Goal: Information Seeking & Learning: Find specific fact

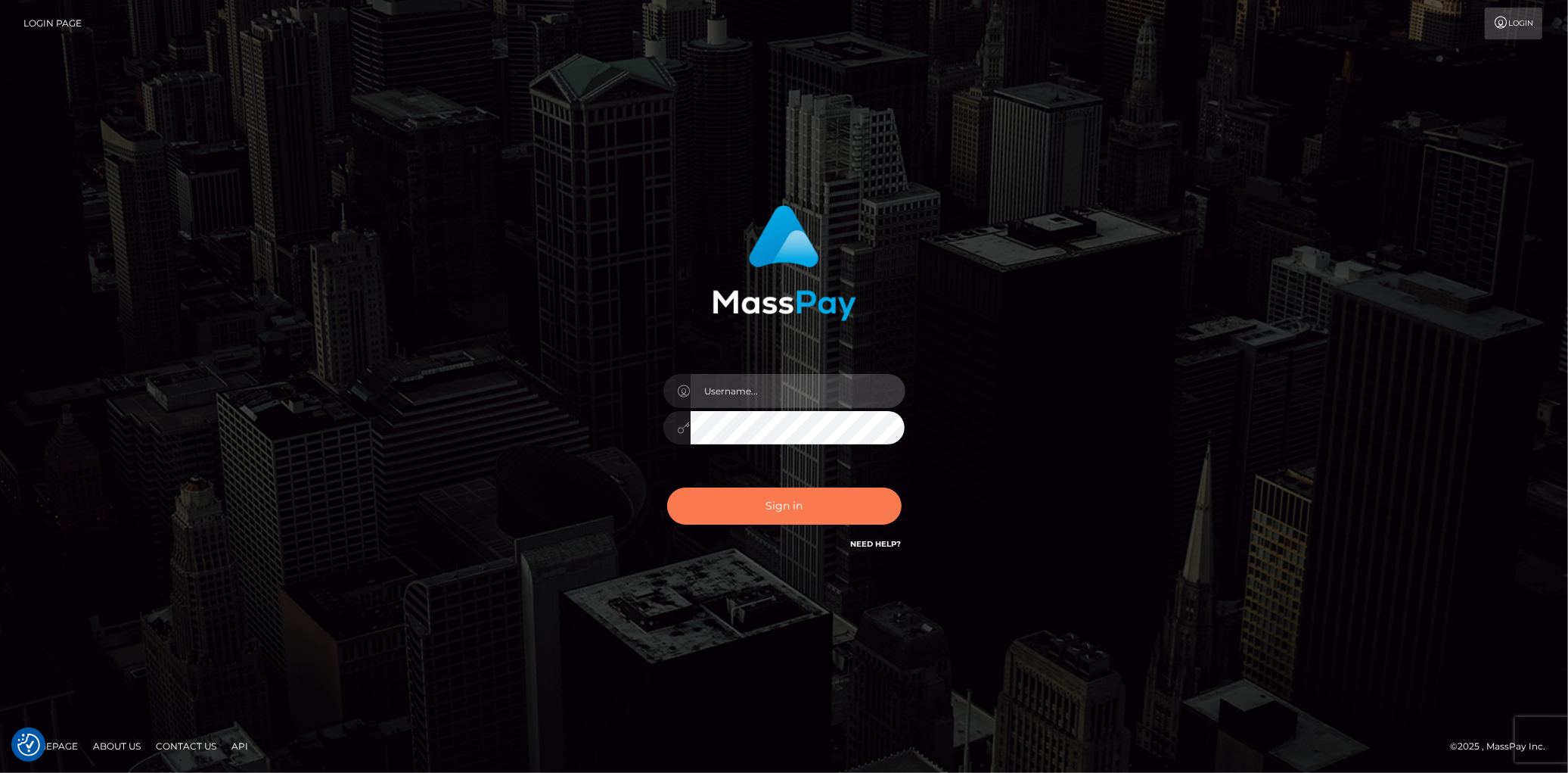
type input "Eduard Gavrilescu"
click at [813, 507] on button "Sign in" at bounding box center [784, 506] width 234 height 37
type input "Eduard Gavrilescu"
click at [813, 507] on button "Sign in" at bounding box center [784, 506] width 234 height 37
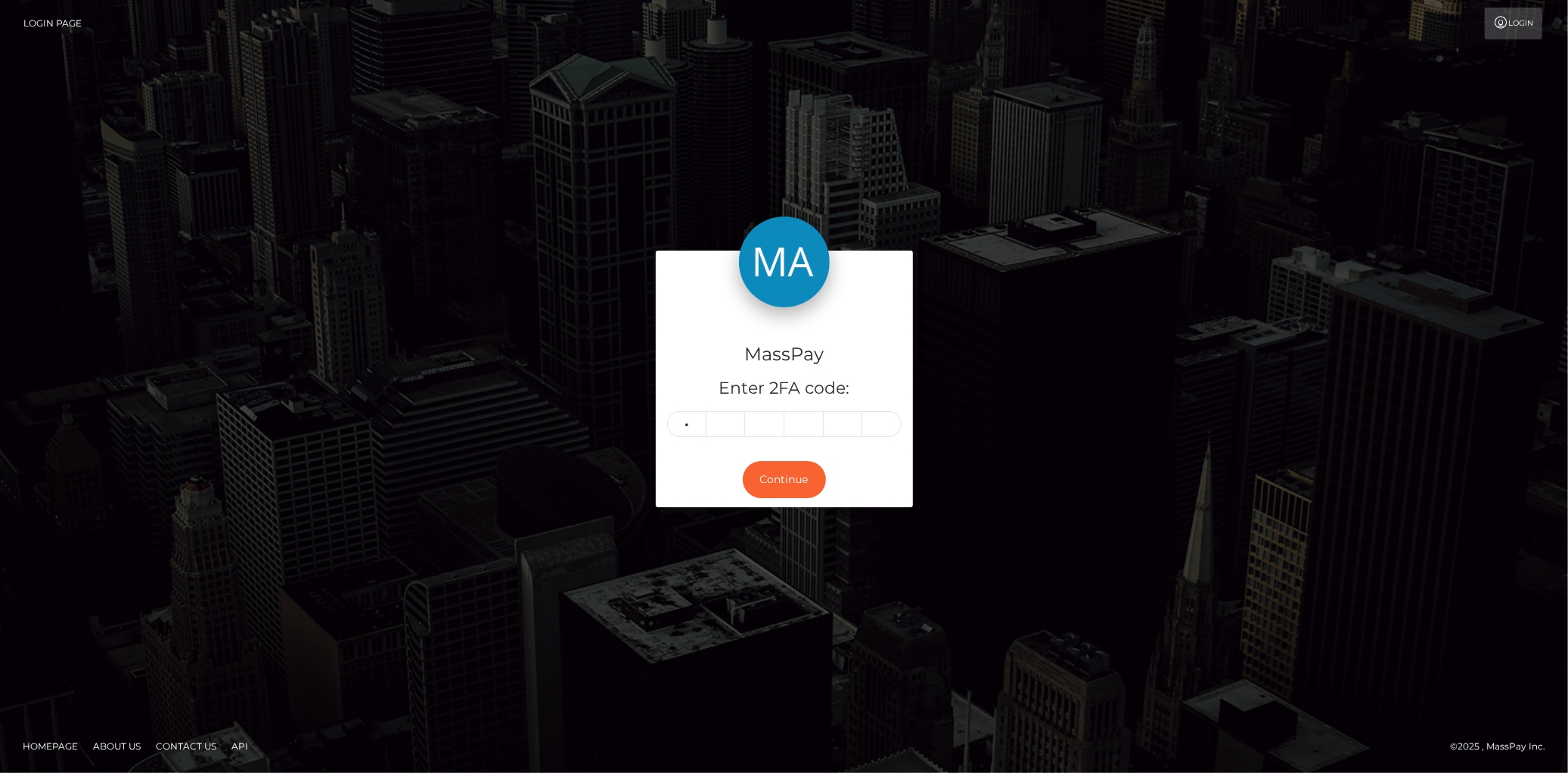
type input "7"
type input "2"
type input "3"
type input "9"
type input "6"
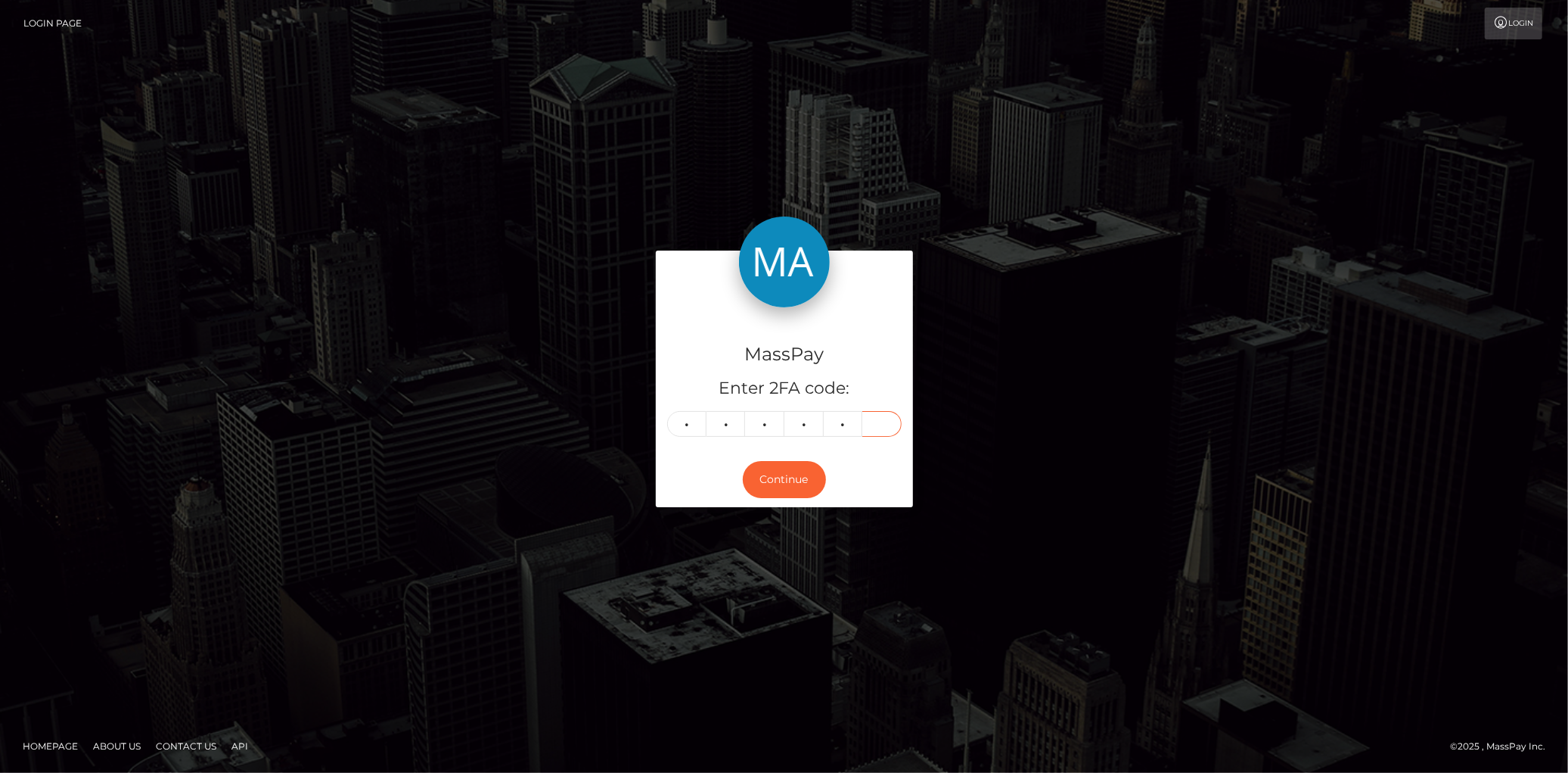
type input "2"
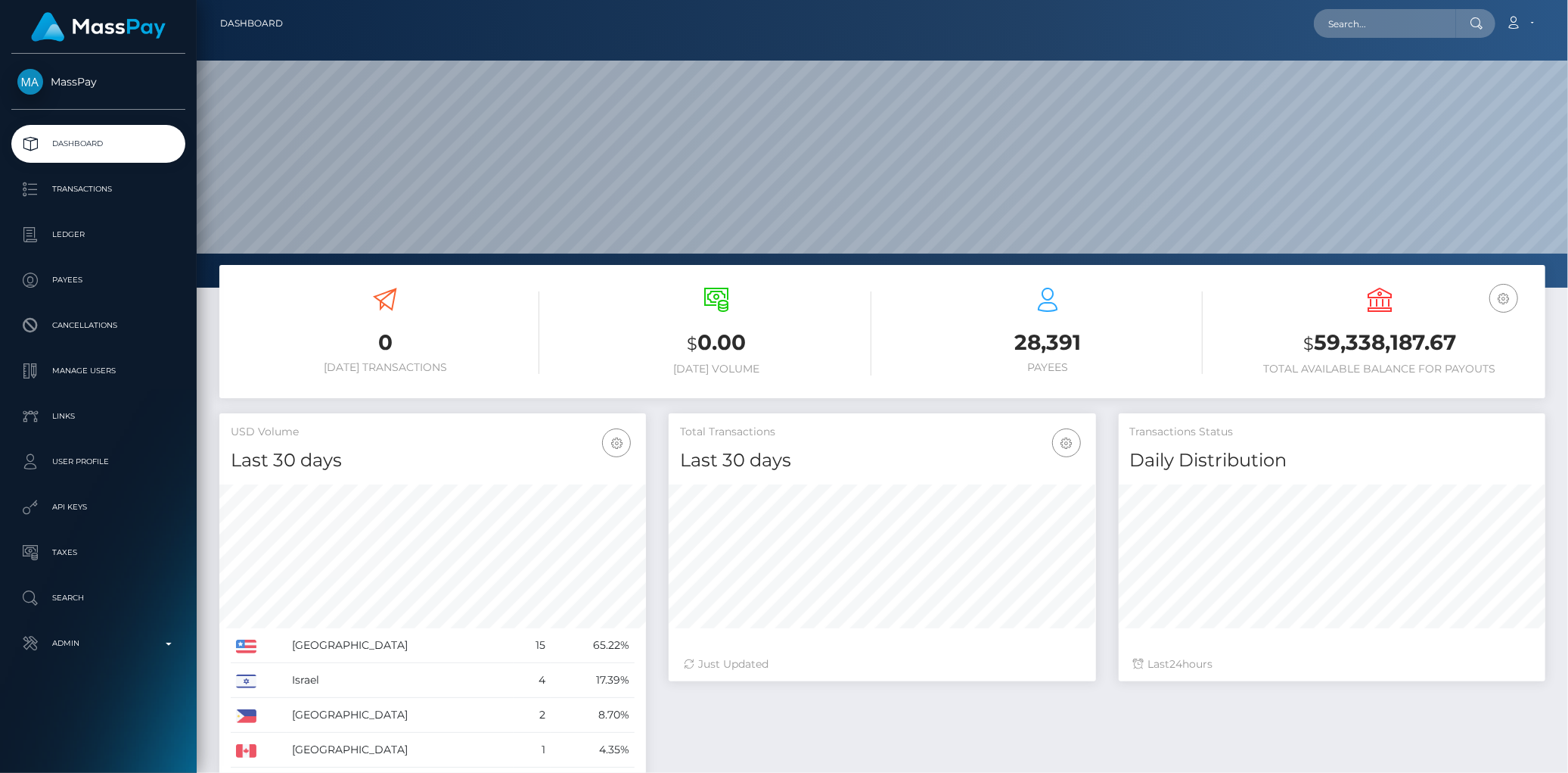
scroll to position [268, 426]
click at [1348, 11] on input "text" at bounding box center [1385, 23] width 142 height 29
paste input "poact_bv6dlZNiOFGj"
type input "poact_bv6dlZNiOFGj"
click at [1374, 77] on link "子若 裴" at bounding box center [1376, 78] width 125 height 28
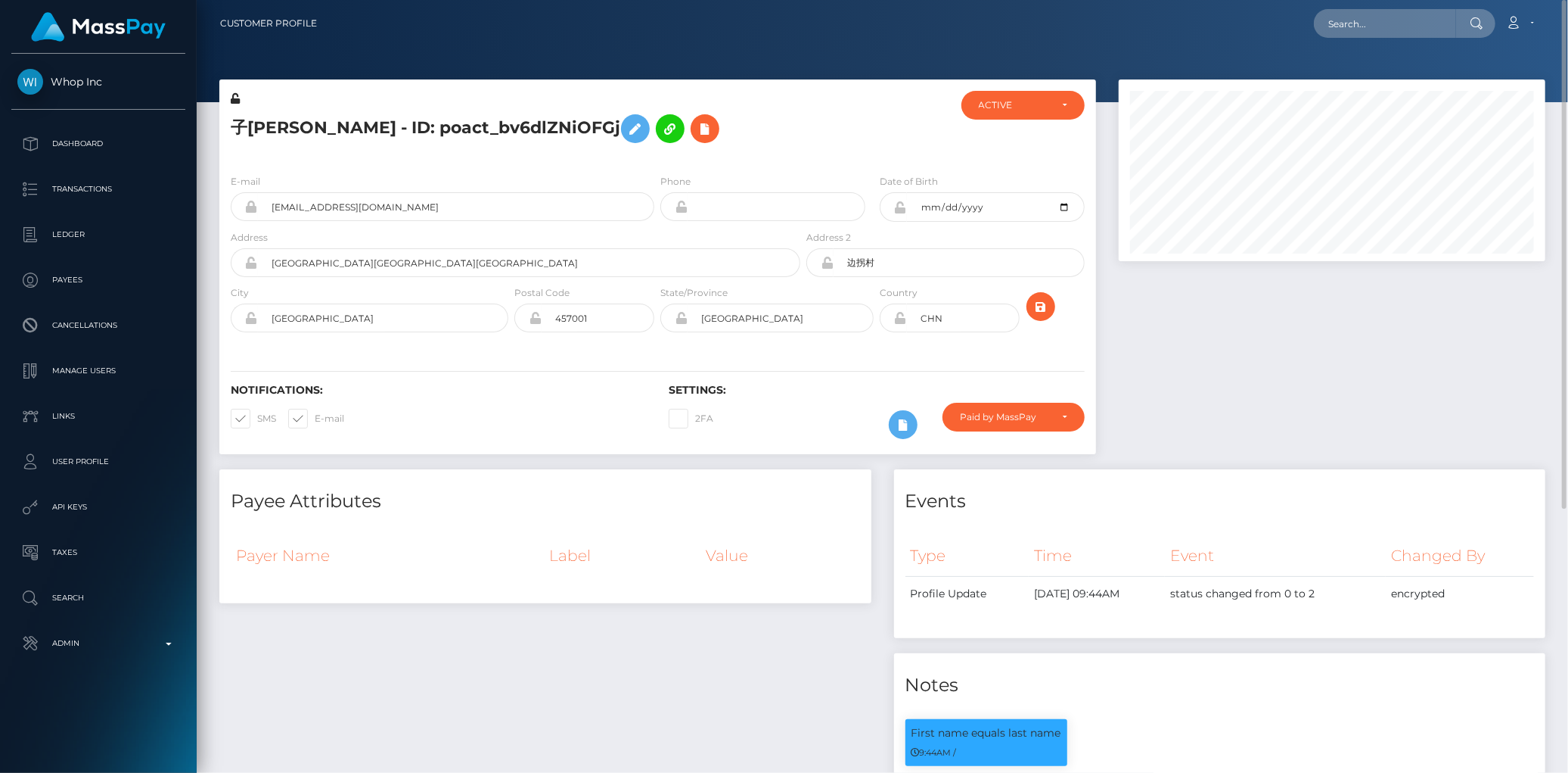
click at [335, 129] on h5 "子[PERSON_NAME] - ID: poact_bv6dlZNiOFGj" at bounding box center [511, 128] width 561 height 44
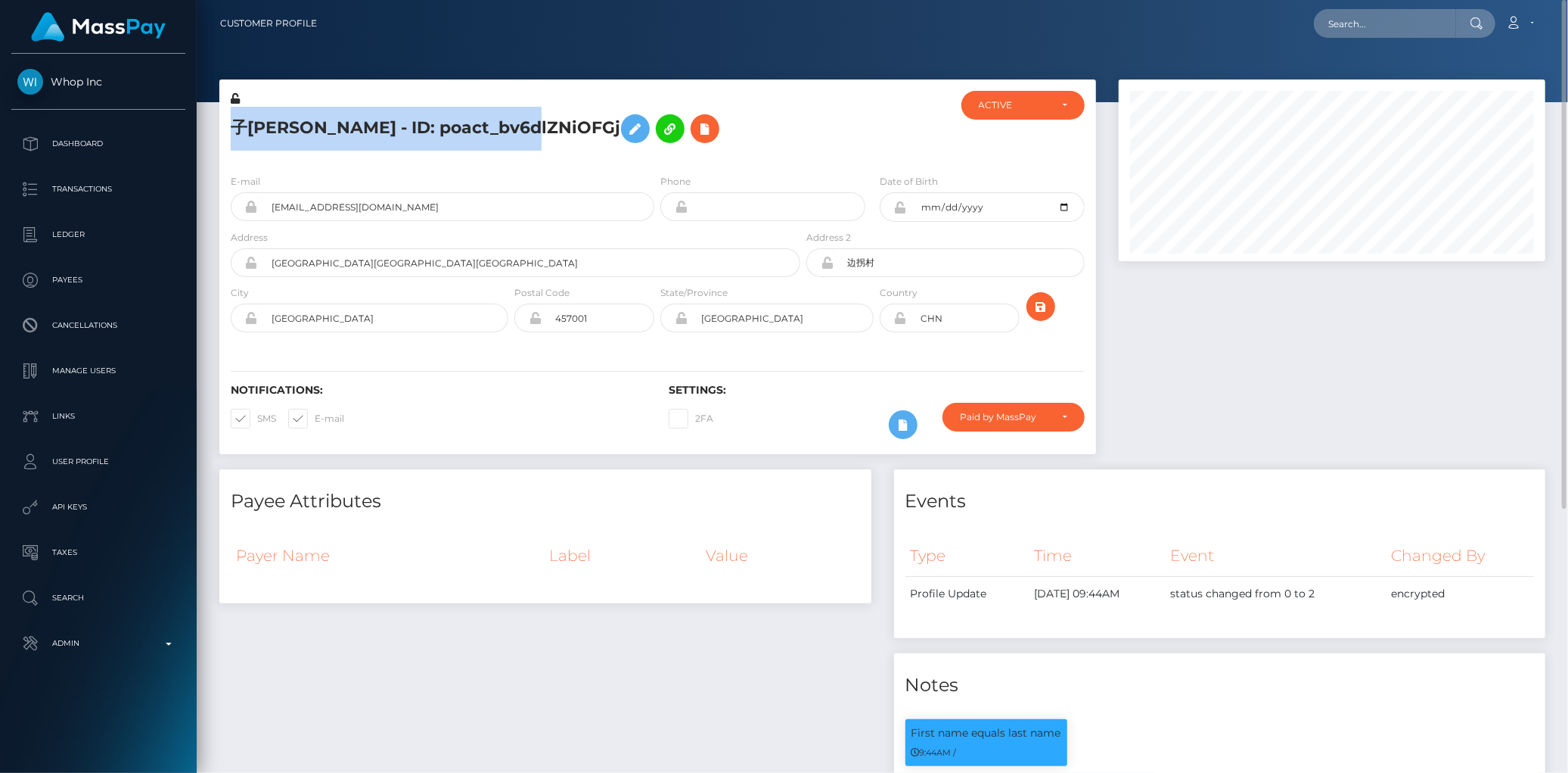
click at [335, 128] on h5 "子[PERSON_NAME] - ID: poact_bv6dlZNiOFGj" at bounding box center [511, 128] width 561 height 44
copy h5 "子若 裴 - ID: poact_bv6dlZNiOFGj"
click at [696, 131] on icon at bounding box center [705, 128] width 18 height 19
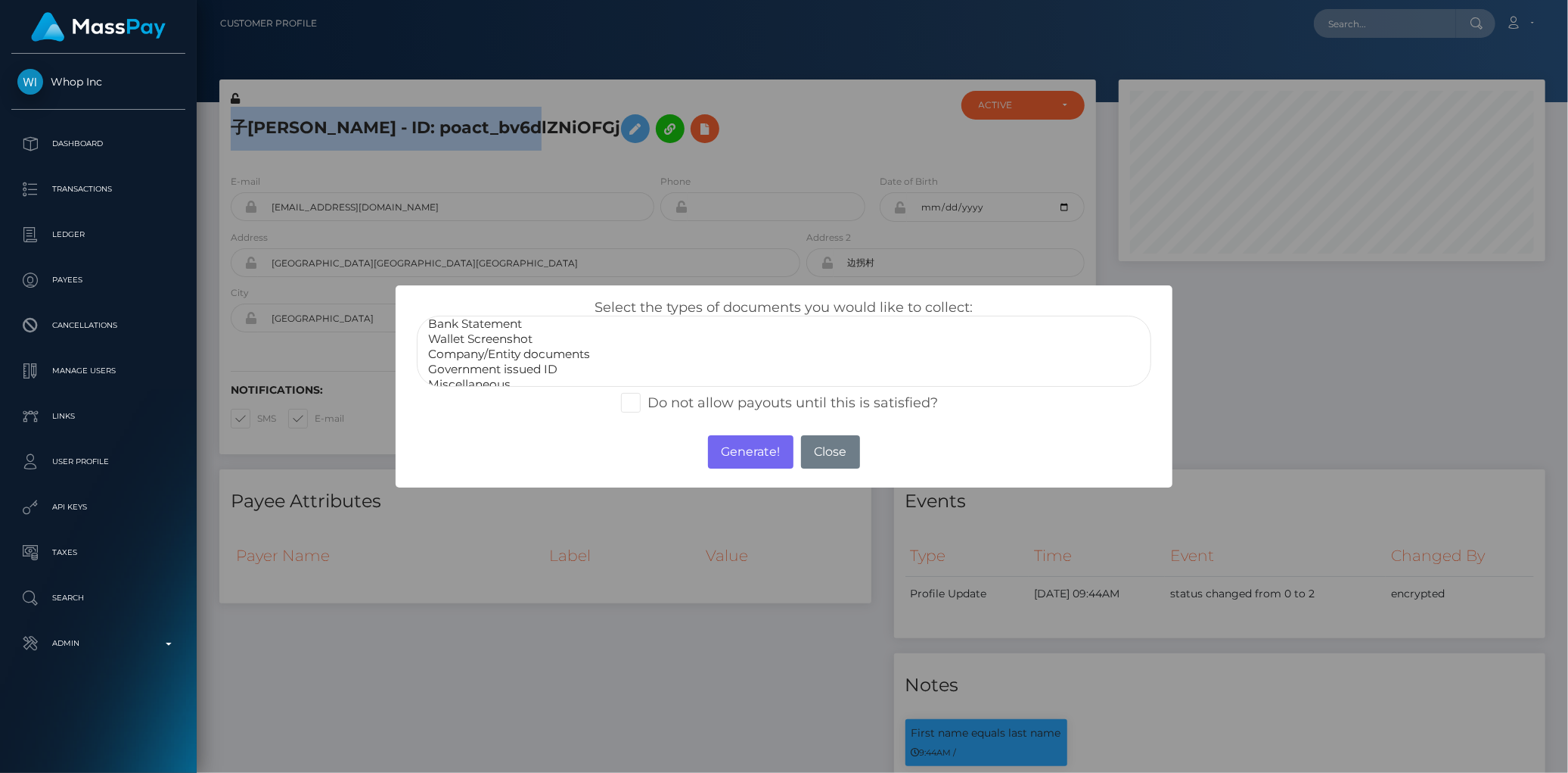
scroll to position [28, 0]
select select "Government issued ID"
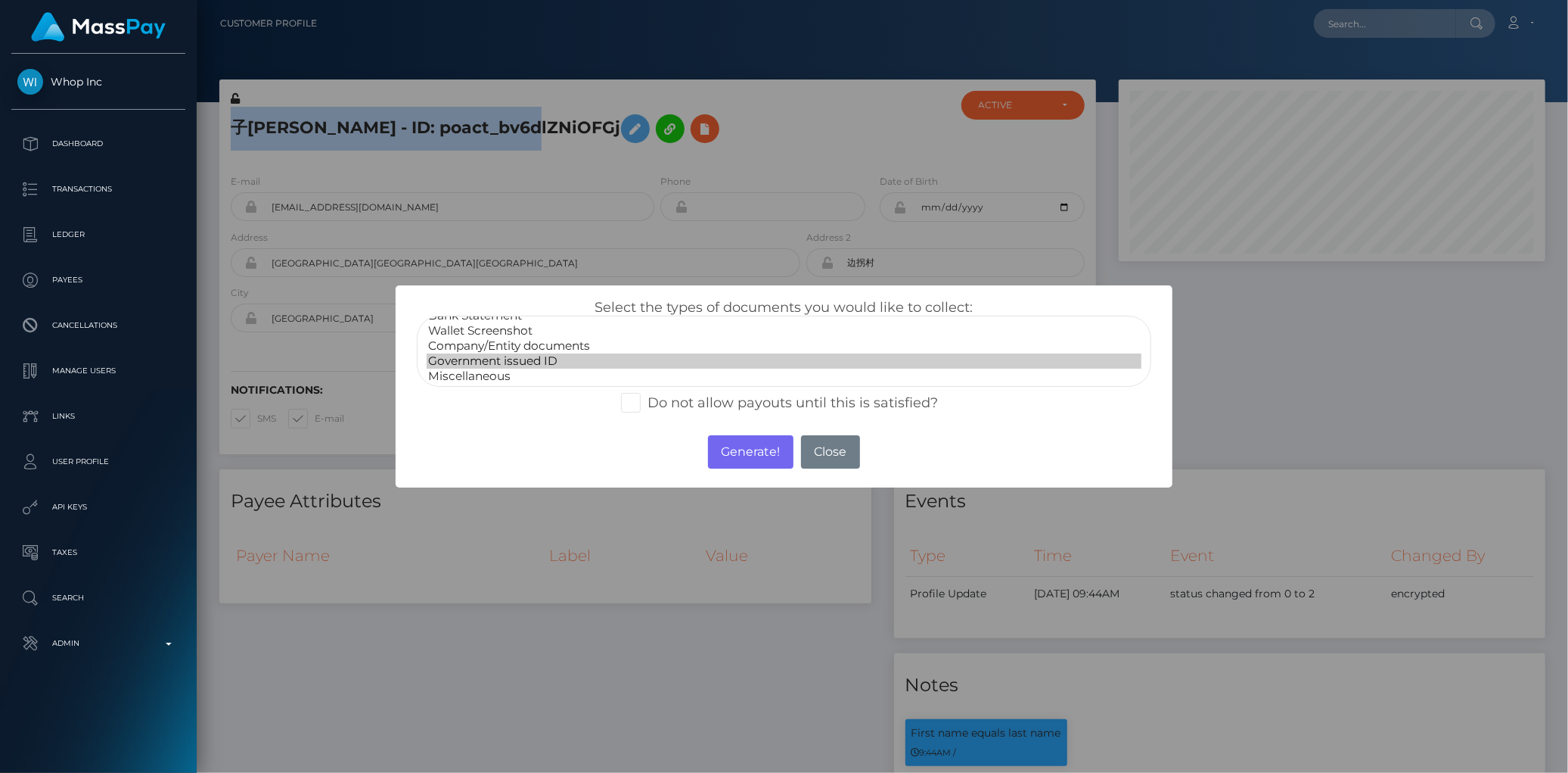
click at [522, 357] on option "Government issued ID" at bounding box center [783, 361] width 714 height 15
click at [743, 449] on button "Generate!" at bounding box center [751, 452] width 86 height 33
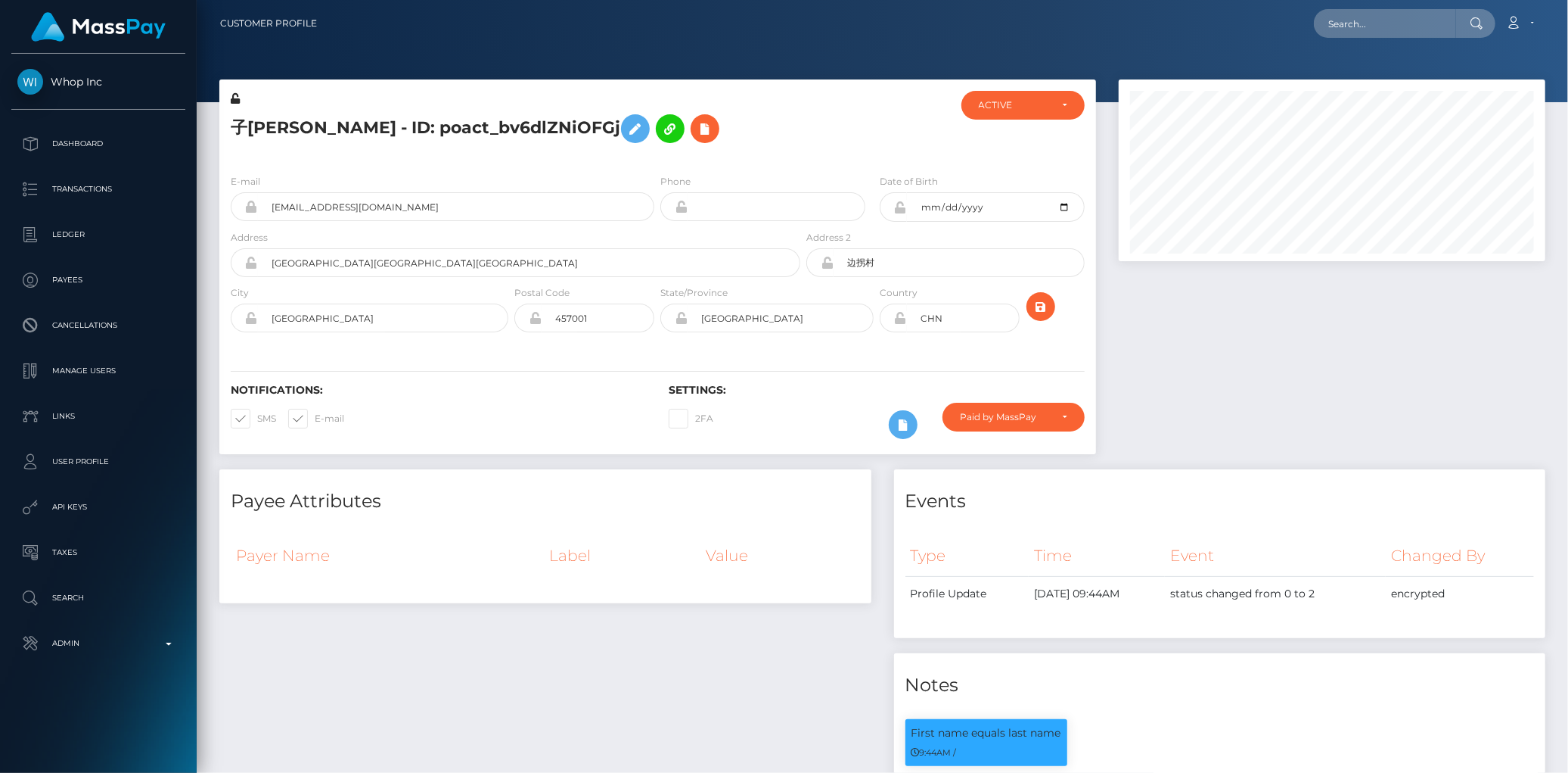
scroll to position [182, 426]
click at [1364, 19] on input "text" at bounding box center [1385, 23] width 142 height 29
paste input "453584315972857856"
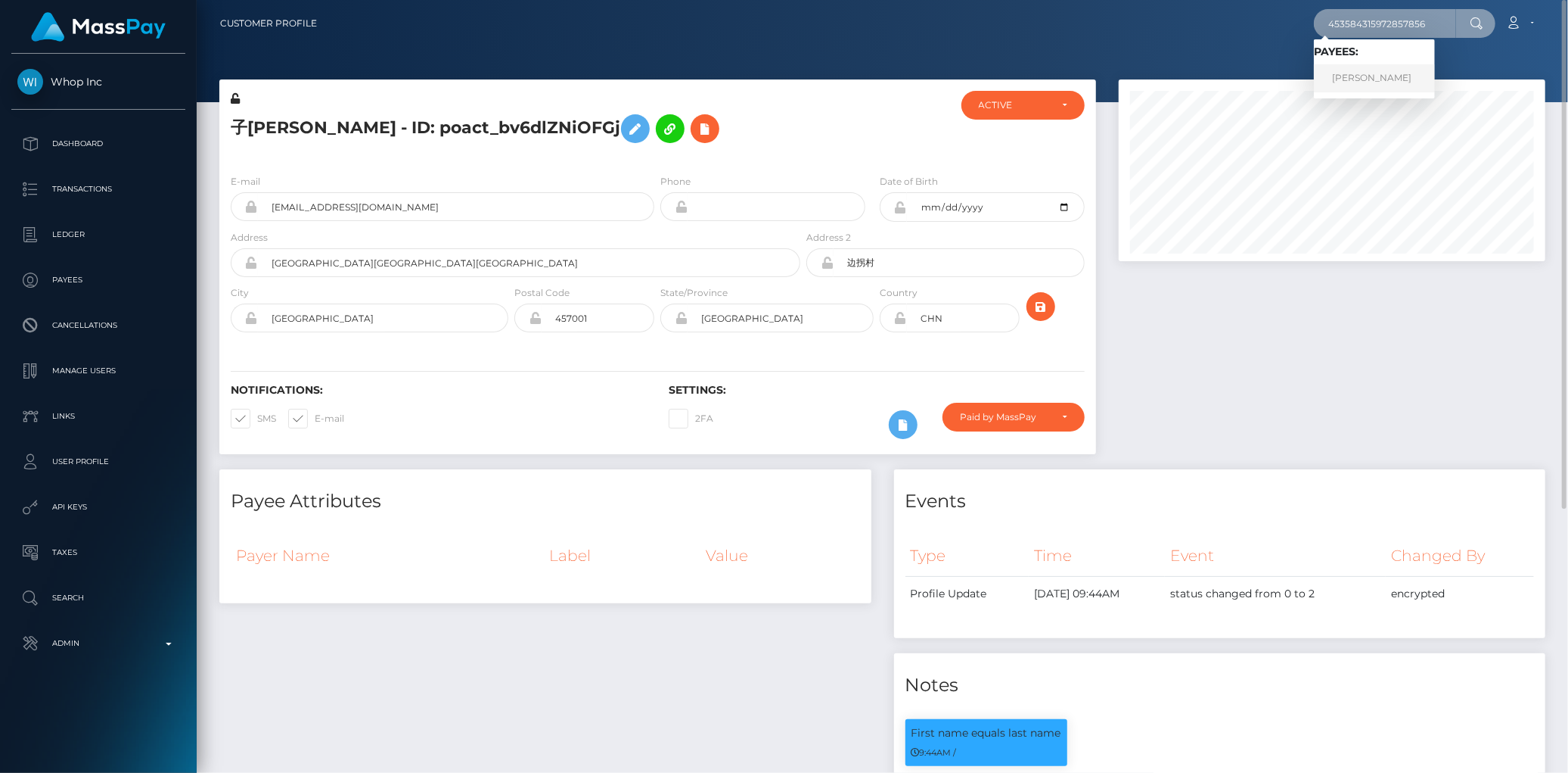
type input "453584315972857856"
click at [1344, 78] on link "Kailey Machado" at bounding box center [1374, 78] width 121 height 28
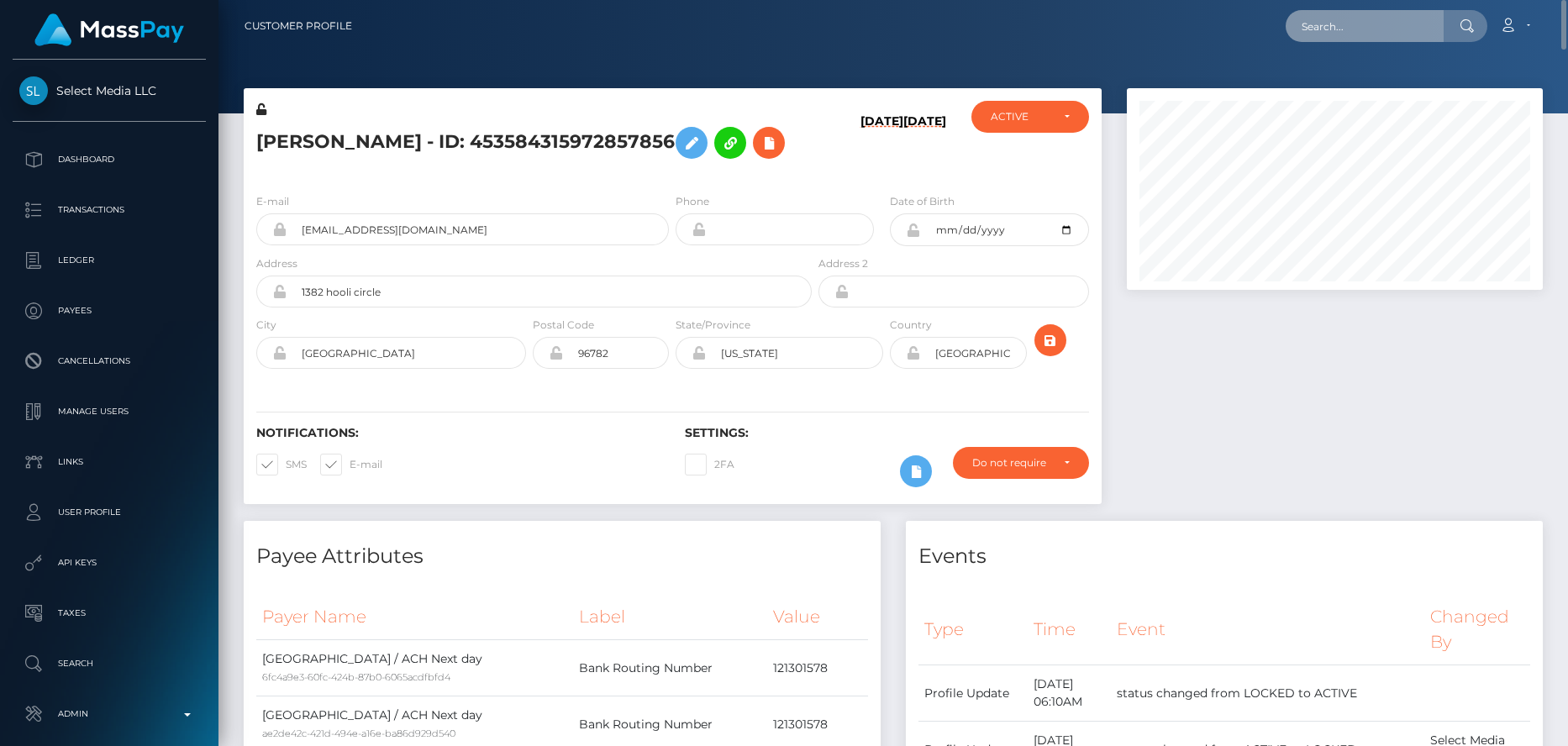
click at [1369, 36] on input "text" at bounding box center [1364, 26] width 158 height 32
paste input "5d2e7b07-e9a0-44e7-b72b-c1432650e9c6"
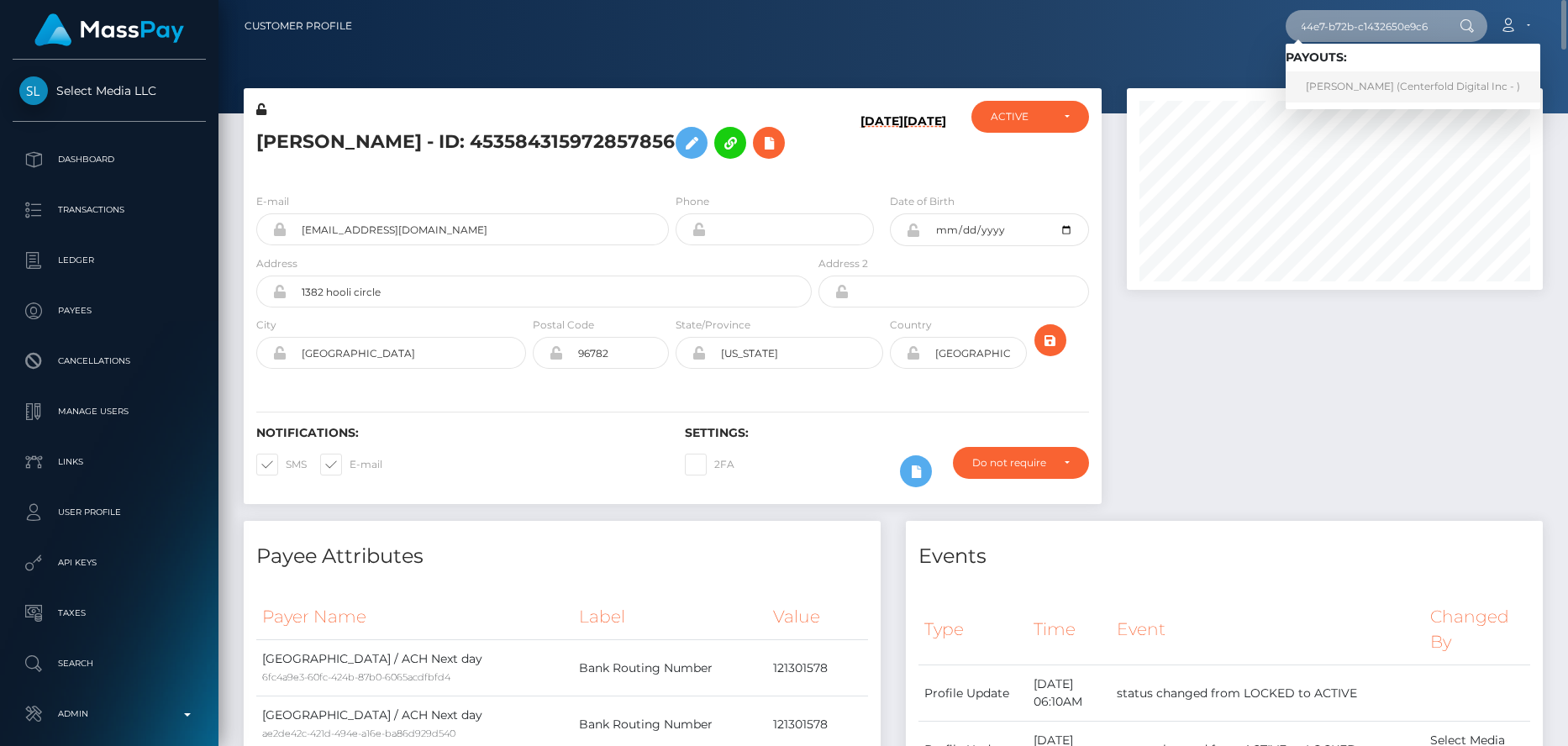
type input "5d2e7b07-e9a0-44e7-b72b-c1432650e9c6"
click at [1364, 74] on link "Julianne Maryelle (Centerfold Digital Inc - )" at bounding box center [1413, 87] width 255 height 31
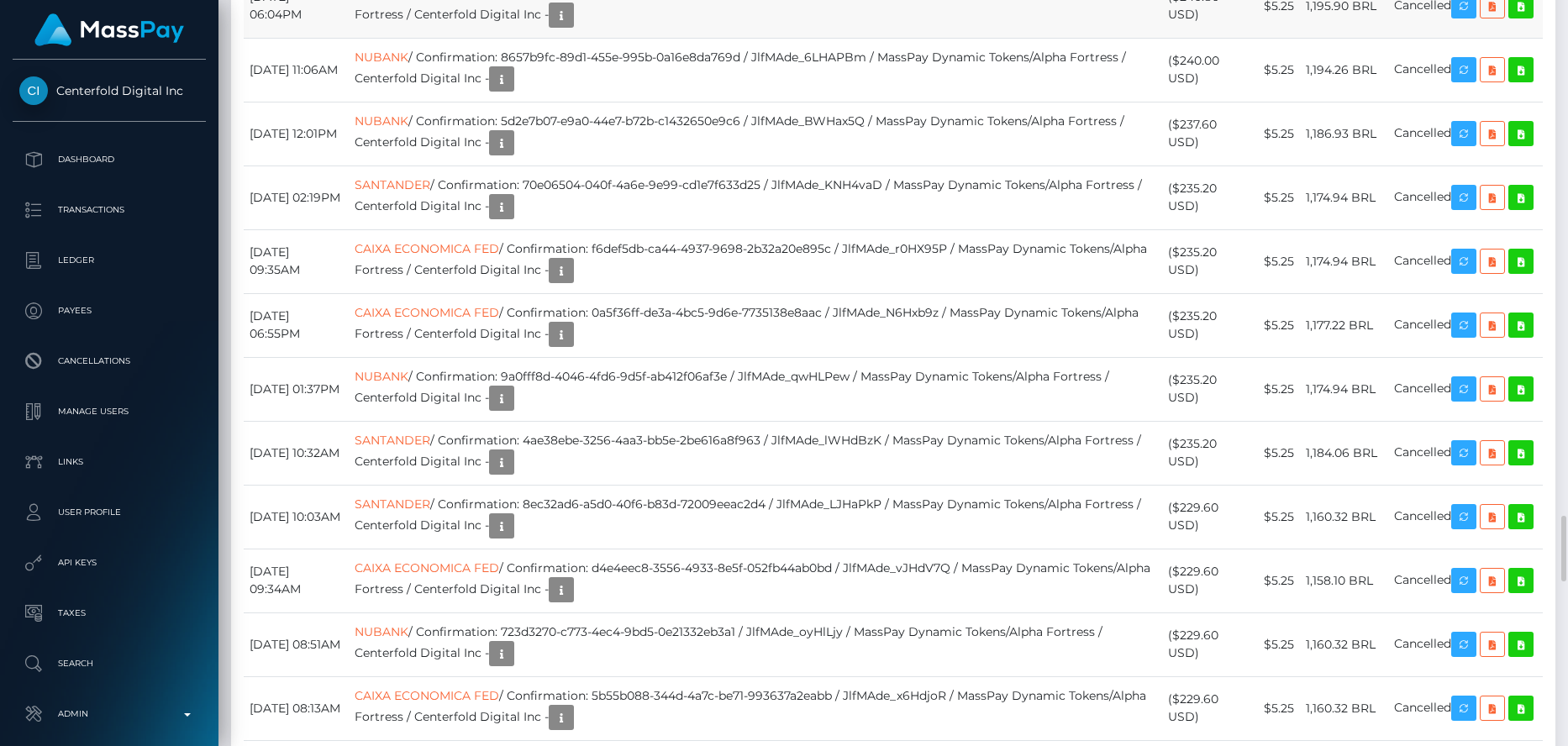
scroll to position [5712, 0]
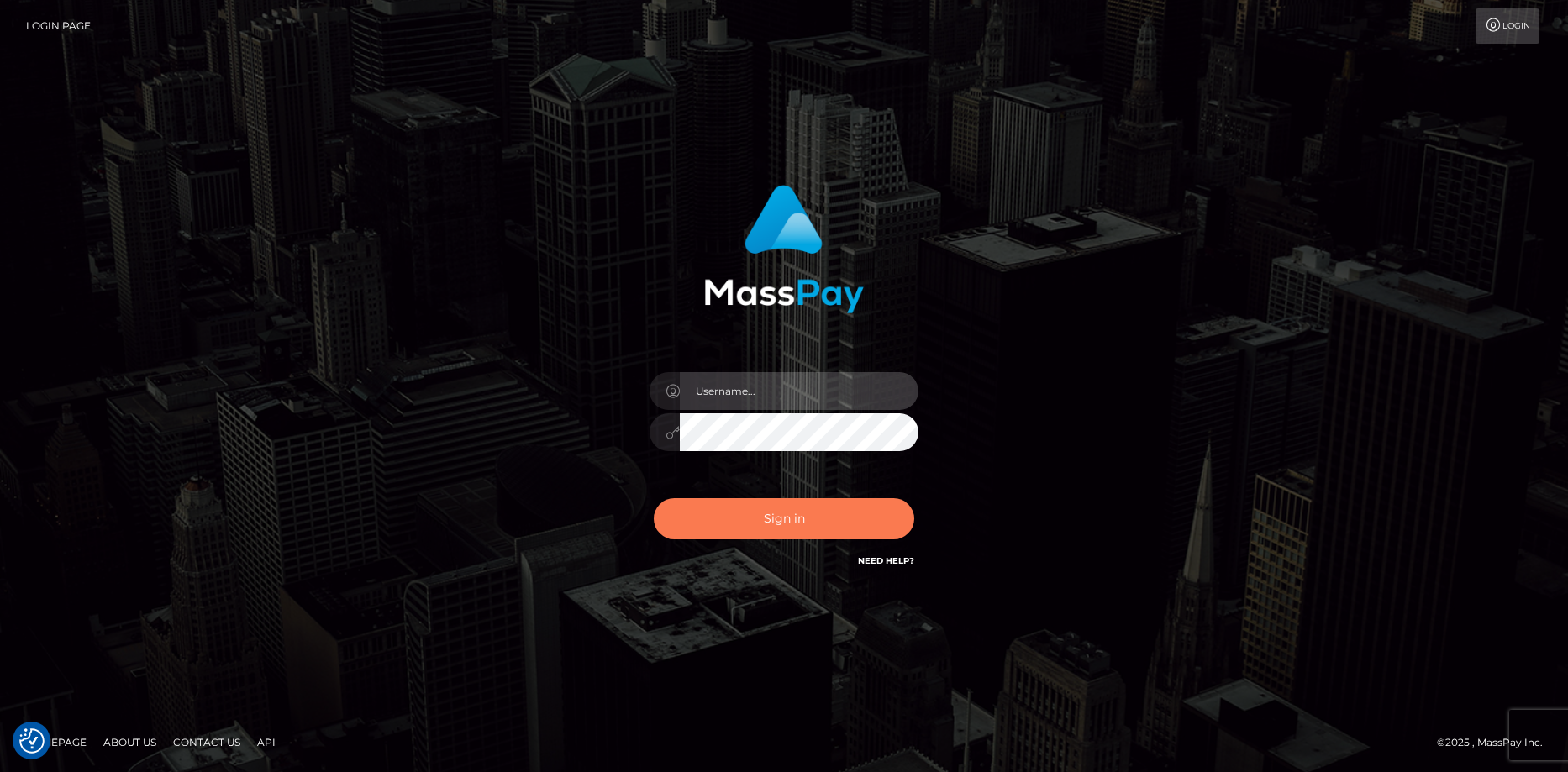
type input "[PERSON_NAME]"
click at [810, 521] on button "Sign in" at bounding box center [784, 519] width 260 height 41
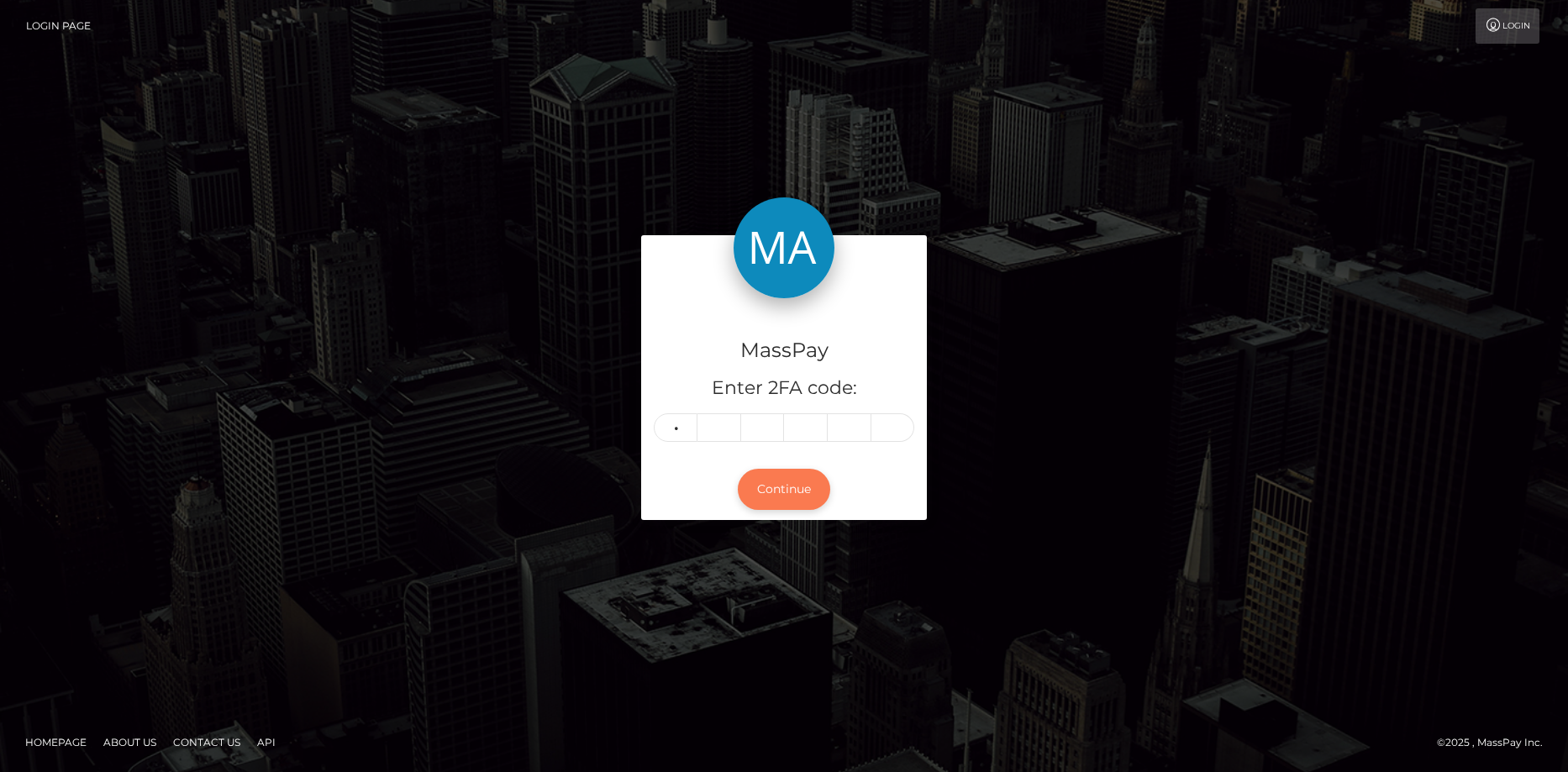
type input "2"
type input "1"
type input "4"
type input "0"
type input "6"
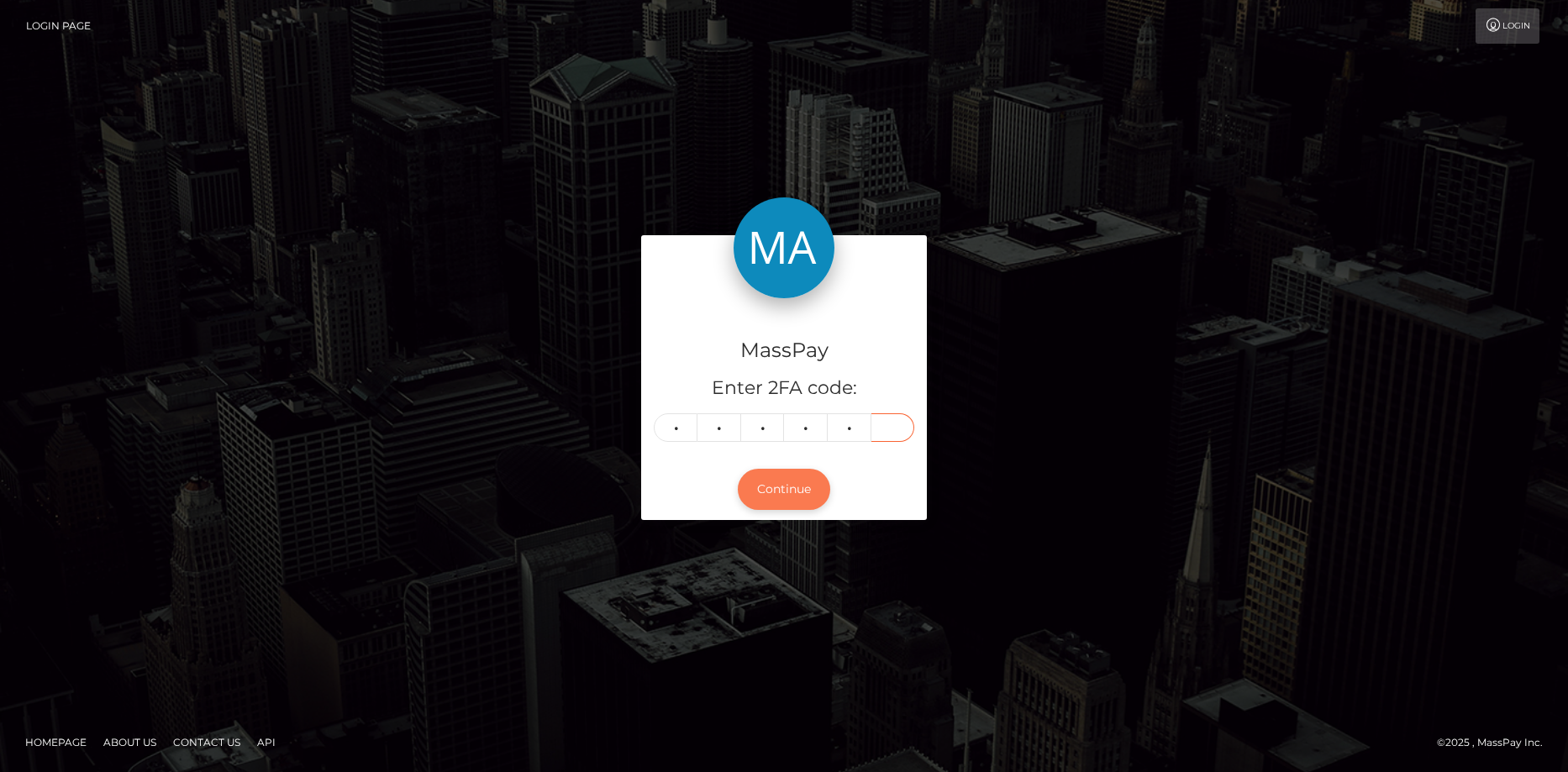
type input "3"
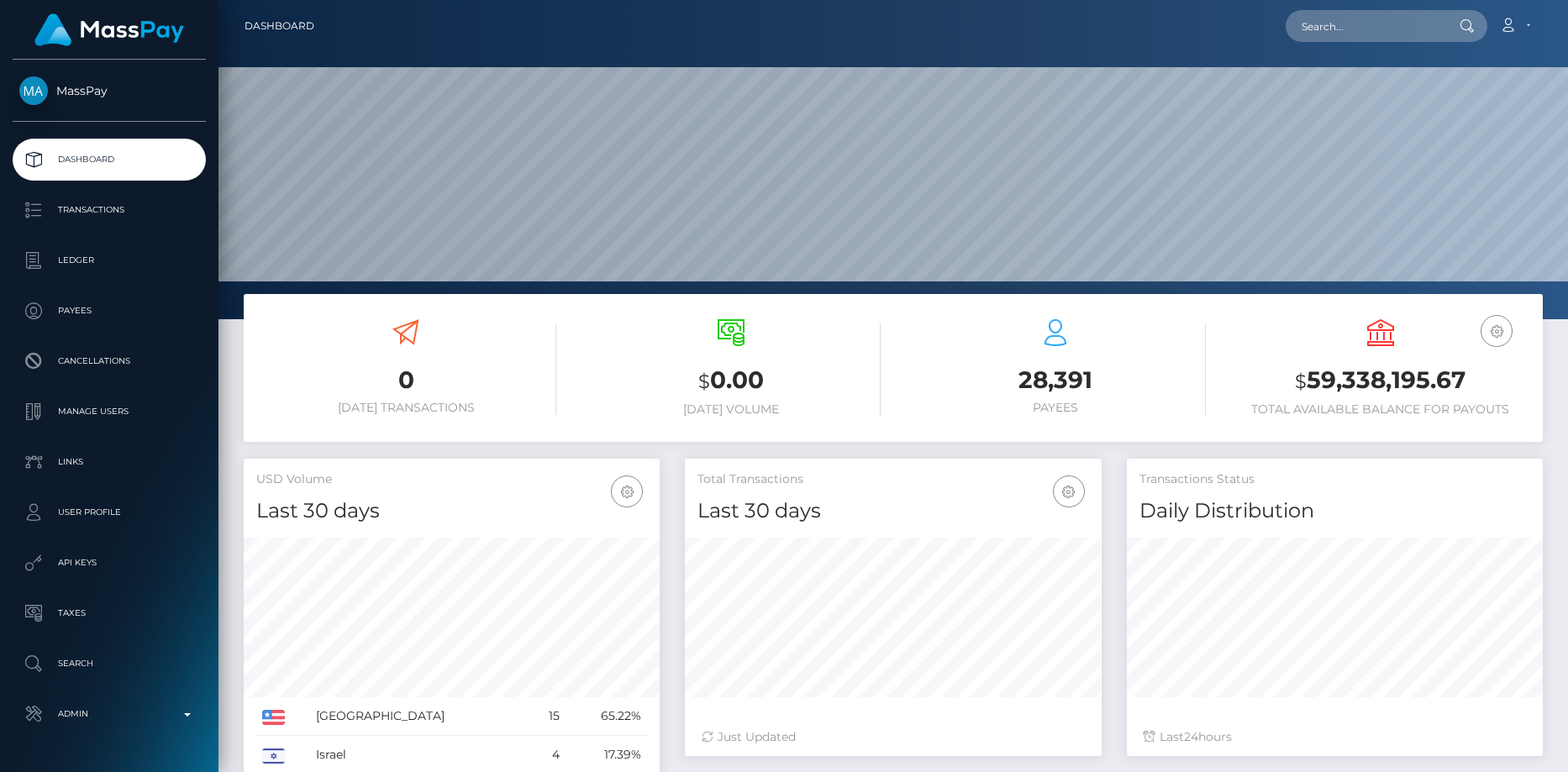
scroll to position [299, 417]
click at [1305, 30] on input "text" at bounding box center [1364, 26] width 158 height 32
paste input "poact_XpkgljXpSkV8"
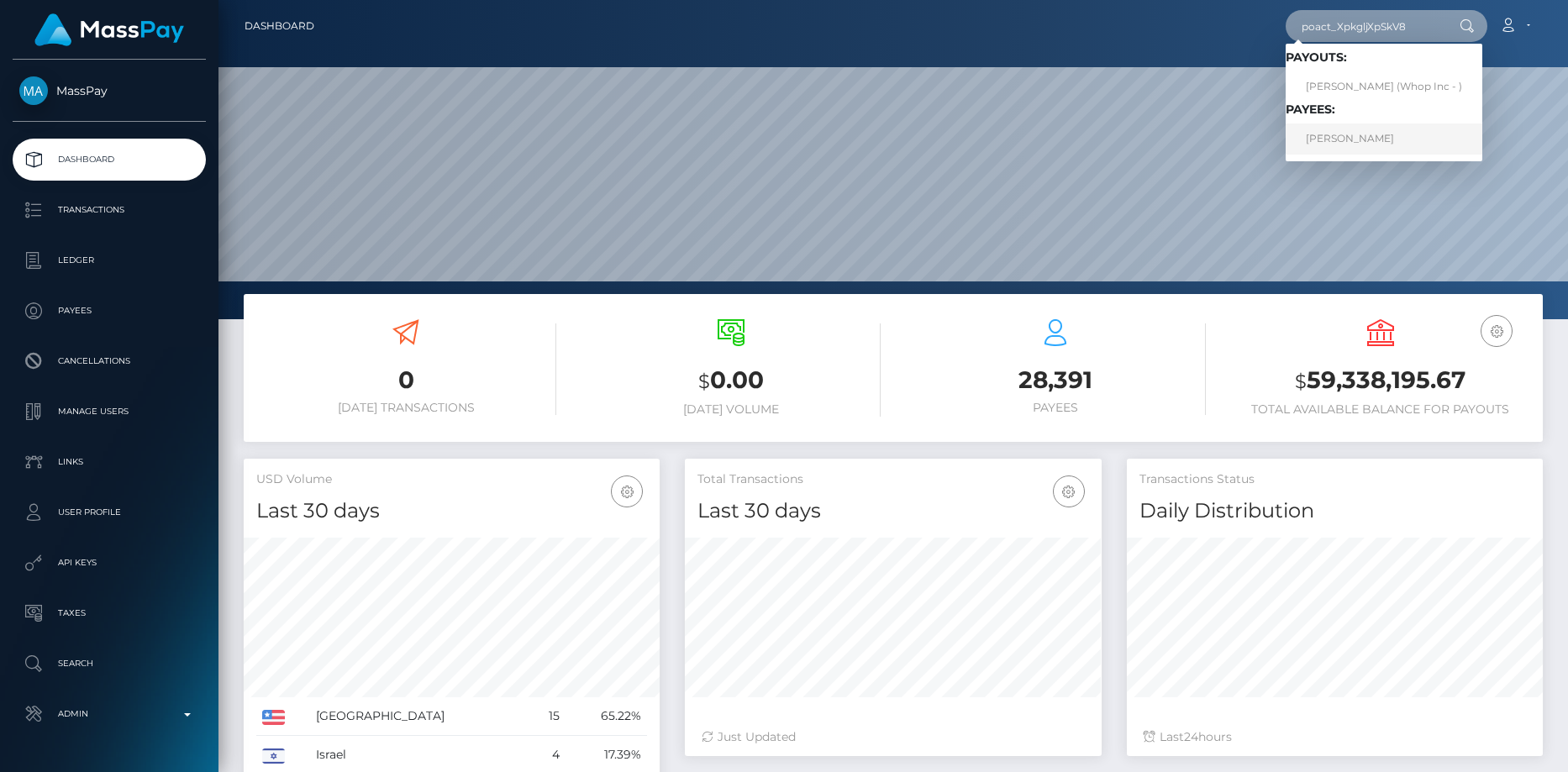
type input "poact_XpkgljXpSkV8"
click at [1335, 135] on link "SOLANO CORRAL" at bounding box center [1383, 139] width 196 height 31
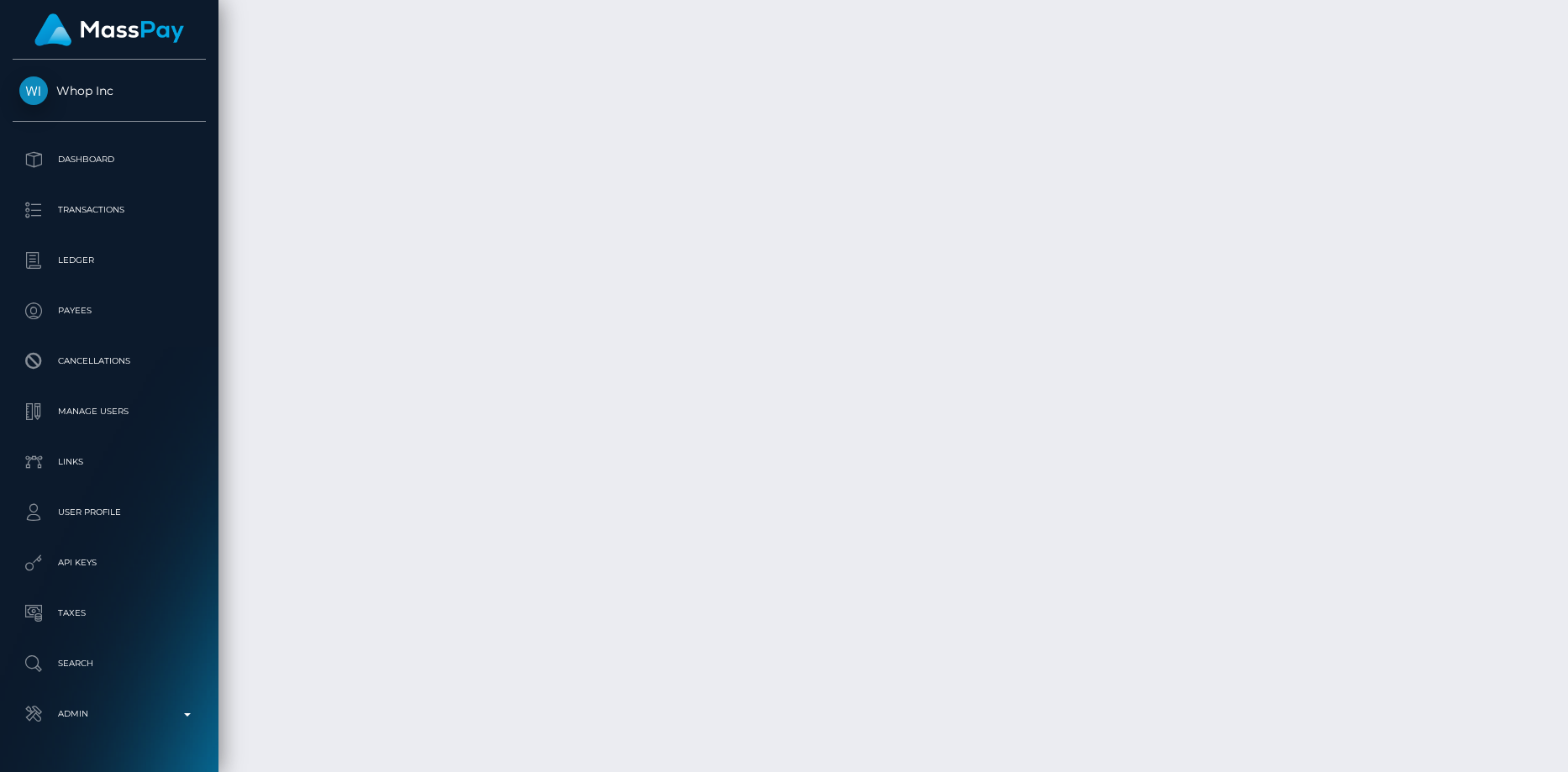
scroll to position [2713, 0]
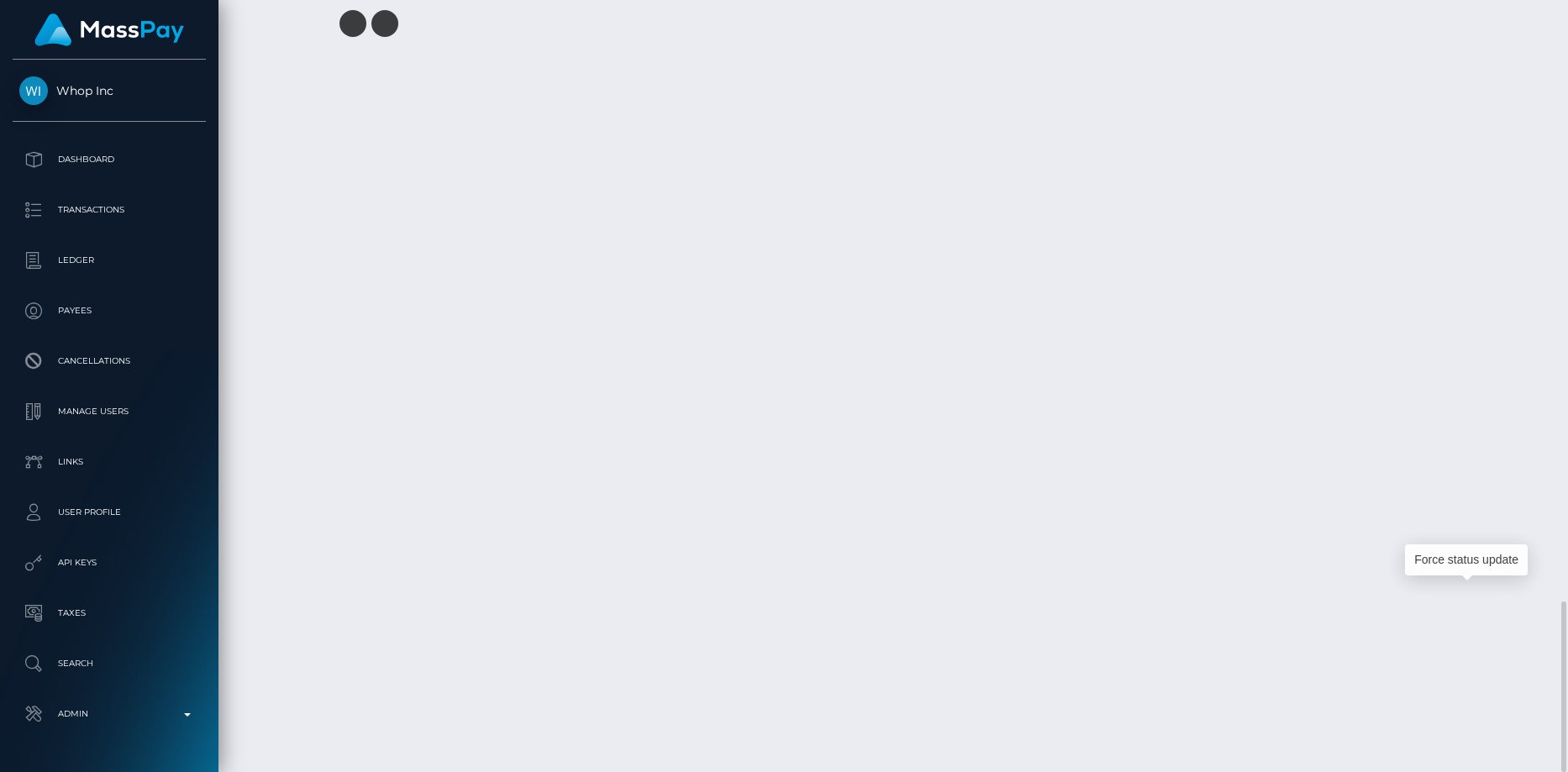
copy td "1335264066"
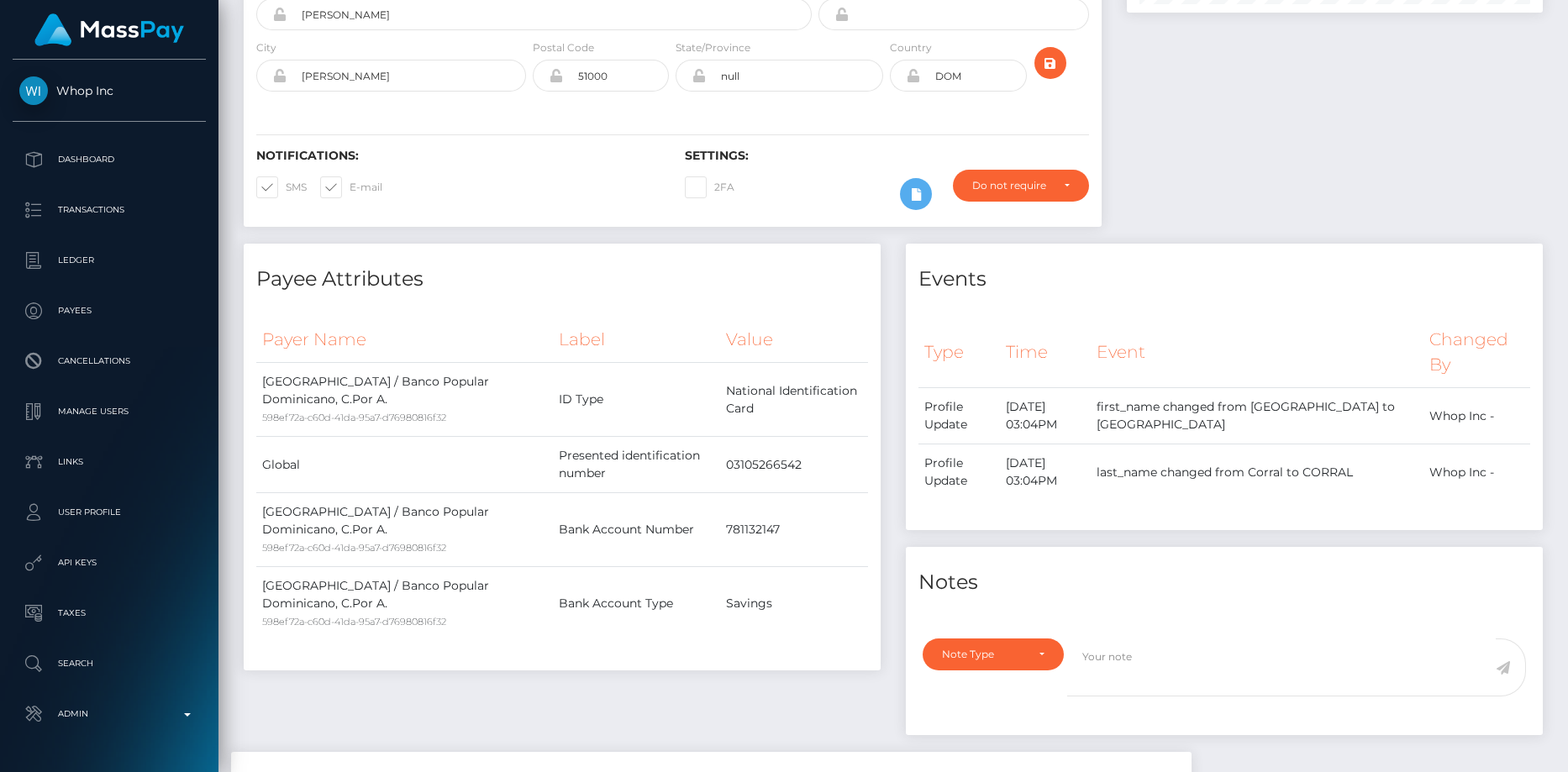
scroll to position [0, 0]
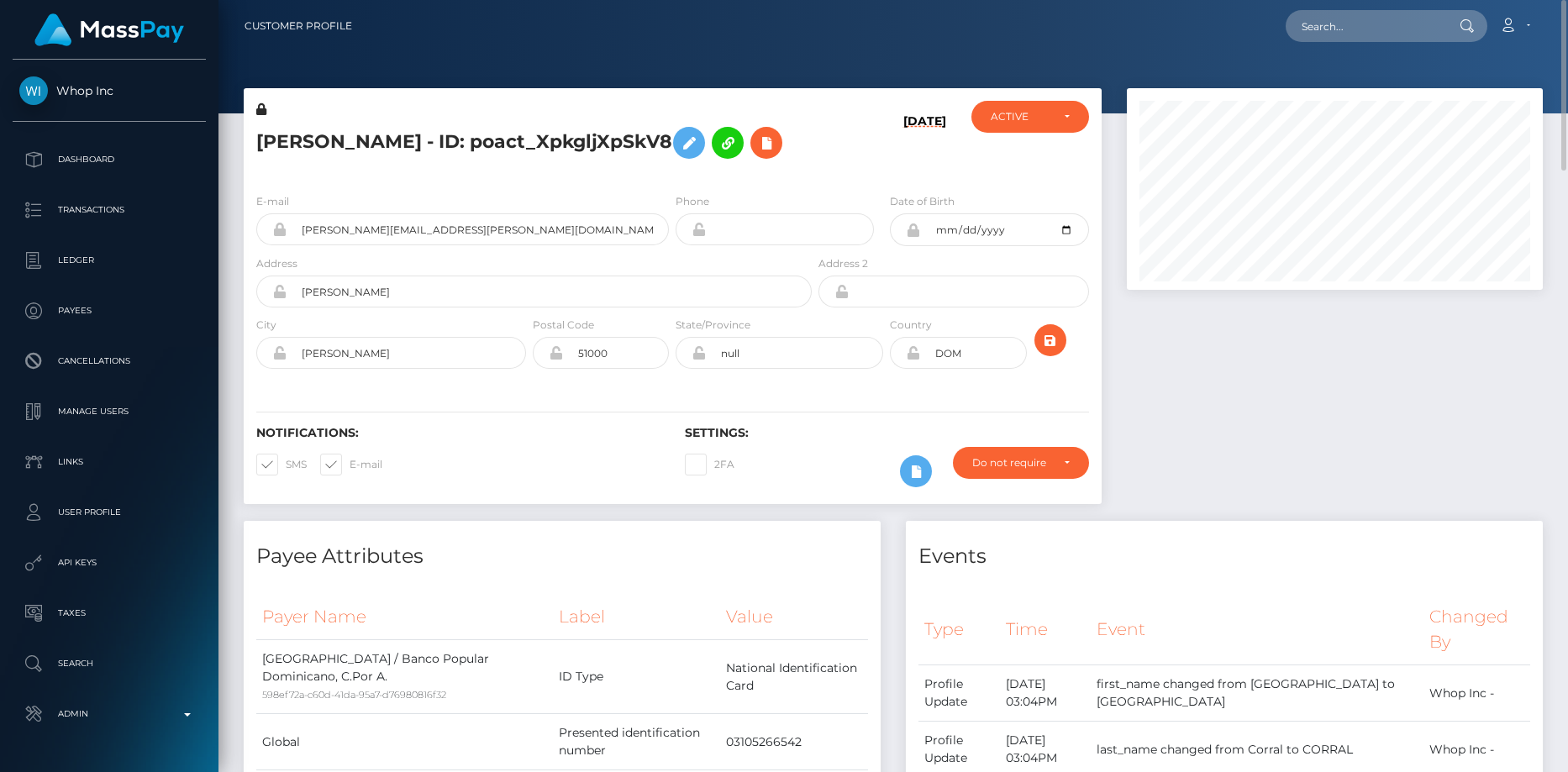
click at [1334, 44] on nav "Customer Profile Loading... Loading... Account" at bounding box center [893, 26] width 1350 height 52
click at [1337, 33] on input "text" at bounding box center [1364, 26] width 158 height 32
paste input "XJvwJiFpY3eZsRCUyo3CDExnCV83"
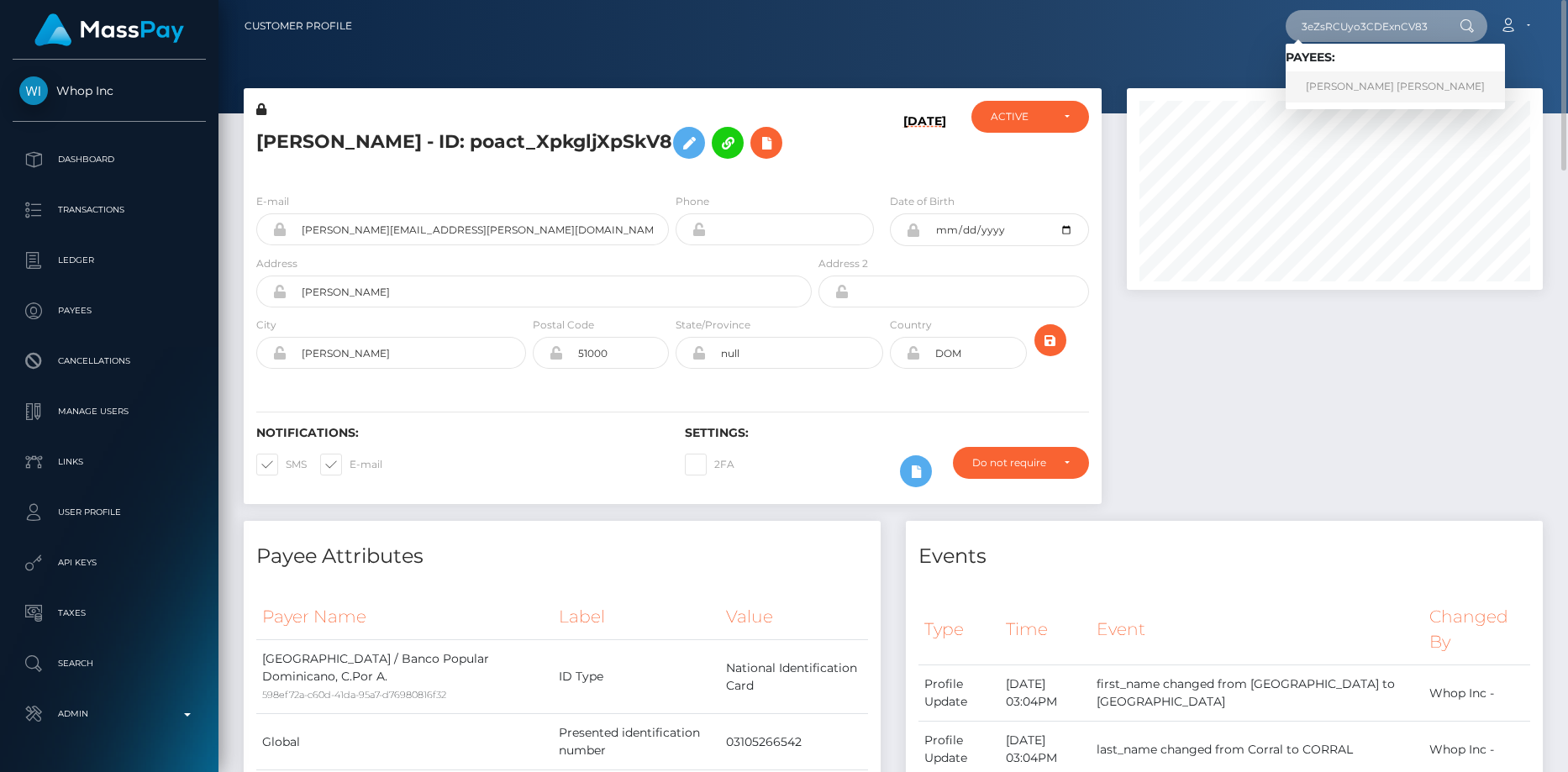
type input "XJvwJiFpY3eZsRCUyo3CDExnCV83"
click at [1337, 82] on link "AALIYAH NAKEISHA BOLLS" at bounding box center [1395, 87] width 220 height 31
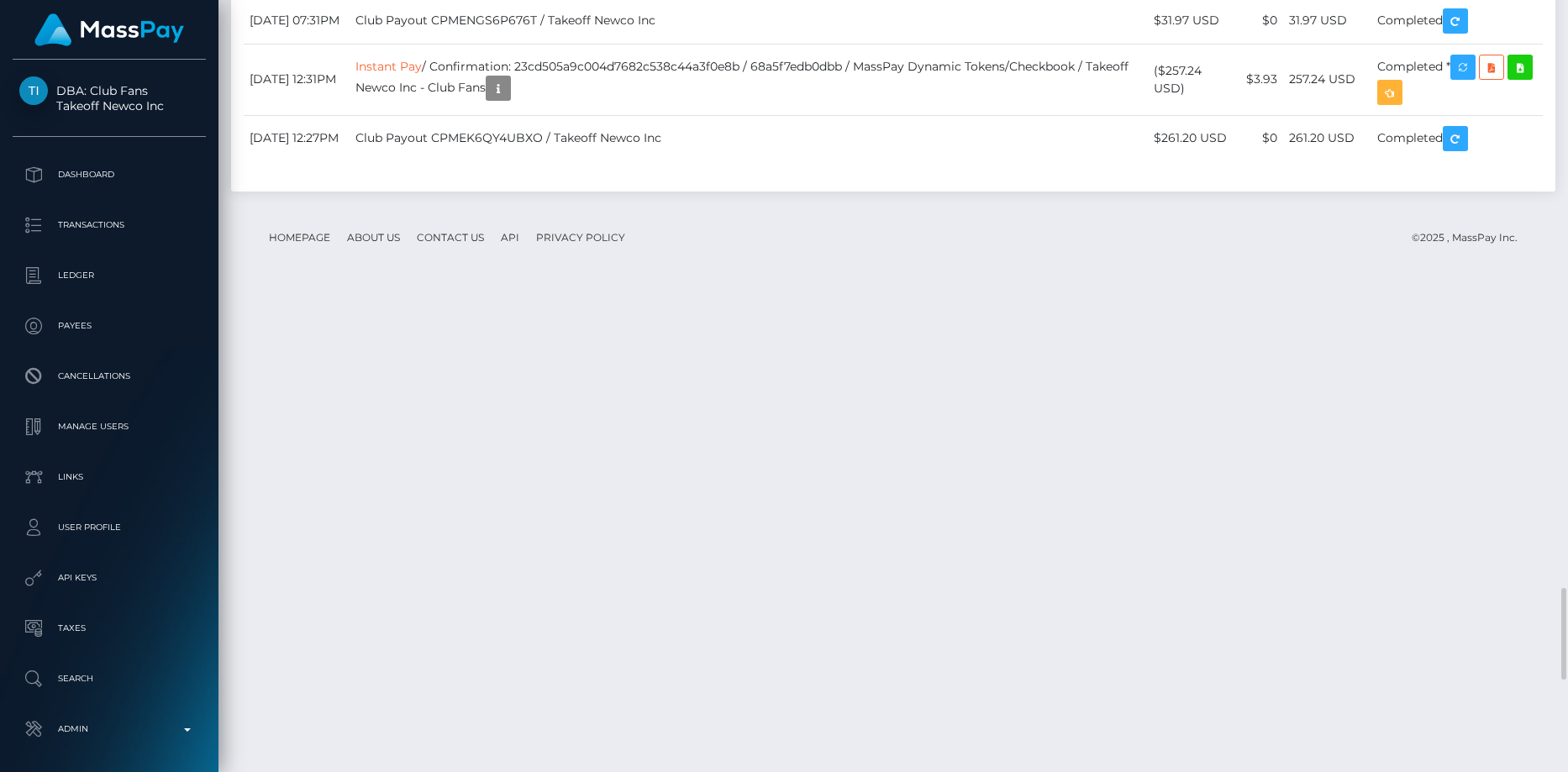
scroll to position [5040, 0]
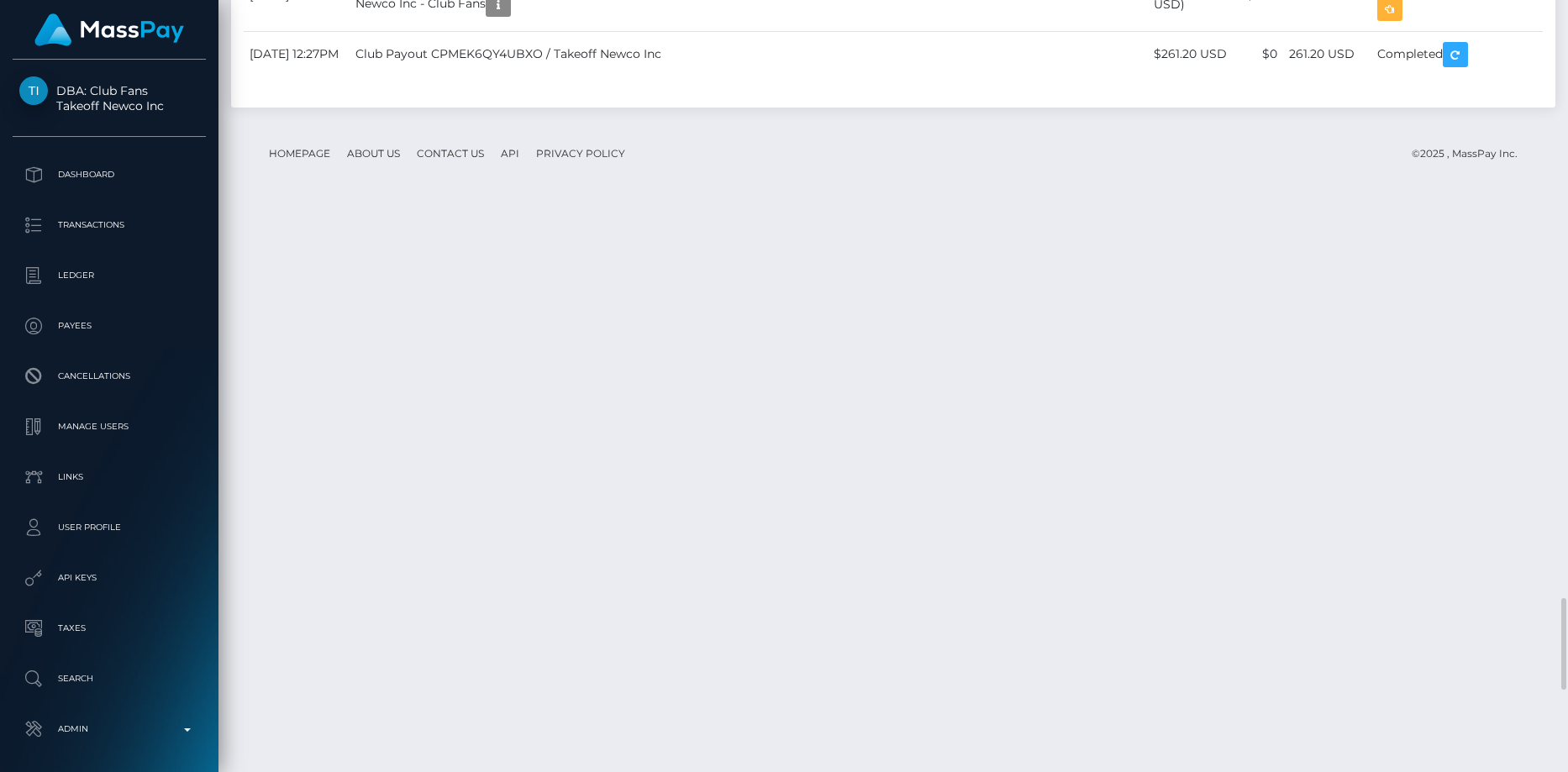
drag, startPoint x: 249, startPoint y: 243, endPoint x: 1447, endPoint y: 305, distance: 1199.6
copy tbody "[DATE] 04:07PM Club Payout CPMF79MRAPLYM / Takeoff Newco Inc $30.47 USD $0 30.4…"
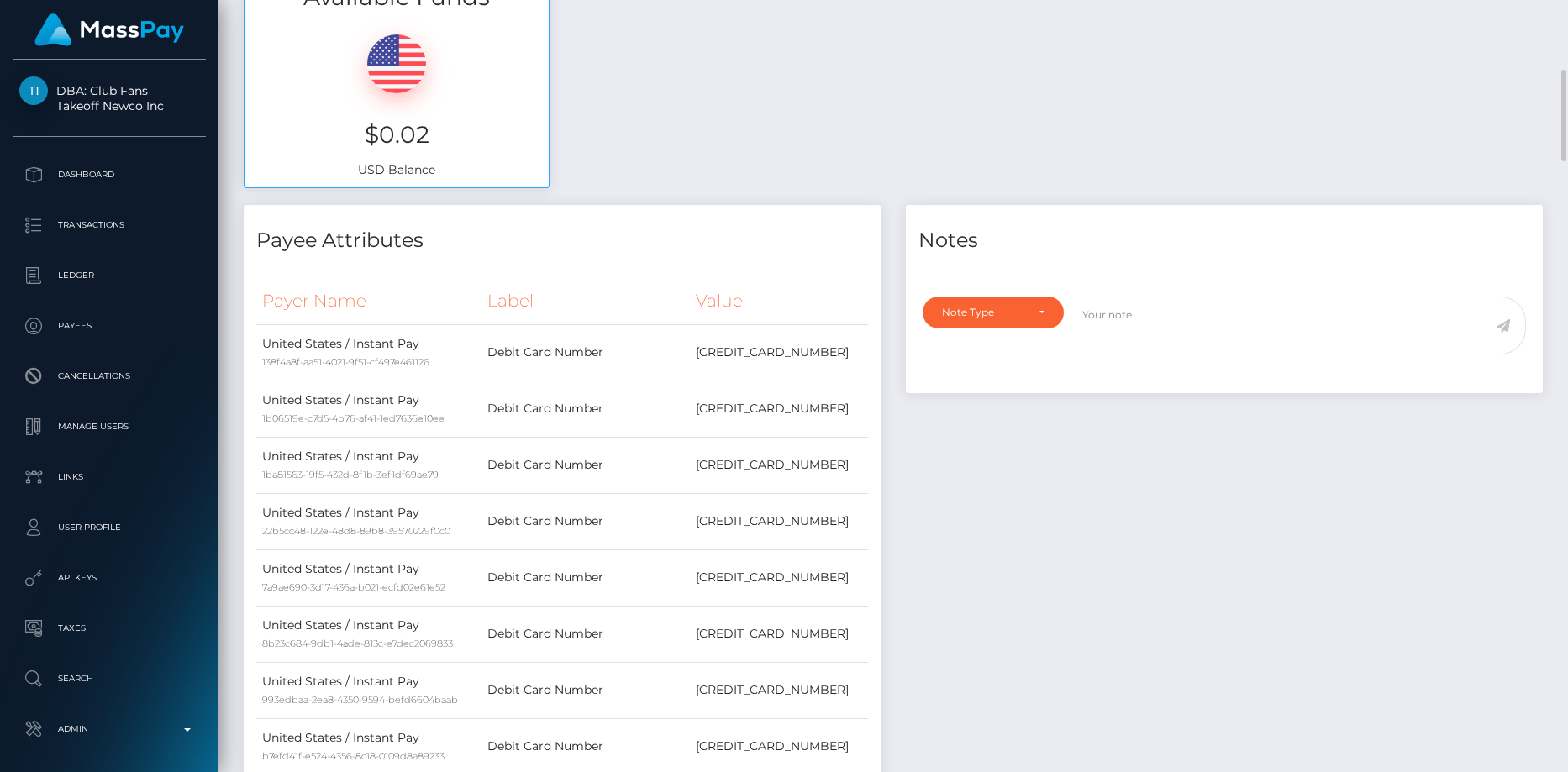
scroll to position [0, 0]
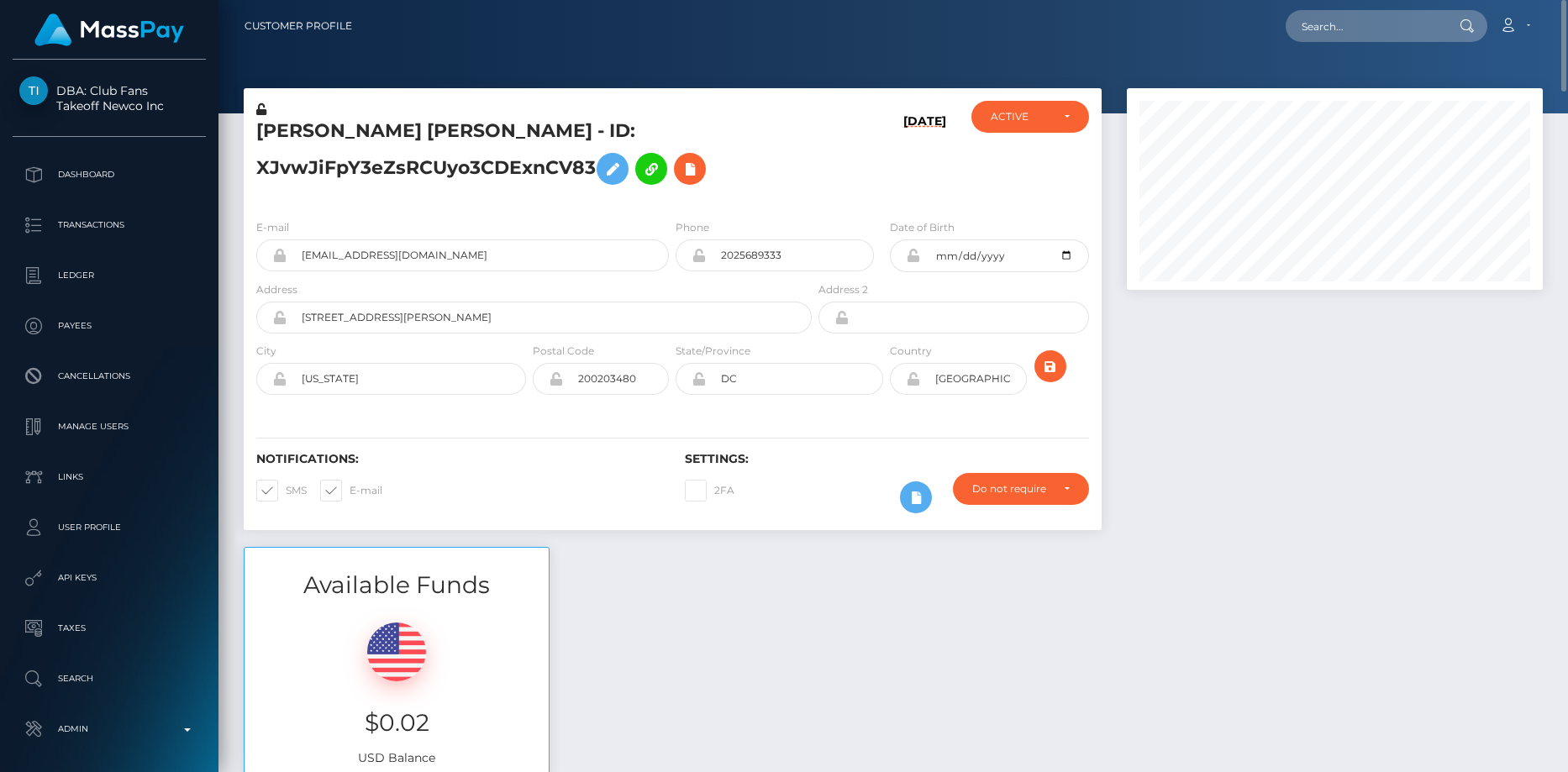
click at [378, 117] on div "[PERSON_NAME] [PERSON_NAME] - ID: XJvwJiFpY3eZsRCUyo3CDExnCV83" at bounding box center [529, 152] width 571 height 105
copy div
click at [375, 124] on h5 "[PERSON_NAME] [PERSON_NAME] - ID: XJvwJiFpY3eZsRCUyo3CDExnCV83" at bounding box center [529, 155] width 546 height 74
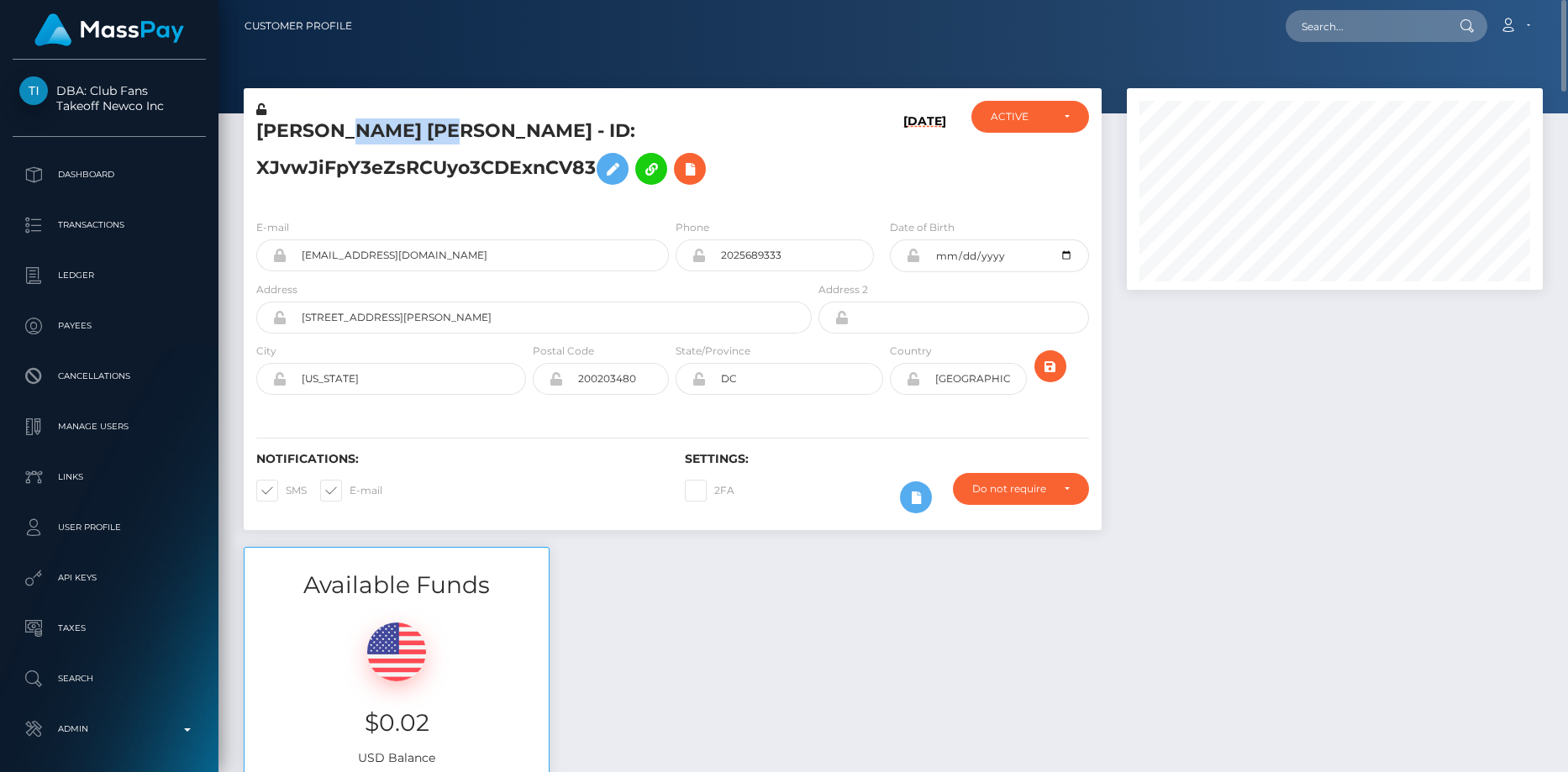
click at [375, 124] on h5 "[PERSON_NAME] [PERSON_NAME] - ID: XJvwJiFpY3eZsRCUyo3CDExnCV83" at bounding box center [529, 155] width 546 height 74
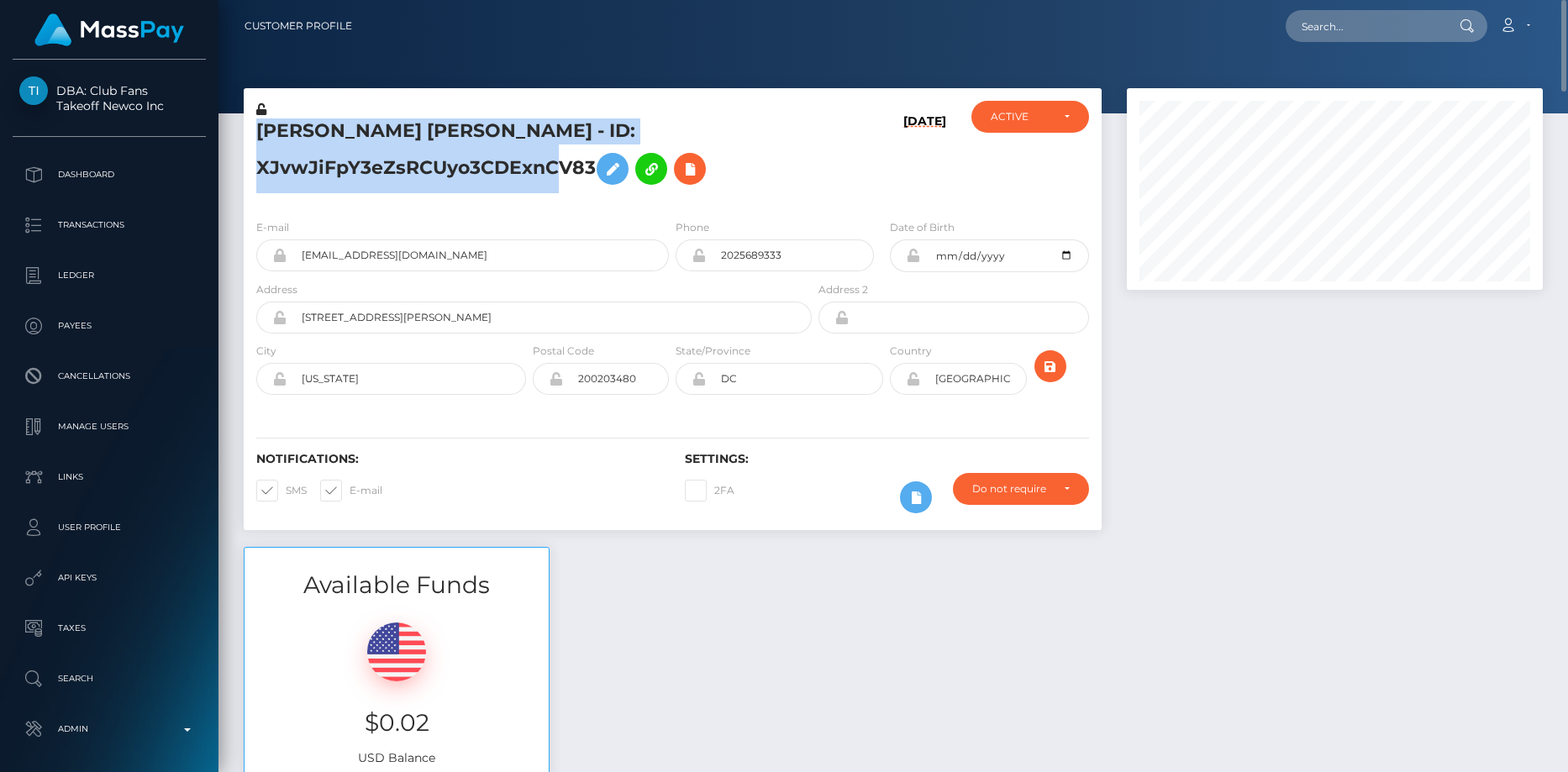
click at [375, 124] on h5 "[PERSON_NAME] [PERSON_NAME] - ID: XJvwJiFpY3eZsRCUyo3CDExnCV83" at bounding box center [529, 155] width 546 height 74
copy h5 "[PERSON_NAME] [PERSON_NAME] - ID: XJvwJiFpY3eZsRCUyo3CDExnCV83"
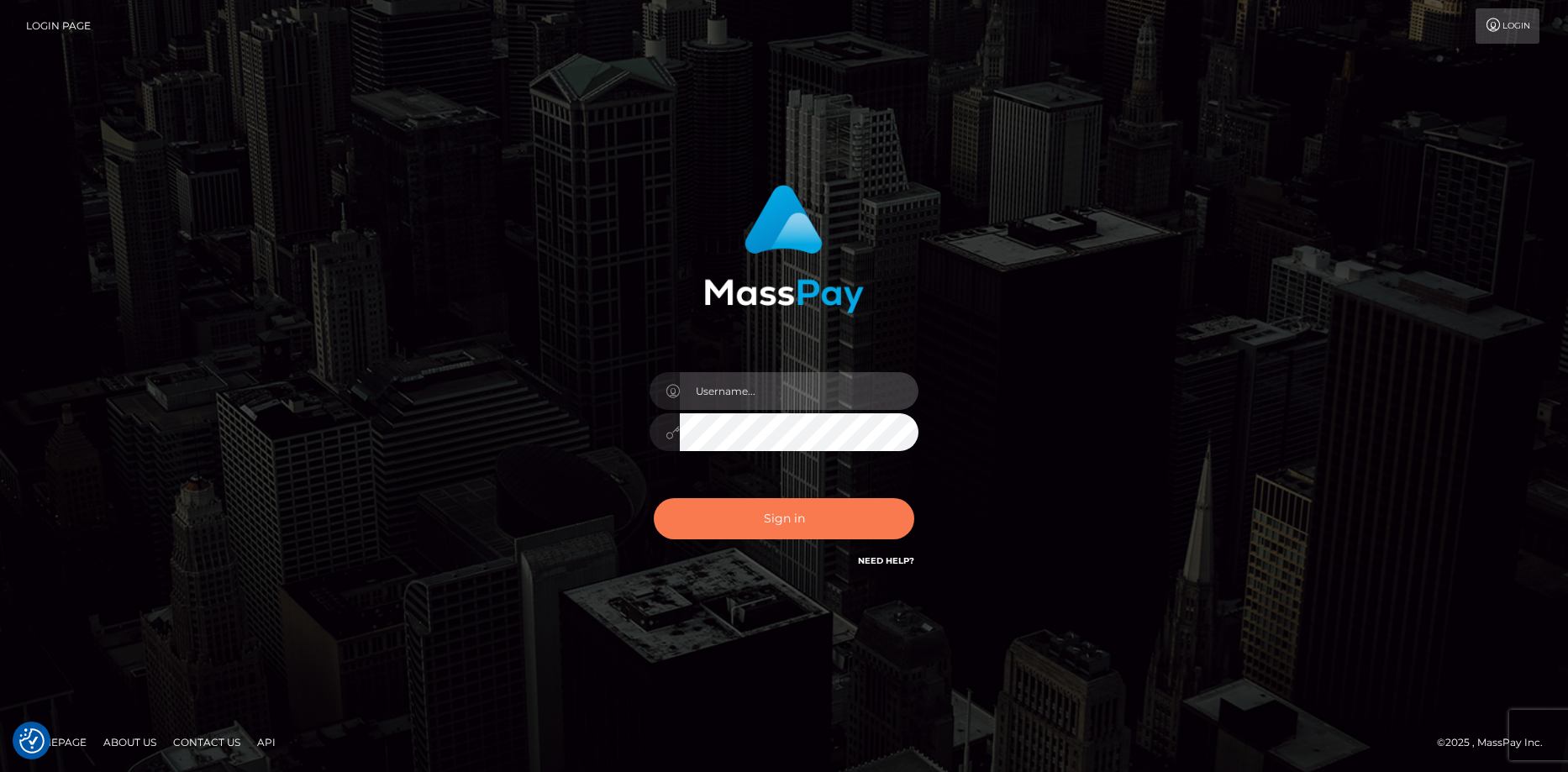
type input "[PERSON_NAME]"
click at [707, 512] on button "Sign in" at bounding box center [784, 519] width 260 height 41
type input "[PERSON_NAME]"
click at [745, 519] on button "Sign in" at bounding box center [784, 519] width 260 height 41
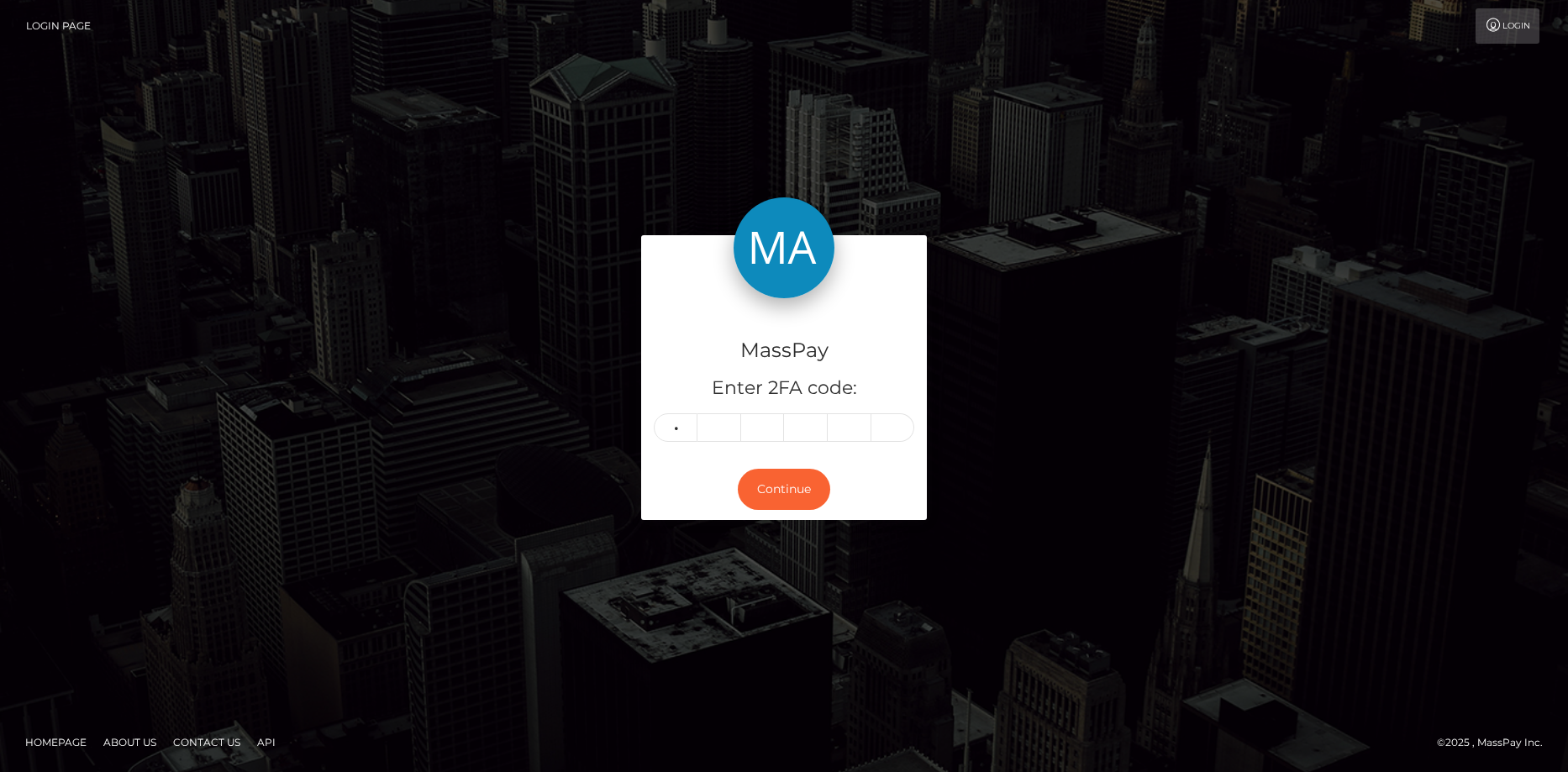
type input "5"
type input "9"
type input "8"
type input "5"
type input "0"
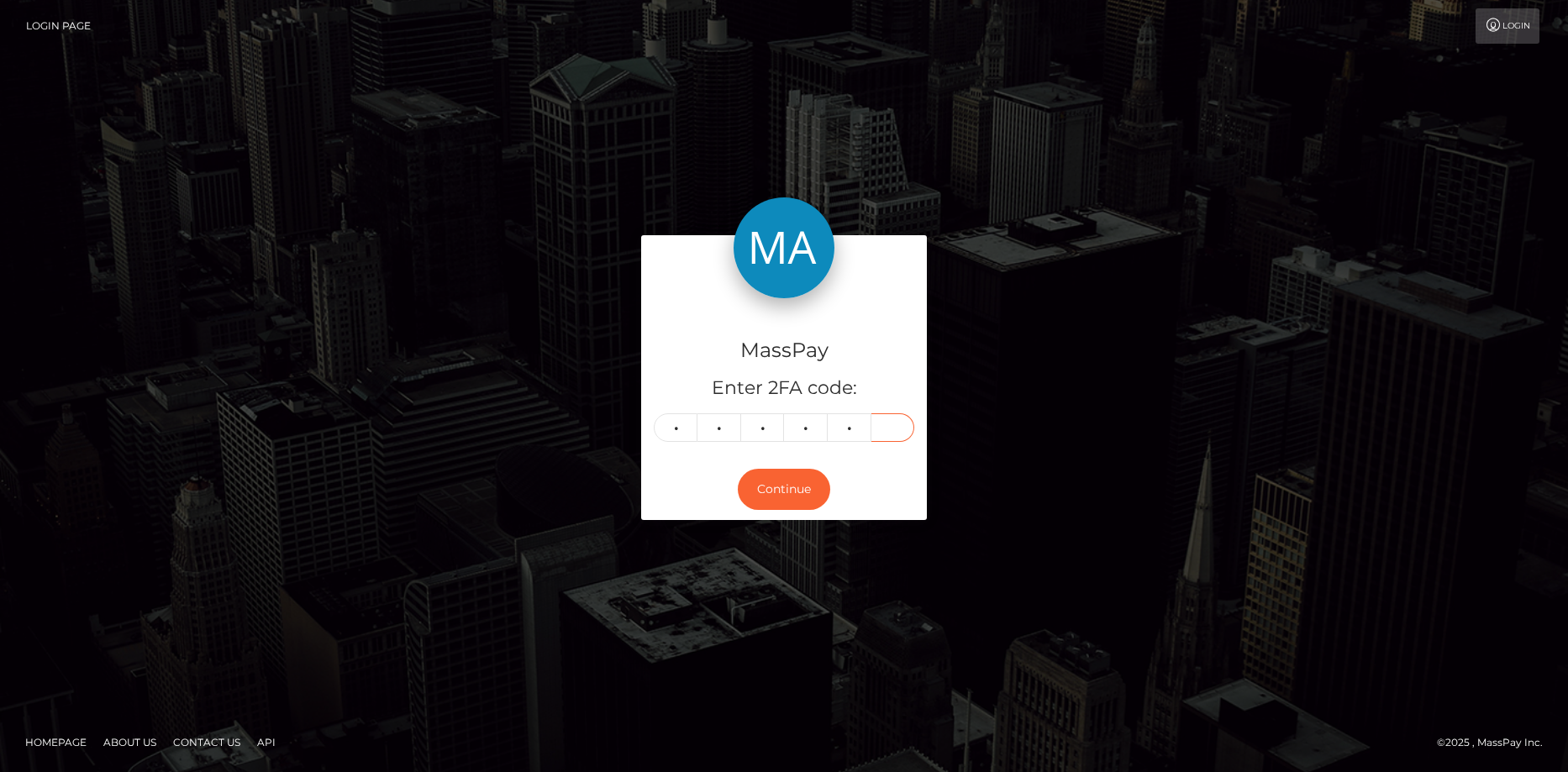
type input "8"
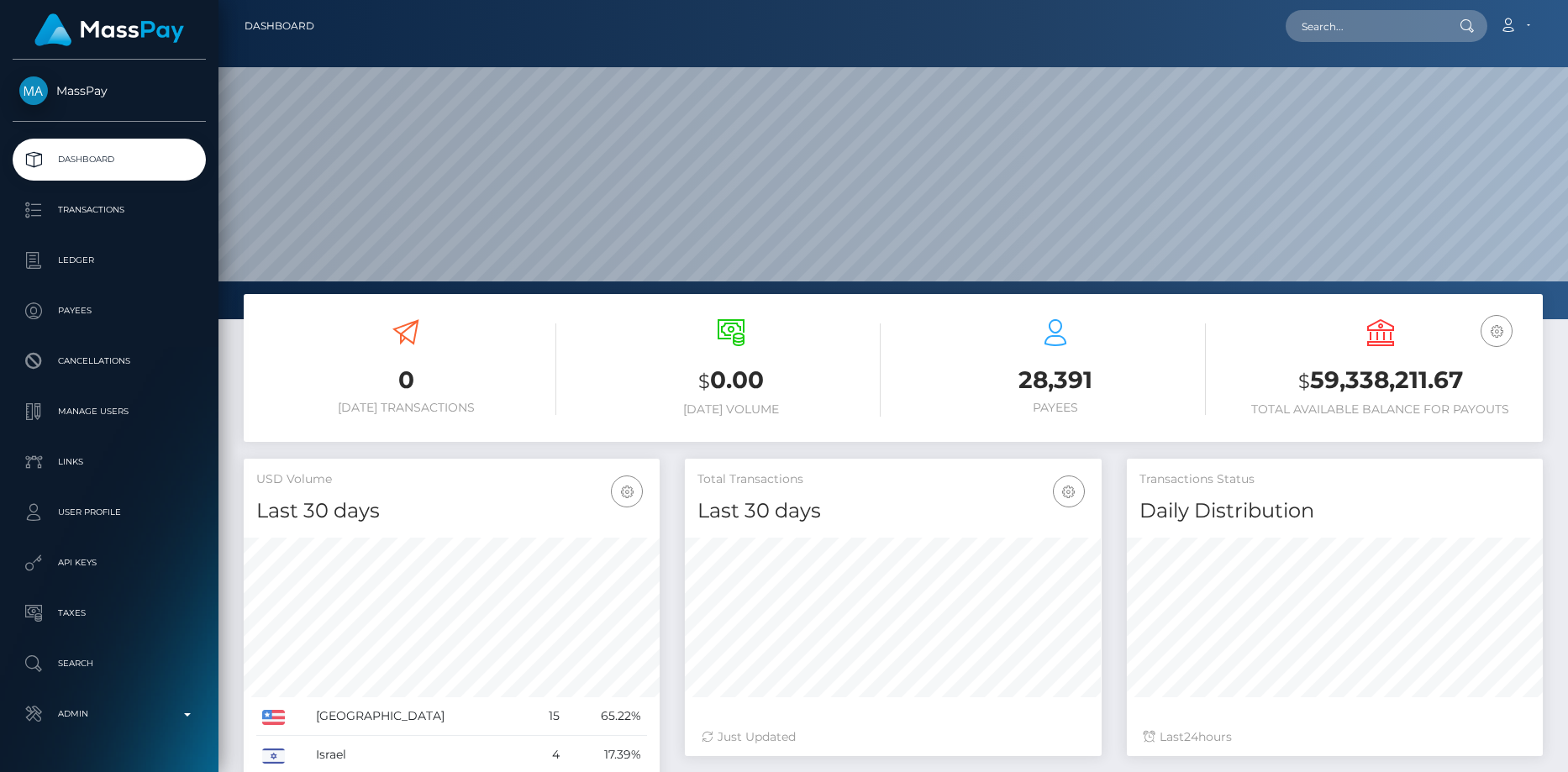
scroll to position [299, 417]
click at [1354, 27] on input "text" at bounding box center [1364, 26] width 158 height 32
paste input "[EMAIL_ADDRESS][DOMAIN_NAME]"
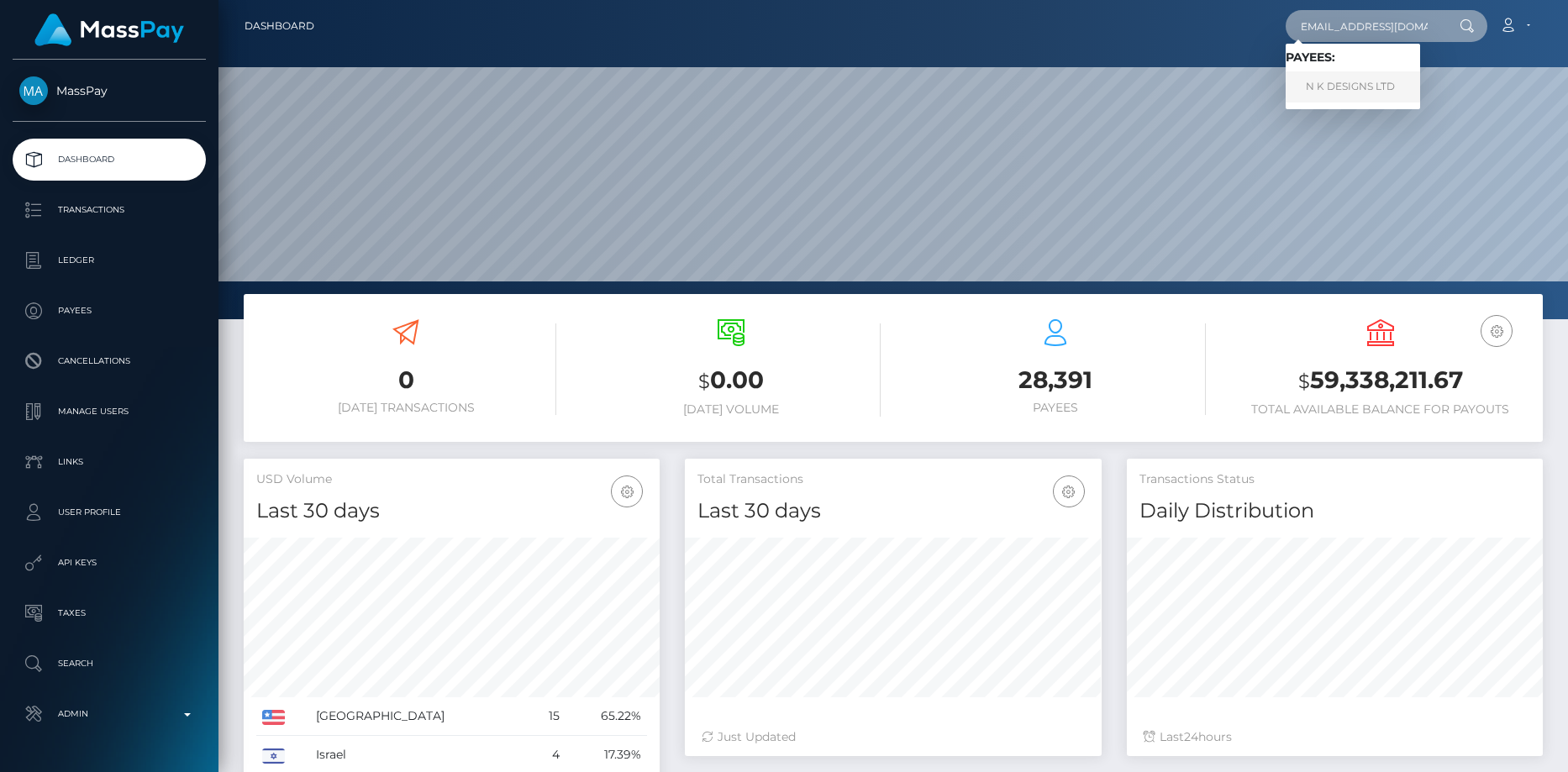
type input "[EMAIL_ADDRESS][DOMAIN_NAME]"
click at [1323, 91] on link "N K DESIGNS LTD" at bounding box center [1353, 87] width 135 height 31
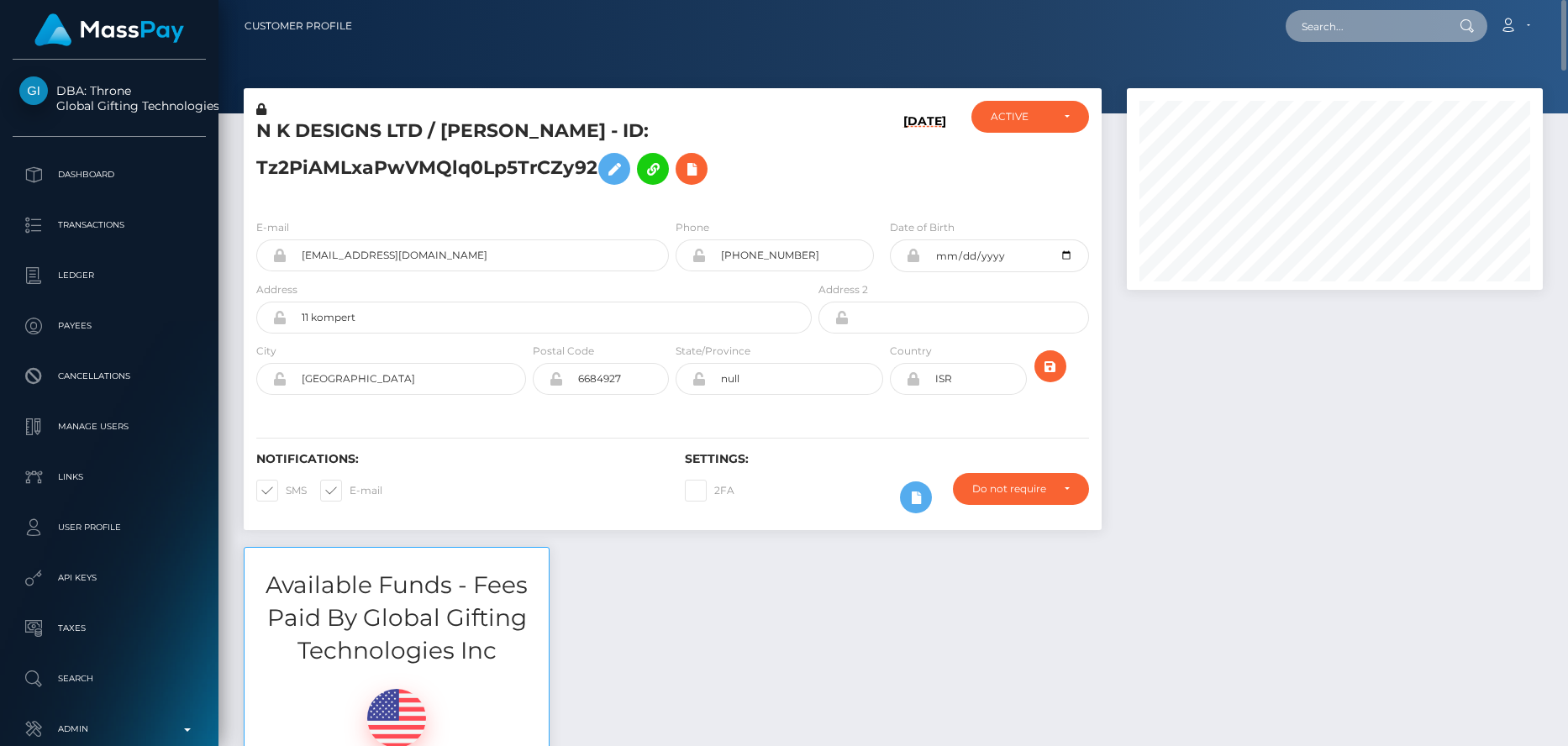
click at [1310, 36] on input "text" at bounding box center [1364, 26] width 158 height 32
paste input "poact_X0yUDwDOAgfq"
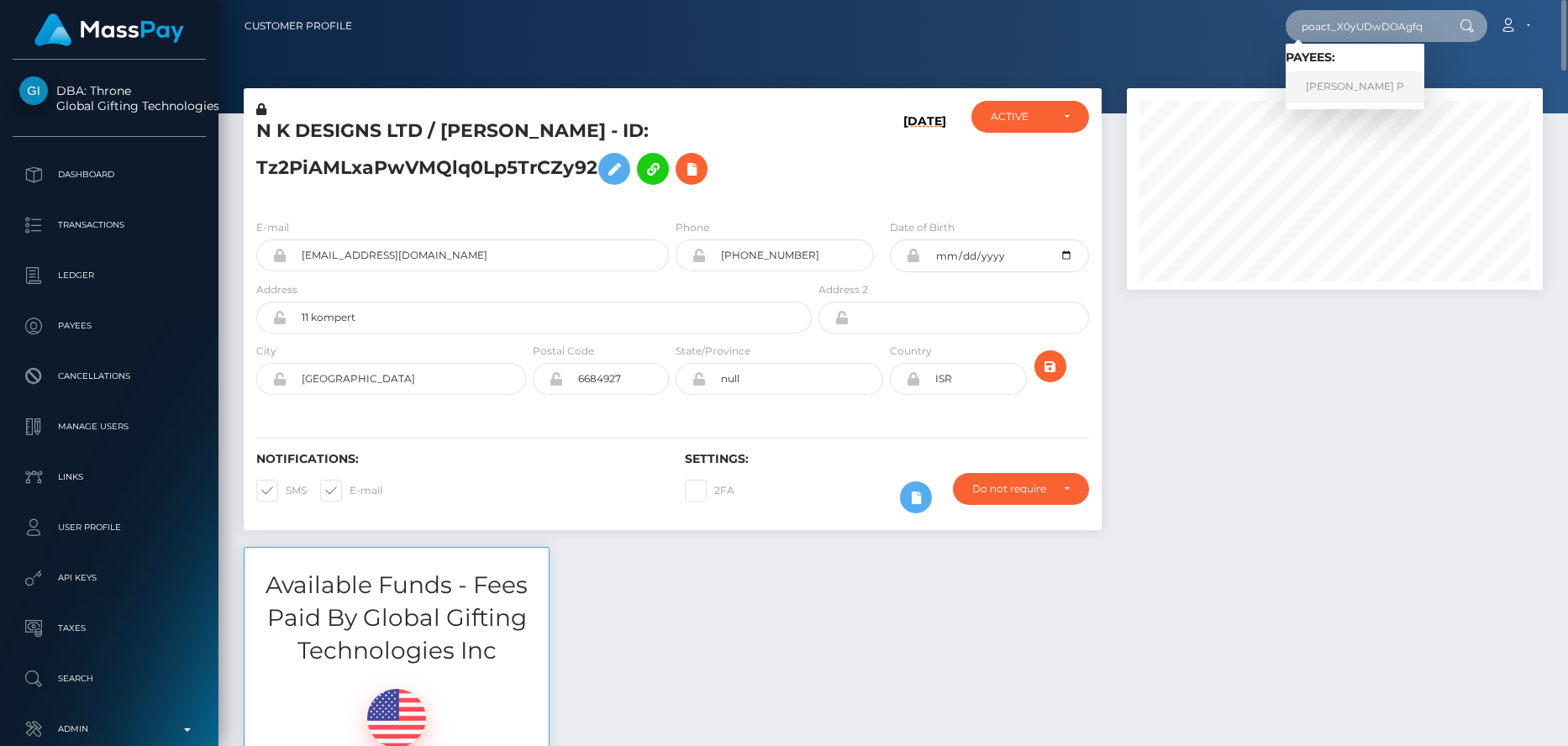
type input "poact_X0yUDwDOAgfq"
click at [1317, 82] on link "Prithviraj P" at bounding box center [1355, 87] width 139 height 31
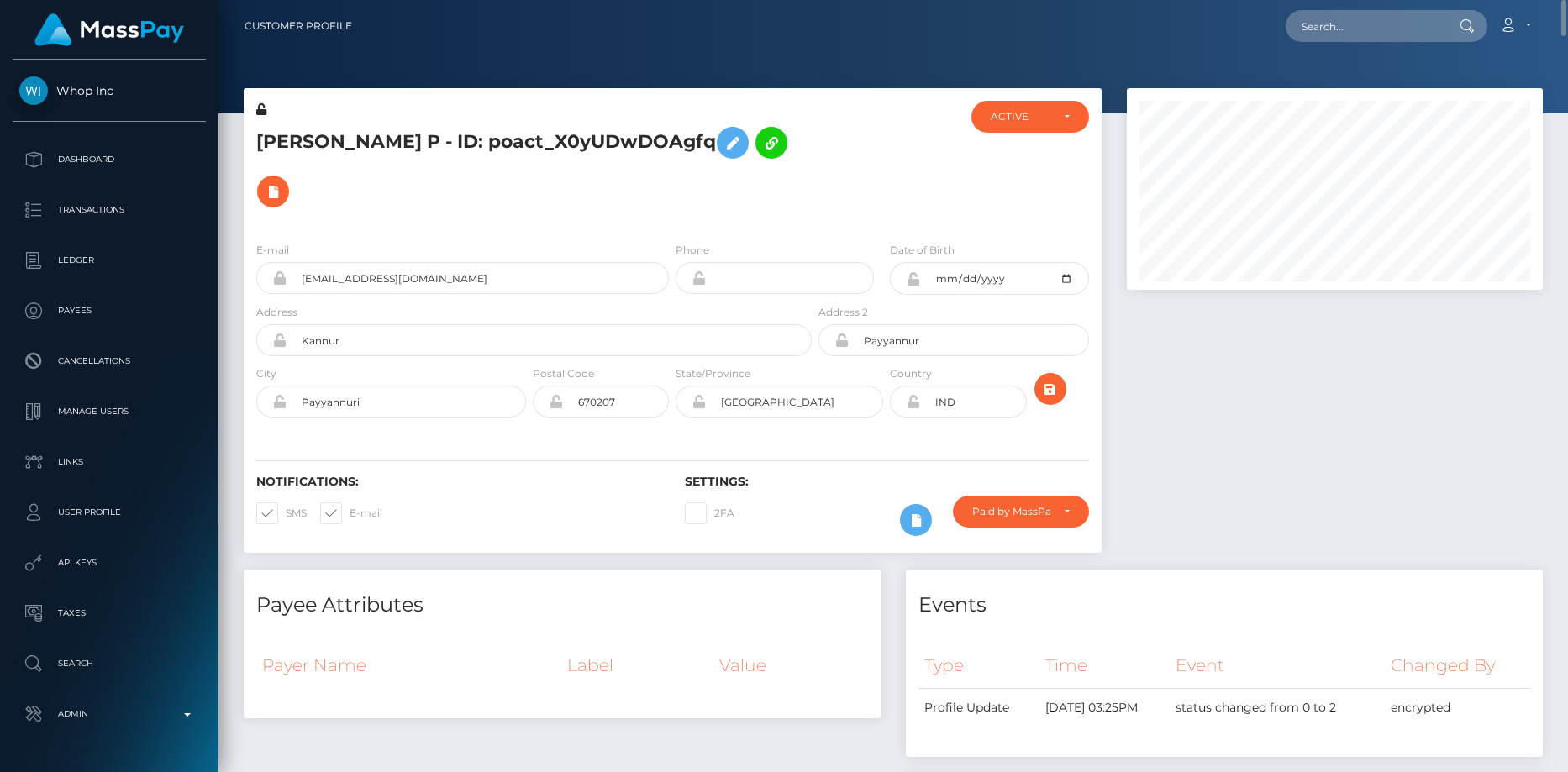
click at [330, 144] on h5 "Prithviraj P - ID: poact_X0yUDwDOAgfq" at bounding box center [529, 167] width 546 height 98
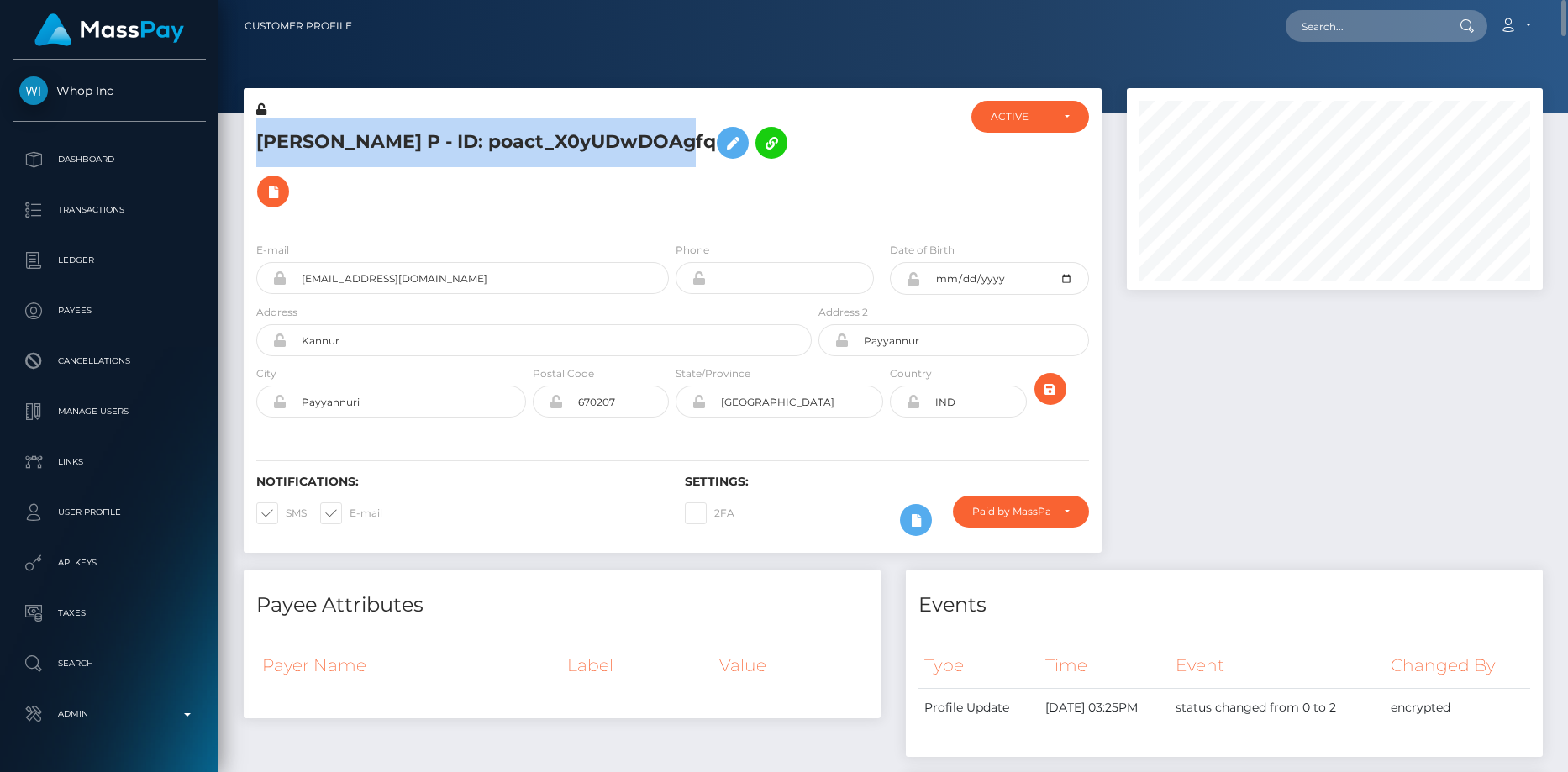
click at [330, 144] on h5 "Prithviraj P - ID: poact_X0yUDwDOAgfq" at bounding box center [529, 167] width 546 height 98
copy h5 "Prithviraj P - ID: poact_X0yUDwDOAgfq"
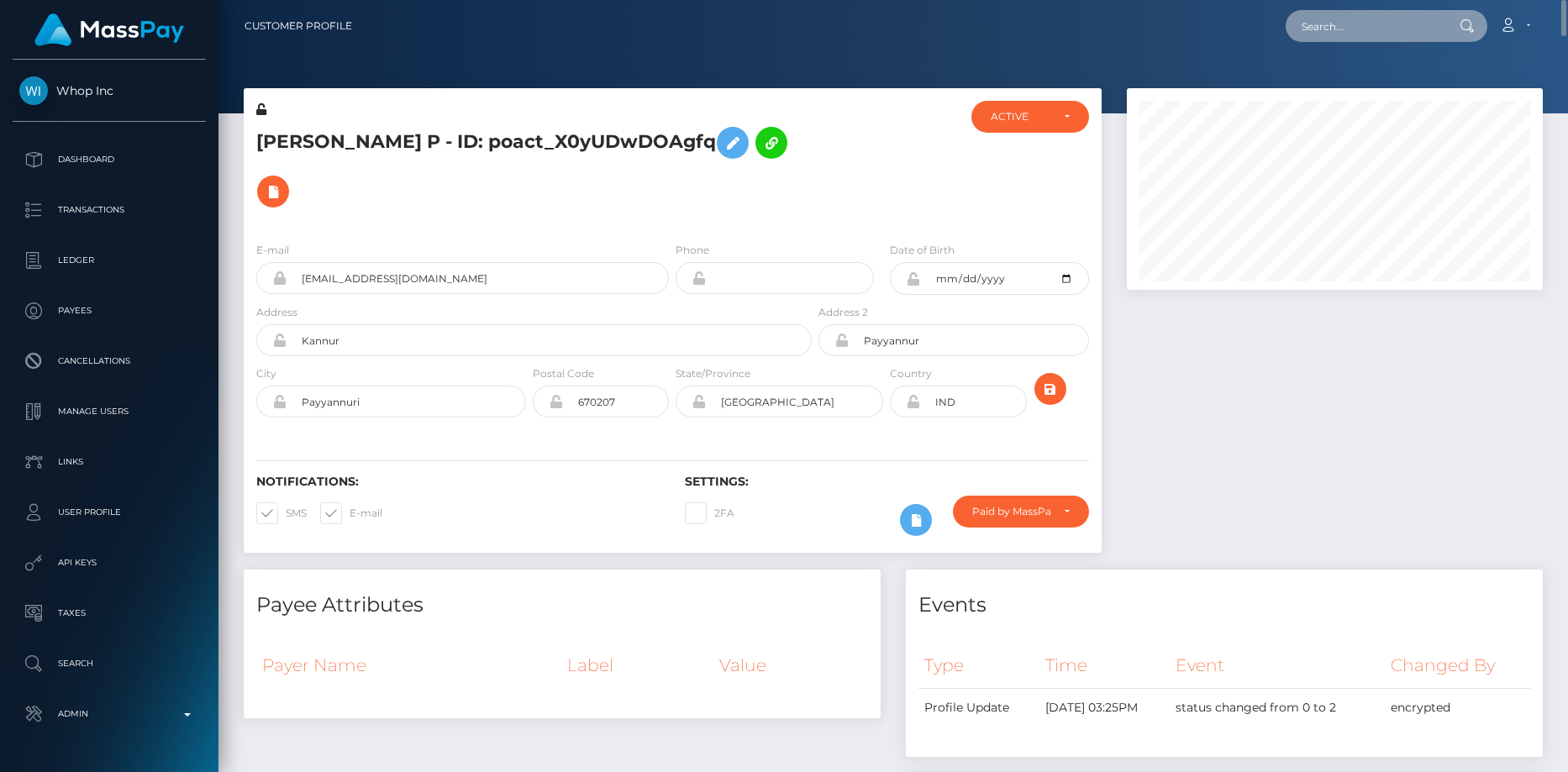
click at [1314, 37] on input "text" at bounding box center [1364, 26] width 158 height 32
paste input "poact_l3c9lTsSQ61v"
type input "poact_l3c9lTsSQ61v"
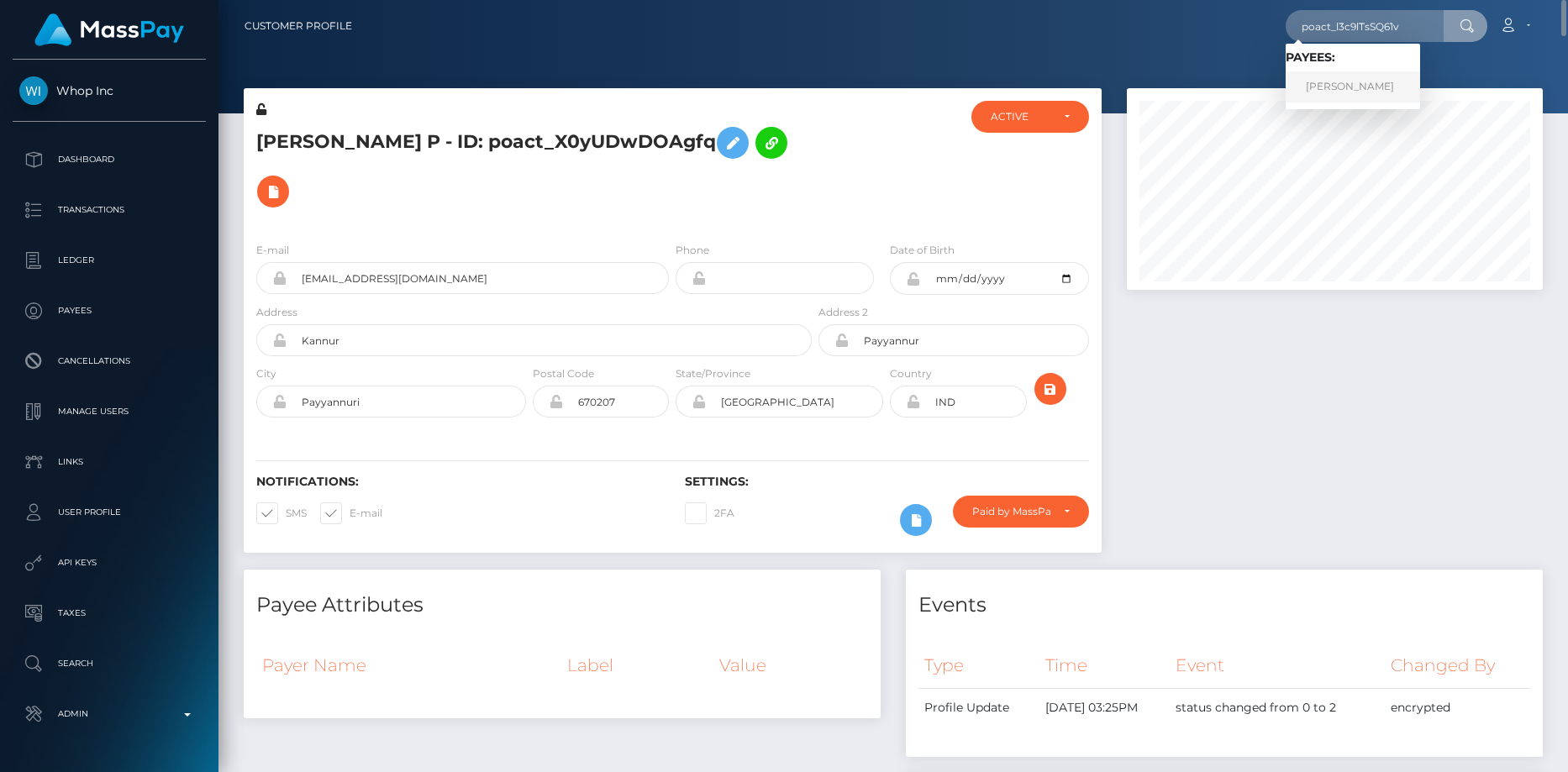
click at [1344, 76] on link "Satya Prakash Monu" at bounding box center [1353, 87] width 135 height 31
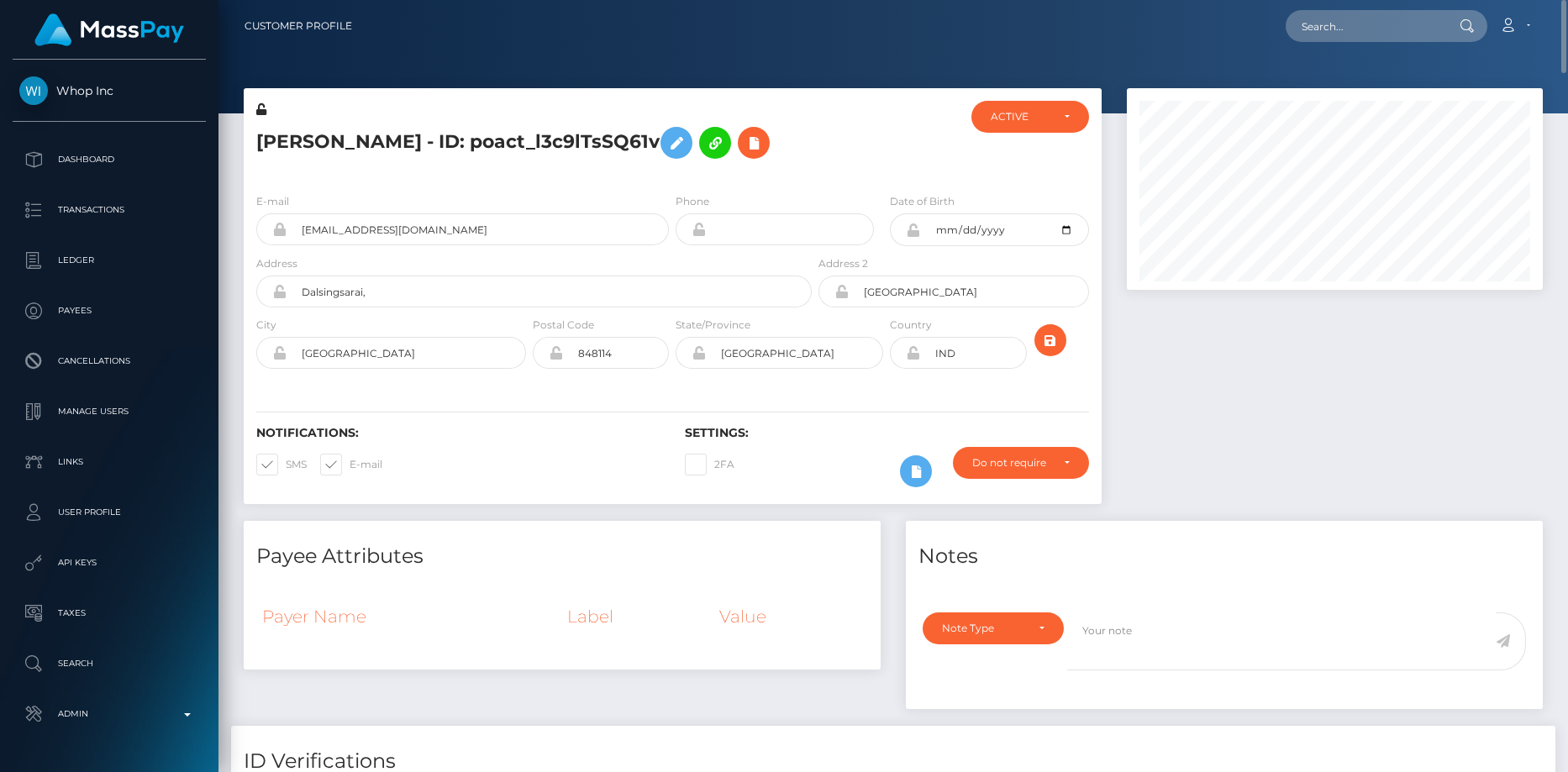
click at [427, 136] on h5 "[PERSON_NAME] - ID: poact_l3c9lTsSQ61v" at bounding box center [529, 143] width 546 height 48
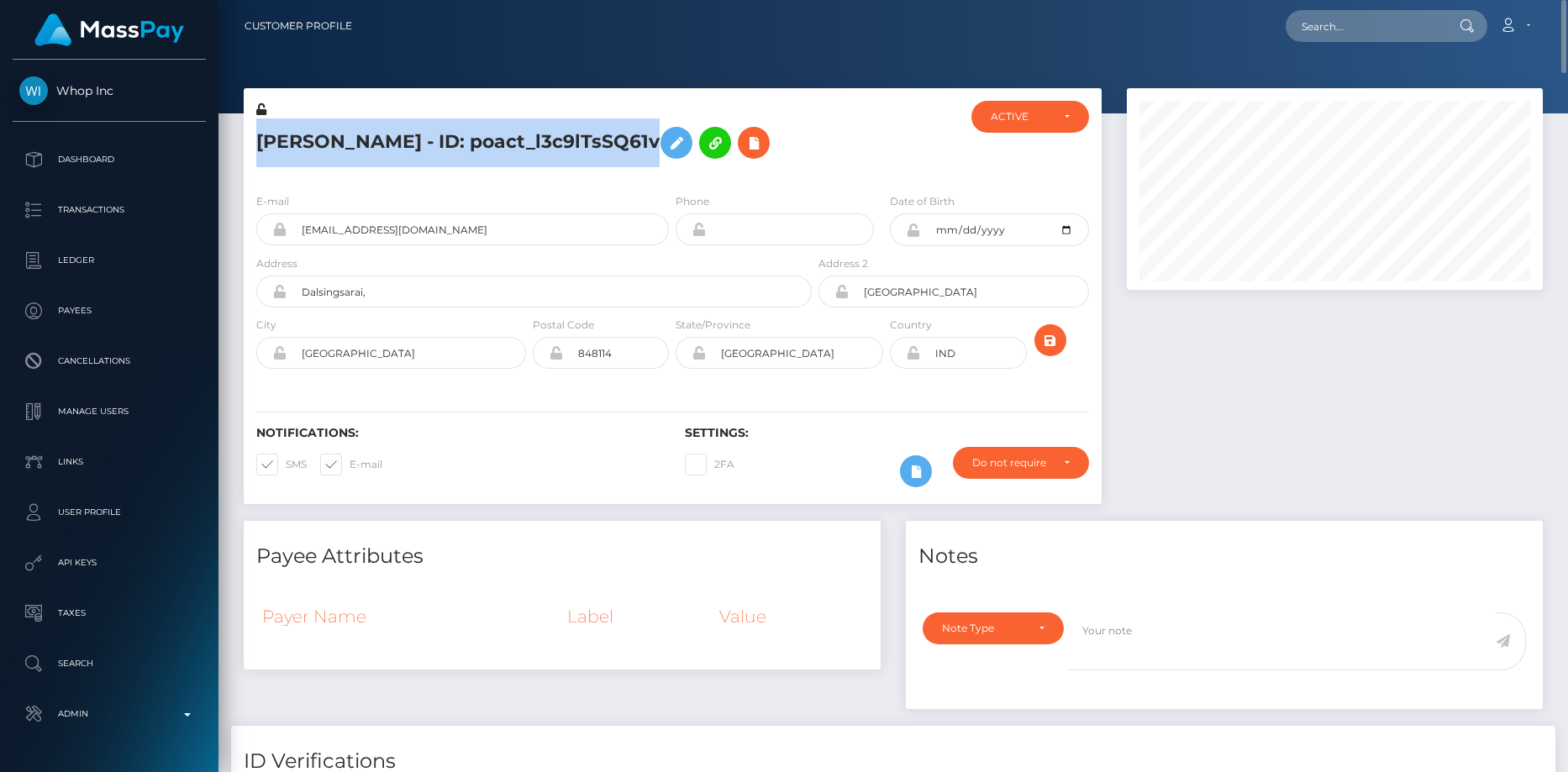
click at [427, 136] on h5 "[PERSON_NAME] - ID: poact_l3c9lTsSQ61v" at bounding box center [529, 143] width 546 height 48
copy h5 "[PERSON_NAME] - ID: poact_l3c9lTsSQ61v"
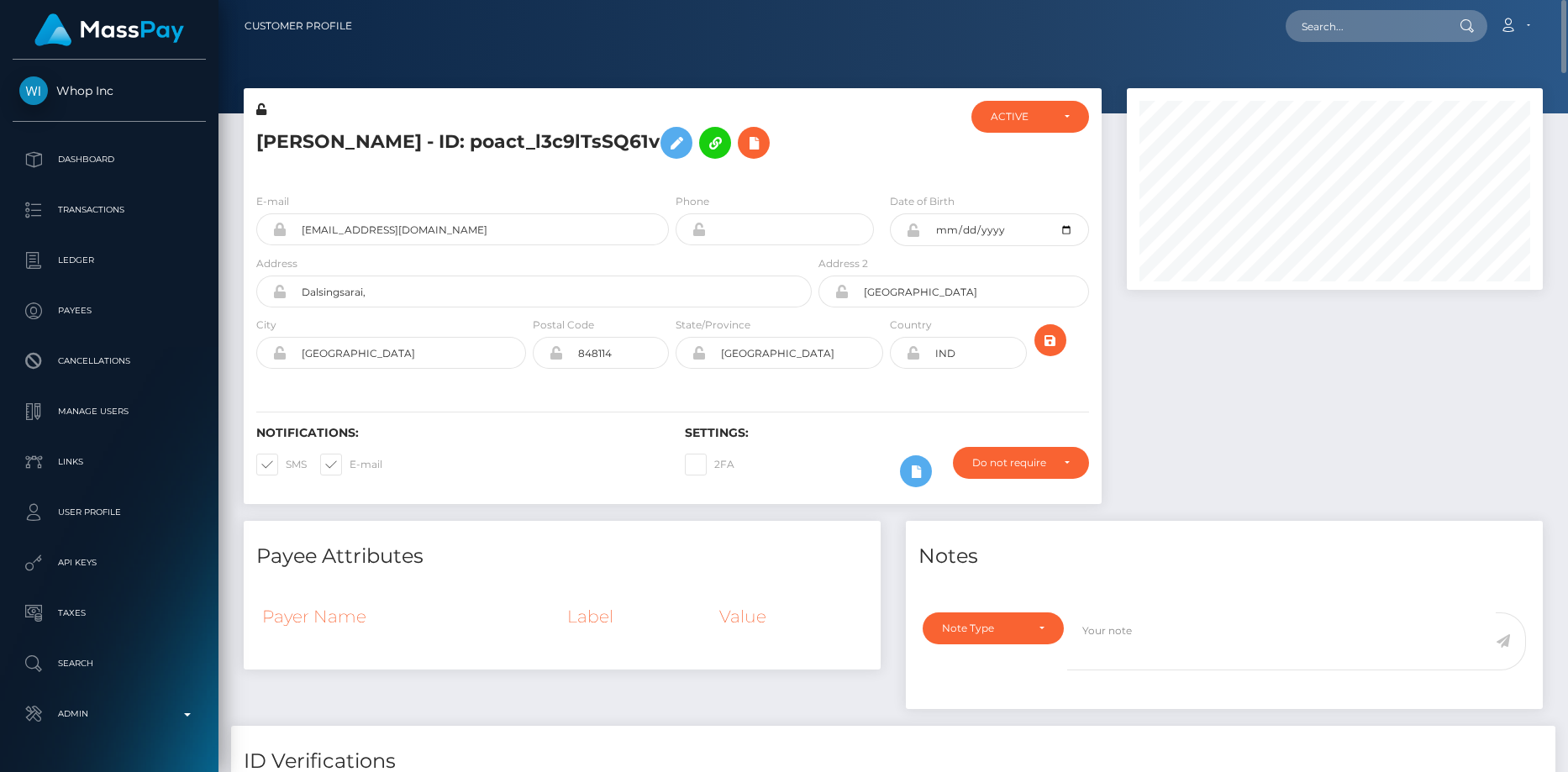
click at [1311, 42] on div "Loading... Loading... Account Edit Profile Logout" at bounding box center [954, 25] width 1177 height 35
click at [1338, 28] on input "text" at bounding box center [1364, 26] width 158 height 32
paste input "[EMAIL_ADDRESS][DOMAIN_NAME]"
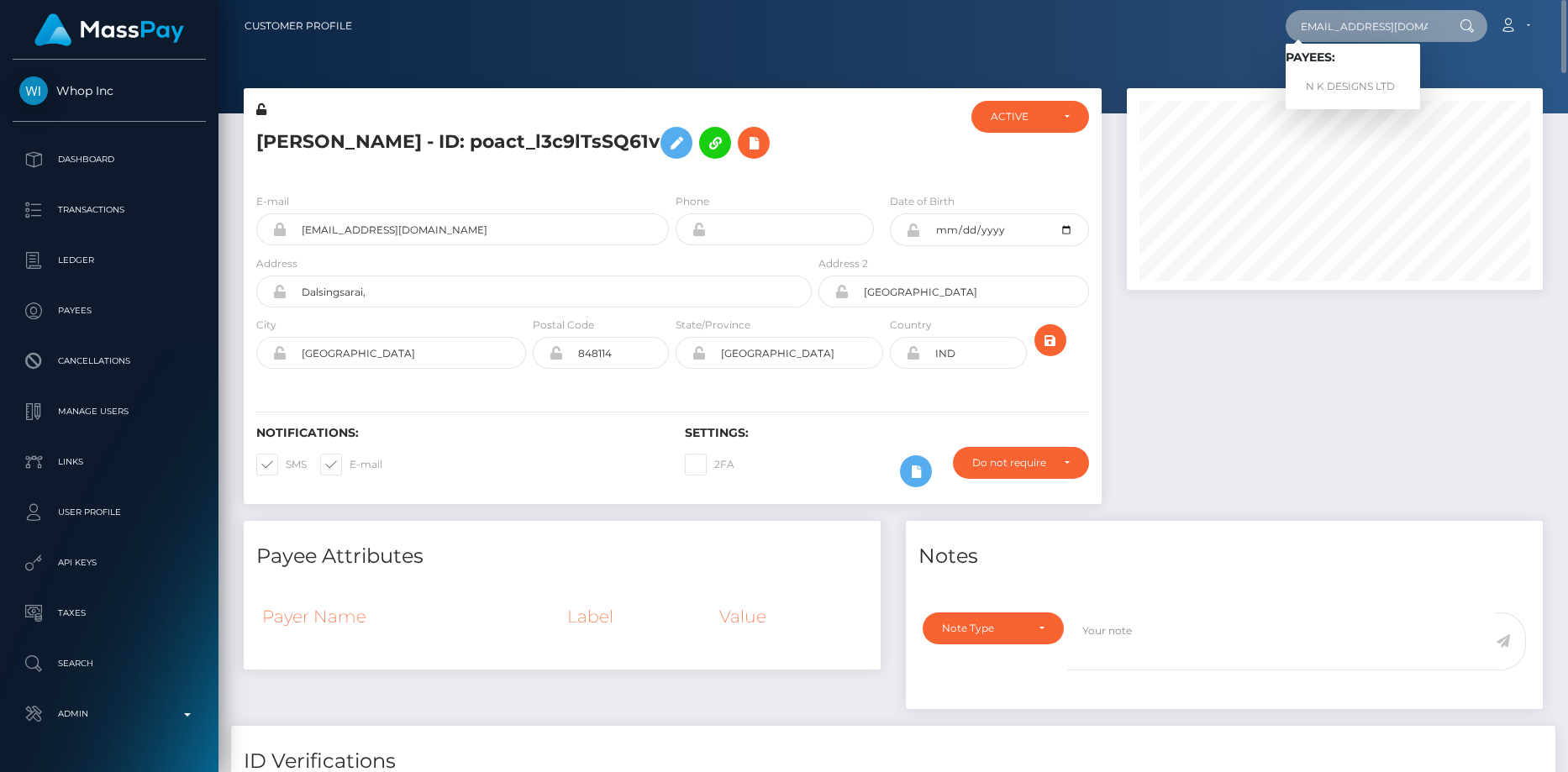
type input "[EMAIL_ADDRESS][DOMAIN_NAME]"
click at [1346, 81] on link "N K DESIGNS LTD" at bounding box center [1353, 87] width 135 height 31
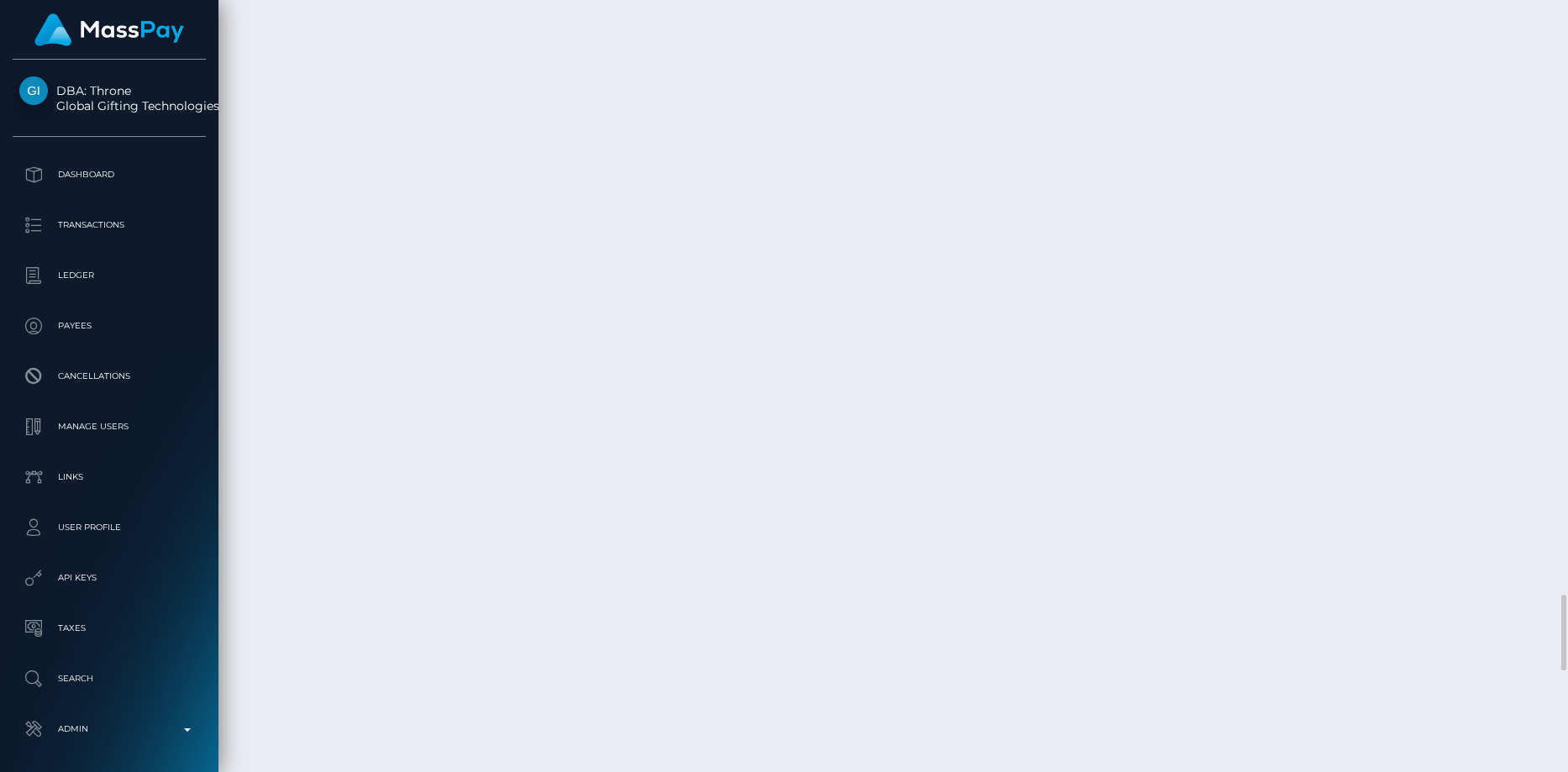
scroll to position [5628, 0]
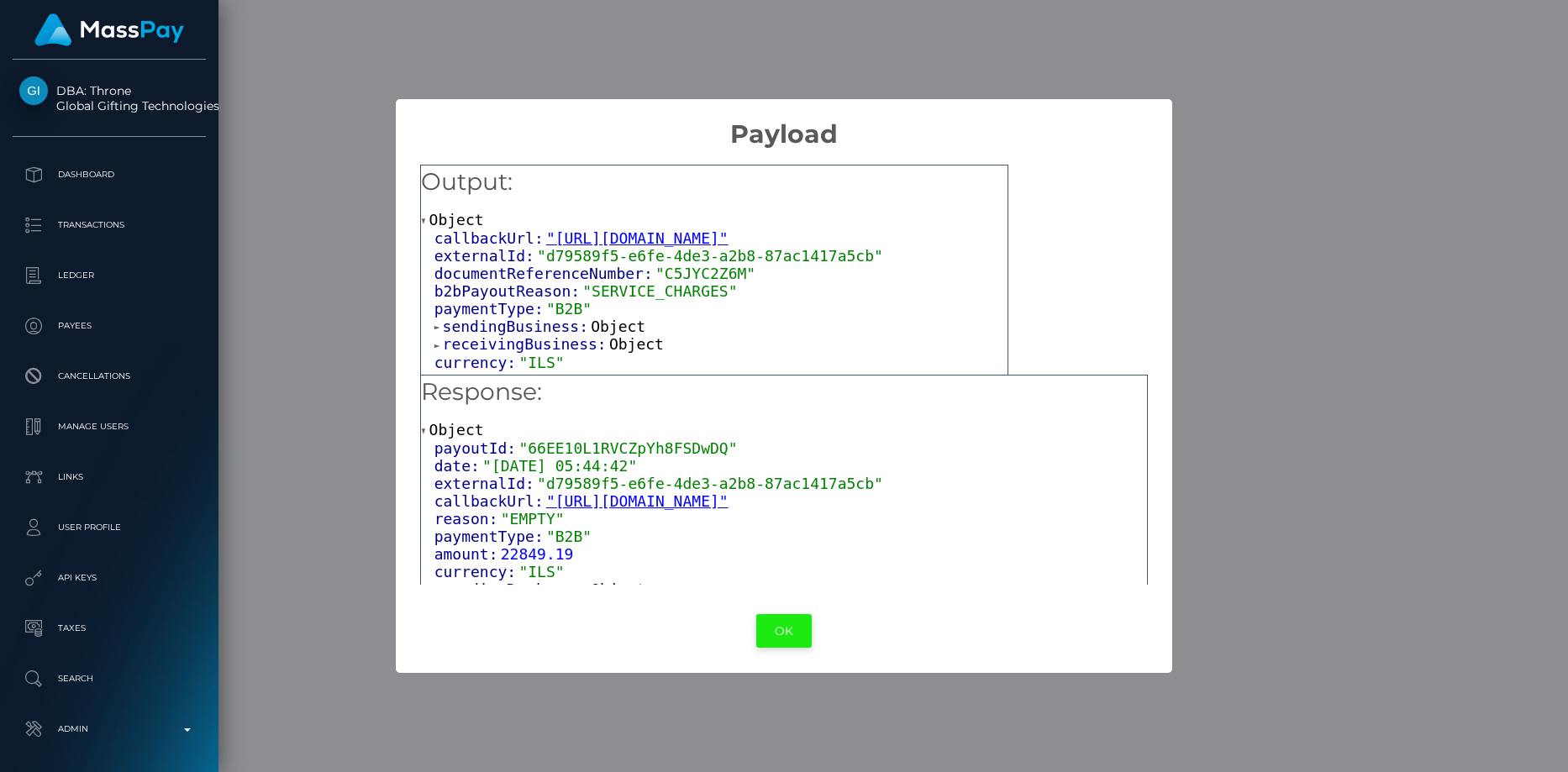
click at [799, 627] on button "OK" at bounding box center [784, 631] width 56 height 34
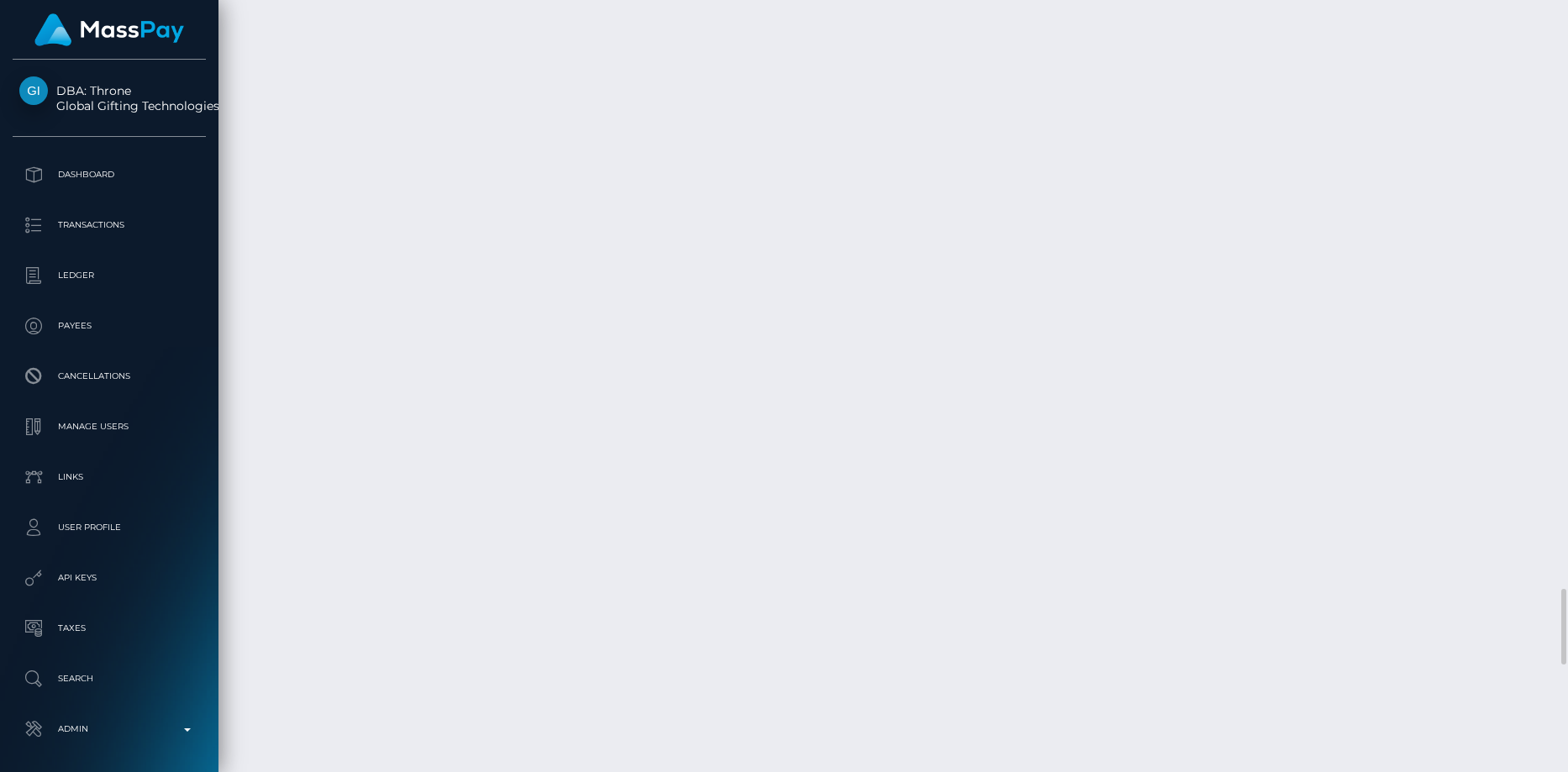
scroll to position [0, 0]
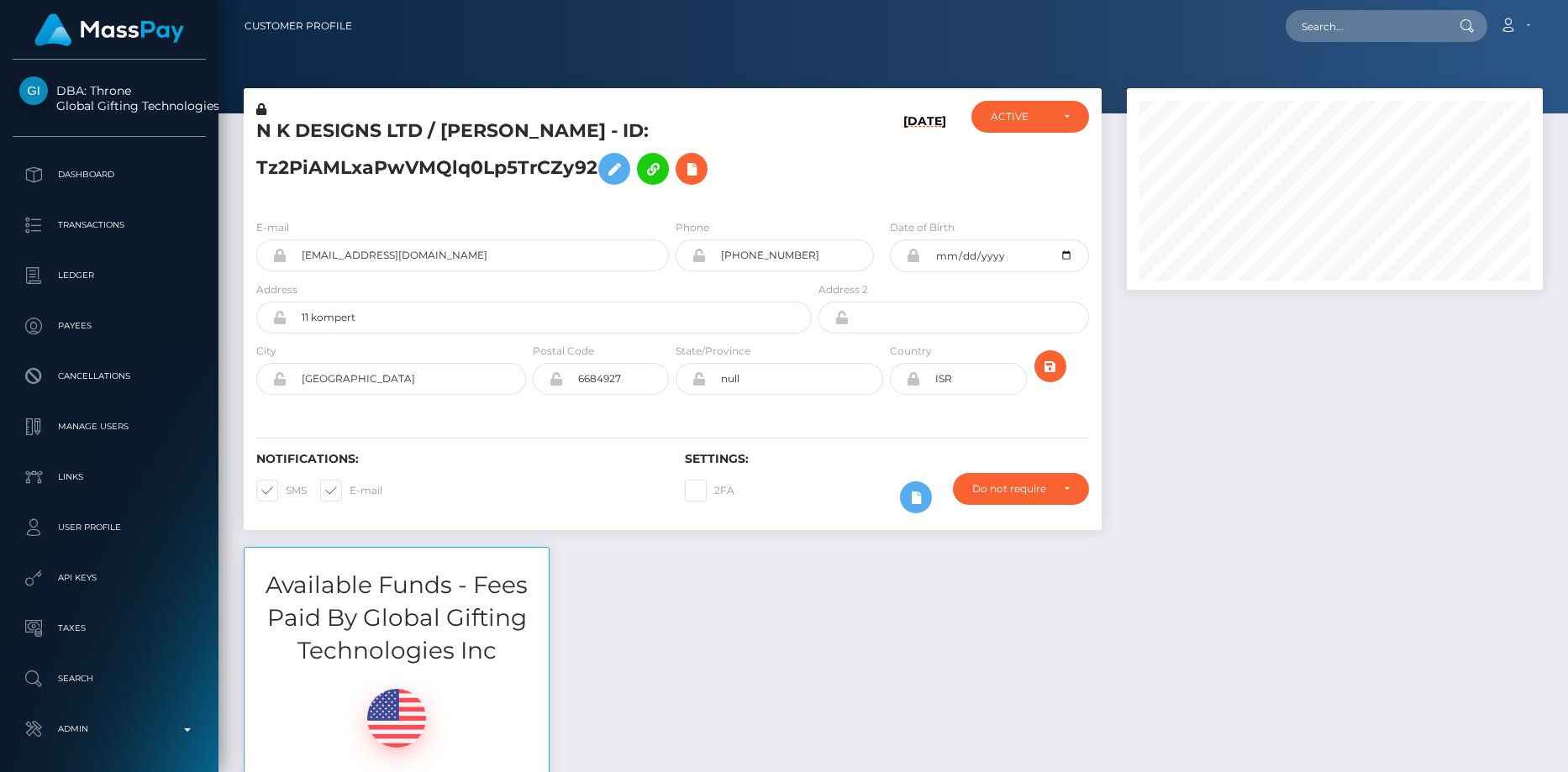
scroll to position [202, 417]
click at [1354, 81] on div at bounding box center [893, 56] width 1350 height 113
drag, startPoint x: 1353, startPoint y: 55, endPoint x: 1347, endPoint y: 25, distance: 30.6
click at [1353, 54] on div at bounding box center [893, 56] width 1350 height 113
click at [1347, 25] on input "text" at bounding box center [1364, 26] width 158 height 32
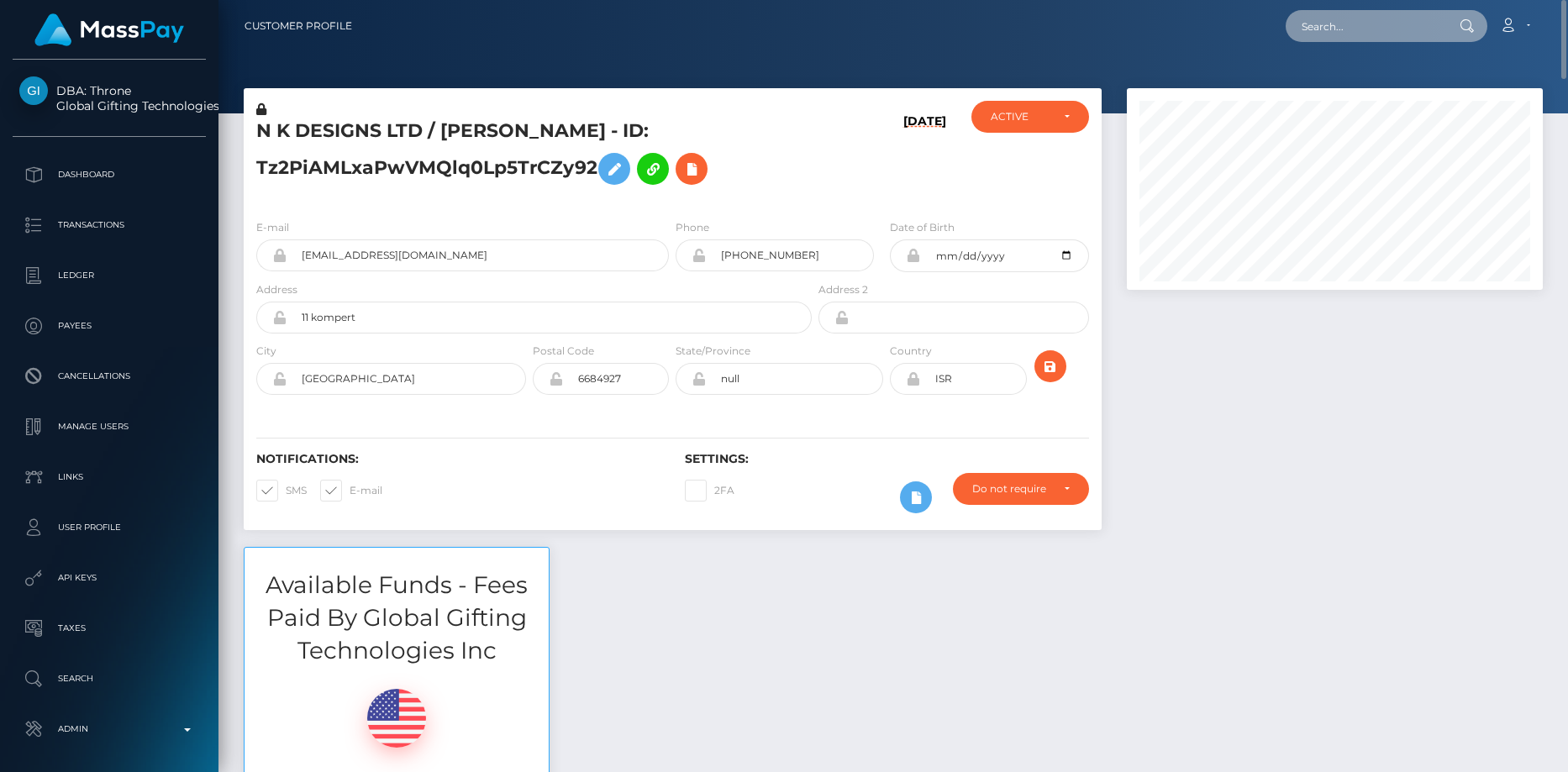
paste input "[EMAIL_ADDRESS][DOMAIN_NAME]"
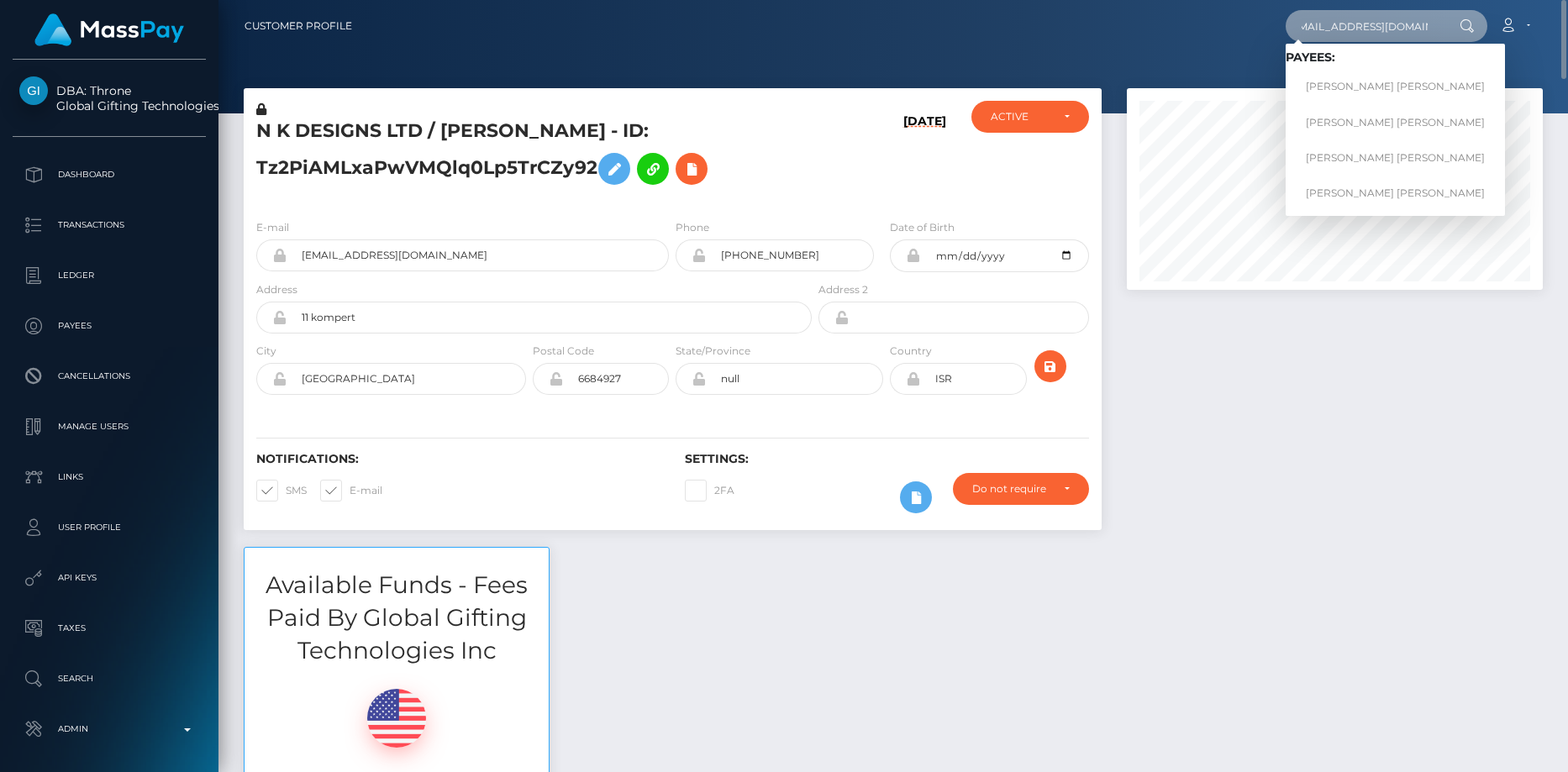
scroll to position [0, 0]
paste input "409832114255572992"
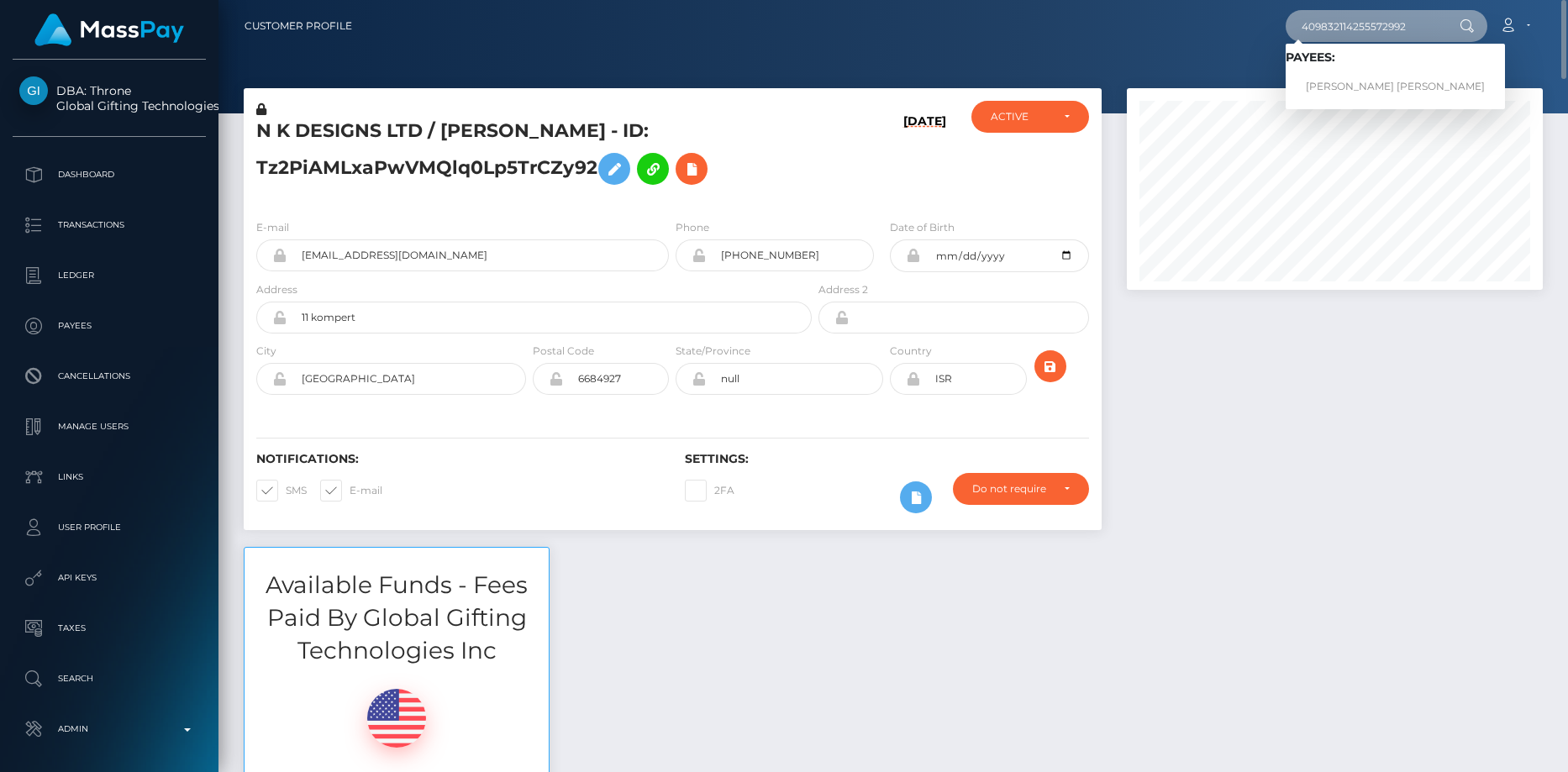
type input "409832114255572992"
click at [1364, 83] on link "Mark Joe Varga Melendrez" at bounding box center [1395, 87] width 220 height 31
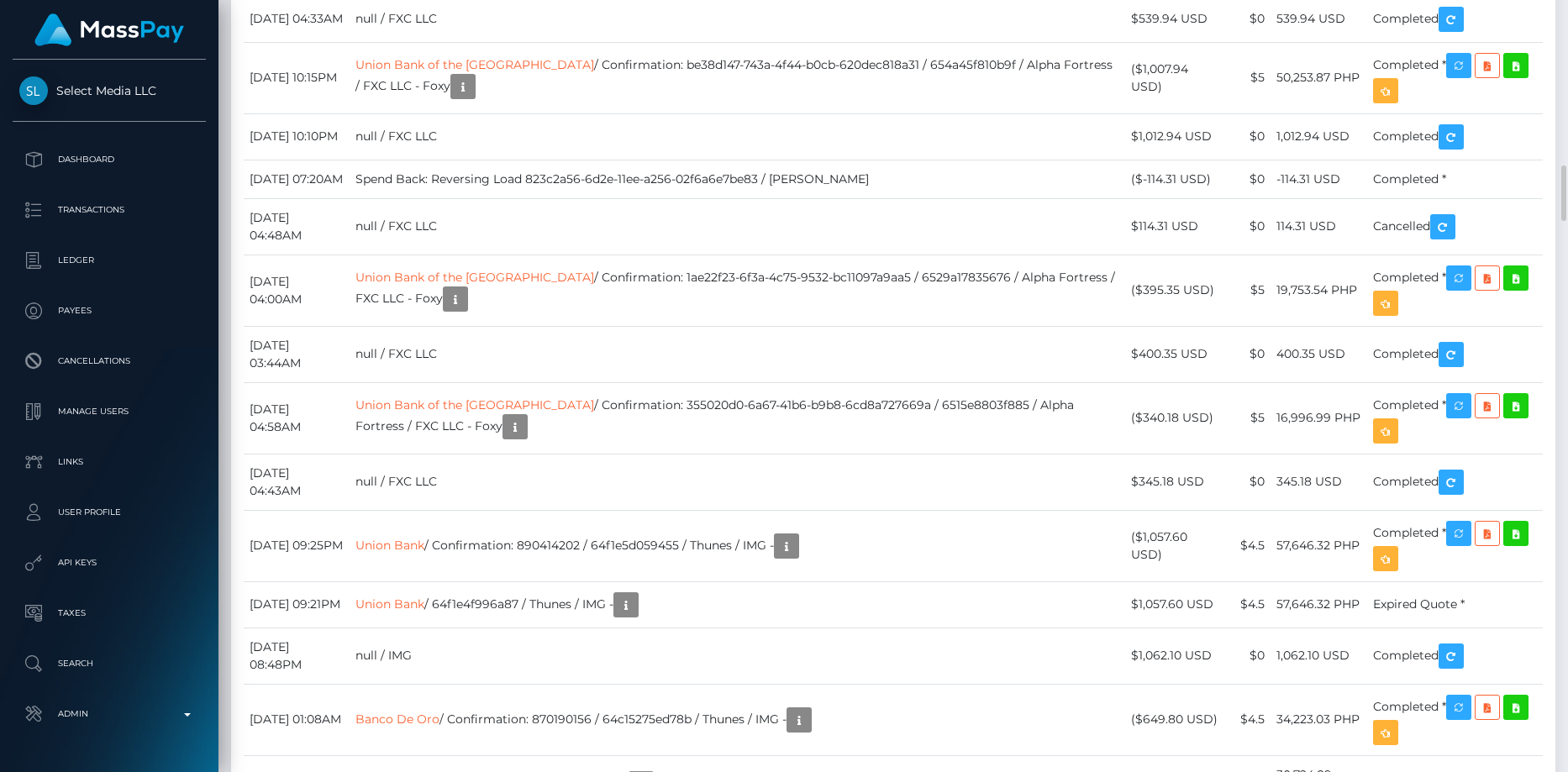
scroll to position [4620, 0]
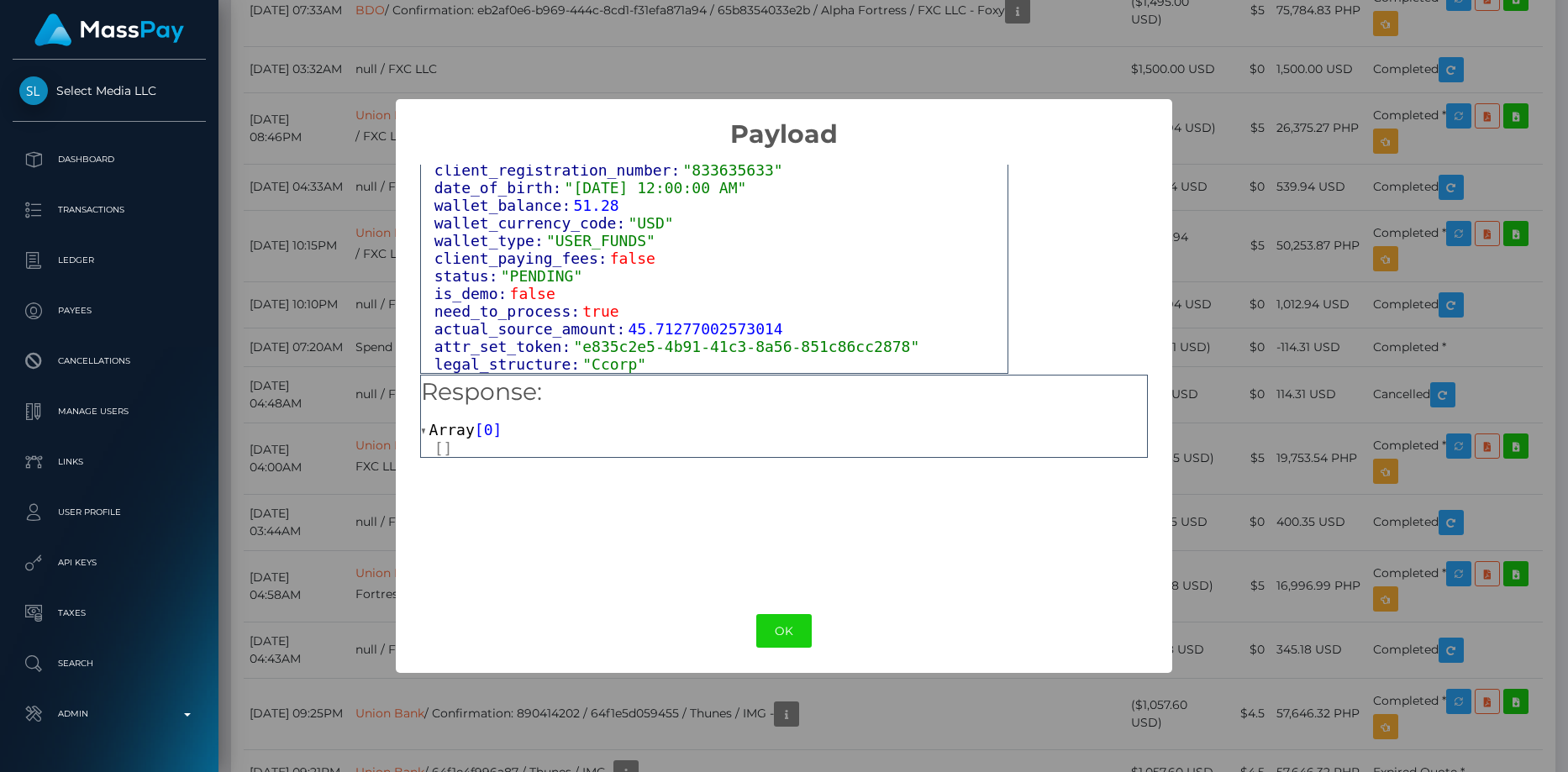
scroll to position [1053, 0]
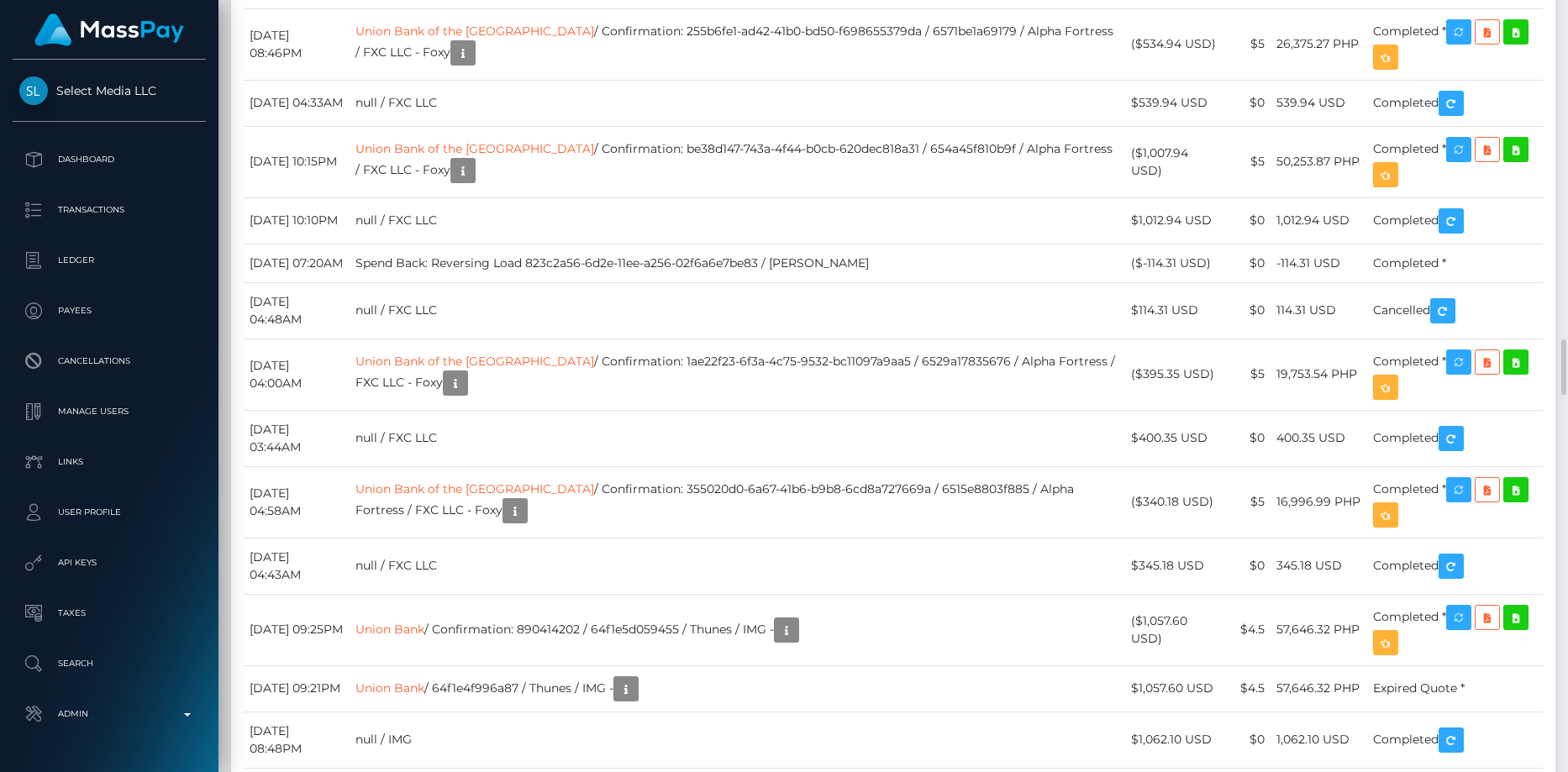
scroll to position [202, 417]
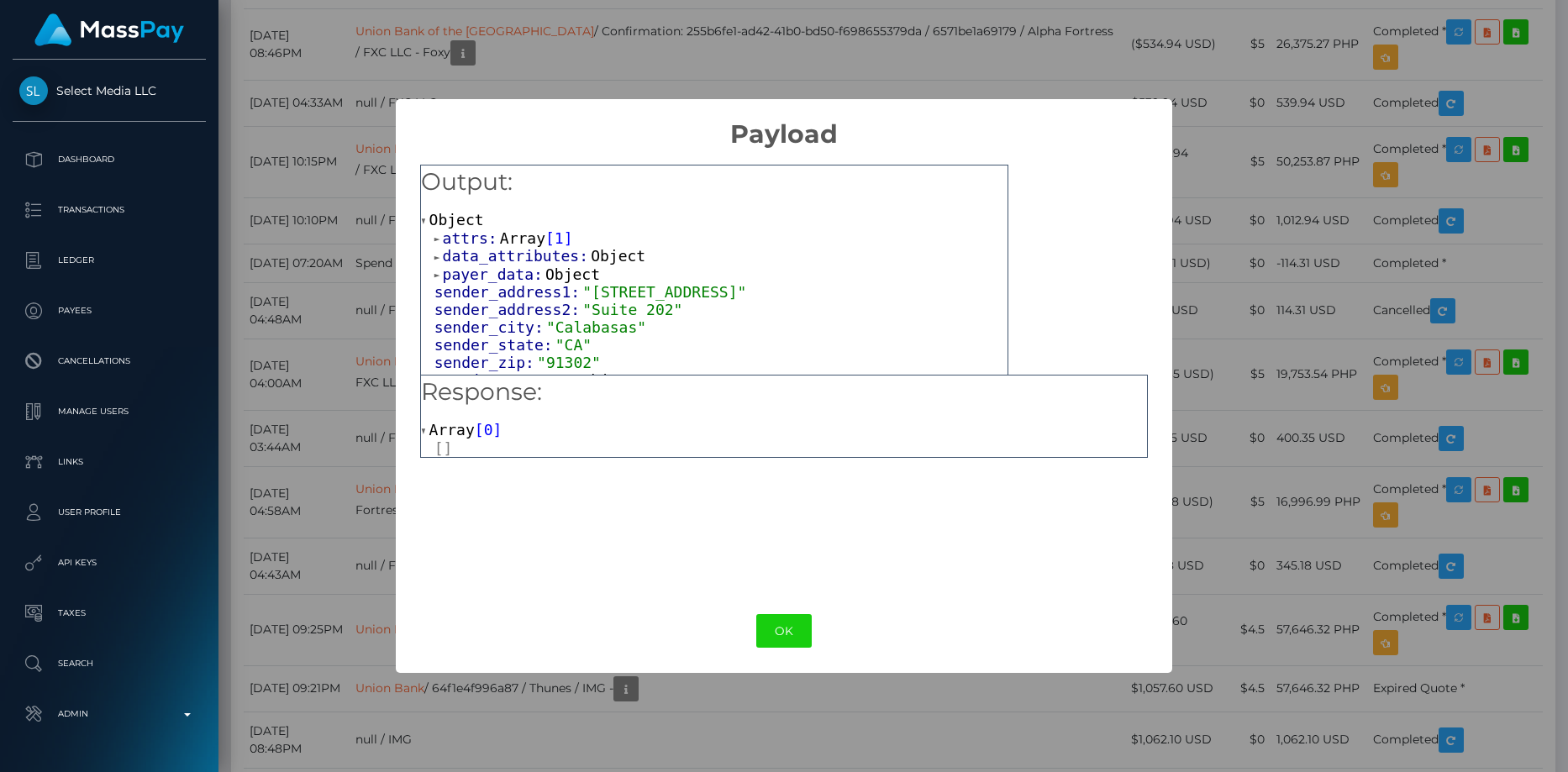
click at [503, 276] on span "payer_data:" at bounding box center [494, 274] width 102 height 18
click at [511, 248] on span "data_attributes:" at bounding box center [518, 256] width 149 height 18
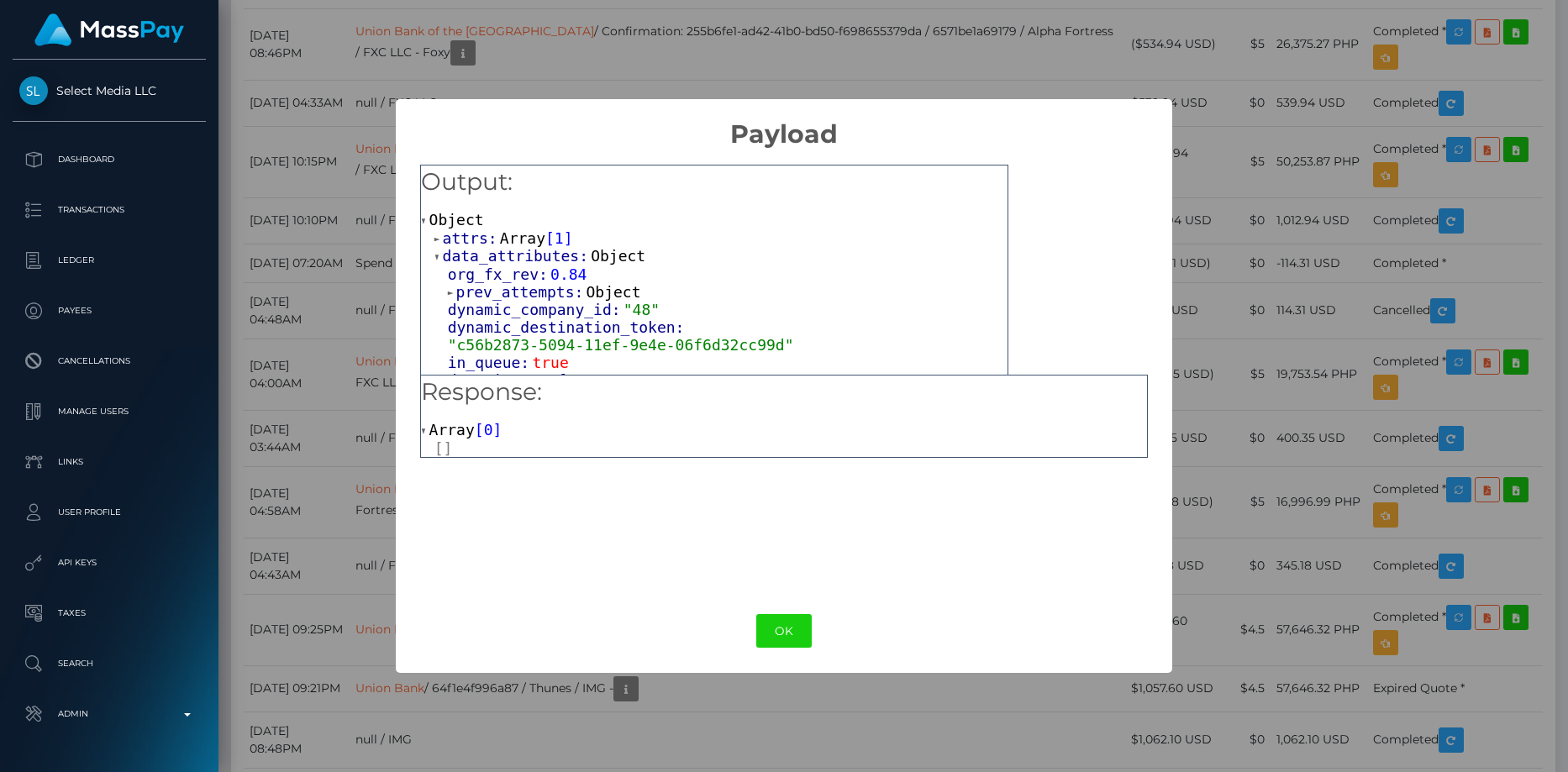
click at [505, 230] on span "Array" at bounding box center [522, 239] width 46 height 18
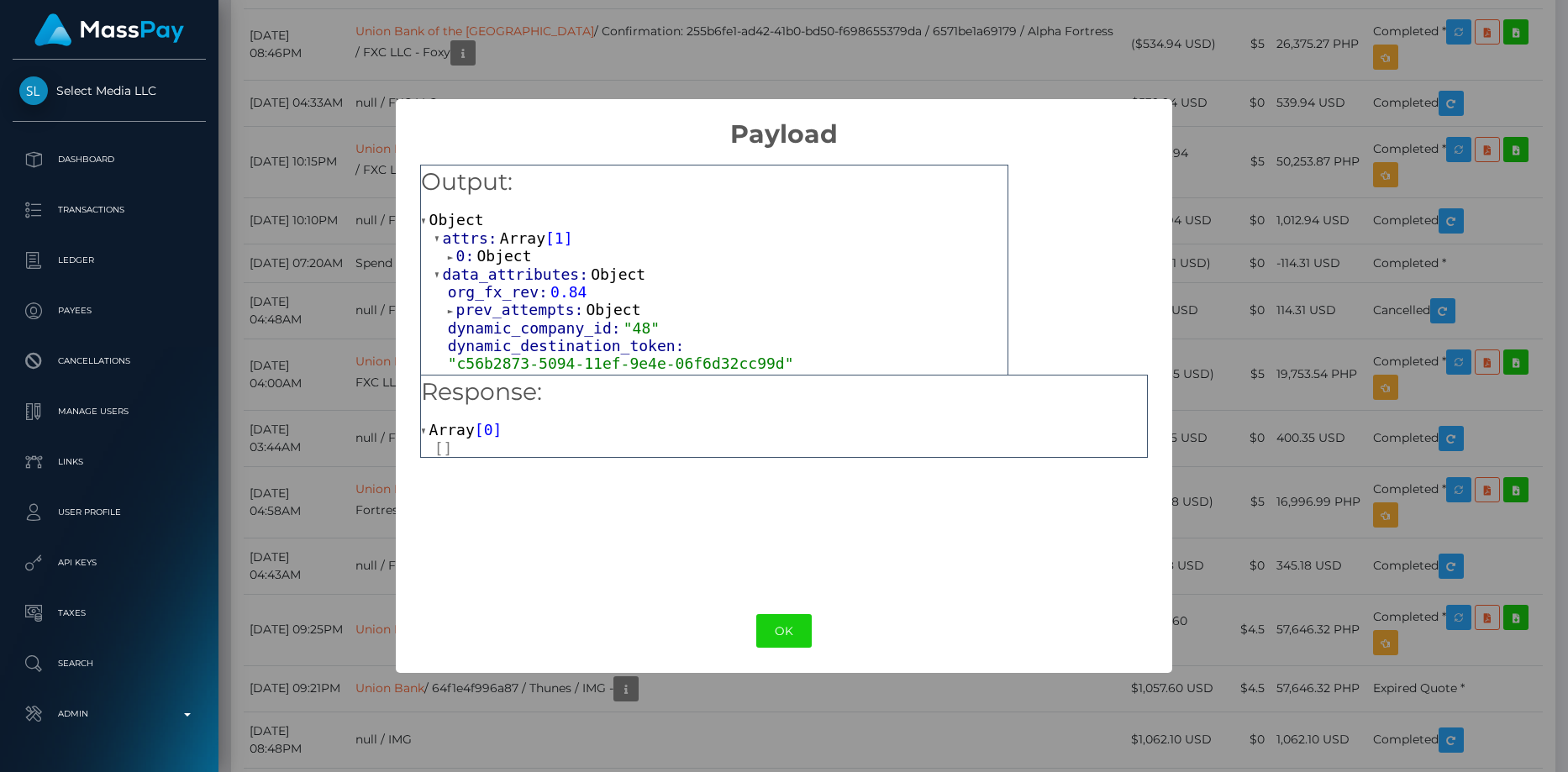
click at [518, 313] on span "prev_attempts:" at bounding box center [521, 309] width 130 height 18
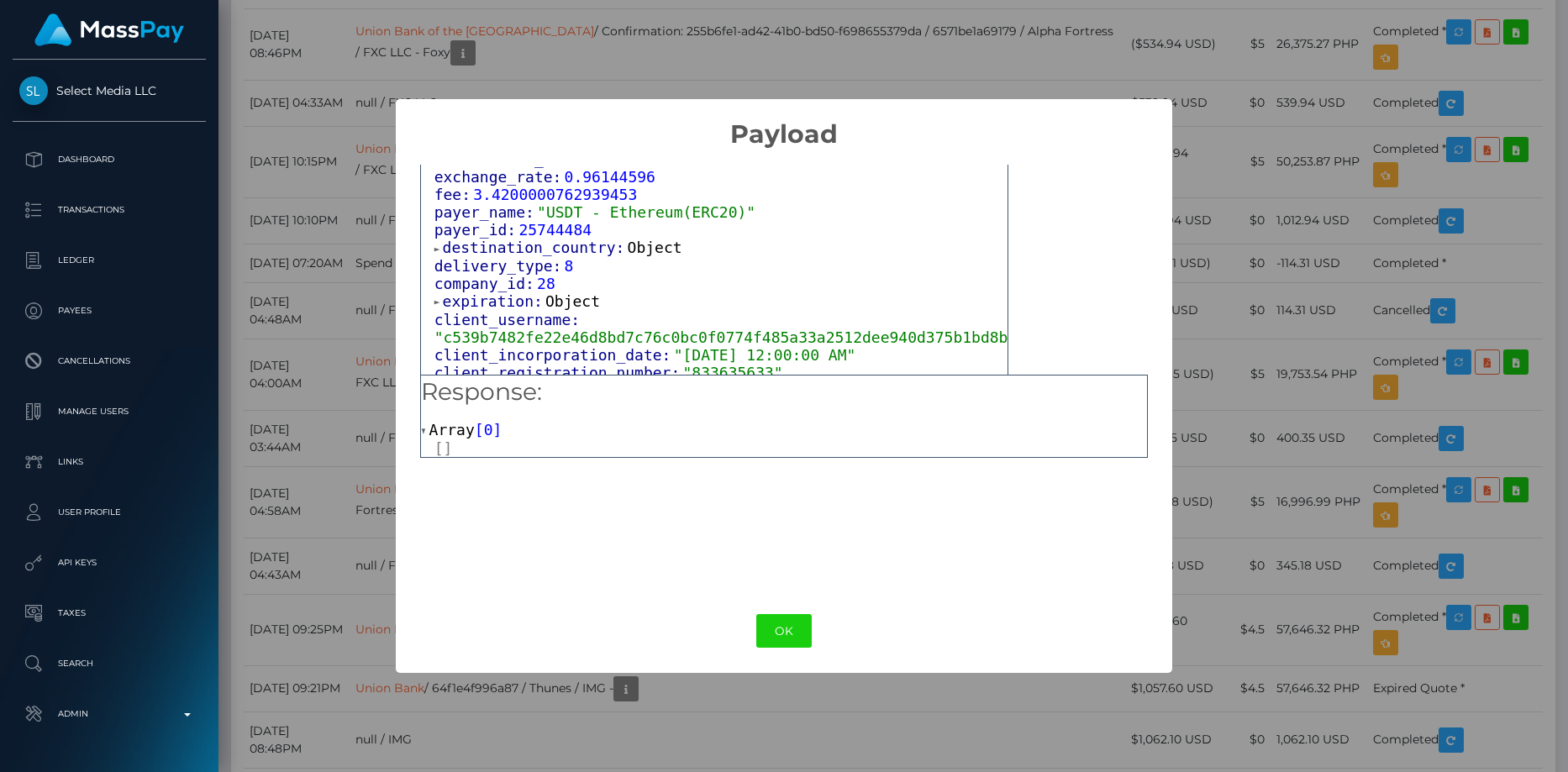
scroll to position [1099, 0]
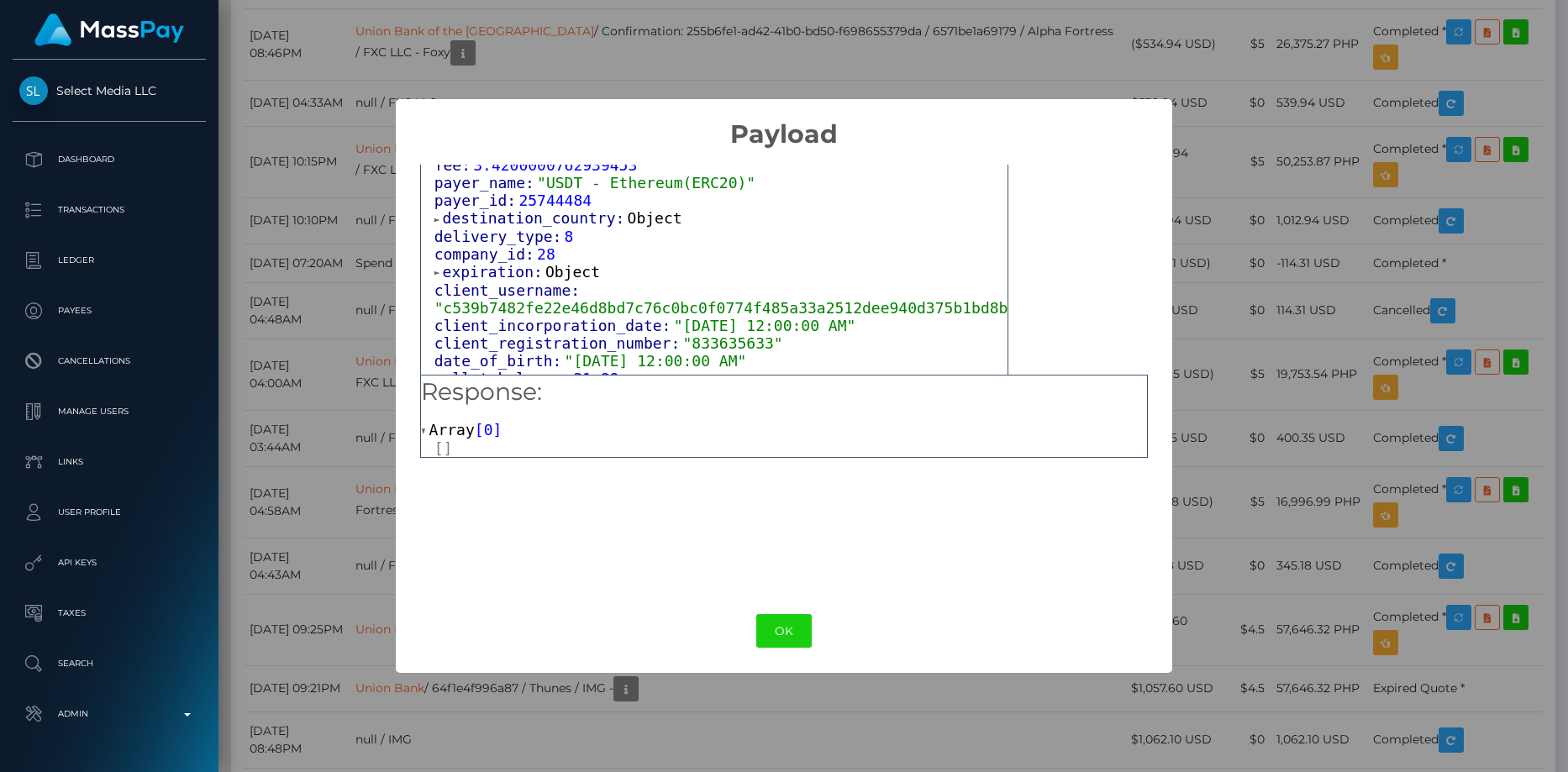
click at [533, 209] on span "25744484" at bounding box center [555, 201] width 74 height 18
click at [535, 227] on span "destination_country:" at bounding box center [536, 218] width 185 height 18
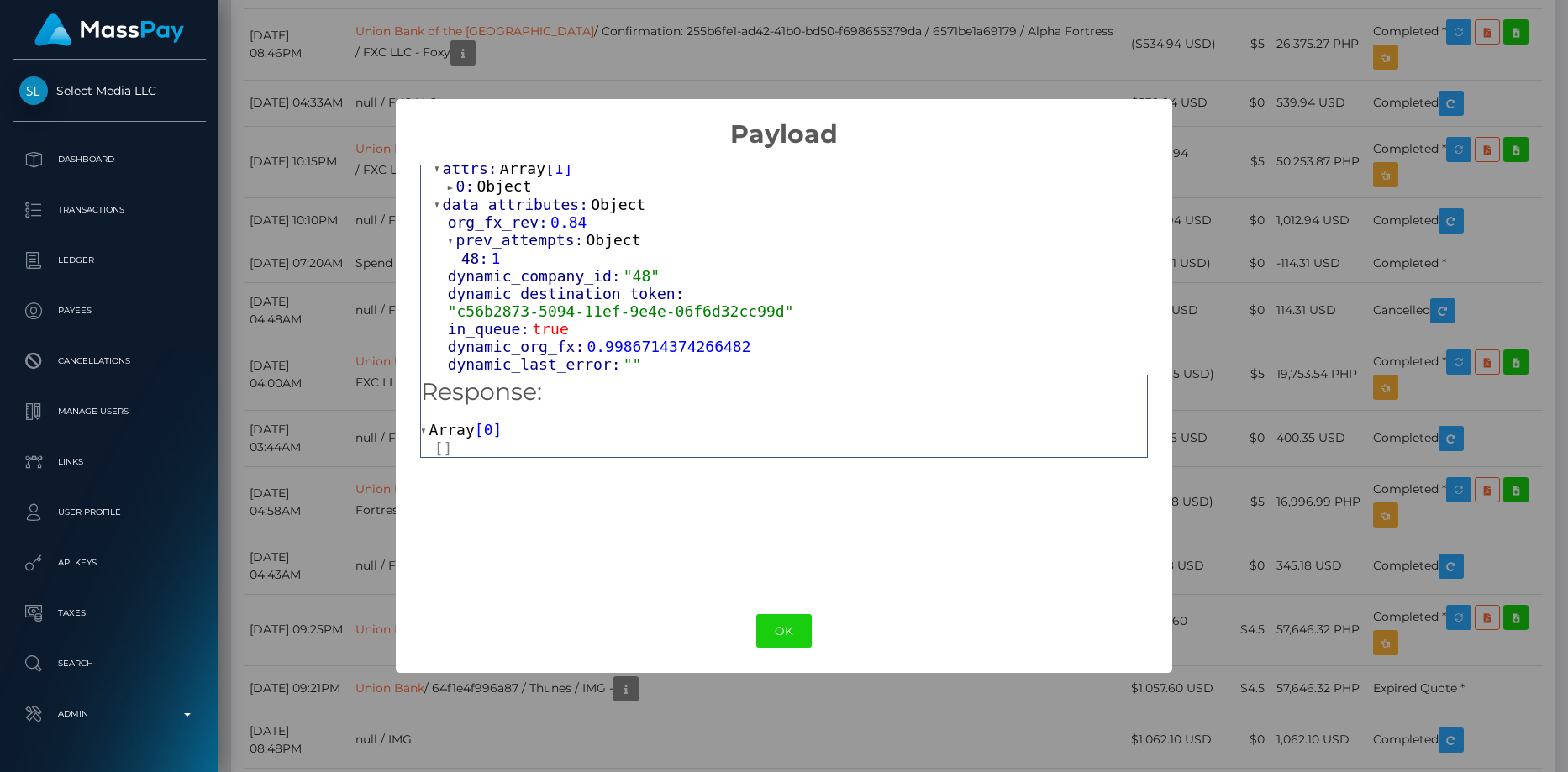
scroll to position [0, 0]
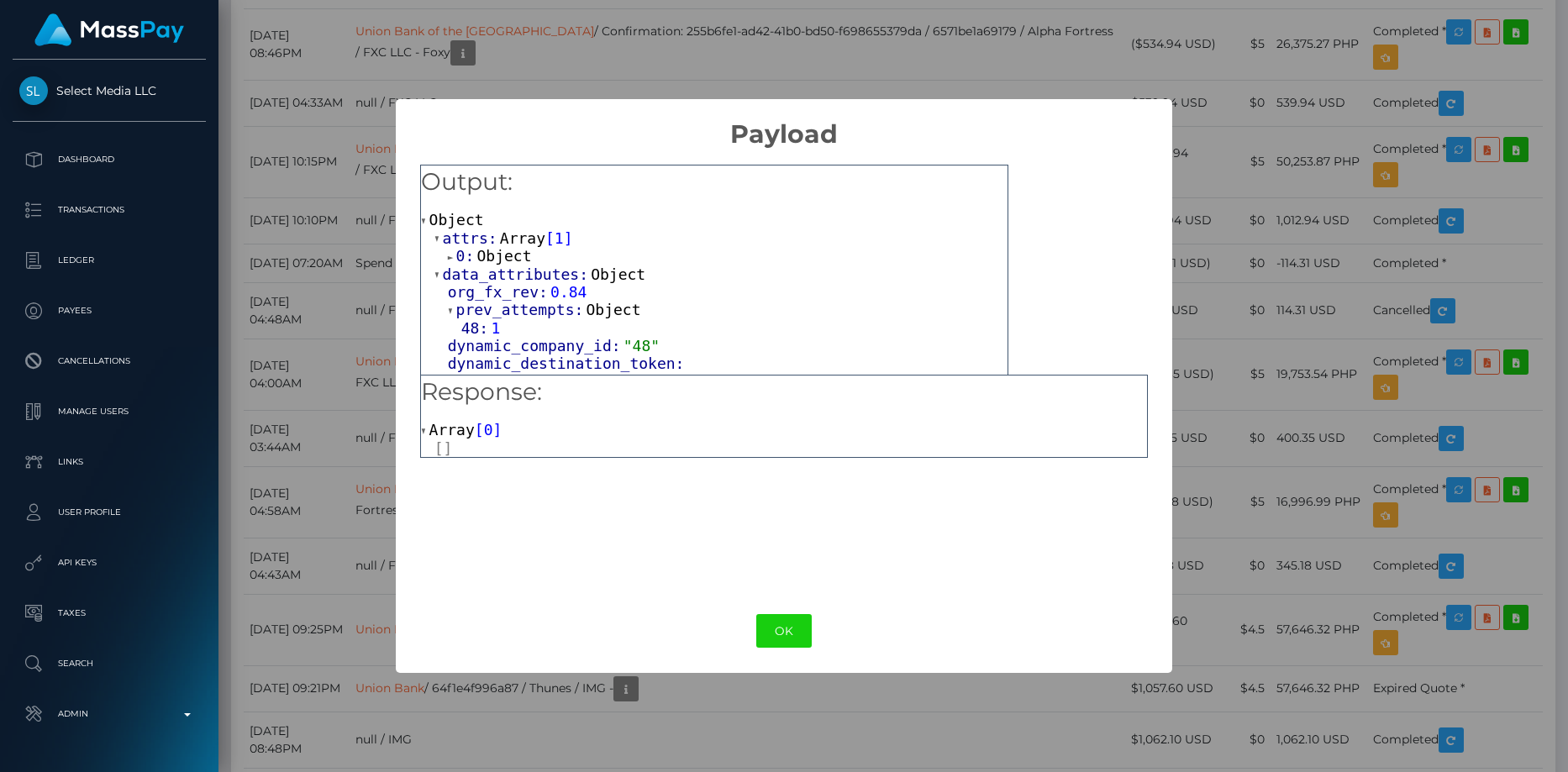
click at [509, 254] on span "Object" at bounding box center [503, 256] width 55 height 18
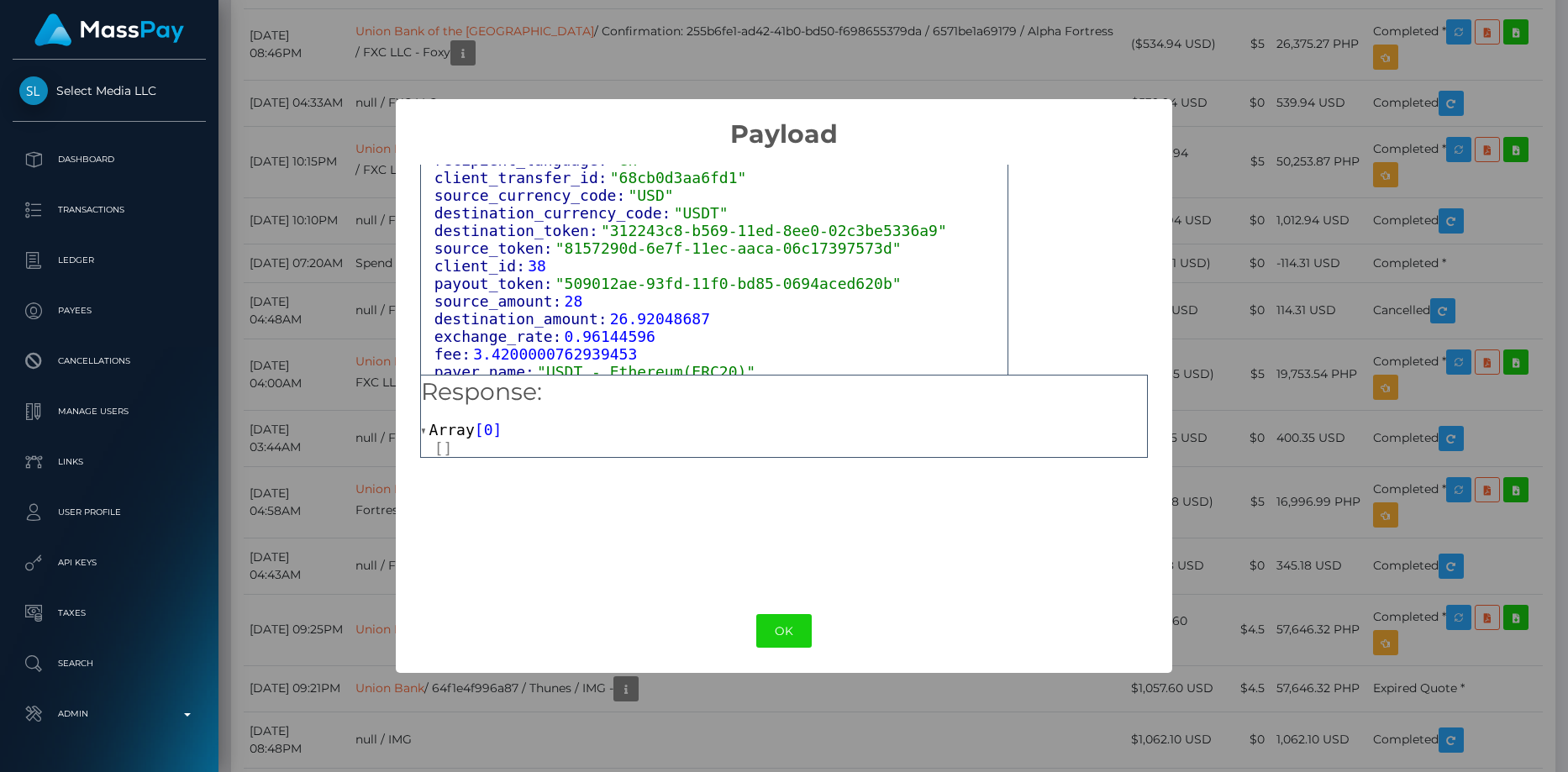
scroll to position [1127, 0]
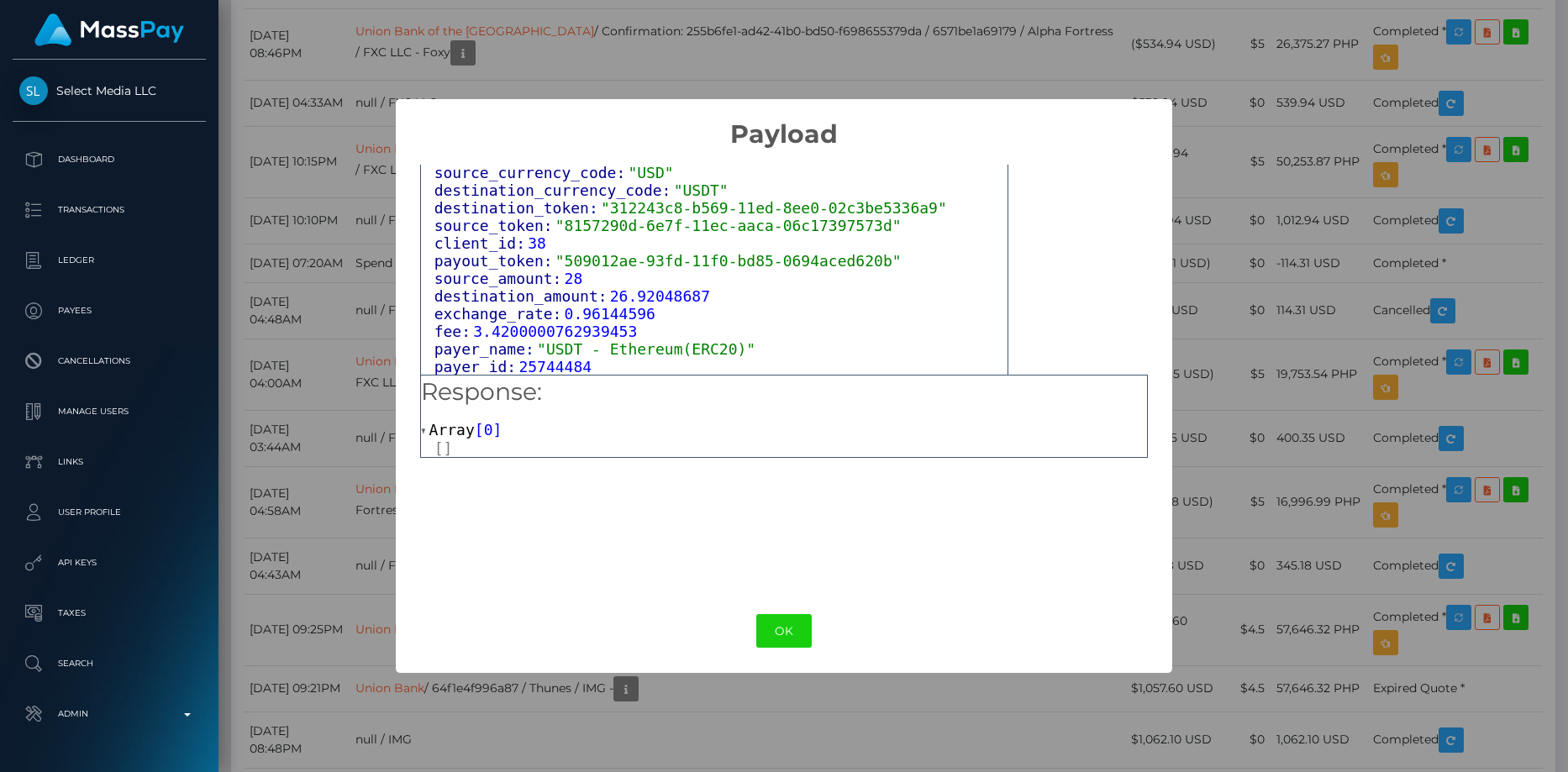
click at [768, 651] on div "OK No Cancel" at bounding box center [784, 630] width 777 height 51
click at [771, 625] on button "OK" at bounding box center [784, 631] width 56 height 34
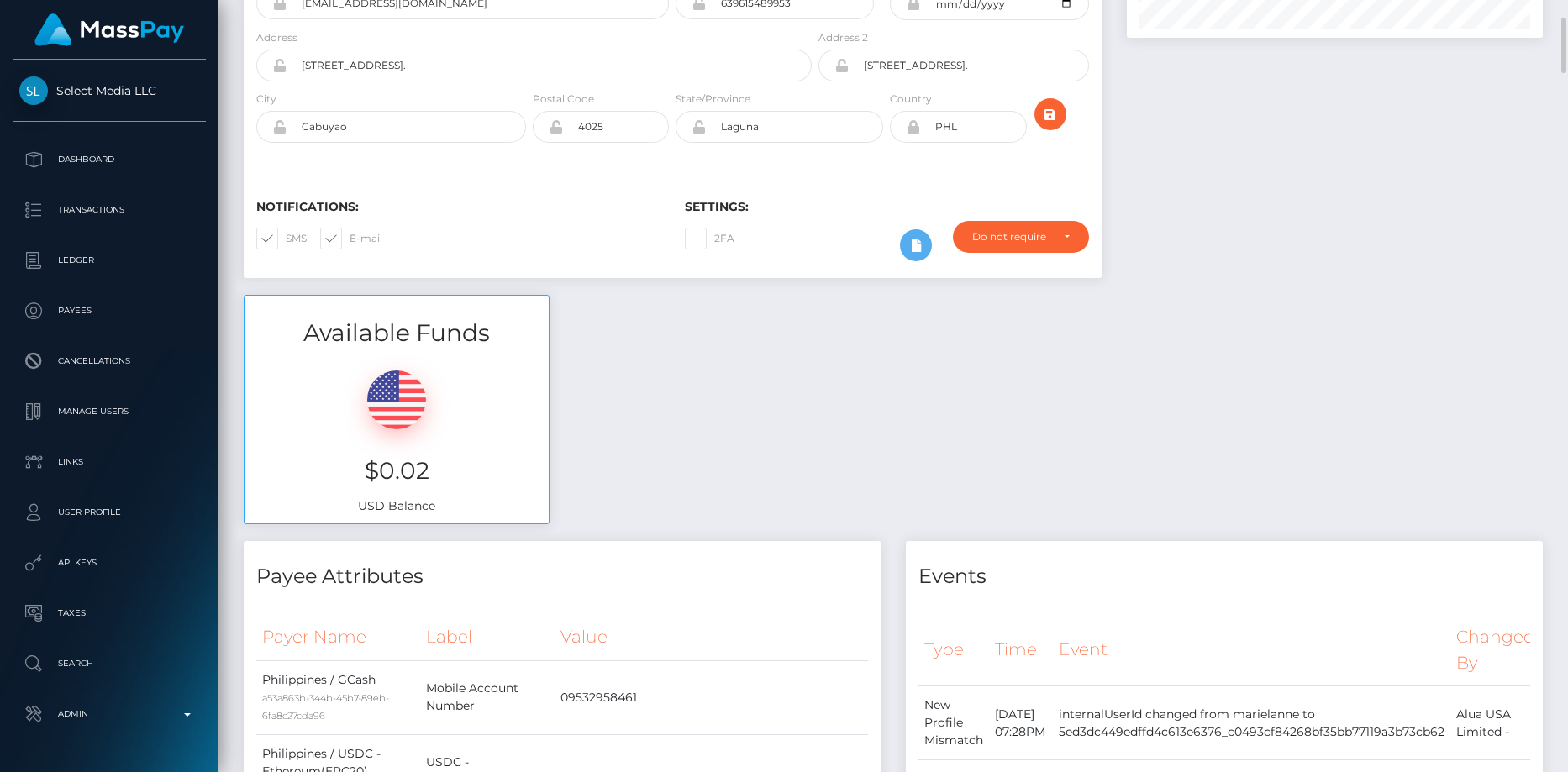
scroll to position [0, 0]
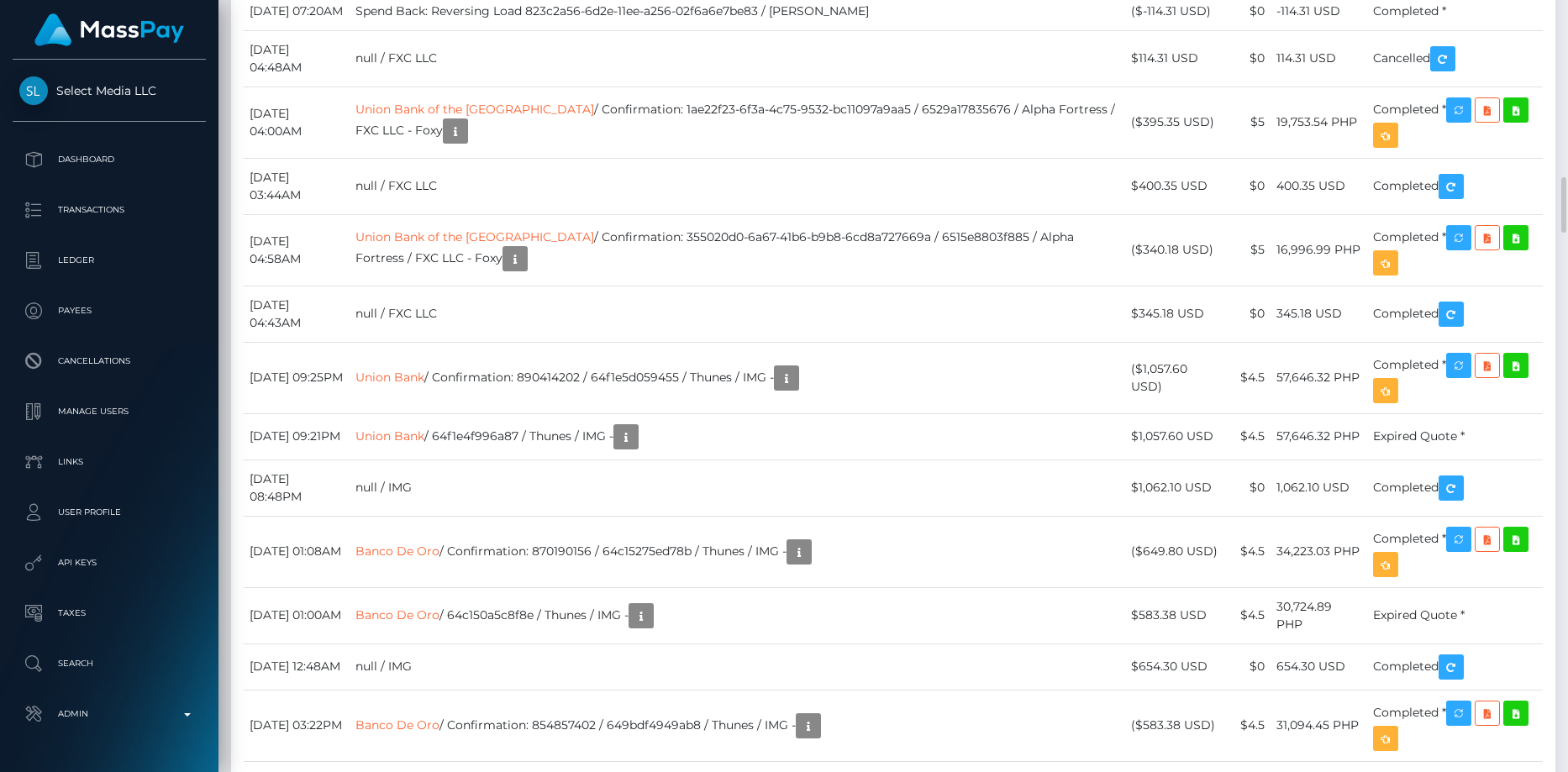
scroll to position [4704, 0]
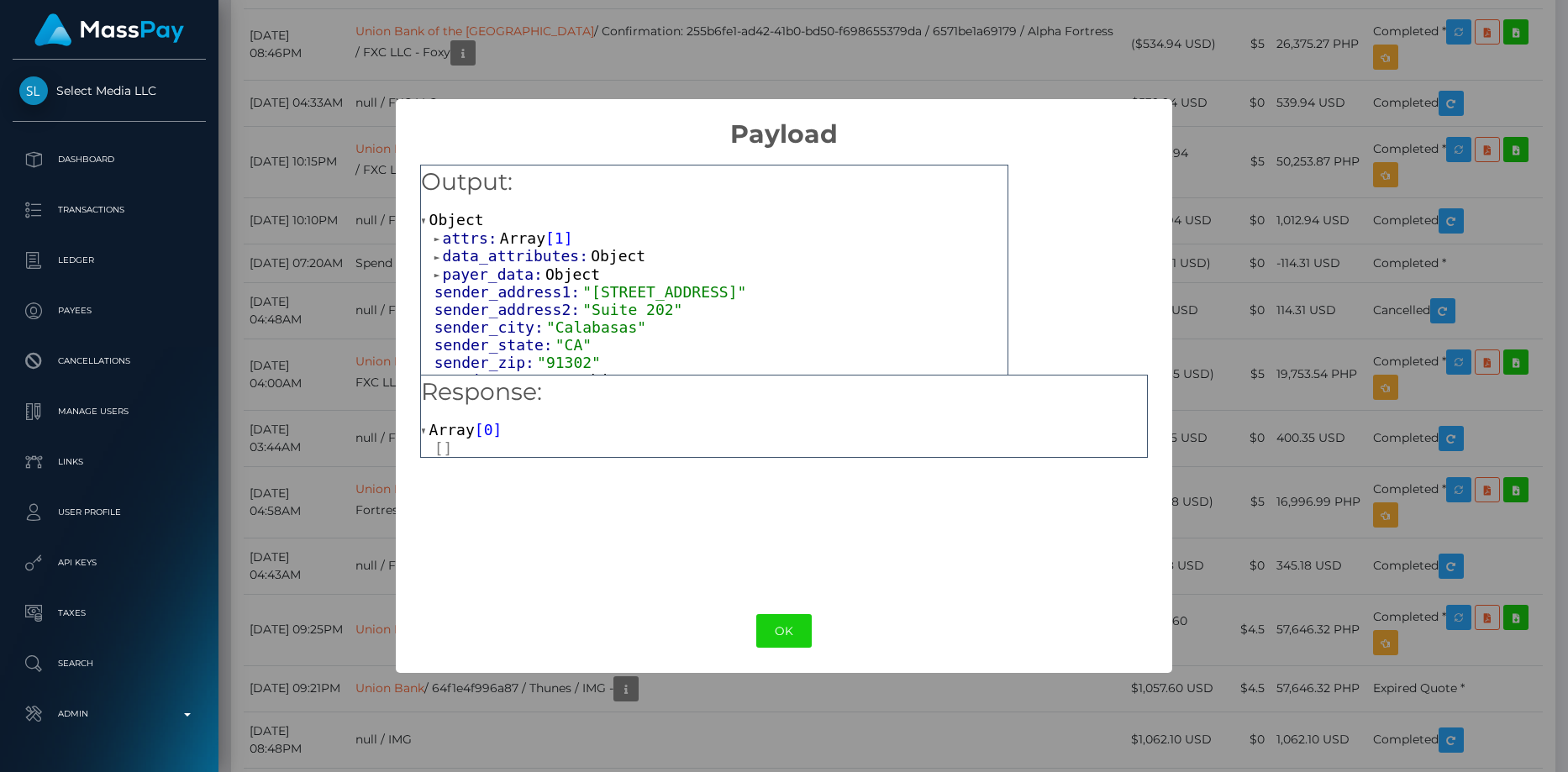
click at [473, 280] on span "payer_data:" at bounding box center [494, 274] width 102 height 18
click at [474, 256] on span "data_attributes:" at bounding box center [518, 256] width 149 height 18
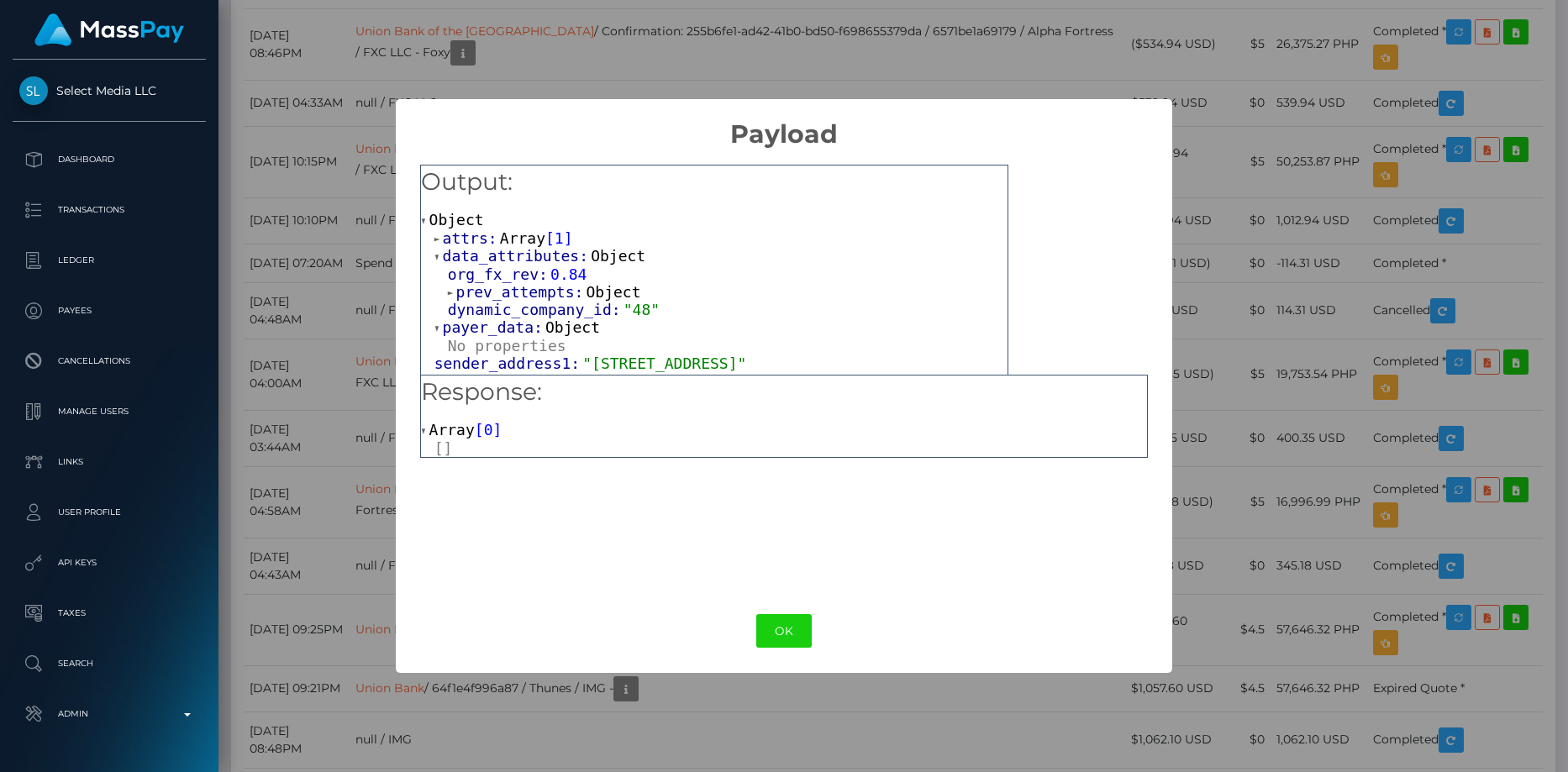
click at [471, 236] on span "attrs:" at bounding box center [472, 239] width 57 height 18
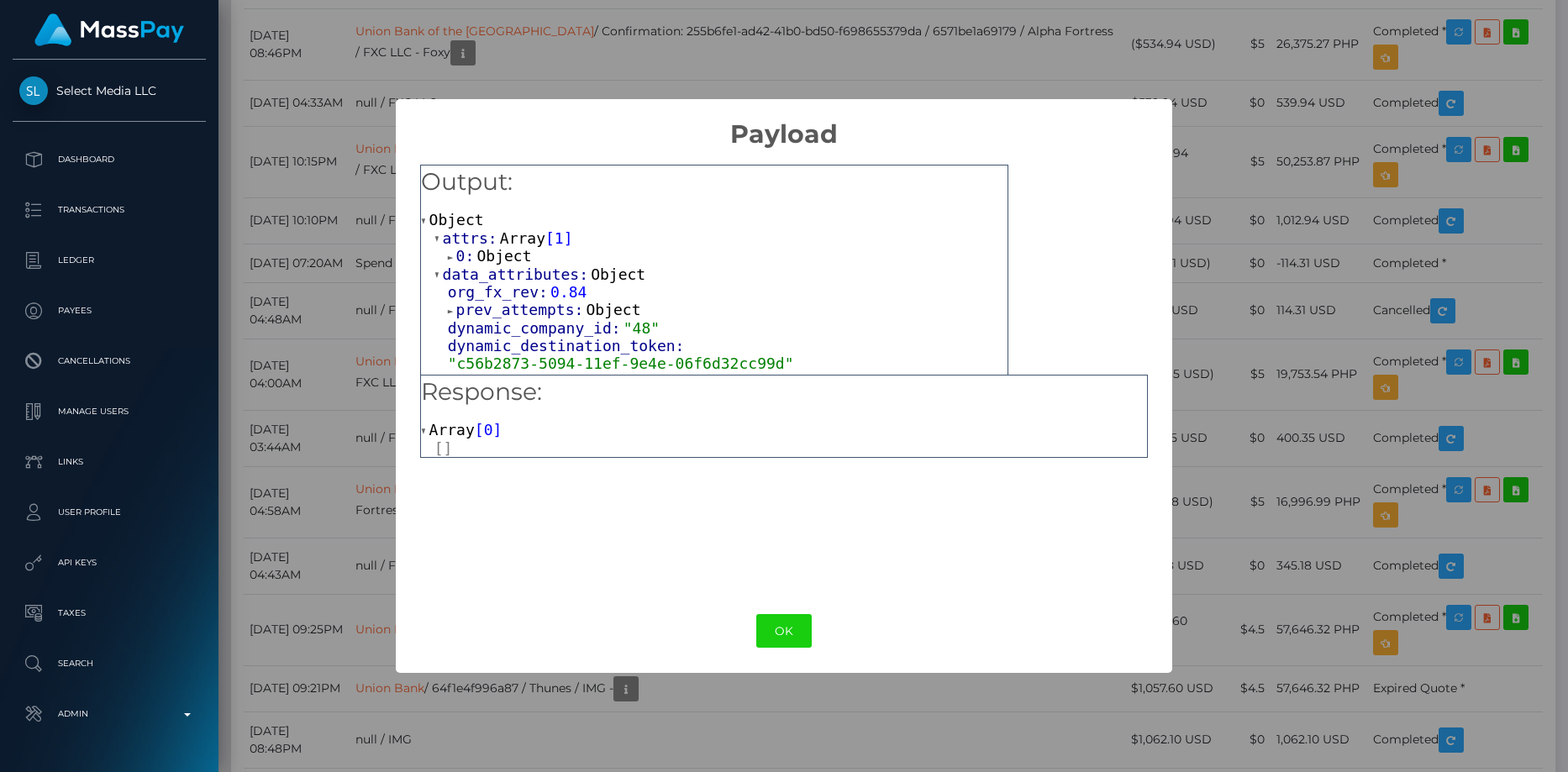
click at [492, 314] on span "prev_attempts:" at bounding box center [521, 309] width 130 height 18
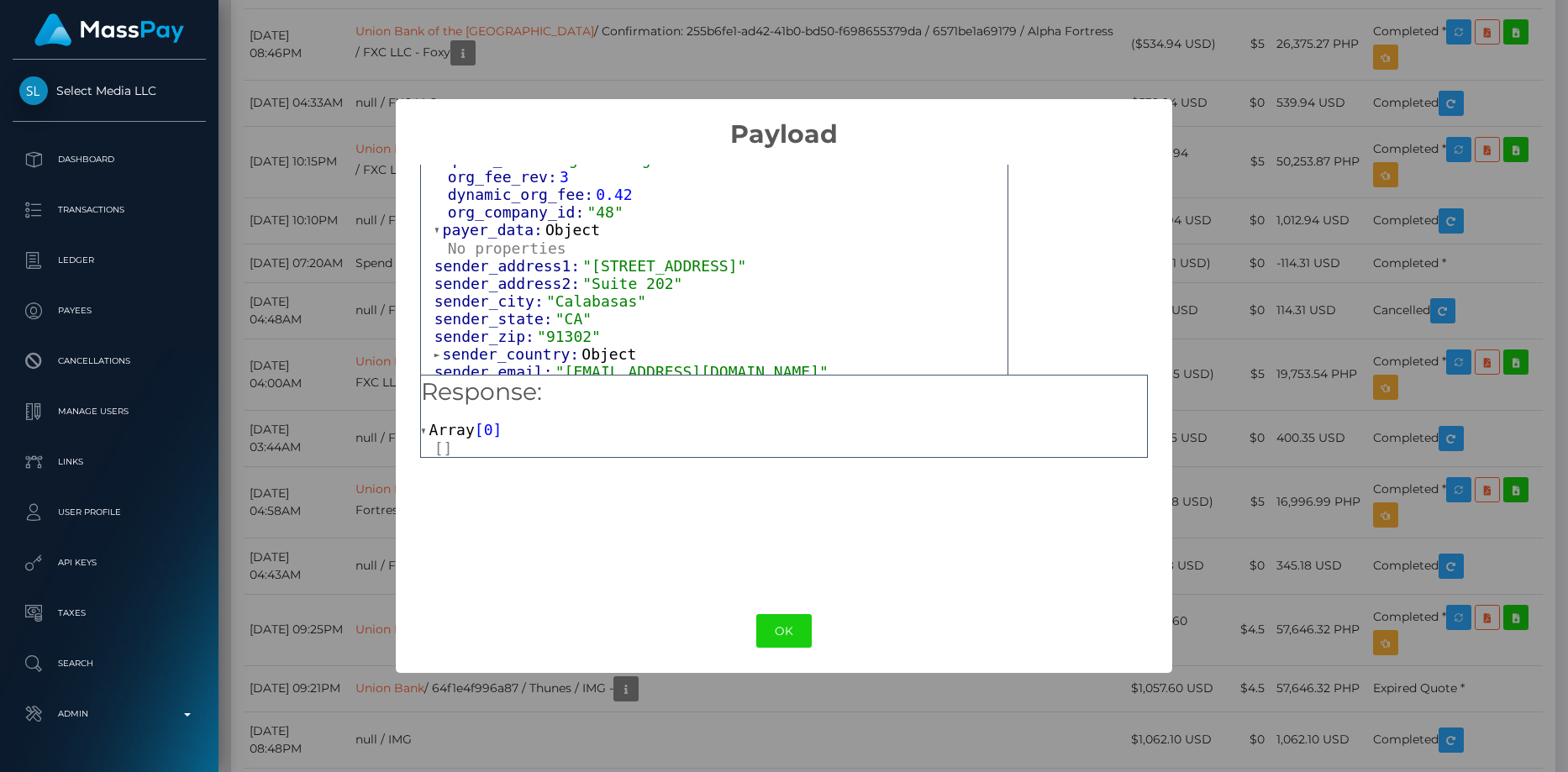
scroll to position [336, 0]
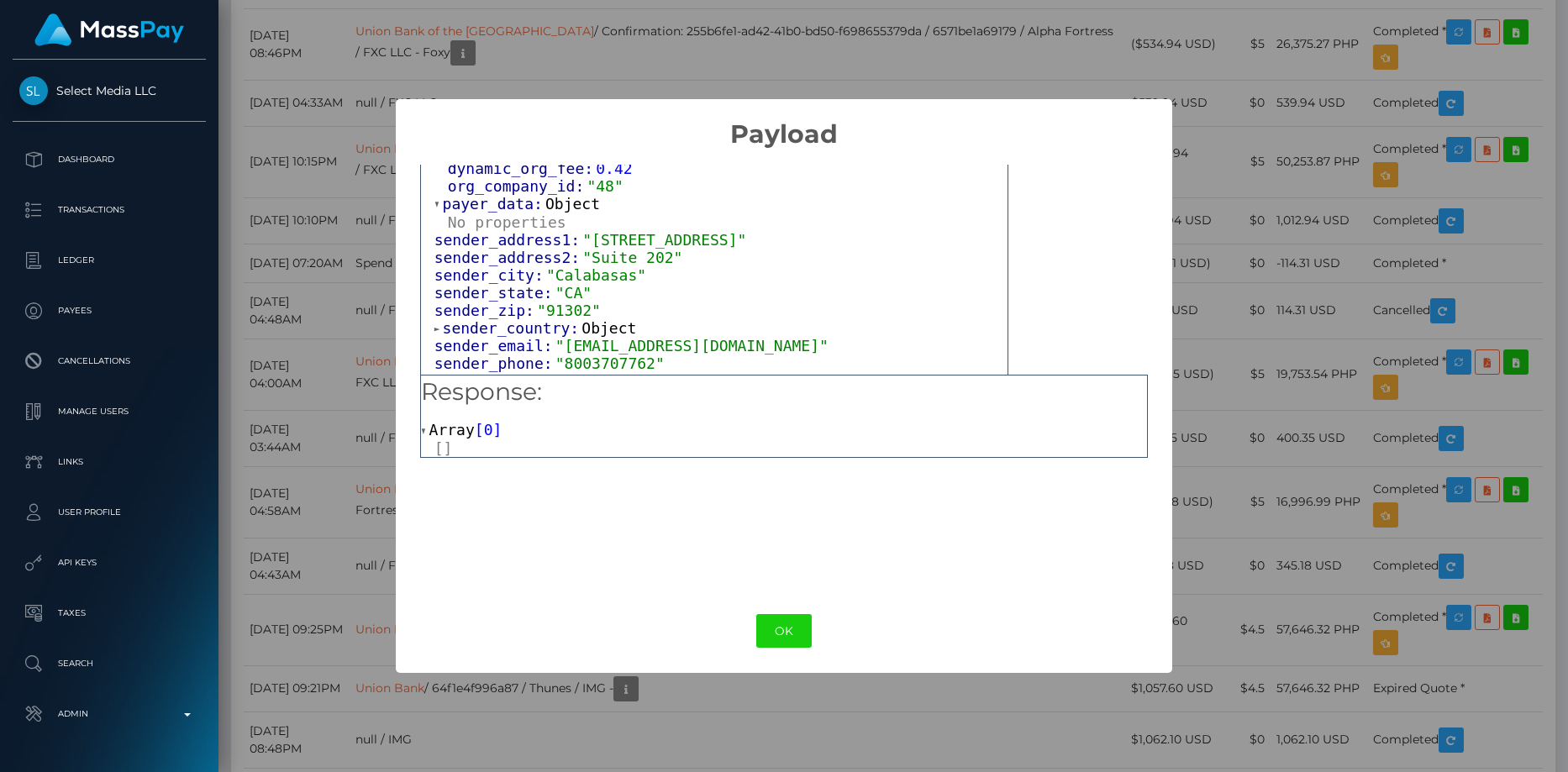
click at [501, 321] on span "sender_country:" at bounding box center [513, 328] width 140 height 18
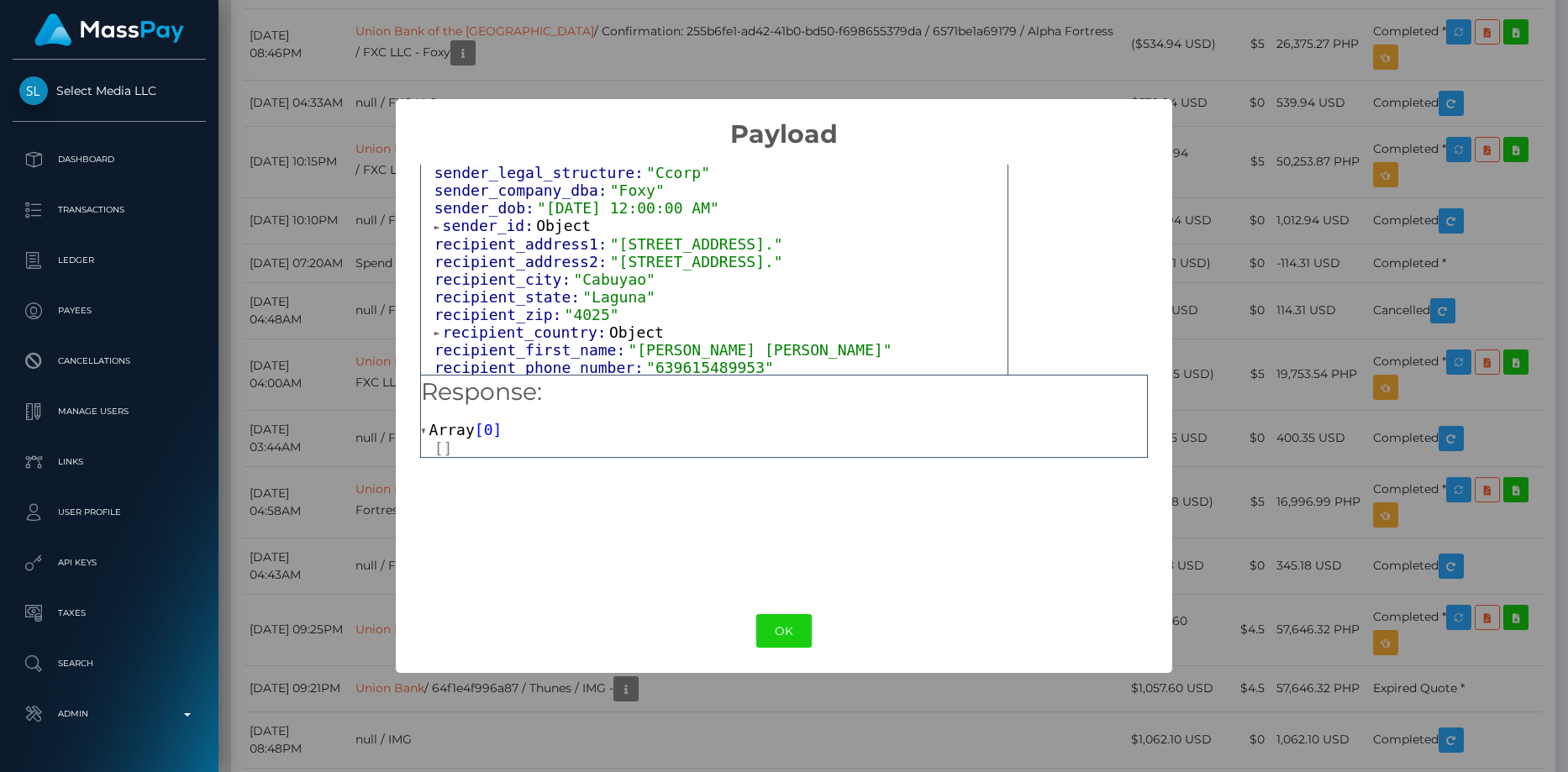
scroll to position [672, 0]
click at [505, 228] on span "sender_id:" at bounding box center [490, 221] width 94 height 18
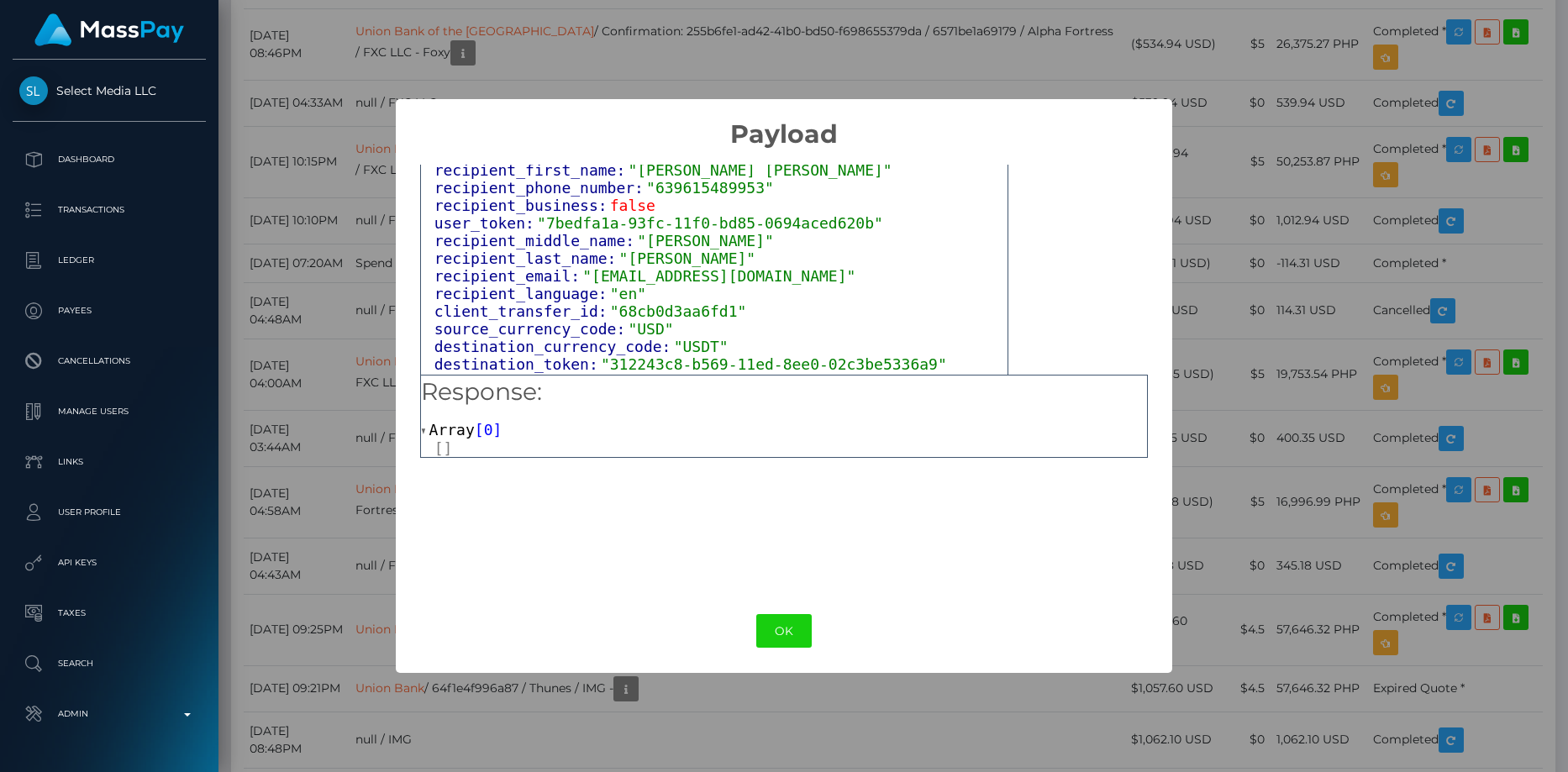
scroll to position [1008, 0]
click at [512, 160] on span "recipient_country:" at bounding box center [526, 151] width 166 height 18
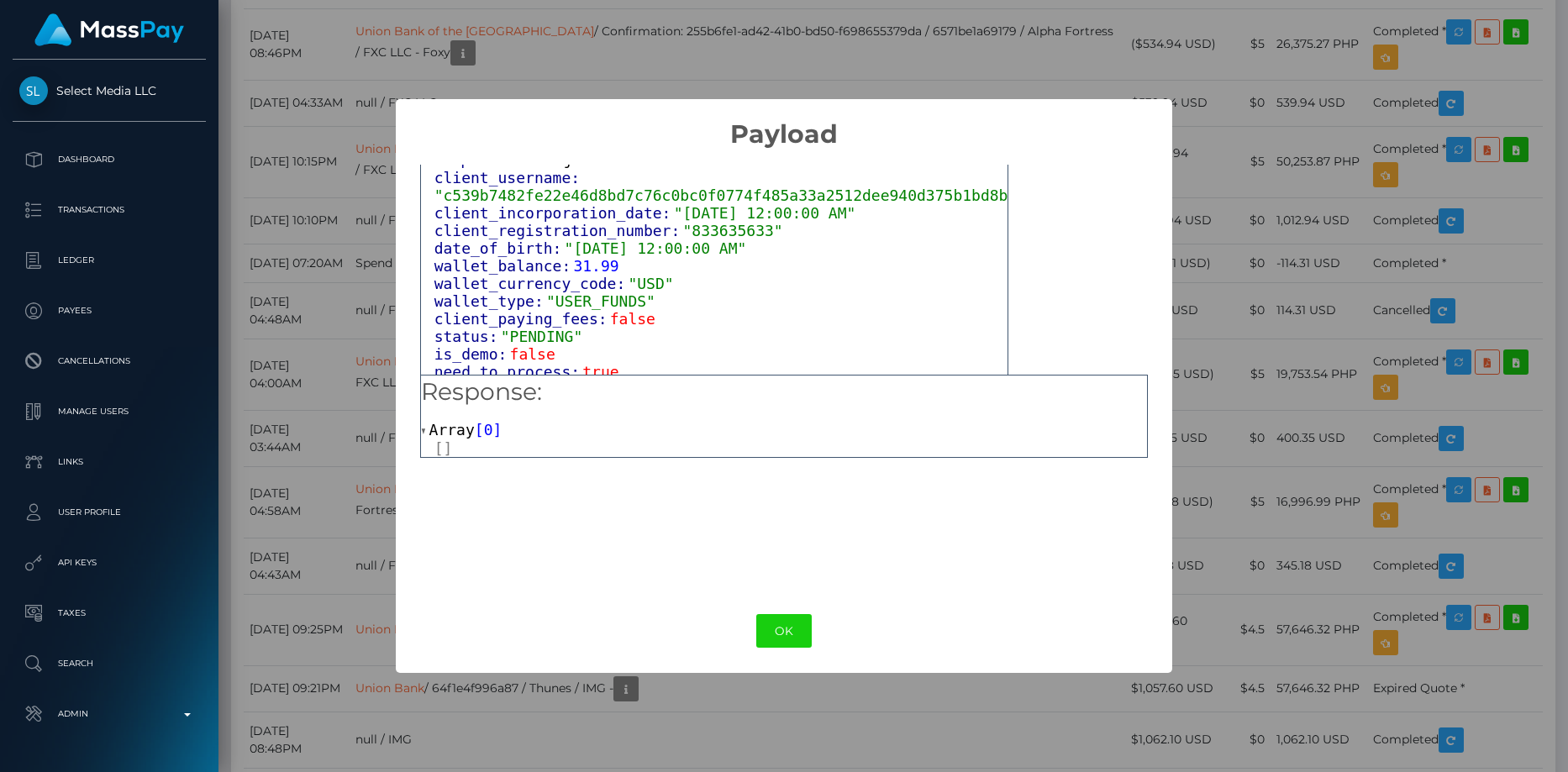
scroll to position [1428, 0]
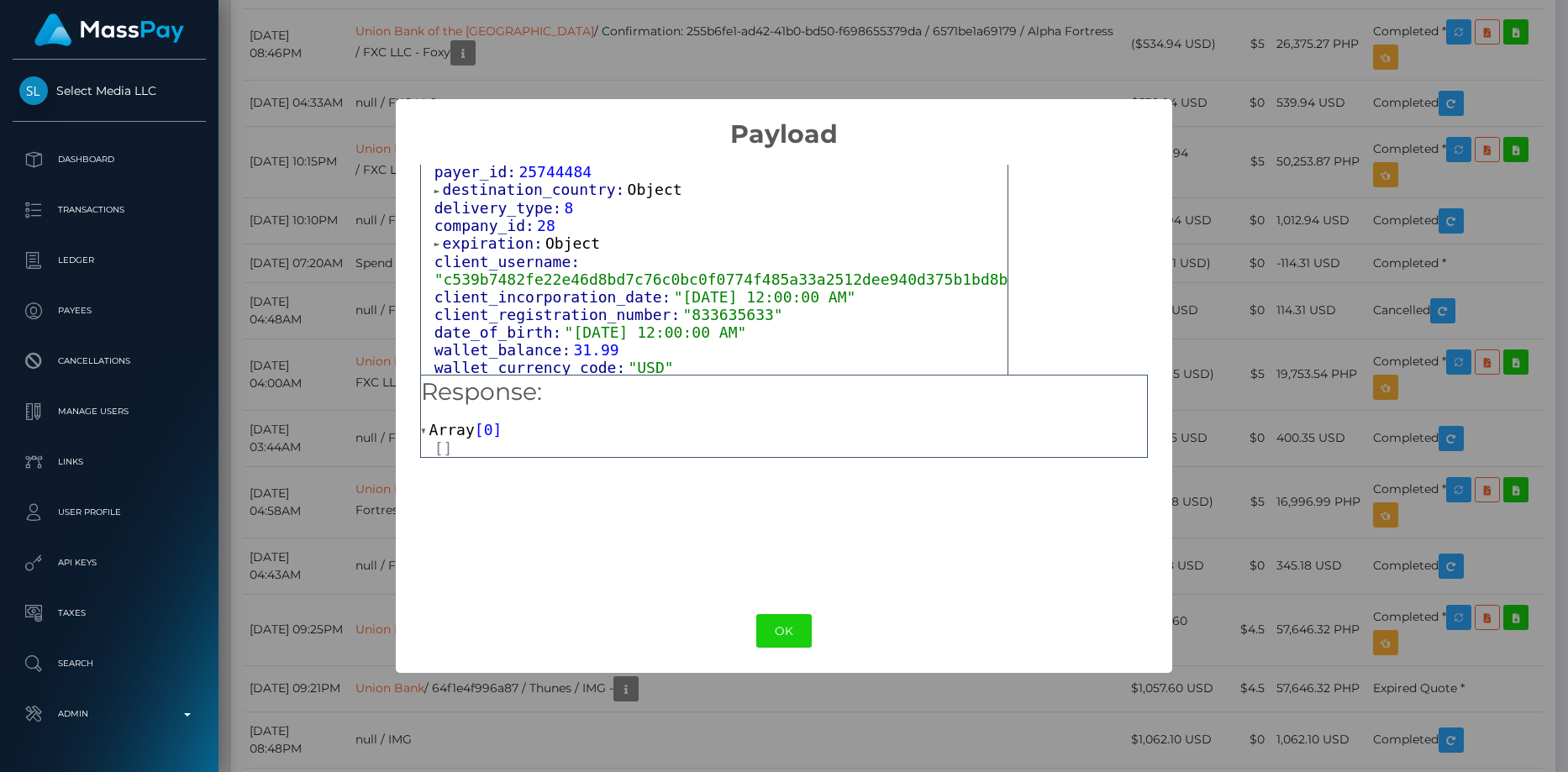
click at [514, 198] on span "destination_country:" at bounding box center [536, 189] width 185 height 18
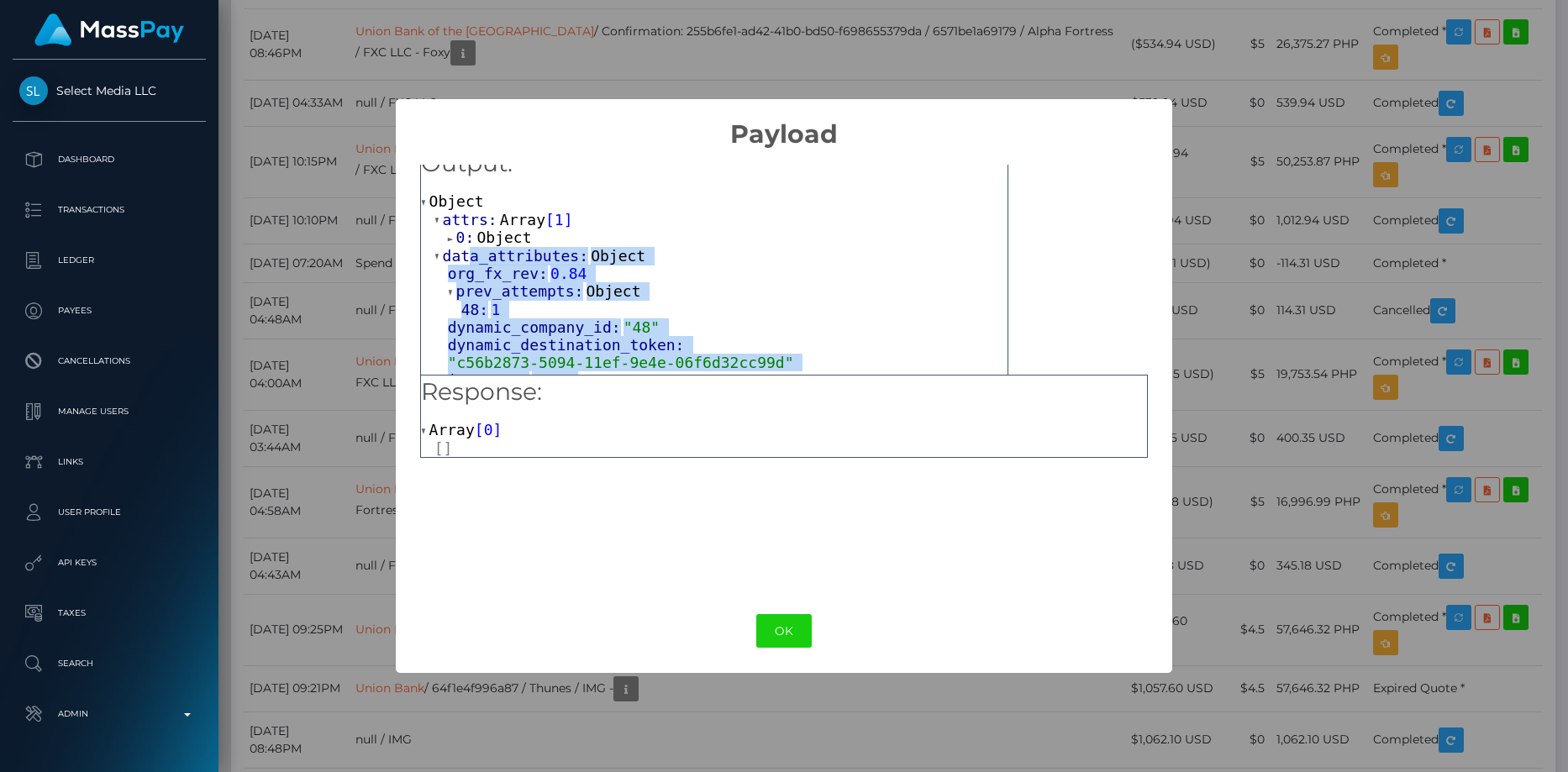
scroll to position [0, 0]
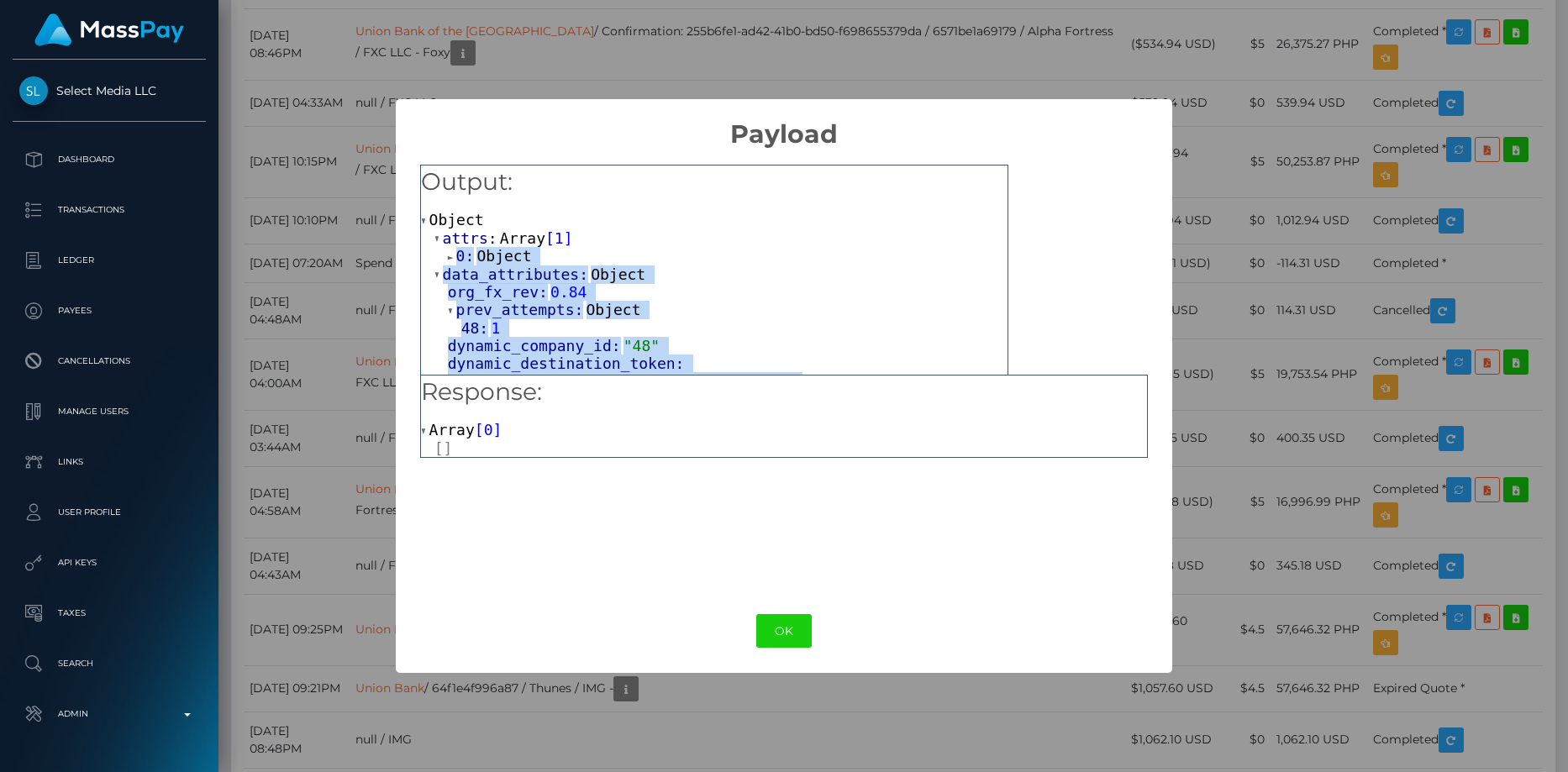
drag, startPoint x: 629, startPoint y: 352, endPoint x: 449, endPoint y: 261, distance: 201.7
click at [482, 256] on span "Object" at bounding box center [503, 256] width 55 height 18
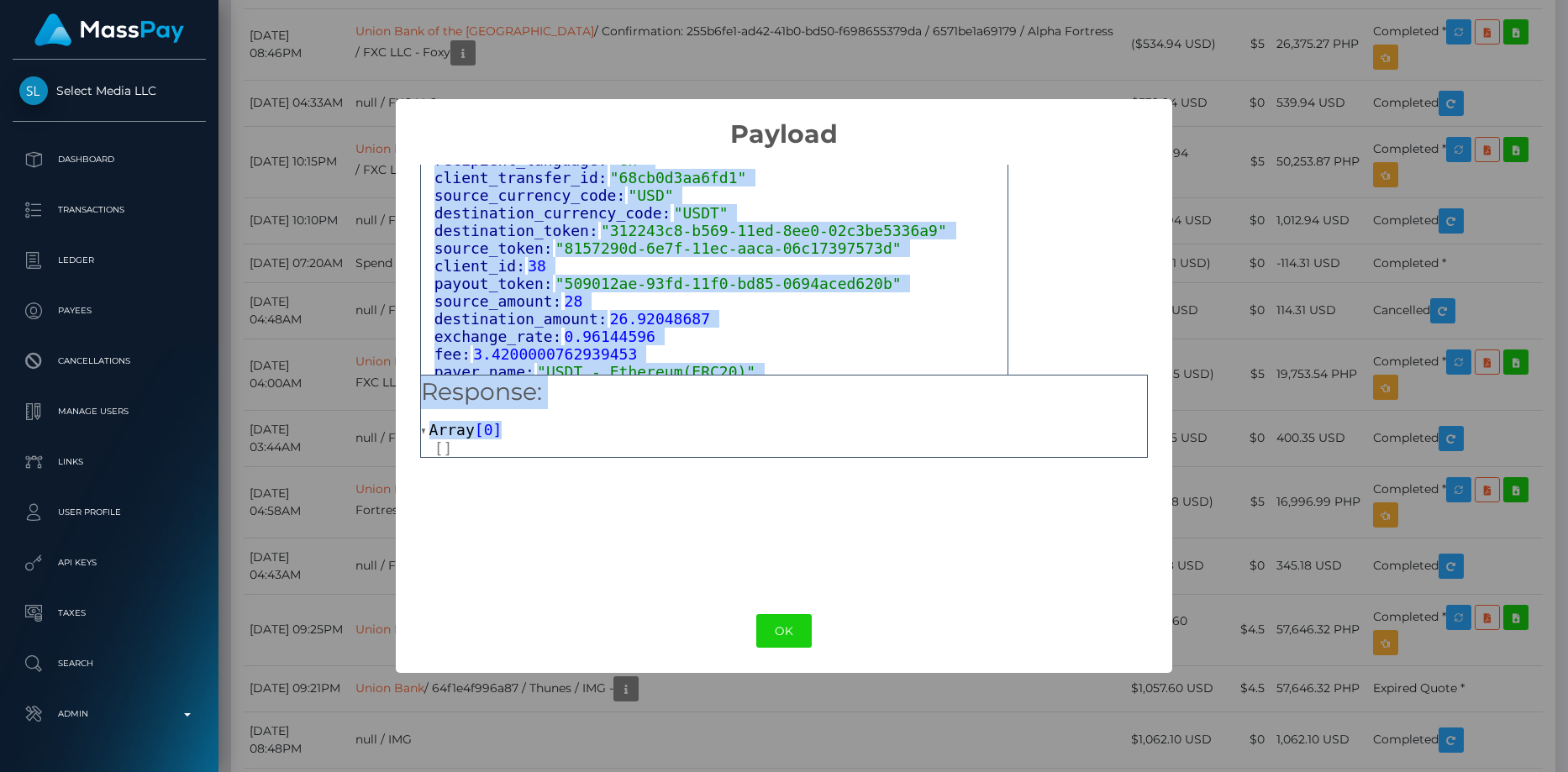
scroll to position [1904, 0]
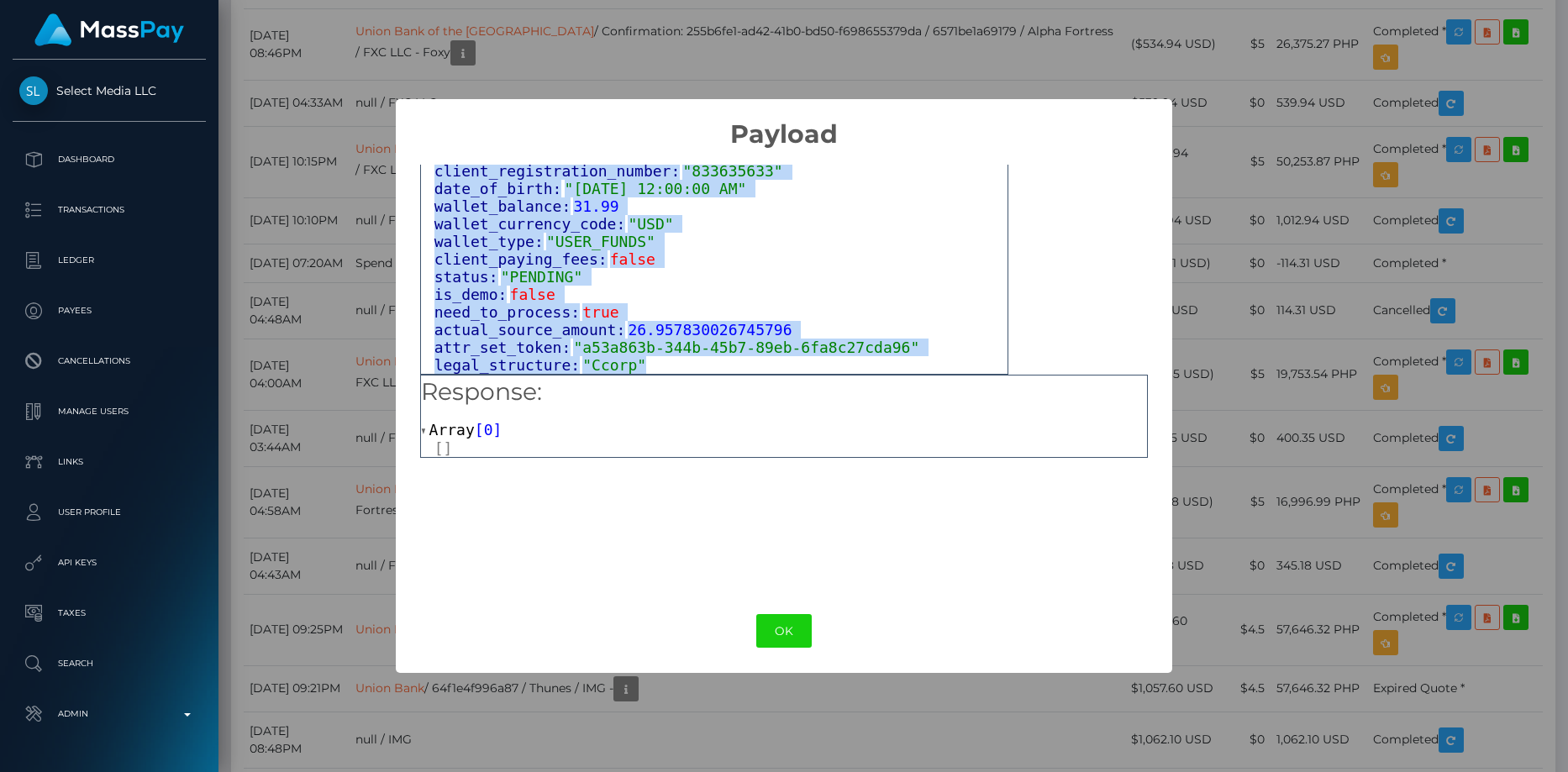
drag, startPoint x: 423, startPoint y: 176, endPoint x: 654, endPoint y: 353, distance: 291.0
copy div "Output: Object attrs: Array [ 1 ] 0: Object input_type: "text" token: "attr_1cd…"
click at [792, 631] on button "OK" at bounding box center [784, 631] width 56 height 34
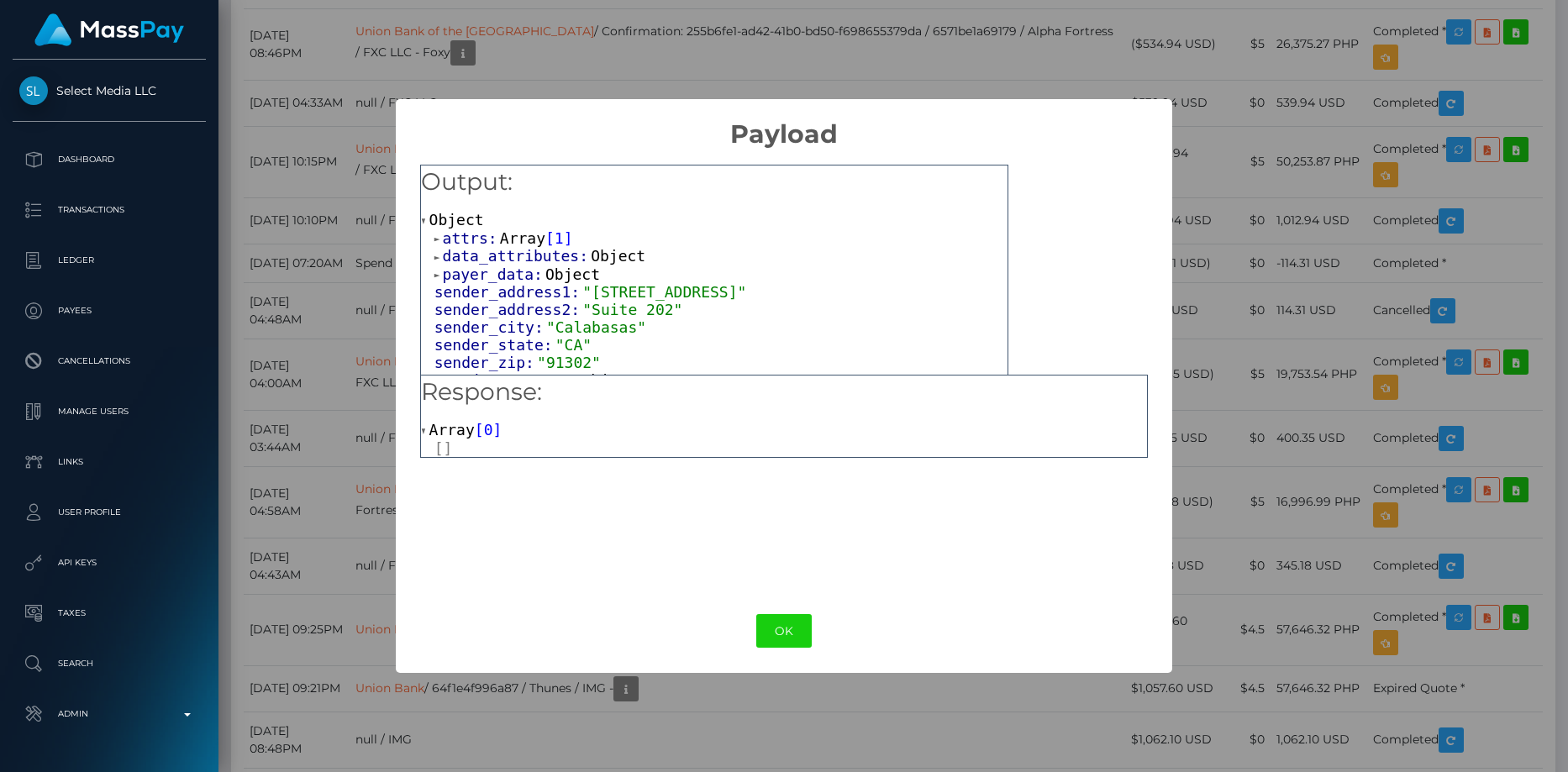
drag, startPoint x: 484, startPoint y: 273, endPoint x: 485, endPoint y: 262, distance: 11.0
click at [485, 273] on span "payer_data:" at bounding box center [494, 274] width 102 height 18
click at [485, 256] on span "data_attributes:" at bounding box center [518, 256] width 149 height 18
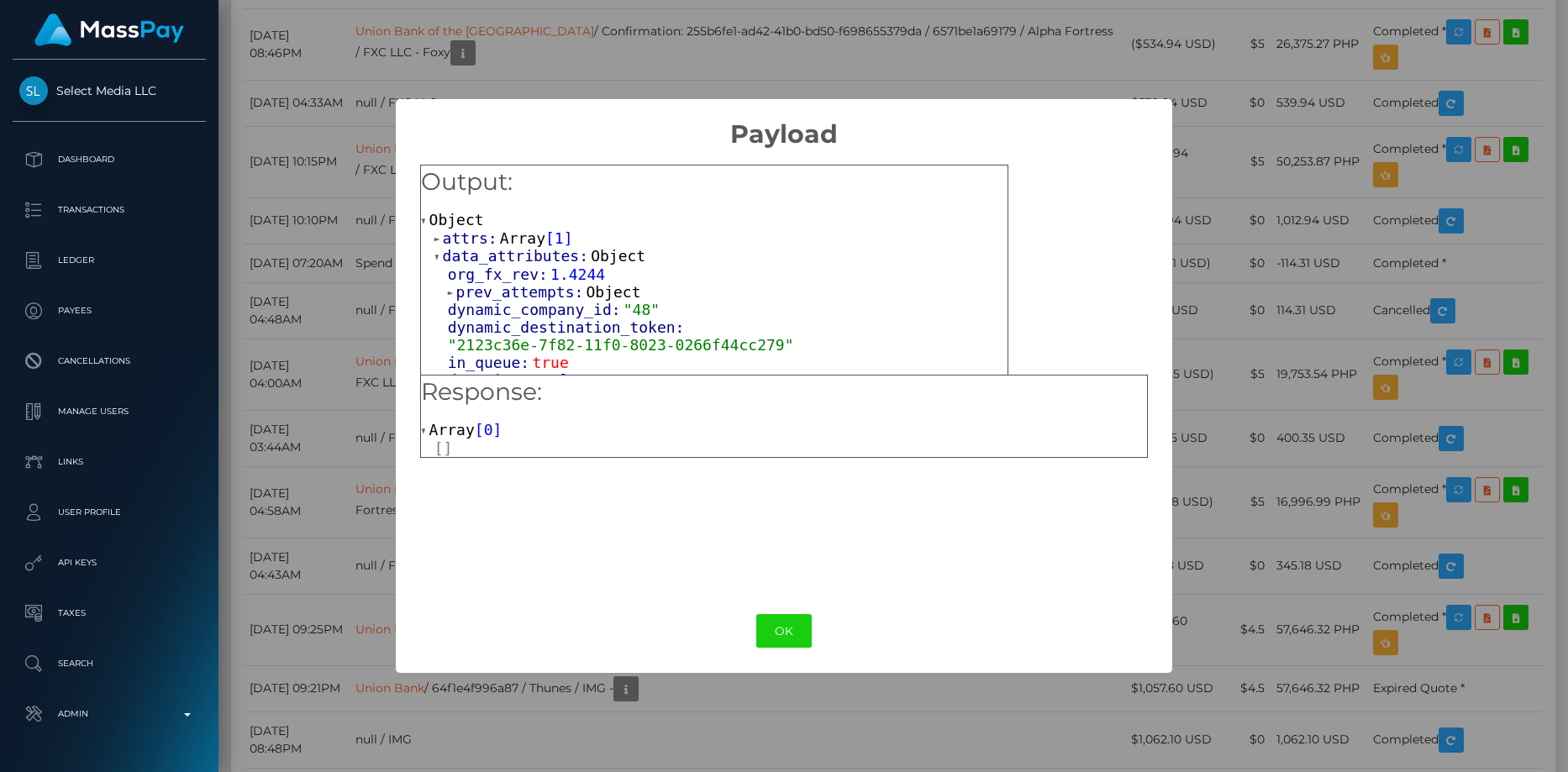
click at [483, 243] on span "attrs:" at bounding box center [472, 239] width 57 height 18
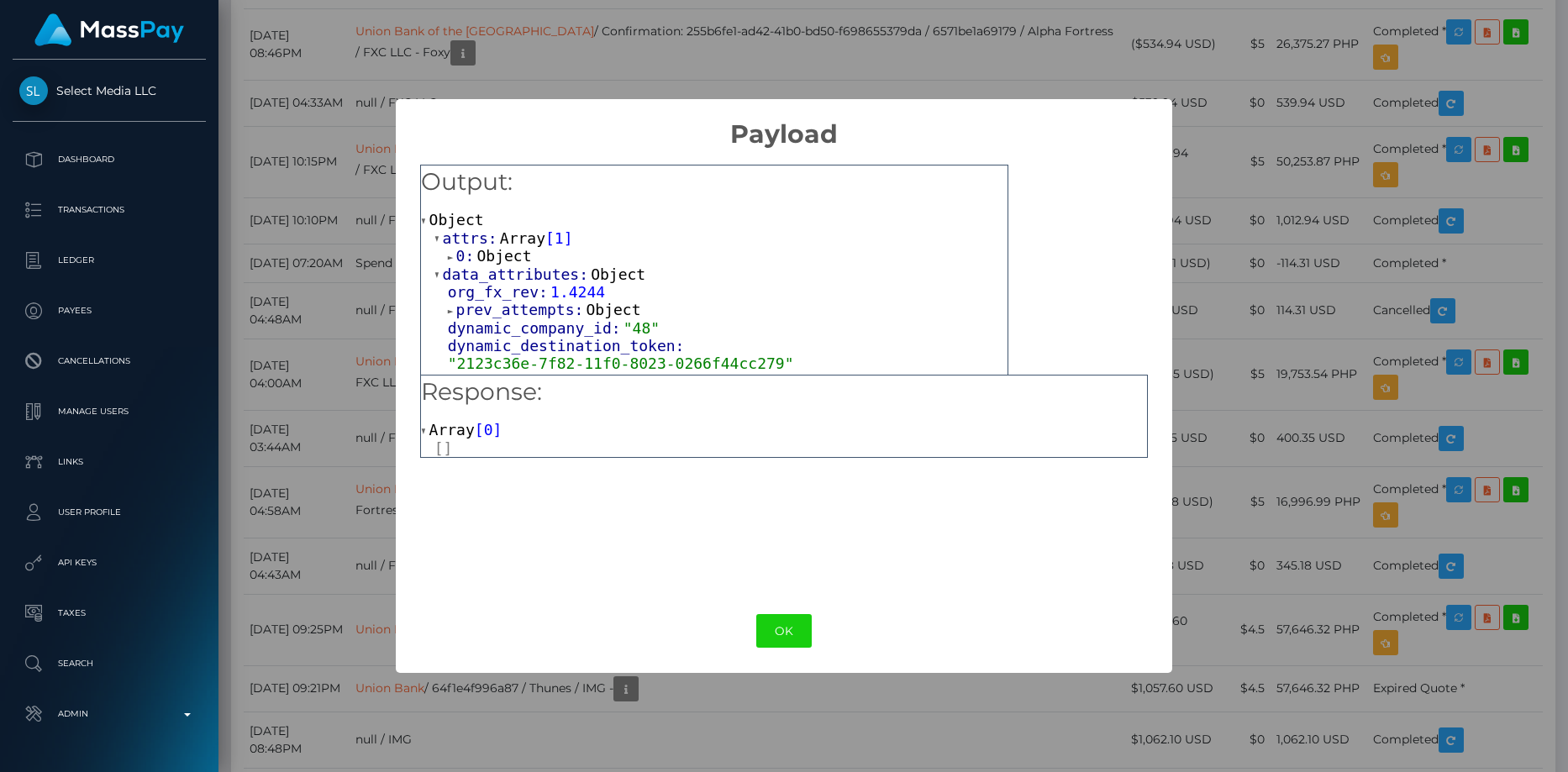
click at [483, 257] on span "Object" at bounding box center [503, 256] width 55 height 18
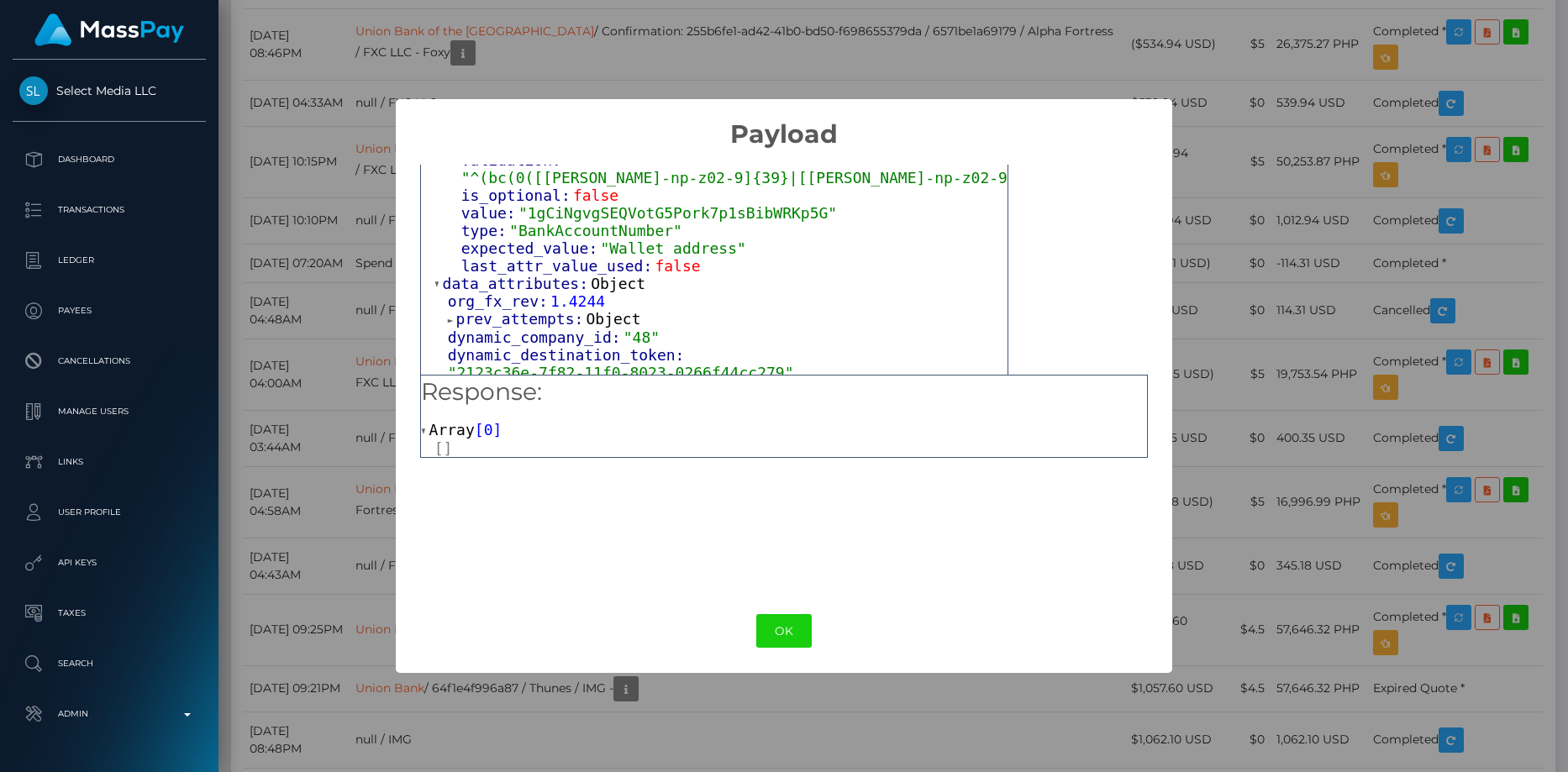
scroll to position [336, 0]
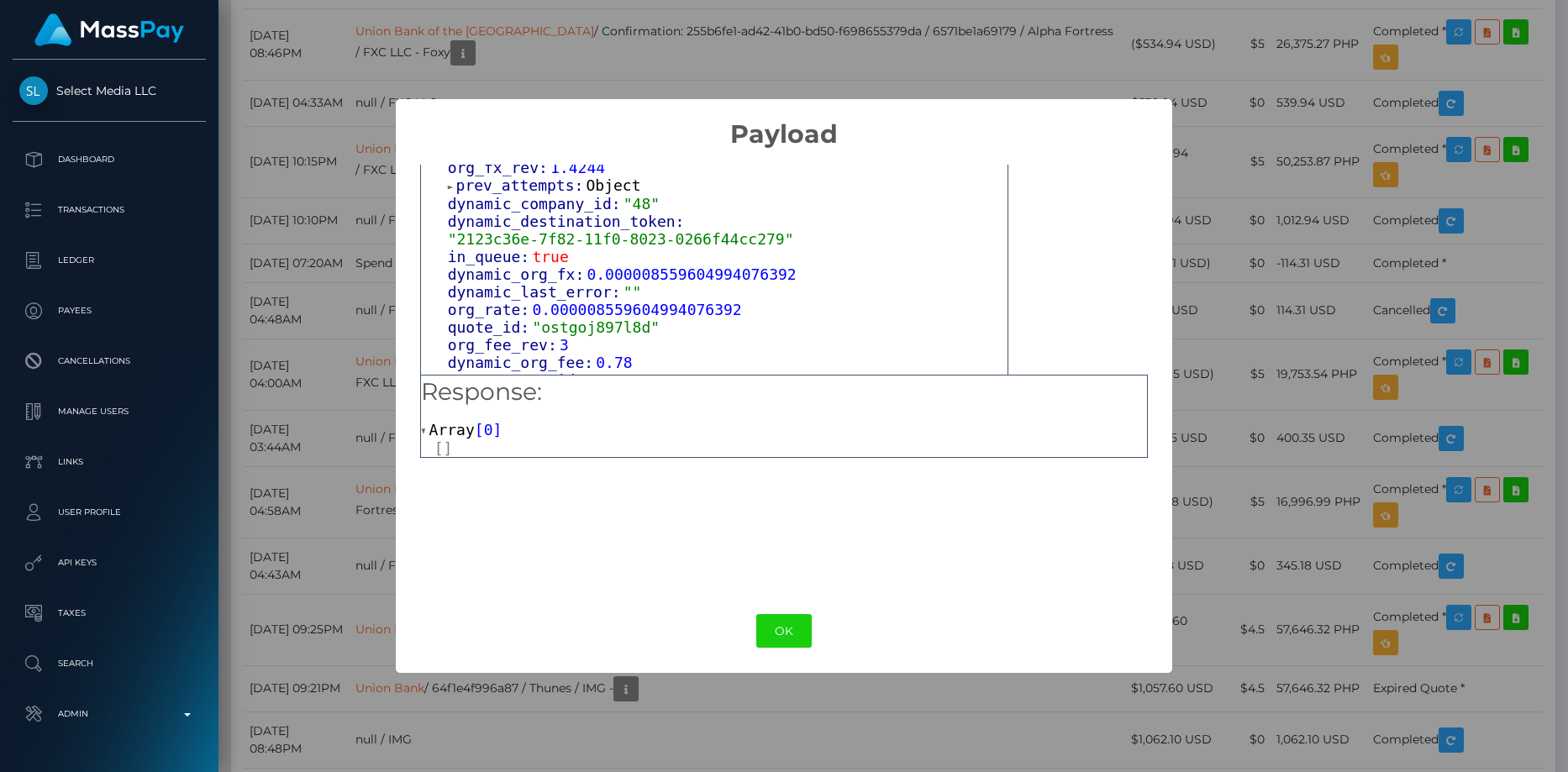
click at [495, 183] on span "prev_attempts:" at bounding box center [521, 186] width 130 height 18
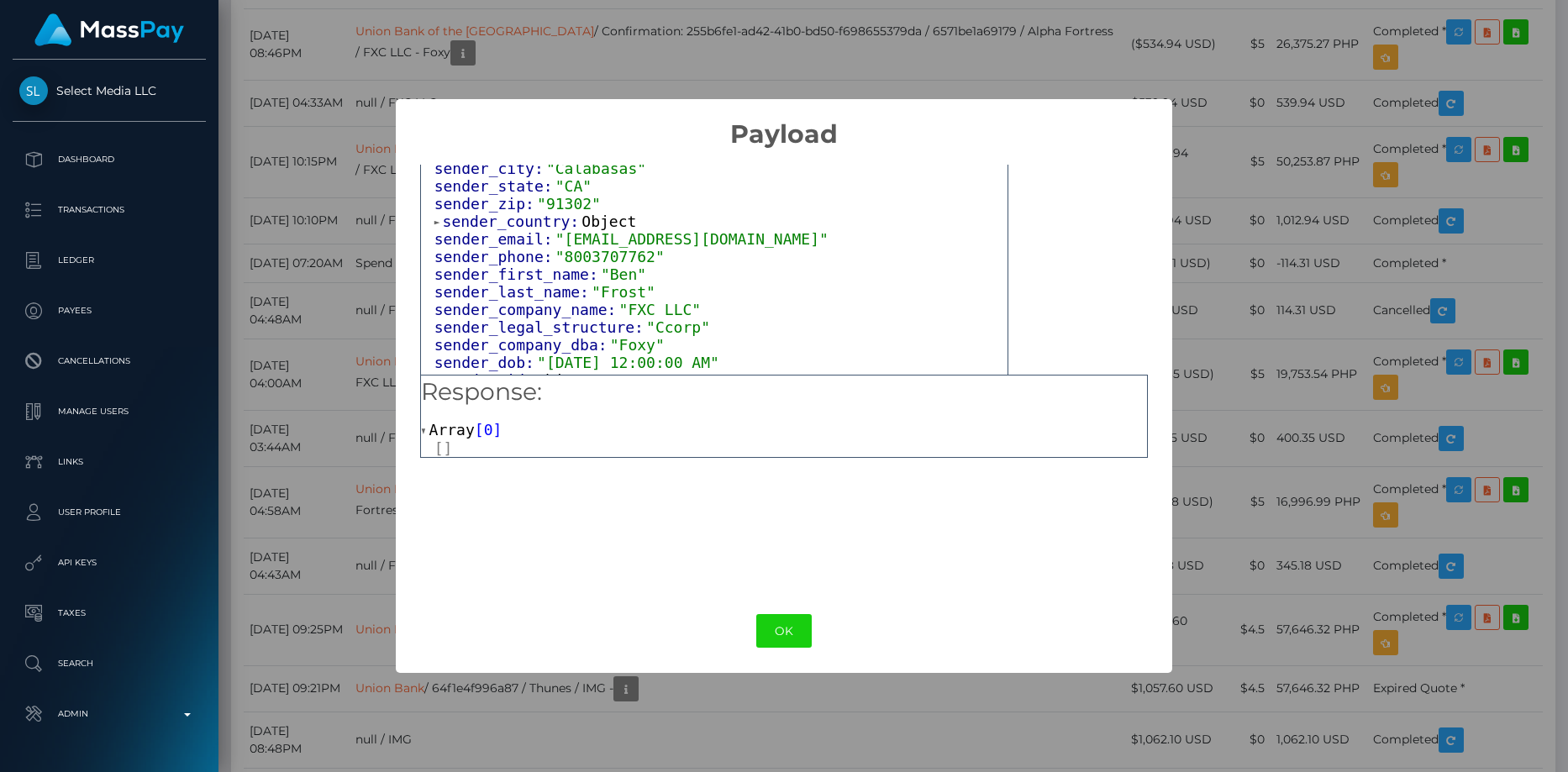
click at [492, 213] on span "sender_country:" at bounding box center [513, 221] width 140 height 18
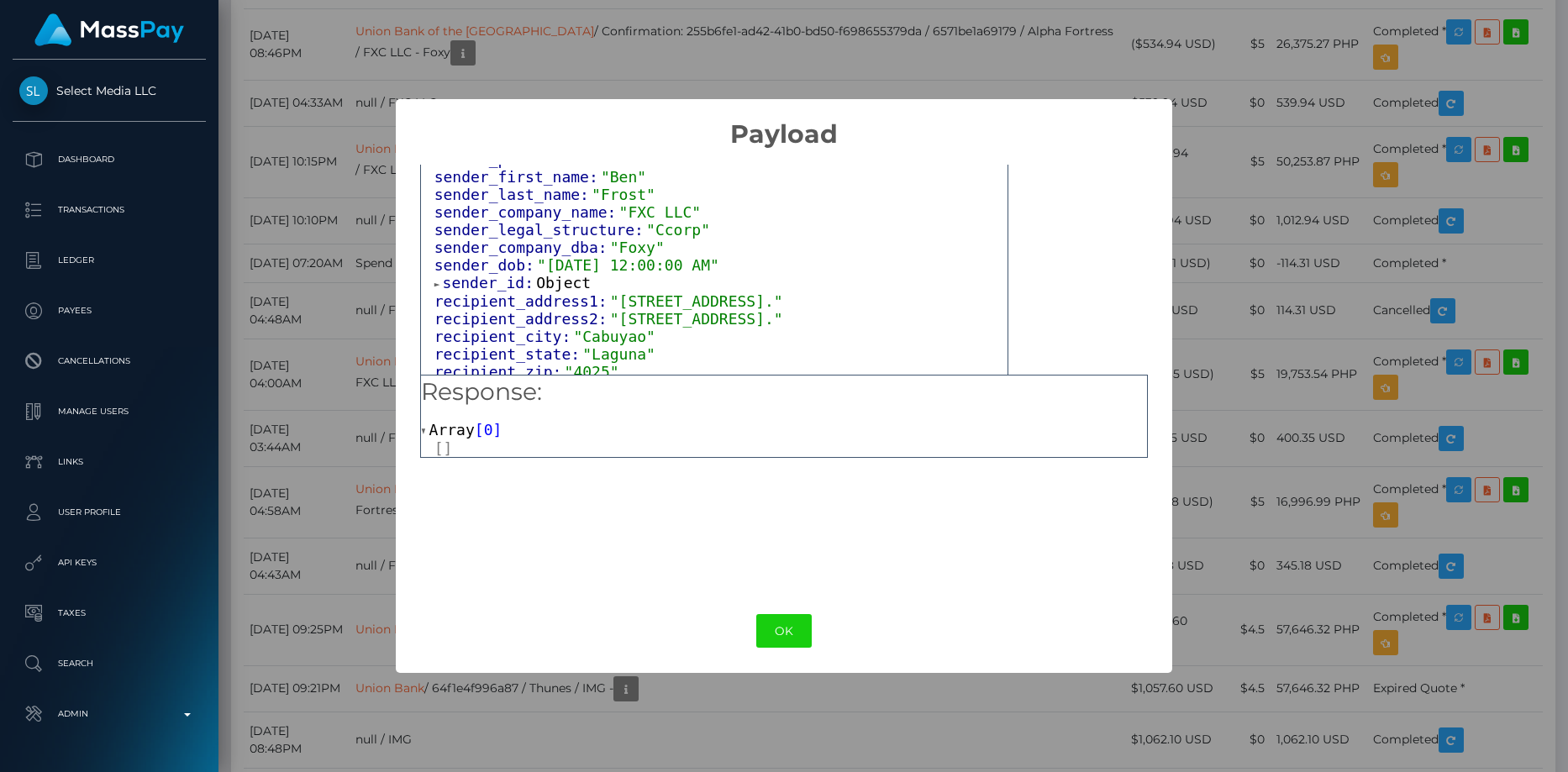
click at [491, 282] on span "sender_id:" at bounding box center [490, 282] width 94 height 18
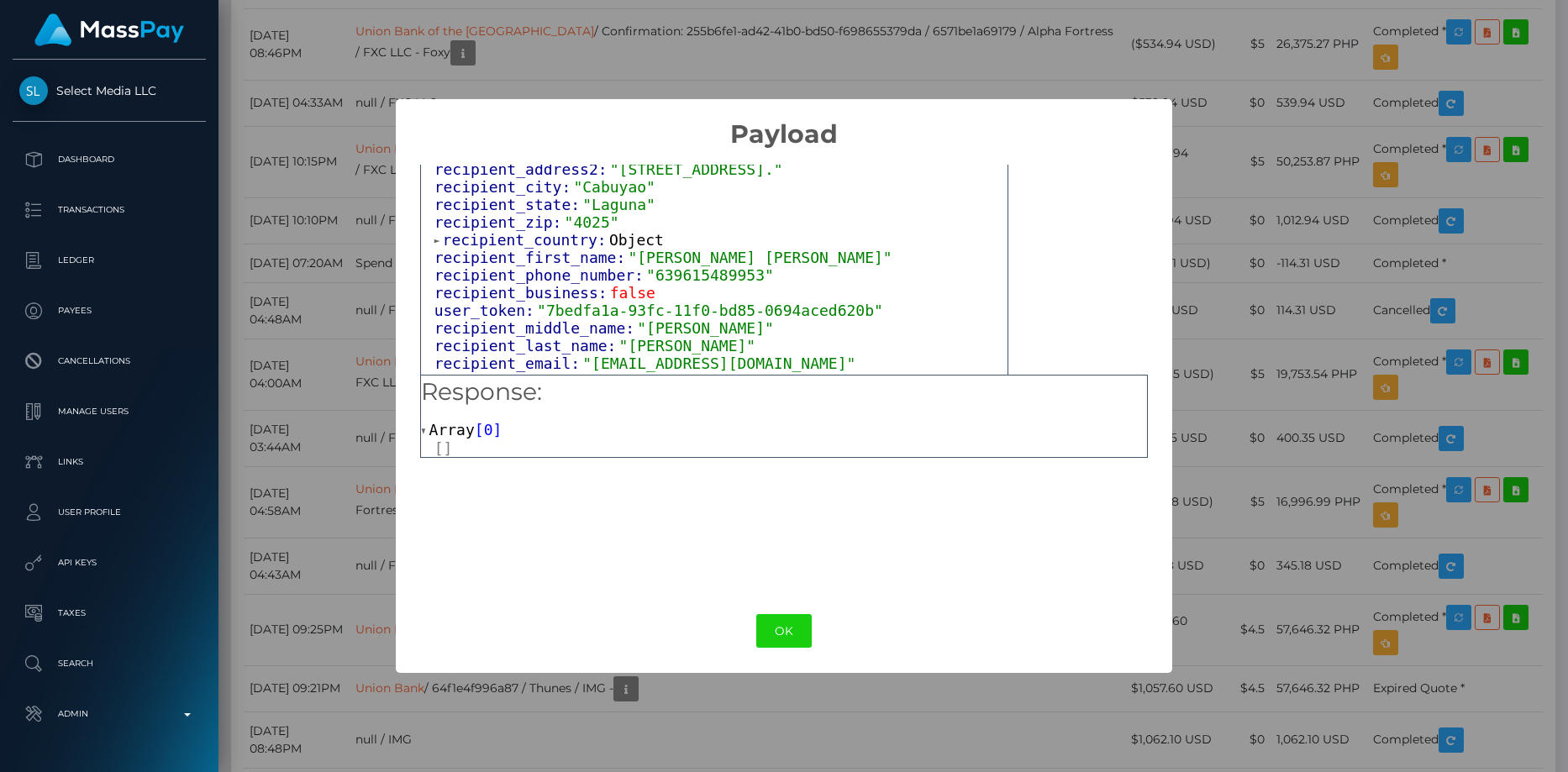
scroll to position [1176, 0]
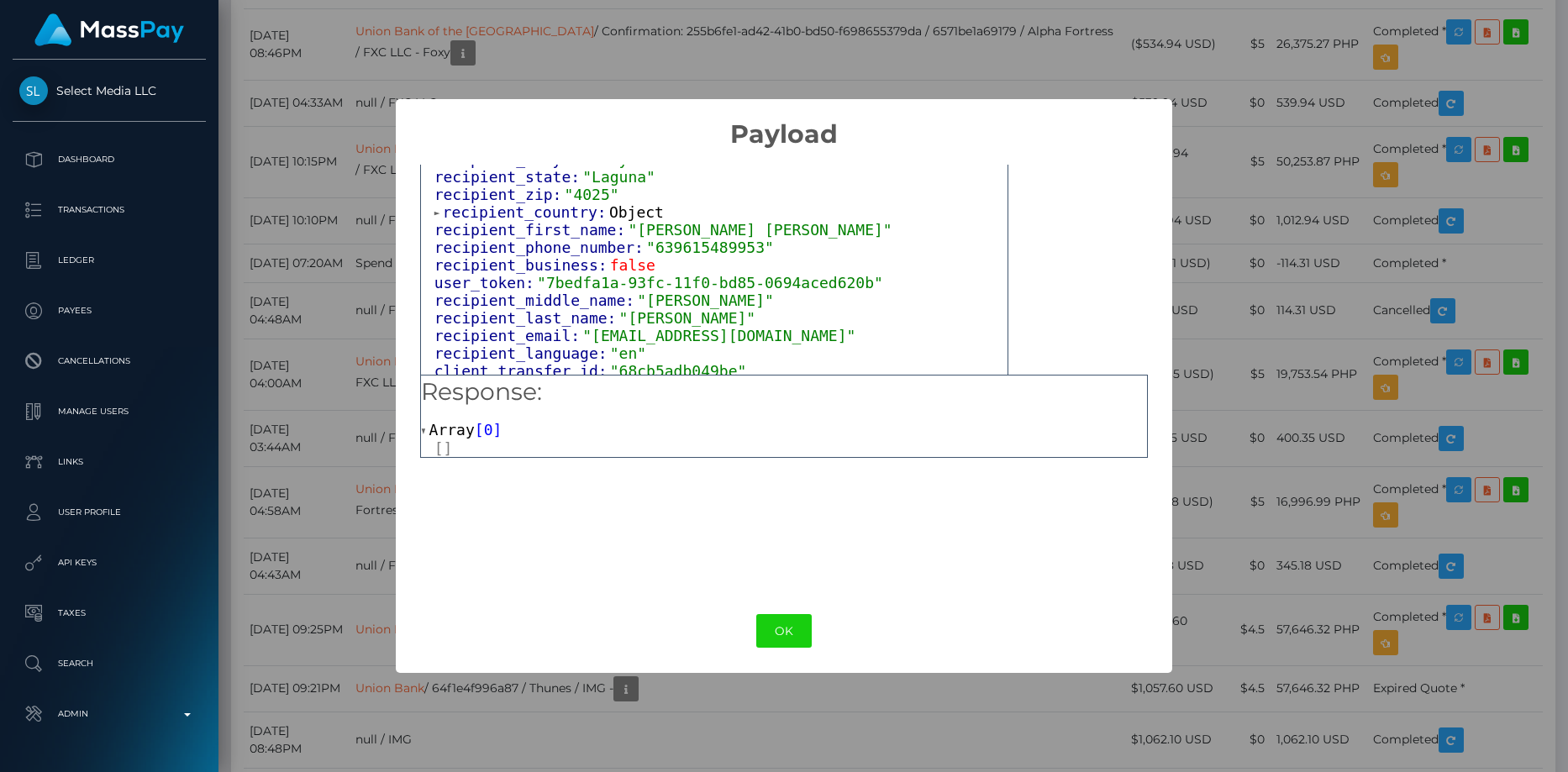
click at [496, 221] on span "recipient_country:" at bounding box center [526, 213] width 166 height 18
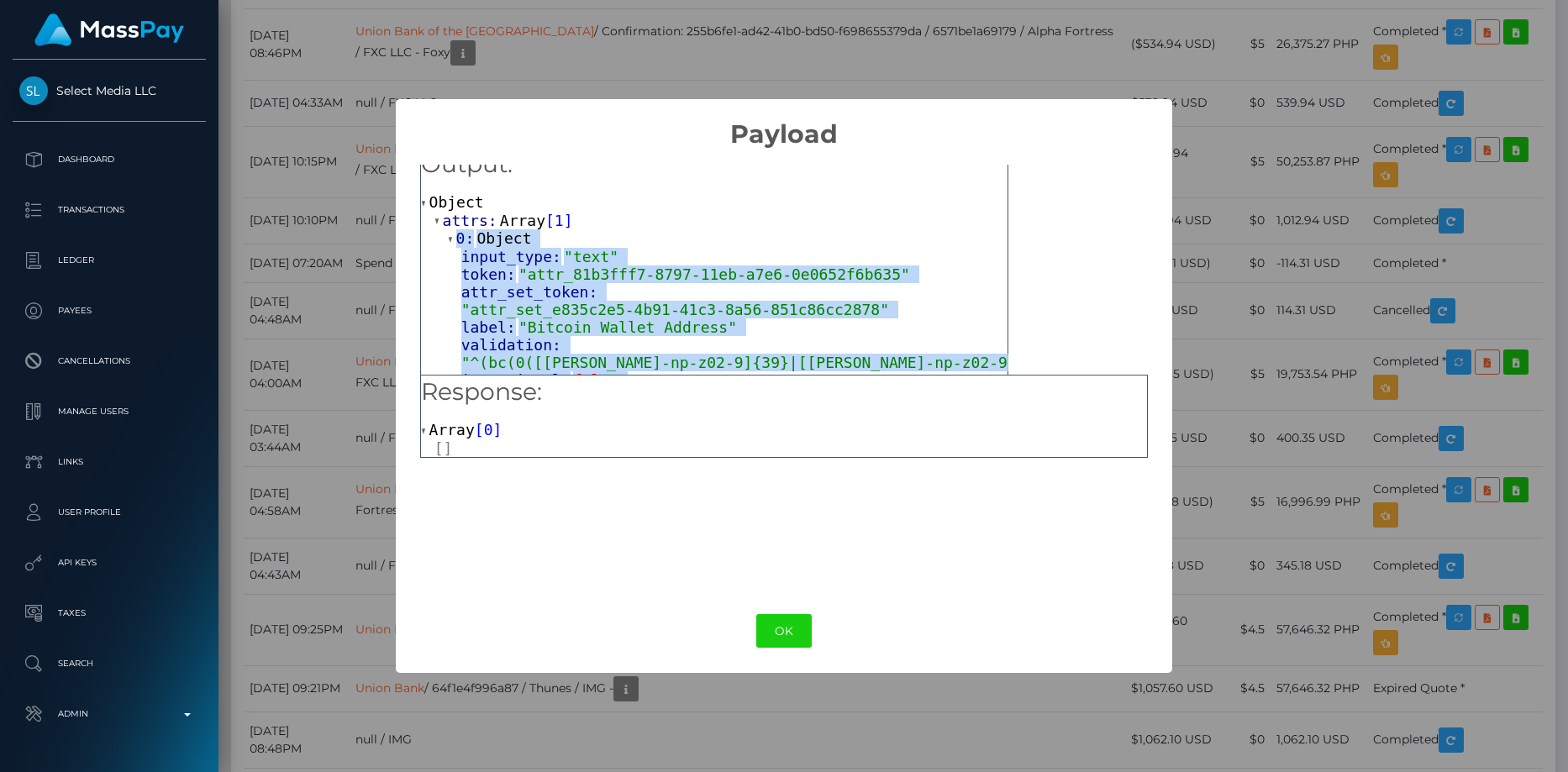
scroll to position [0, 0]
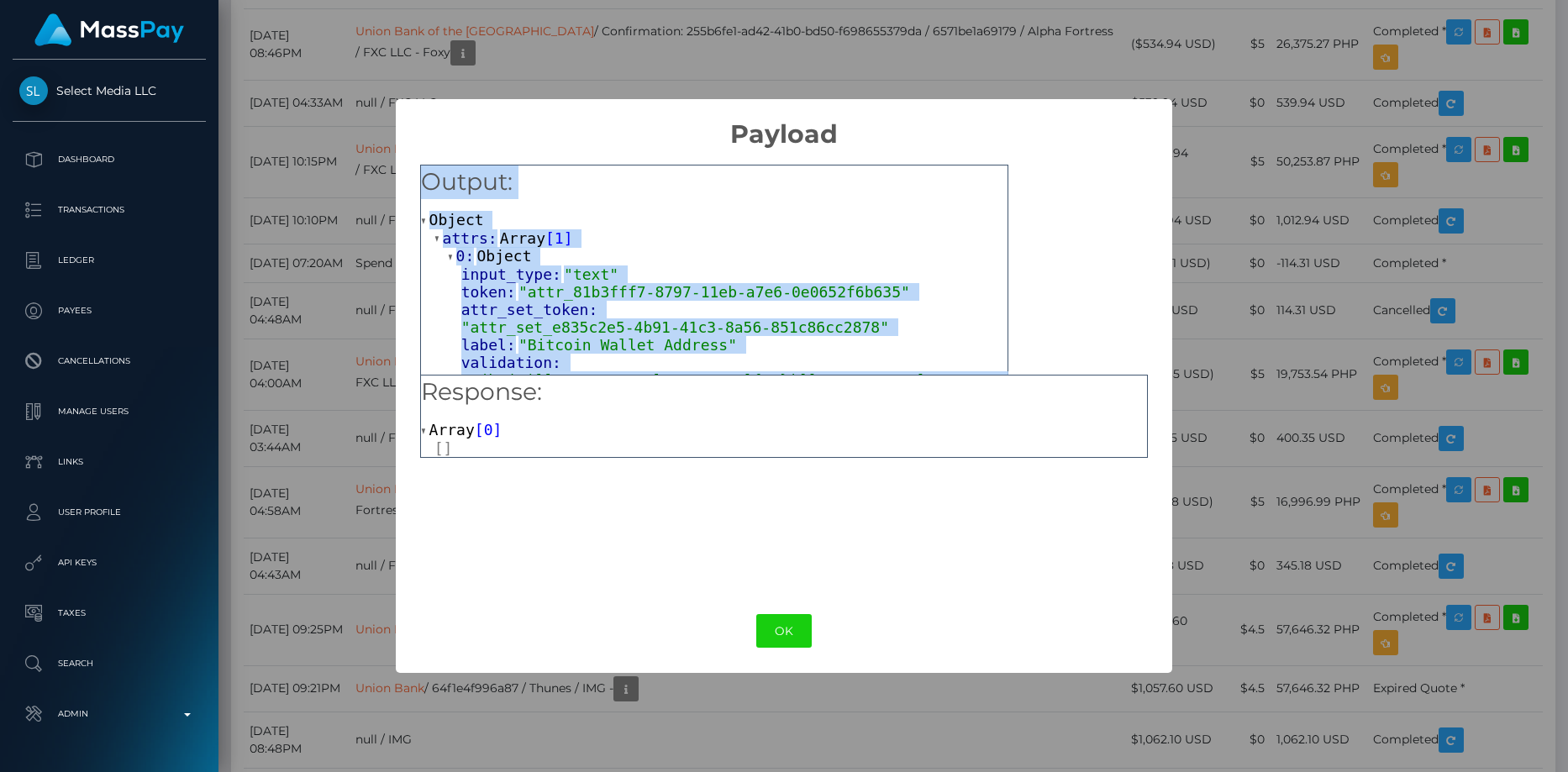
drag, startPoint x: 647, startPoint y: 350, endPoint x: 418, endPoint y: 175, distance: 288.2
click at [418, 175] on div "Output: Object attrs: Array [ 1 ] 0: Object input_type: "text" token: "attr_81b…" at bounding box center [784, 369] width 777 height 439
copy div "Output: Object attrs: Array [ 1 ] 0: Object input_type: "text" token: "attr_81b…"
click at [792, 629] on button "OK" at bounding box center [784, 631] width 56 height 34
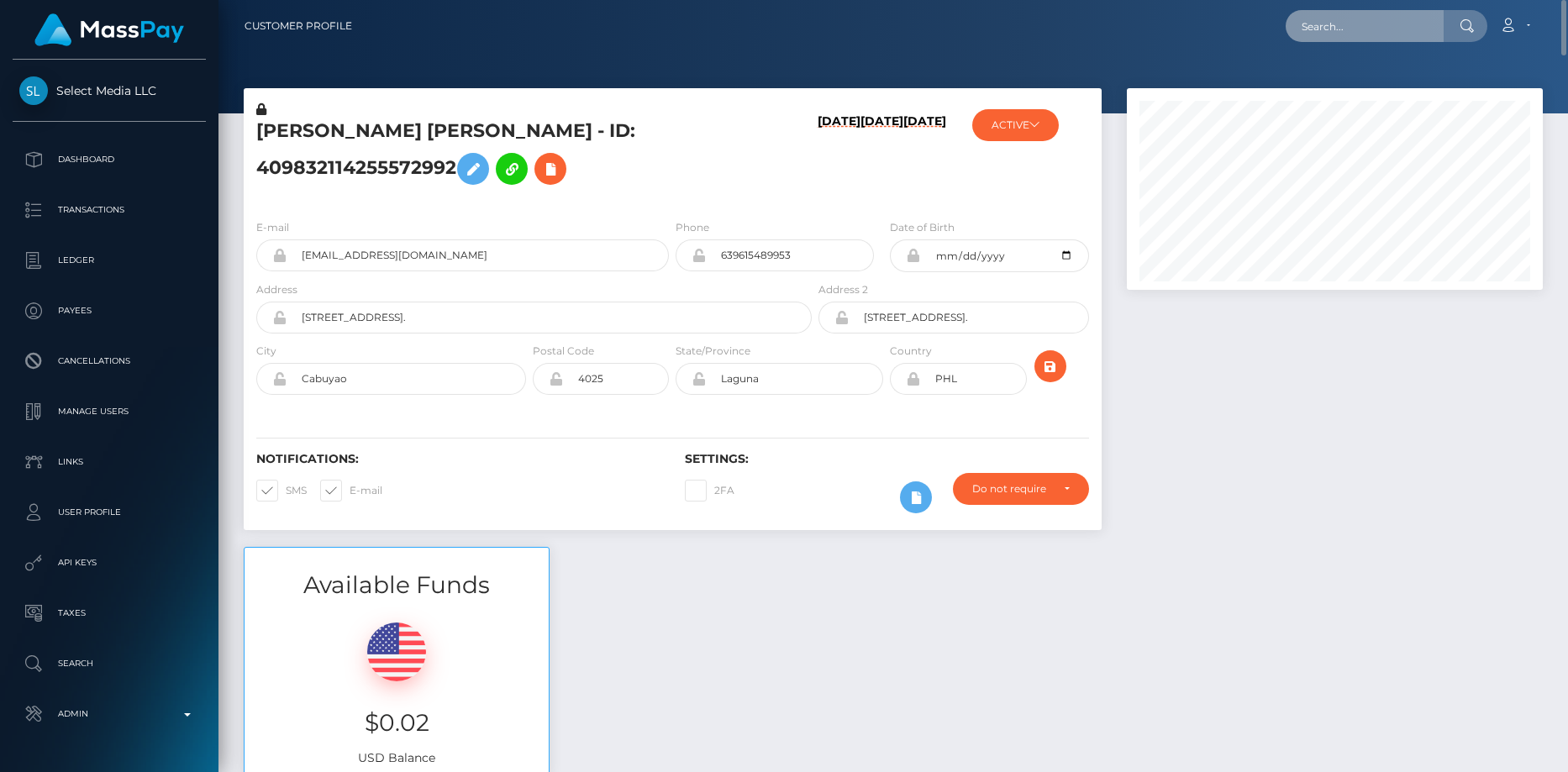
click at [1323, 35] on input "text" at bounding box center [1364, 26] width 158 height 32
paste input "67803af6c7942cd19b9c8c14"
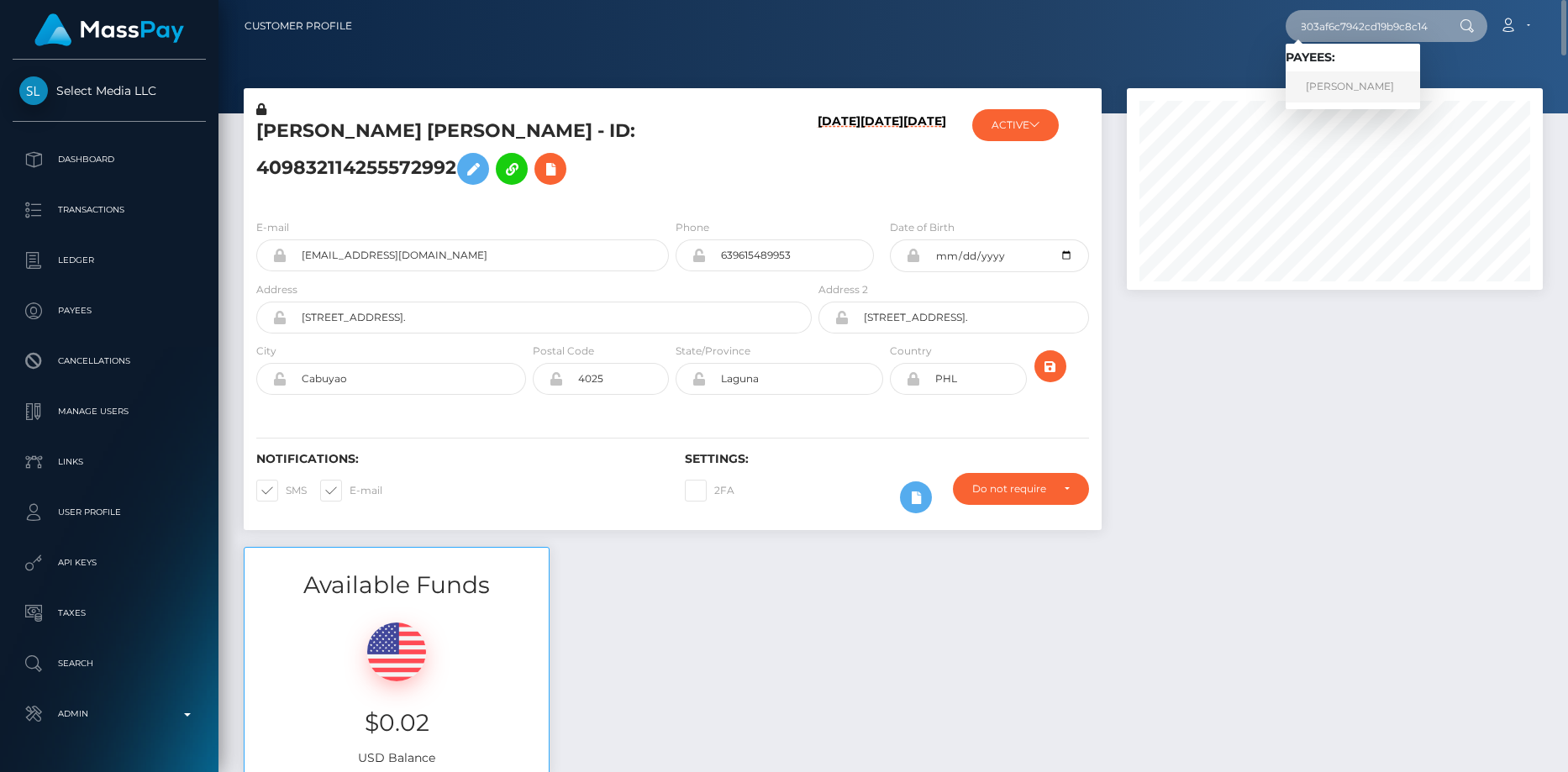
type input "67803af6c7942cd19b9c8c14"
click at [1341, 86] on link "Laurel Enloe" at bounding box center [1353, 87] width 135 height 31
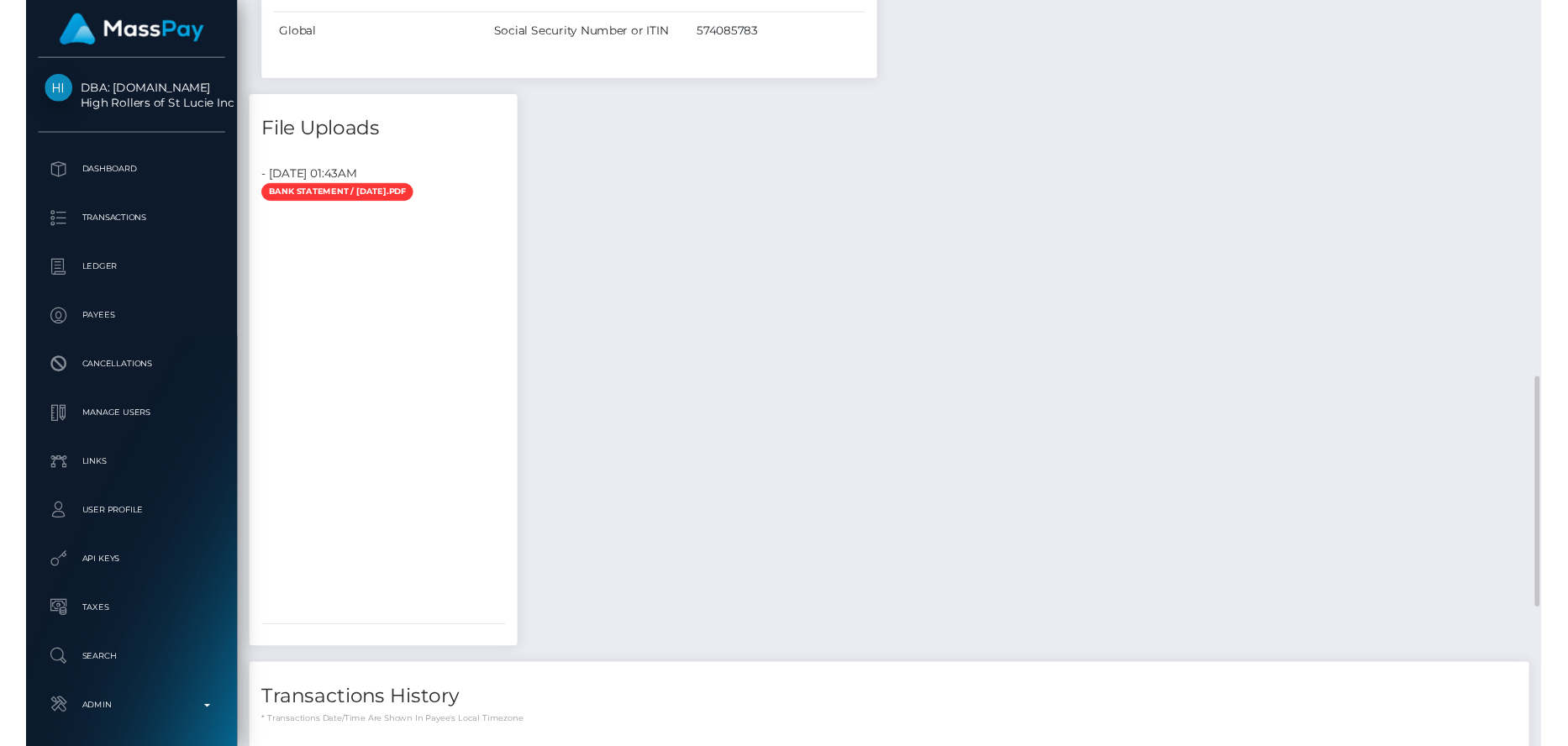
scroll to position [1725, 0]
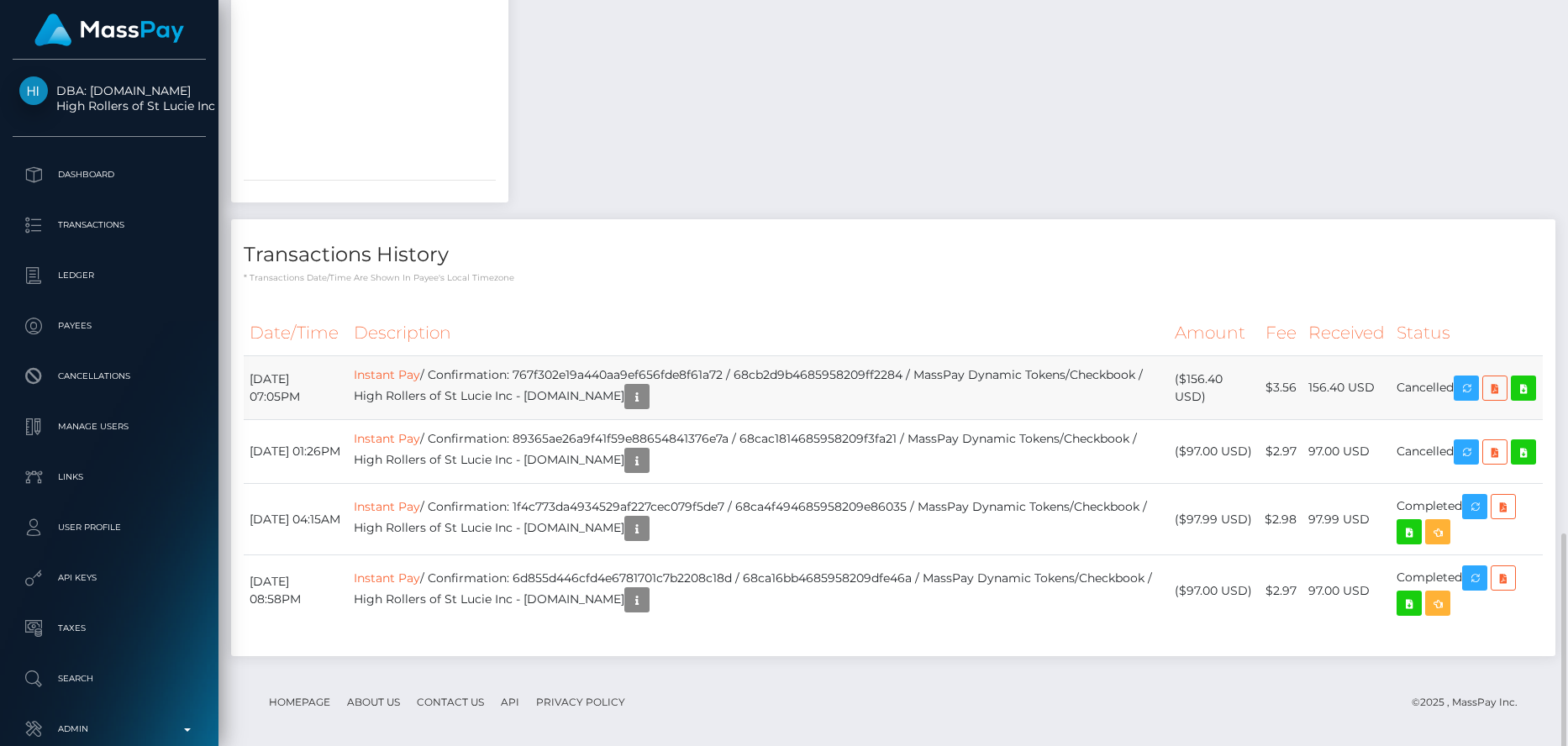
click at [591, 377] on td "Instant Pay / Confirmation: 767f302e19a440aa9ef656fde8f61a72 / 68cb2d9b46859582…" at bounding box center [758, 387] width 821 height 64
copy td "767f302e19a440aa9ef656fde8f61a72"
click at [631, 441] on td "Instant Pay / Confirmation: 89365ae26a9f41f59e88654841376e7a / 68cac18146859582…" at bounding box center [758, 451] width 821 height 64
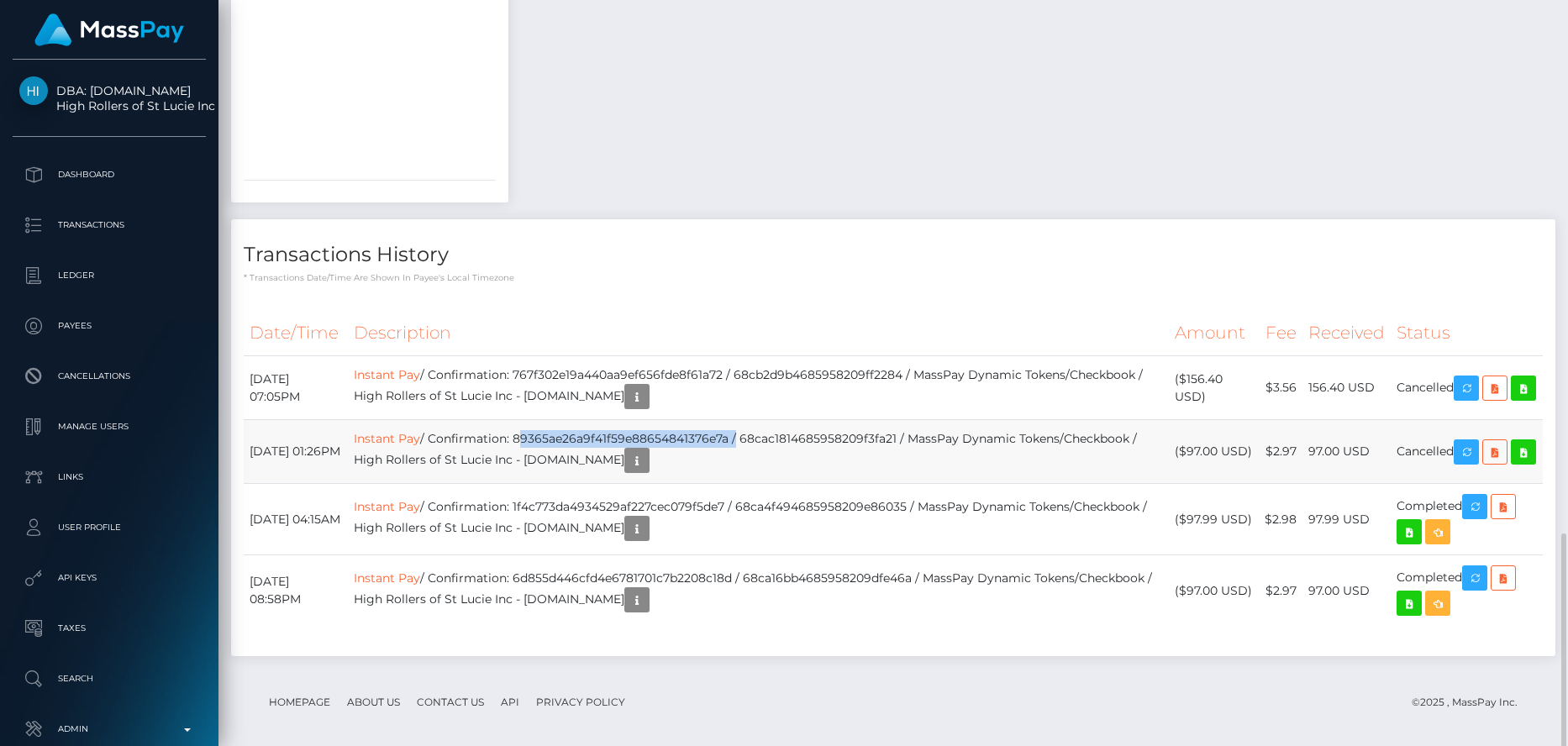
click at [631, 441] on td "Instant Pay / Confirmation: 89365ae26a9f41f59e88654841376e7a / 68cac18146859582…" at bounding box center [758, 451] width 821 height 64
copy td "89365ae26a9f41f59e88654841376e7a"
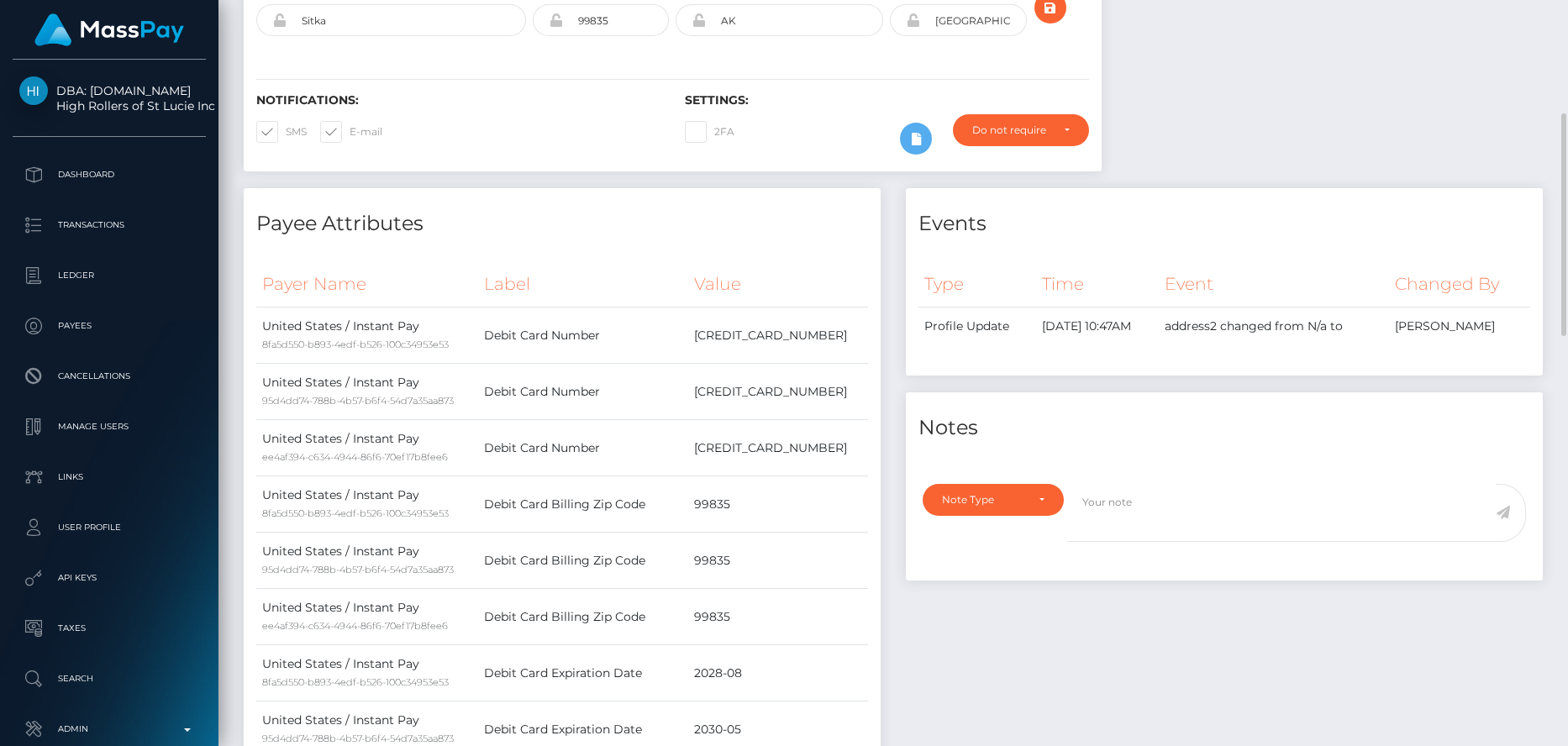
scroll to position [0, 0]
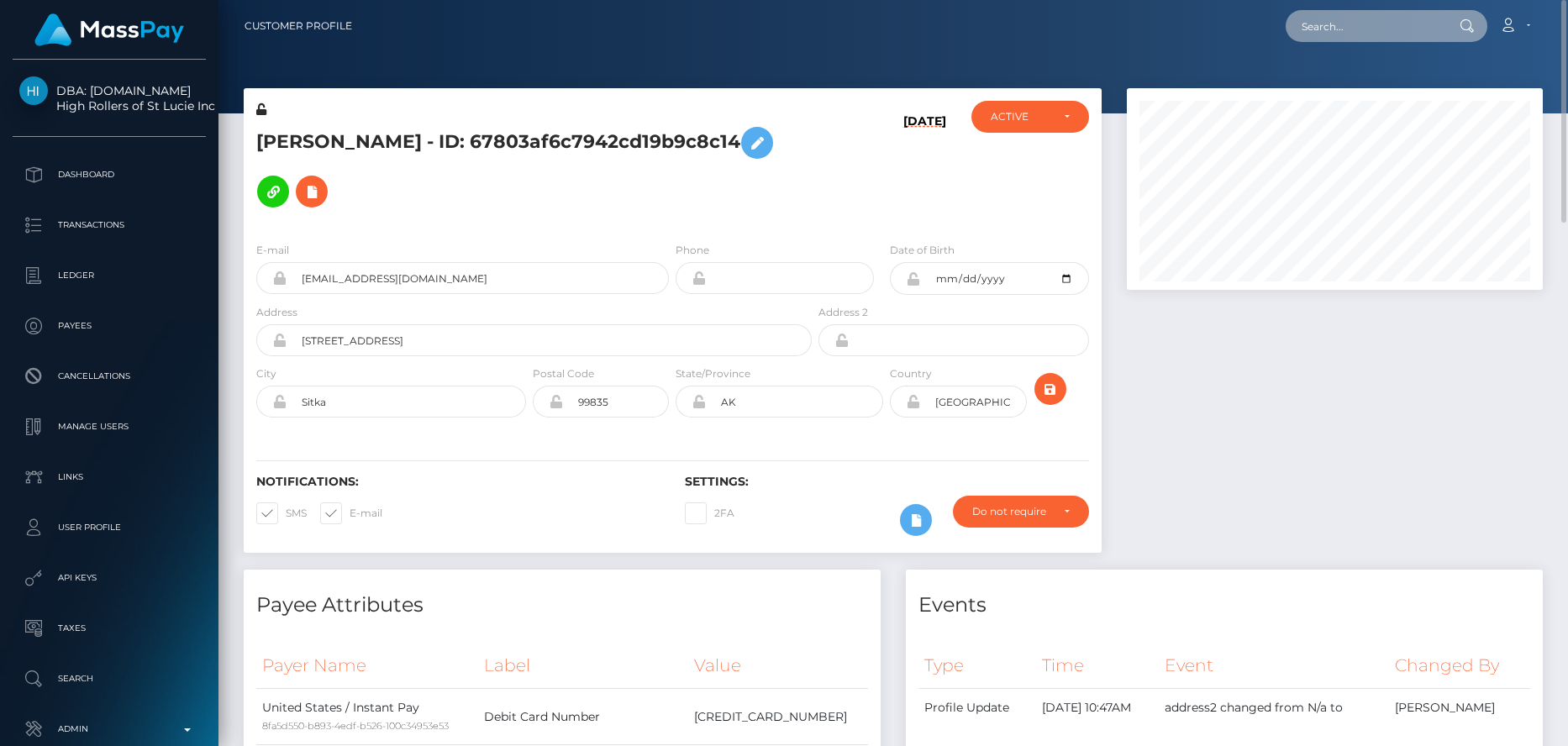
click at [1372, 30] on input "text" at bounding box center [1364, 26] width 158 height 32
paste input "MSP939905121ed9ff3"
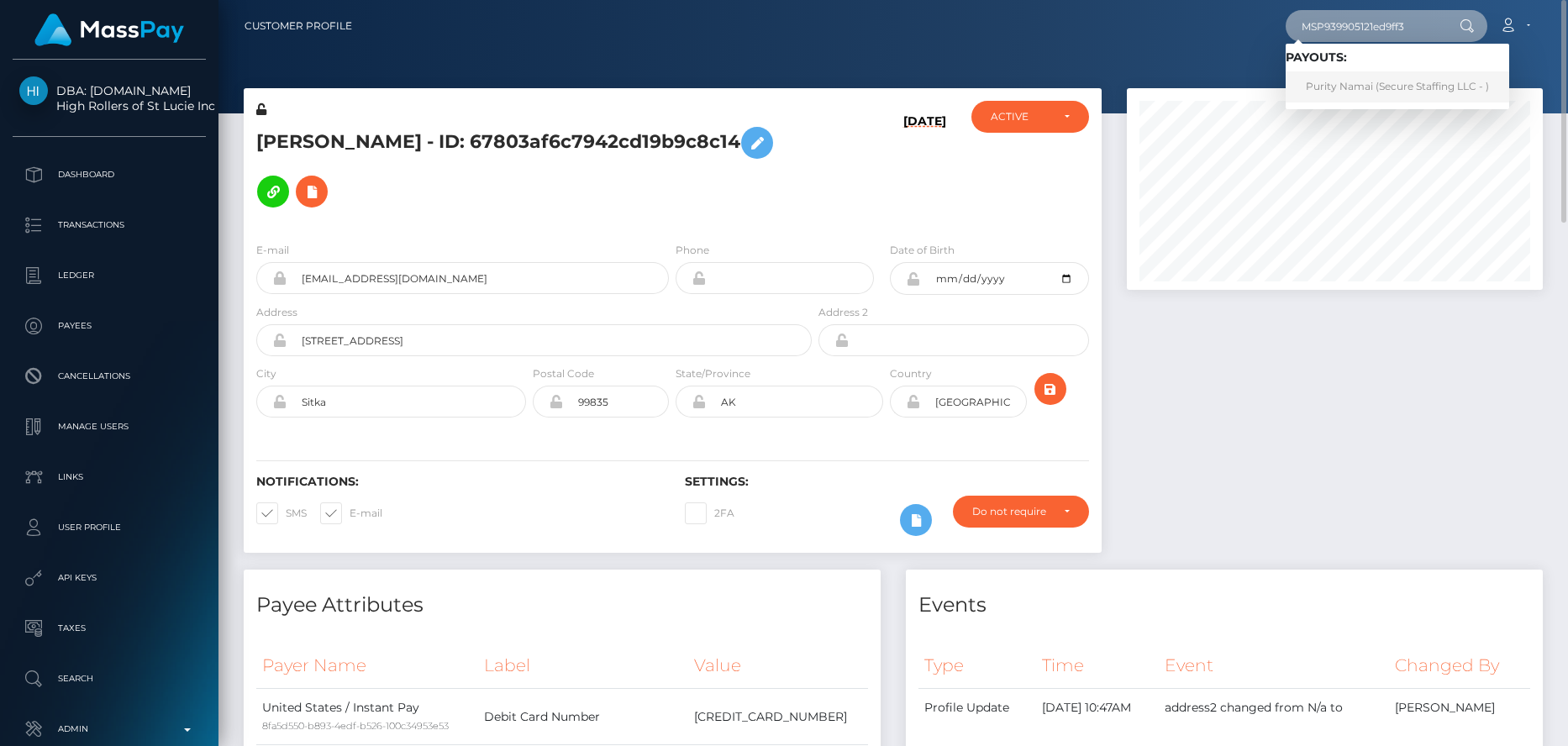
type input "MSP939905121ed9ff3"
click at [1365, 82] on link "Purity Namai (Secure Staffing LLC - )" at bounding box center [1397, 87] width 223 height 31
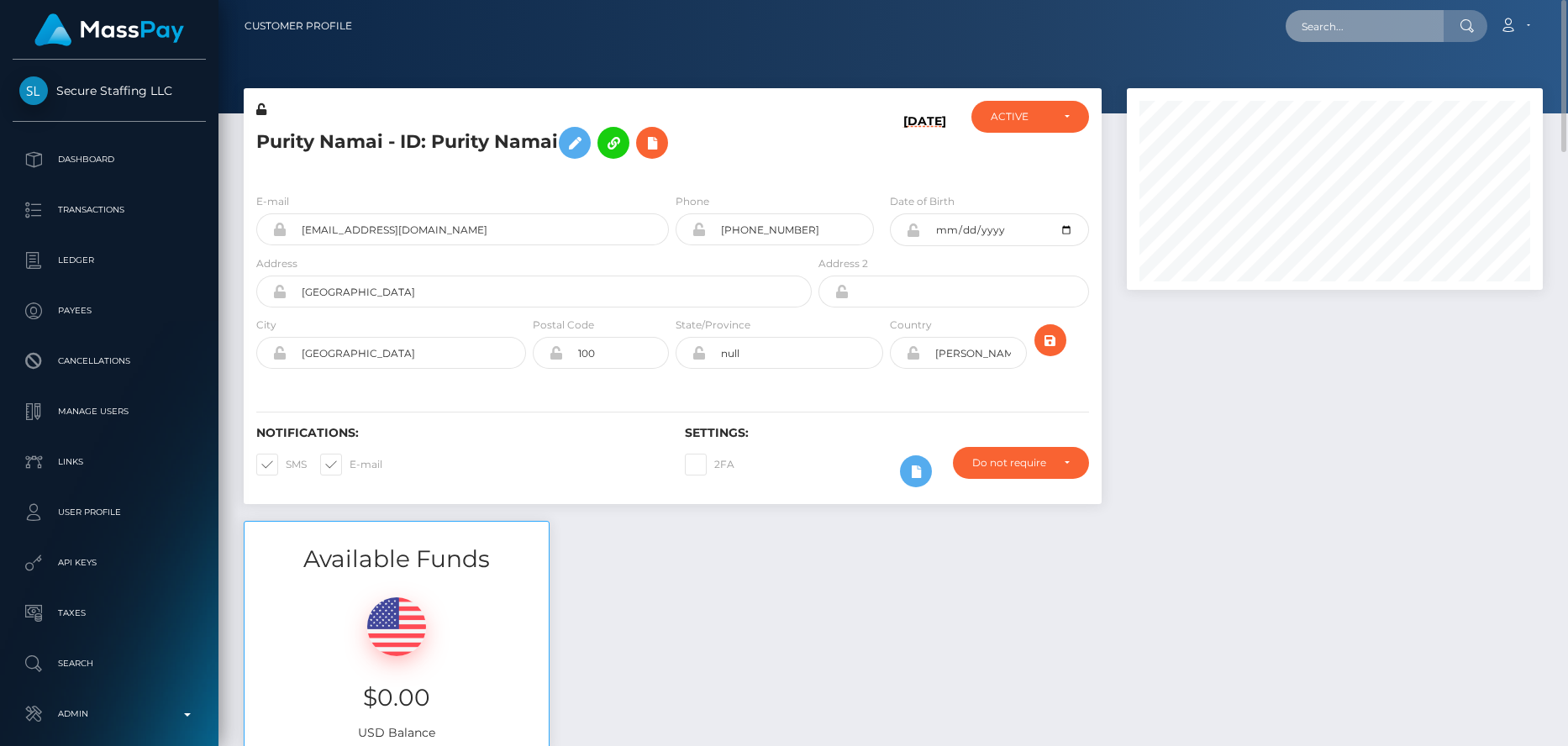
click at [1311, 26] on input "text" at bounding box center [1364, 26] width 158 height 32
paste input "MSPf01e2109b453f7c"
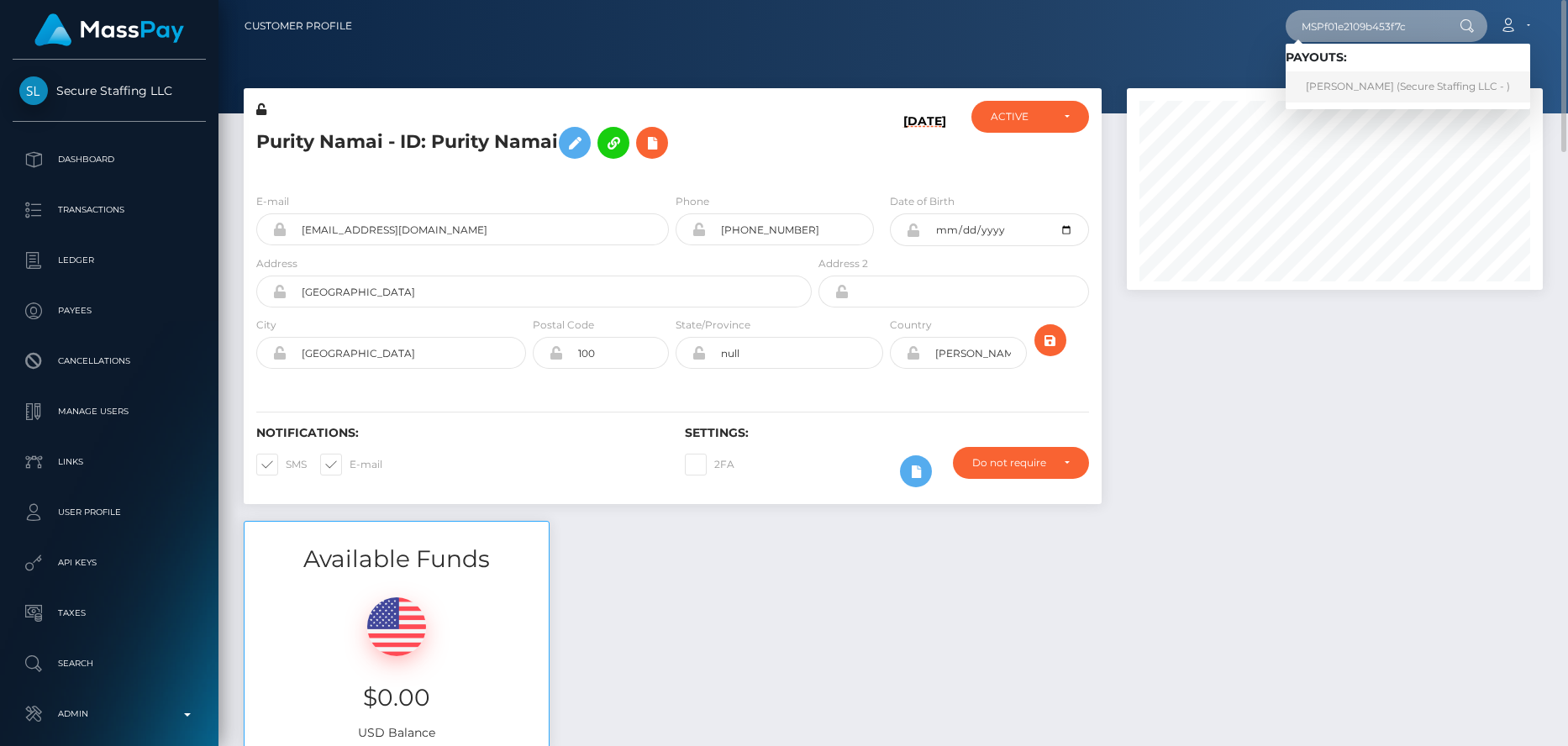
type input "MSPf01e2109b453f7c"
click at [1346, 82] on link "ELSE MUTAAGA (Secure Staffing LLC - )" at bounding box center [1407, 87] width 245 height 31
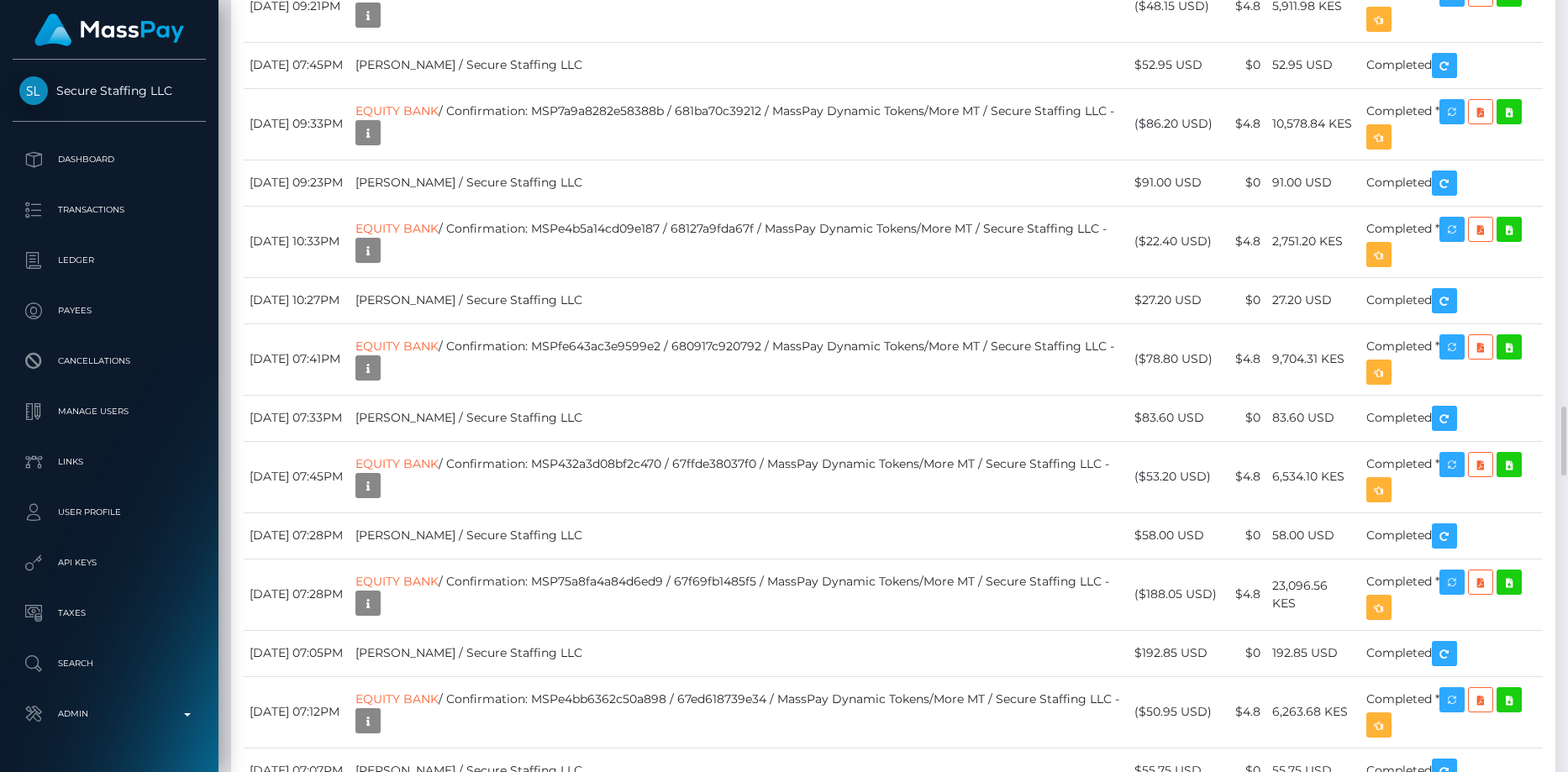
scroll to position [5040, 0]
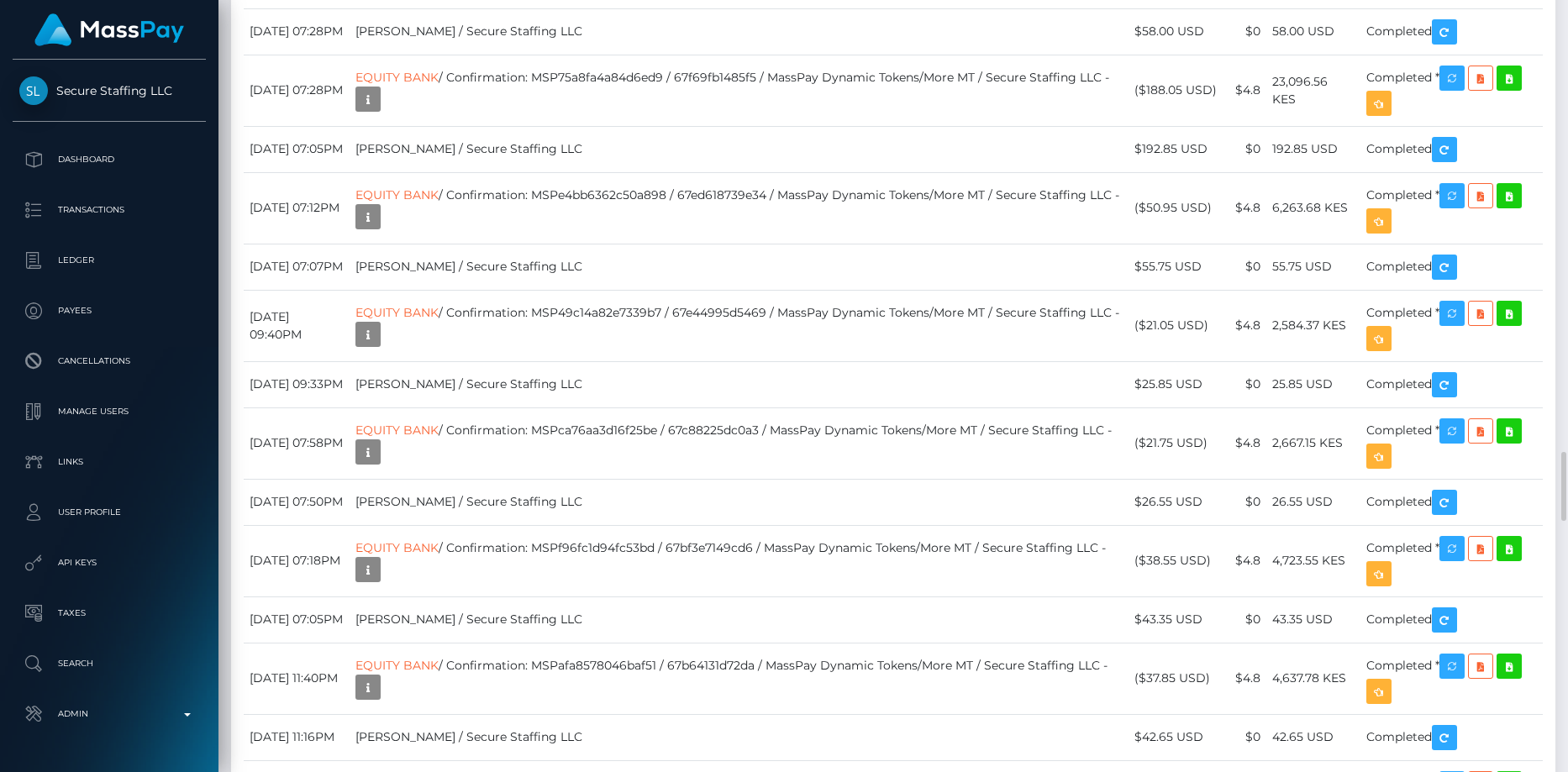
copy td "MSPf01e2109b453f7c"
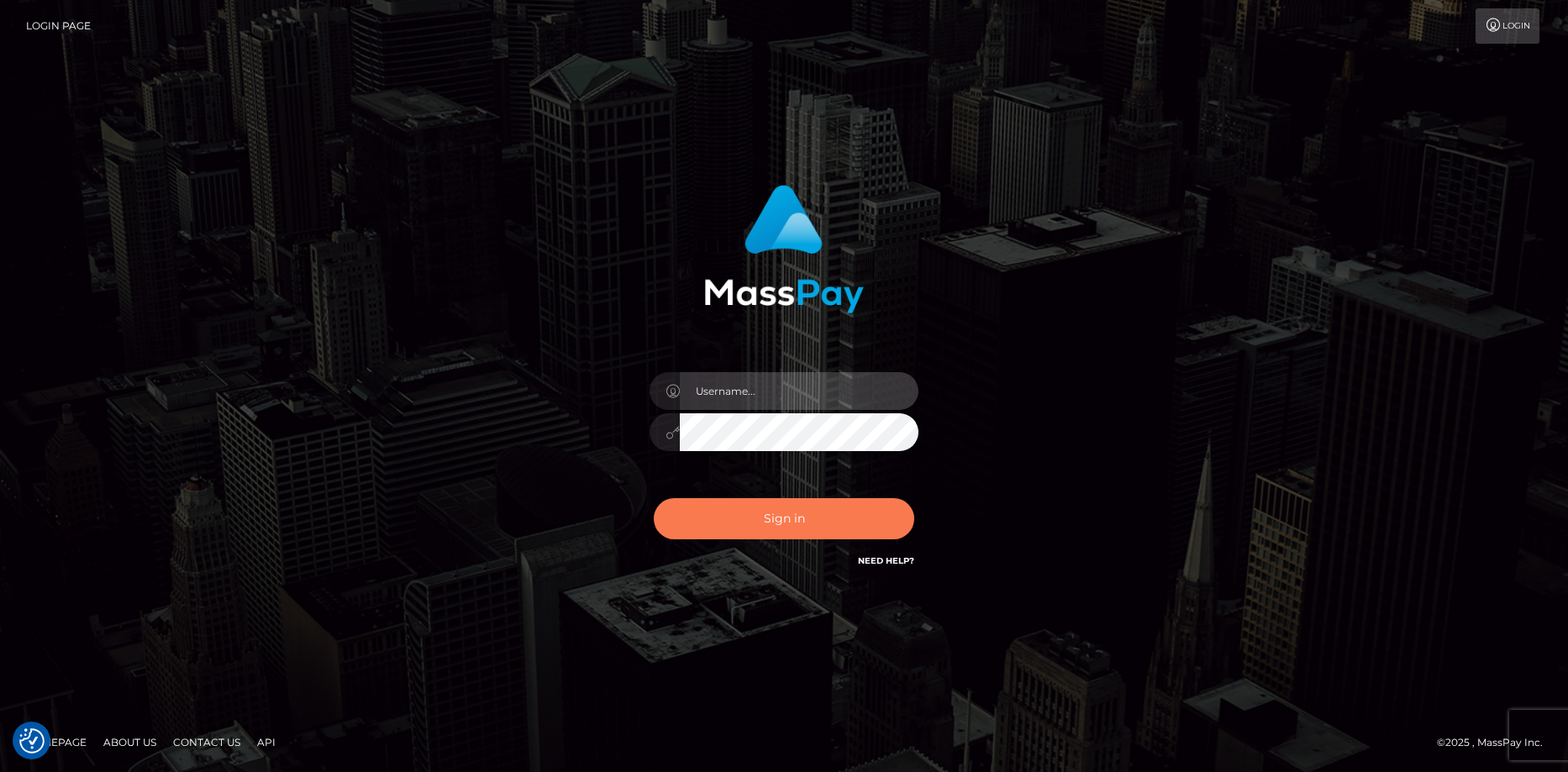
type input "[PERSON_NAME]"
click at [833, 531] on button "Sign in" at bounding box center [784, 519] width 260 height 41
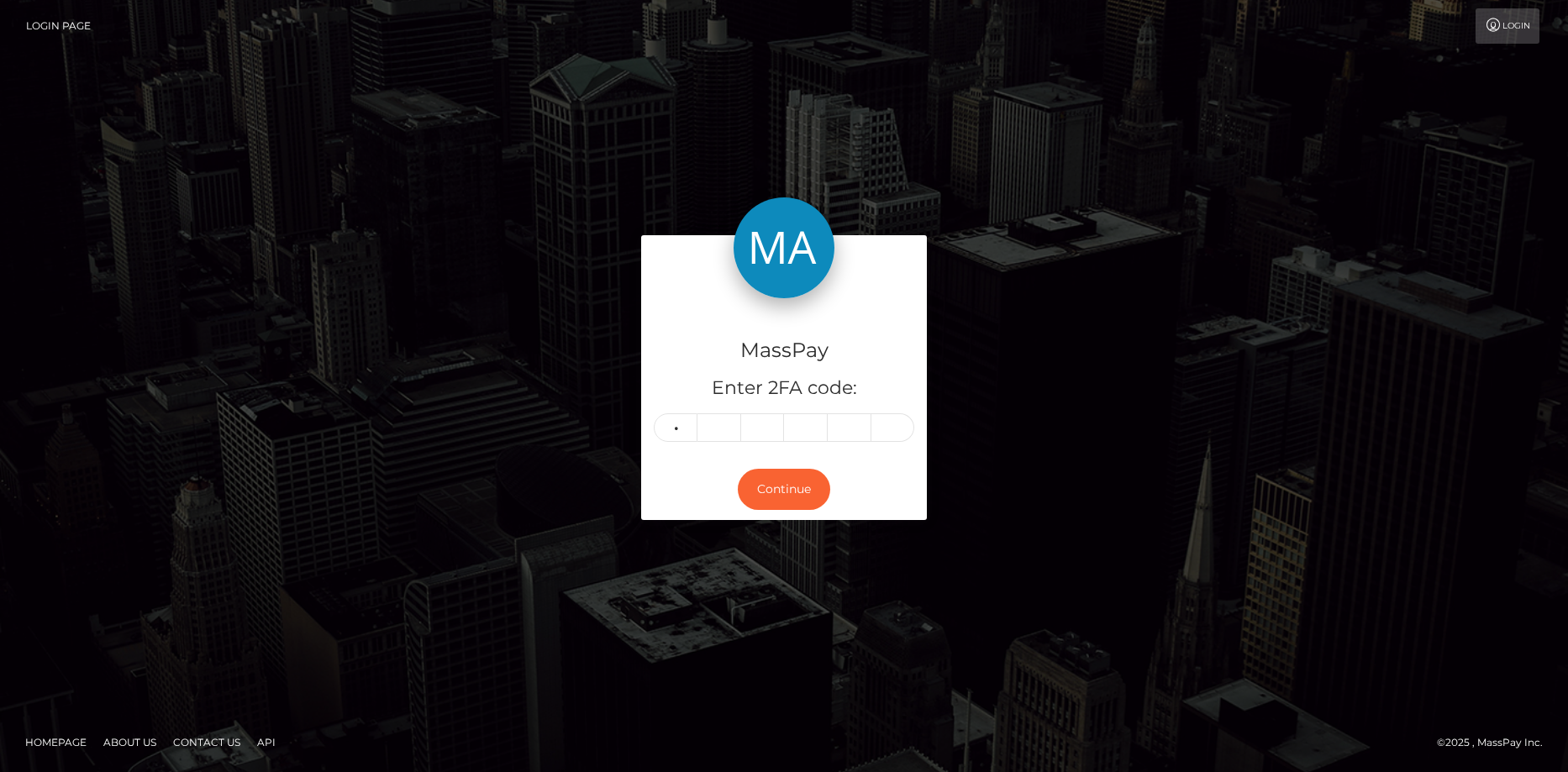
type input "3"
type input "8"
type input "5"
type input "0"
type input "7"
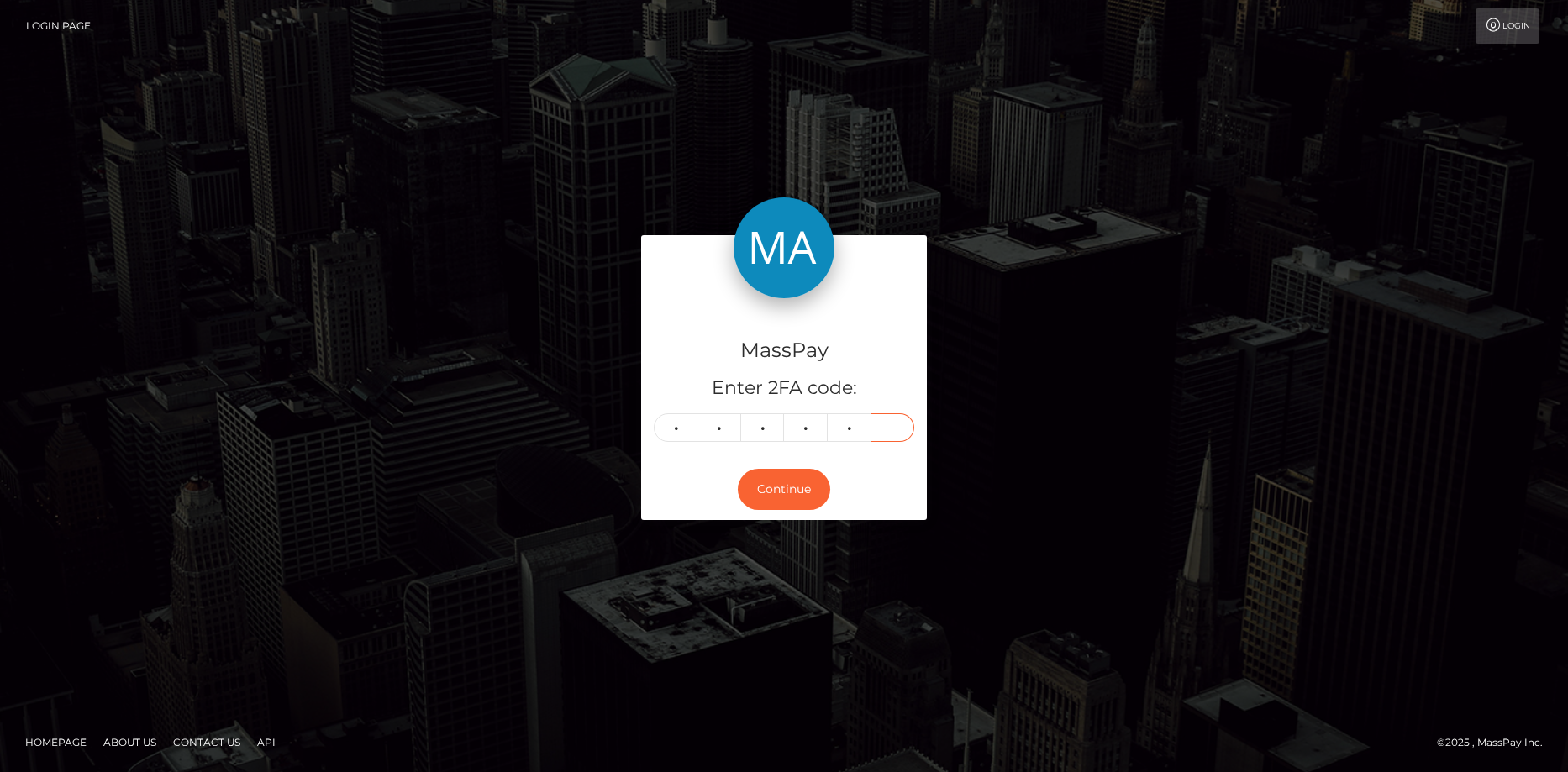
type input "7"
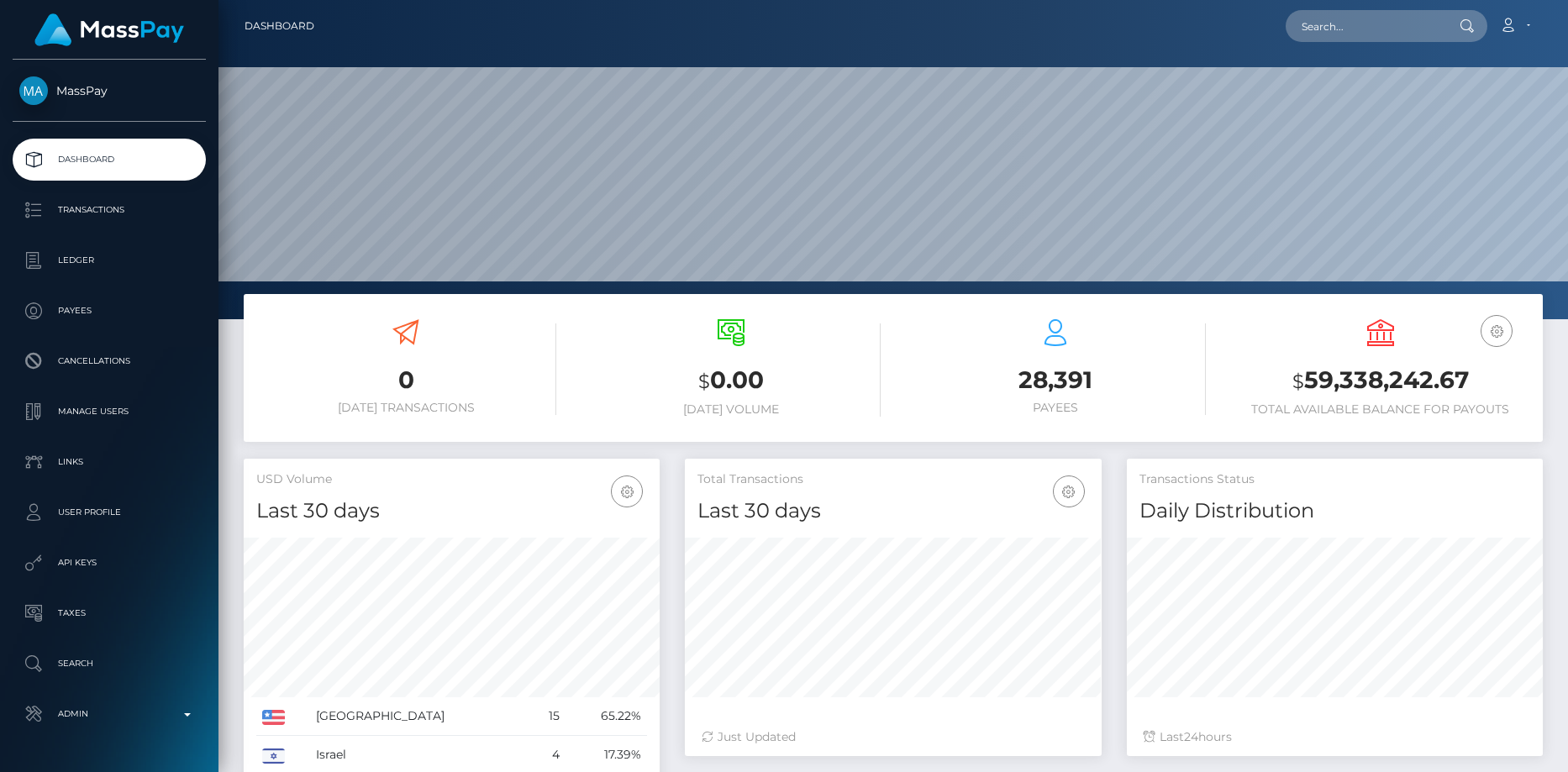
scroll to position [299, 417]
click at [1308, 27] on input "text" at bounding box center [1364, 26] width 158 height 32
paste input "poact_bv6dlZNiOFGj"
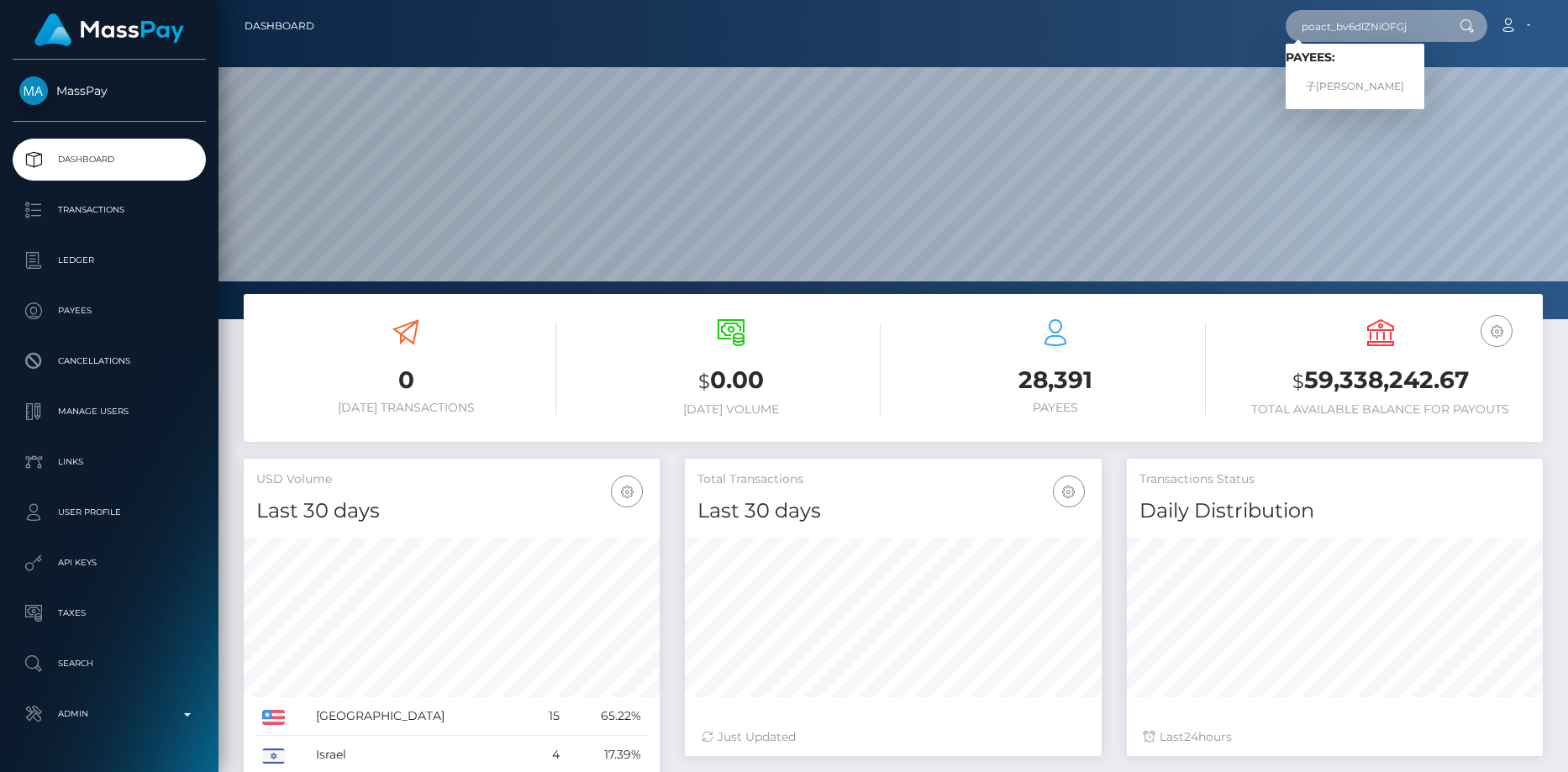
type input "poact_bv6dlZNiOFGj"
click at [1354, 74] on link "子[PERSON_NAME]" at bounding box center [1355, 87] width 139 height 31
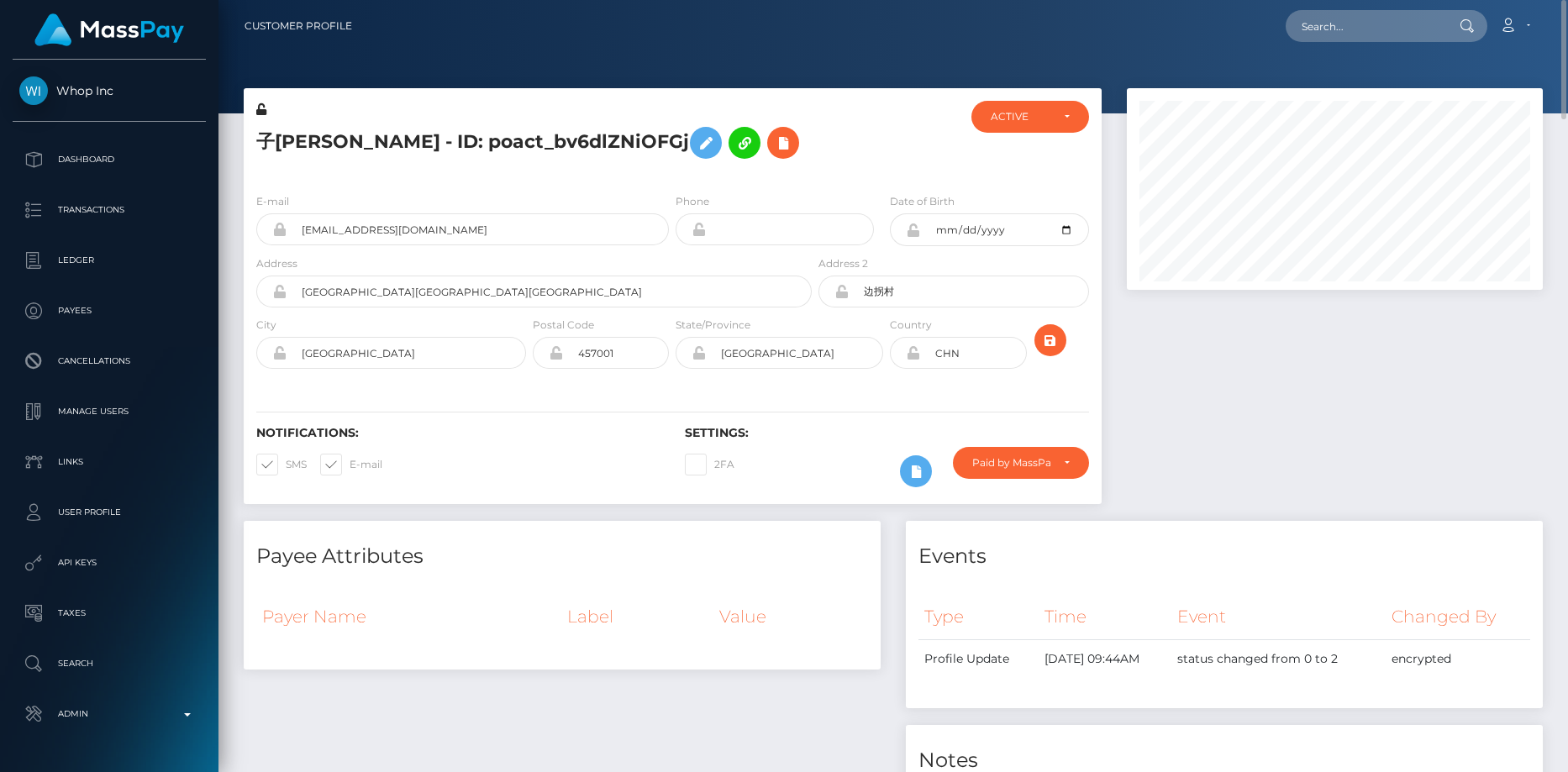
click at [402, 155] on h5 "子[PERSON_NAME] - ID: poact_bv6dlZNiOFGj" at bounding box center [529, 143] width 546 height 48
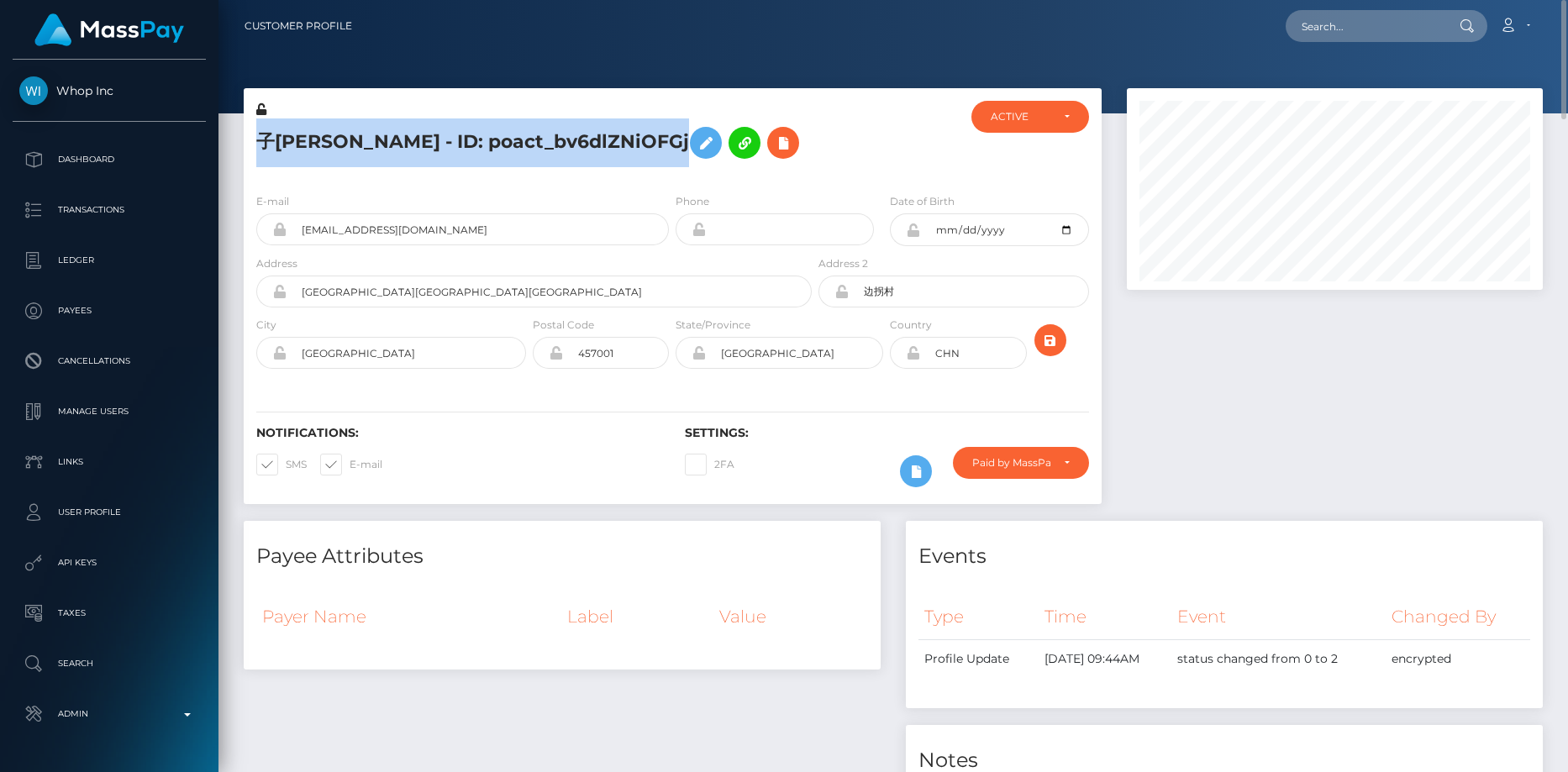
click at [402, 155] on h5 "子若 裴 - ID: poact_bv6dlZNiOFGj" at bounding box center [529, 143] width 546 height 48
copy h5 "子若 裴 - ID: poact_bv6dlZNiOFGj"
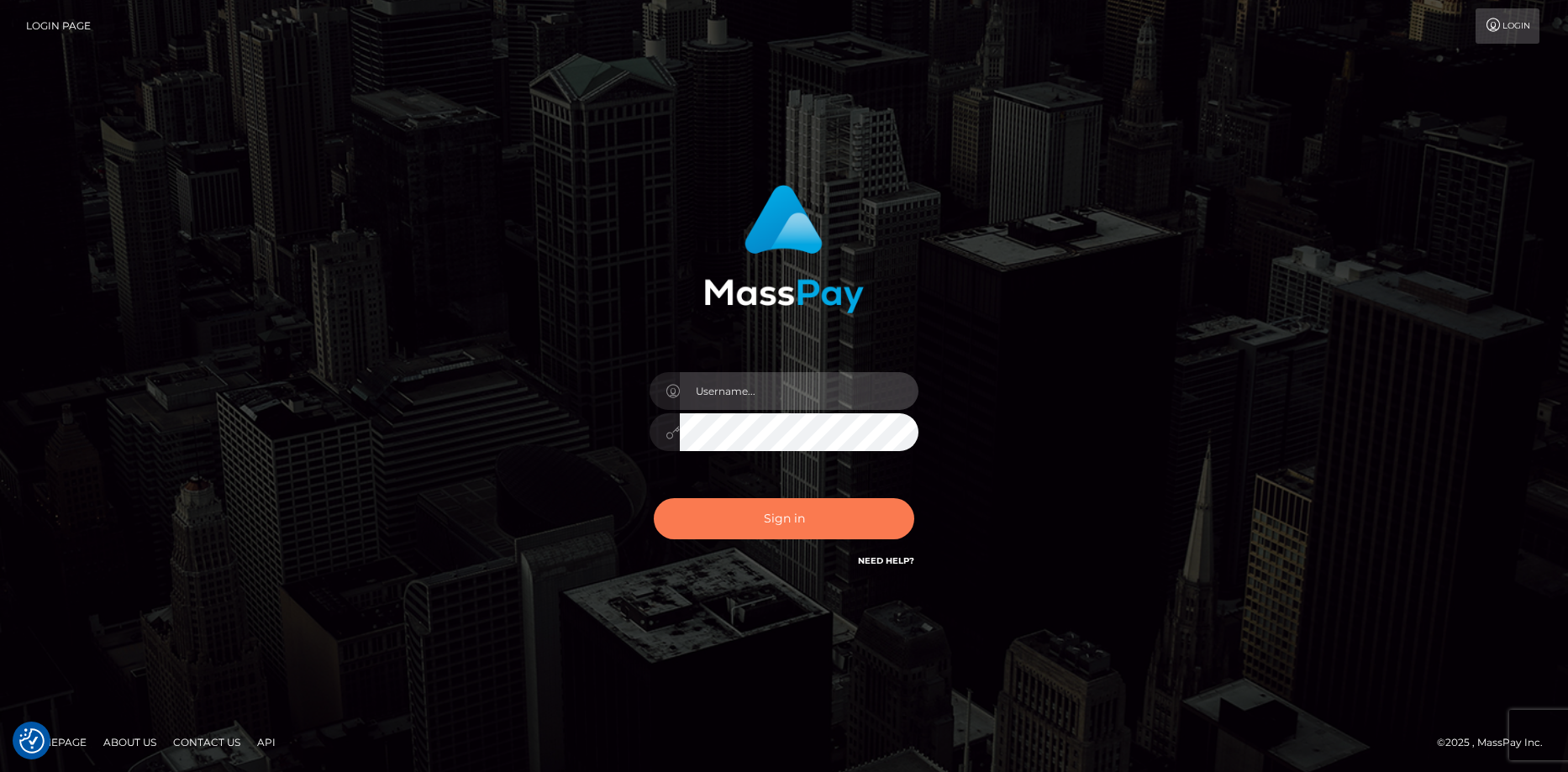
type input "Eduard Gavrilescu"
click at [800, 513] on button "Sign in" at bounding box center [784, 519] width 260 height 41
type input "[PERSON_NAME]"
click at [800, 513] on button "Sign in" at bounding box center [784, 519] width 260 height 41
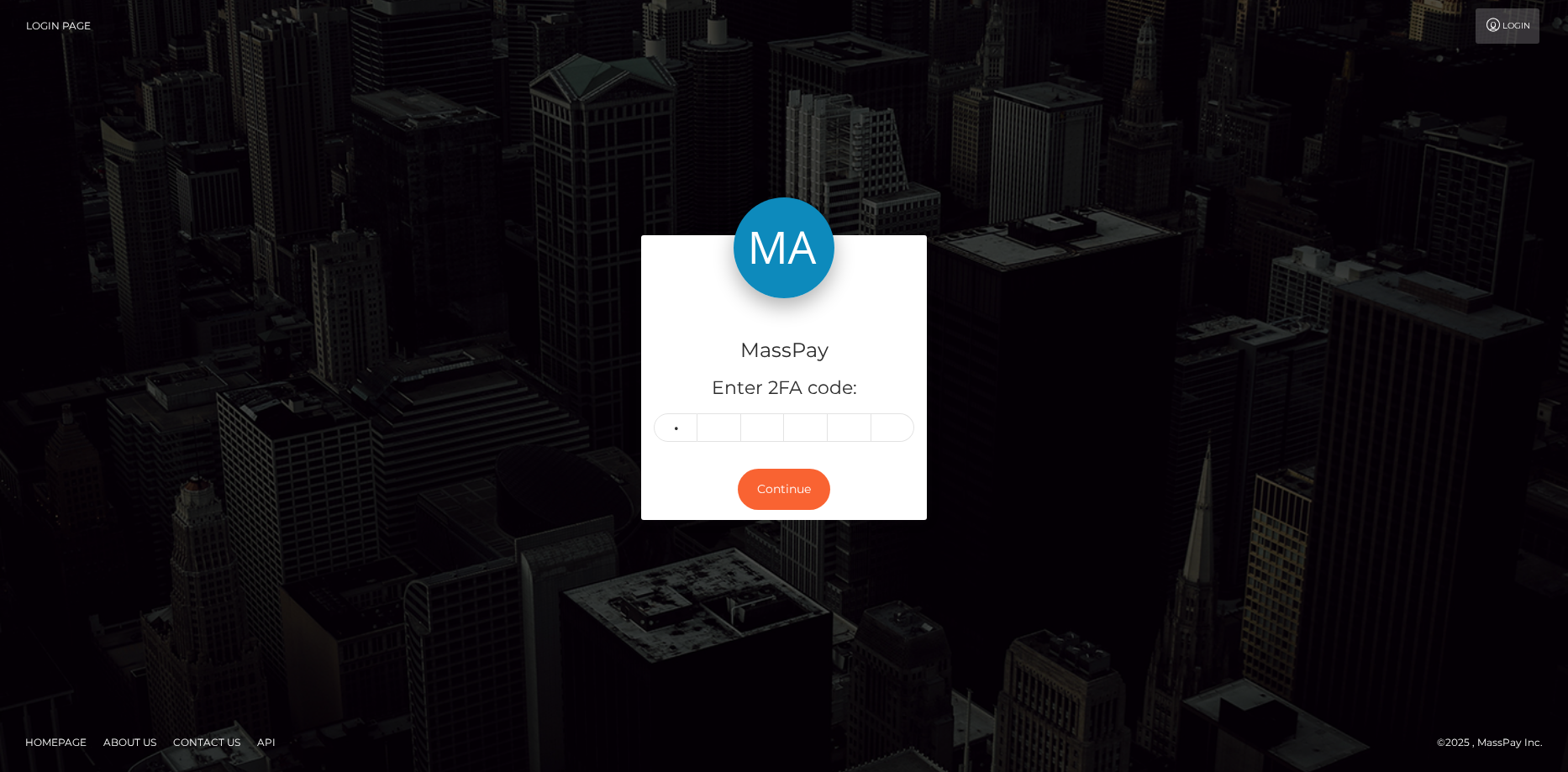
type input "7"
type input "2"
type input "0"
type input "4"
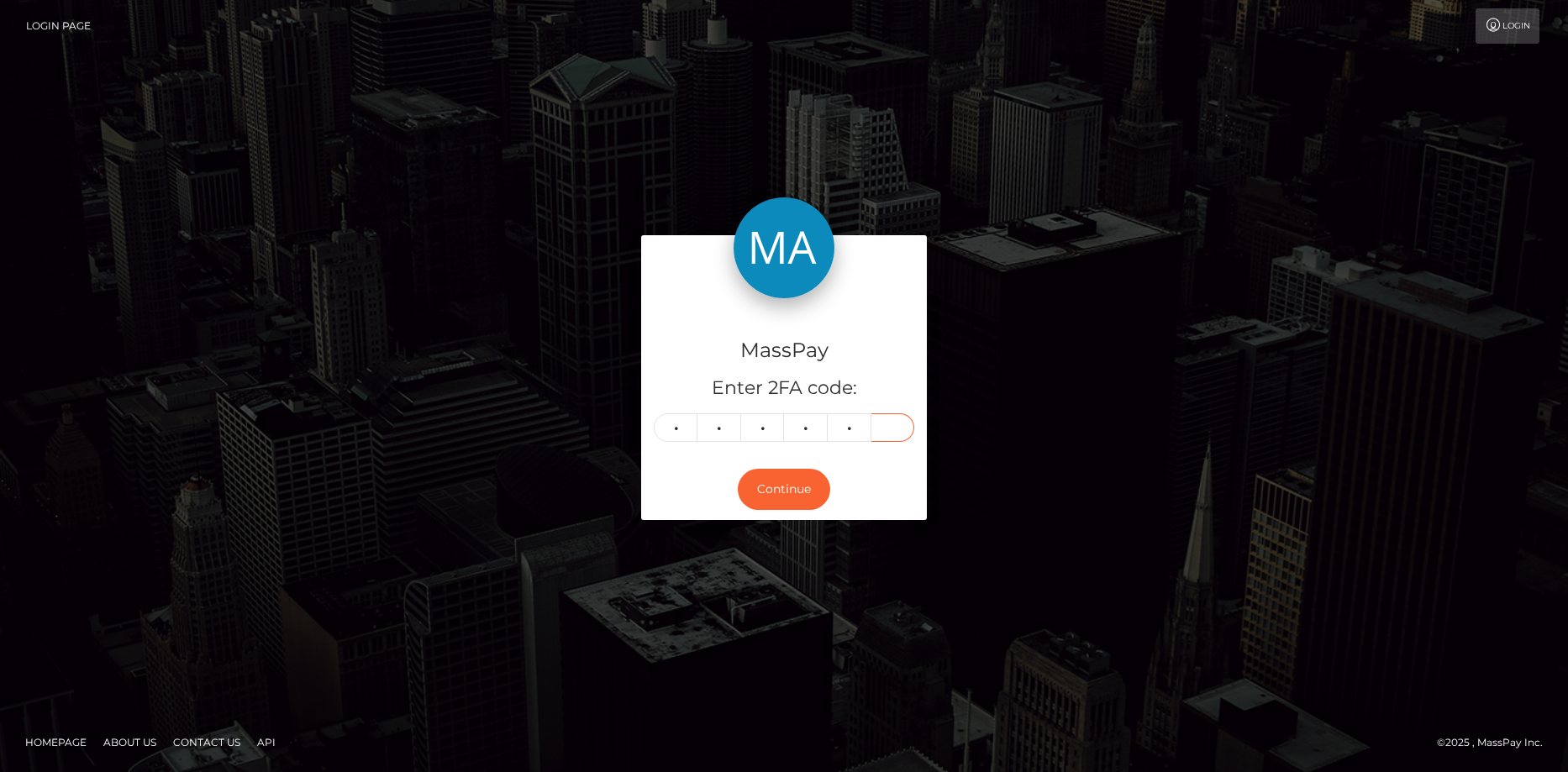
type input "2"
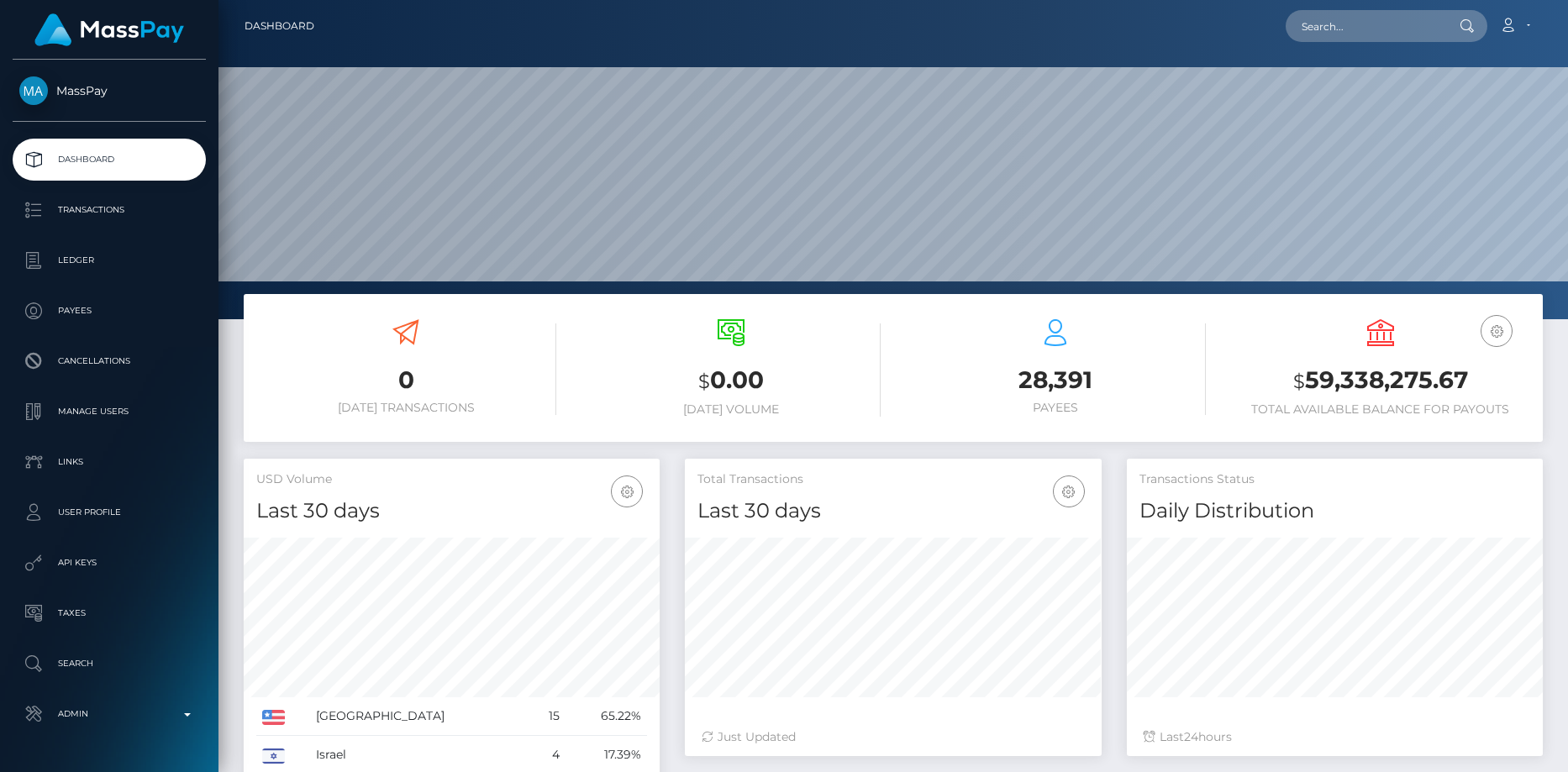
scroll to position [299, 417]
click at [1337, 34] on input "text" at bounding box center [1364, 26] width 158 height 32
paste input "子[PERSON_NAME] - ID: poact_bv6dlZNiOFGj"
type input "子[PERSON_NAME] - ID: poact_bv6dlZNiOFGj"
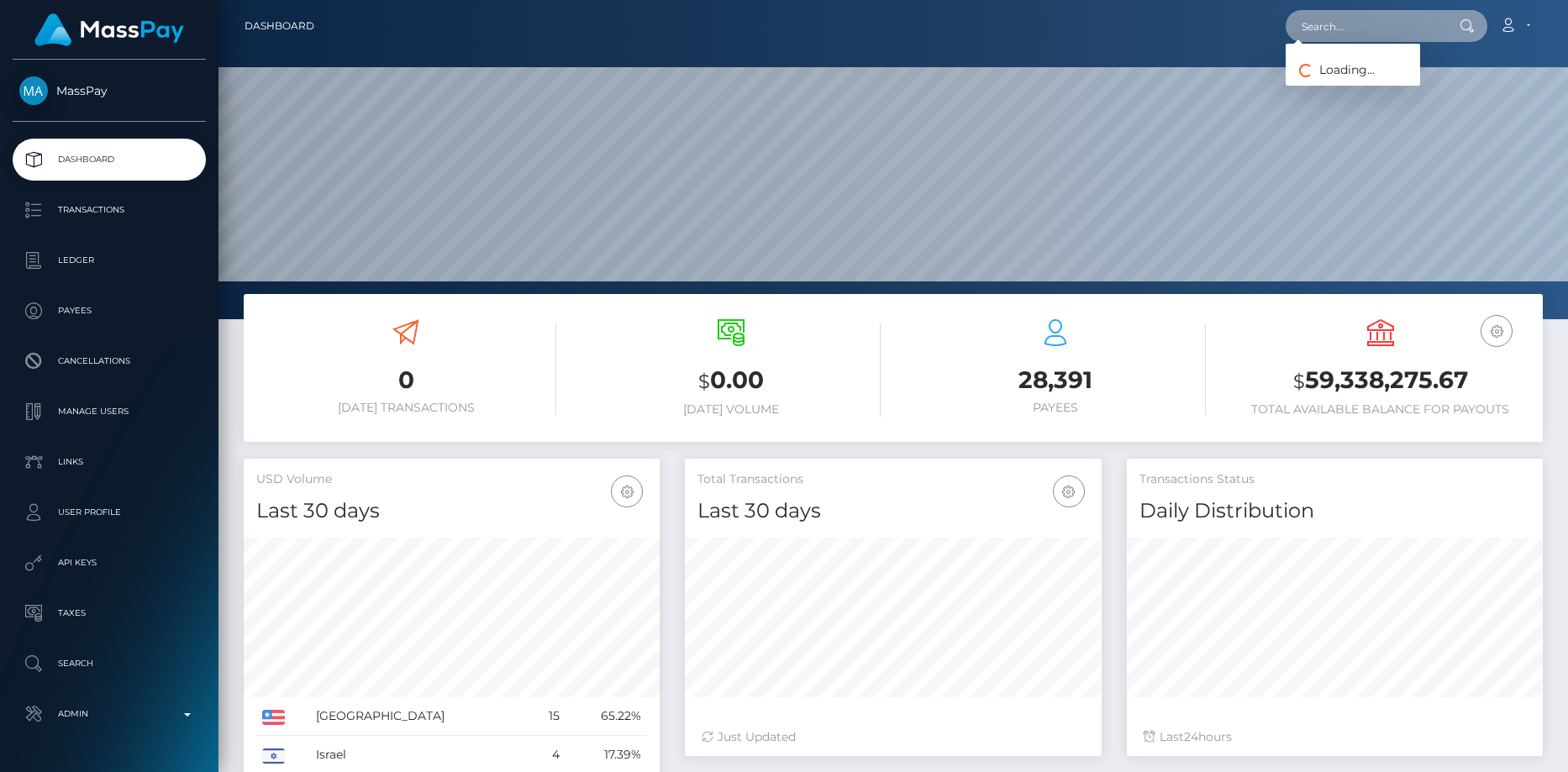
scroll to position [0, 0]
paste input "poact_xUtL9TBM9YXn"
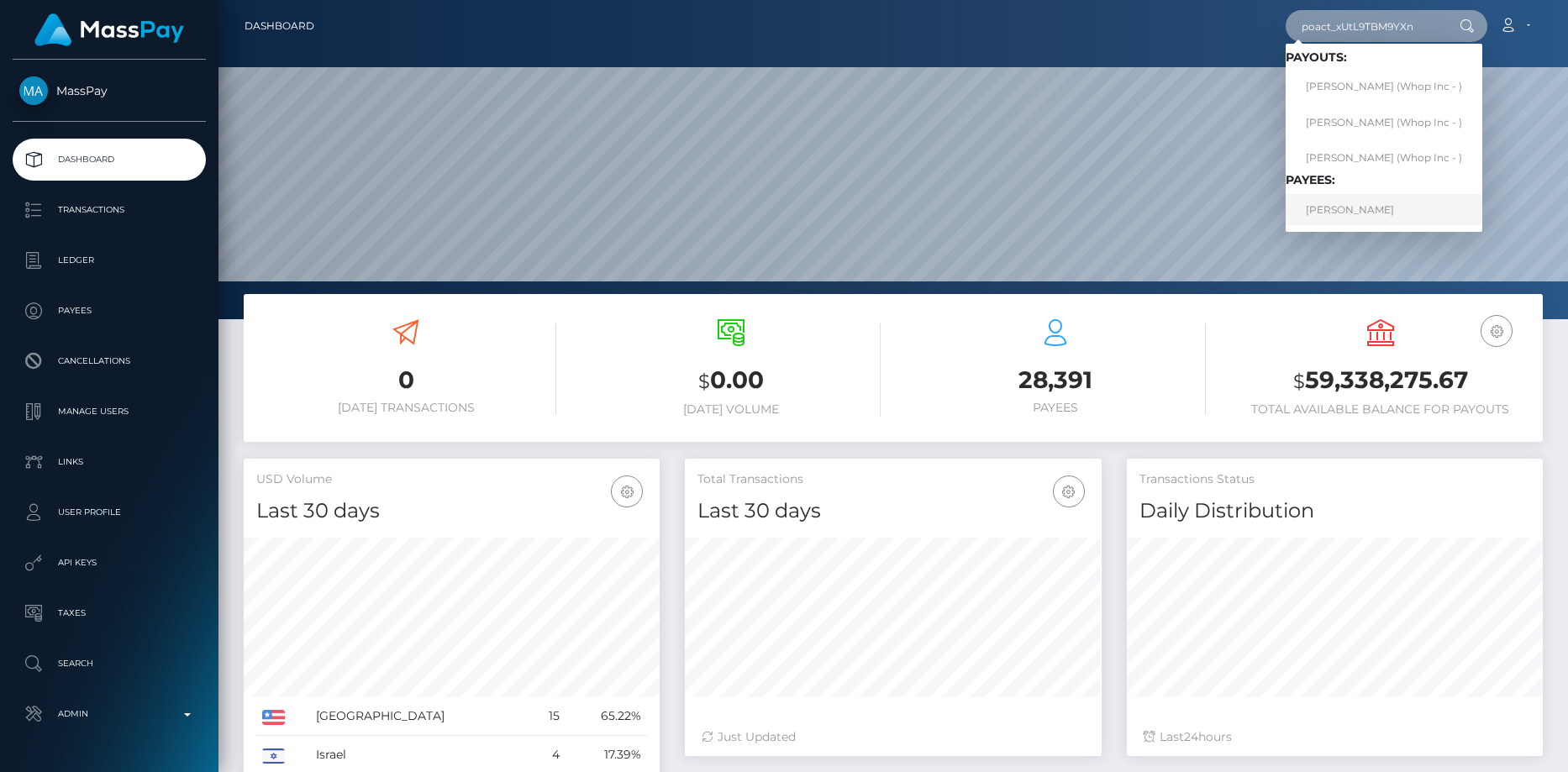
type input "poact_xUtL9TBM9YXn"
click at [1346, 213] on link "IBRAHIMA BANN" at bounding box center [1383, 209] width 196 height 31
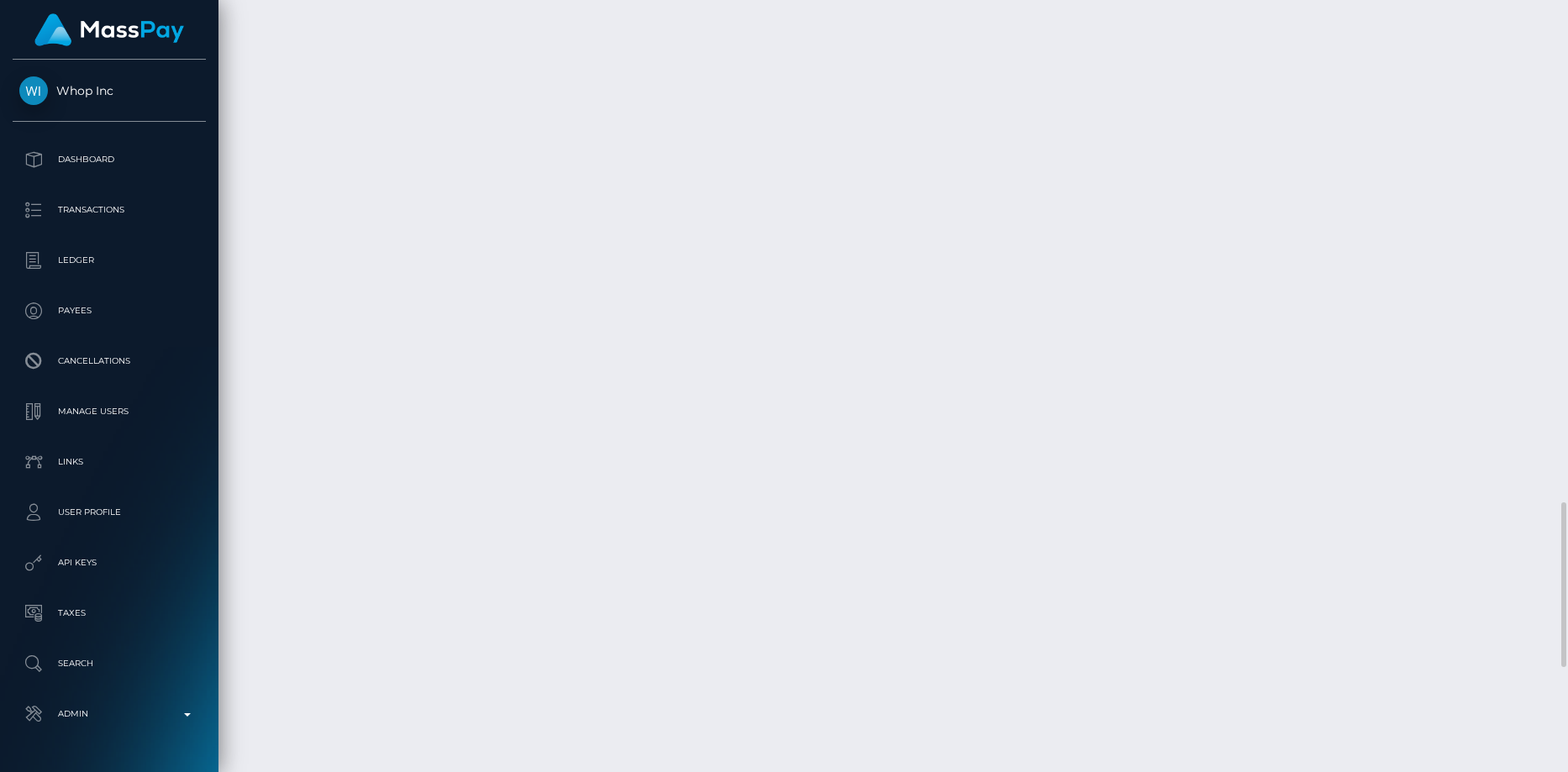
scroll to position [2841, 0]
click at [1450, 474] on div "Force status update" at bounding box center [1441, 487] width 123 height 31
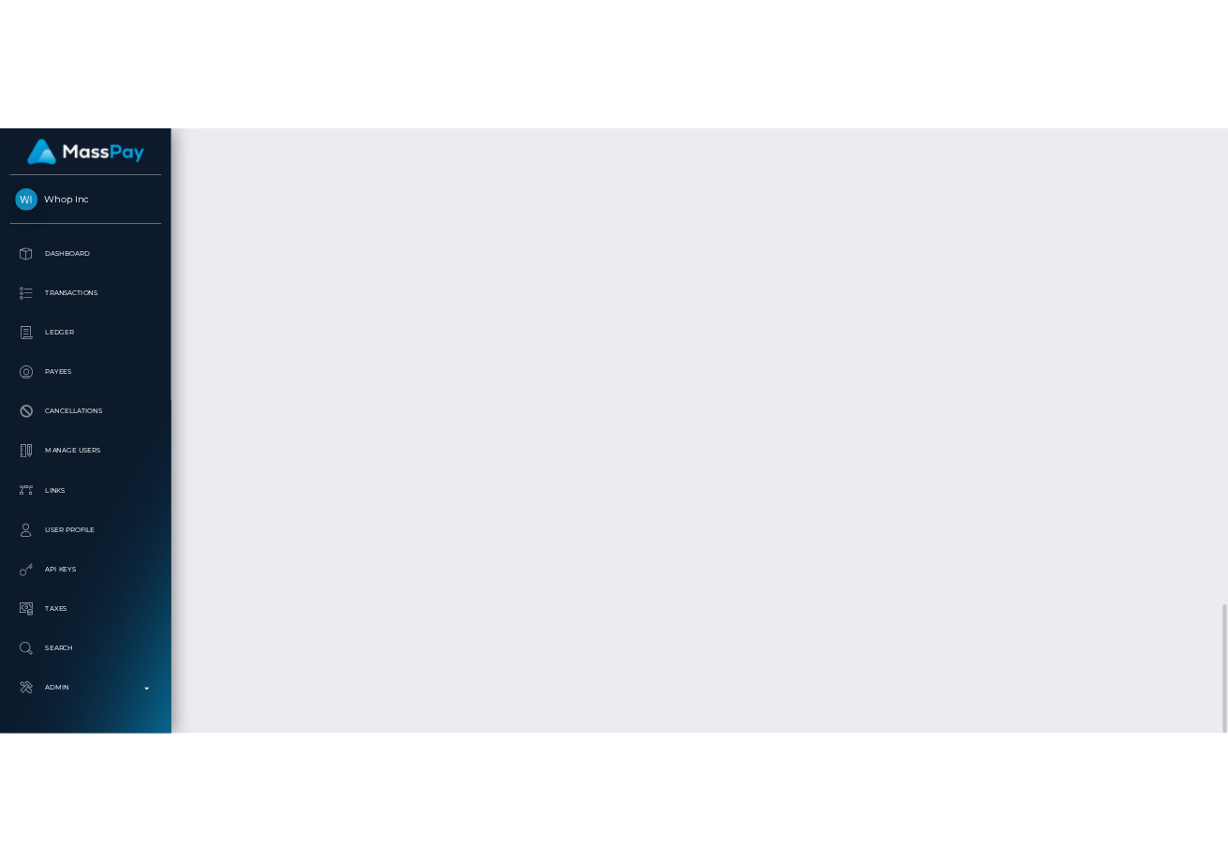
scroll to position [936634, 936569]
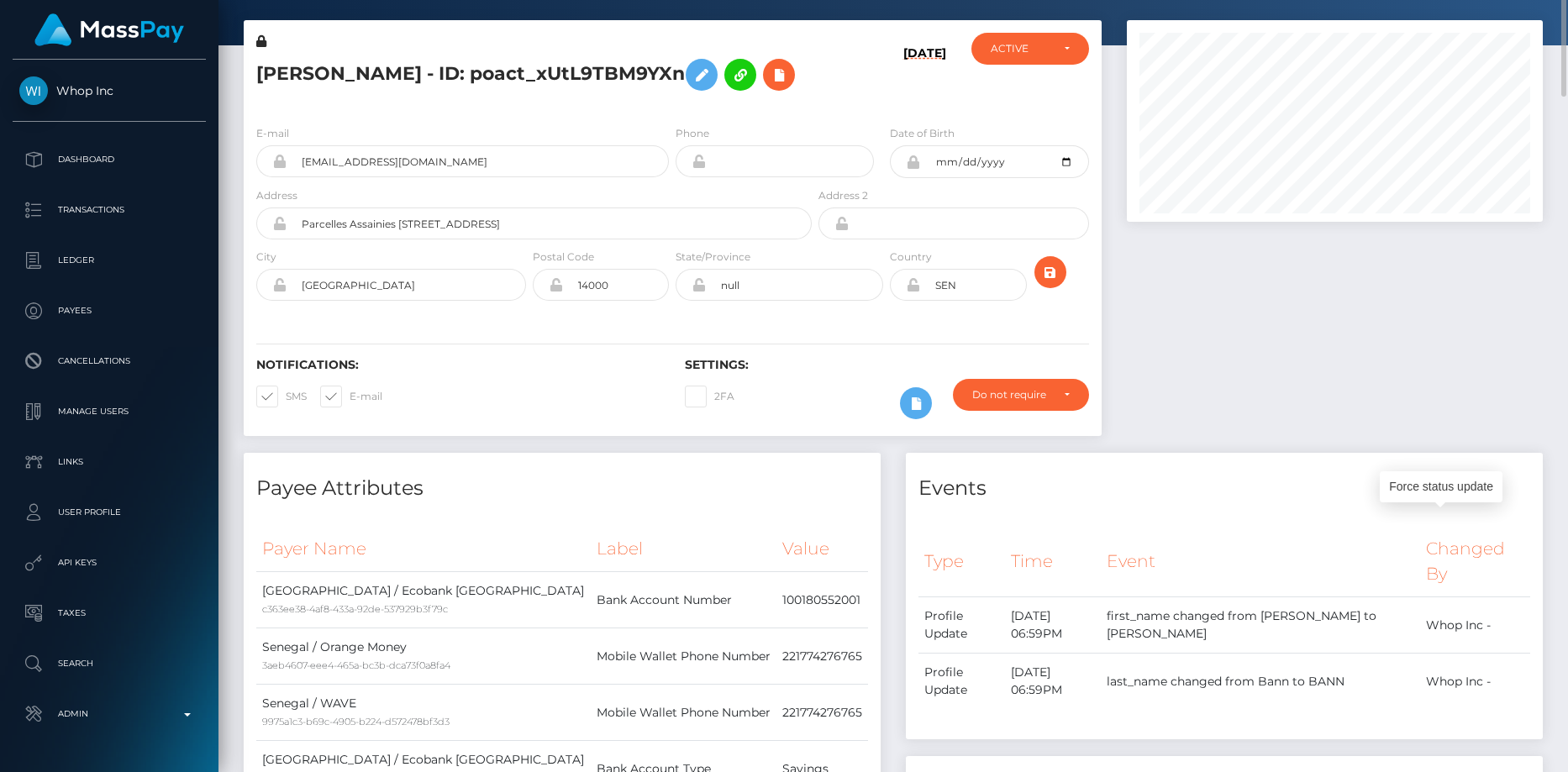
scroll to position [0, 0]
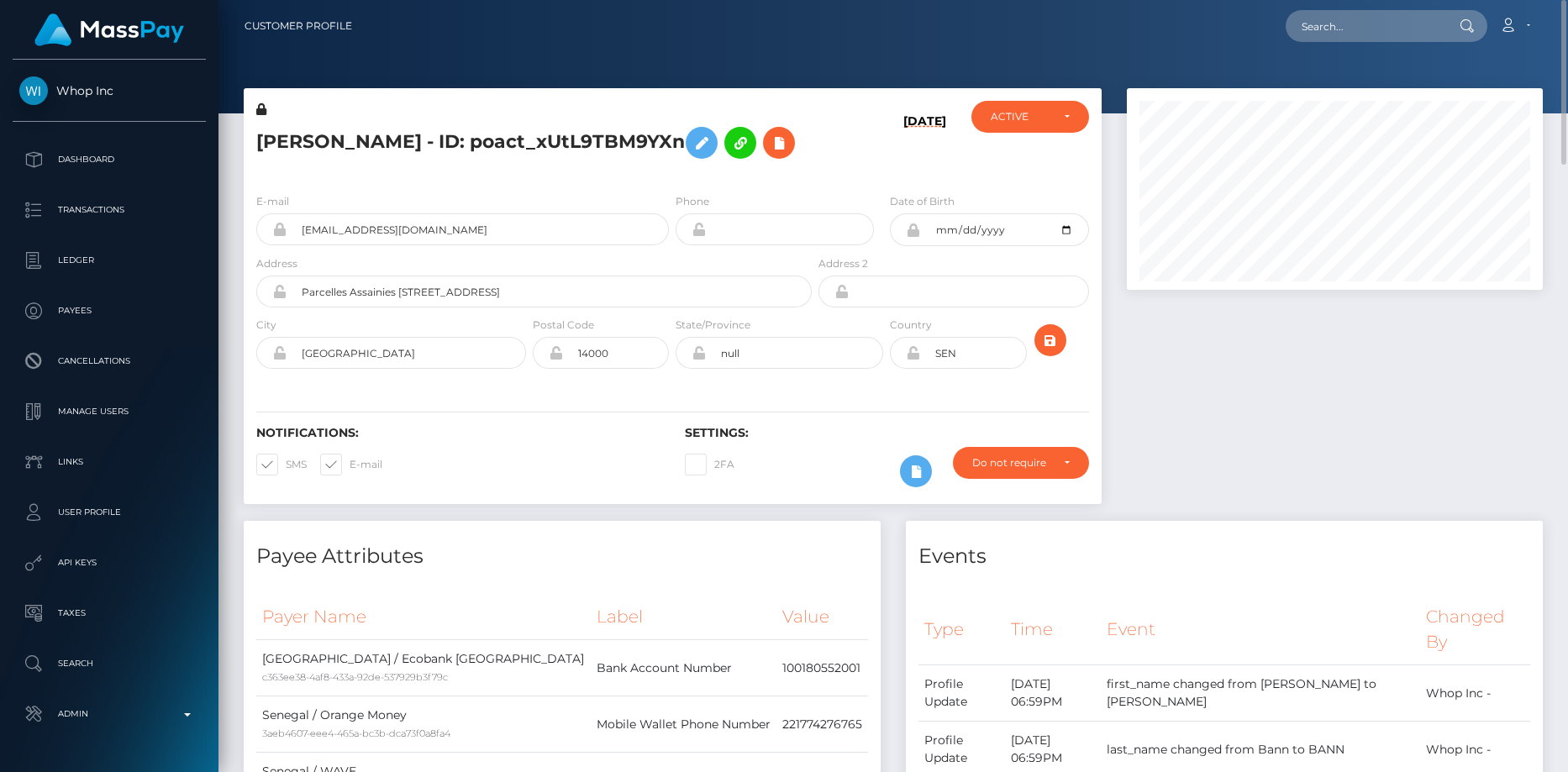
click at [381, 175] on div "[PERSON_NAME] - ID: poact_xUtL9TBM9YXn" at bounding box center [529, 140] width 571 height 79
click at [362, 224] on input "[EMAIL_ADDRESS][DOMAIN_NAME]" at bounding box center [477, 230] width 382 height 32
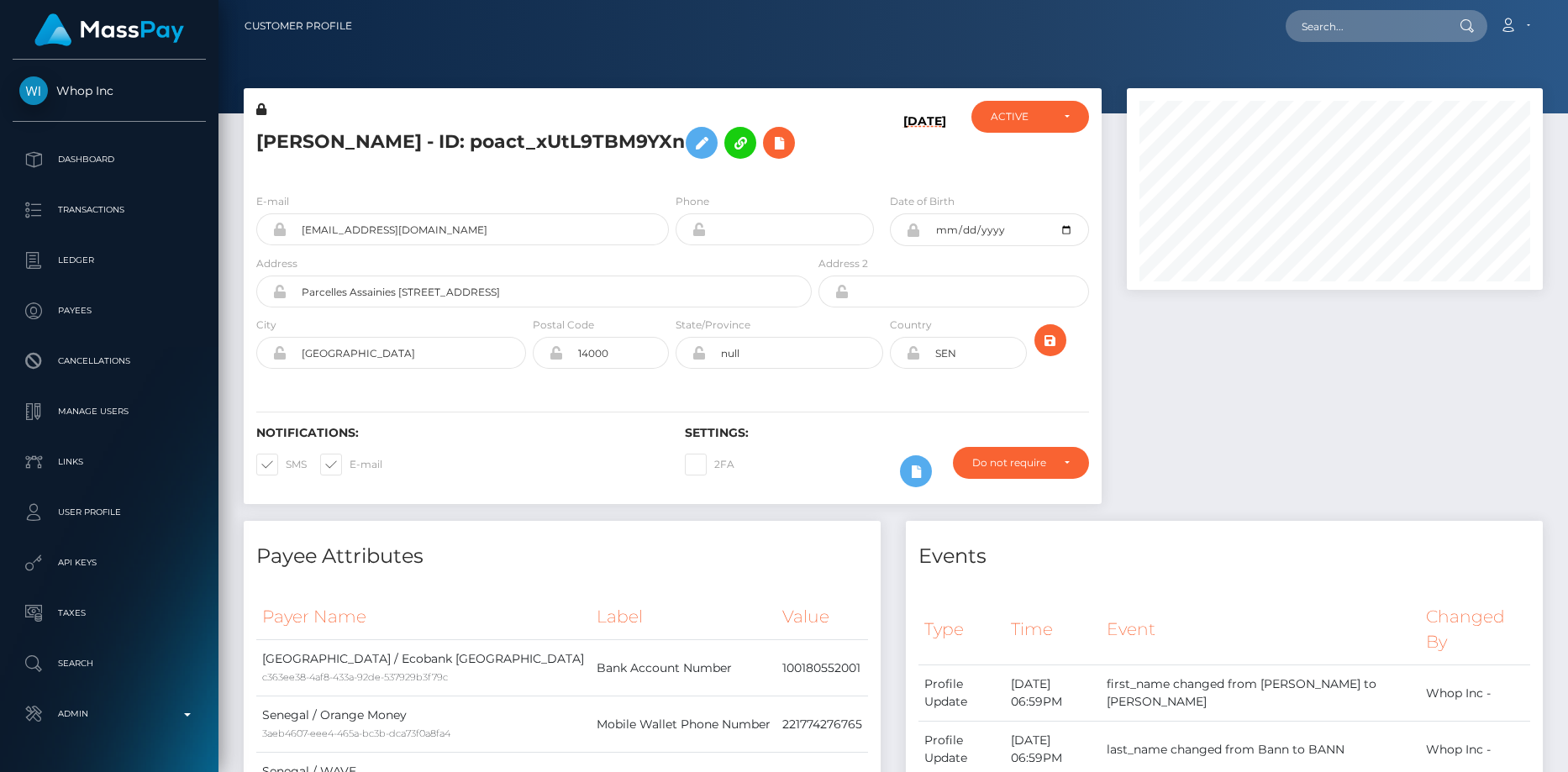
scroll to position [202, 417]
click at [1353, 22] on input "text" at bounding box center [1364, 26] width 158 height 32
paste input "53c94a9d-8f47-11f0-bd85-0694aced620b"
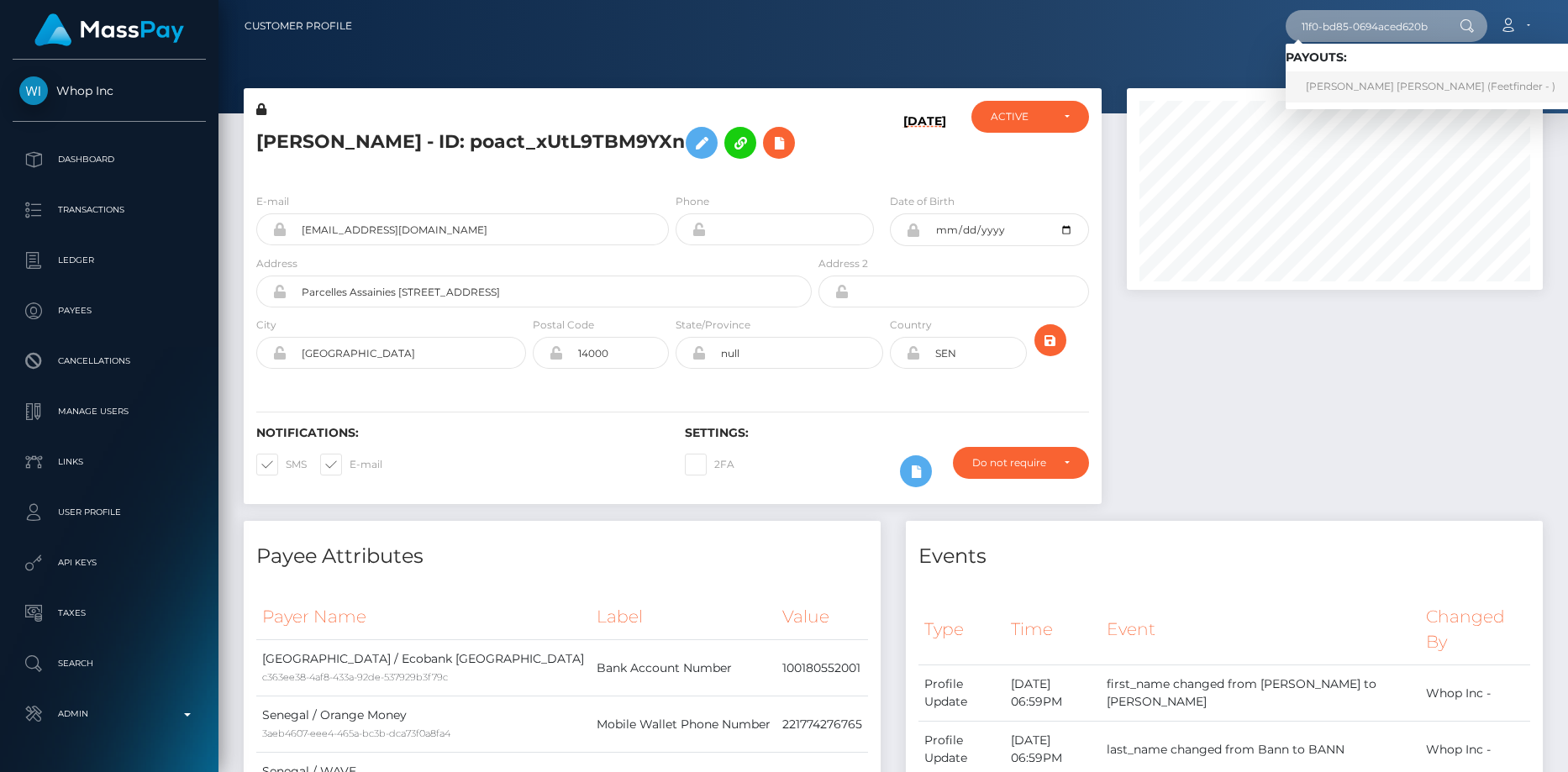
type input "53c94a9d-8f47-11f0-bd85-0694aced620b"
click at [1349, 77] on link "[PERSON_NAME] [PERSON_NAME] (Feetfinder - )" at bounding box center [1430, 87] width 290 height 31
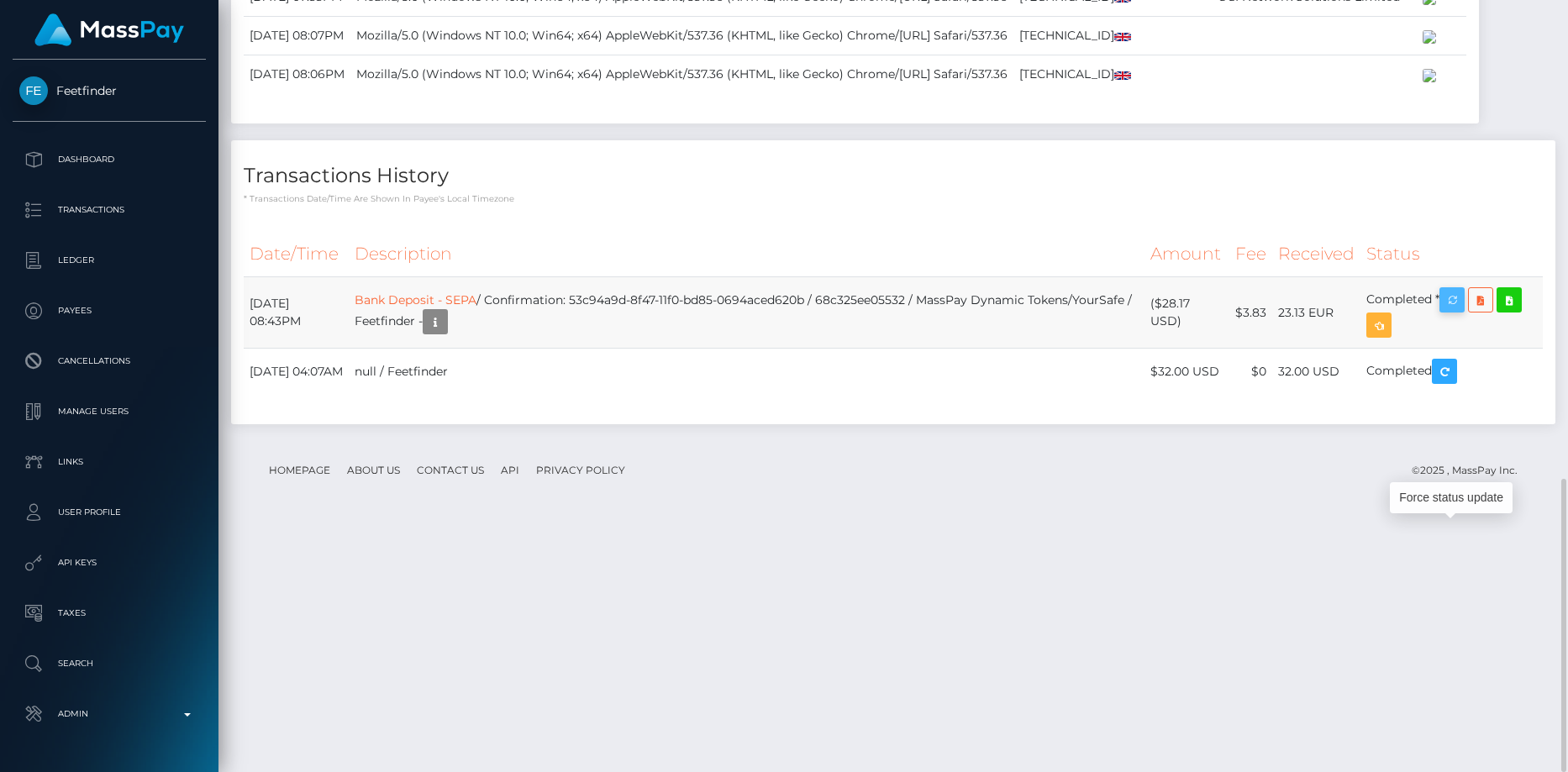
scroll to position [202, 417]
click at [1461, 311] on icon "button" at bounding box center [1452, 299] width 20 height 21
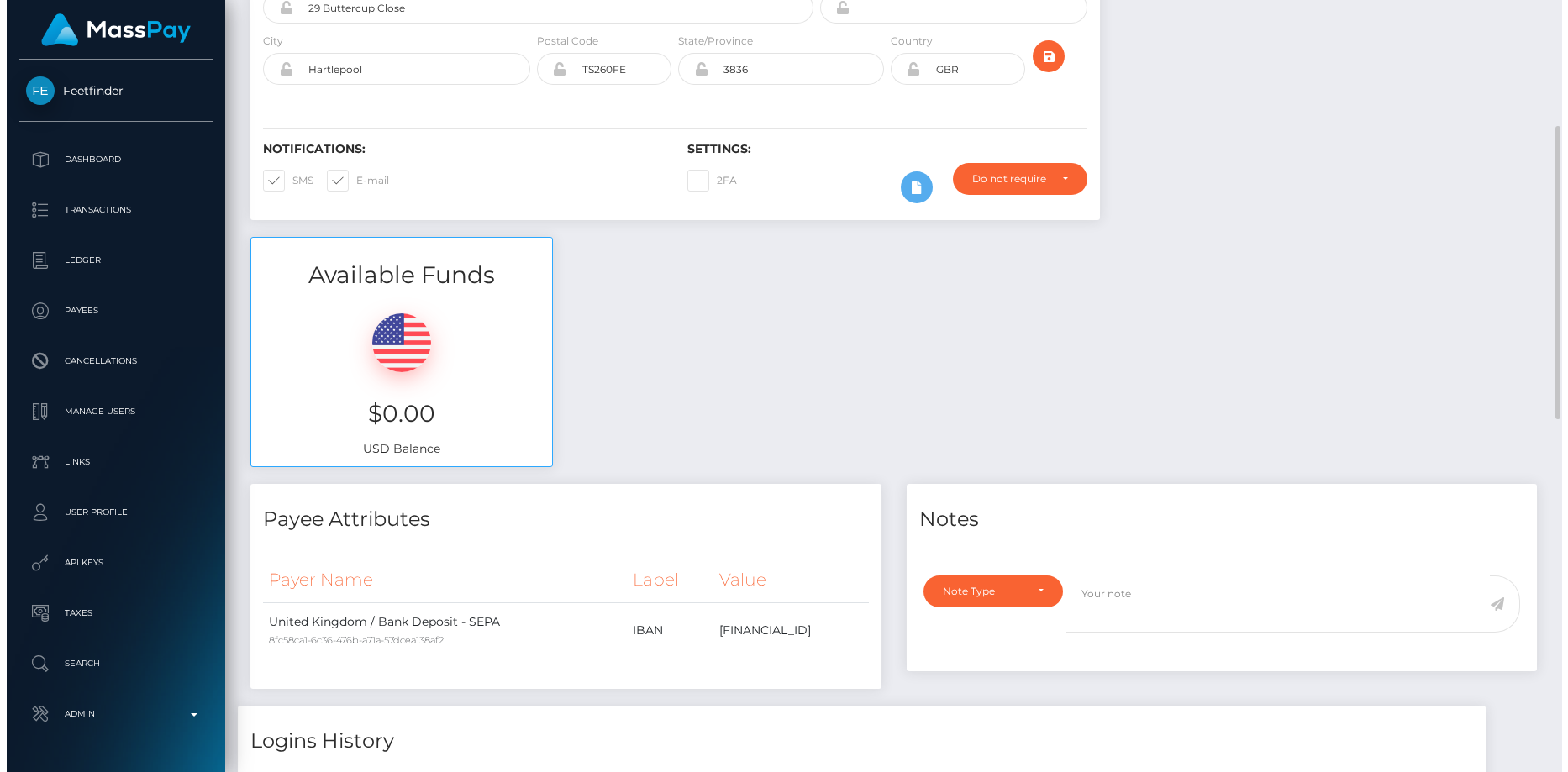
scroll to position [500, 0]
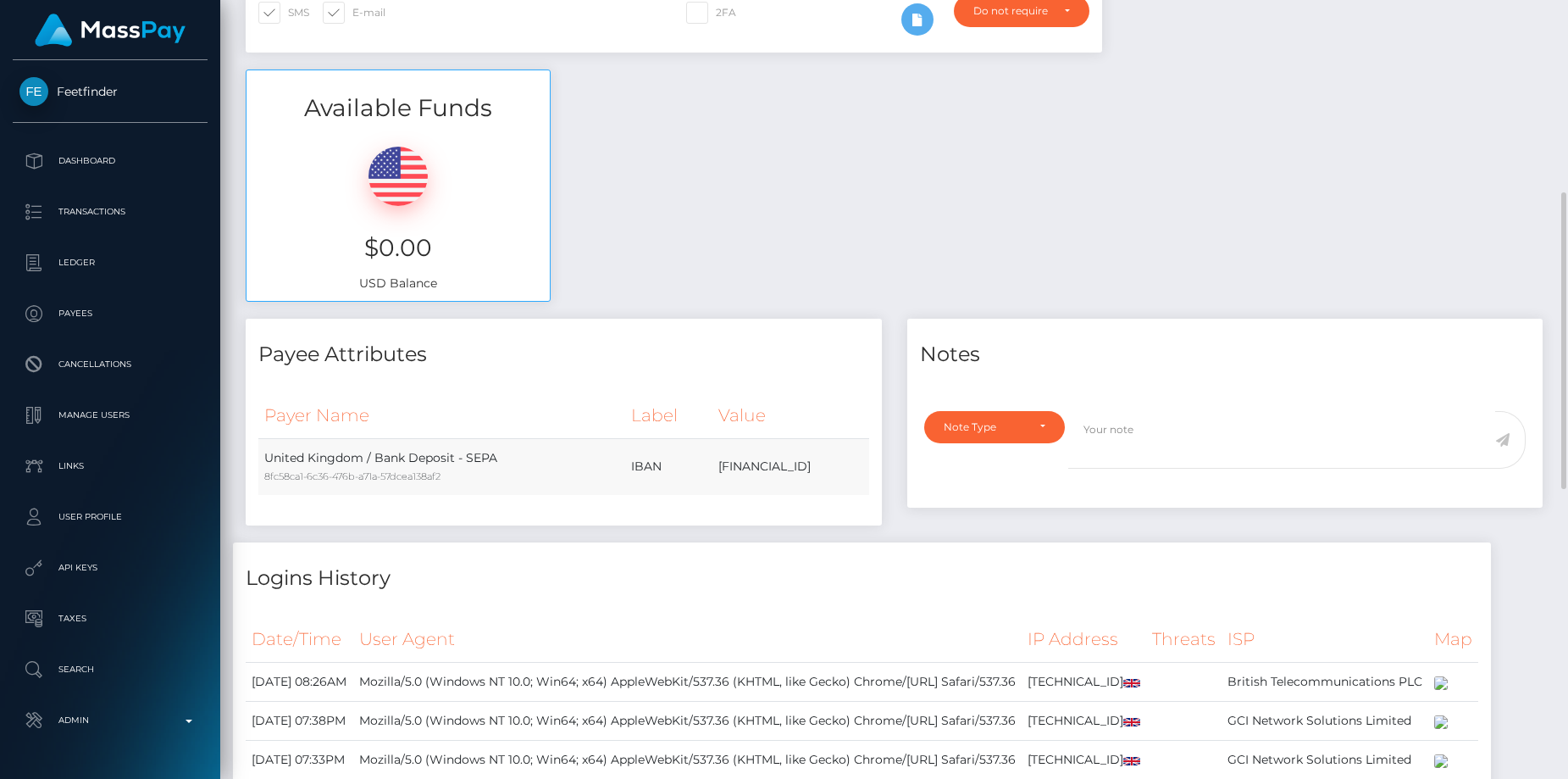
click at [713, 438] on td "GB45NWBK60065784501531" at bounding box center [790, 466] width 156 height 57
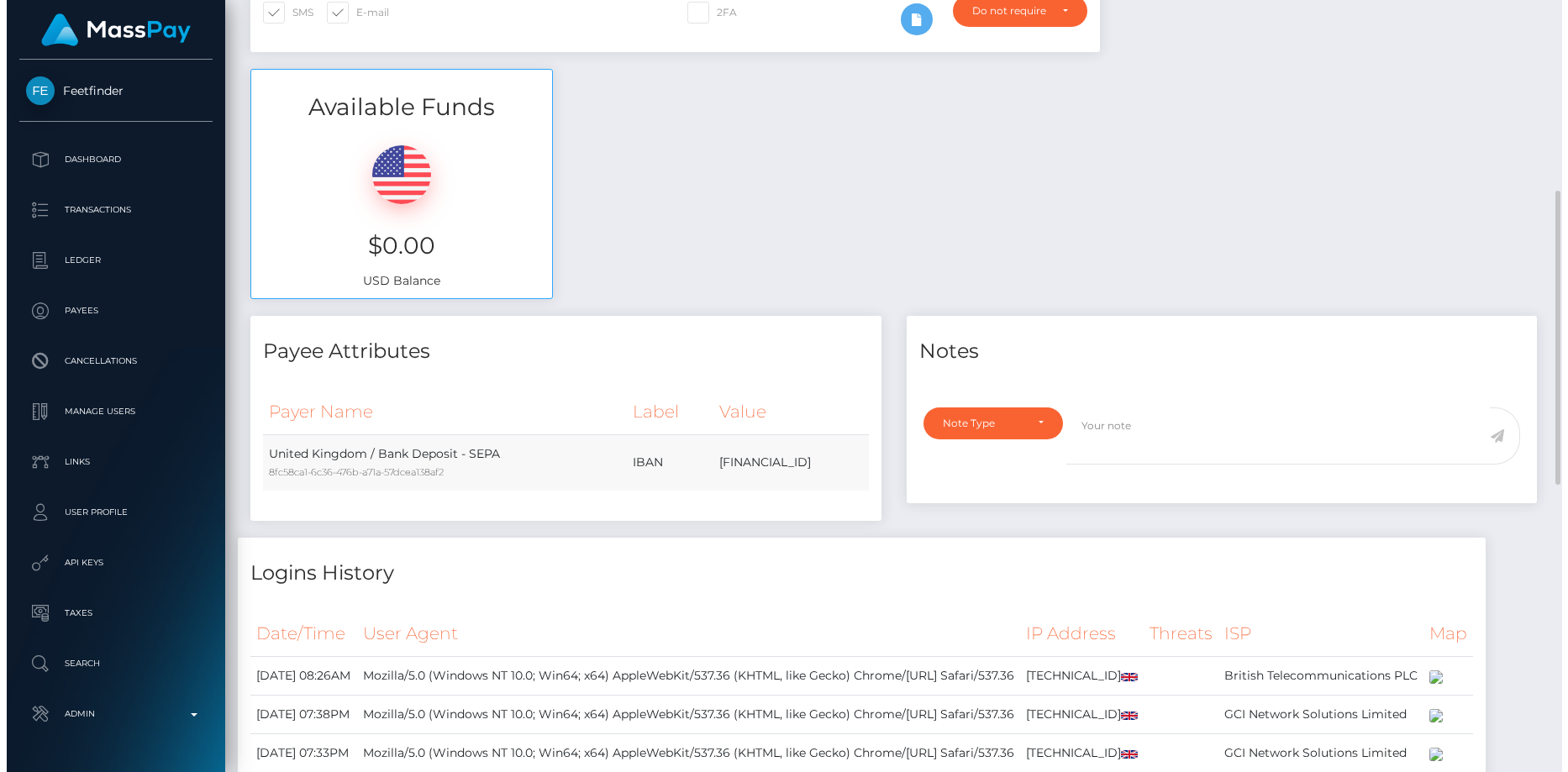
scroll to position [202, 417]
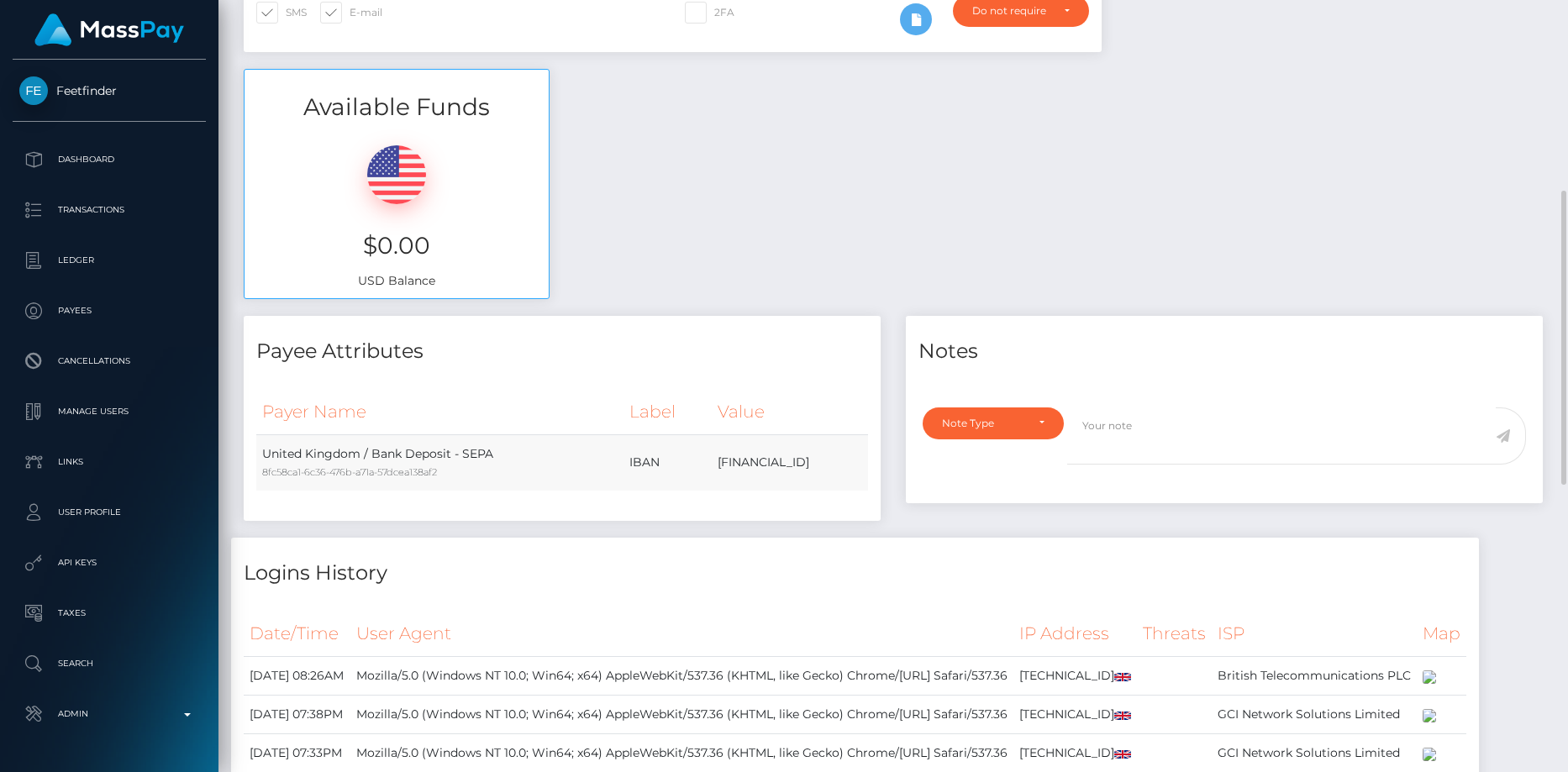
click at [712, 434] on td "GB45NWBK60065784501531" at bounding box center [790, 462] width 156 height 56
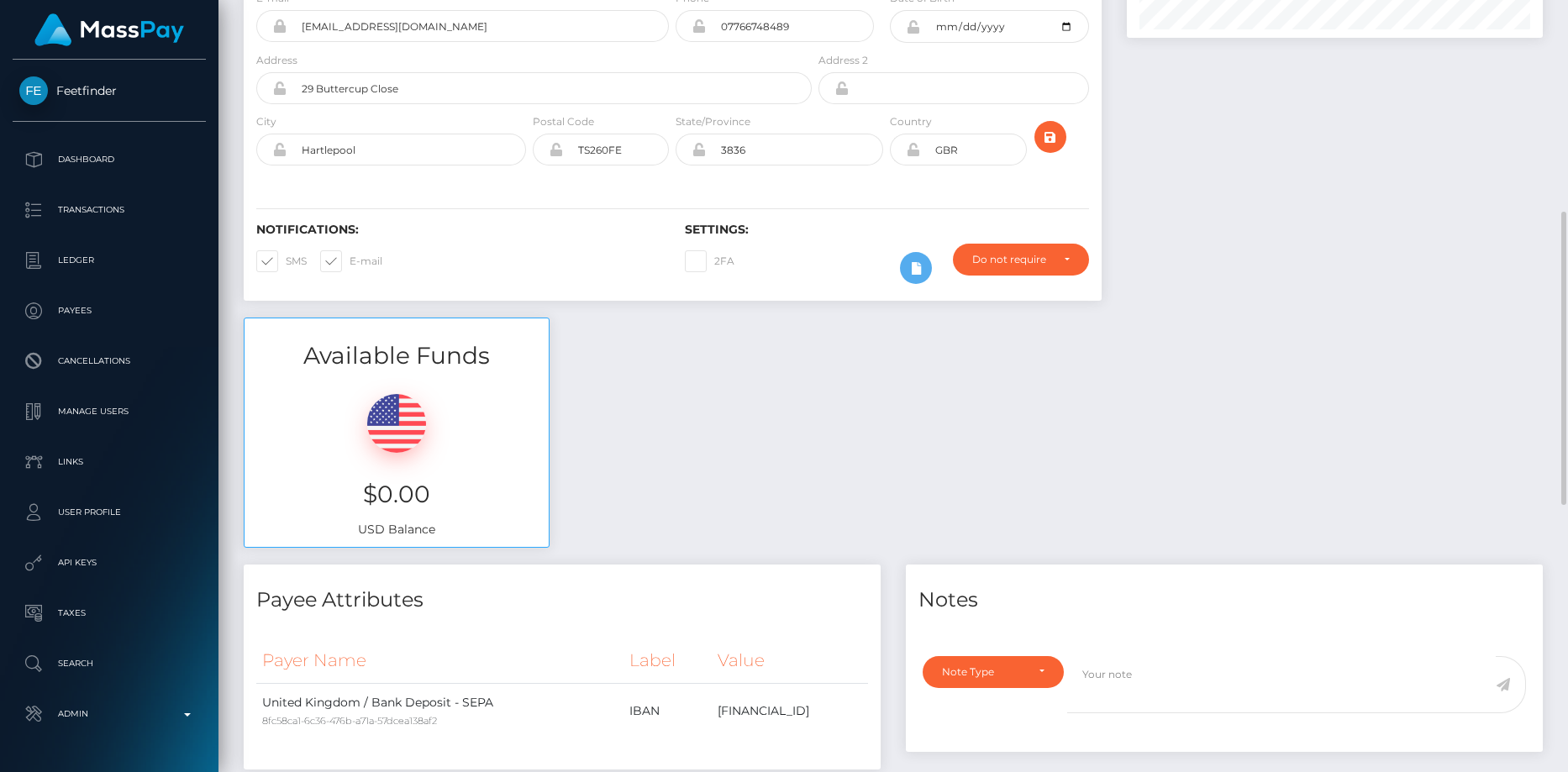
scroll to position [420, 0]
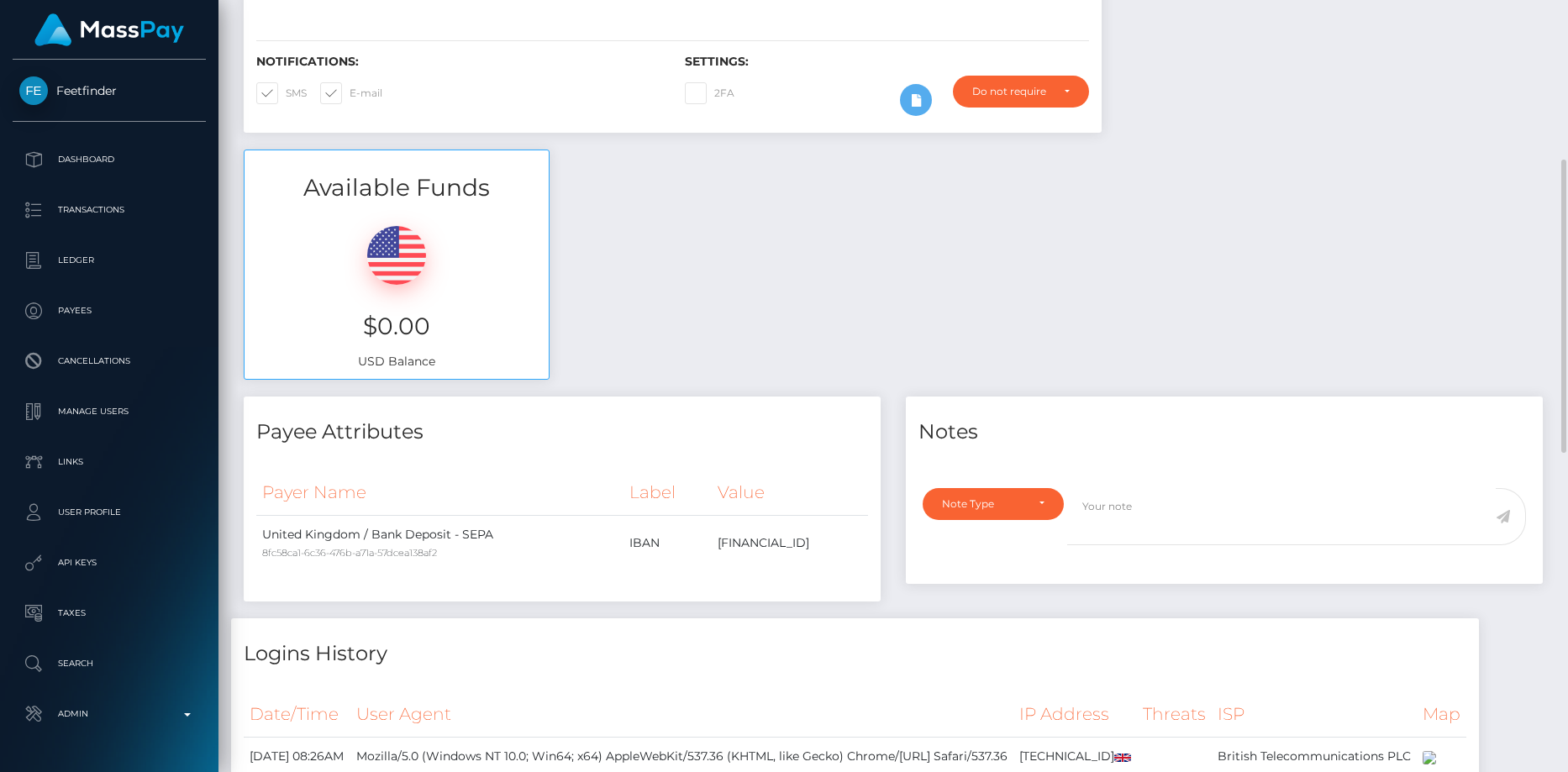
copy div "GB45NWBK60065784501531"
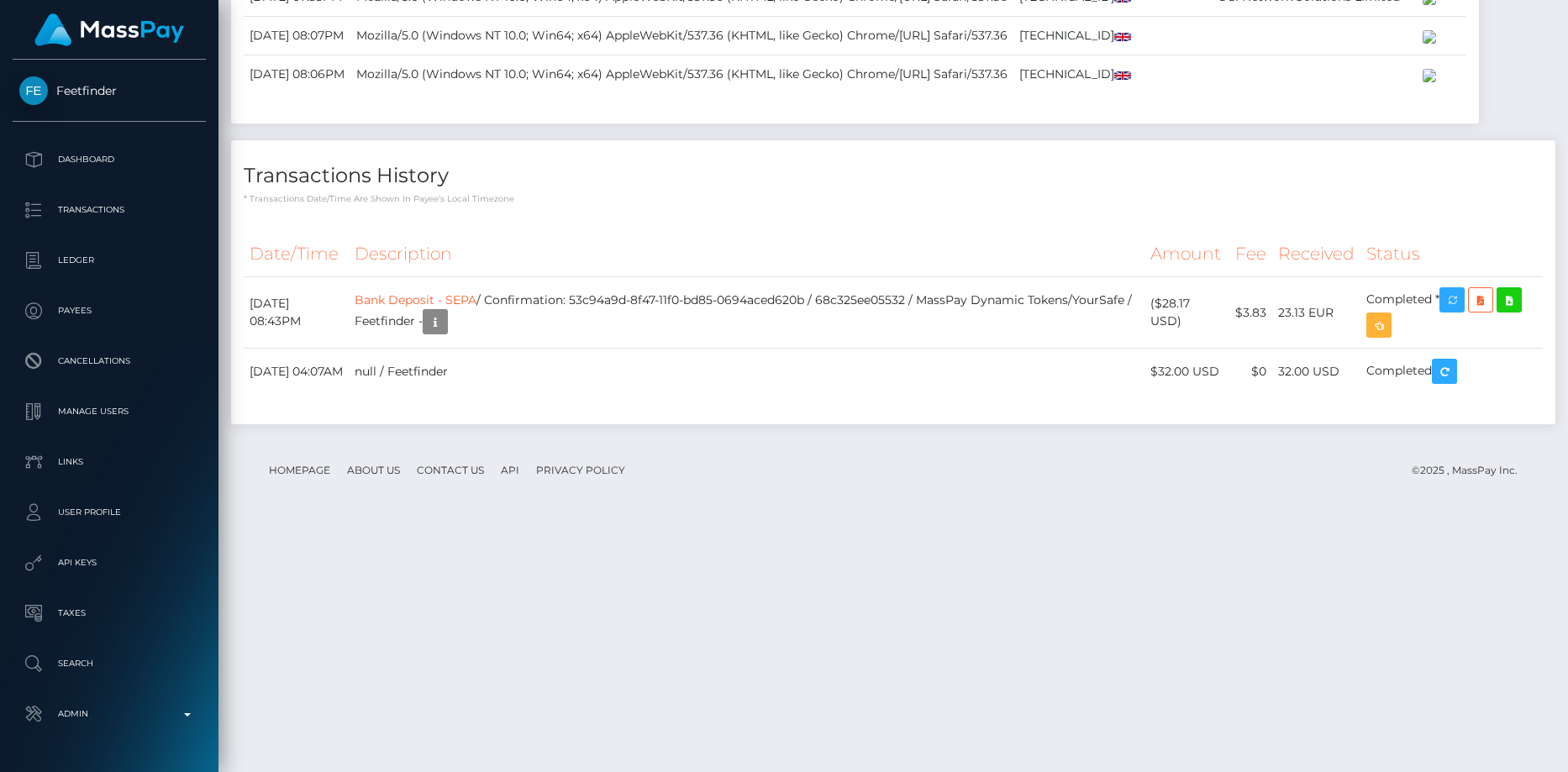
scroll to position [202, 417]
click at [476, 308] on link "Bank Deposit - SEPA" at bounding box center [415, 299] width 122 height 15
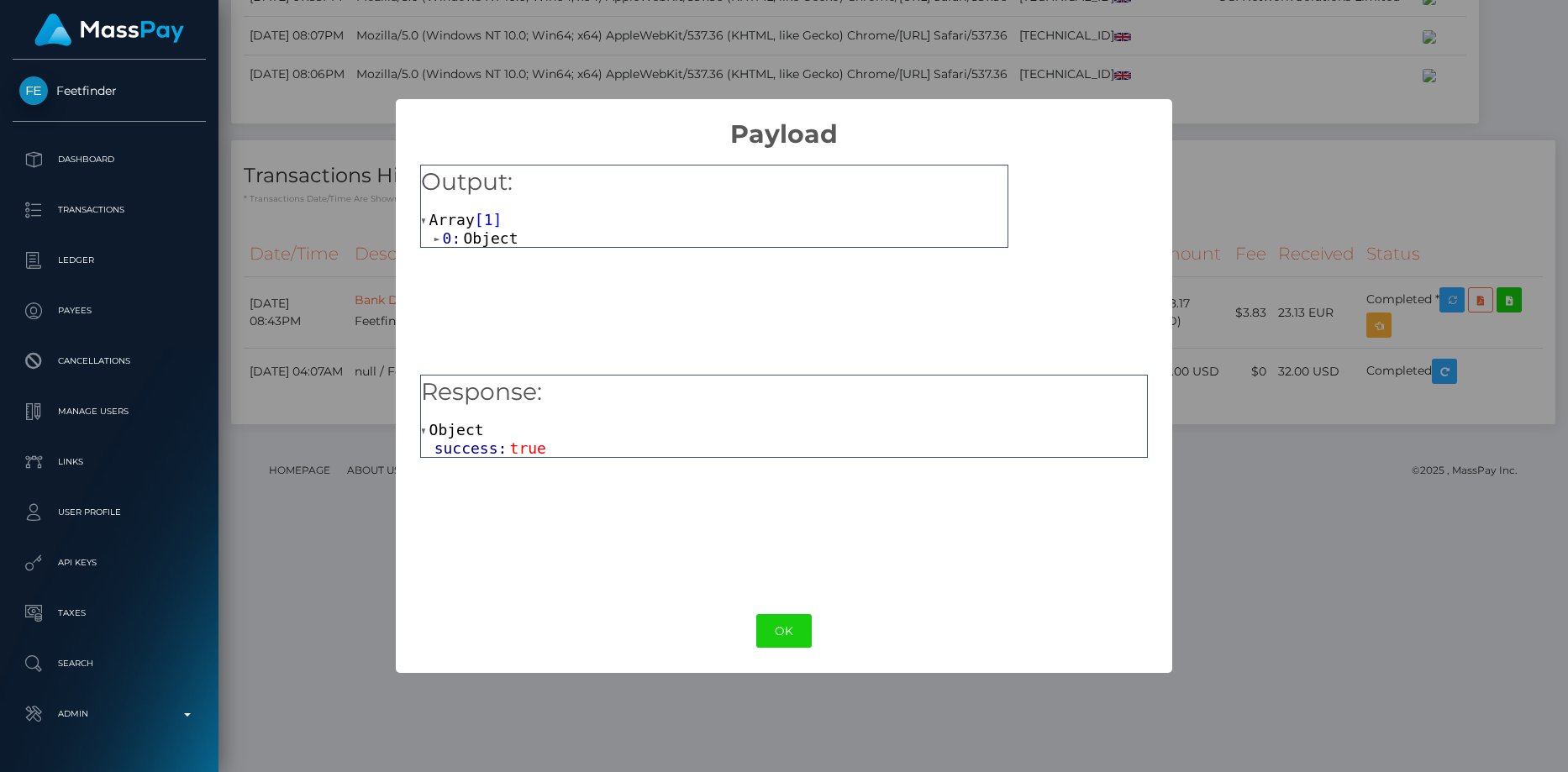
click at [494, 236] on span "Object" at bounding box center [490, 239] width 55 height 18
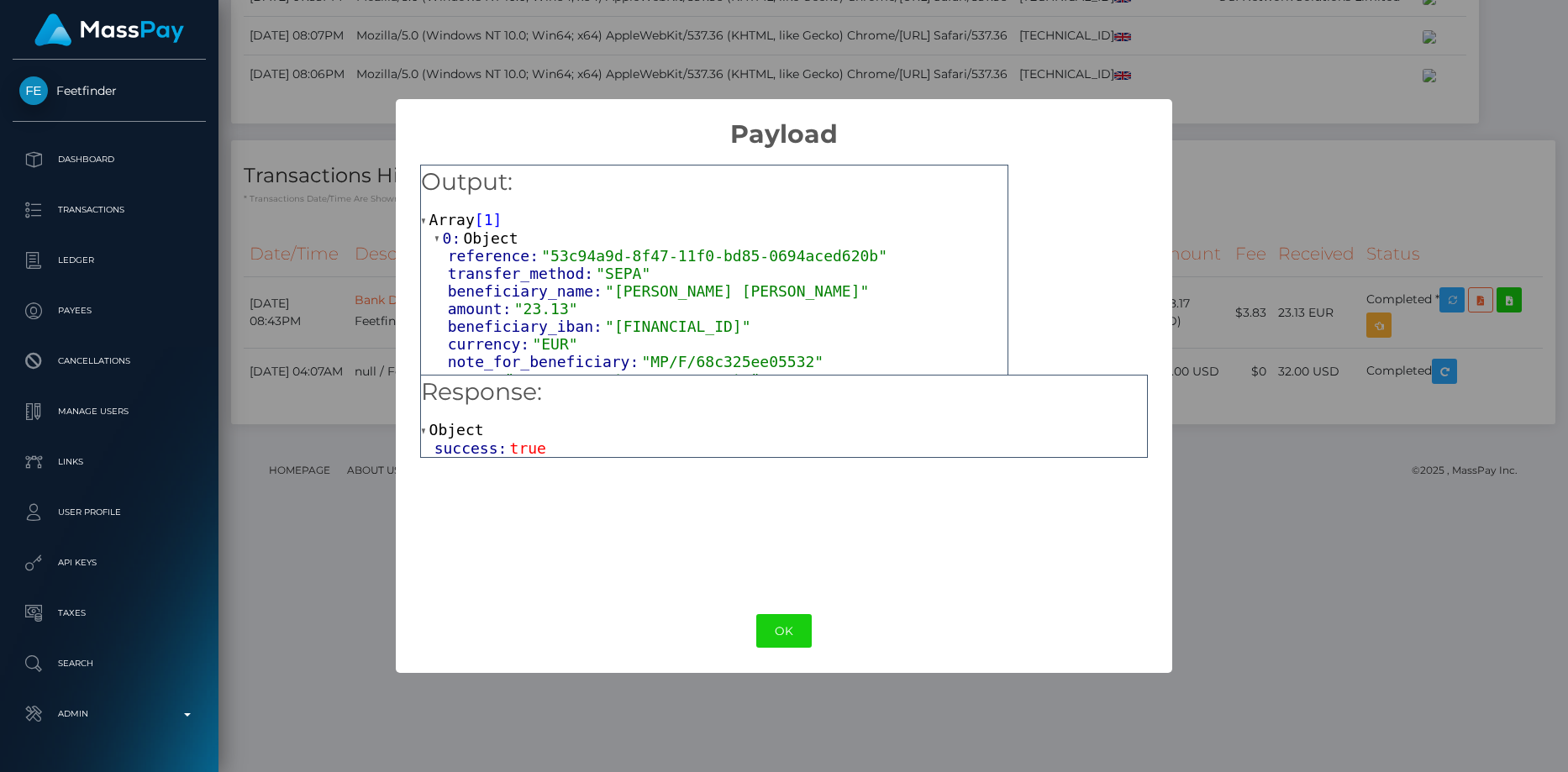
scroll to position [22, 0]
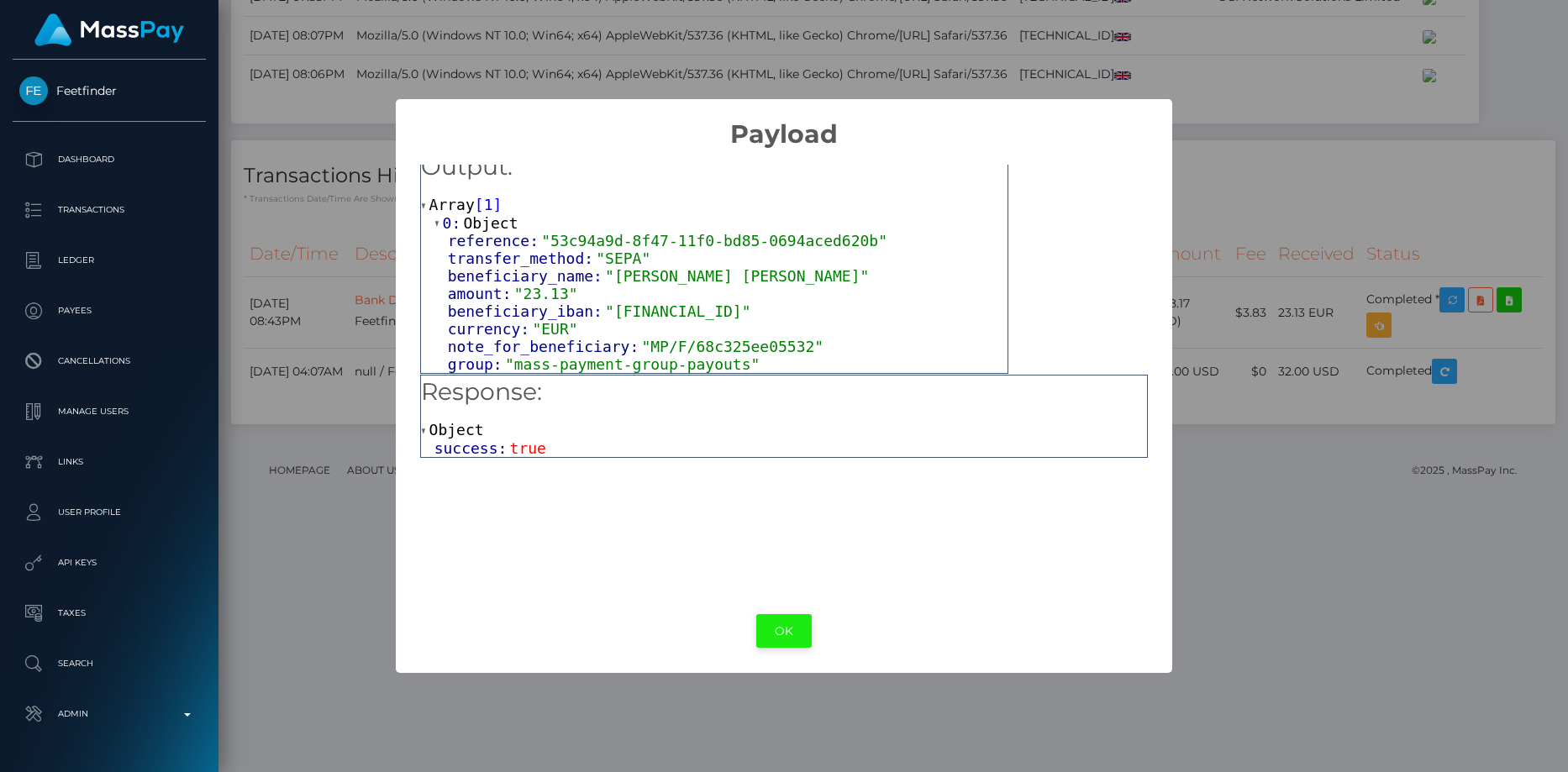
click at [771, 643] on button "OK" at bounding box center [784, 631] width 56 height 34
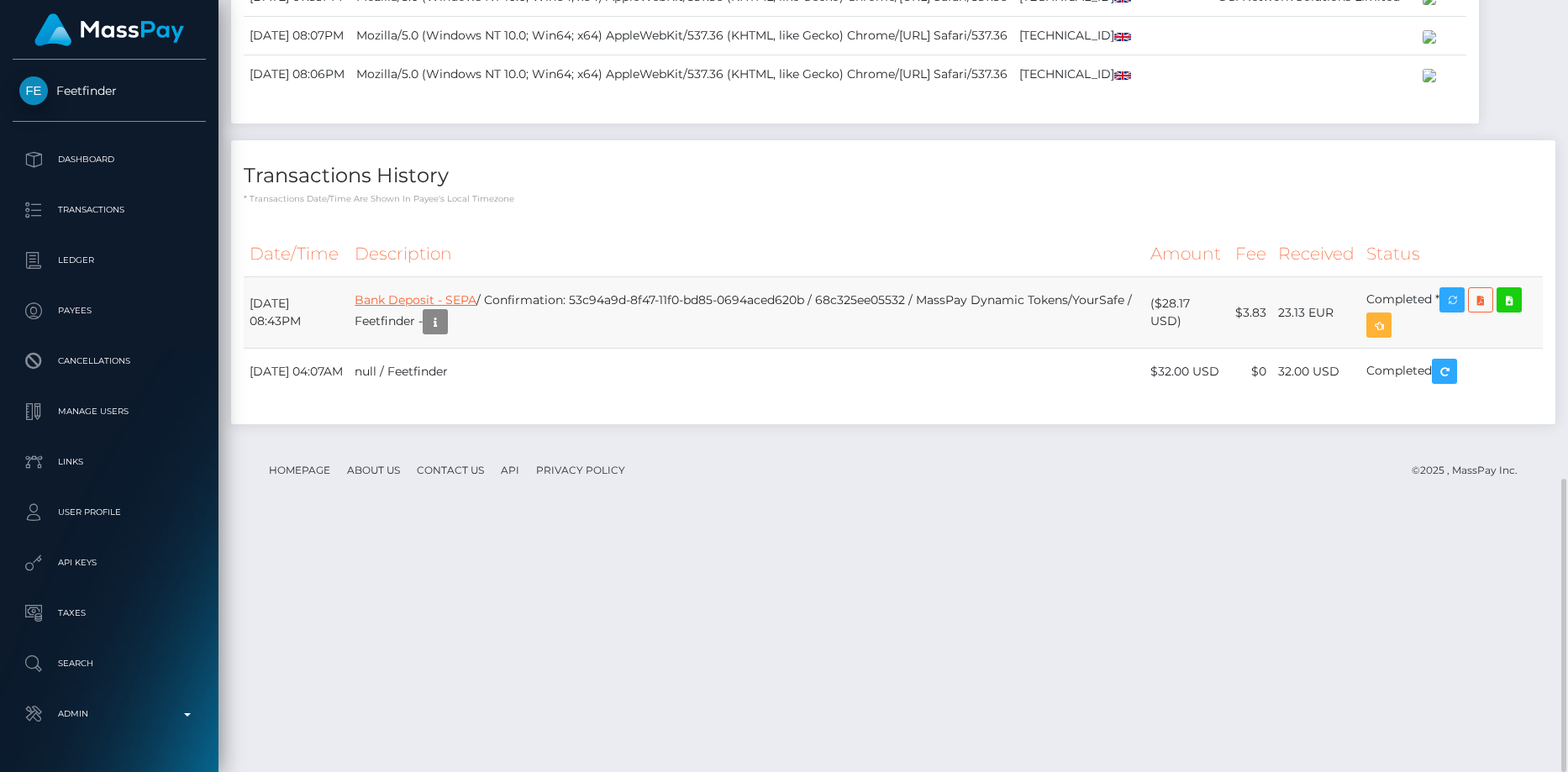
click at [476, 308] on link "Bank Deposit - SEPA" at bounding box center [415, 299] width 122 height 15
click at [1461, 311] on icon "button" at bounding box center [1452, 299] width 20 height 21
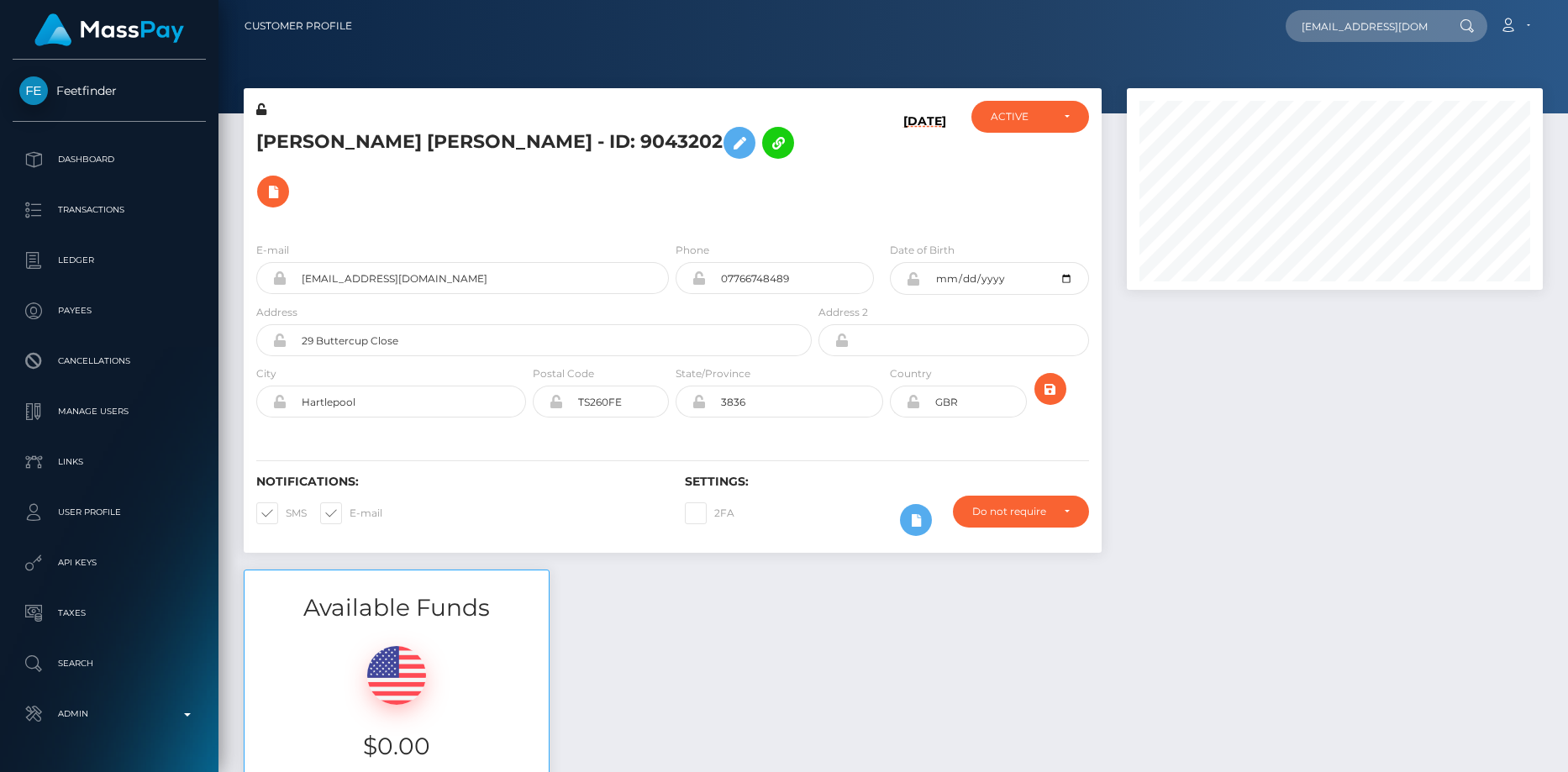
scroll to position [0, 32]
type input "[EMAIL_ADDRESS][DOMAIN_NAME]"
click at [1343, 87] on link "NATALIE REY" at bounding box center [1353, 87] width 135 height 31
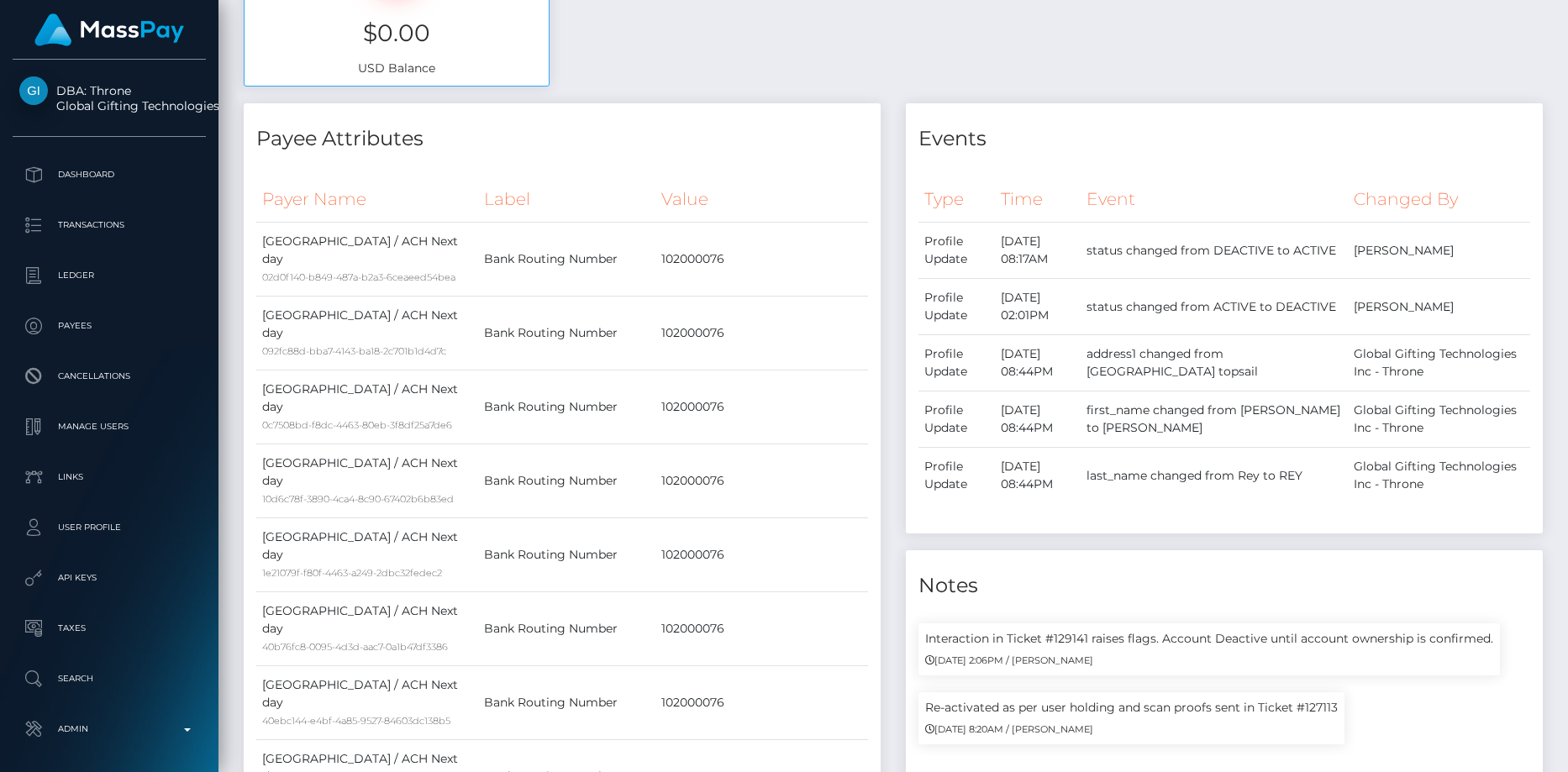
scroll to position [588, 0]
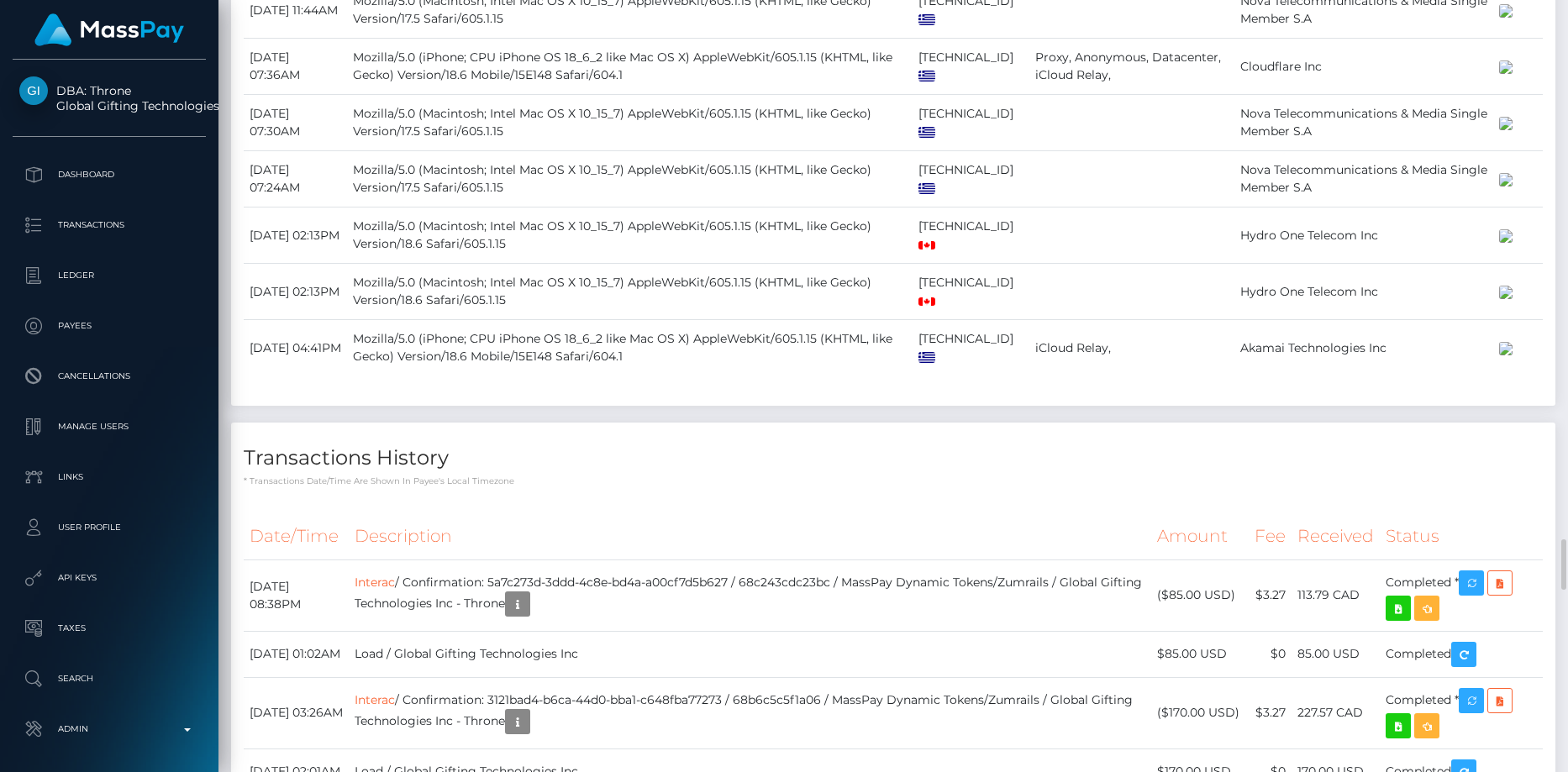
scroll to position [8568, 0]
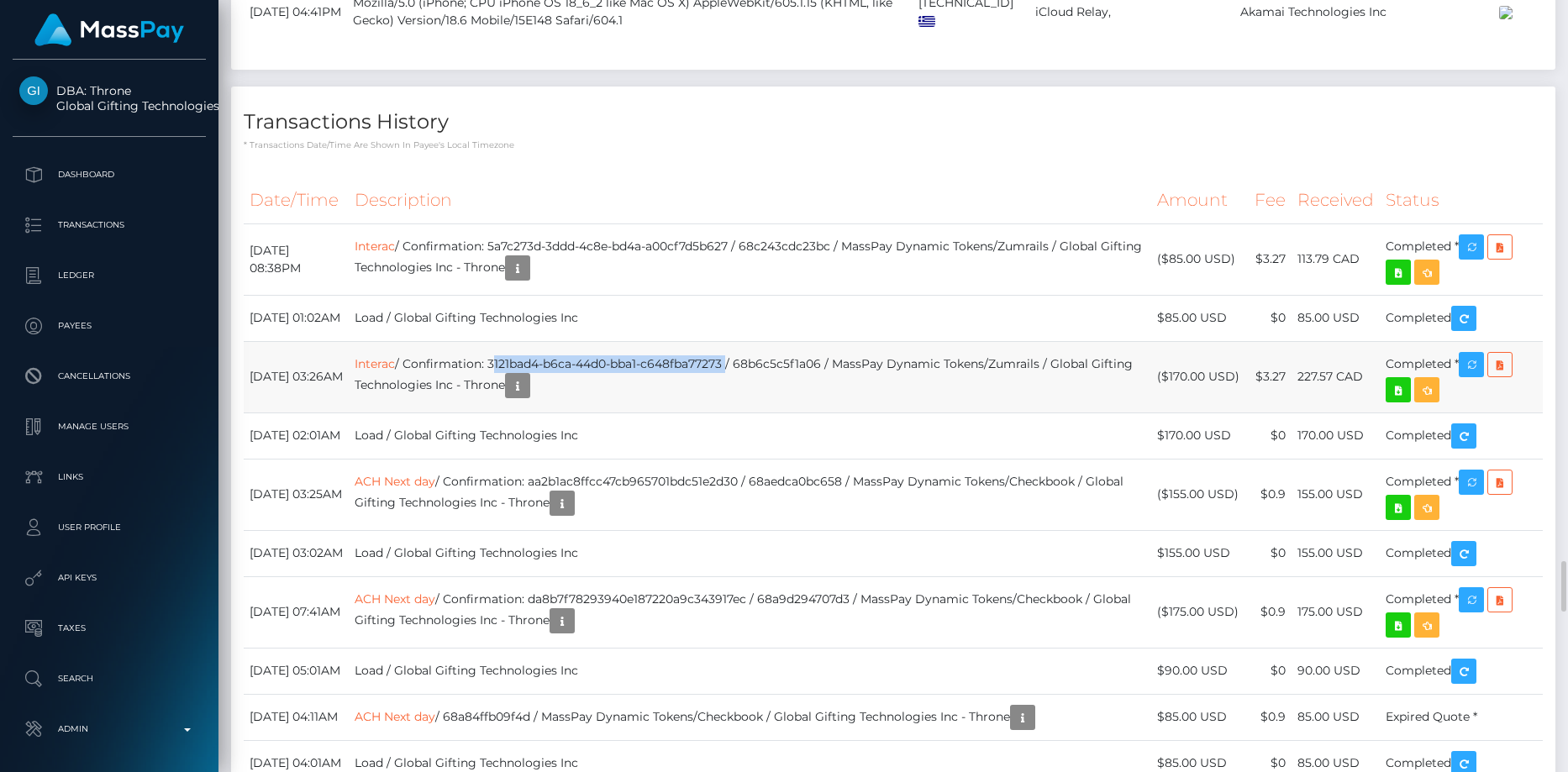
drag, startPoint x: 539, startPoint y: 367, endPoint x: 778, endPoint y: 363, distance: 239.0
click at [778, 363] on td "Interac / Confirmation: 3121bad4-b6ca-44d0-bba1-c648fba77273 / 68b6c5c5f1a06 / …" at bounding box center [750, 377] width 802 height 72
copy td "3121bad4-b6ca-44d0-bba1-c648fba77273"
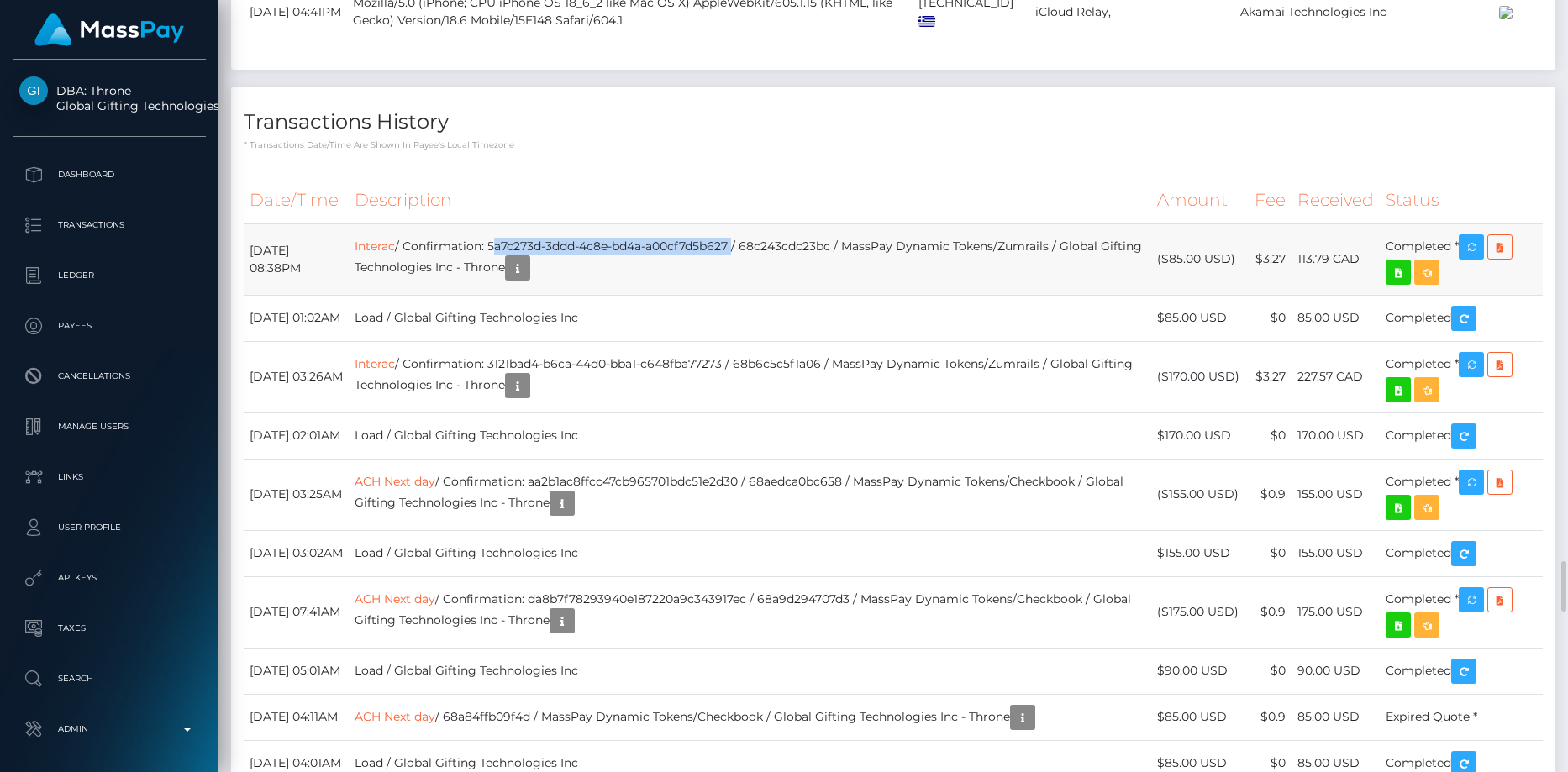
drag, startPoint x: 541, startPoint y: 244, endPoint x: 783, endPoint y: 240, distance: 242.0
click at [783, 240] on td "Interac / Confirmation: 5a7c273d-3ddd-4c8e-bd4a-a00cf7d5b627 / 68c243cdc23bc / …" at bounding box center [750, 259] width 802 height 72
copy td "5a7c273d-3ddd-4c8e-bd4a-a00cf7d5b627"
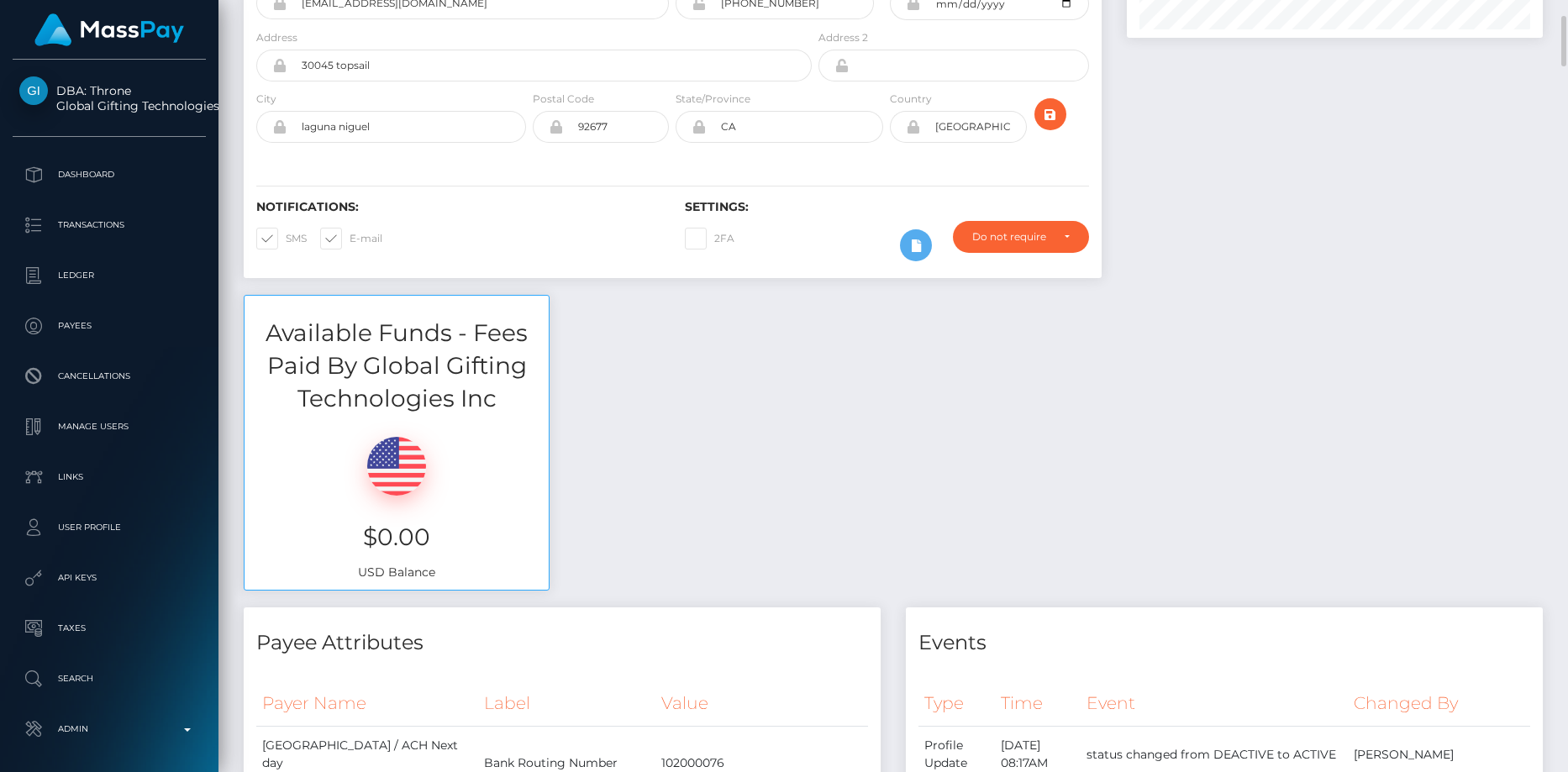
scroll to position [0, 0]
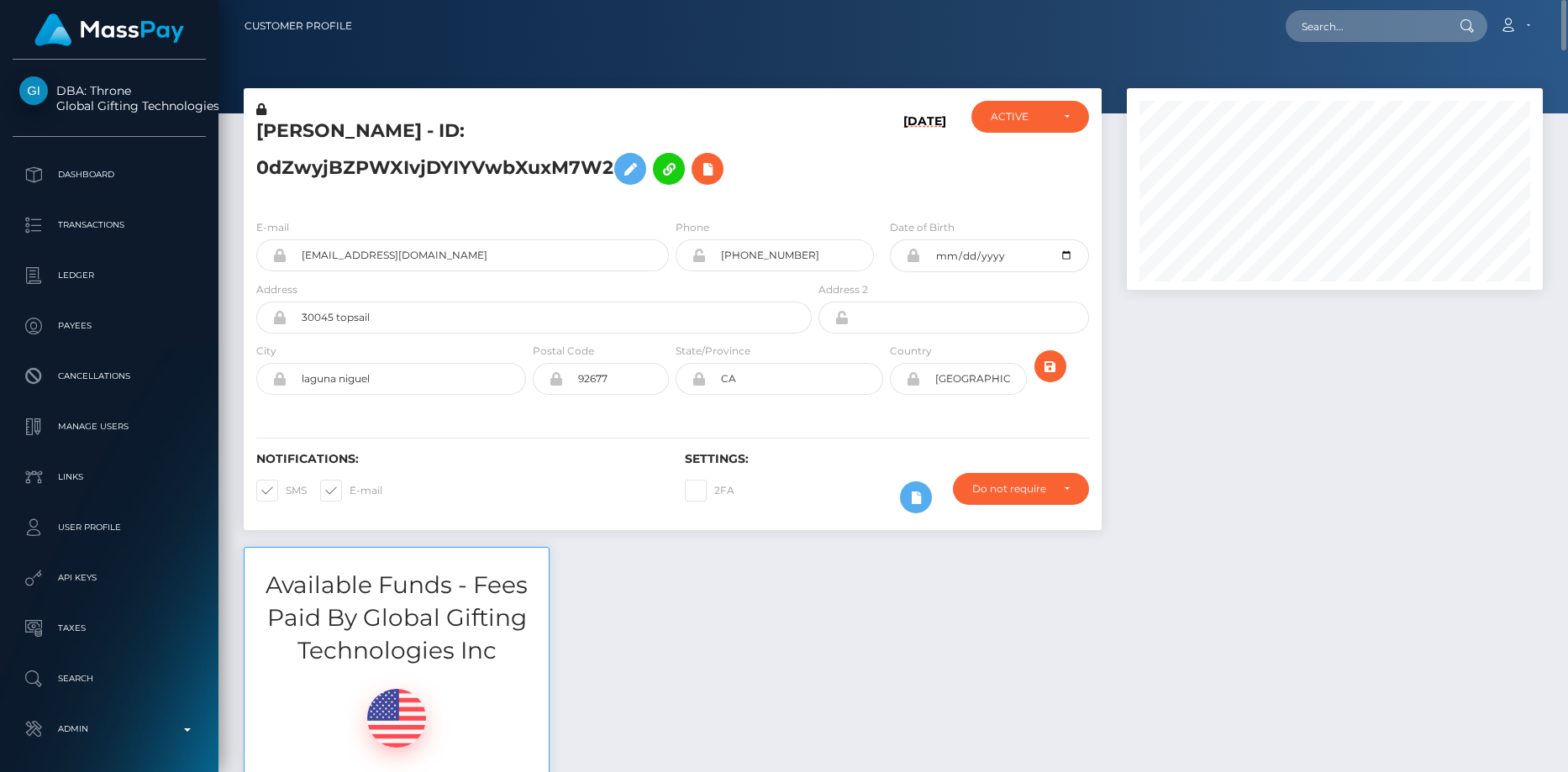
click at [1336, 50] on nav "Customer Profile Loading... Loading... Account" at bounding box center [893, 26] width 1350 height 52
click at [1338, 34] on input "text" at bounding box center [1364, 26] width 158 height 32
paste input "poact_Q5Vypfb1L97P"
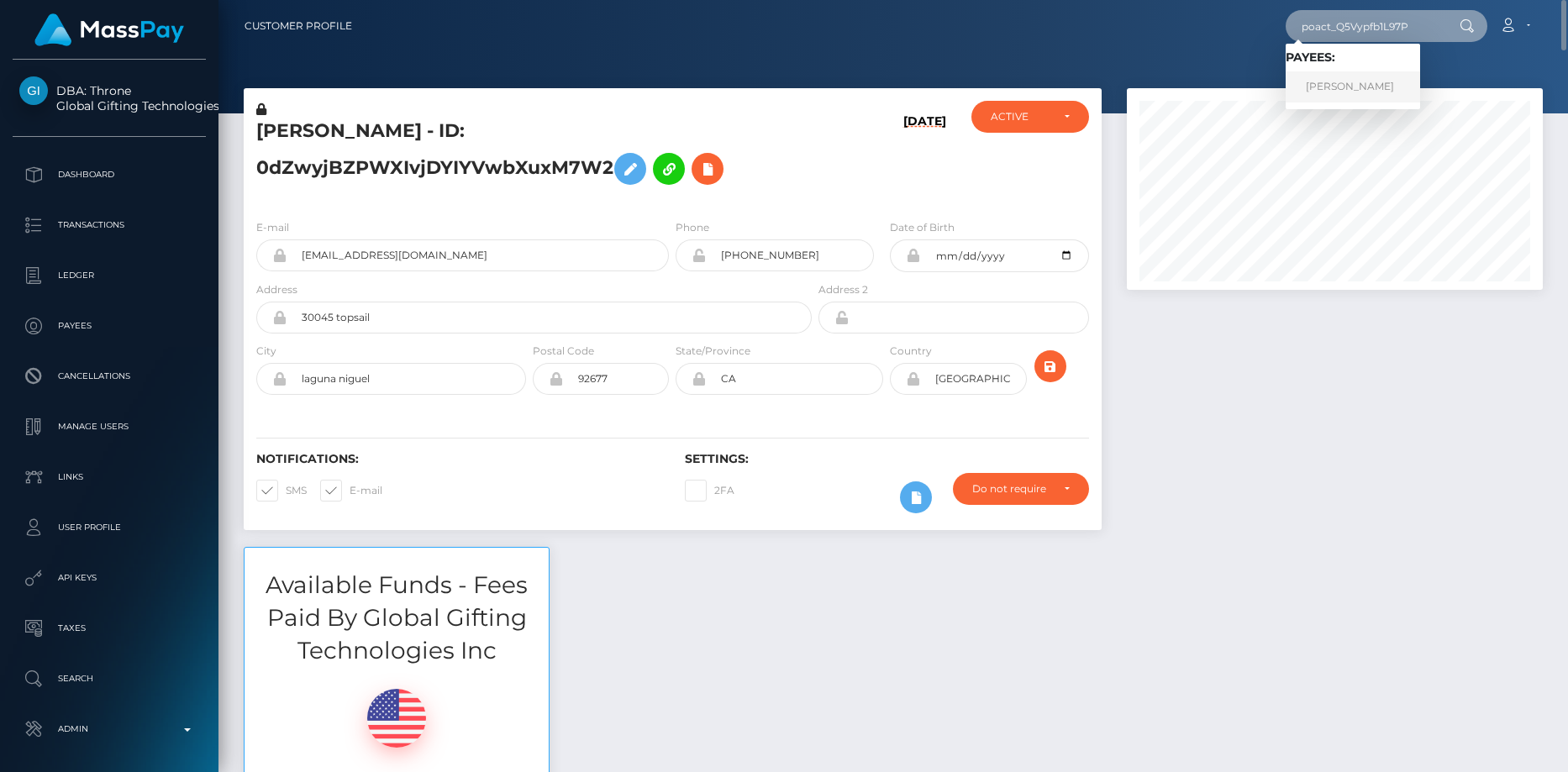
type input "poact_Q5Vypfb1L97P"
click at [1336, 81] on link "pedram Shakouri" at bounding box center [1353, 87] width 135 height 31
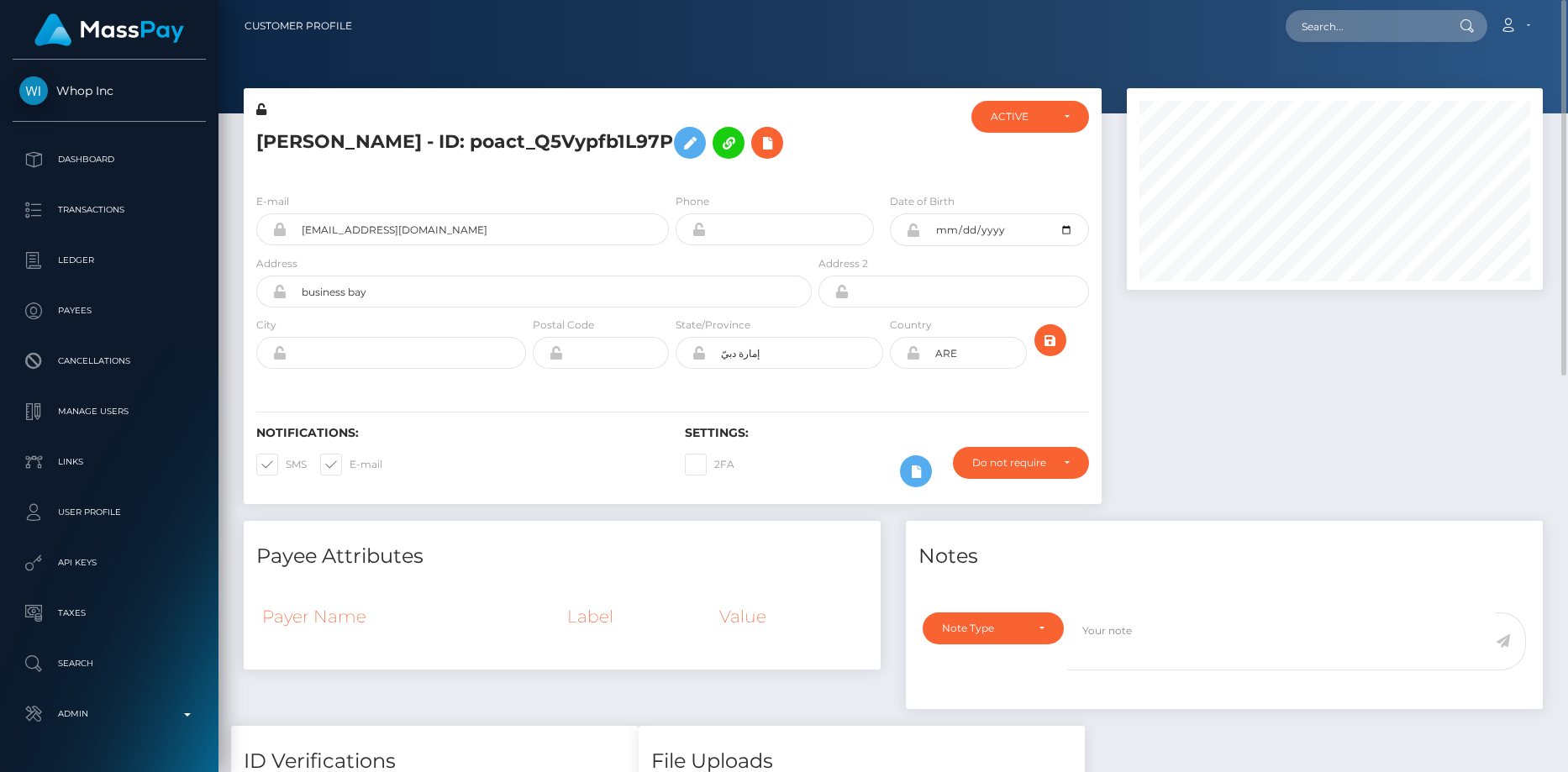
click at [300, 134] on h5 "[PERSON_NAME] - ID: poact_Q5Vypfb1L97P" at bounding box center [529, 143] width 546 height 48
copy h5 "[PERSON_NAME] - ID: poact_Q5Vypfb1L97P"
click at [1338, 25] on input "text" at bounding box center [1364, 26] width 158 height 32
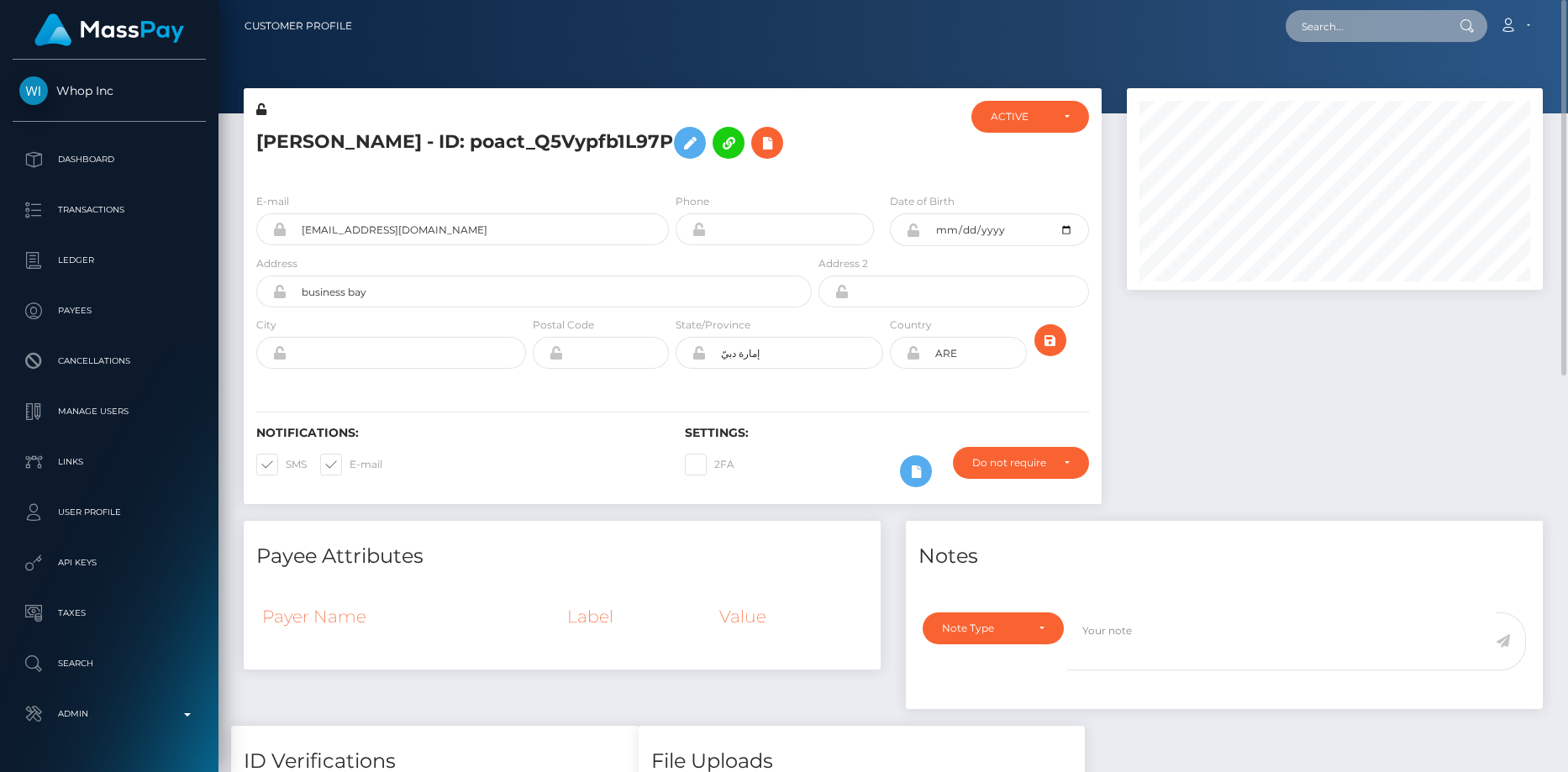
paste input "824886145887252480_2"
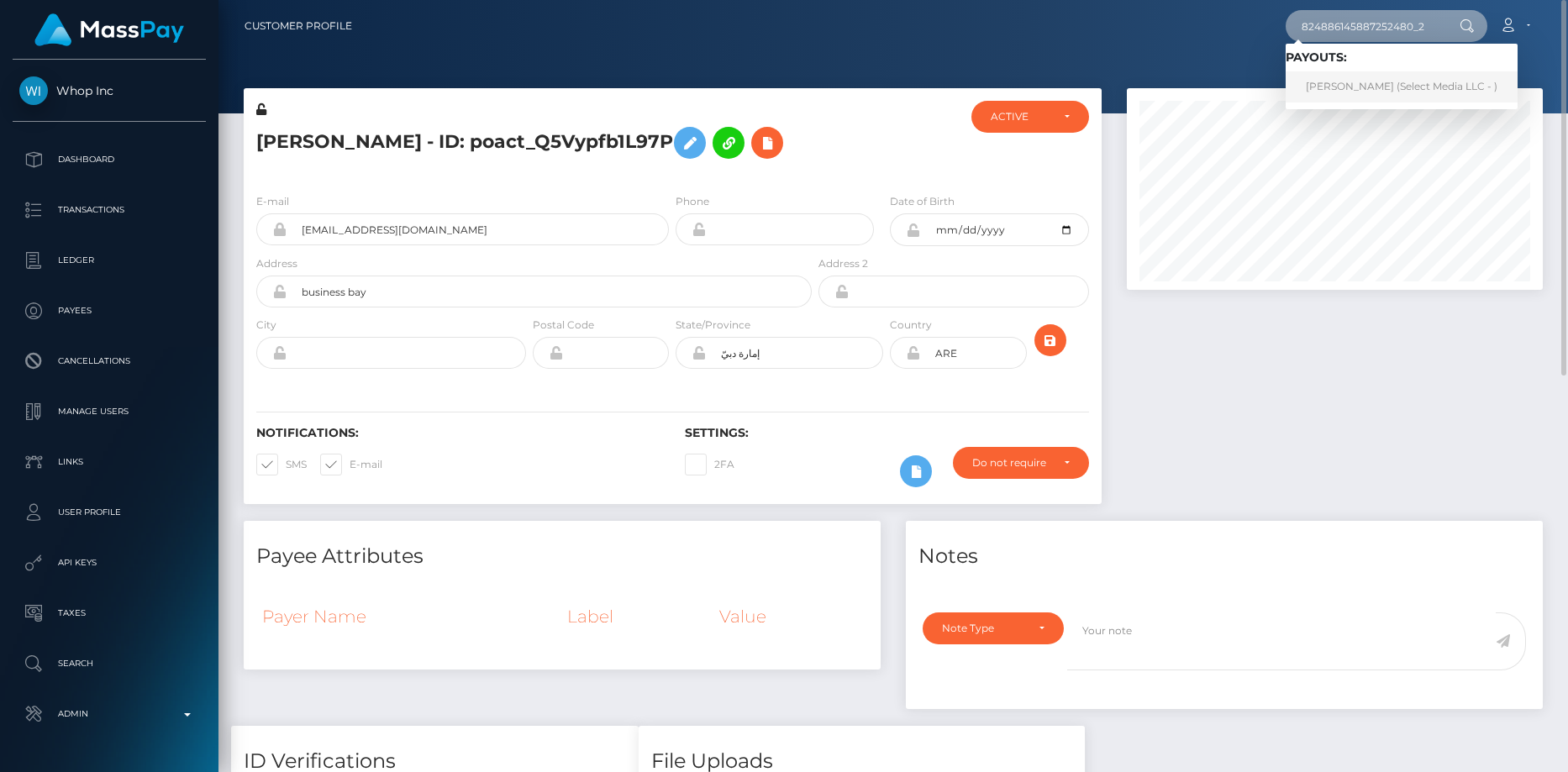
type input "824886145887252480_2"
click at [1351, 78] on link "Ariana Nicole Rabanal Sanchez (Select Media LLC - )" at bounding box center [1401, 87] width 232 height 31
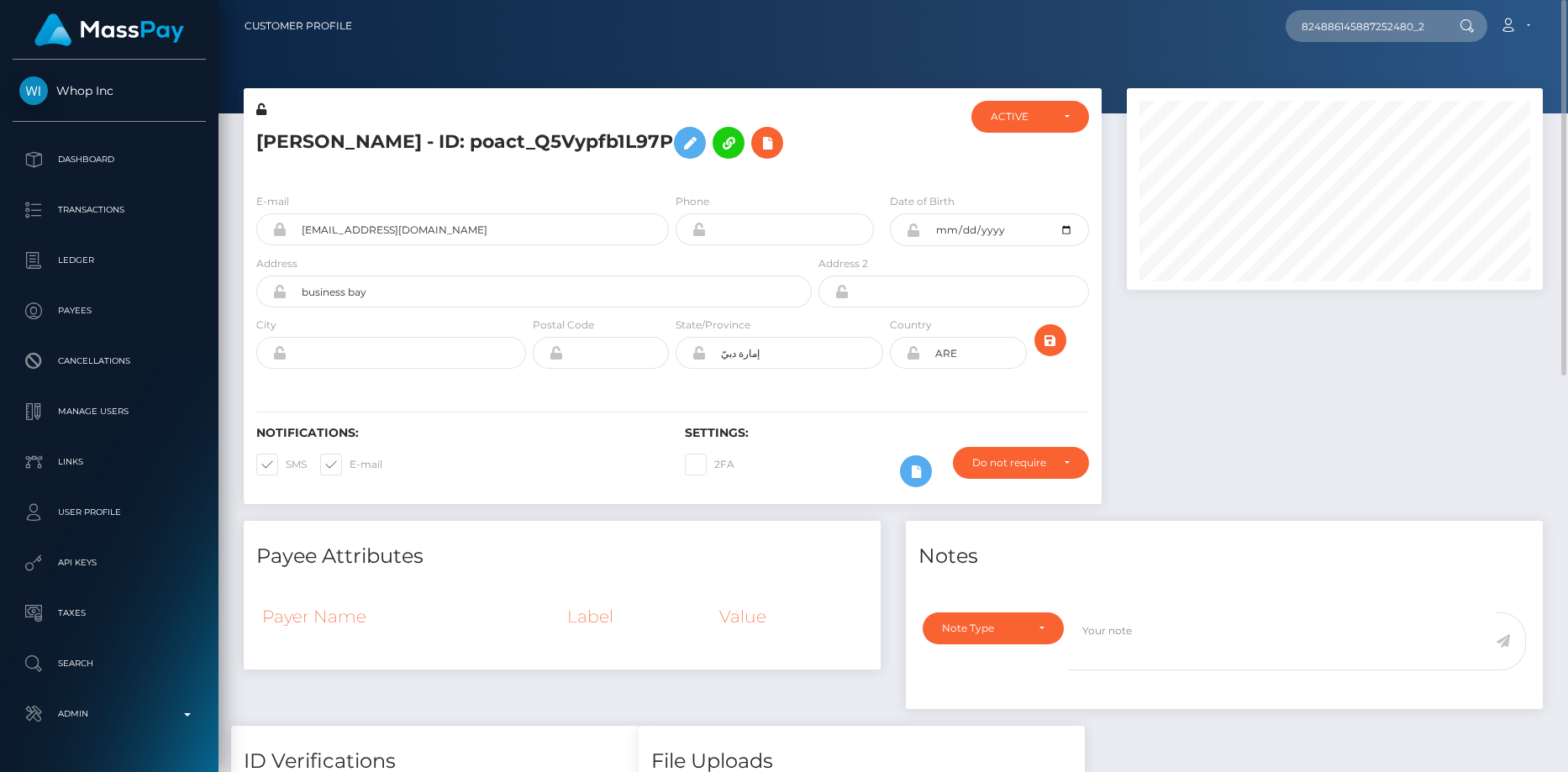
scroll to position [0, 0]
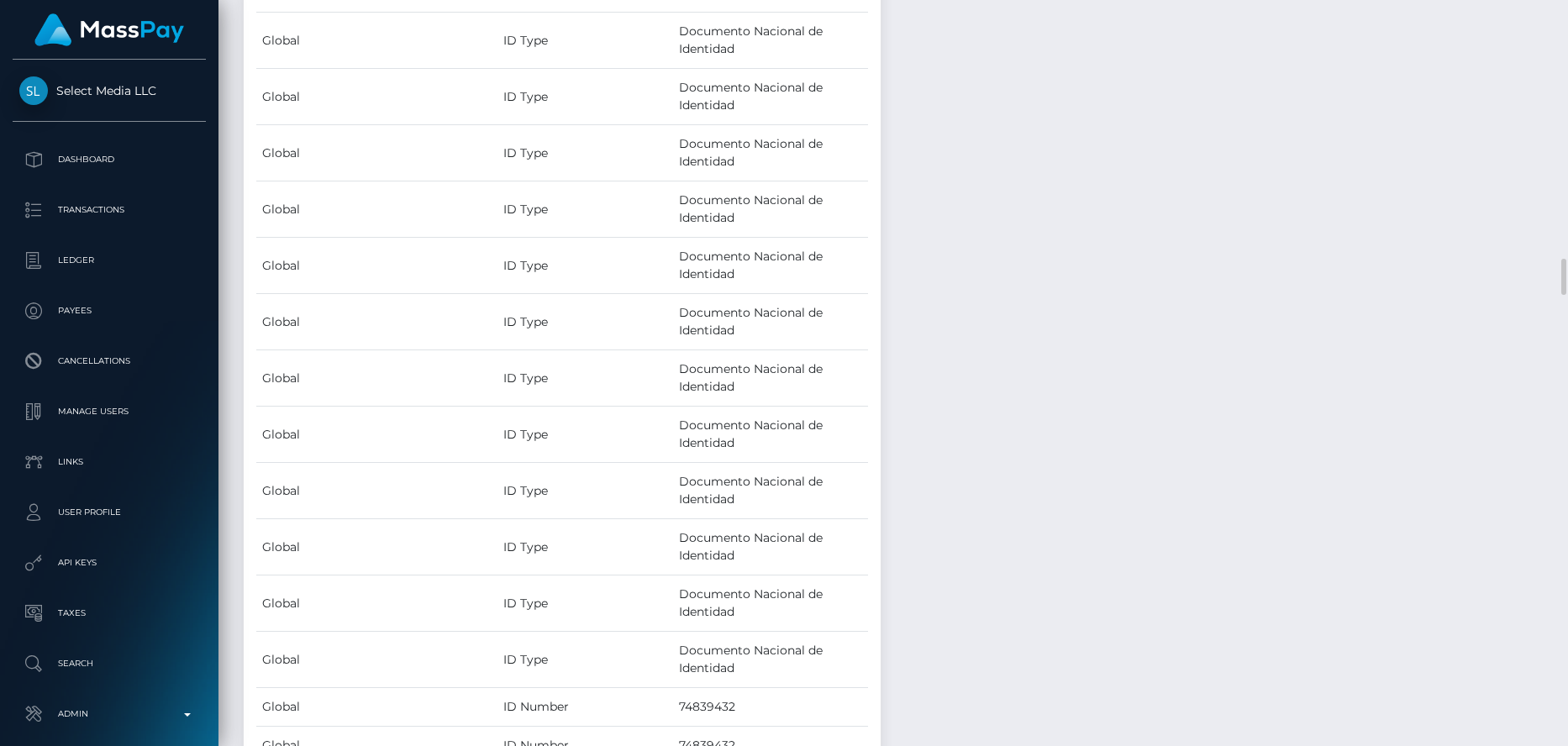
scroll to position [4536, 0]
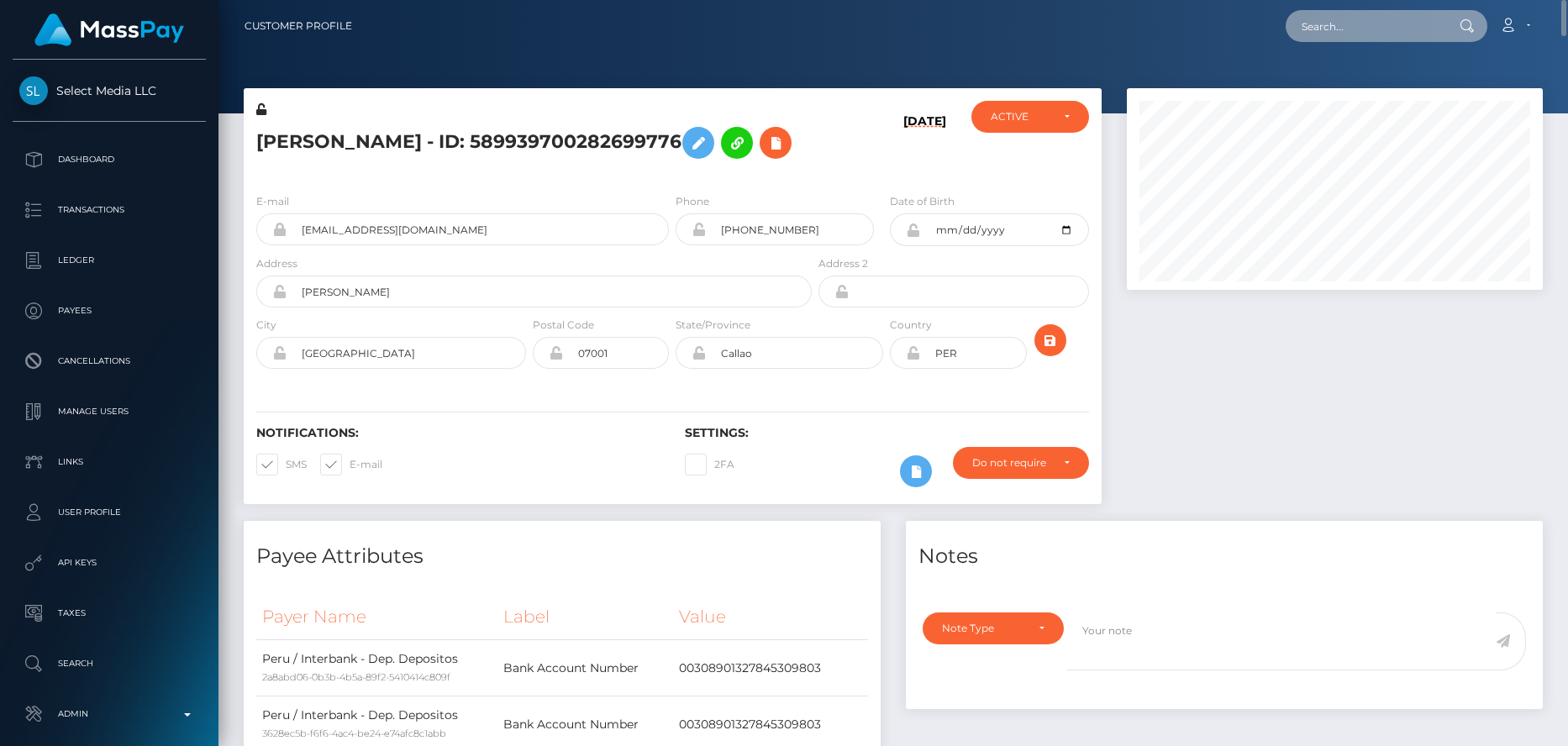
click at [1334, 24] on input "text" at bounding box center [1364, 26] width 158 height 32
paste input "824444972345344000_5"
drag, startPoint x: 1326, startPoint y: 31, endPoint x: 1212, endPoint y: 28, distance: 114.0
click at [1212, 28] on div "824444972345344000_5 Loading... Loading... Account Edit Profile Logout" at bounding box center [954, 25] width 1177 height 35
click at [1427, 20] on input "824444972345344000_5" at bounding box center [1364, 26] width 158 height 32
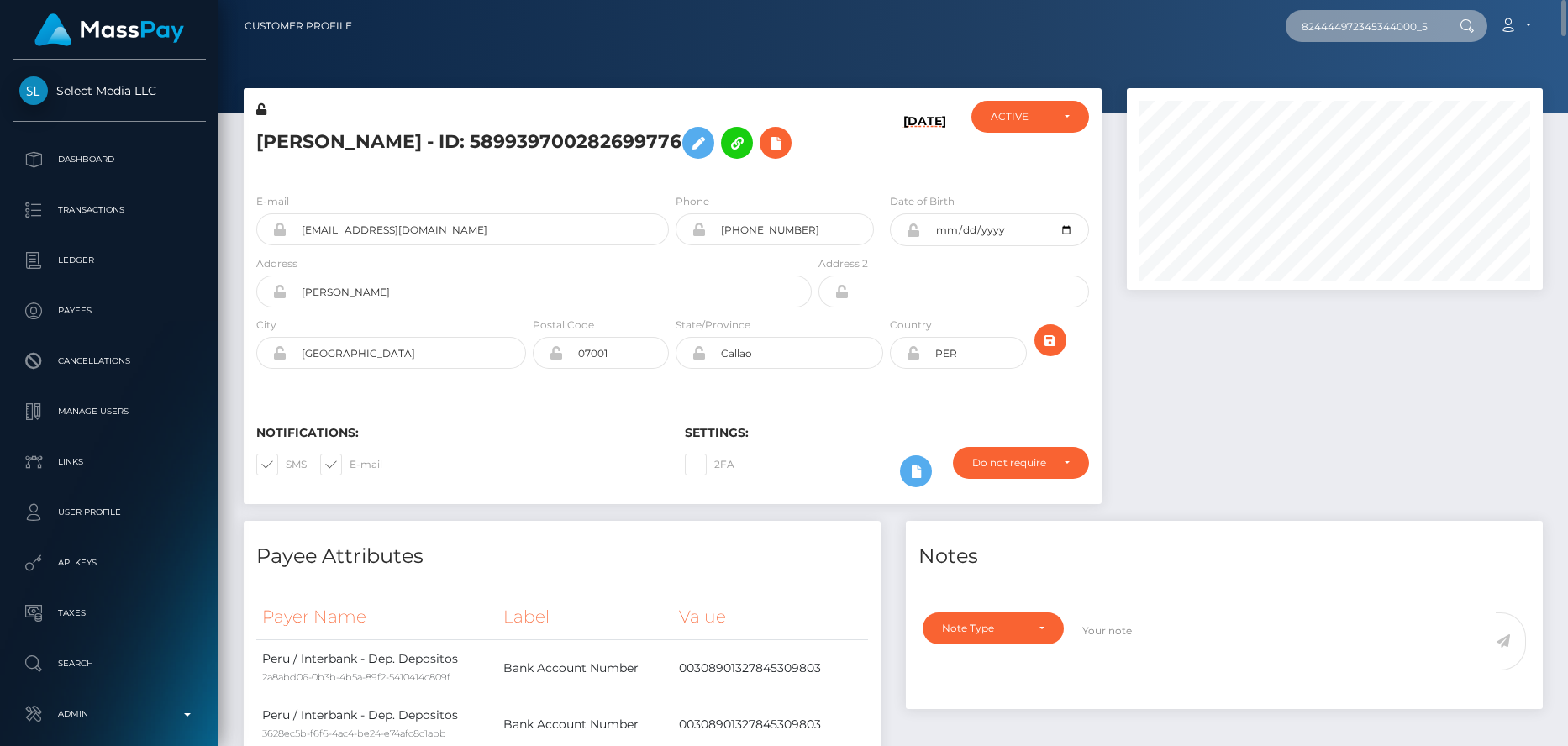
scroll to position [0, 6]
drag, startPoint x: 1425, startPoint y: 22, endPoint x: 1466, endPoint y: 12, distance: 42.2
click at [1466, 12] on div "824444972345344000_5 Loading... Loading..." at bounding box center [1386, 26] width 202 height 32
click at [1417, 22] on input "824444972345344000_5" at bounding box center [1364, 26] width 158 height 32
click at [1421, 24] on input "824444972345344000_5" at bounding box center [1364, 26] width 158 height 32
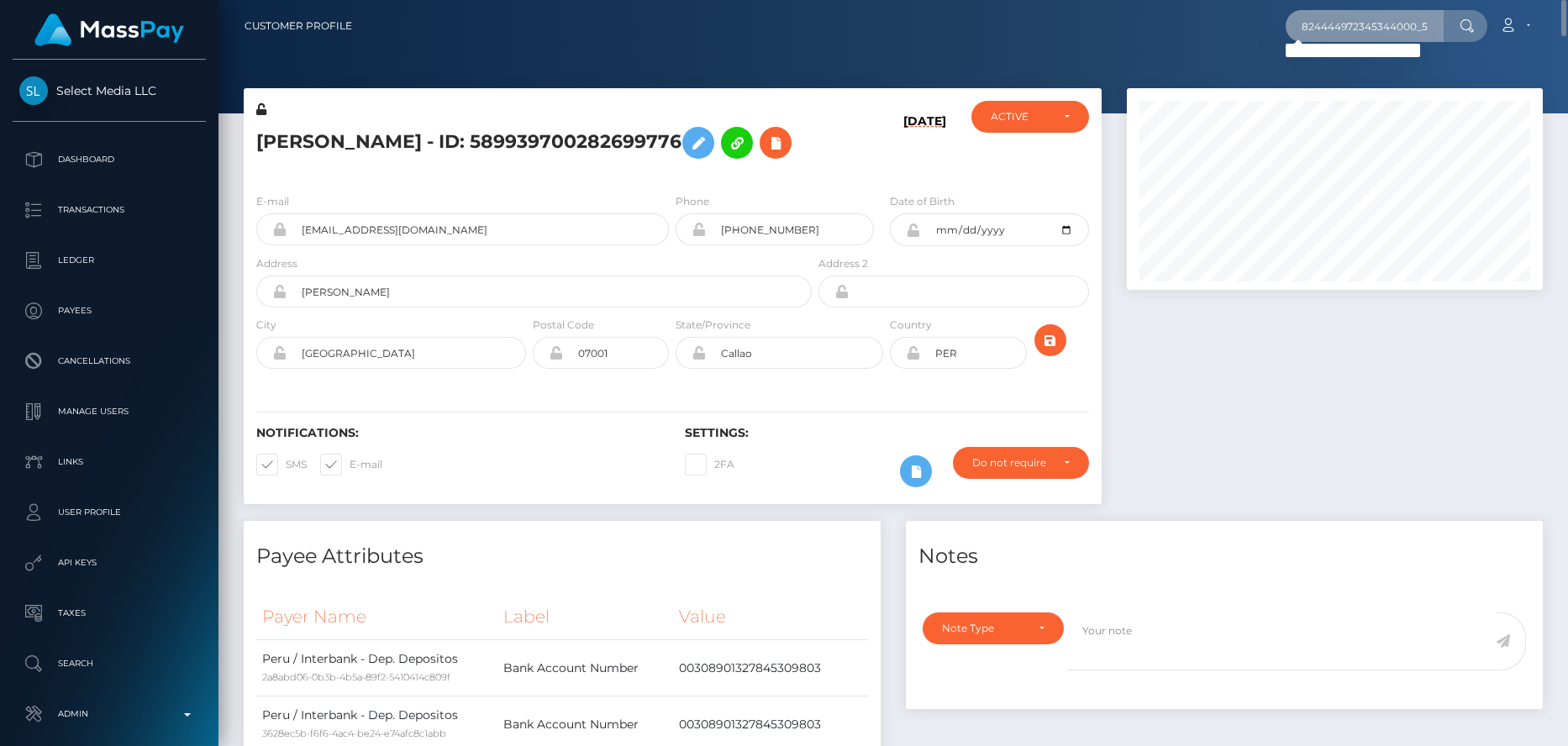
scroll to position [0, 0]
paste input "366503162917429248"
type input "36650316291742924878"
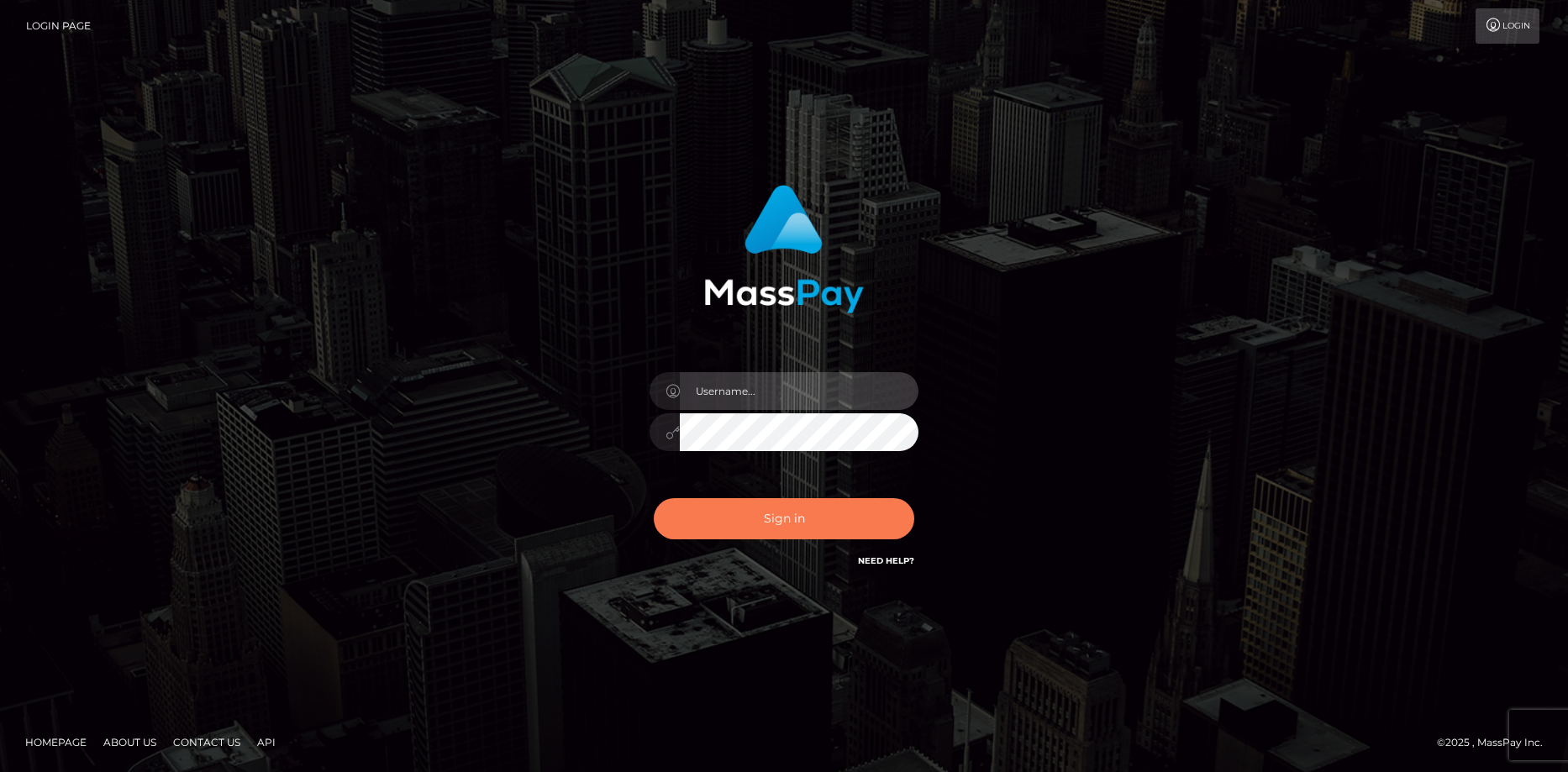
type input "Eduard Gavrilescu"
click at [753, 519] on button "Sign in" at bounding box center [784, 519] width 260 height 41
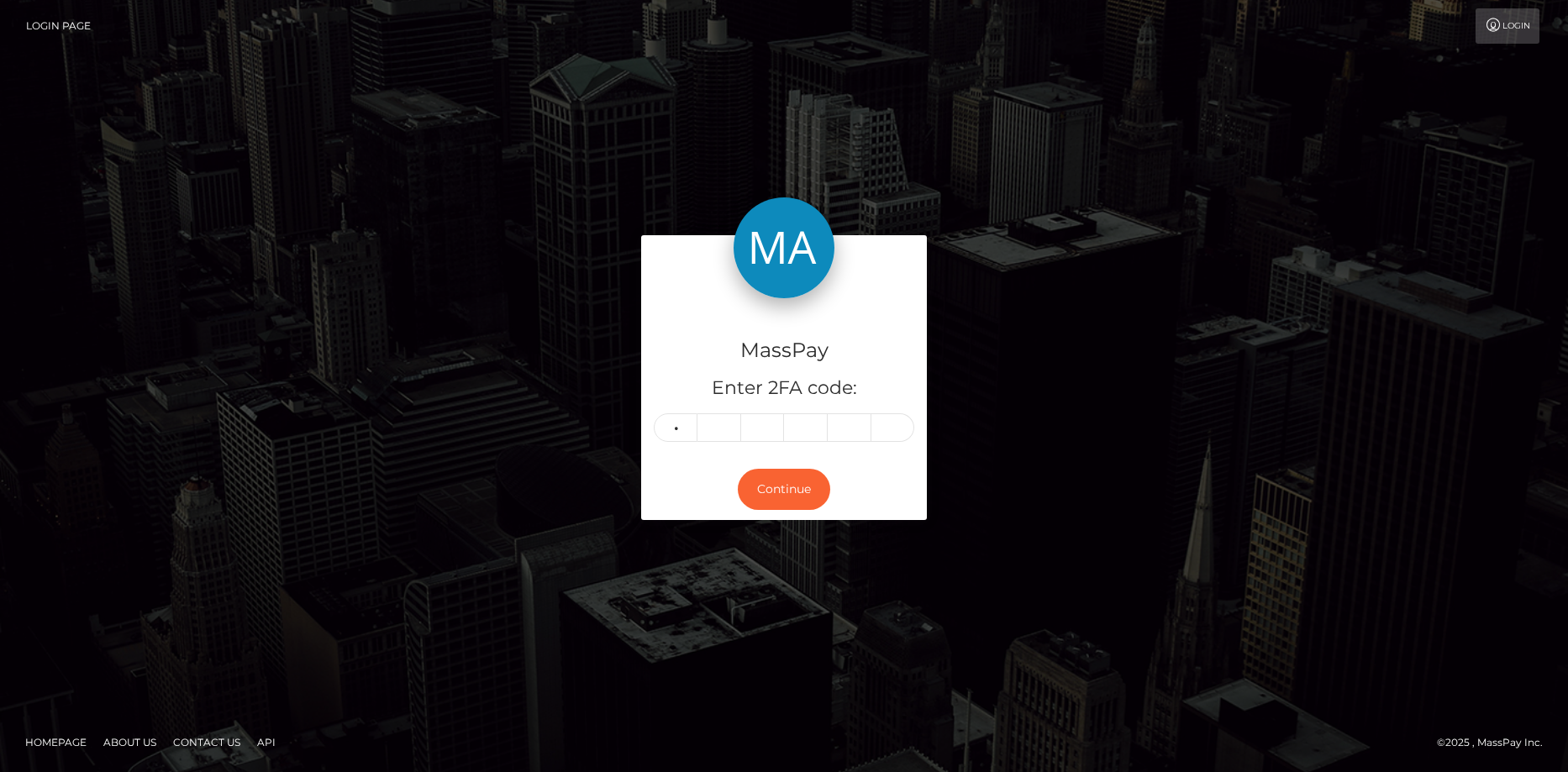
type input "2"
type input "3"
type input "4"
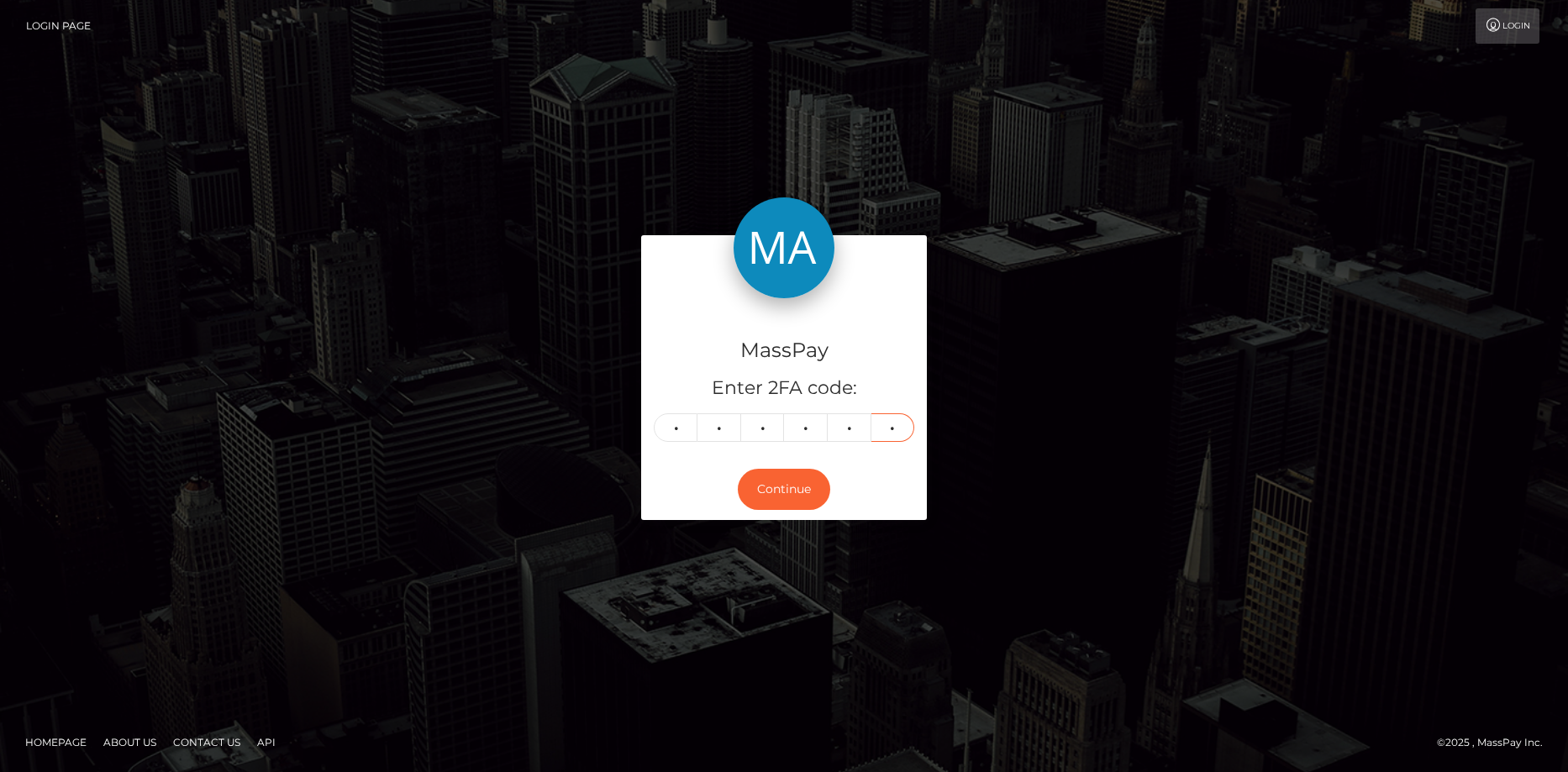
type input "5"
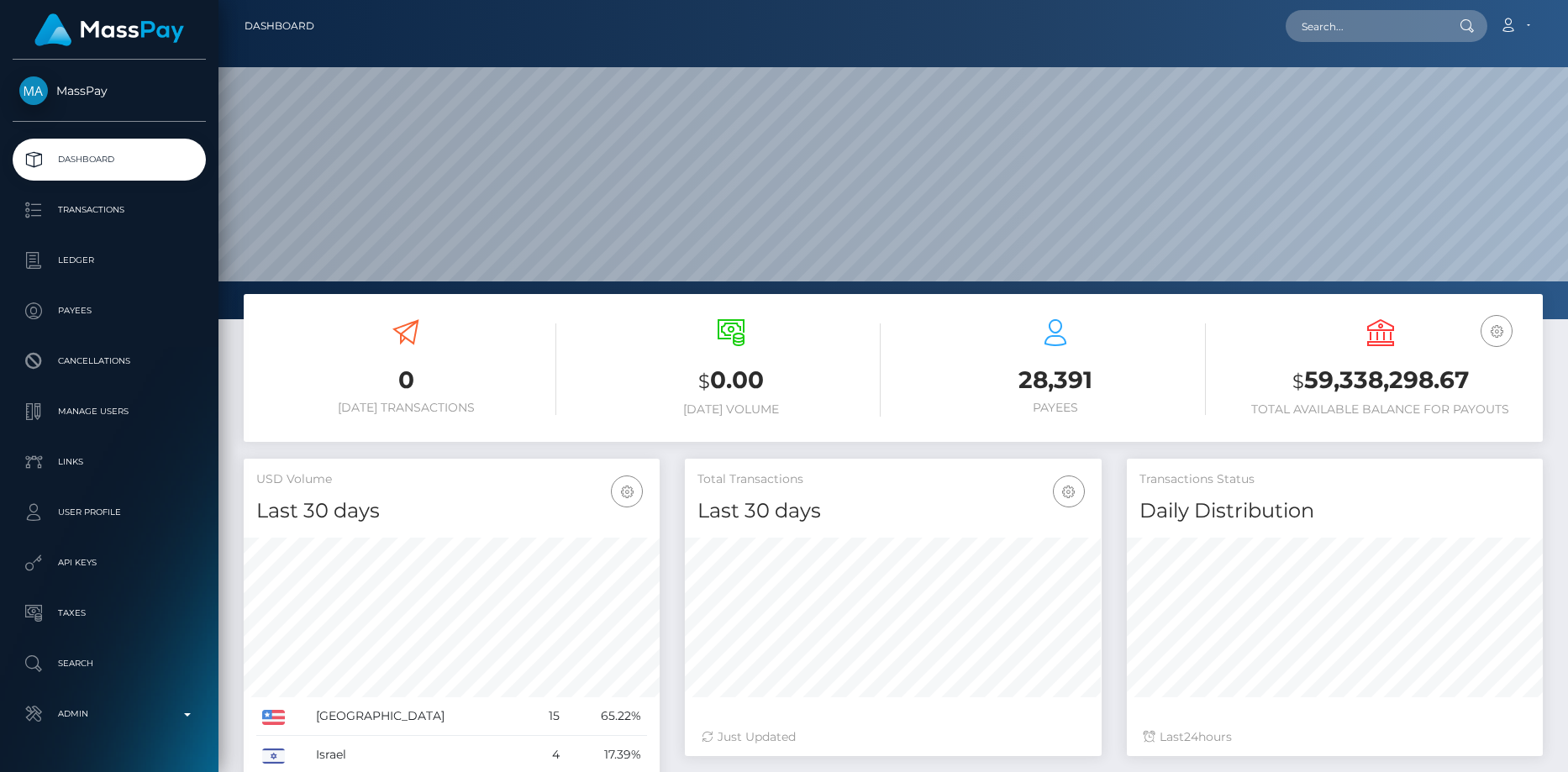
scroll to position [499, 417]
click at [1383, 28] on input "text" at bounding box center [1364, 26] width 158 height 32
paste input "366503162917429248"
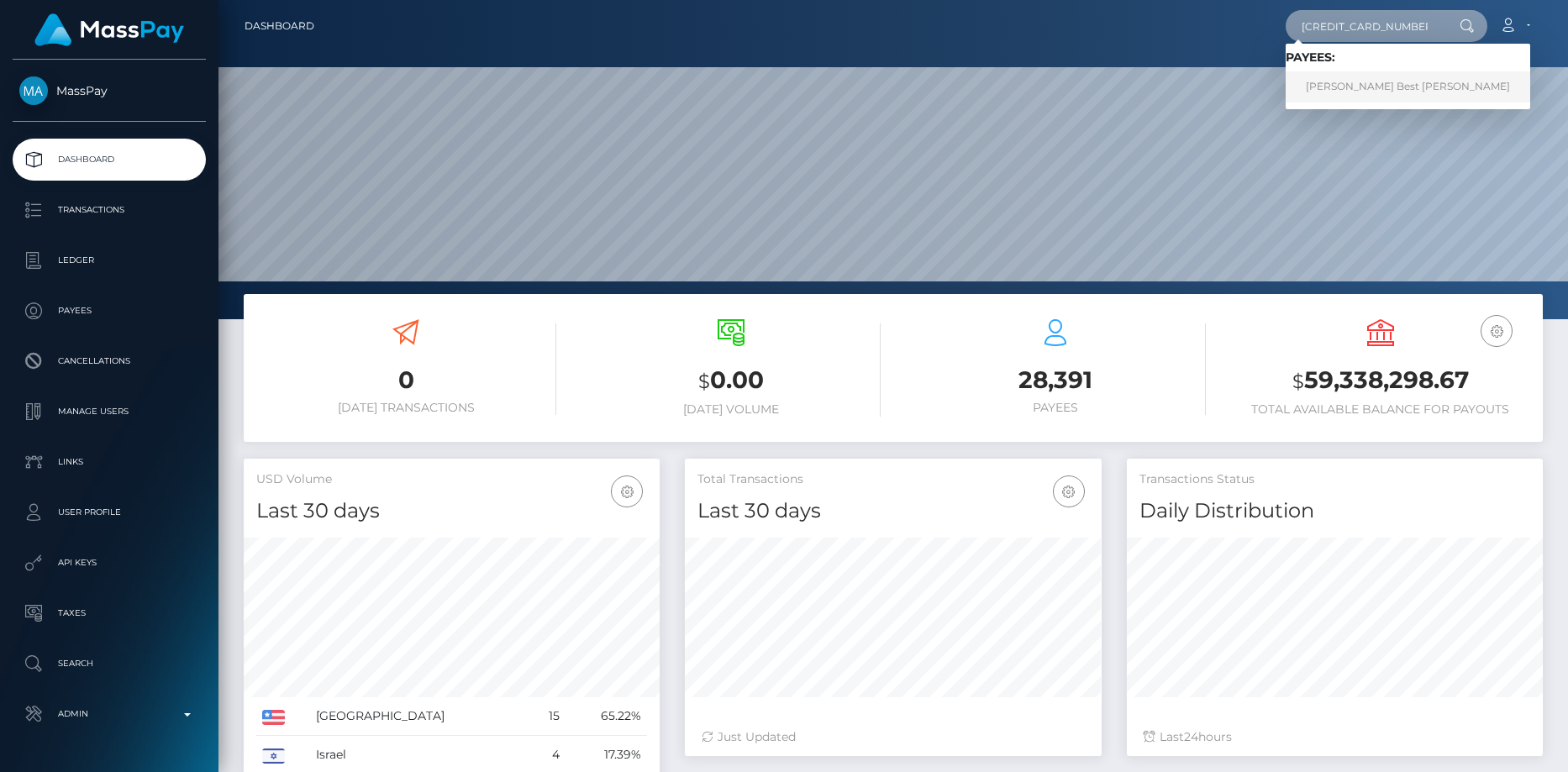
type input "366503162917429248"
click at [1376, 87] on link "Carmen Pilar Best Ormeño" at bounding box center [1407, 87] width 245 height 31
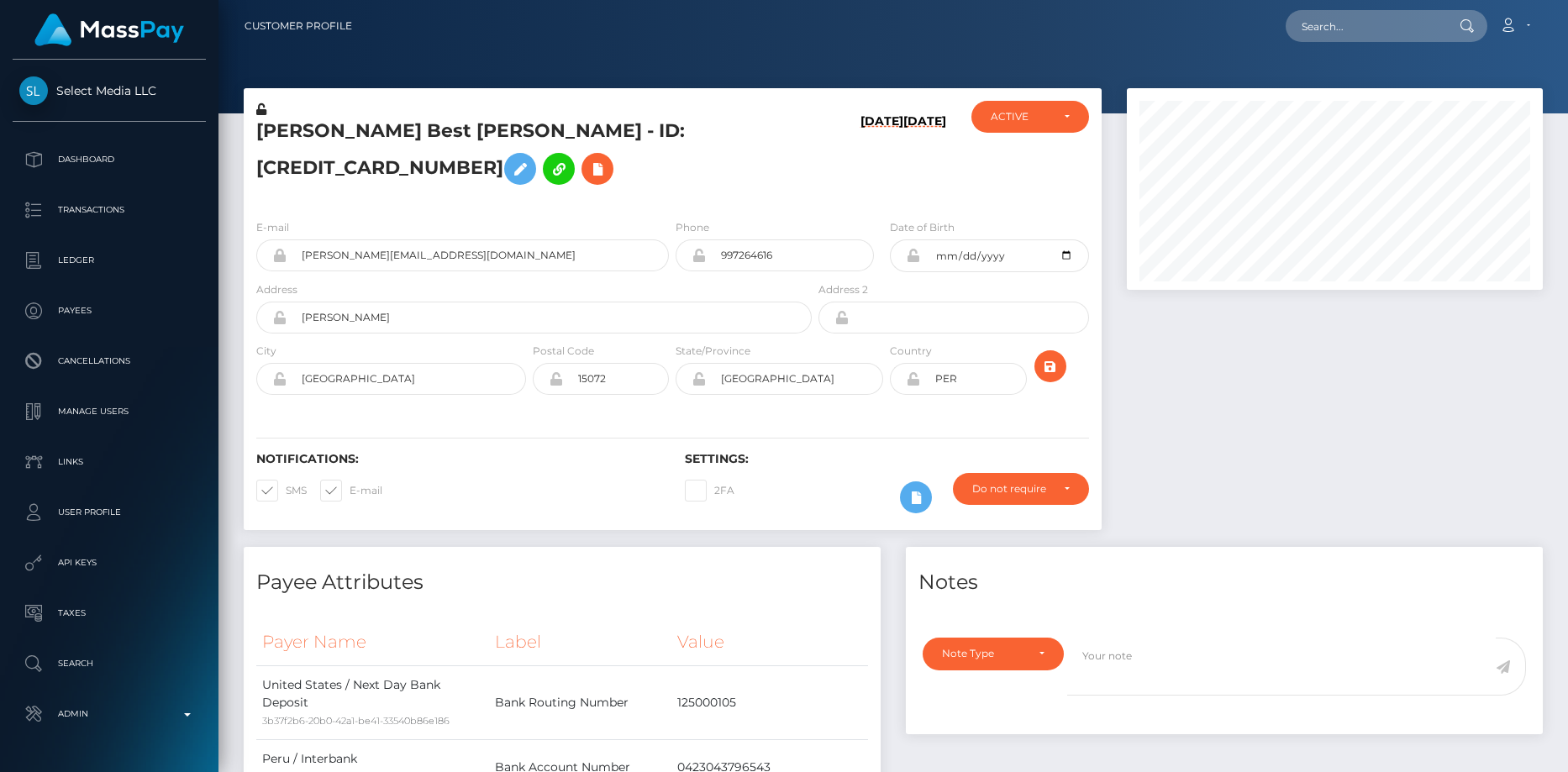
scroll to position [202, 417]
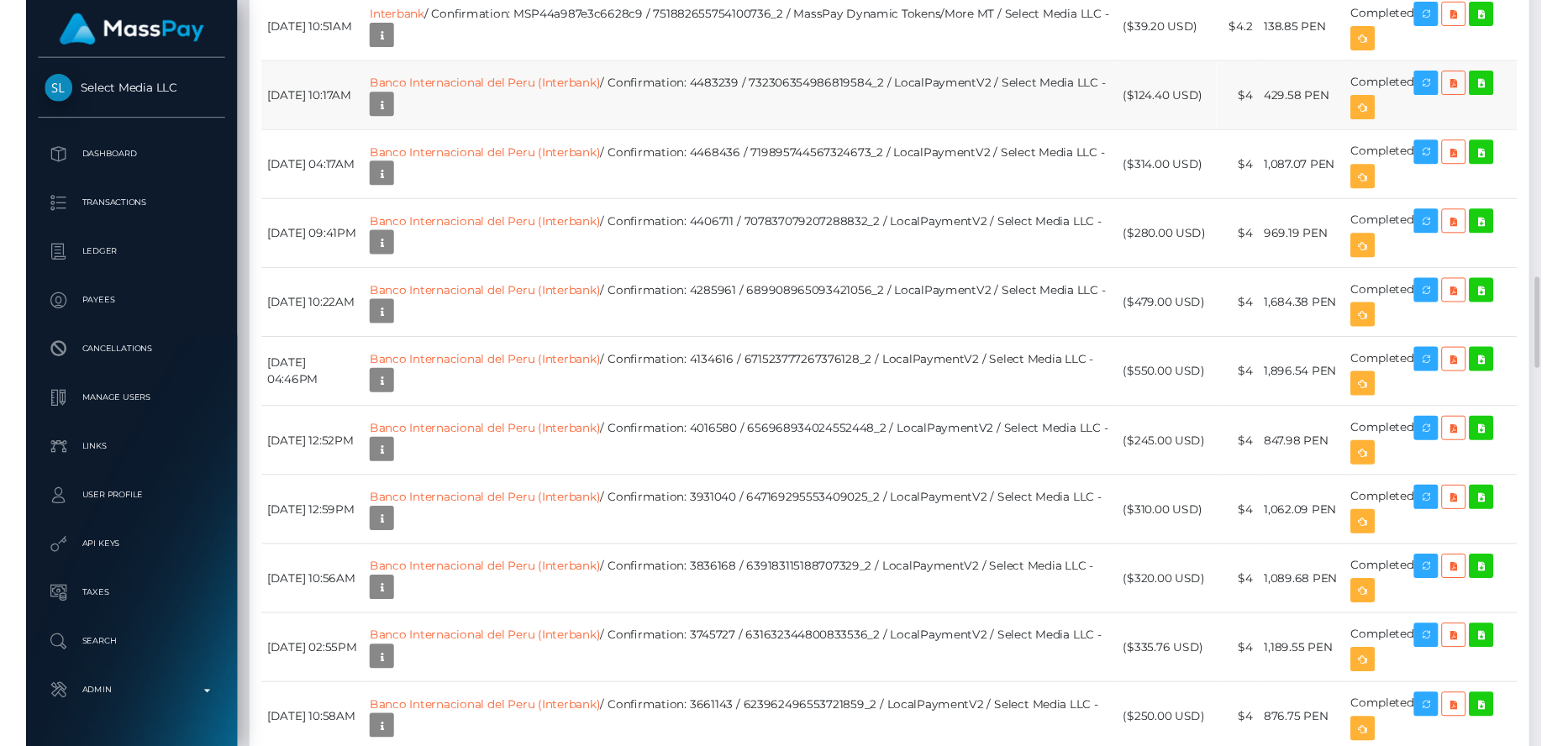
scroll to position [2604, 0]
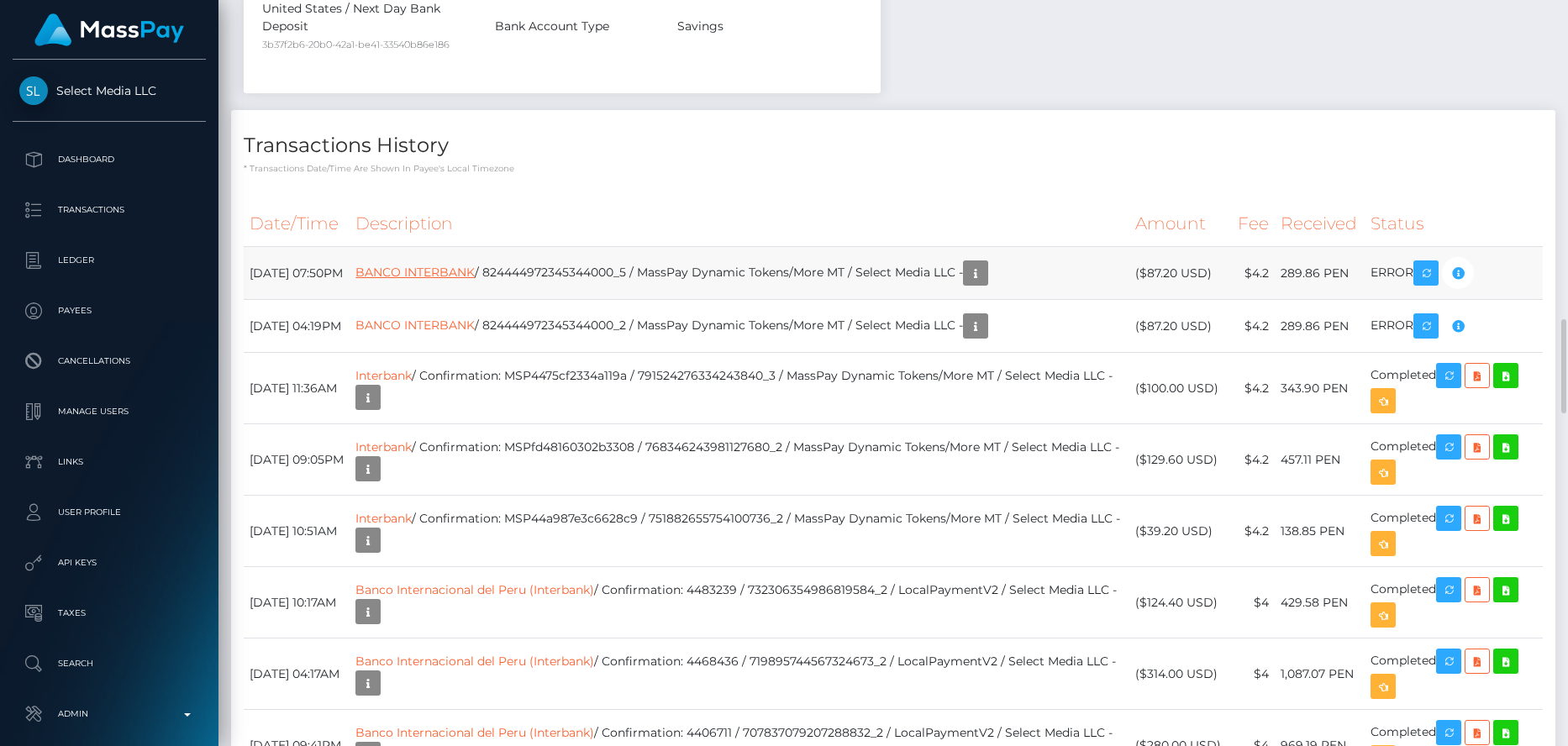
click at [457, 280] on link "BANCO INTERBANK" at bounding box center [414, 272] width 119 height 15
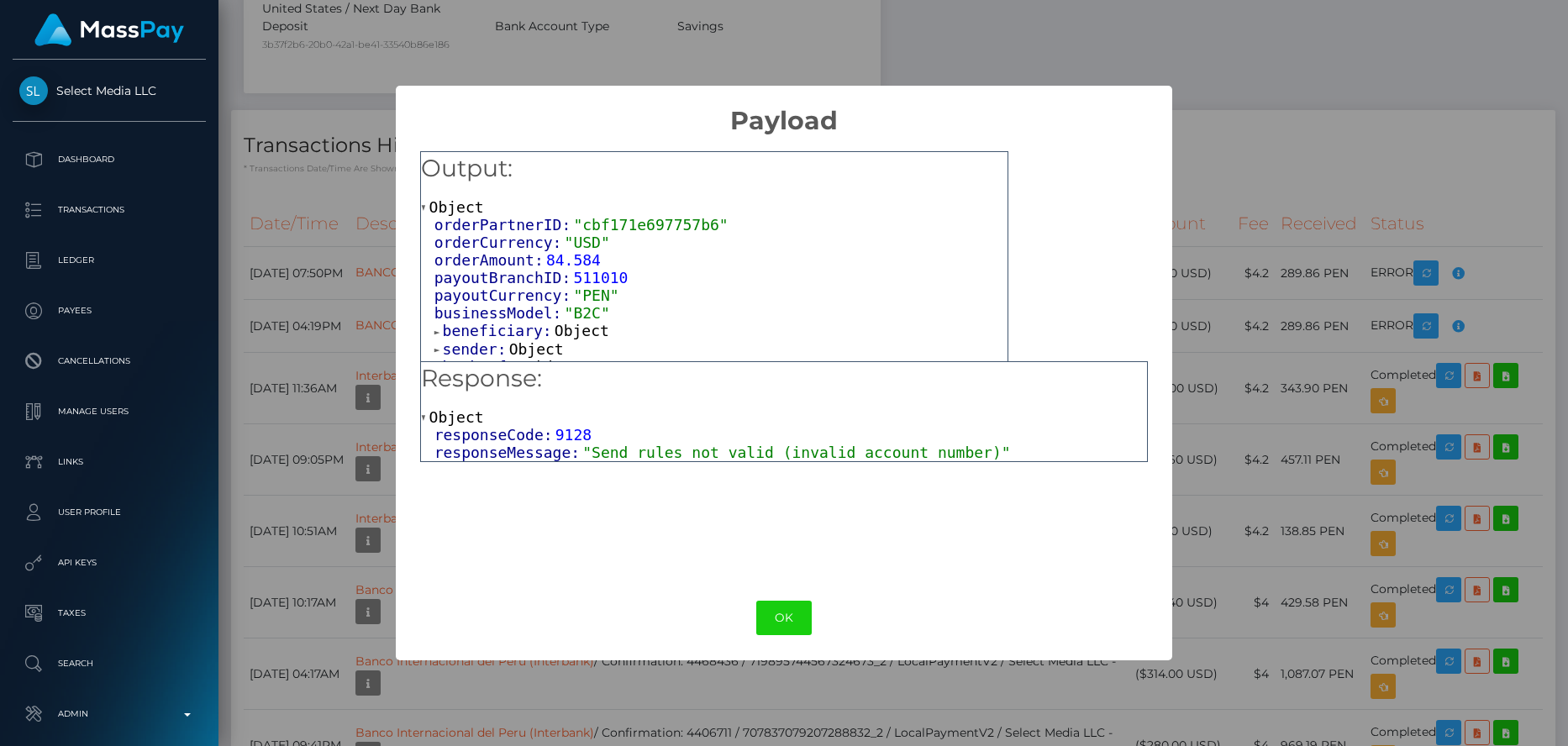
click at [553, 449] on span "responseMessage:" at bounding box center [509, 453] width 149 height 18
click at [491, 349] on span "sender:" at bounding box center [476, 349] width 66 height 18
click at [492, 339] on span "beneficiary:" at bounding box center [499, 331] width 112 height 18
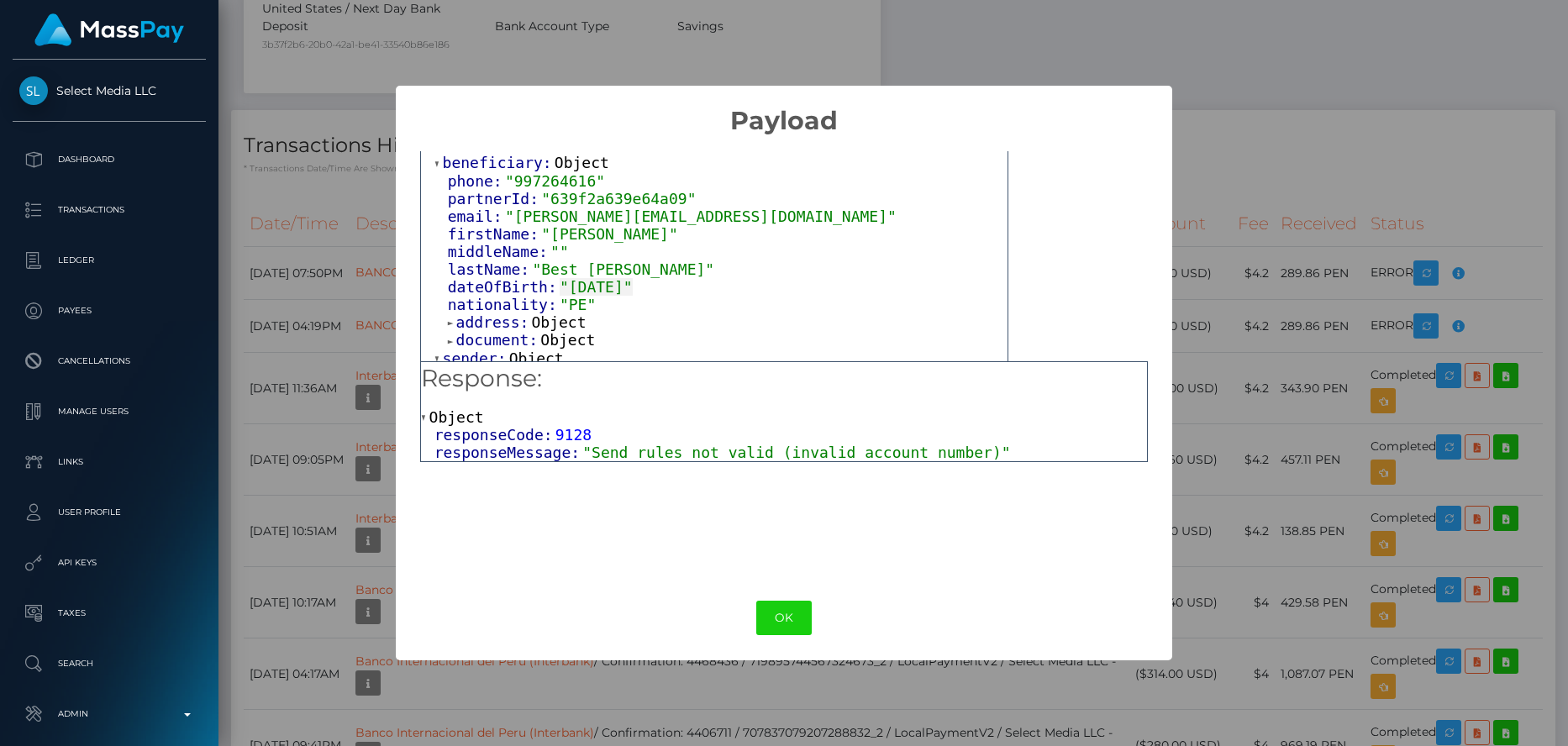
scroll to position [252, 0]
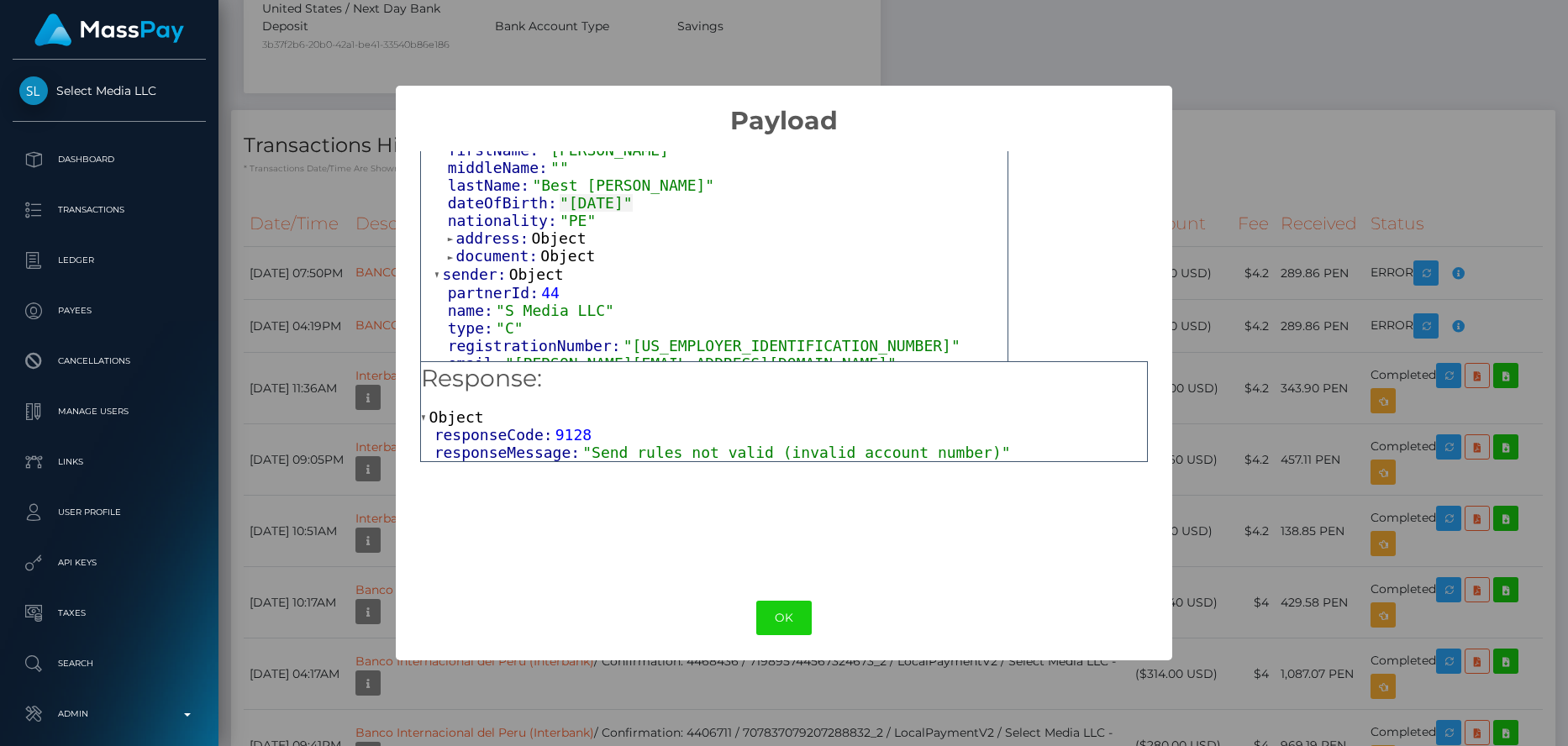
click at [485, 265] on span "document:" at bounding box center [499, 256] width 85 height 18
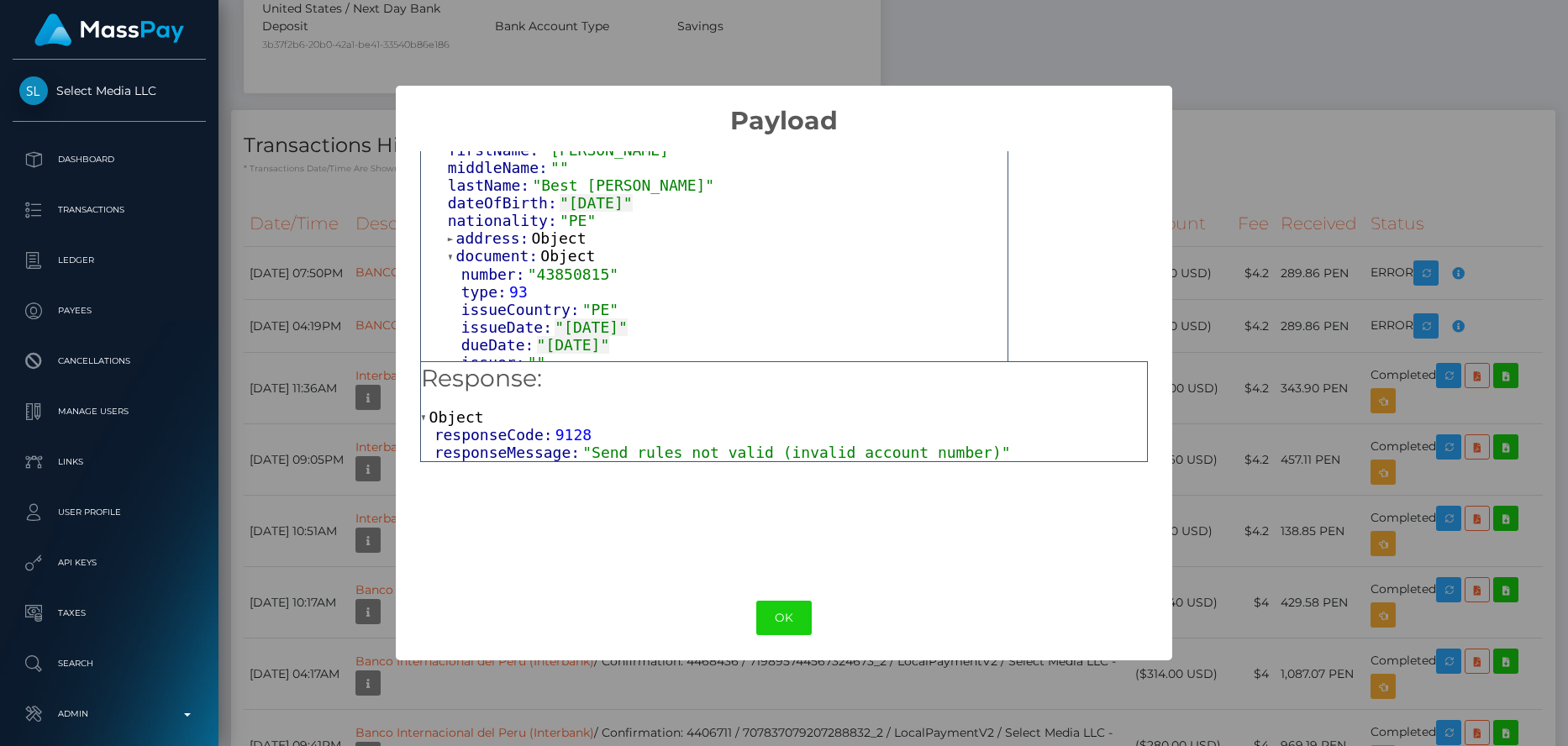
click at [486, 247] on span "address:" at bounding box center [494, 239] width 75 height 18
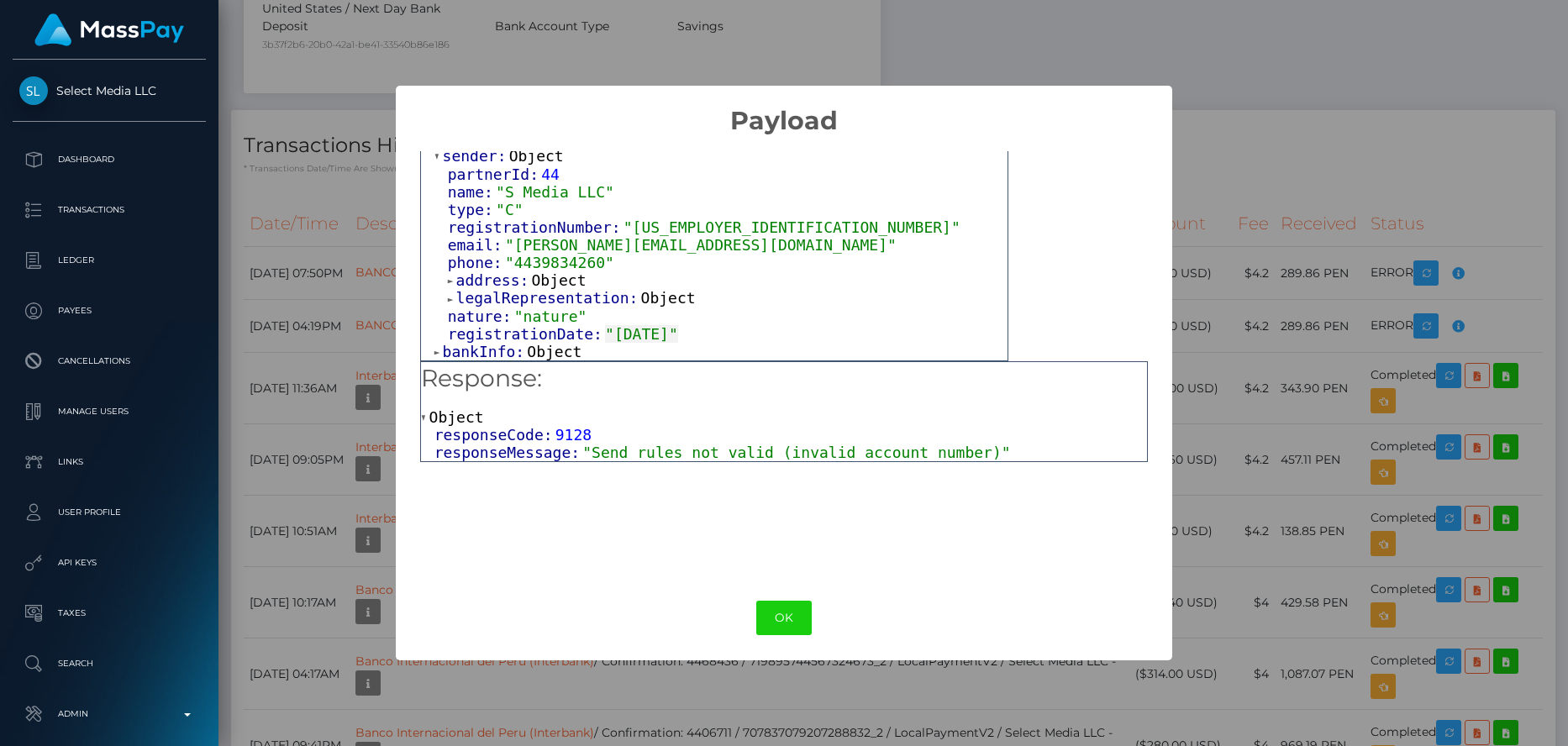
scroll to position [578, 0]
click at [477, 289] on span "legalRepresentation:" at bounding box center [549, 298] width 185 height 18
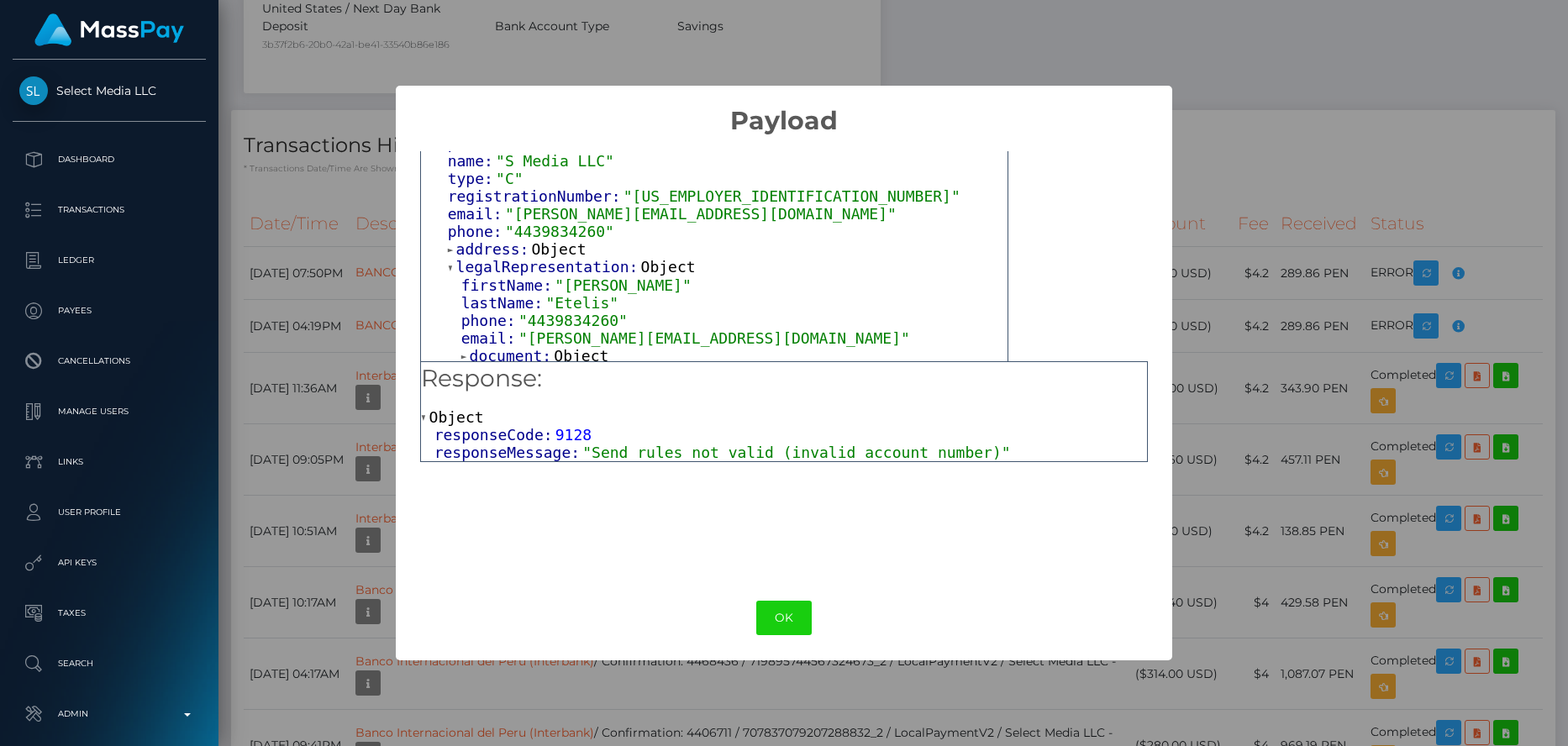
click at [483, 258] on span "address:" at bounding box center [494, 249] width 75 height 18
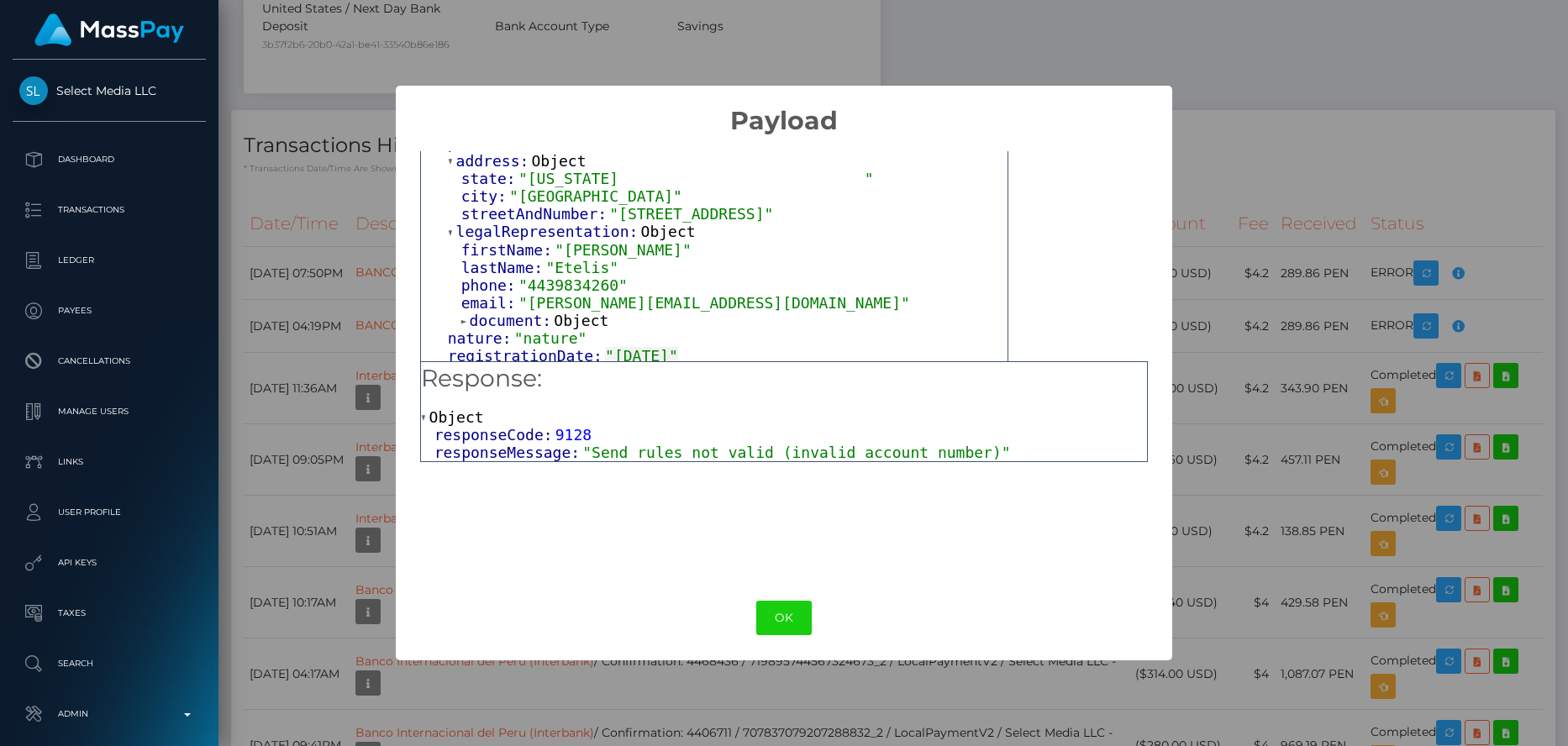
scroll to position [725, 0]
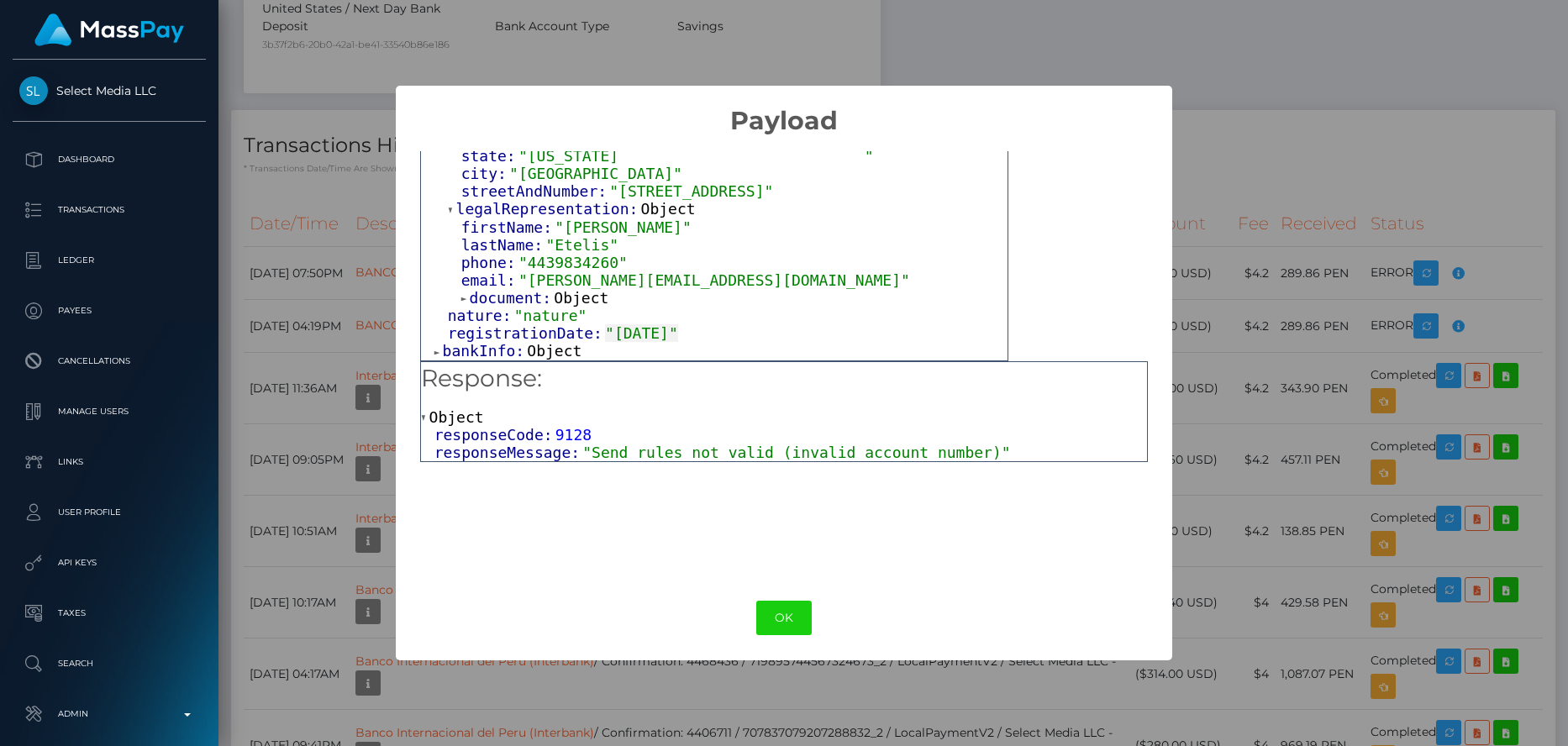
click at [501, 347] on span "bankInfo:" at bounding box center [485, 351] width 85 height 18
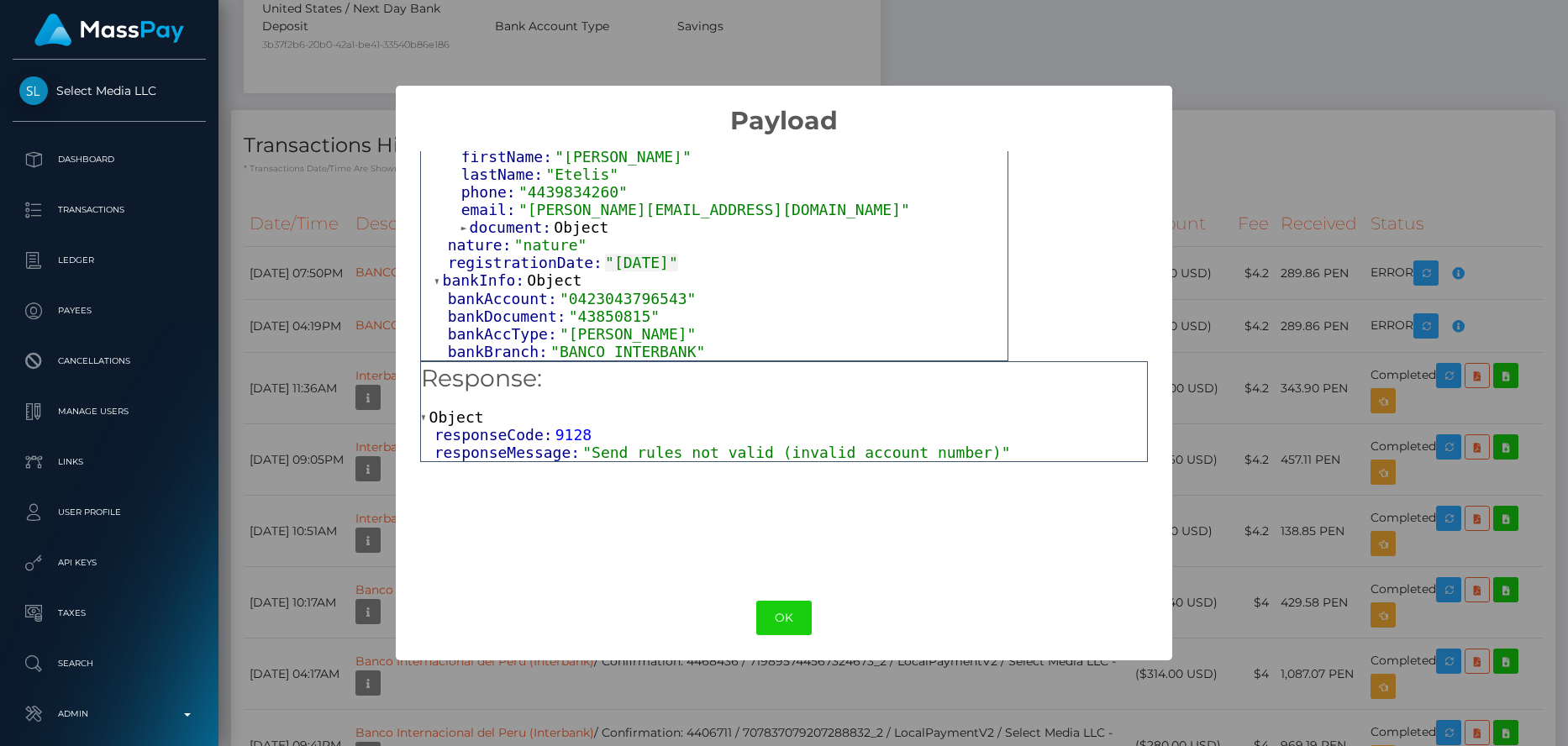
scroll to position [800, 0]
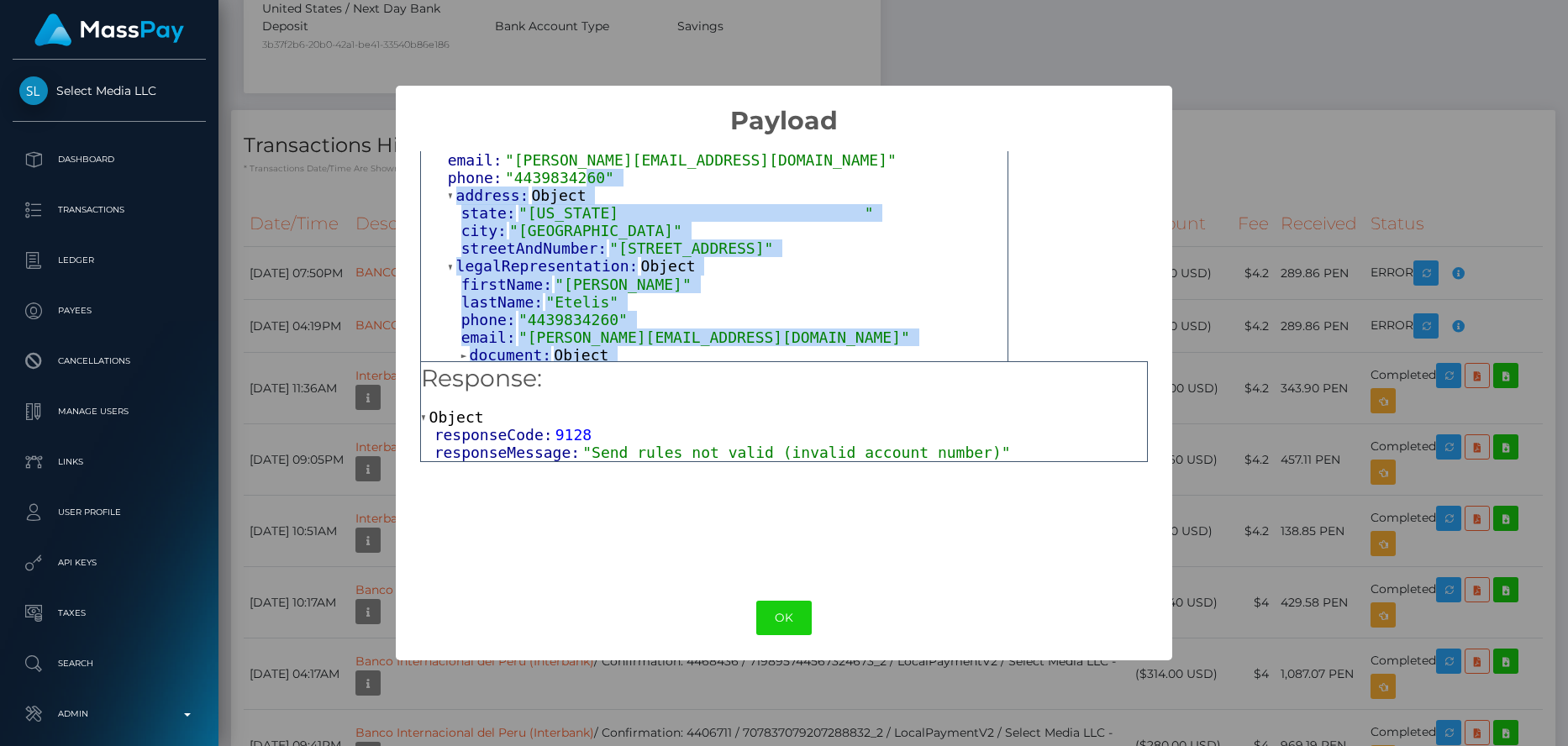
drag, startPoint x: 689, startPoint y: 346, endPoint x: 571, endPoint y: 202, distance: 186.2
click at [571, 202] on div "orderPartnerID: "cbf171e697757b6" orderCurrency: "USD" orderAmount: 84.584 payo…" at bounding box center [714, 36] width 587 height 904
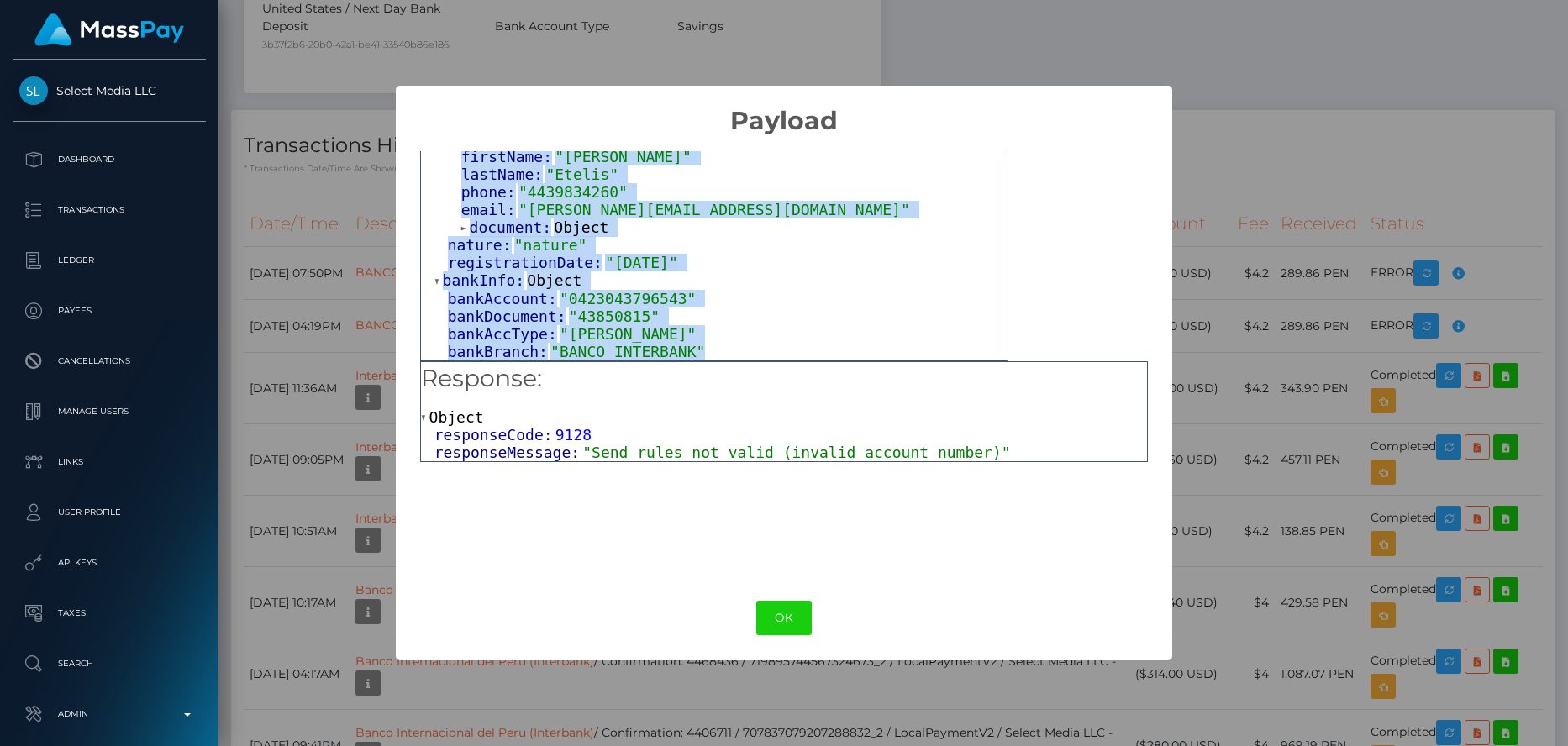
click at [736, 247] on div "nature: "nature"" at bounding box center [727, 245] width 560 height 18
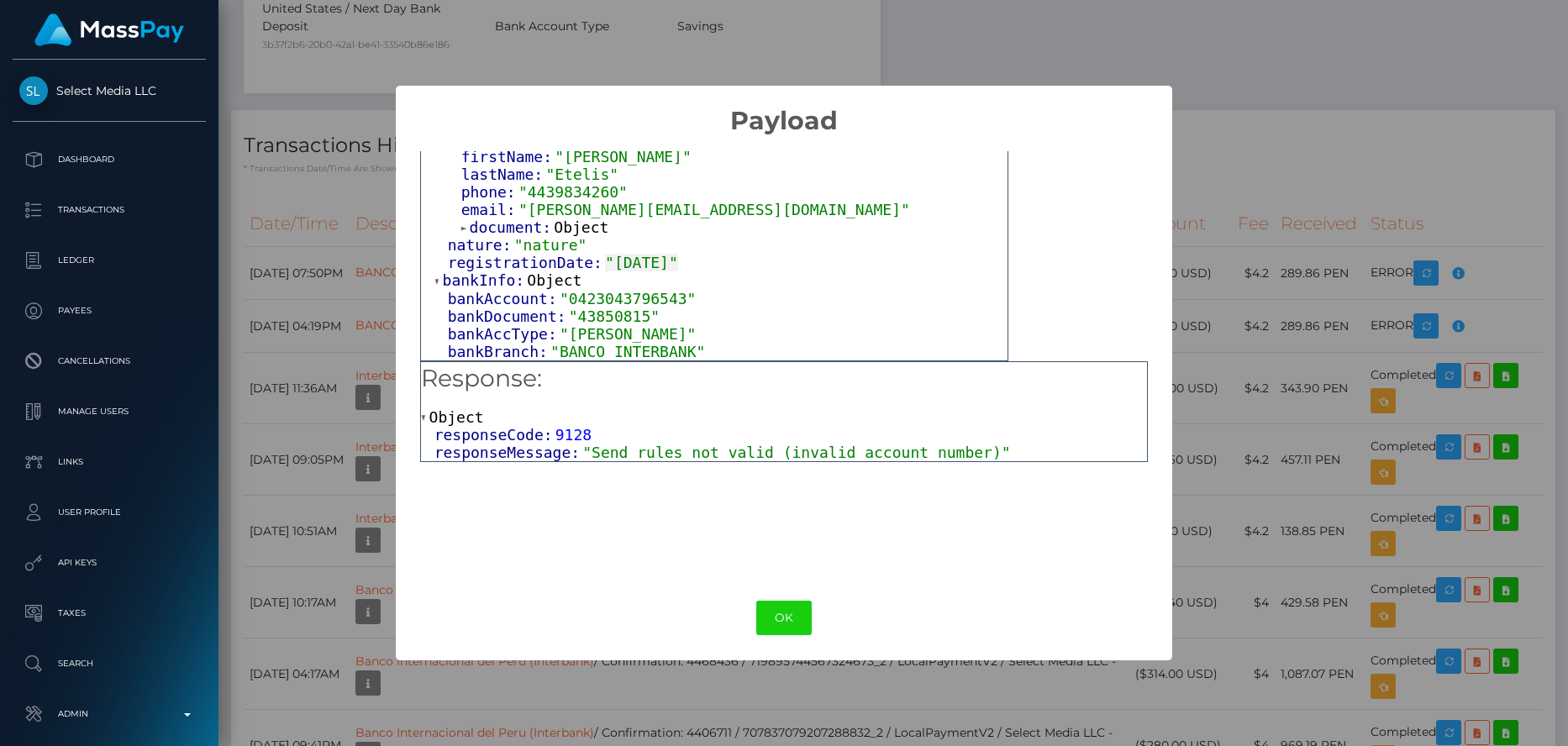
click at [521, 219] on span "document:" at bounding box center [512, 228] width 85 height 18
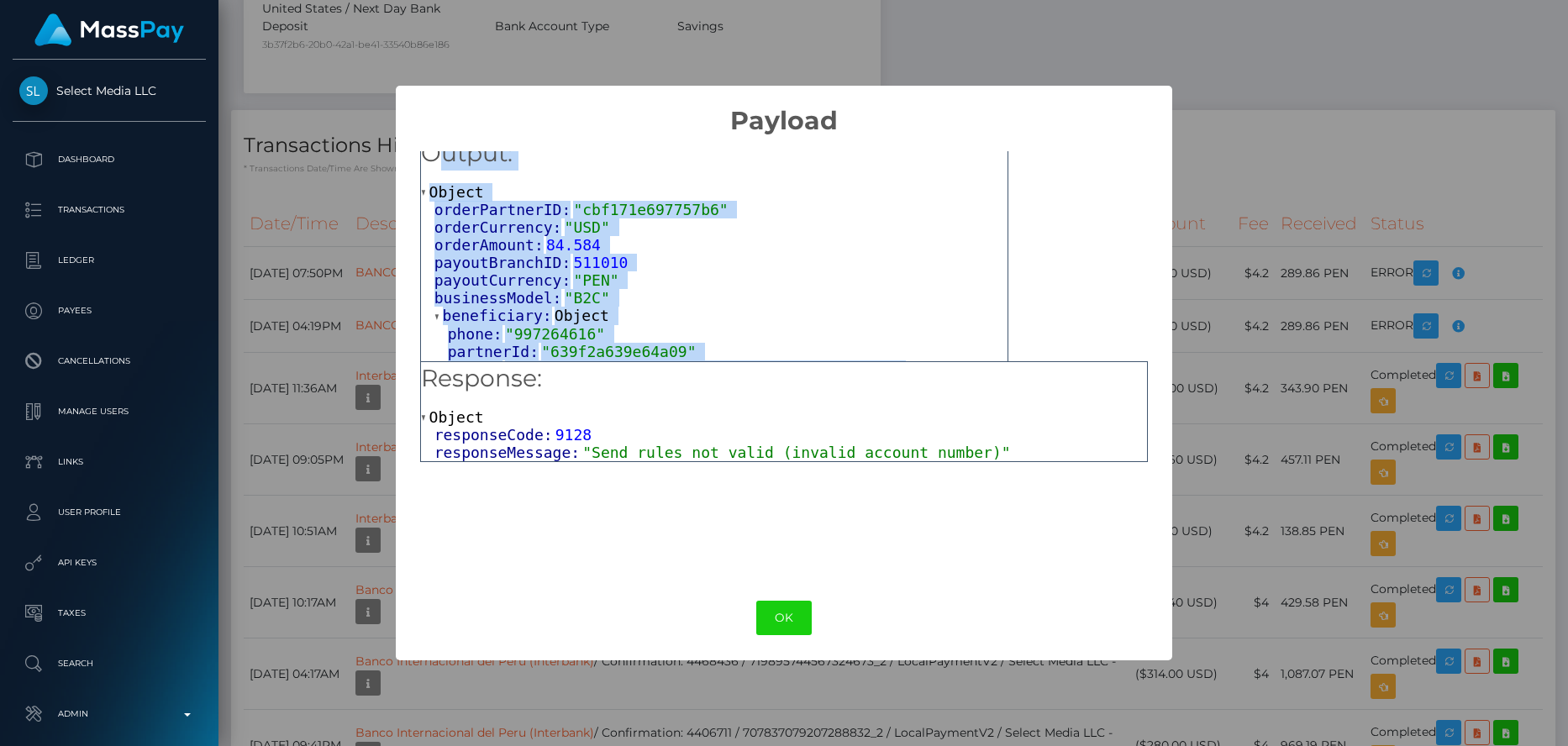
scroll to position [0, 0]
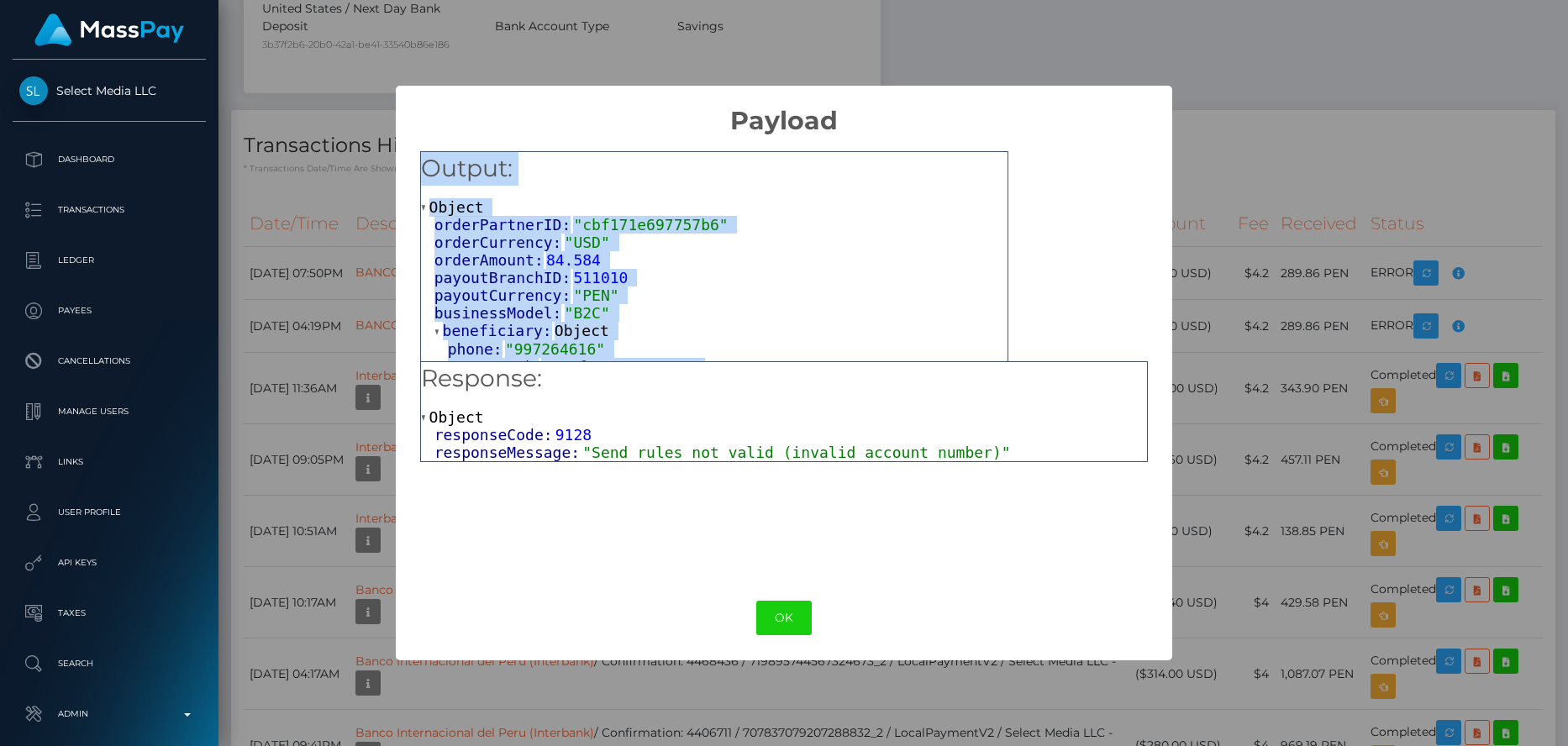
drag, startPoint x: 691, startPoint y: 346, endPoint x: 429, endPoint y: 162, distance: 320.2
click at [429, 162] on div "Output: Object orderPartnerID: "cbf171e697757b6" orderCurrency: "USD" orderAmou…" at bounding box center [714, 663] width 588 height 1022
copy div "Output: Object orderPartnerID: "cbf171e697757b6" orderCurrency: "USD" orderAmou…"
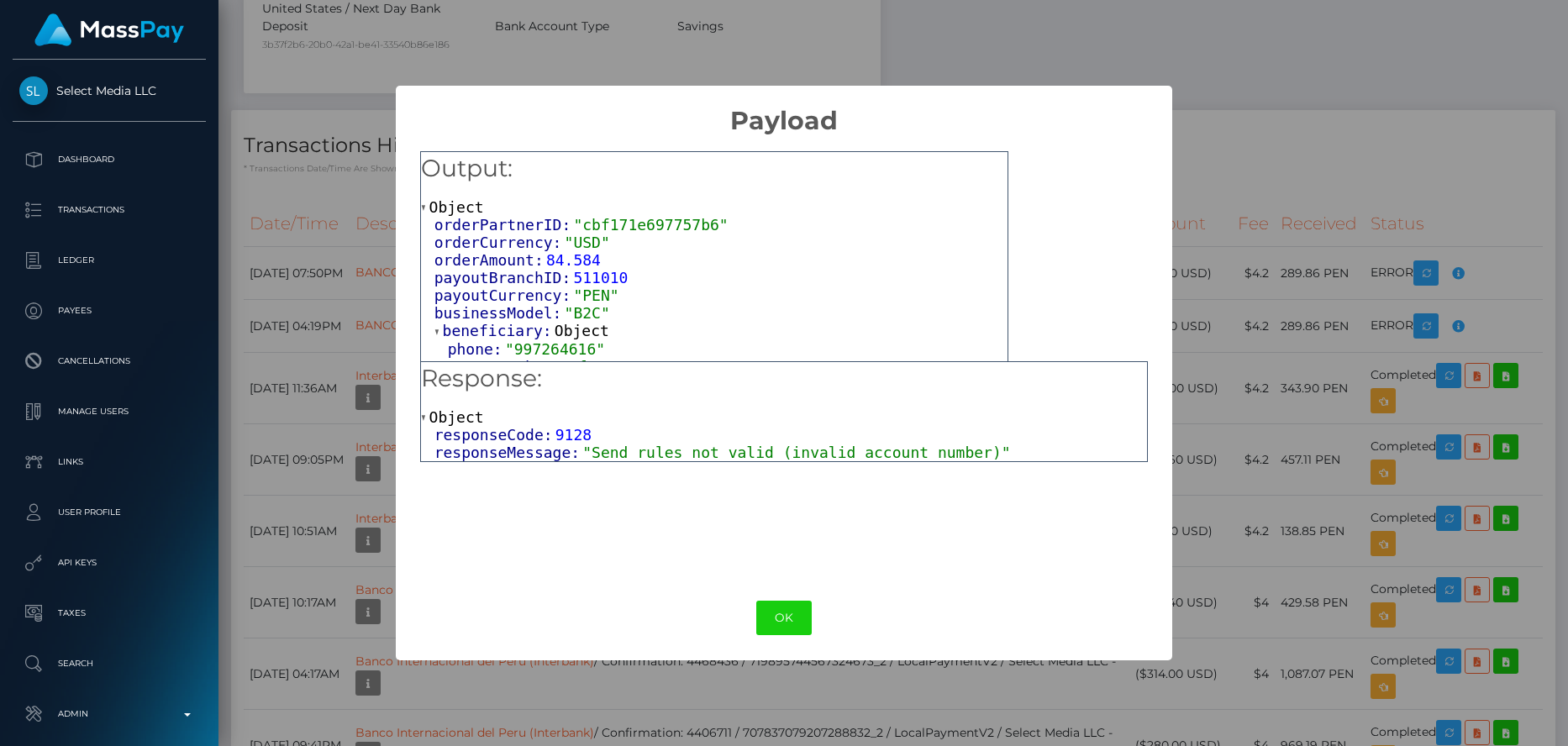
click at [639, 450] on span ""Send rules not valid (invalid account number)"" at bounding box center [796, 453] width 428 height 18
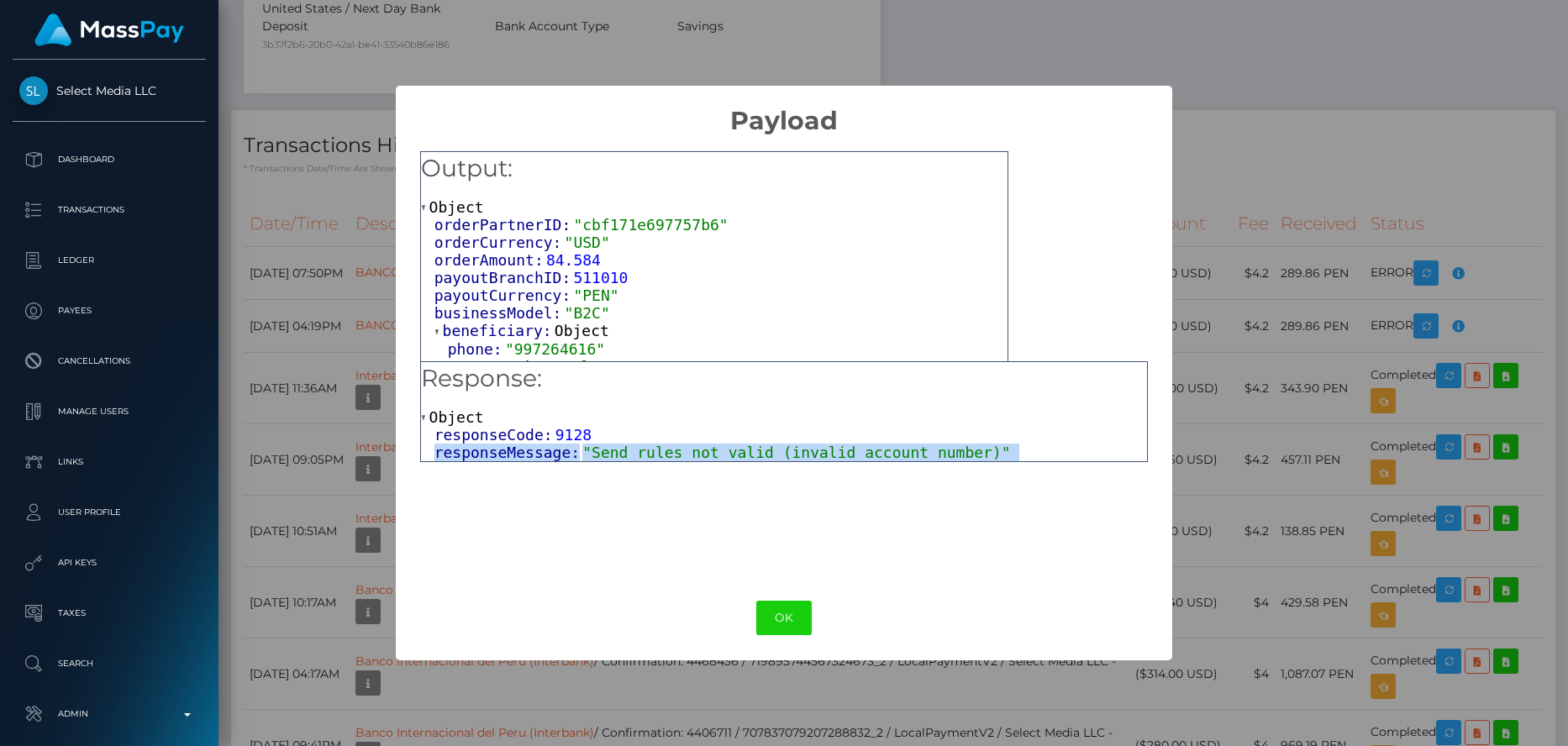
click at [639, 450] on span ""Send rules not valid (invalid account number)"" at bounding box center [796, 453] width 428 height 18
copy div "responseMessage: "Send rules not valid (invalid account number)" OK No Cancel"
click at [432, 413] on span "Object" at bounding box center [457, 417] width 55 height 18
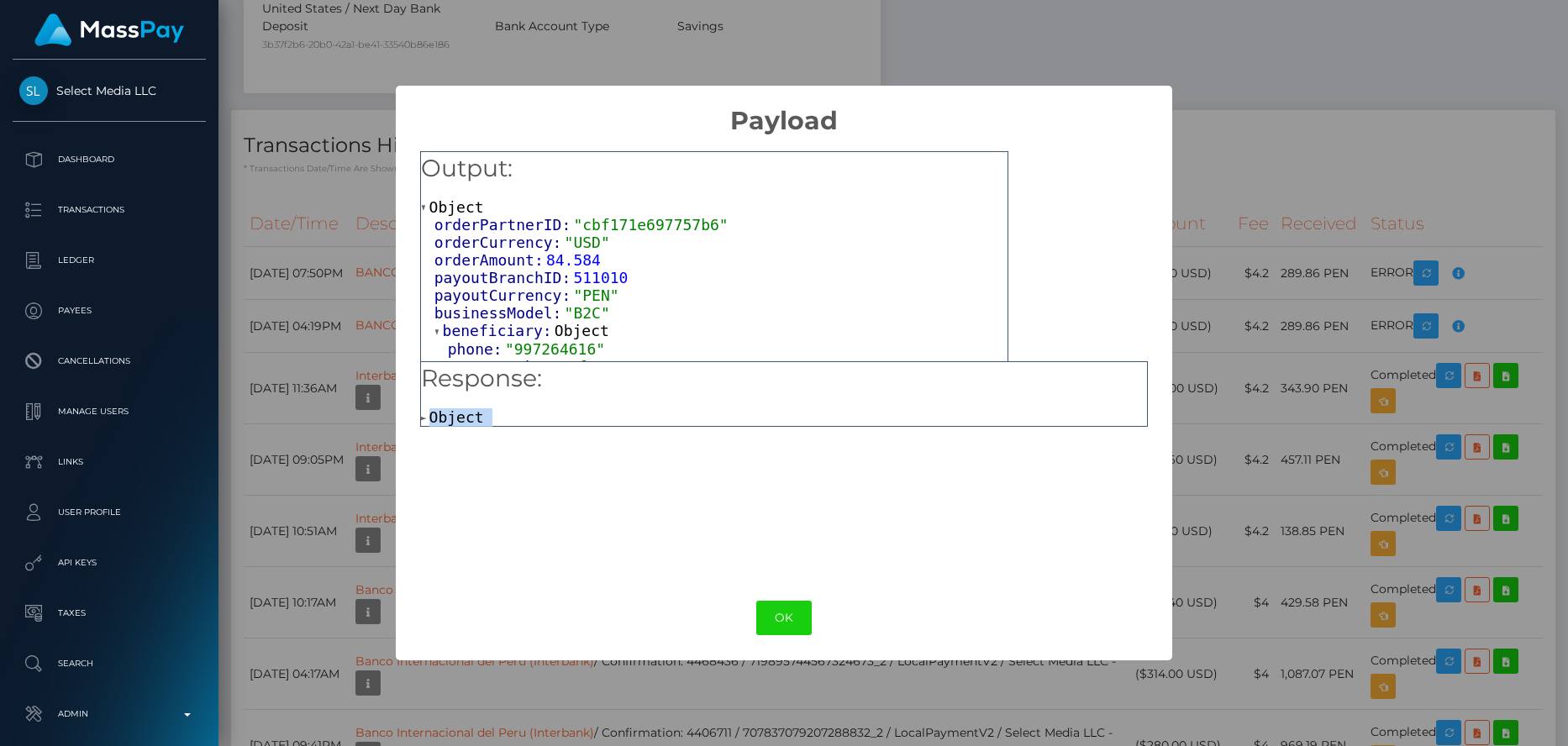
click at [459, 419] on span "Object" at bounding box center [457, 417] width 55 height 18
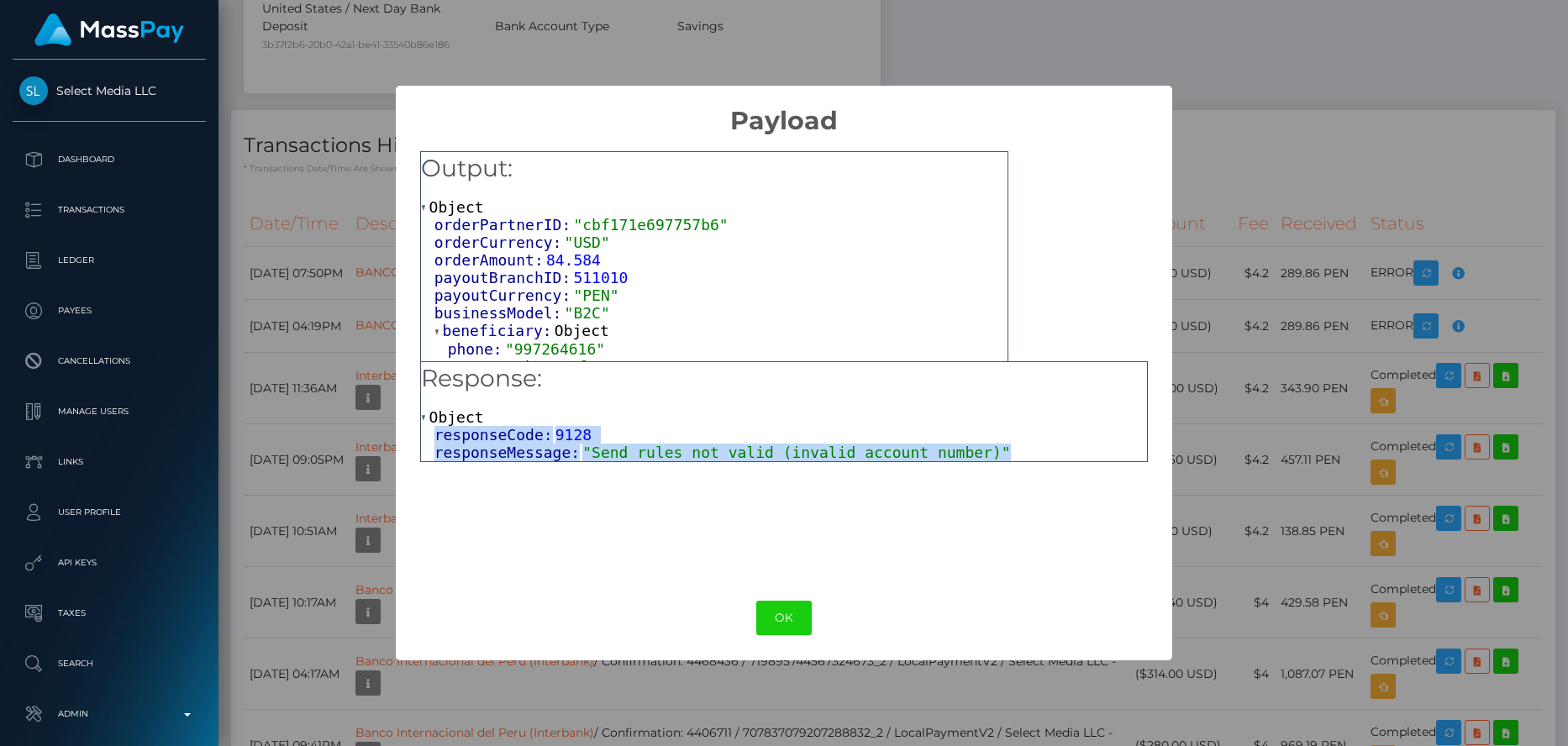
drag, startPoint x: 436, startPoint y: 437, endPoint x: 987, endPoint y: 453, distance: 551.2
click at [987, 453] on div "responseCode: 9128 responseMessage: "Send rules not valid (invalid account numb…" at bounding box center [784, 443] width 727 height 35
copy div "responseCode: 9128 responseMessage: "Send rules not valid (invalid account numb…"
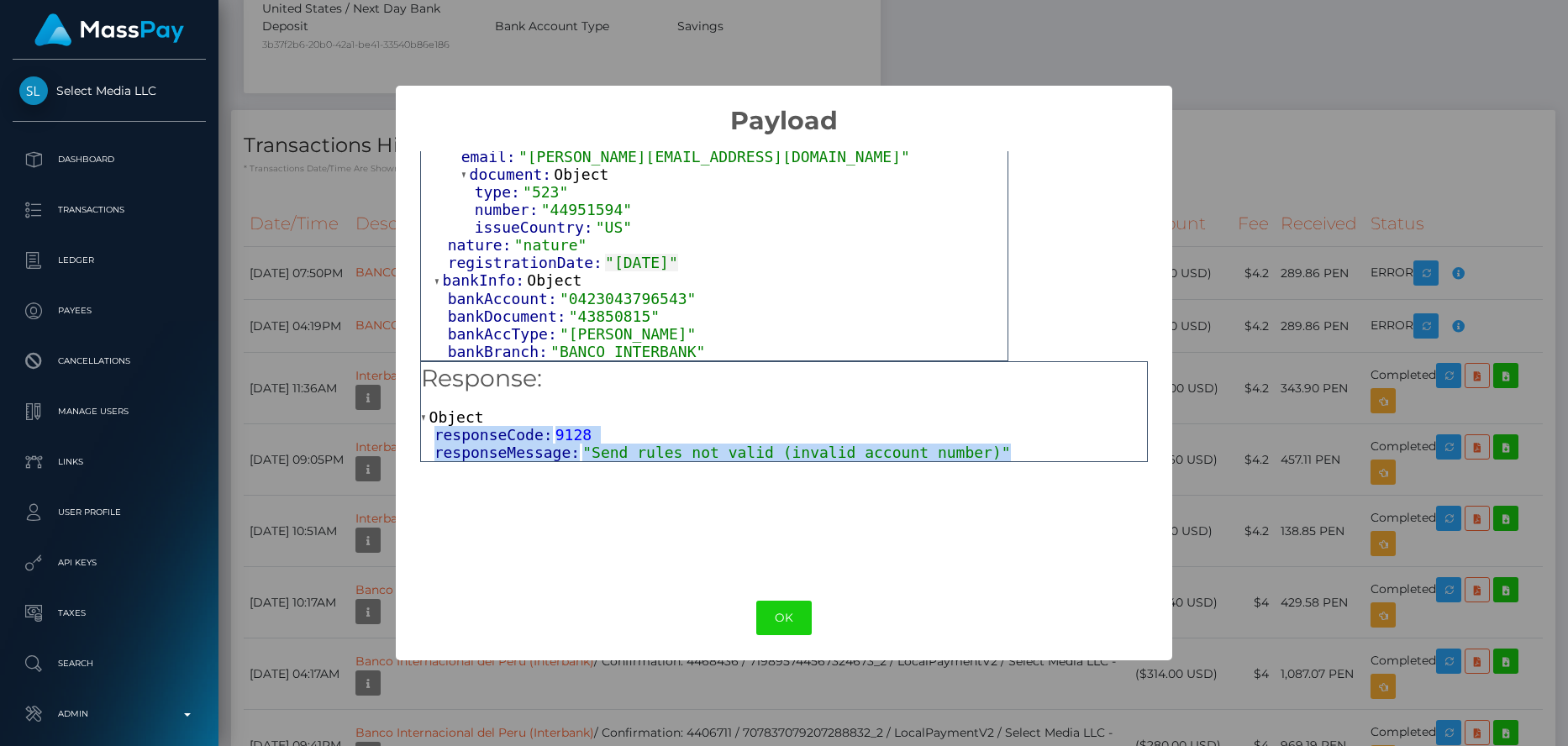
scroll to position [855, 0]
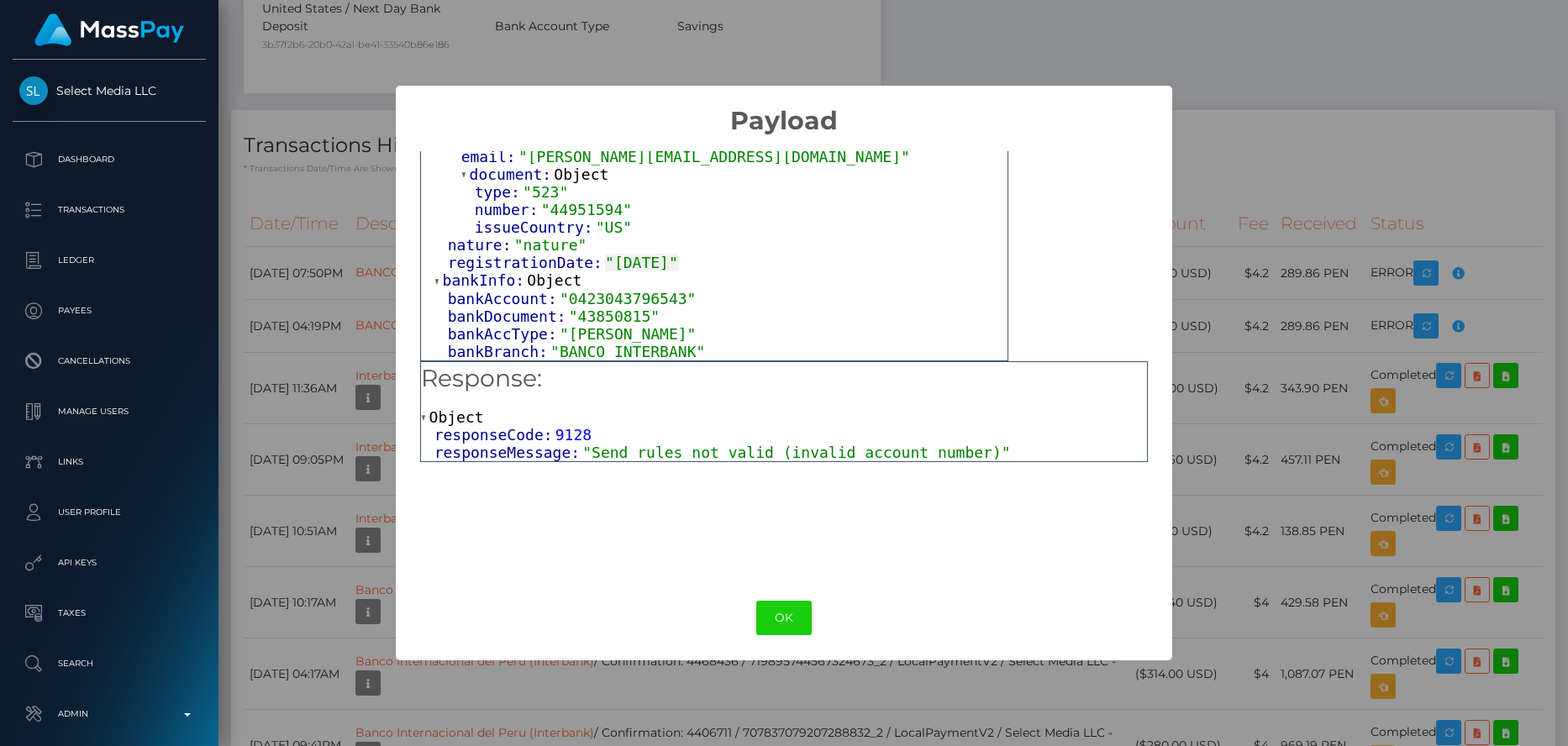
click at [599, 298] on span ""0423043796543"" at bounding box center [628, 299] width 137 height 18
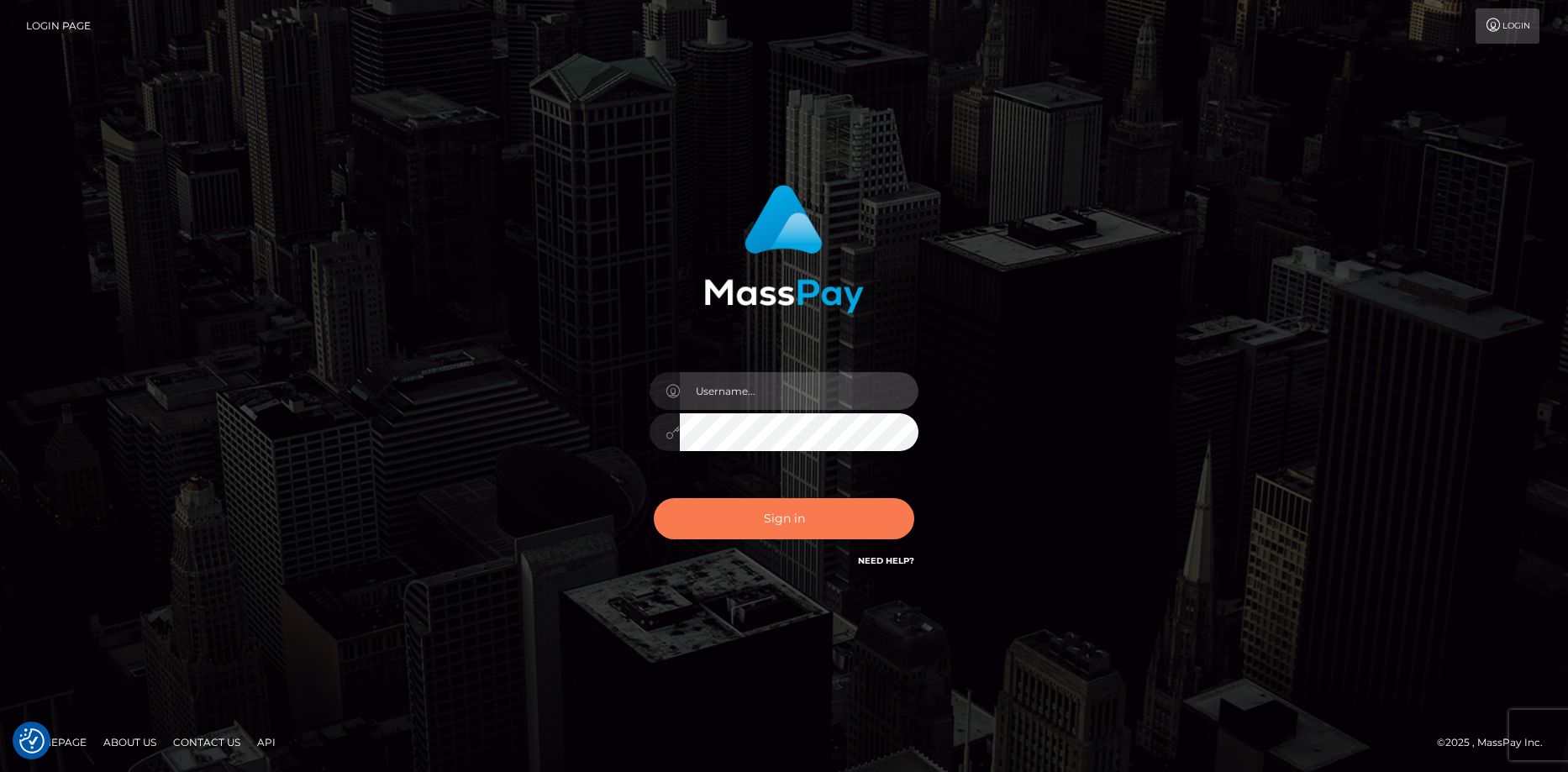
type input "[PERSON_NAME]"
click at [744, 523] on button "Sign in" at bounding box center [784, 519] width 260 height 41
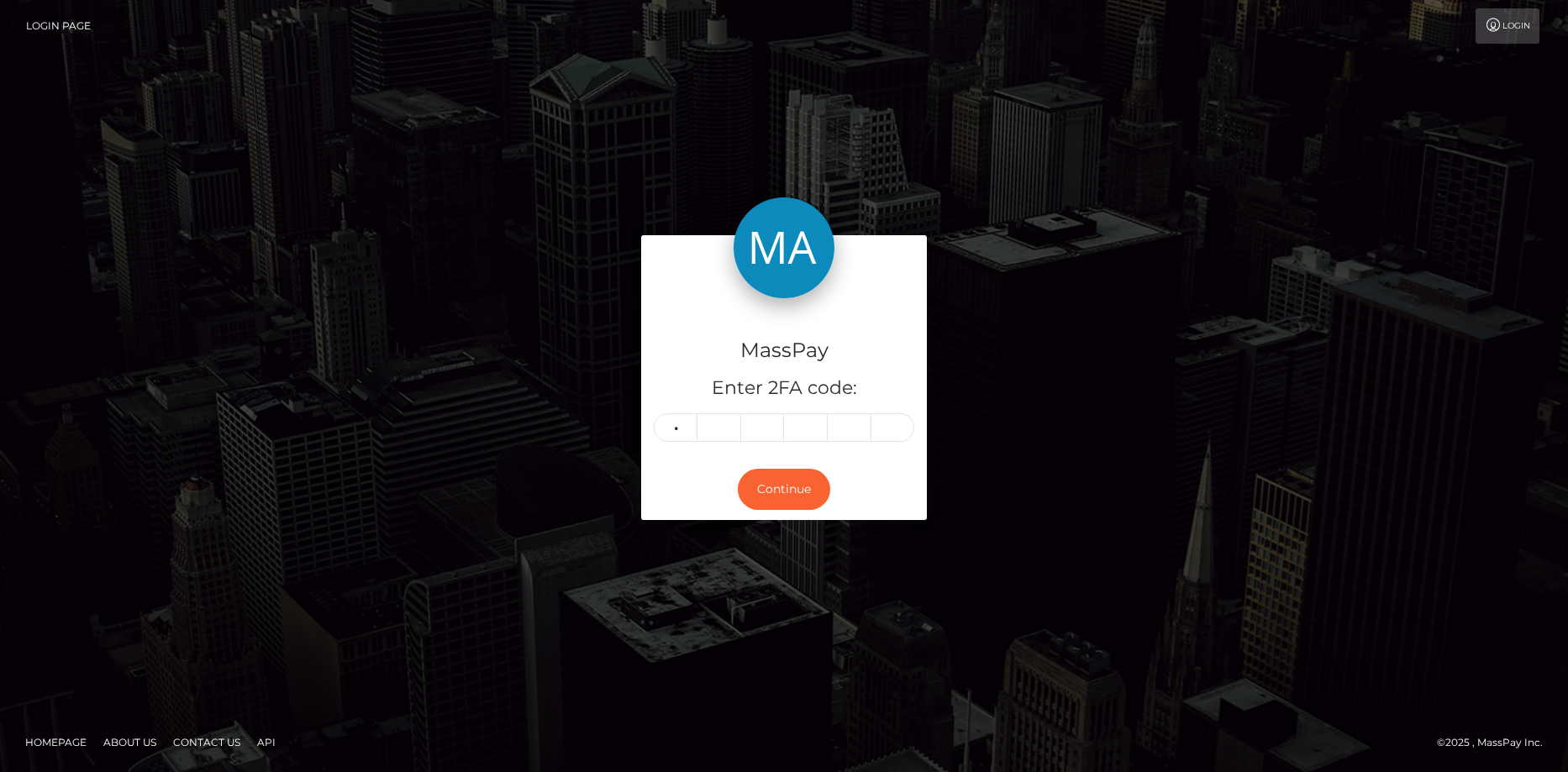
type input "1"
type input "7"
type input "0"
type input "6"
type input "0"
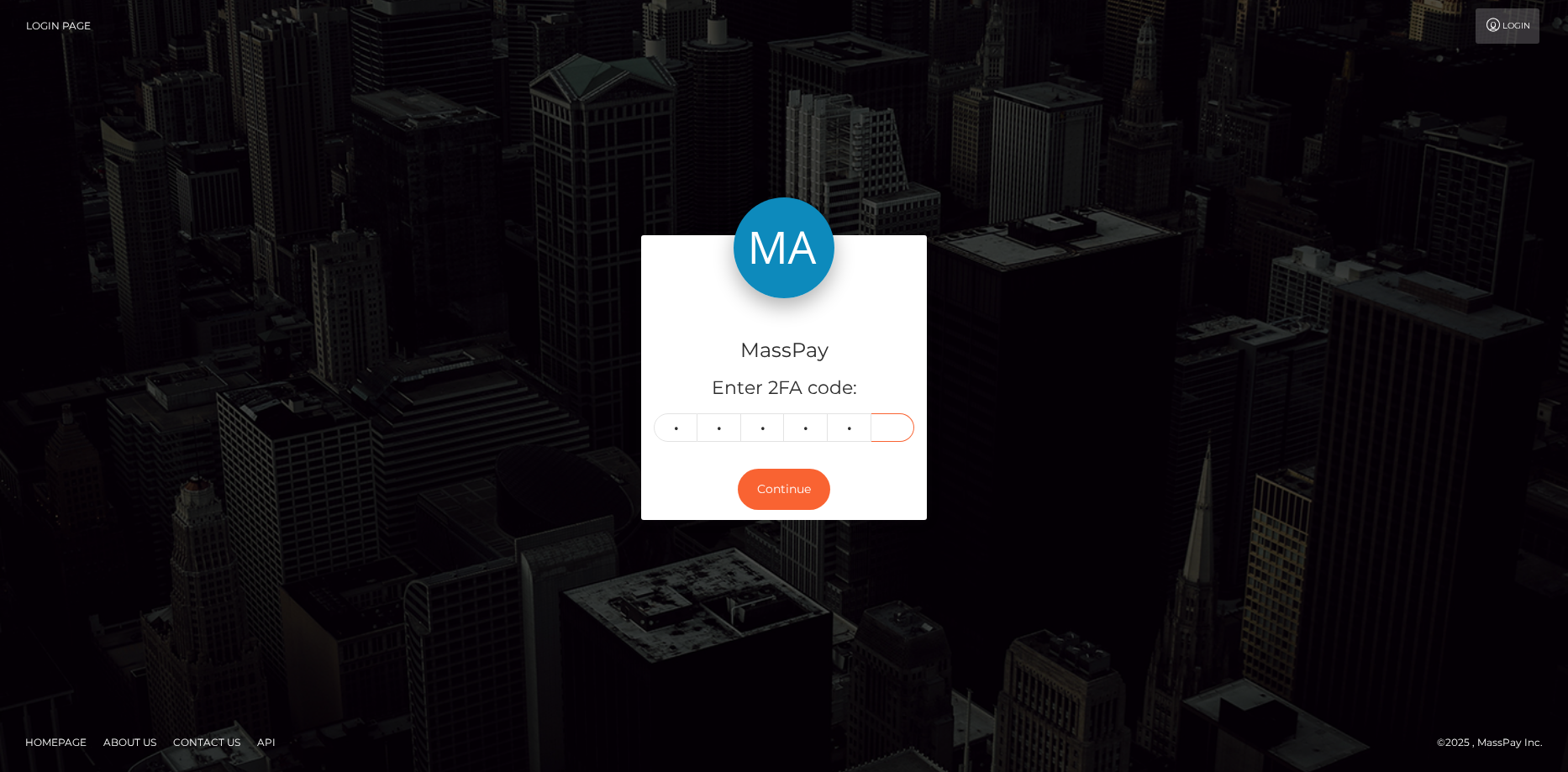
type input "6"
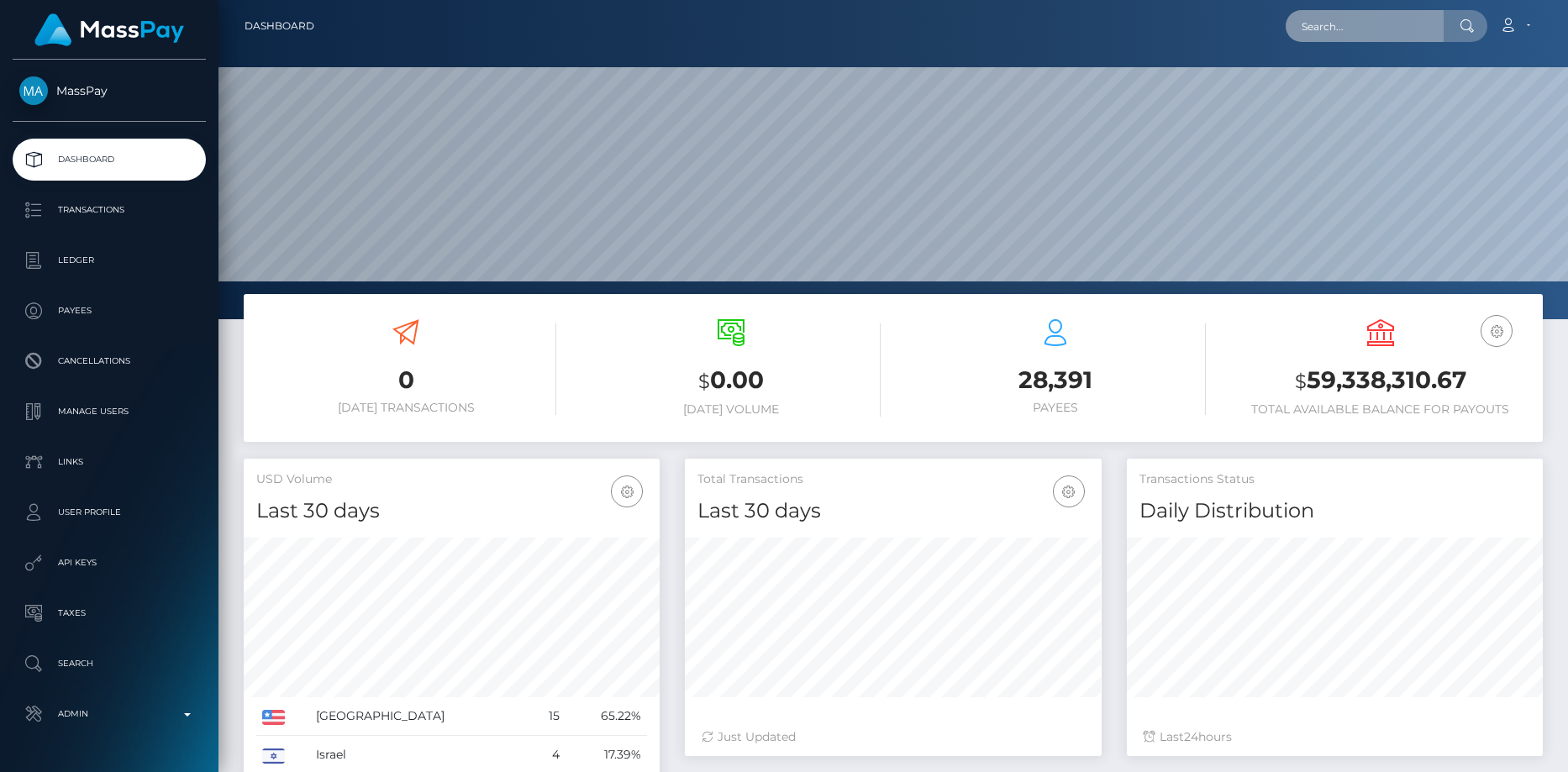
click at [1323, 39] on input "text" at bounding box center [1364, 26] width 158 height 32
paste input "Ticket ‭#131116‬"
type input "Ticket ‭#131116‬"
paste input "[EMAIL_ADDRESS][DOMAIN_NAME]"
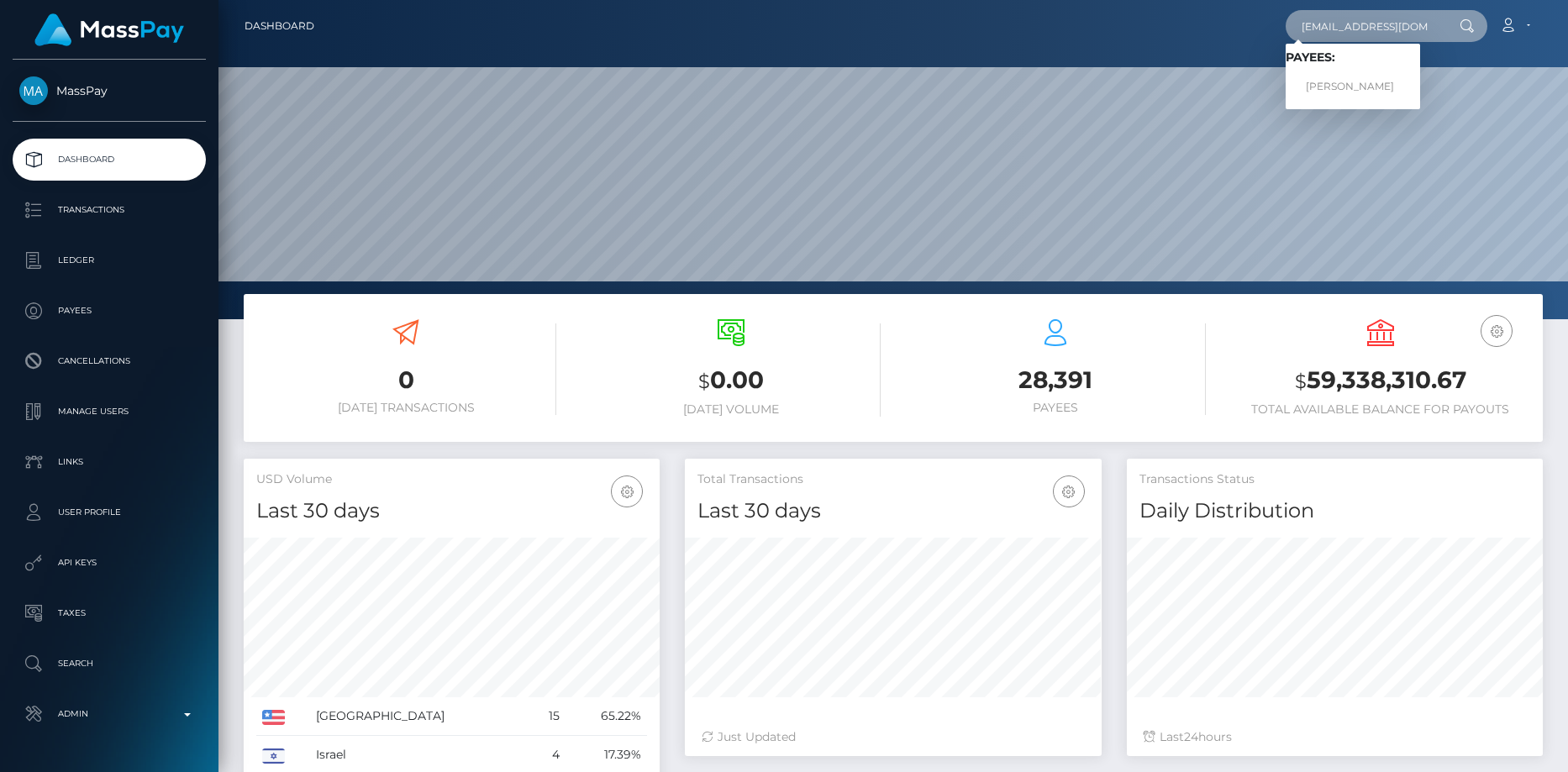
type input "[EMAIL_ADDRESS][DOMAIN_NAME]"
click at [1364, 74] on link "LOTTIE JANE FEGAN" at bounding box center [1353, 87] width 135 height 31
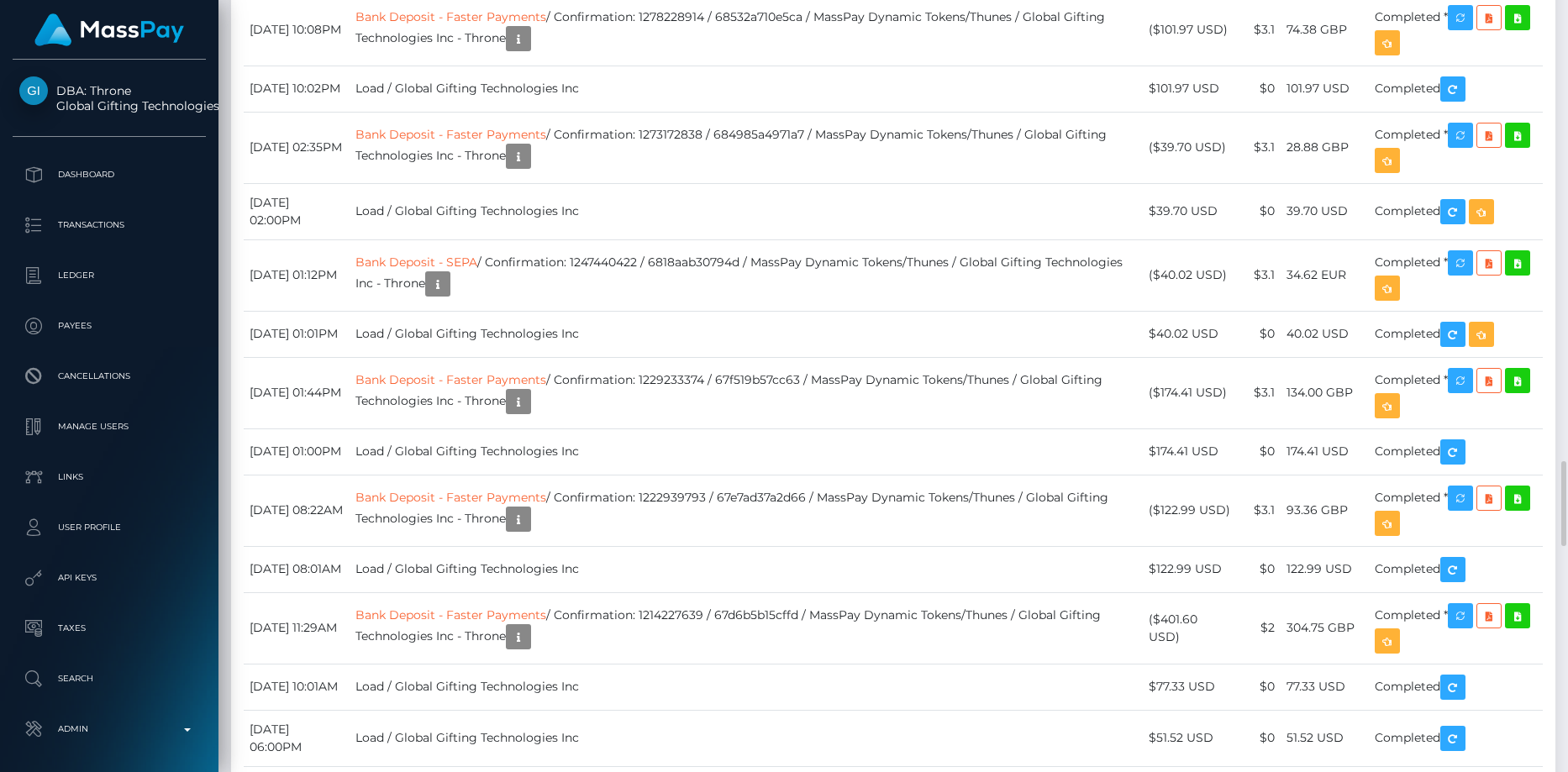
scroll to position [4620, 0]
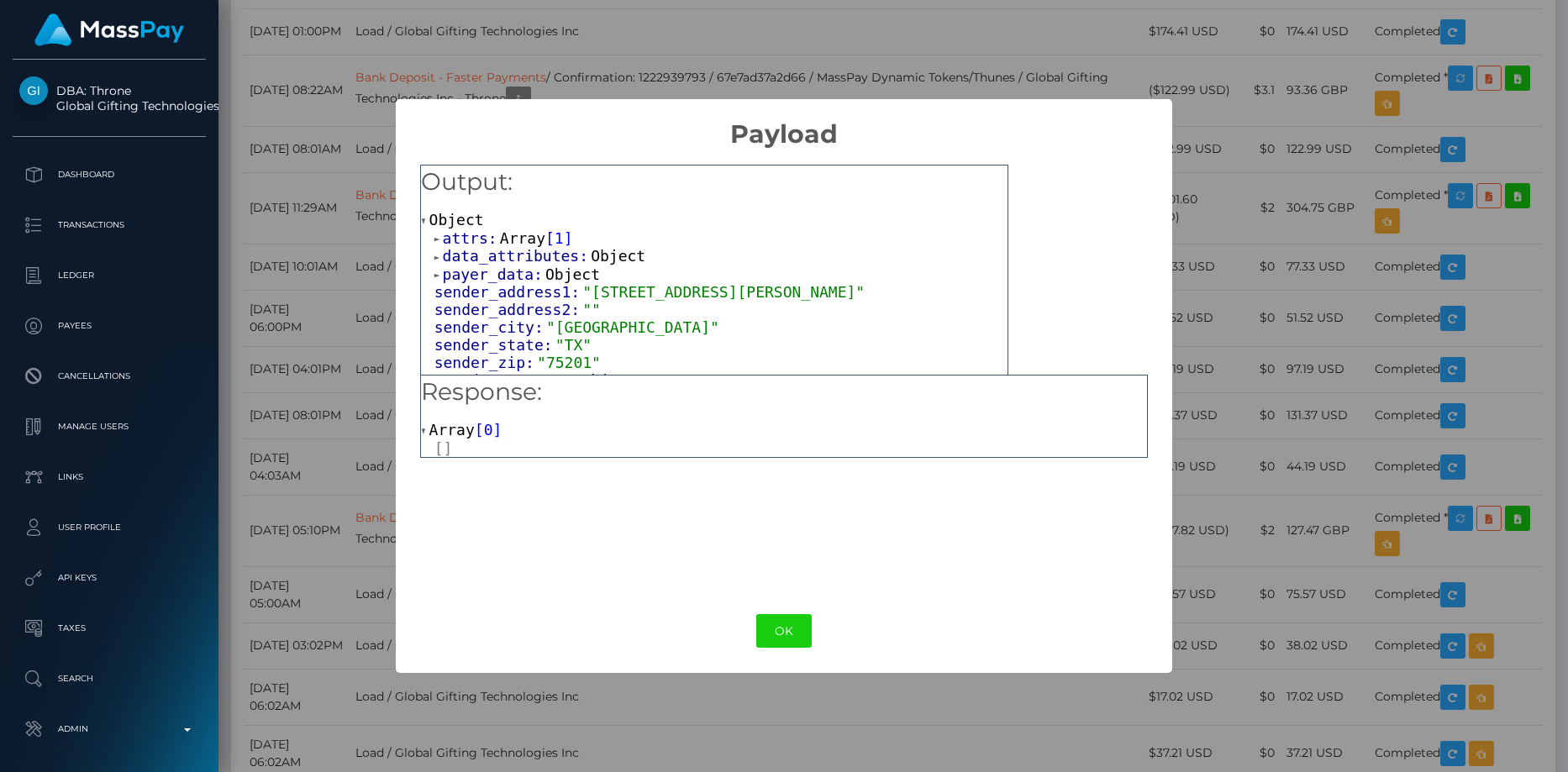
click at [485, 288] on span "sender_address1:" at bounding box center [509, 292] width 149 height 18
click at [490, 279] on span "payer_data:" at bounding box center [494, 274] width 102 height 18
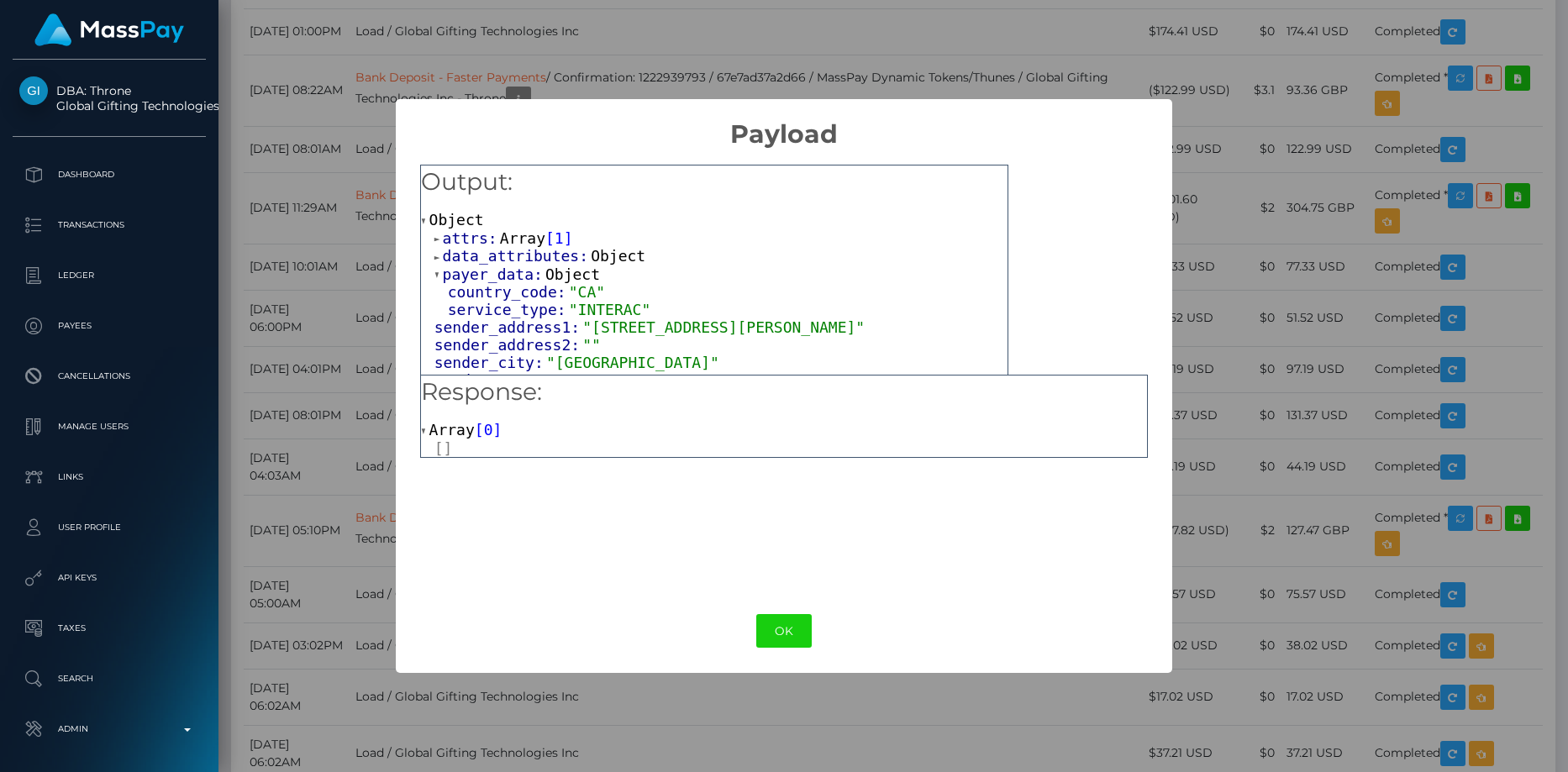
click at [497, 253] on span "data_attributes:" at bounding box center [518, 256] width 149 height 18
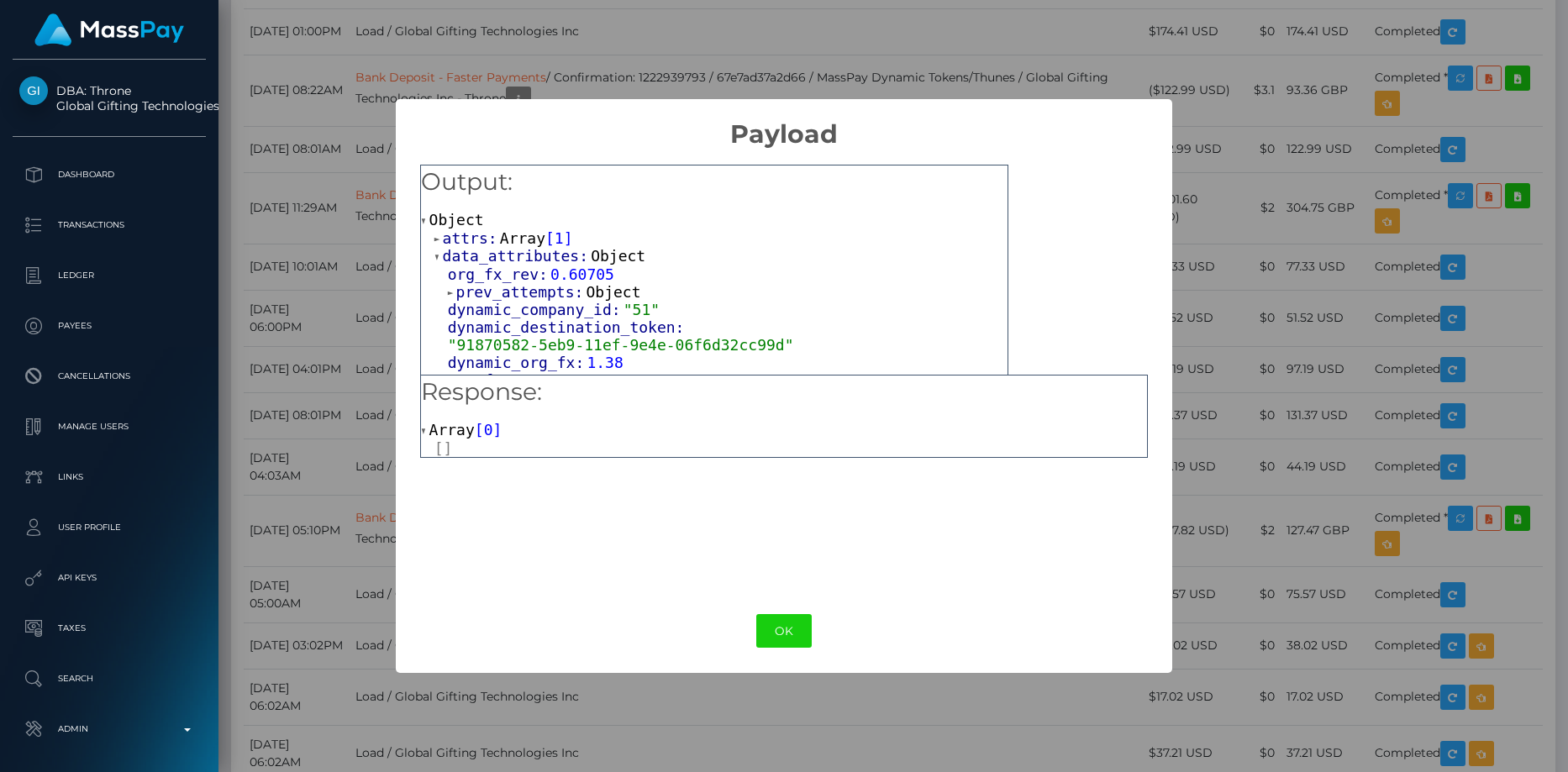
click at [500, 238] on span "Array" at bounding box center [522, 239] width 46 height 18
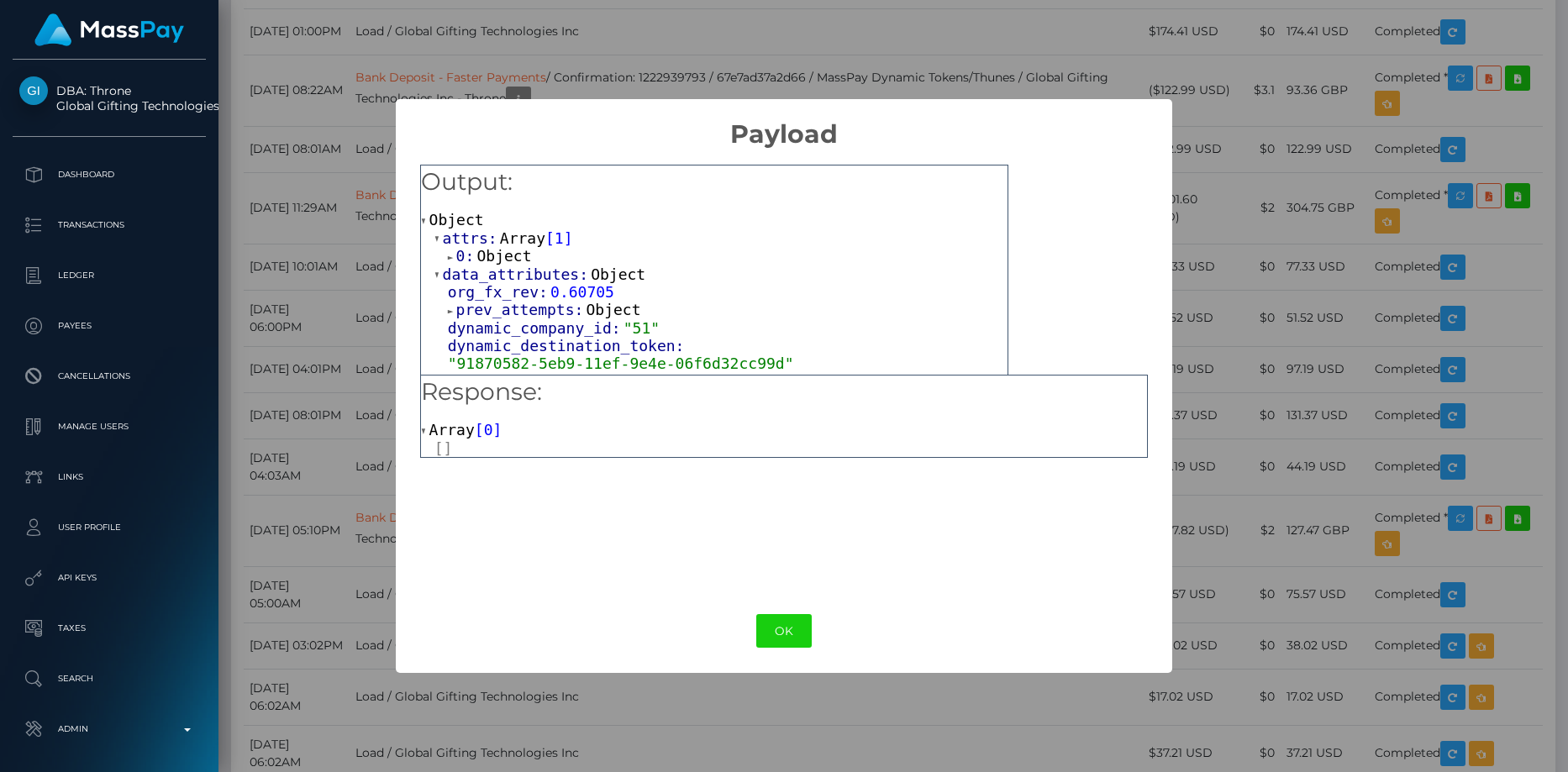
click at [499, 263] on span "Object" at bounding box center [503, 256] width 55 height 18
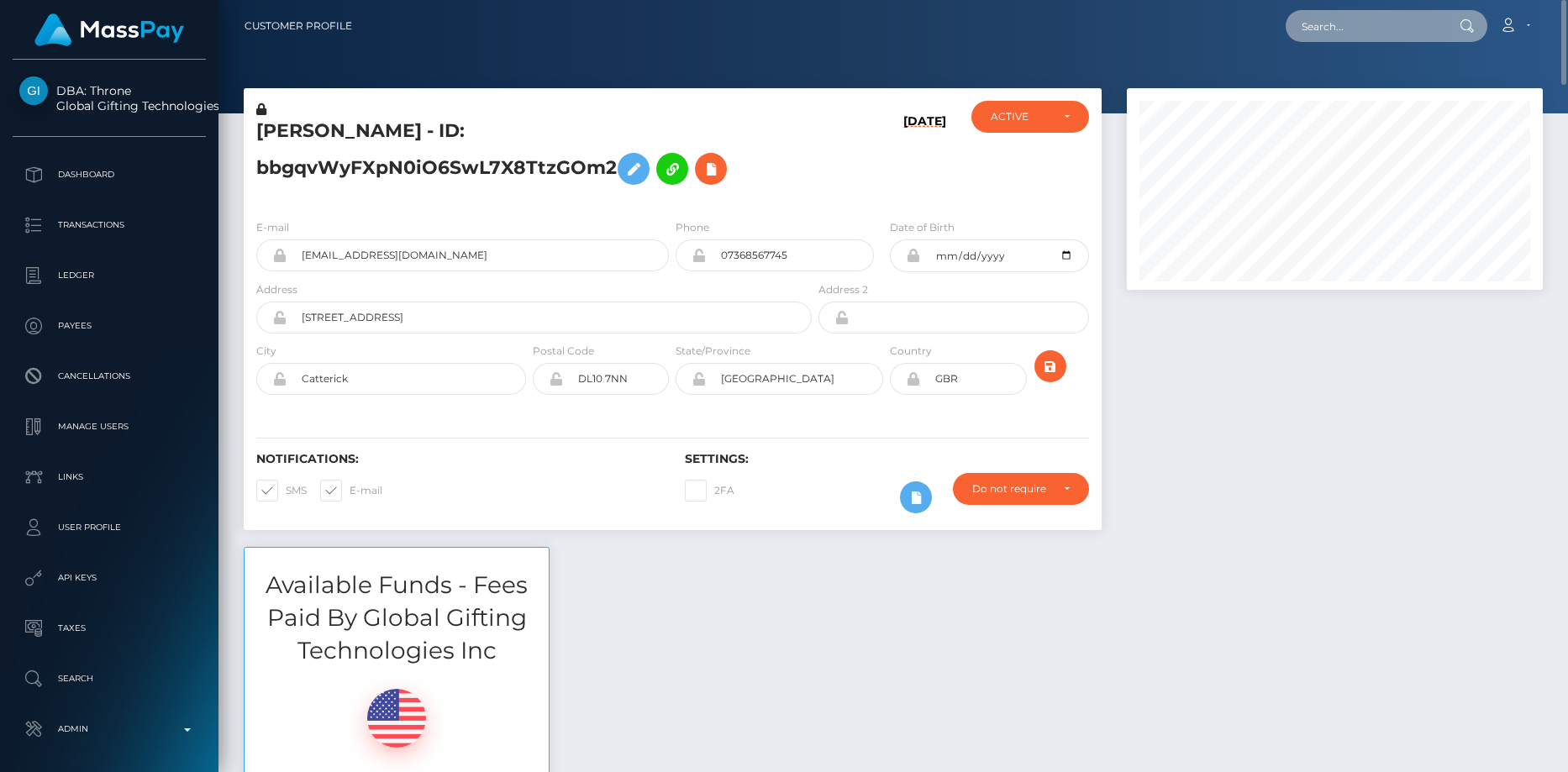
click at [1404, 30] on input "text" at bounding box center [1364, 26] width 158 height 32
paste input "poact_36eFpZIq3s2e"
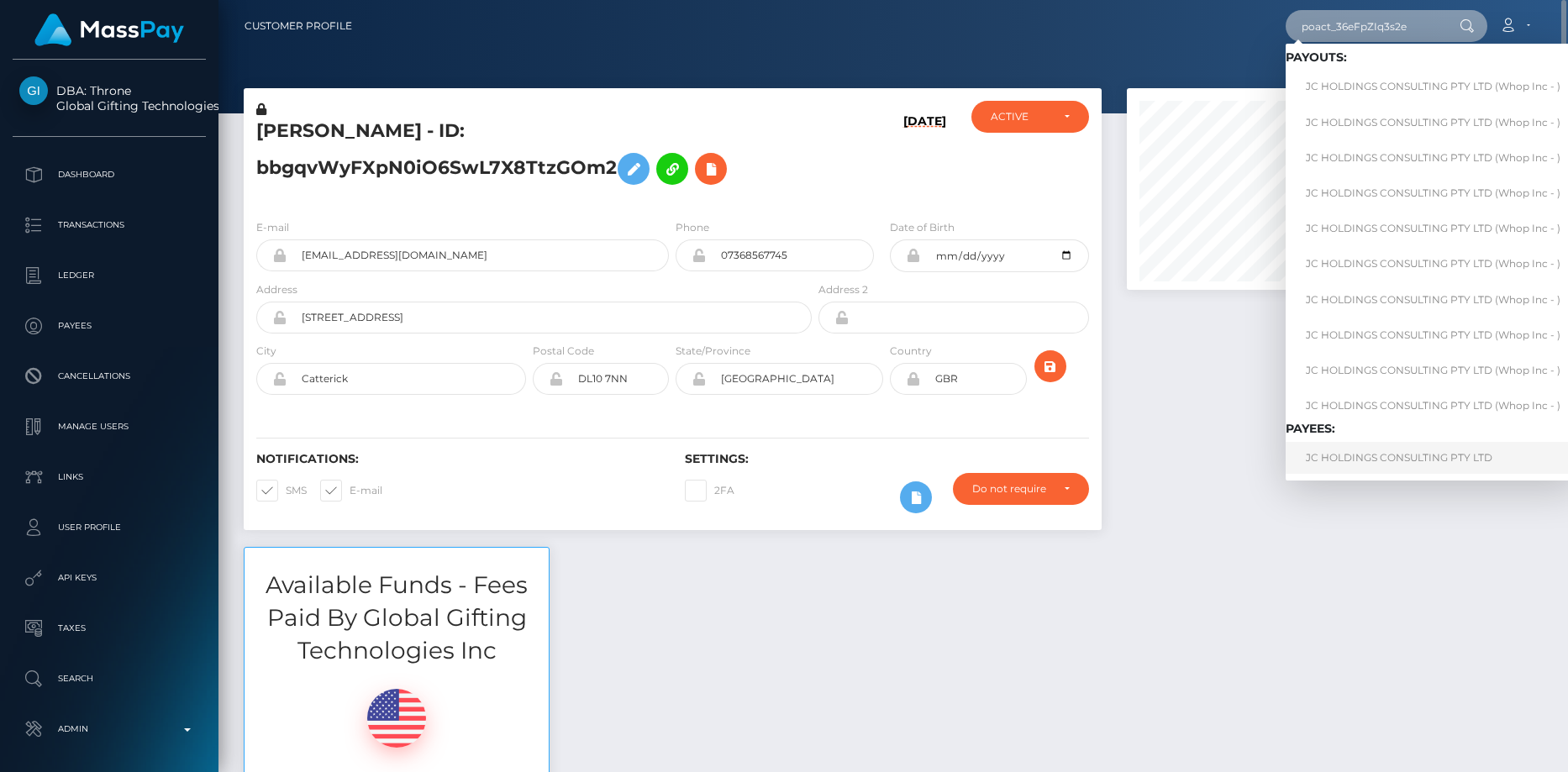
type input "poact_36eFpZIq3s2e"
click at [1330, 453] on link "JC HOLDINGS CONSULTING PTY LTD" at bounding box center [1433, 457] width 295 height 31
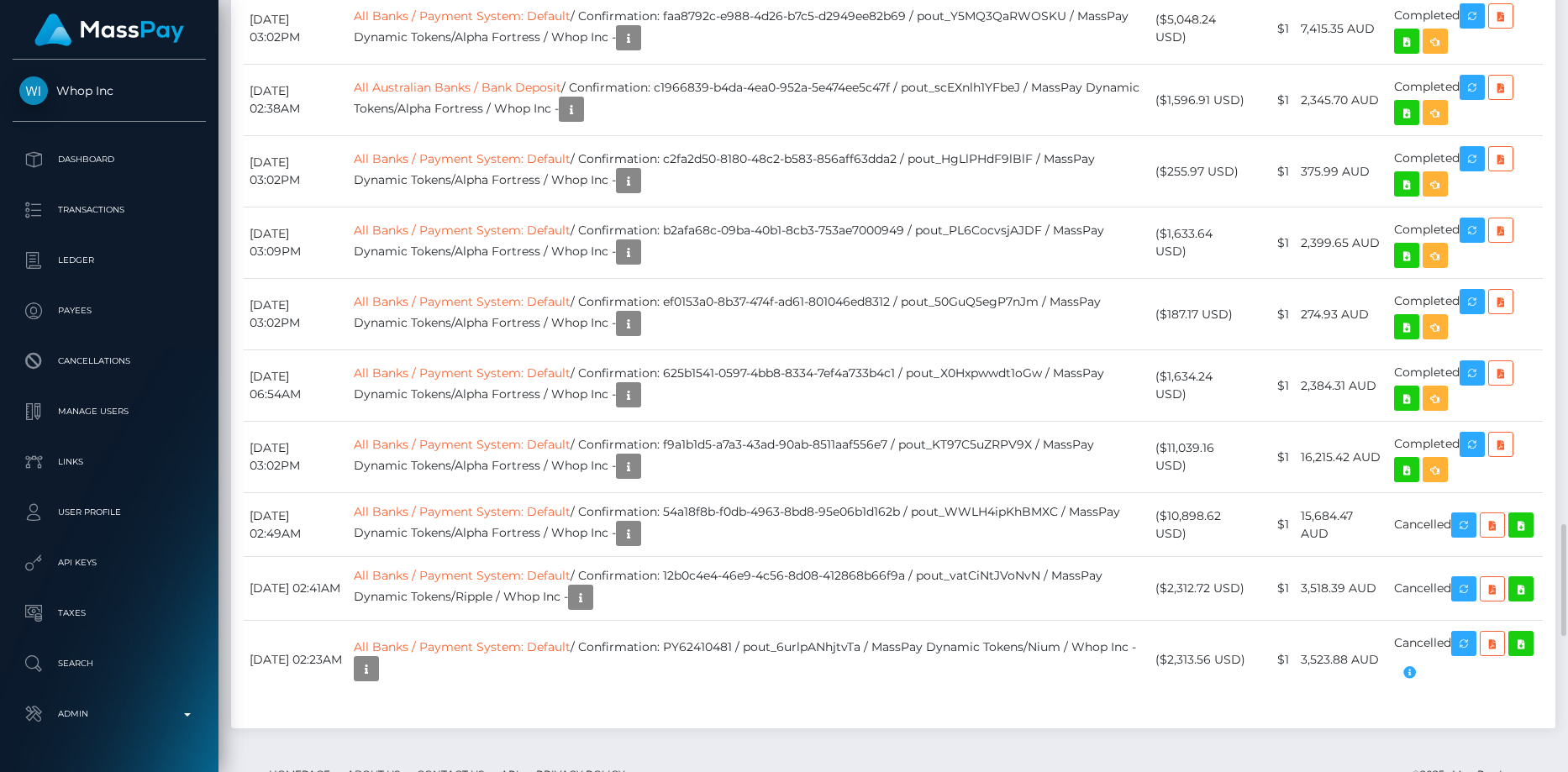
scroll to position [202, 417]
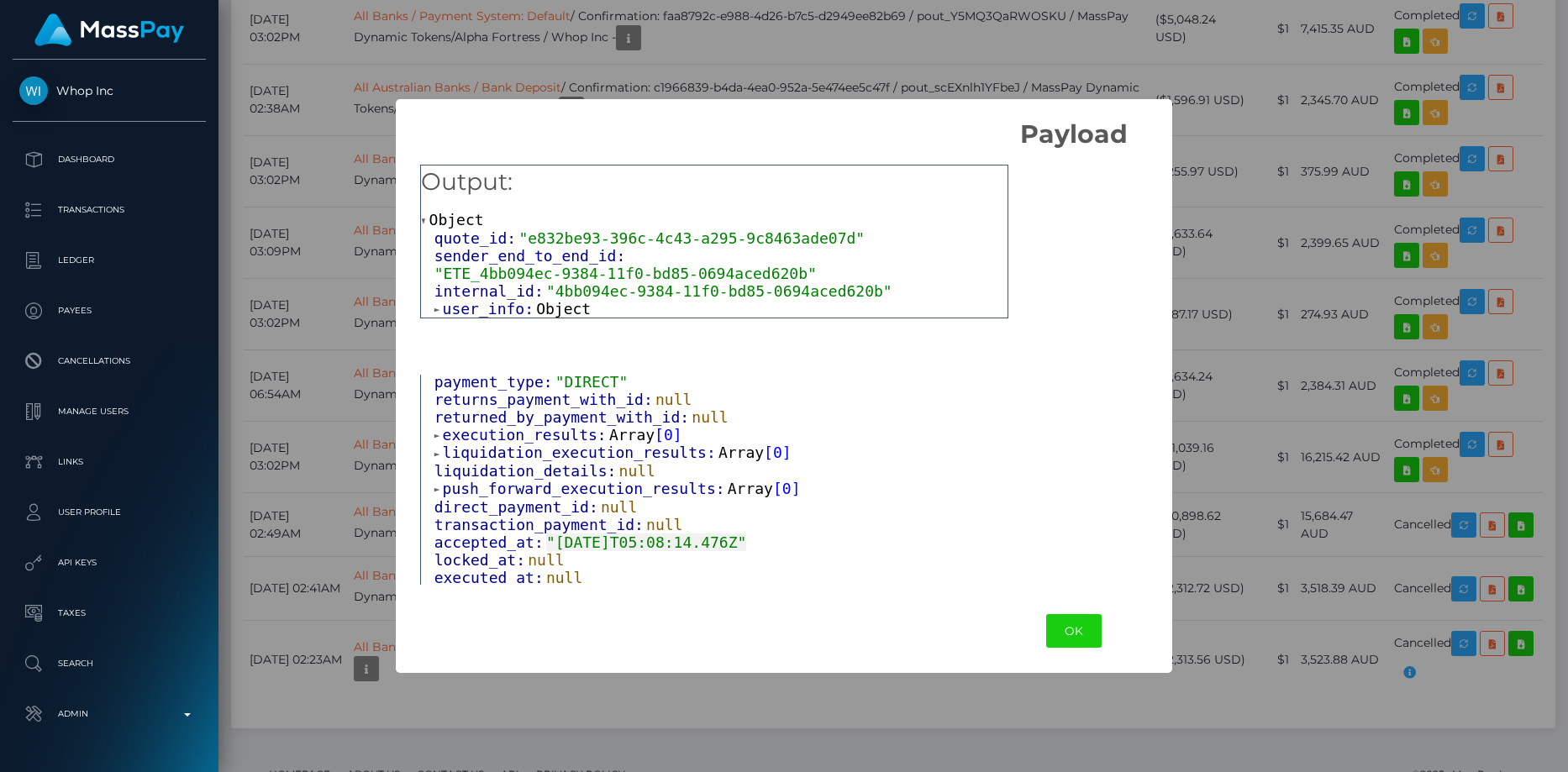
scroll to position [356, 0]
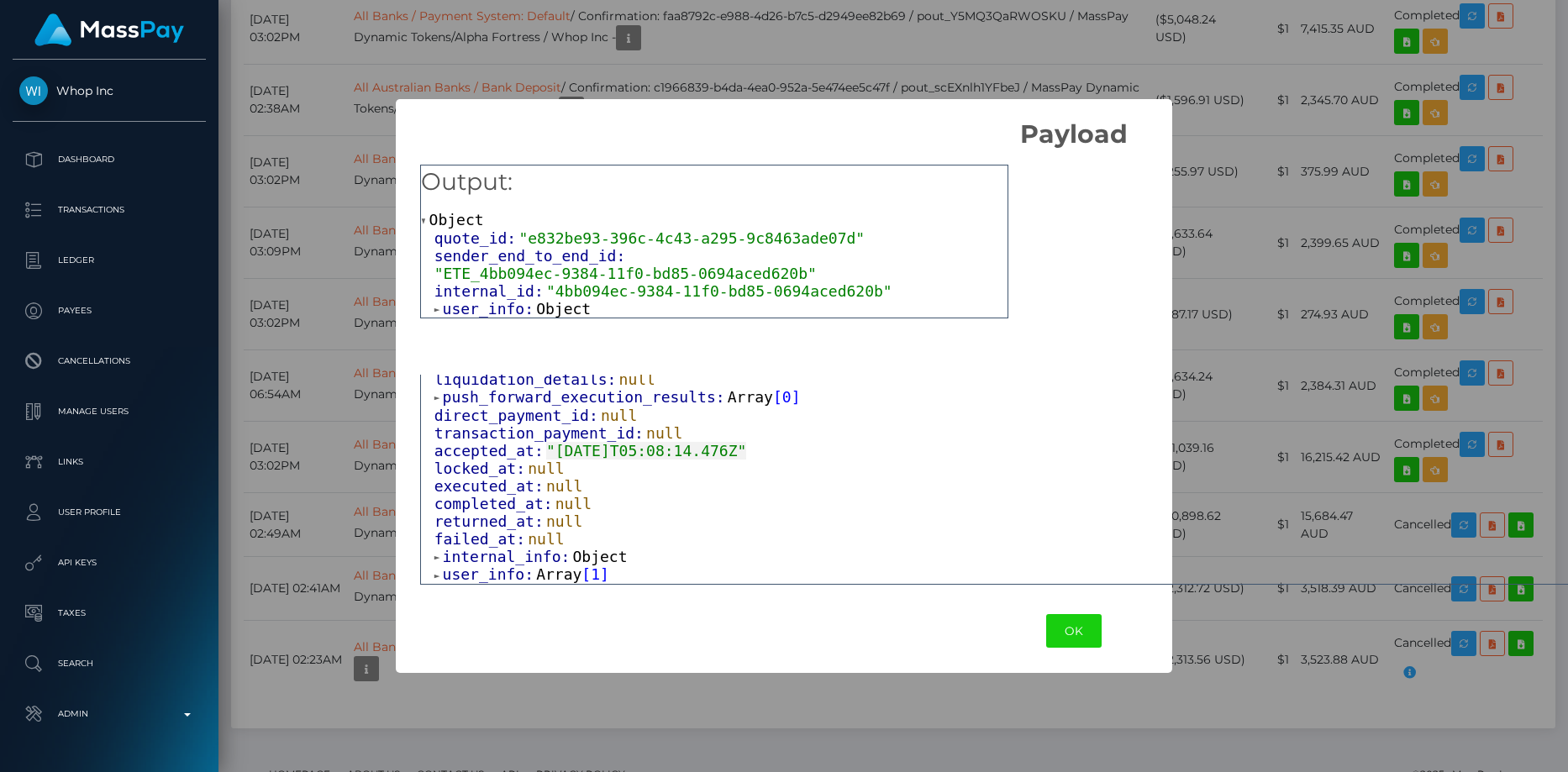
click at [513, 576] on span "user_info:" at bounding box center [490, 575] width 94 height 18
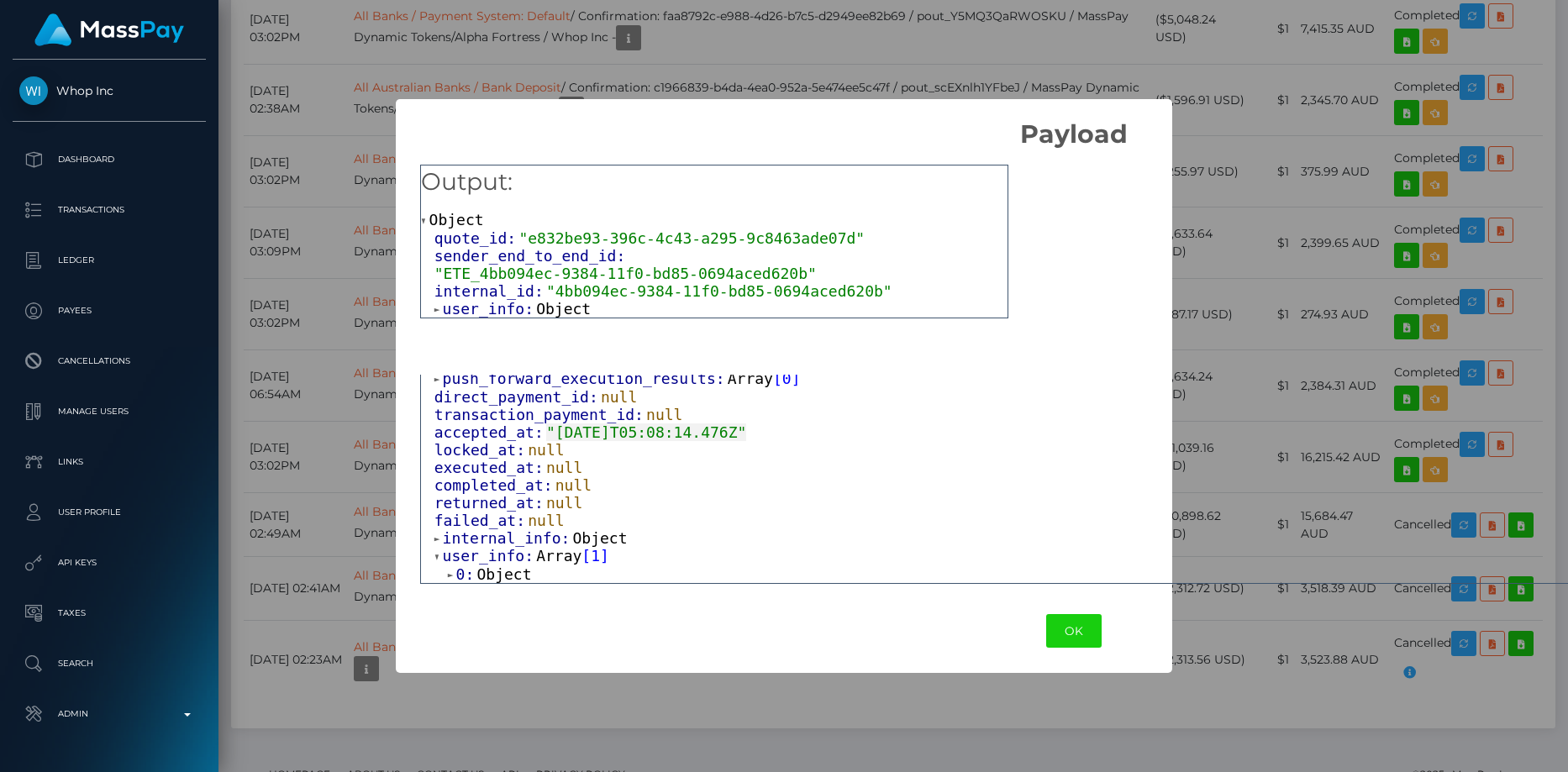
click at [516, 547] on span "internal_info:" at bounding box center [508, 538] width 130 height 18
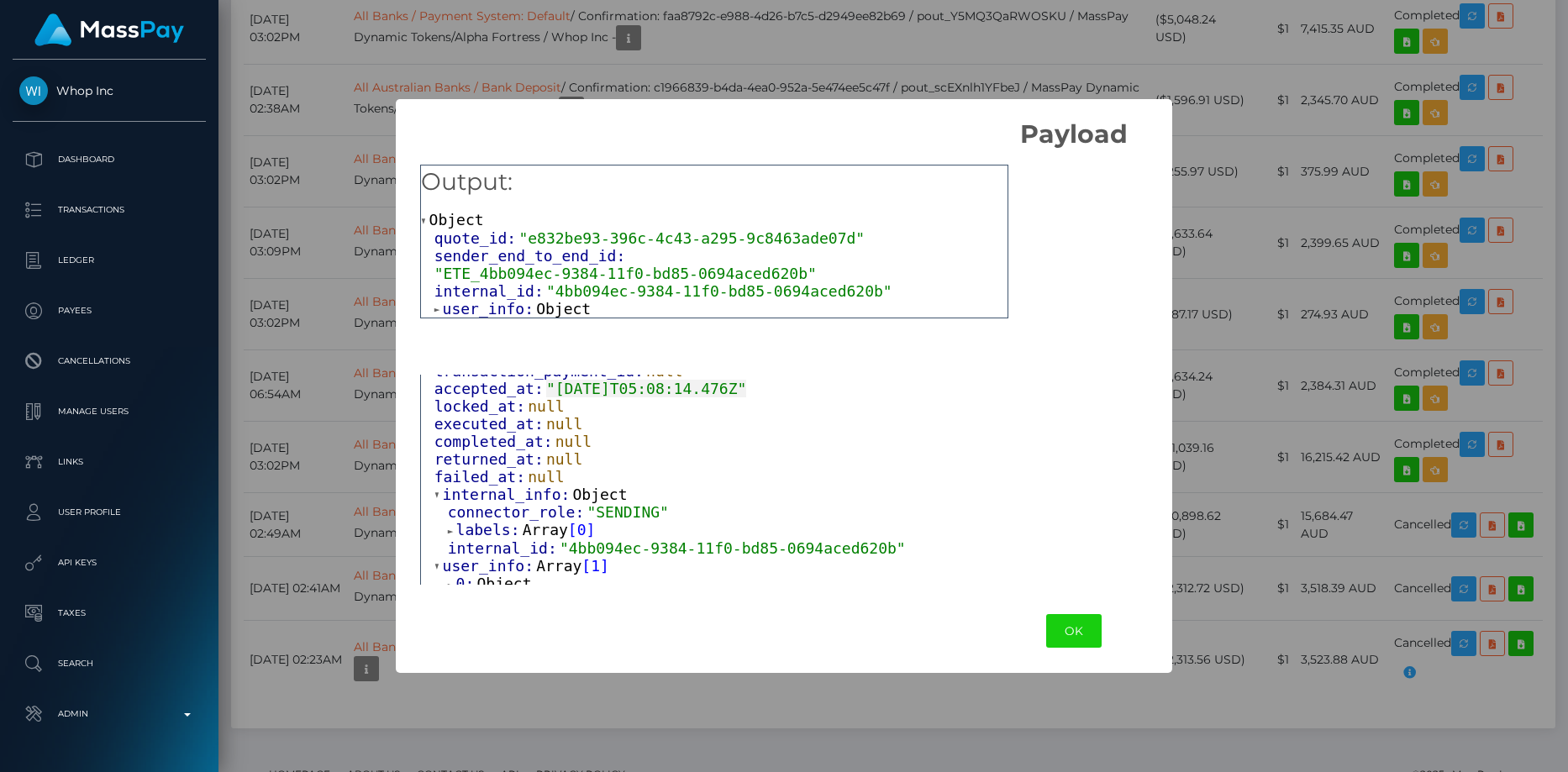
scroll to position [430, 0]
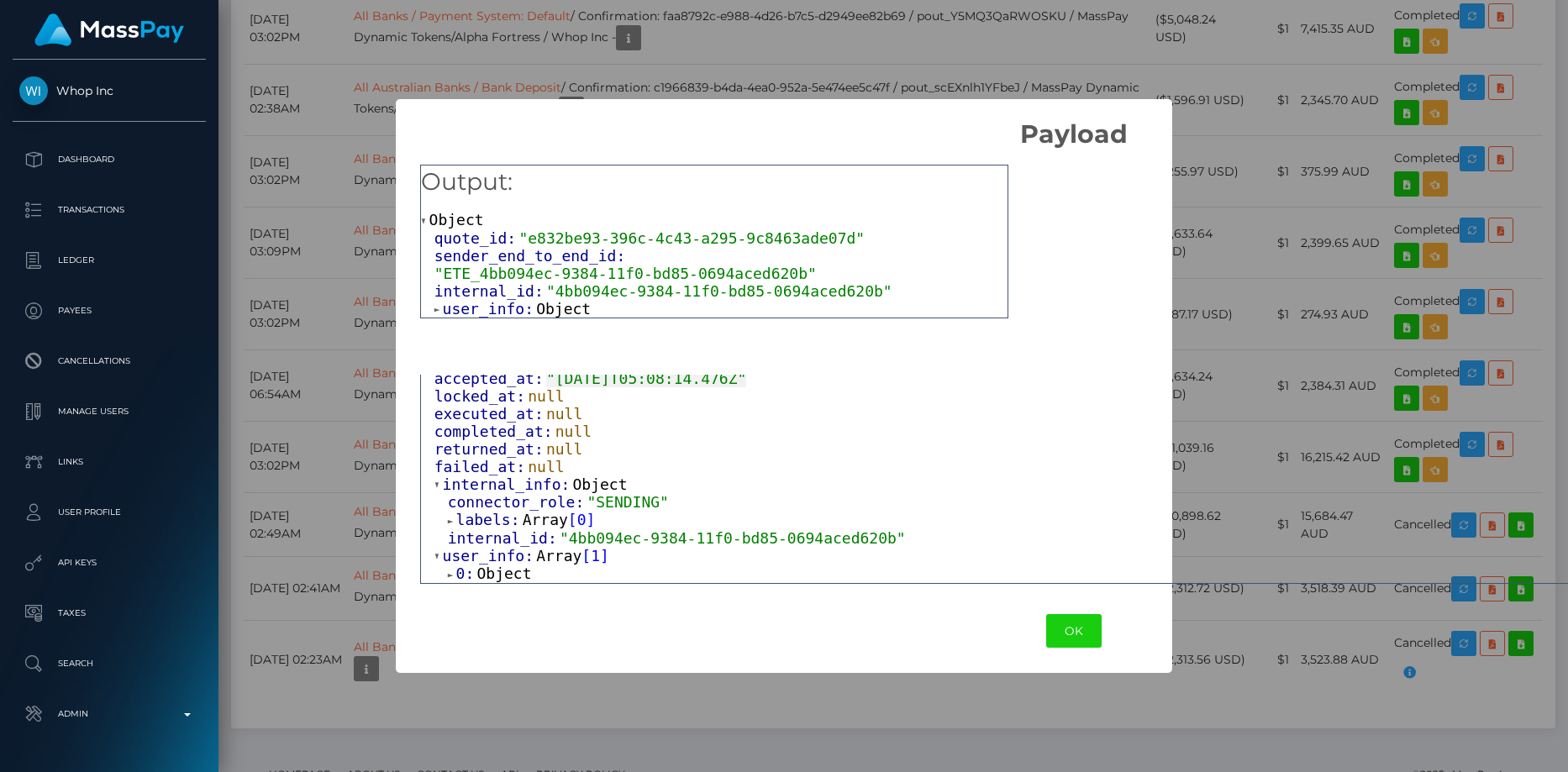
click at [510, 575] on span "Object" at bounding box center [503, 574] width 55 height 18
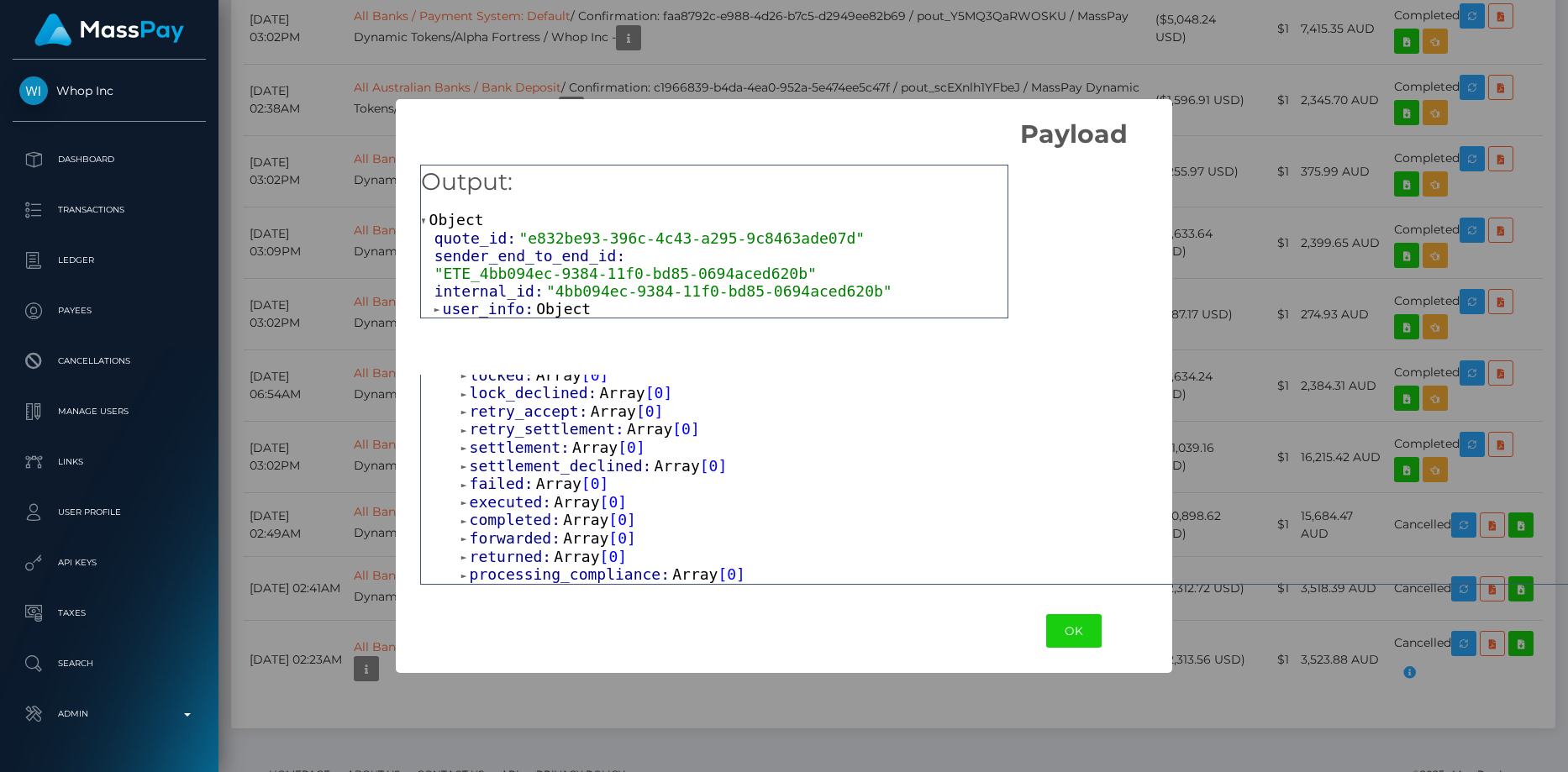
scroll to position [690, 0]
click at [526, 569] on span "processing_compliance:" at bounding box center [571, 575] width 204 height 18
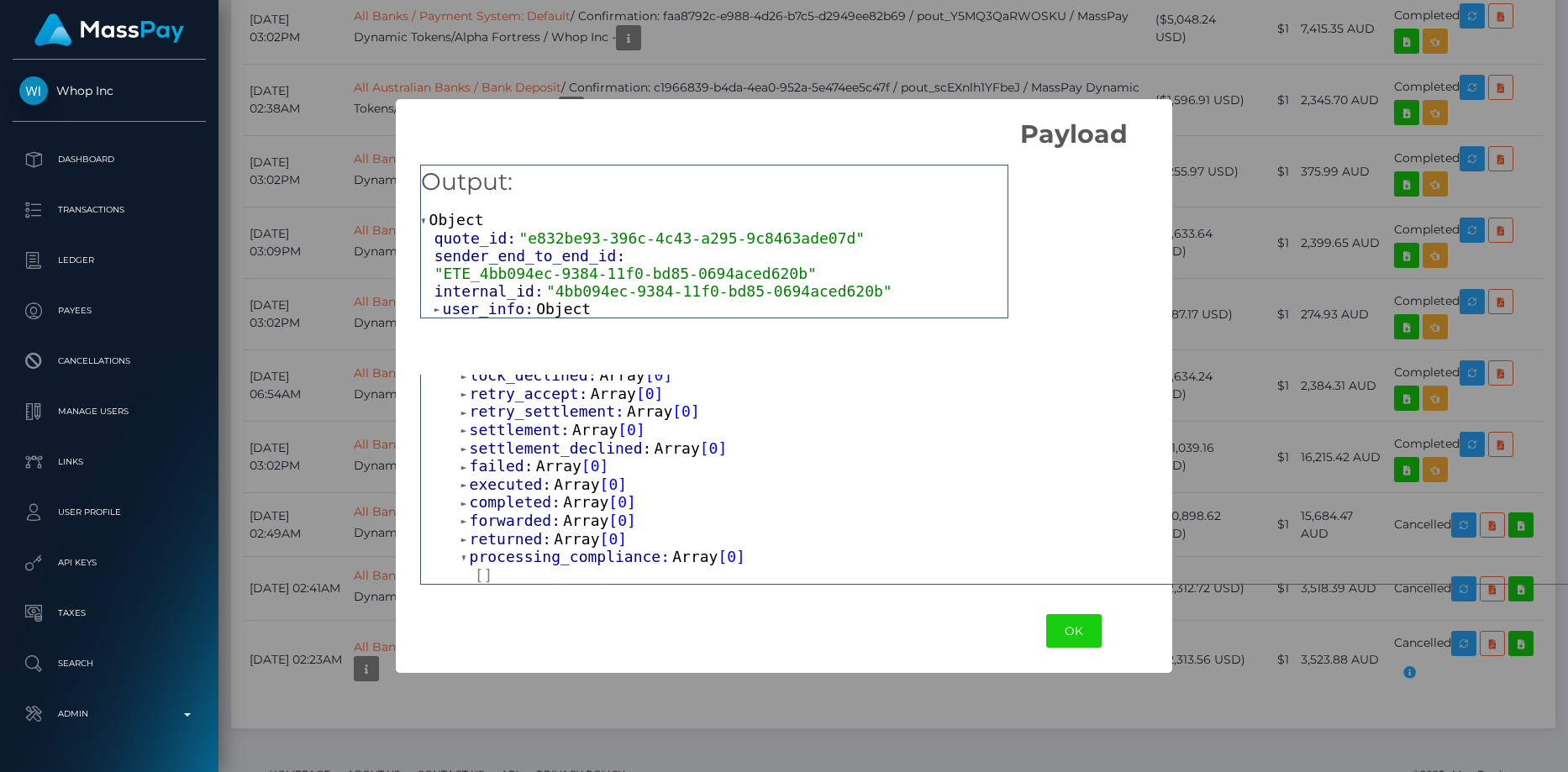
click at [528, 548] on span "returned:" at bounding box center [512, 539] width 85 height 18
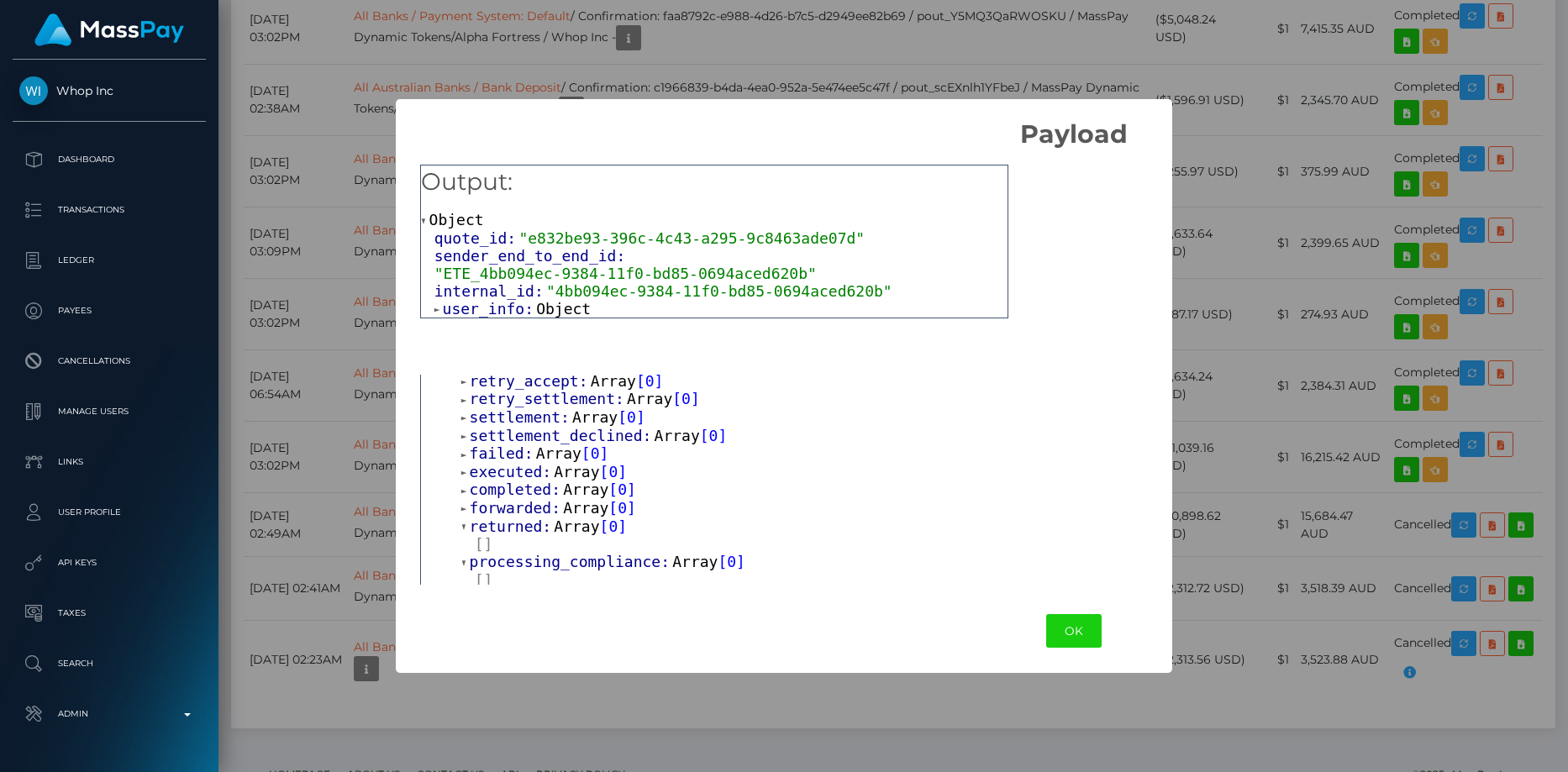
click at [531, 516] on span "forwarded:" at bounding box center [517, 507] width 94 height 18
click at [530, 499] on span "completed:" at bounding box center [517, 490] width 94 height 18
click at [530, 481] on span "executed:" at bounding box center [512, 472] width 85 height 18
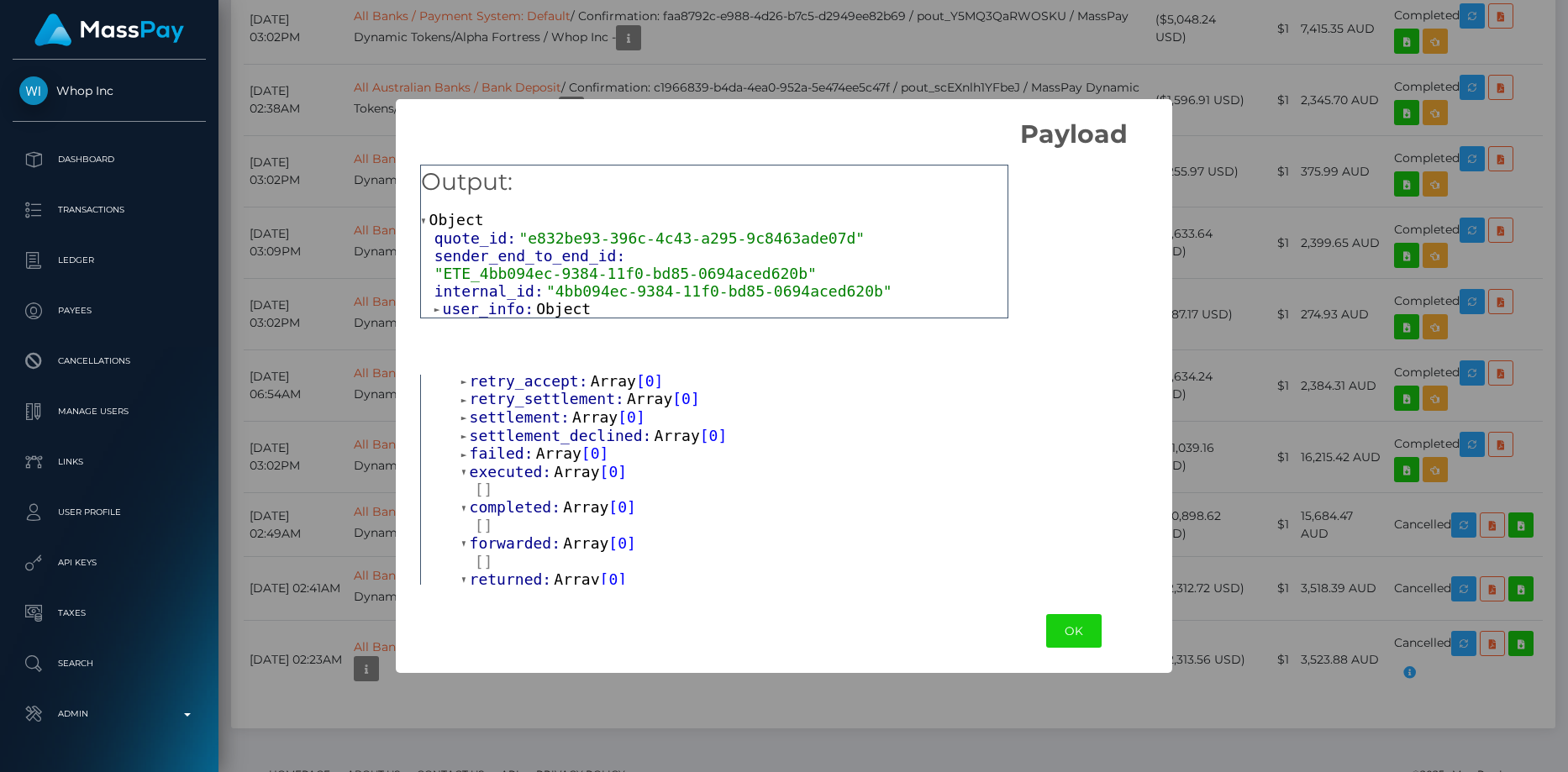
click at [531, 445] on span "settlement_declined:" at bounding box center [562, 436] width 185 height 18
drag, startPoint x: 532, startPoint y: 447, endPoint x: 537, endPoint y: 421, distance: 26.5
click at [532, 426] on span "settlement:" at bounding box center [521, 417] width 102 height 18
click at [537, 407] on span "retry_settlement:" at bounding box center [548, 399] width 157 height 18
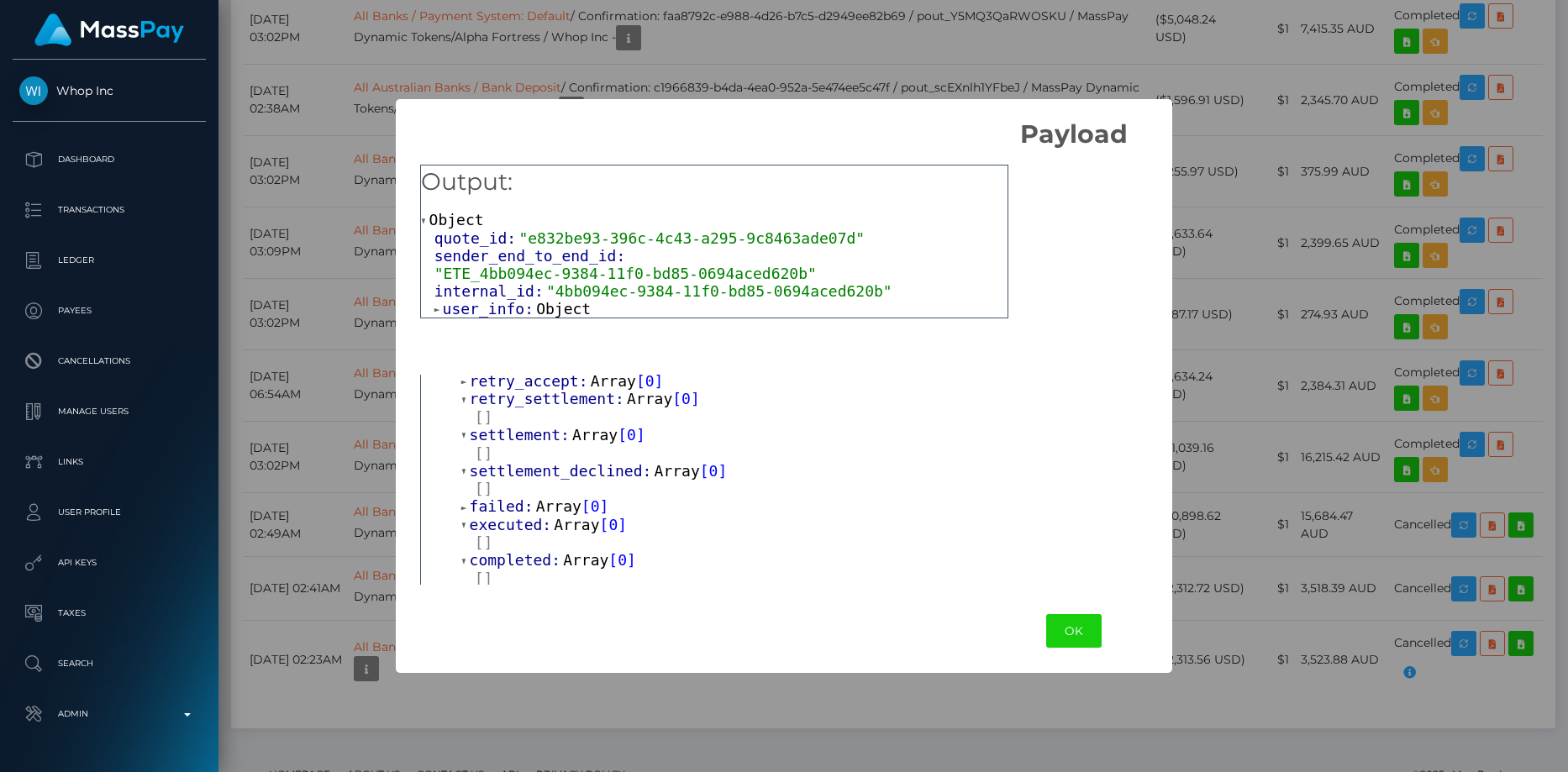
drag, startPoint x: 543, startPoint y: 405, endPoint x: 545, endPoint y: 394, distance: 11.2
click at [544, 390] on span "retry_accept:" at bounding box center [530, 381] width 121 height 18
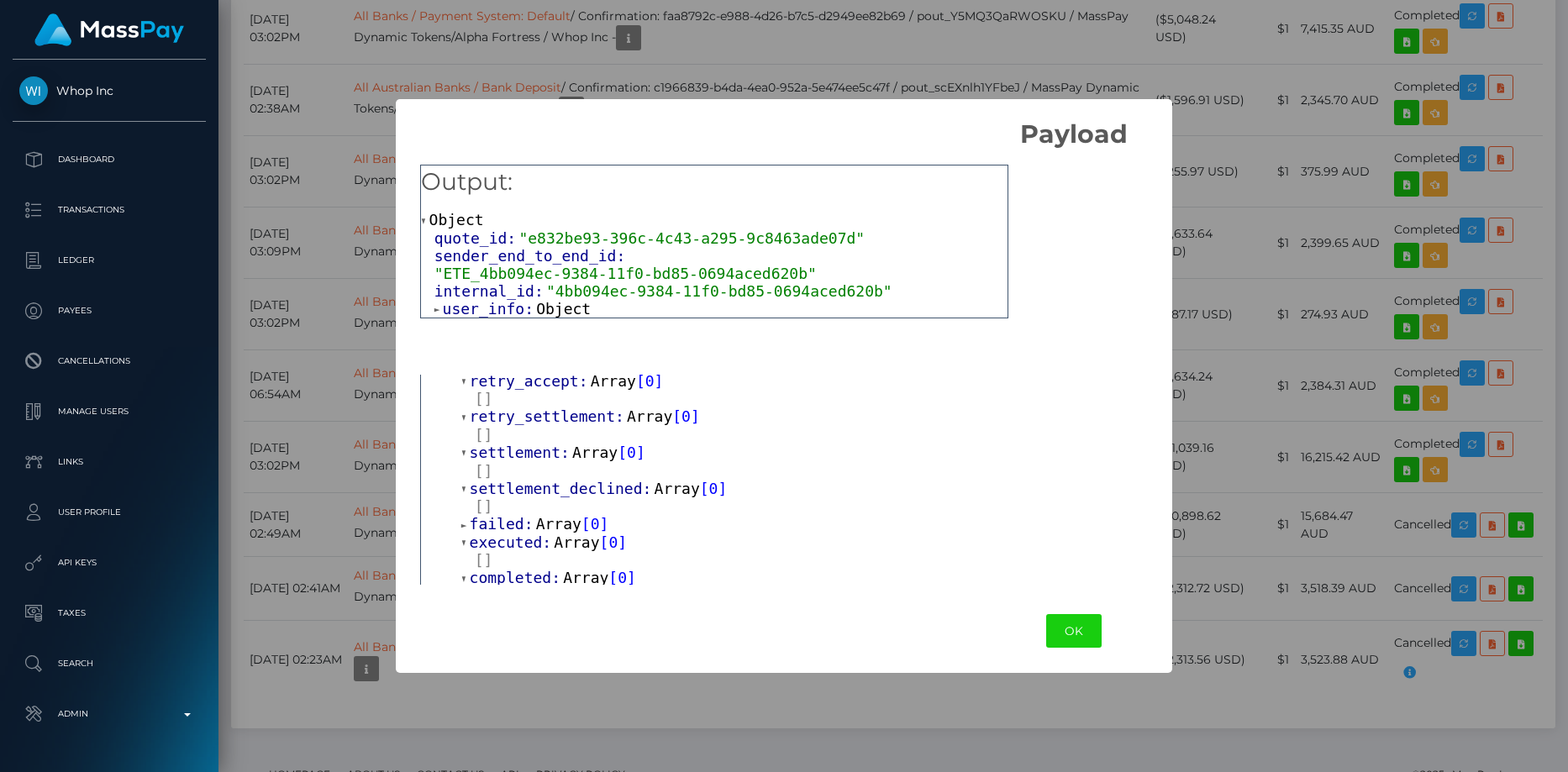
click at [545, 371] on span "lock_declined:" at bounding box center [535, 362] width 130 height 18
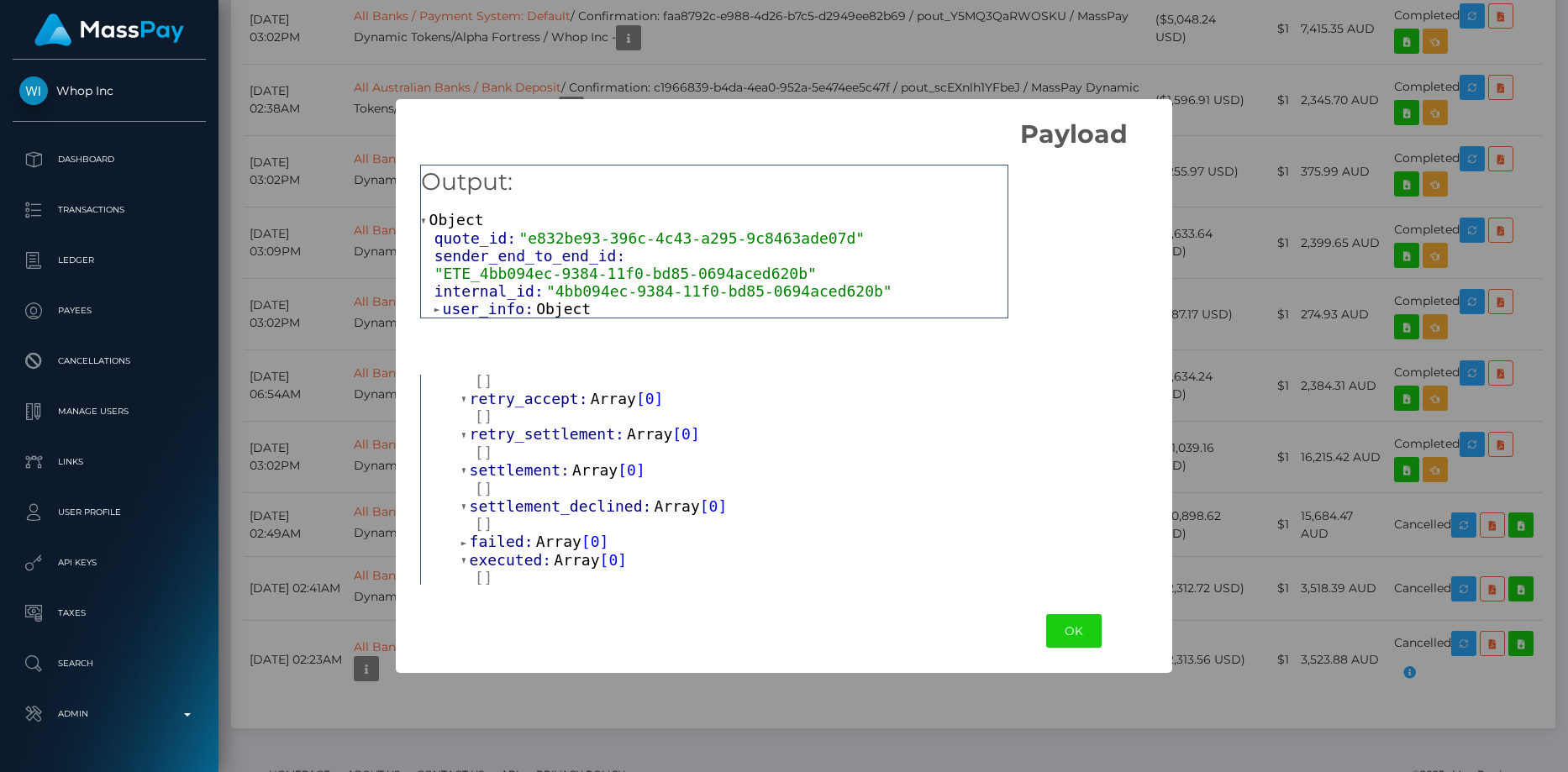
click at [550, 371] on span "lock_declined:" at bounding box center [535, 362] width 130 height 18
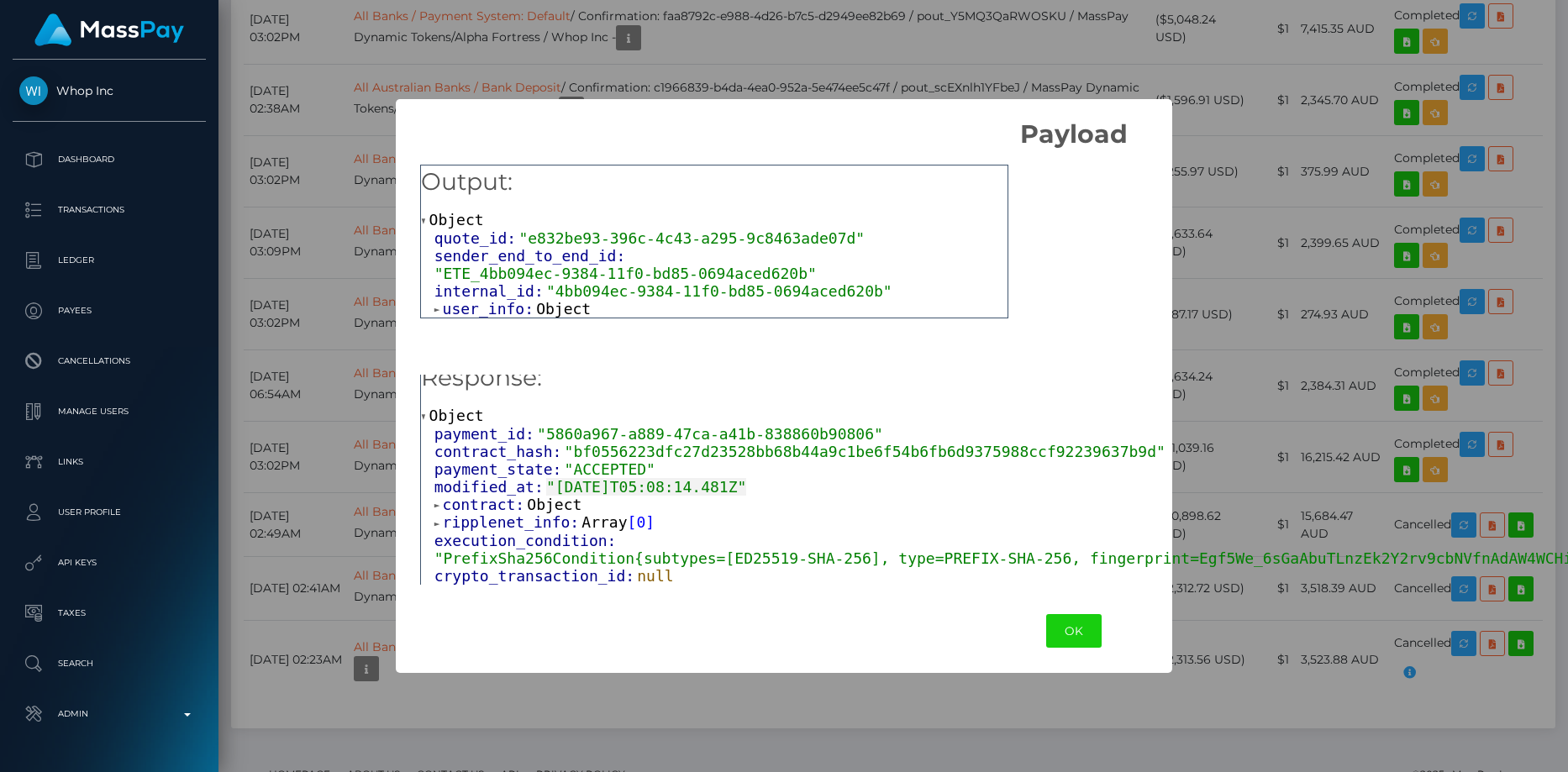
scroll to position [0, 0]
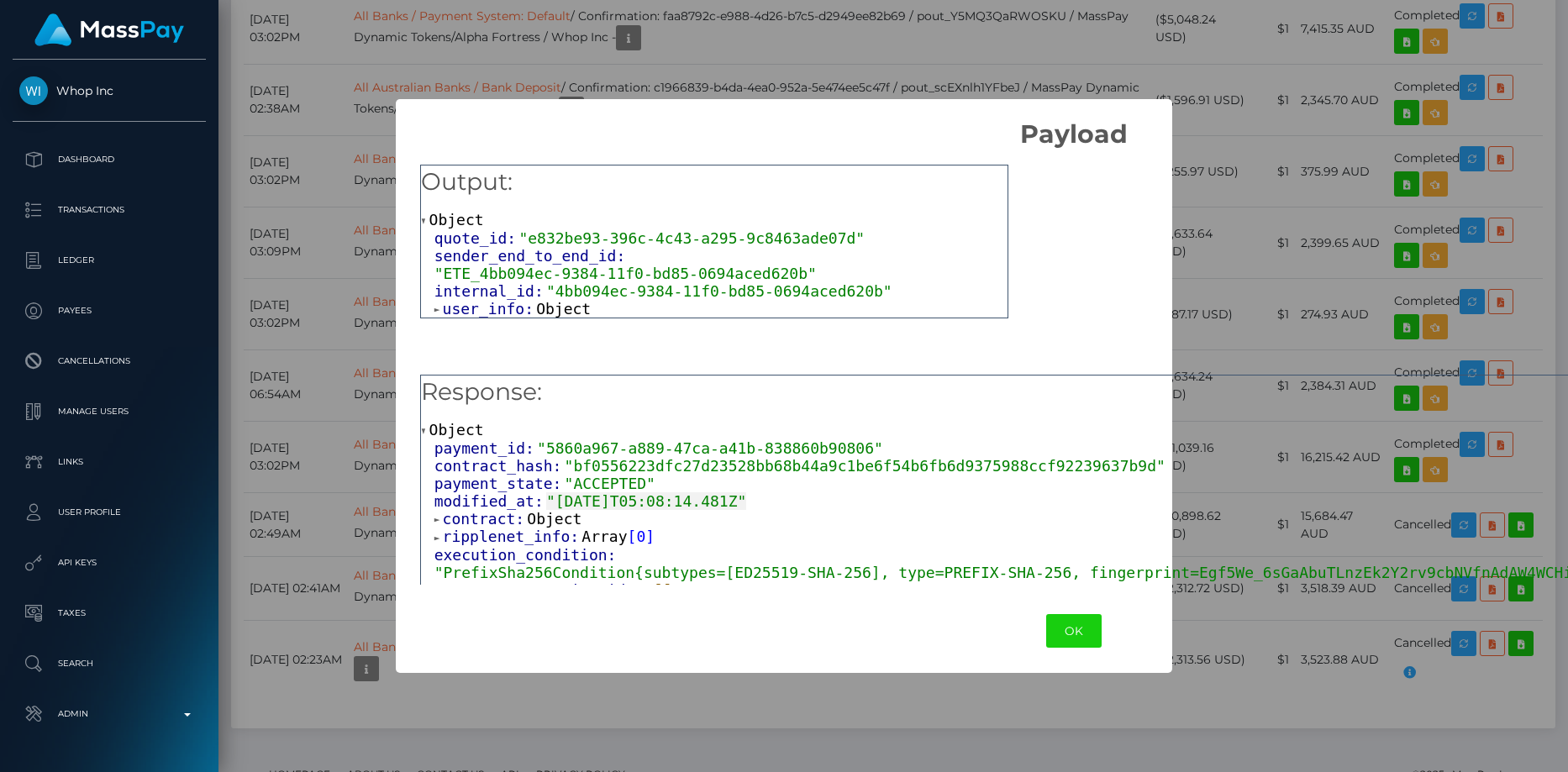
click at [478, 299] on span "user_info:" at bounding box center [490, 308] width 94 height 18
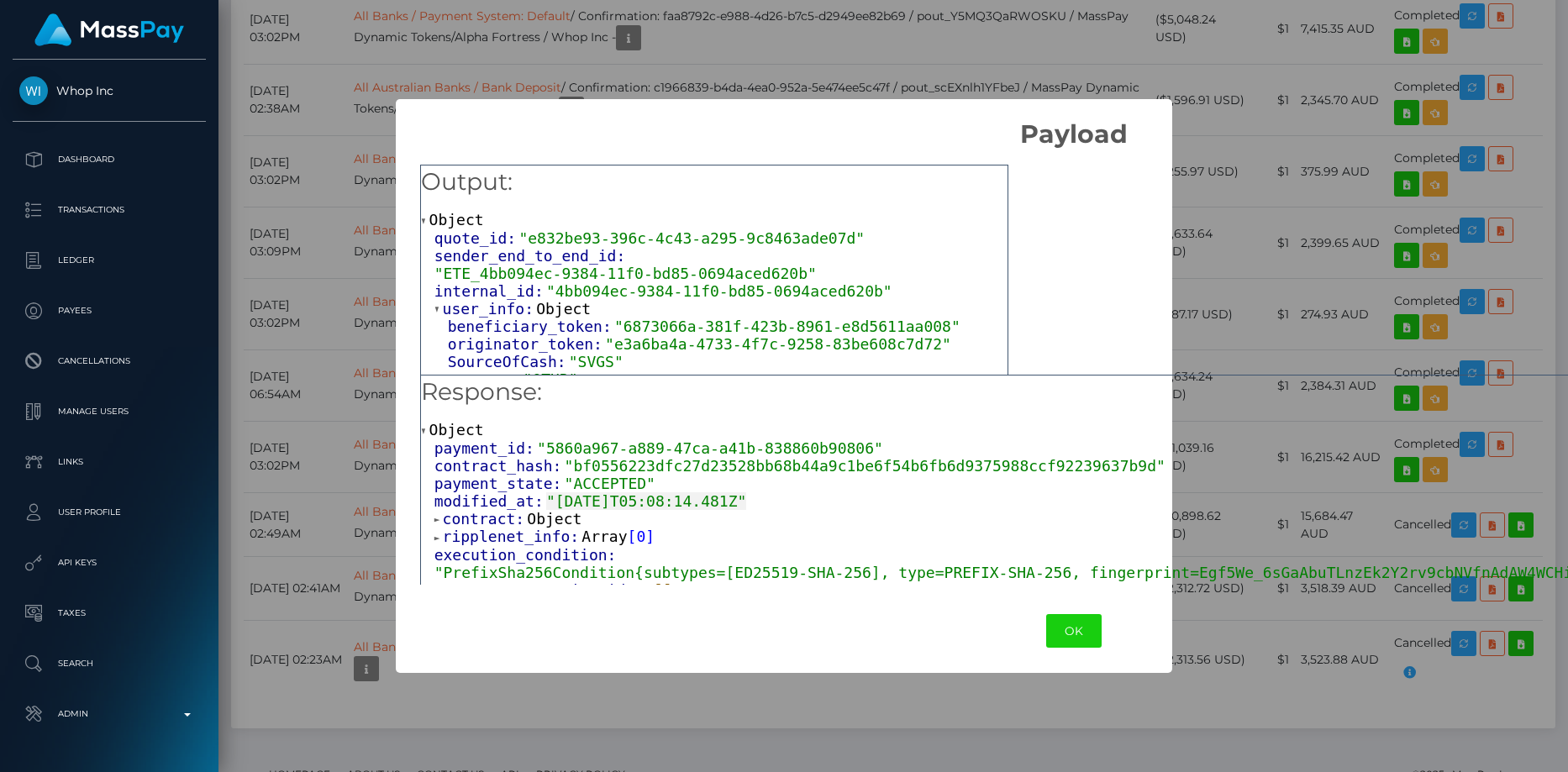
scroll to position [4, 0]
drag, startPoint x: 607, startPoint y: 308, endPoint x: 901, endPoint y: 306, distance: 294.0
click at [901, 314] on span ""6873066a-381f-423b-8961-e8d5611aa008"" at bounding box center [788, 323] width 346 height 18
click at [632, 350] on div "SourceOfCash: "SVGS"" at bounding box center [727, 359] width 560 height 18
click at [499, 538] on span "ripplenet_info:" at bounding box center [513, 536] width 140 height 18
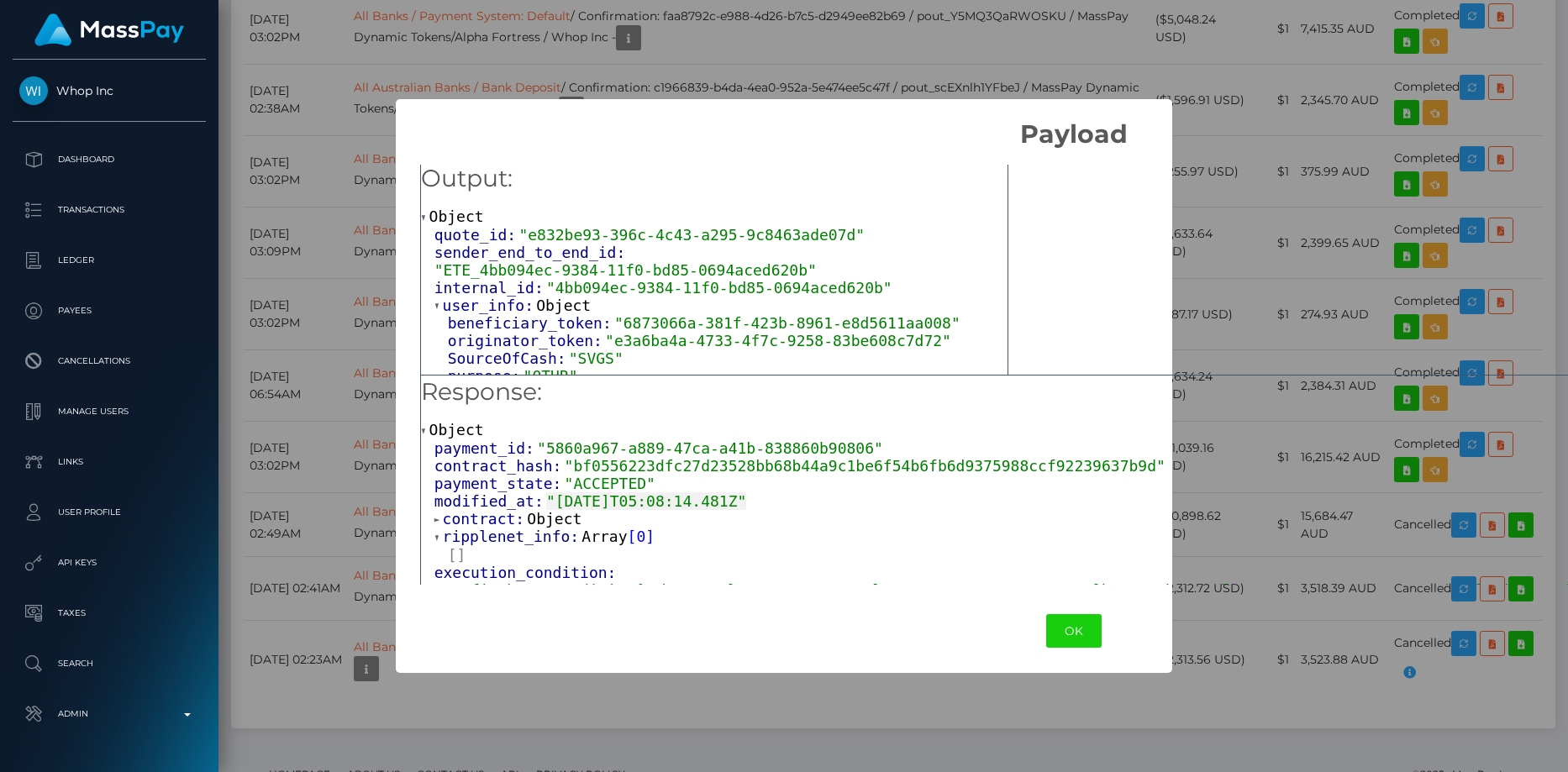
click at [501, 525] on span "contract:" at bounding box center [485, 519] width 85 height 18
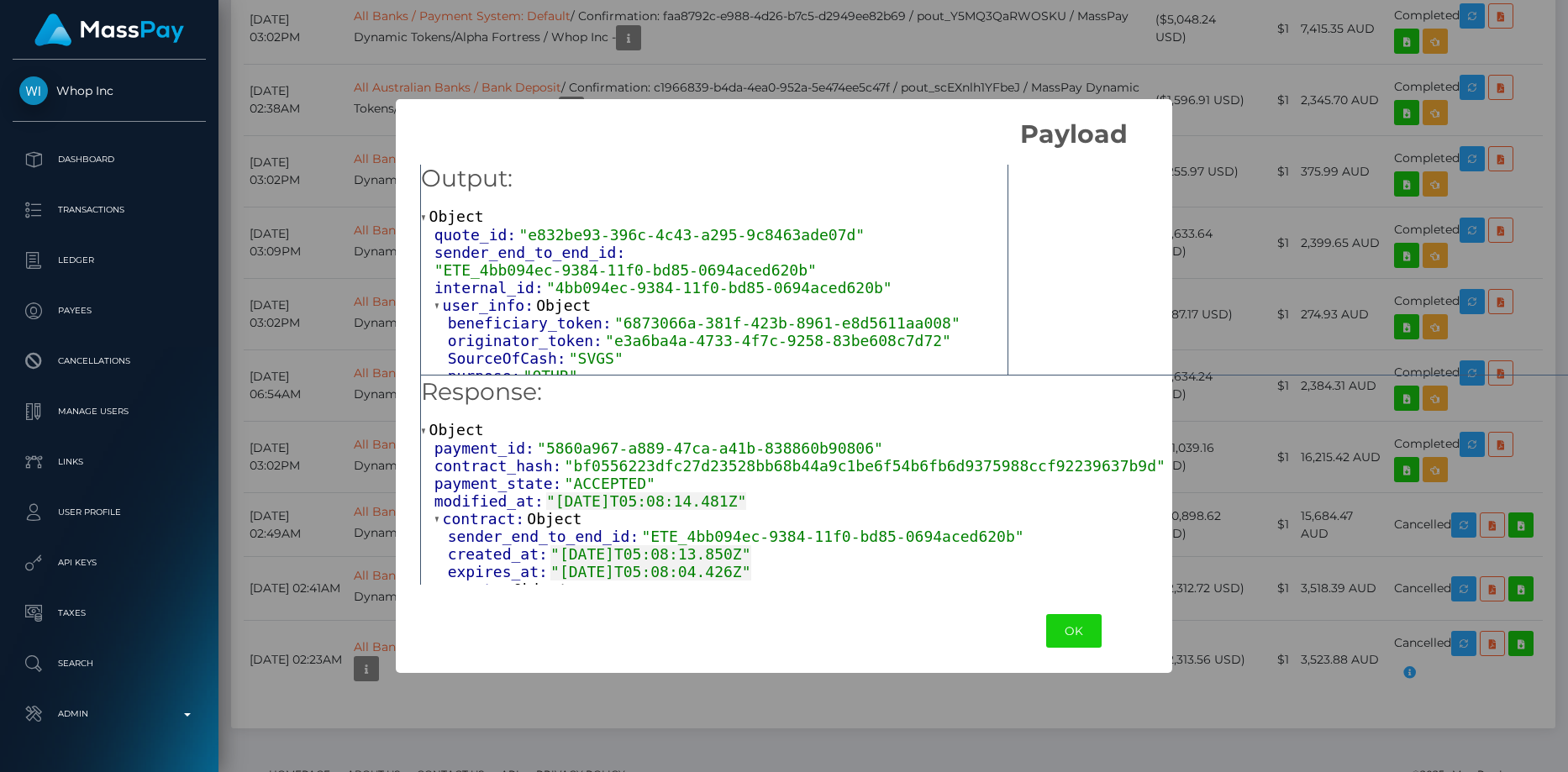
click at [656, 332] on span ""e3a6ba4a-4733-4f7c-9258-83be608c7d72"" at bounding box center [779, 341] width 346 height 18
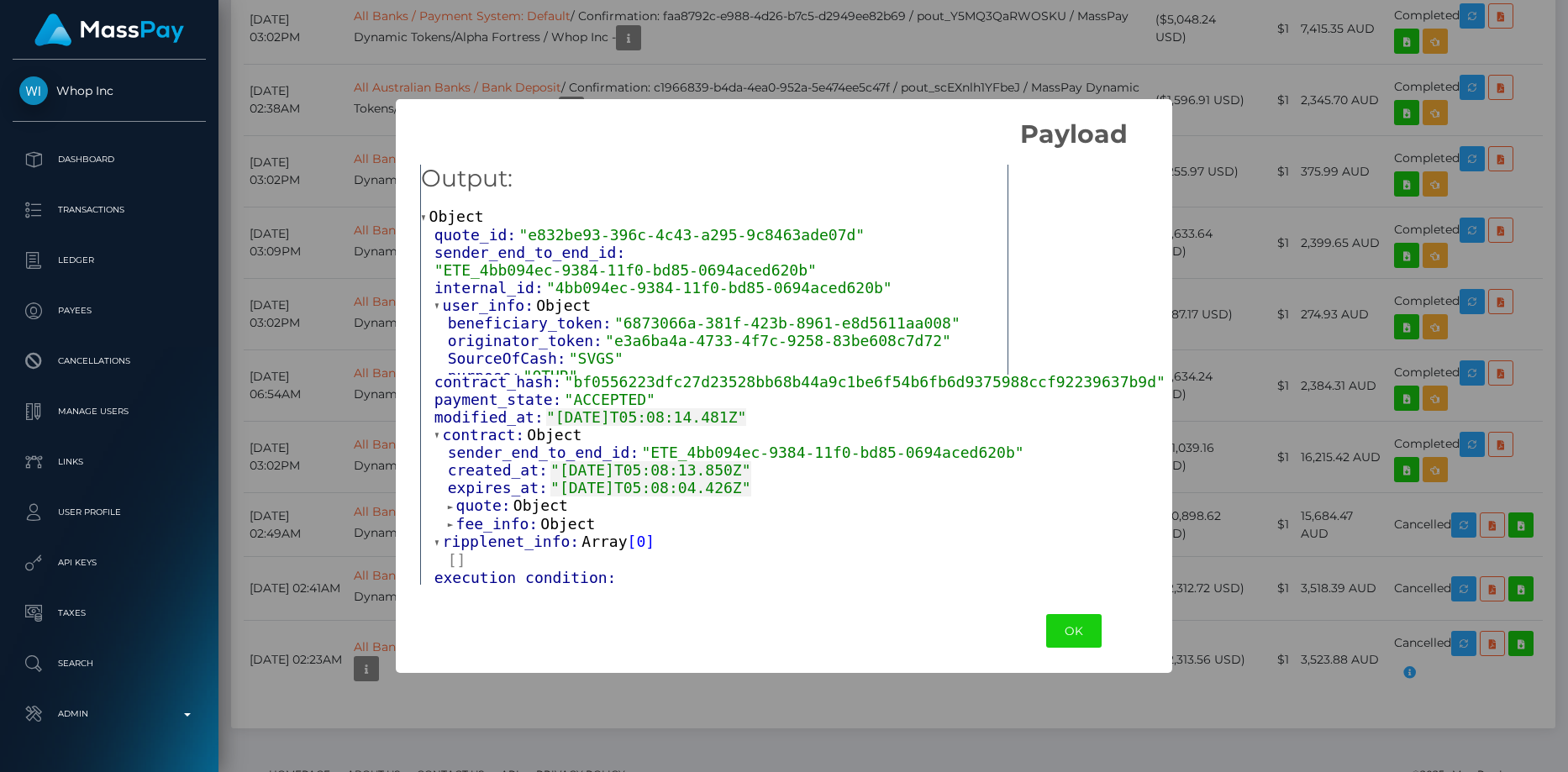
scroll to position [168, 0]
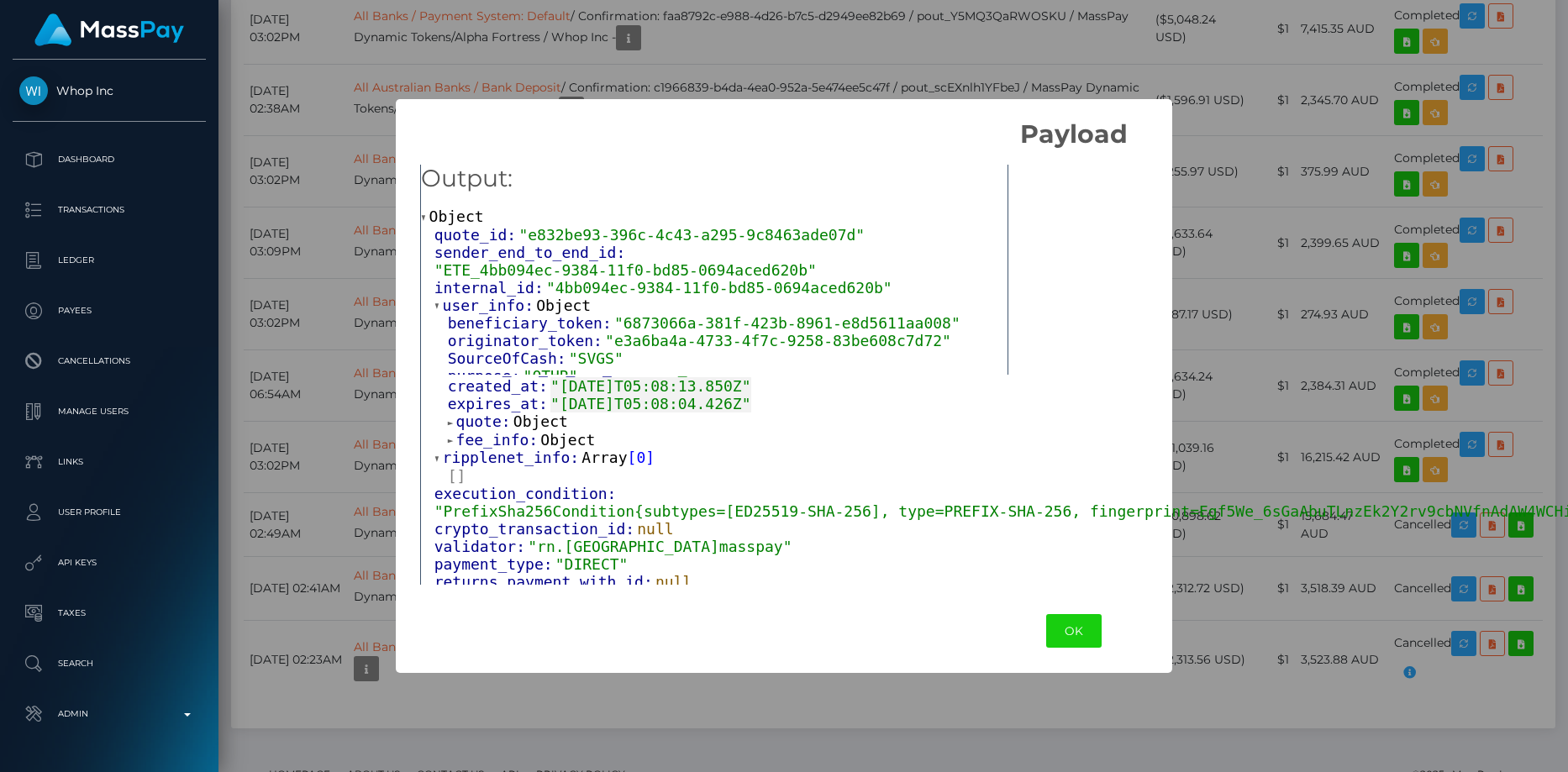
click at [500, 448] on span "fee_info:" at bounding box center [499, 440] width 85 height 18
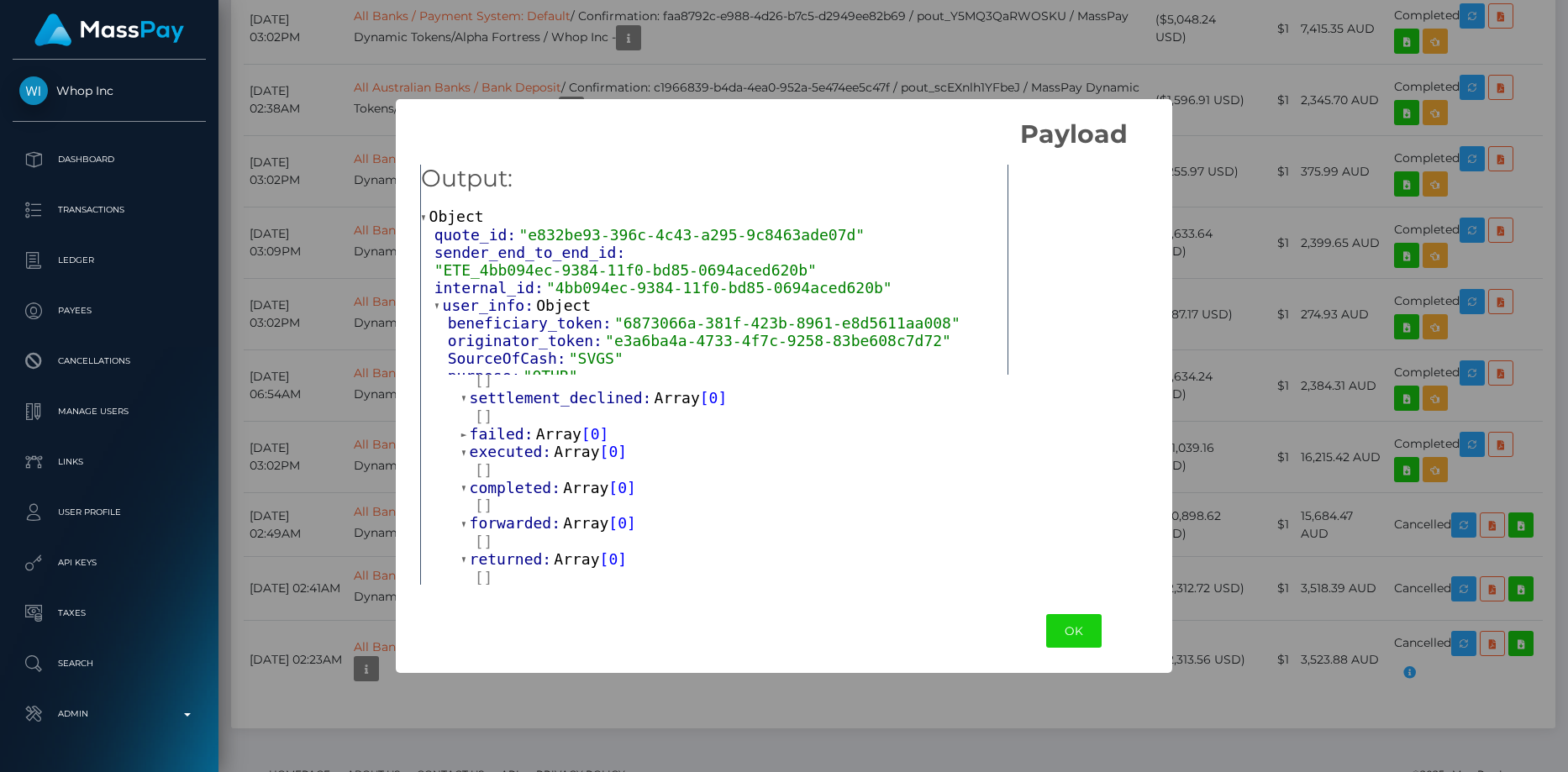
scroll to position [1005, 0]
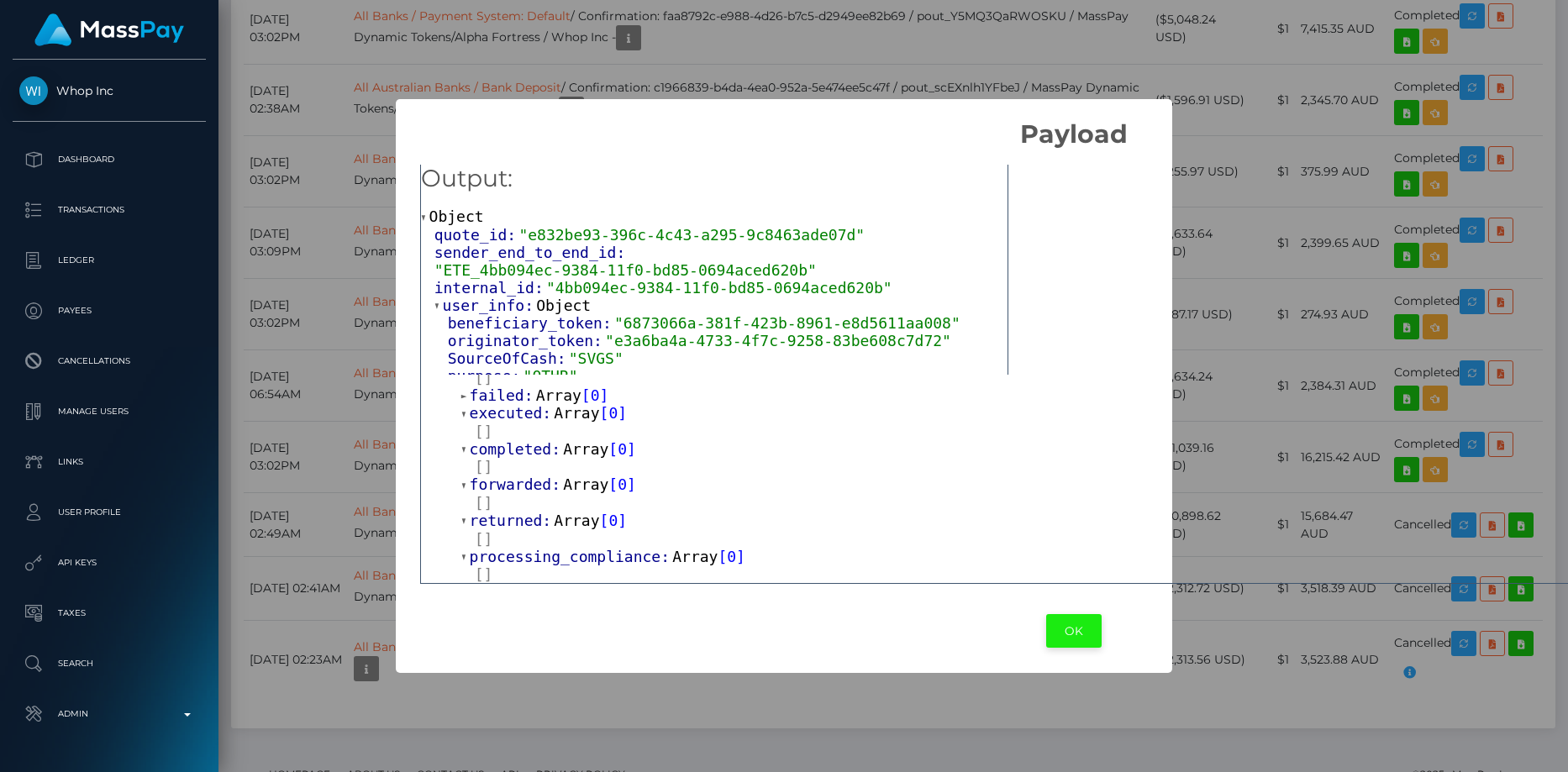
click at [1046, 632] on button "OK" at bounding box center [1074, 631] width 56 height 34
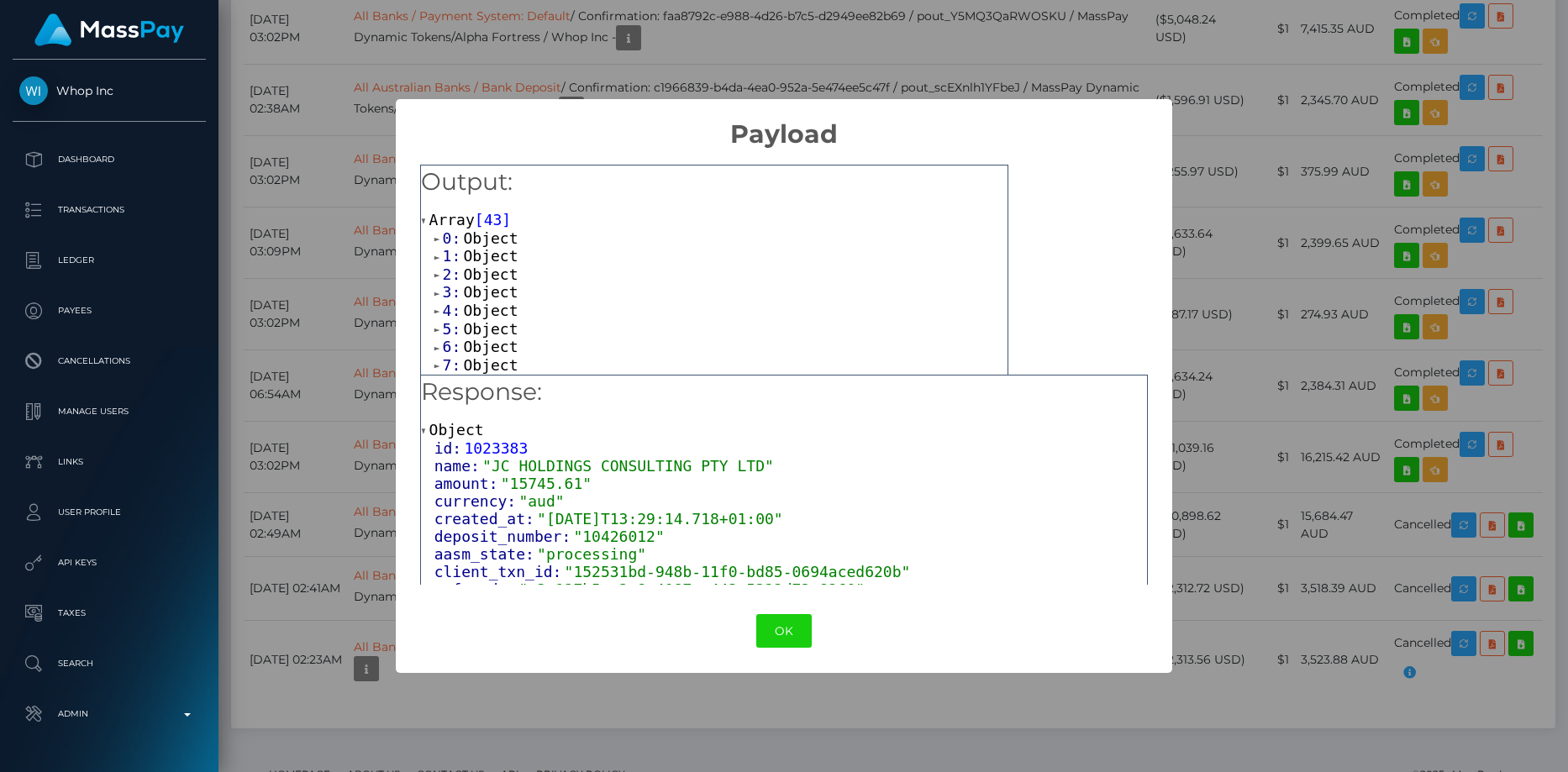
click at [490, 233] on span "Object" at bounding box center [490, 239] width 55 height 18
click at [486, 288] on span "Object" at bounding box center [490, 291] width 55 height 18
click at [491, 260] on span "Object" at bounding box center [490, 261] width 55 height 18
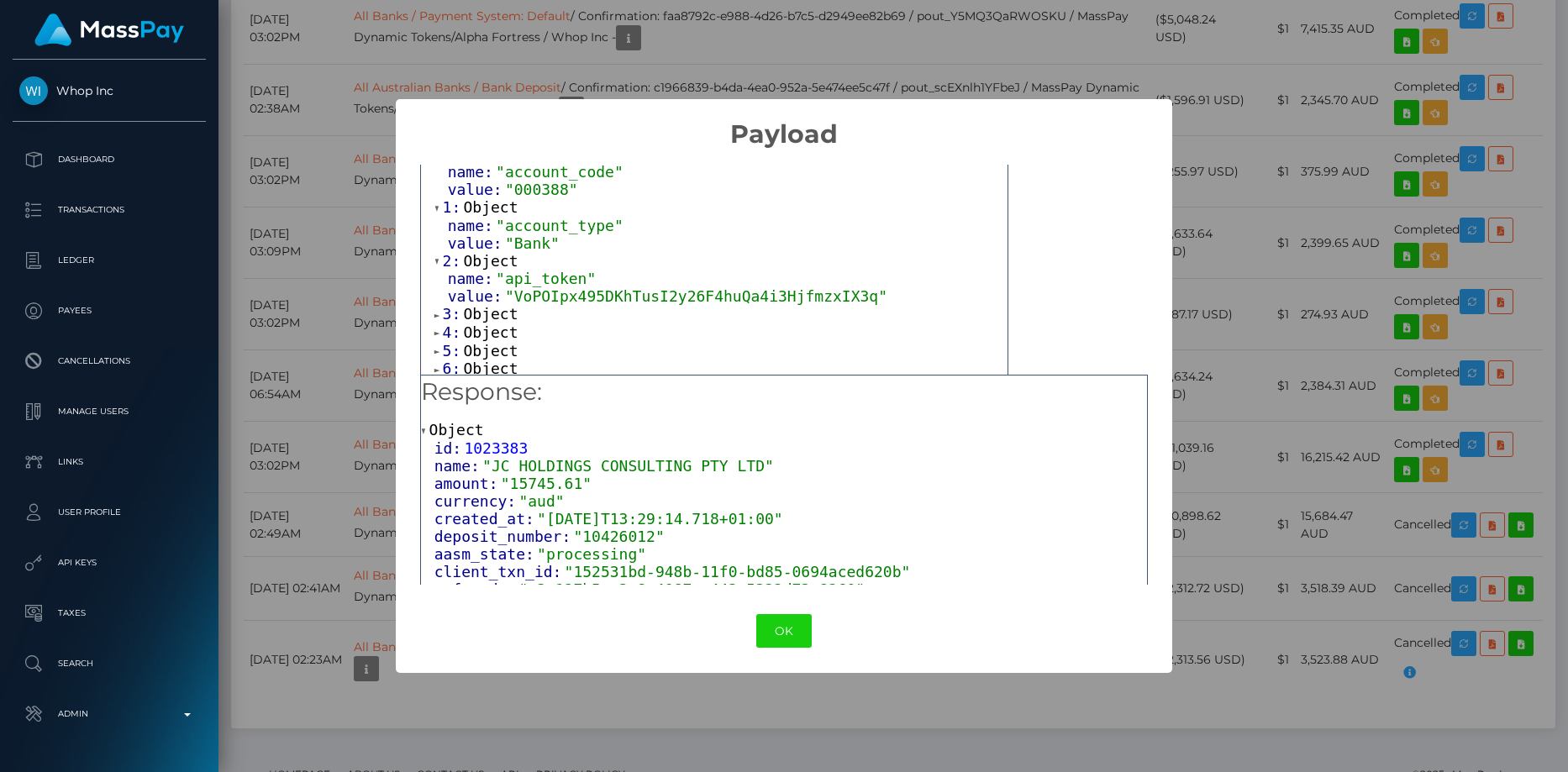
click at [494, 314] on span "Object" at bounding box center [490, 314] width 55 height 18
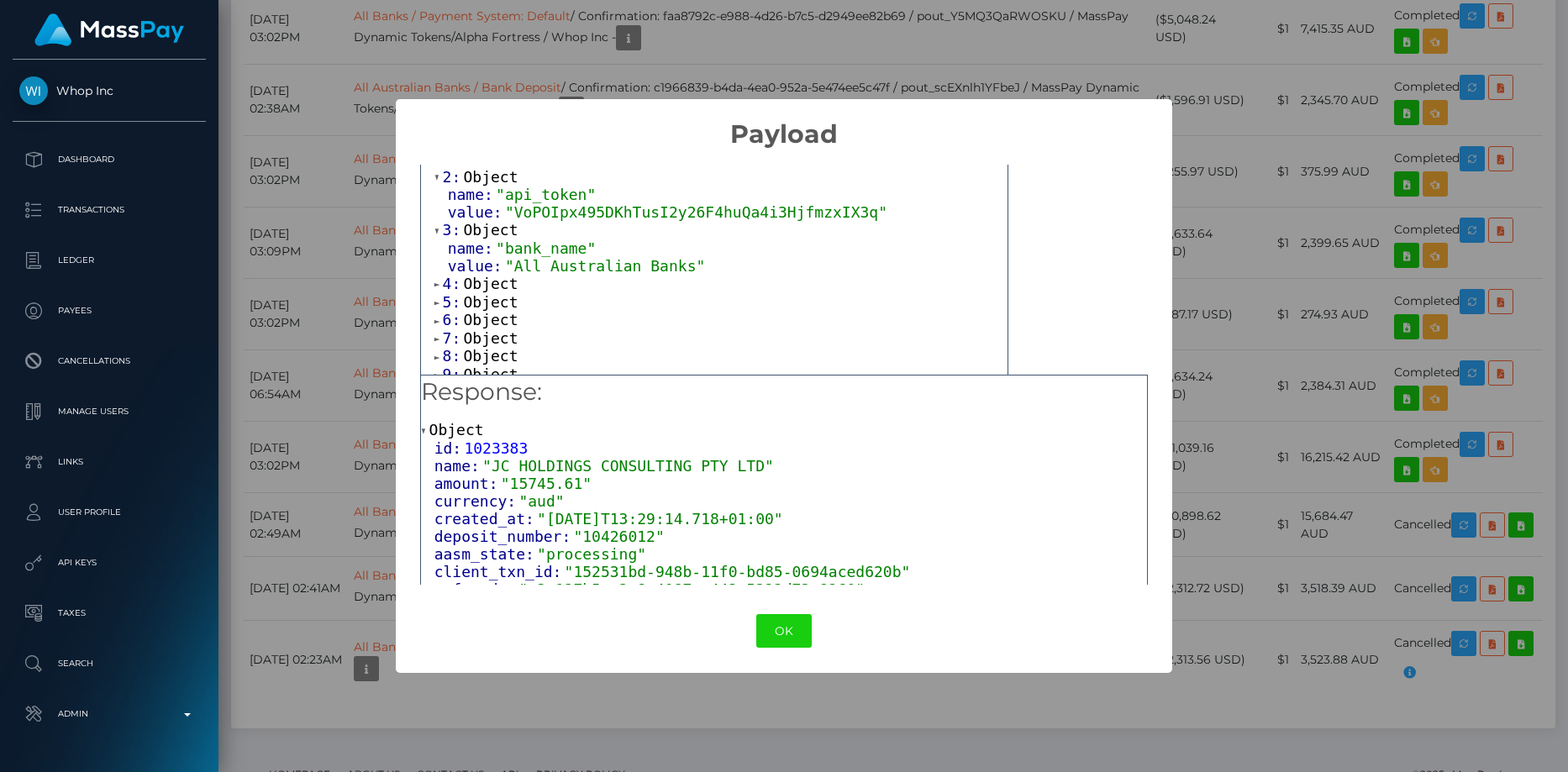
click at [492, 291] on span "Object" at bounding box center [490, 283] width 55 height 18
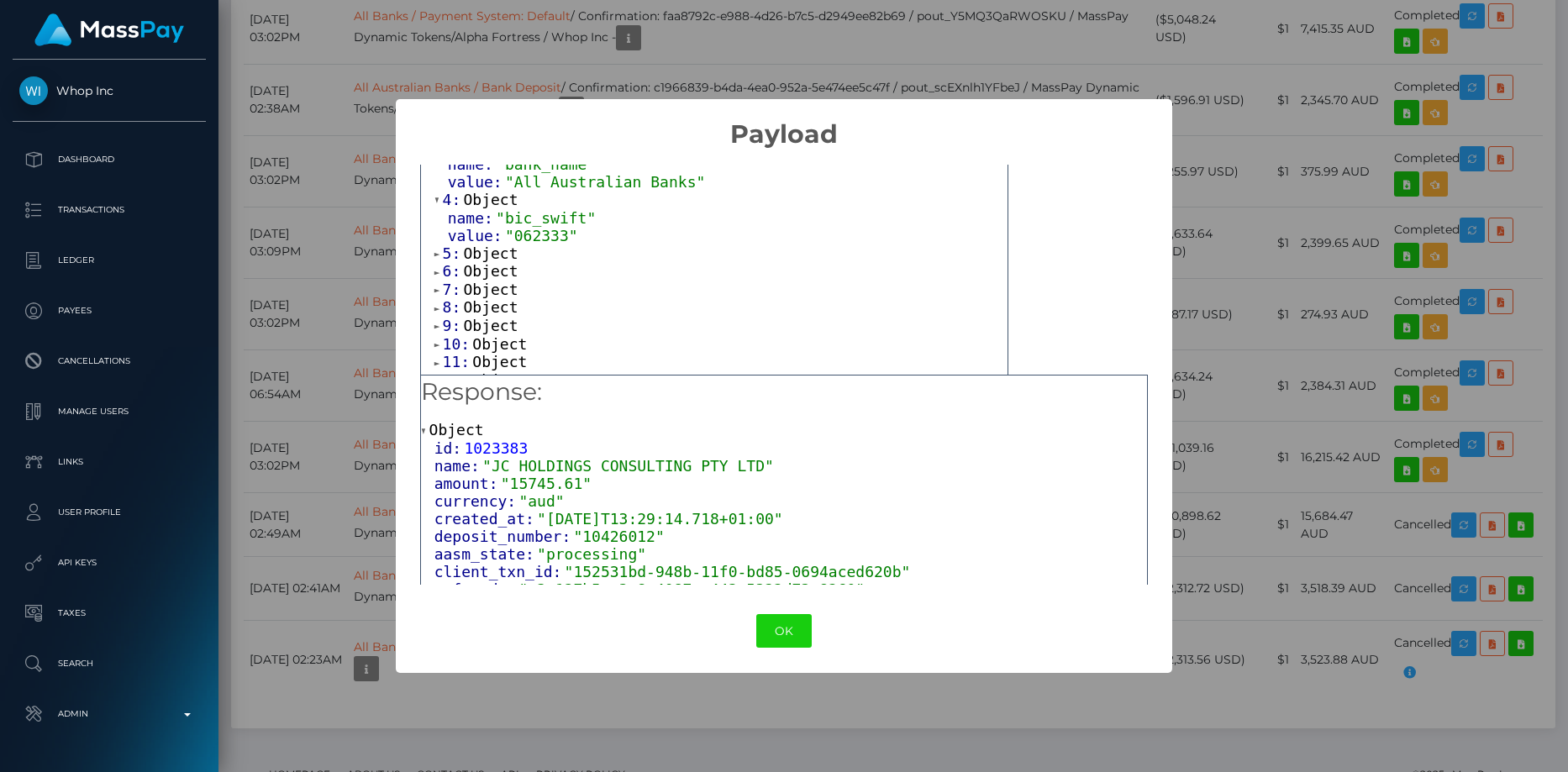
click at [481, 262] on span "Object" at bounding box center [490, 254] width 55 height 18
click at [484, 315] on span "Object" at bounding box center [490, 307] width 55 height 18
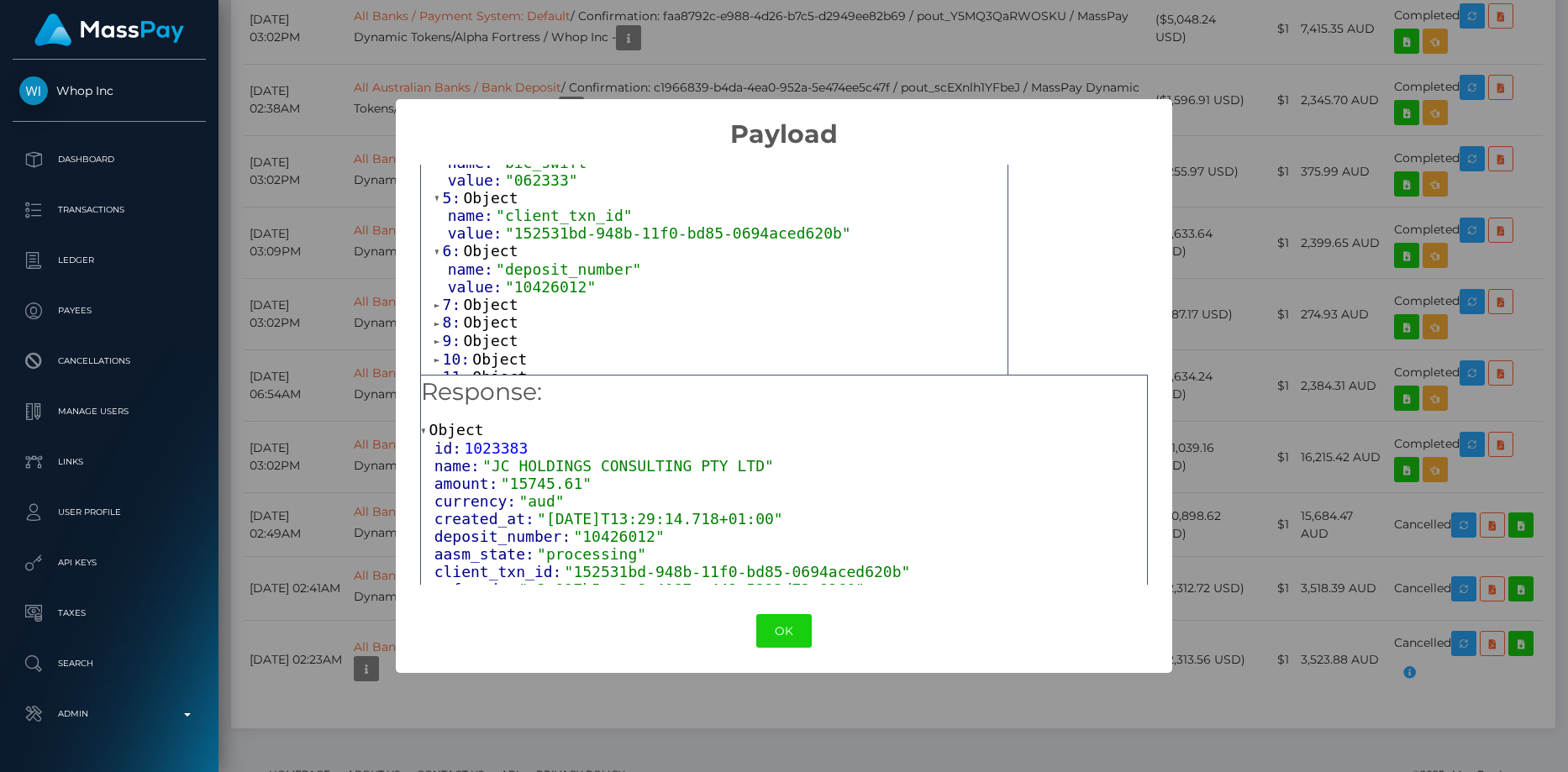
scroll to position [336, 0]
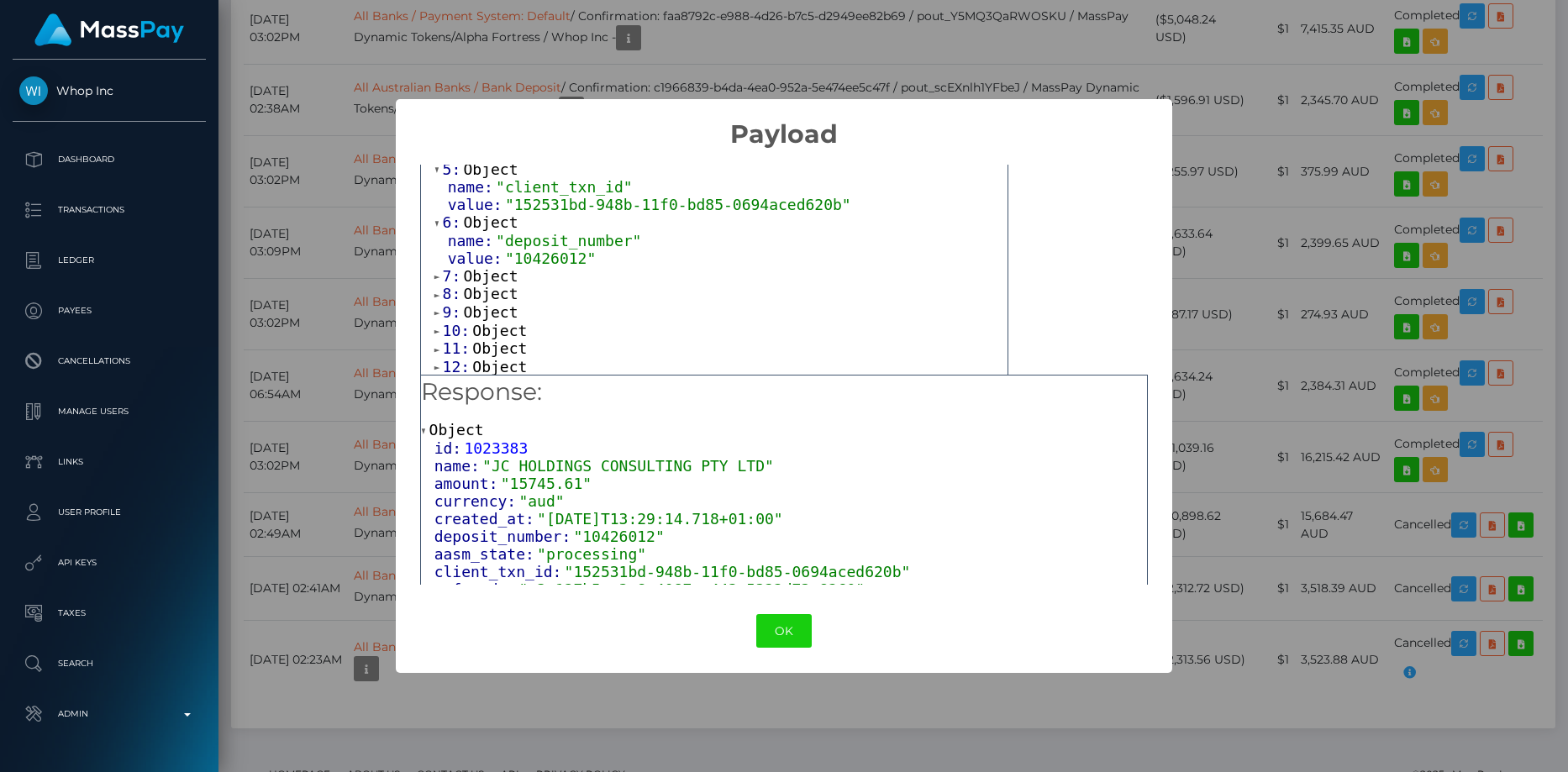
click at [501, 285] on span "Object" at bounding box center [490, 276] width 55 height 18
click at [496, 338] on span "Object" at bounding box center [490, 329] width 55 height 18
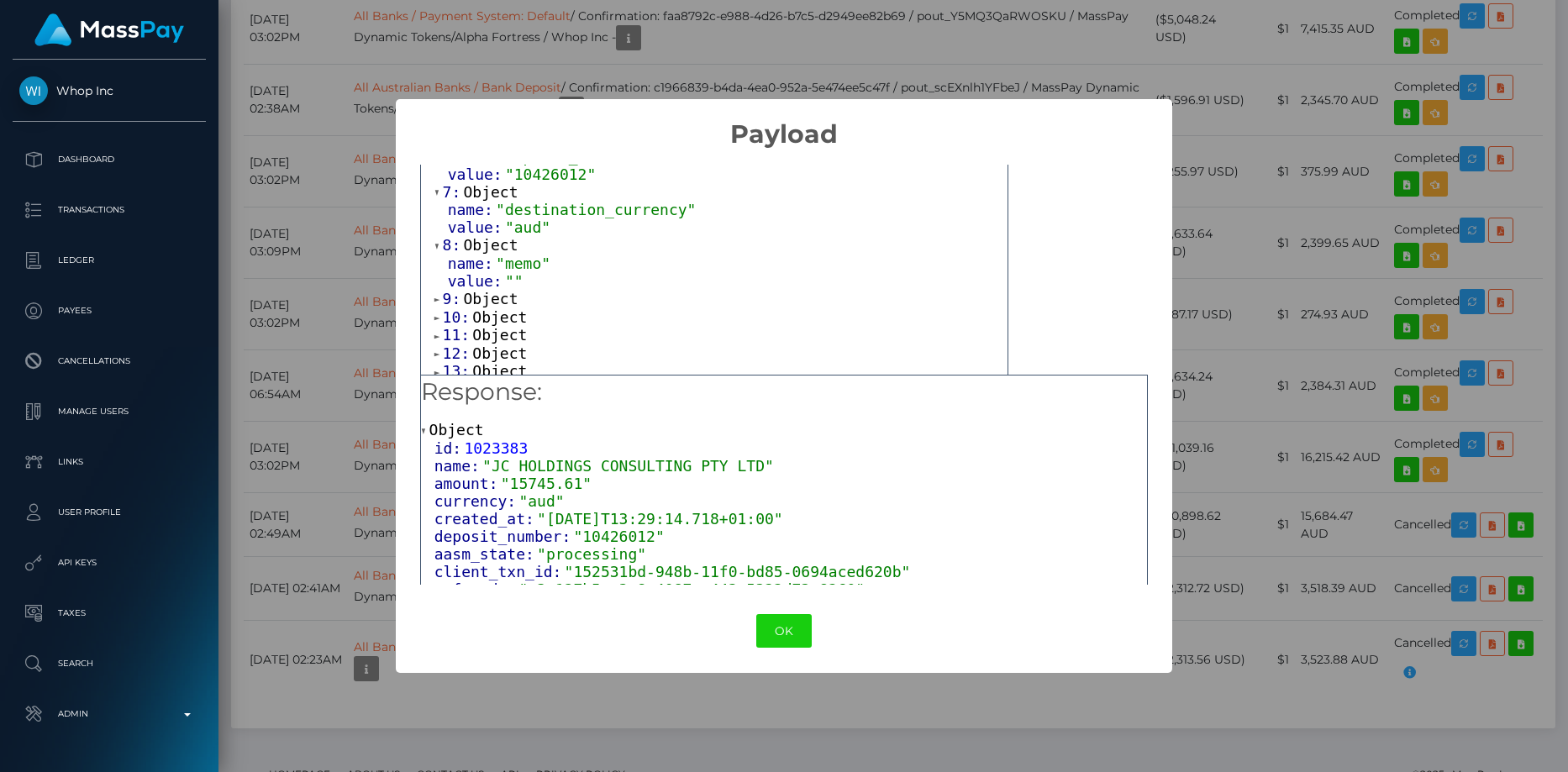
click at [473, 308] on span "Object" at bounding box center [490, 299] width 55 height 18
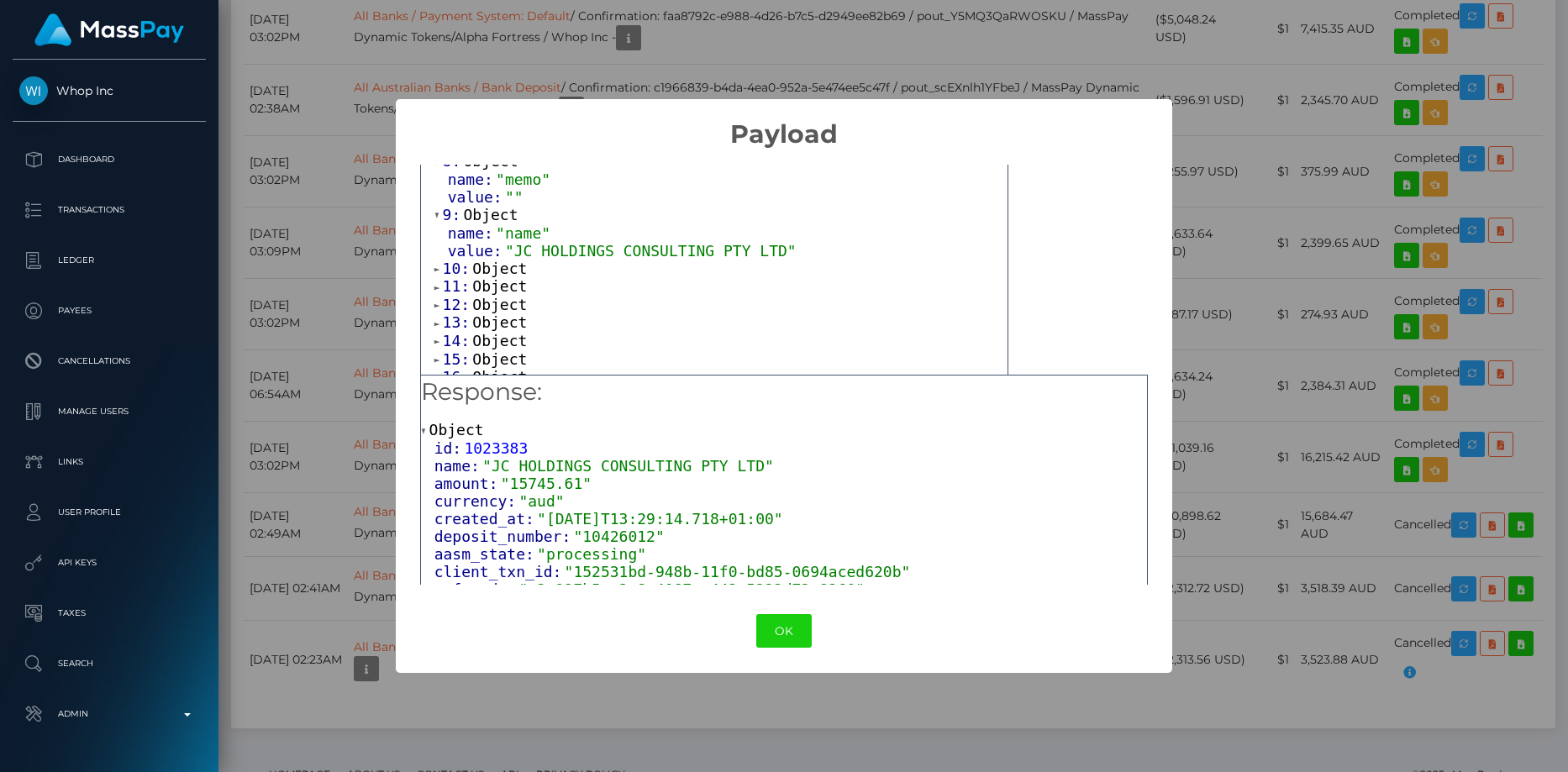
click at [501, 277] on span "Object" at bounding box center [500, 268] width 55 height 18
click at [485, 330] on span "Object" at bounding box center [500, 322] width 55 height 18
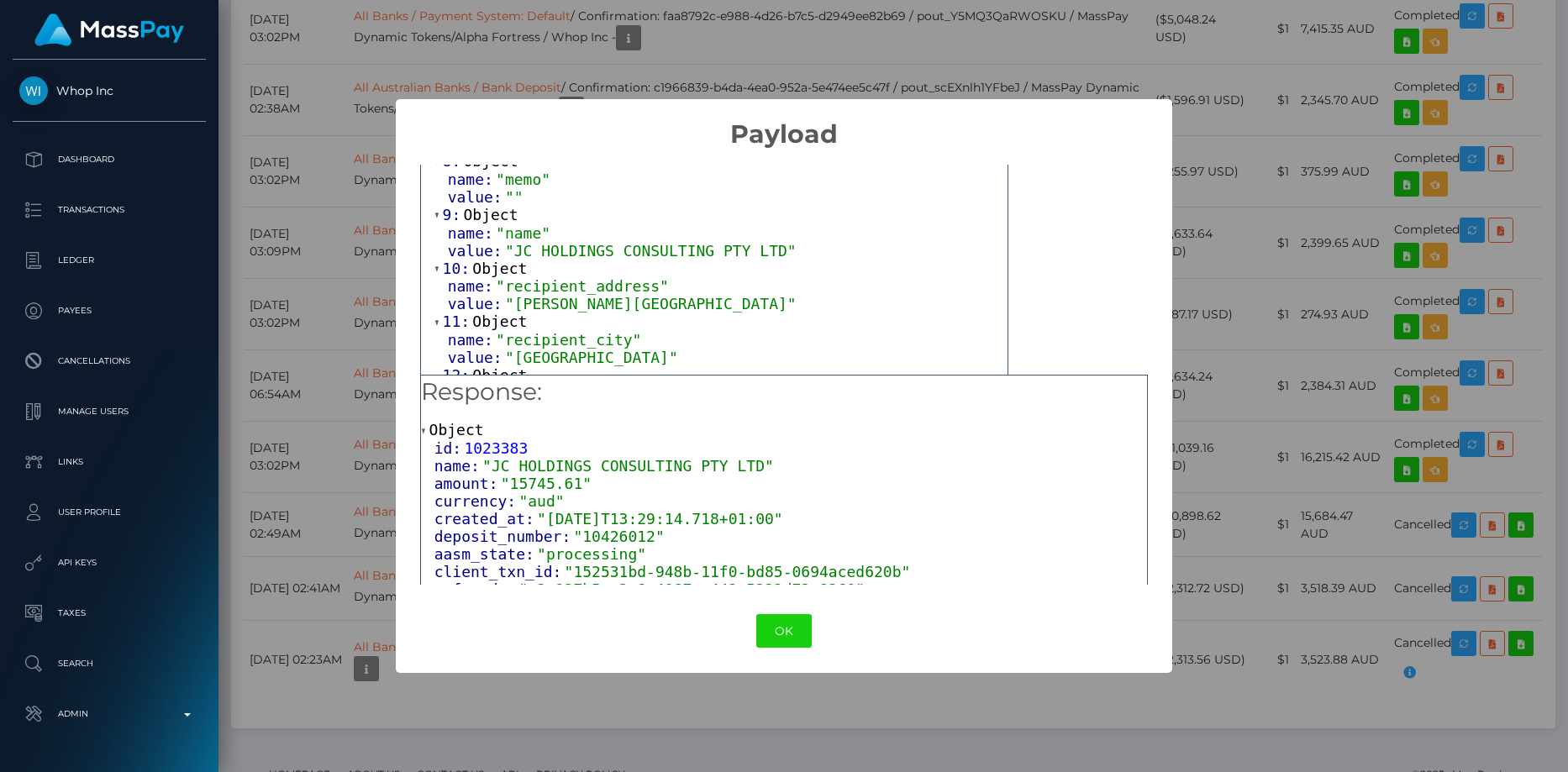
scroll to position [588, 0]
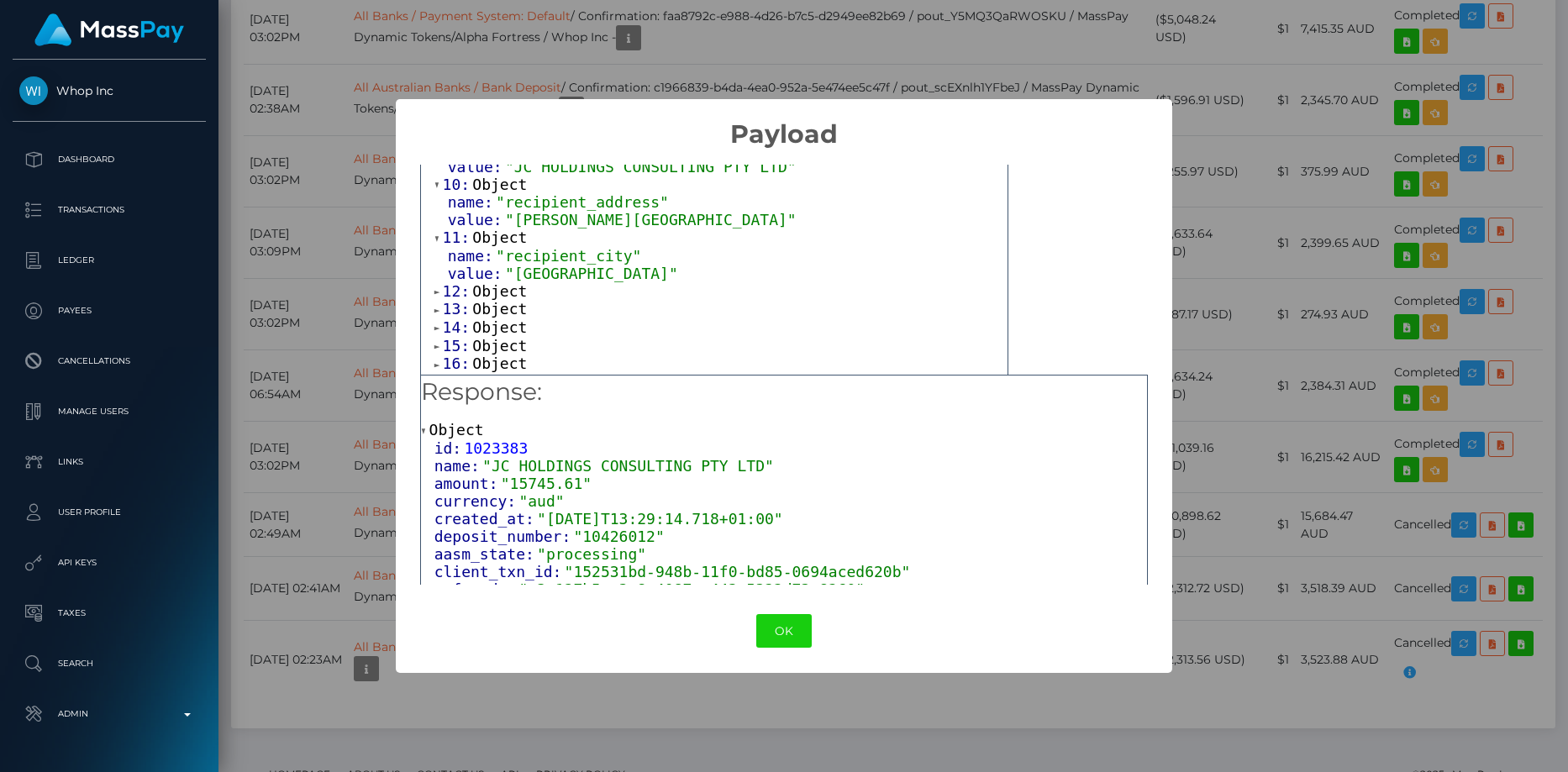
click at [492, 282] on span "value:" at bounding box center [476, 273] width 57 height 18
click at [491, 299] on span "Object" at bounding box center [500, 291] width 55 height 18
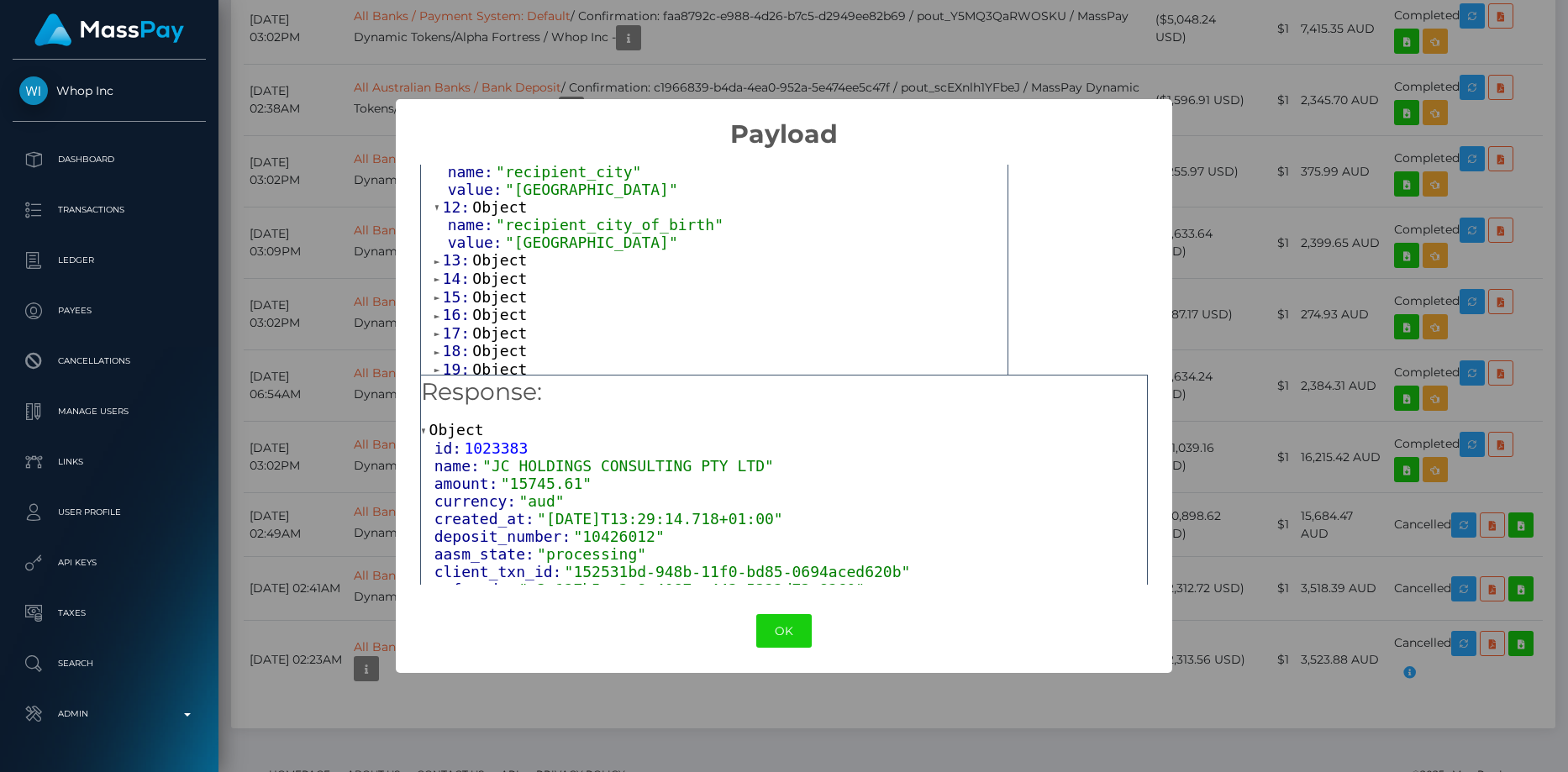
click at [492, 269] on span "Object" at bounding box center [500, 260] width 55 height 18
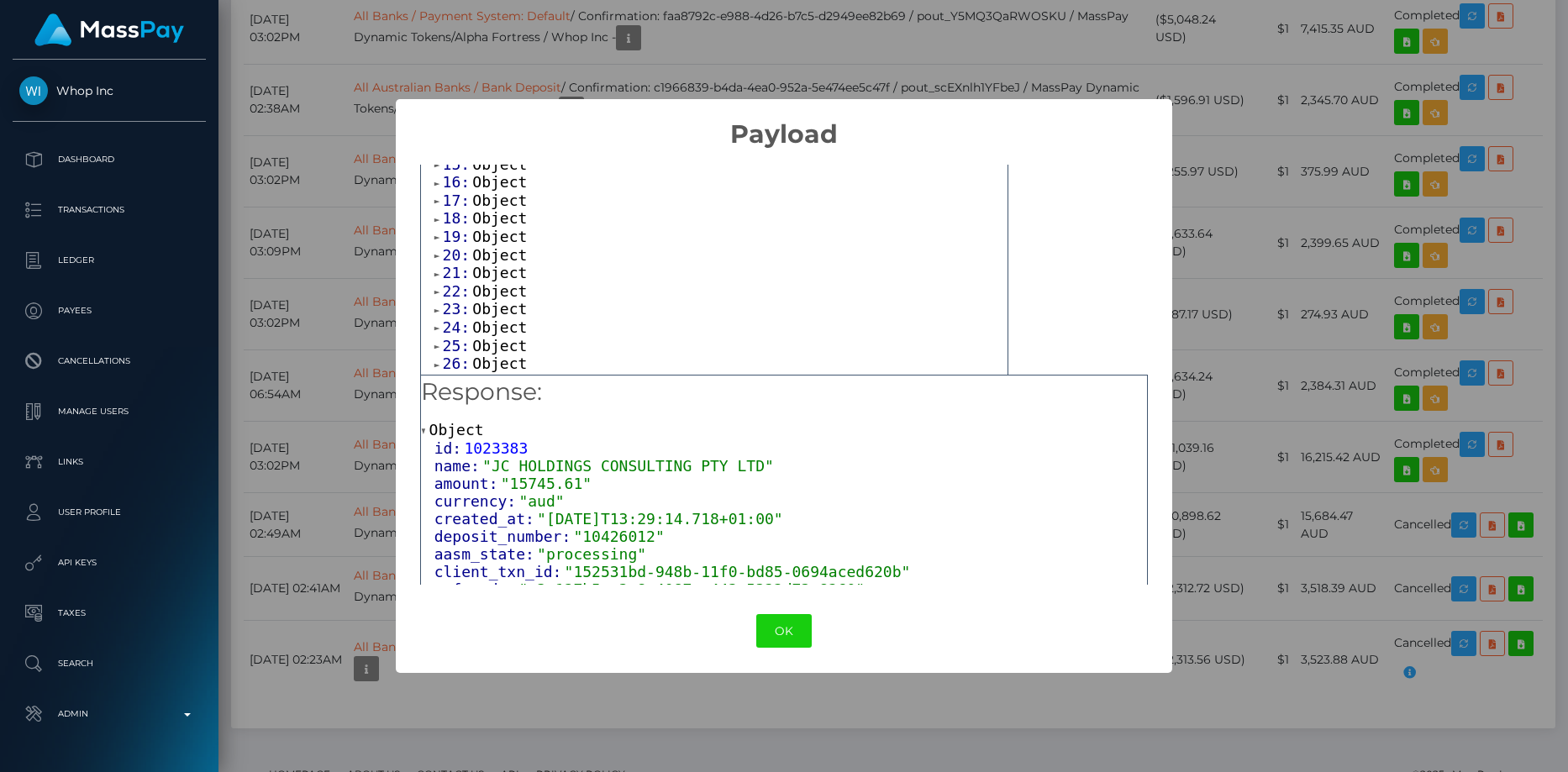
scroll to position [756, 0]
click at [490, 239] on span "Object" at bounding box center [500, 230] width 55 height 18
click at [490, 292] on span "Object" at bounding box center [500, 283] width 55 height 18
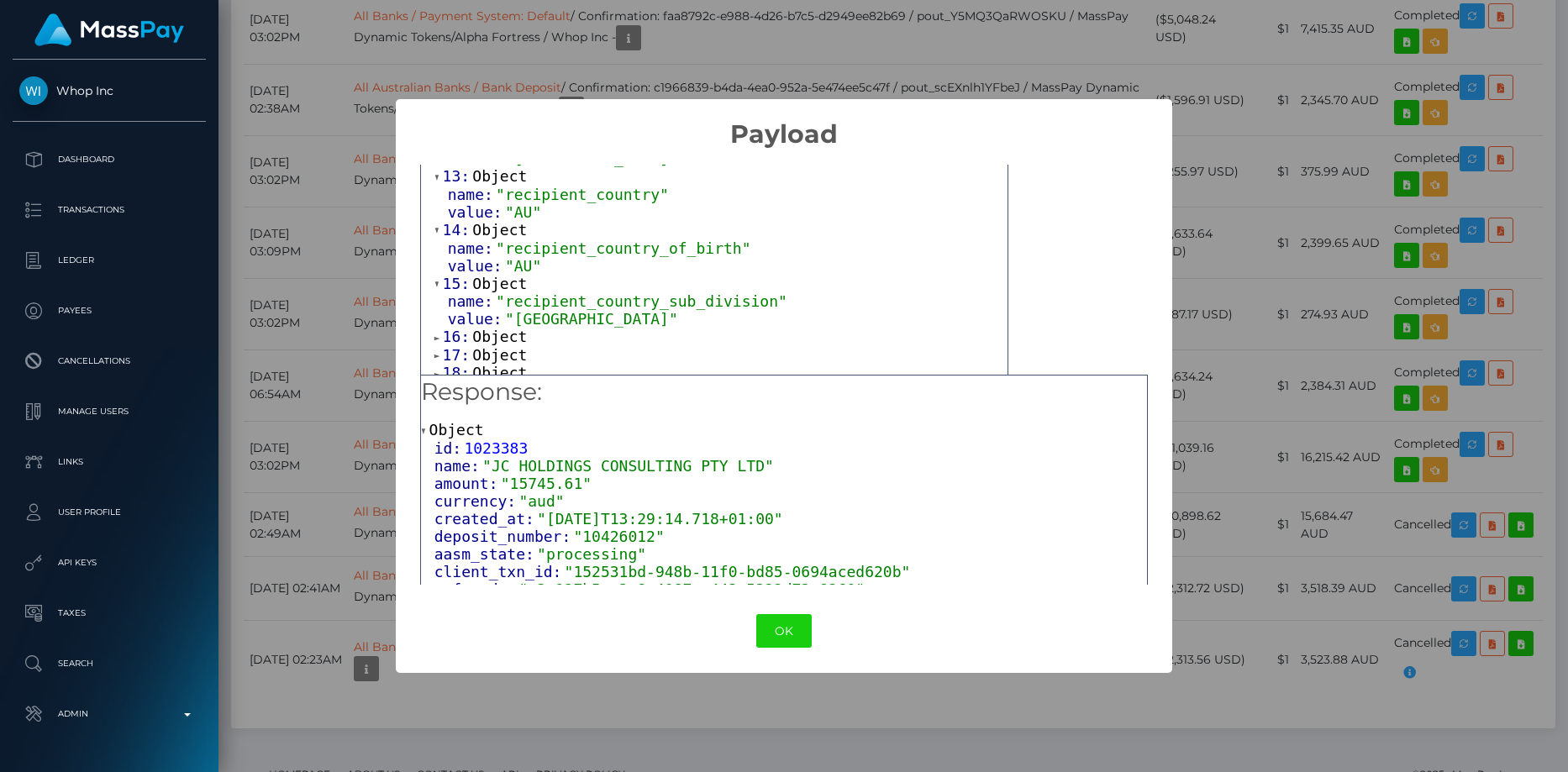
scroll to position [840, 0]
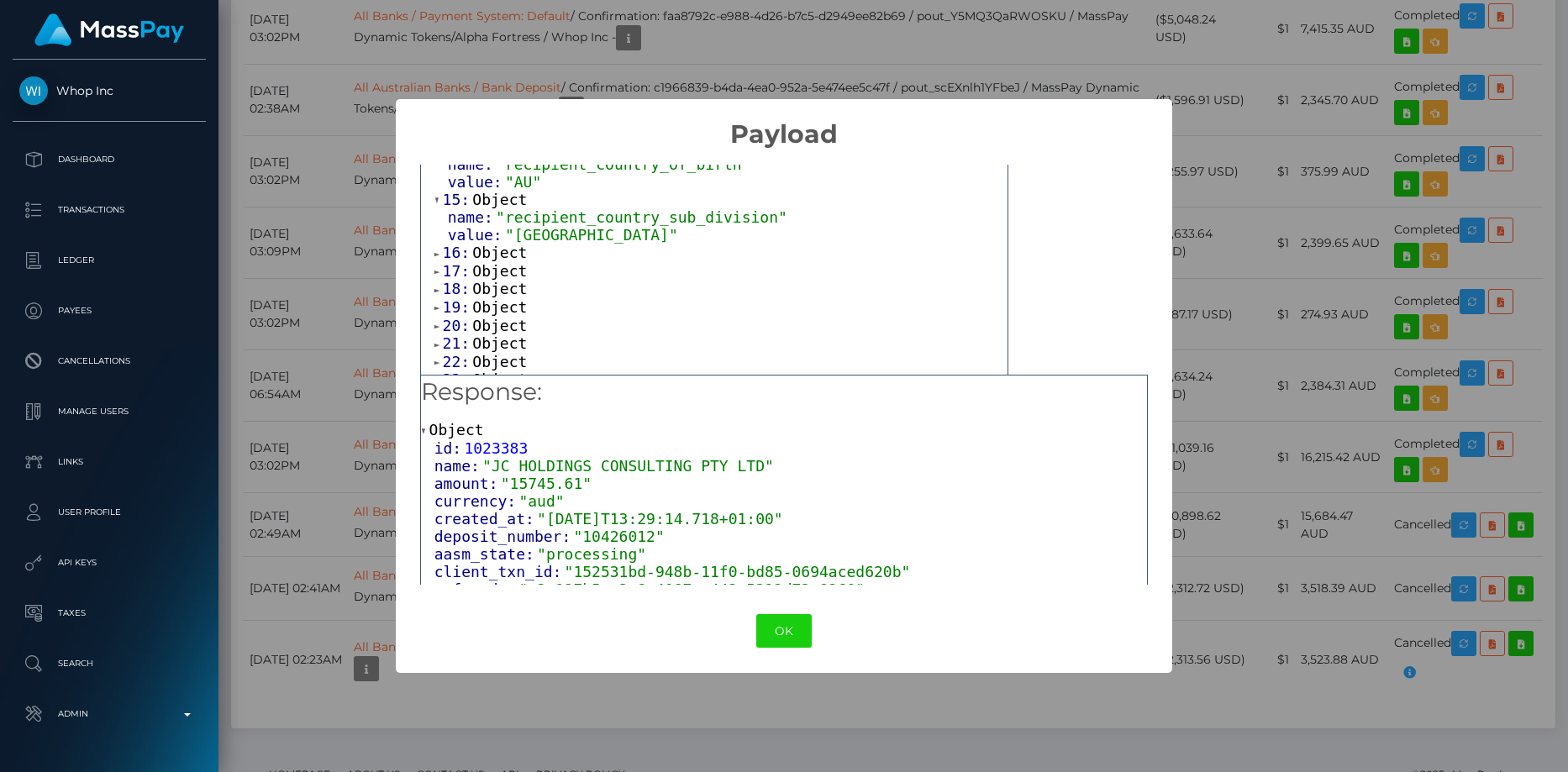
click at [499, 261] on span "Object" at bounding box center [500, 253] width 55 height 18
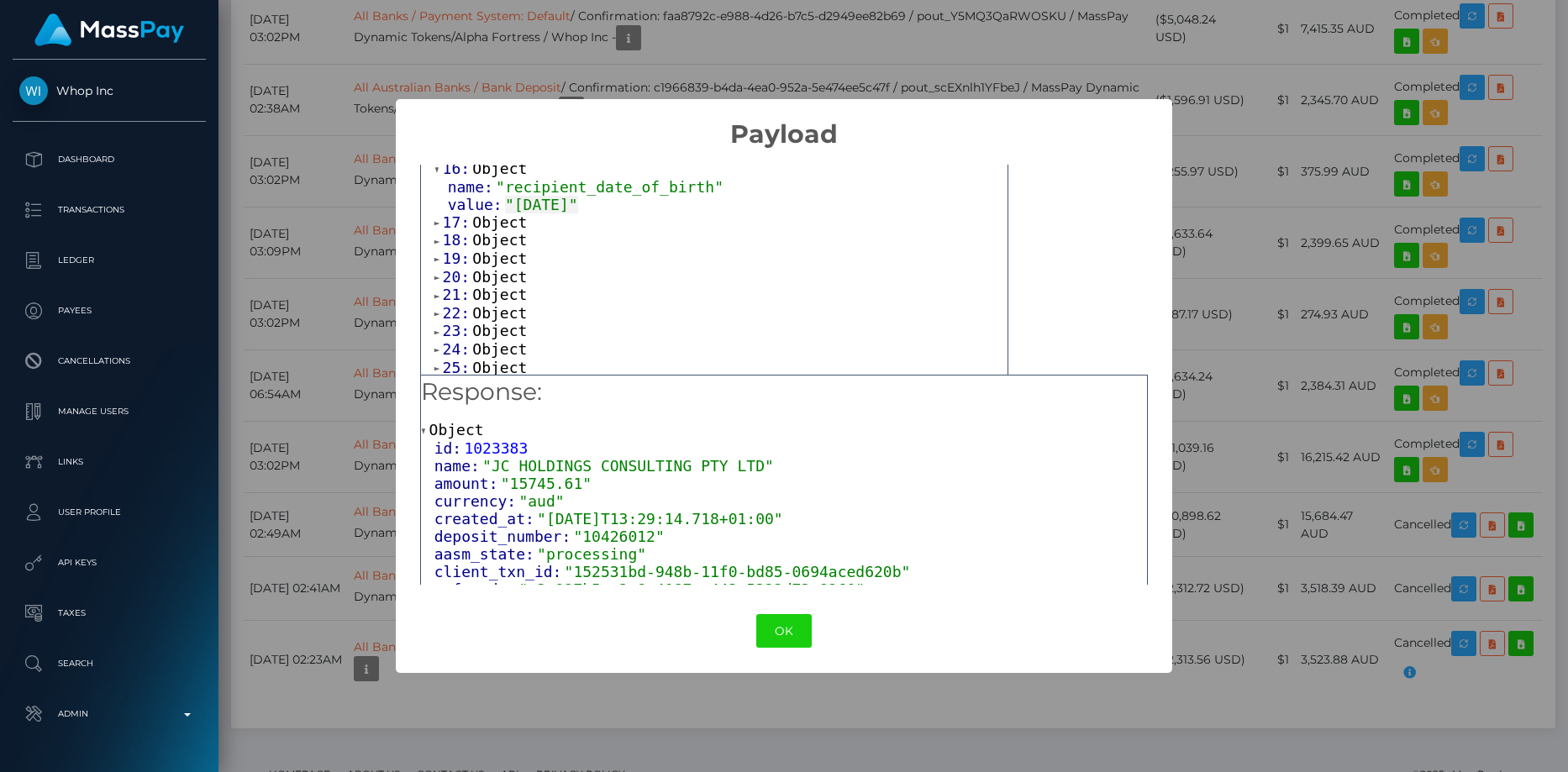
click at [510, 231] on span "Object" at bounding box center [500, 222] width 55 height 18
click at [492, 284] on span "Object" at bounding box center [500, 275] width 55 height 18
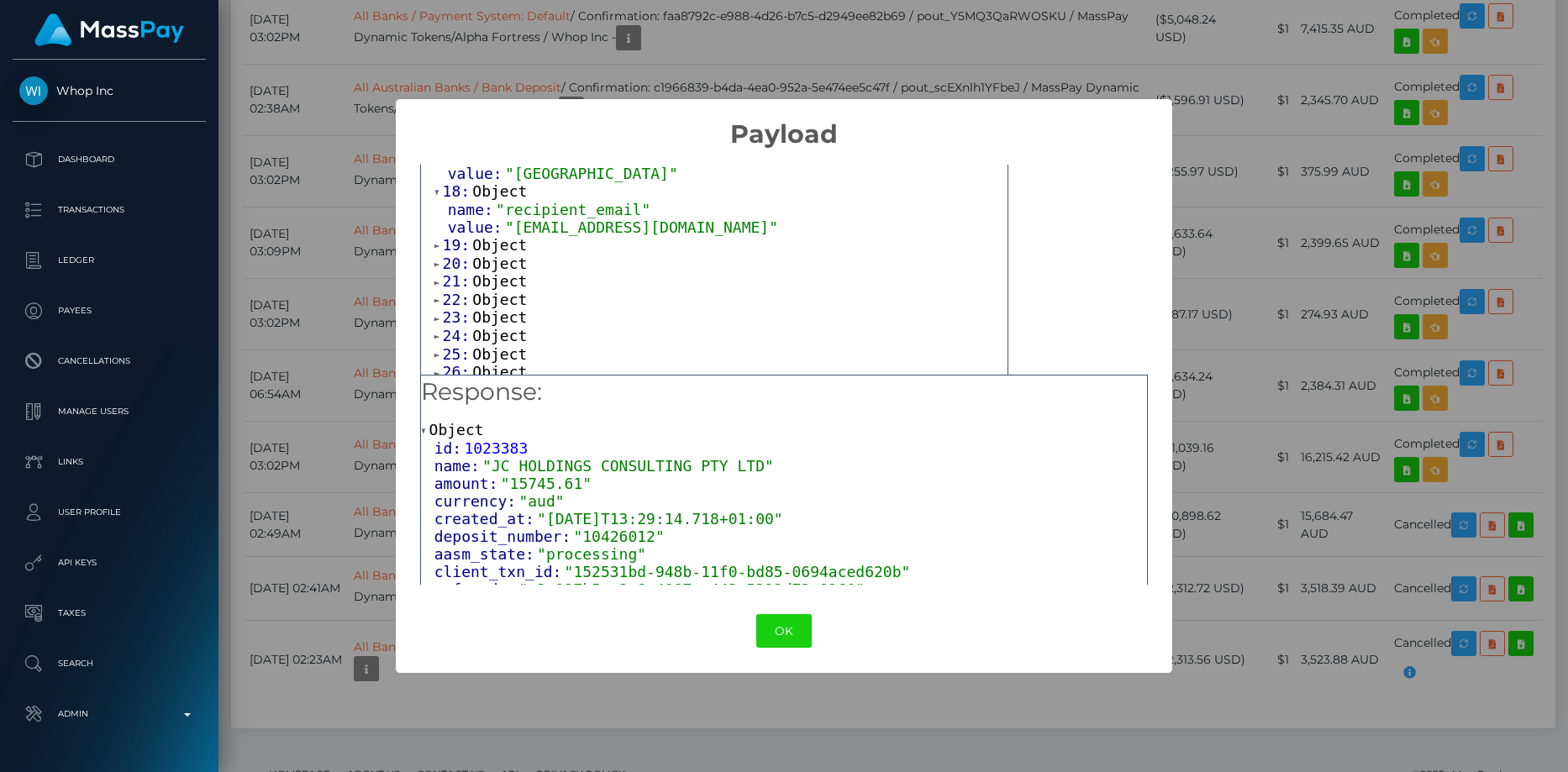
click at [506, 254] on span "Object" at bounding box center [500, 245] width 55 height 18
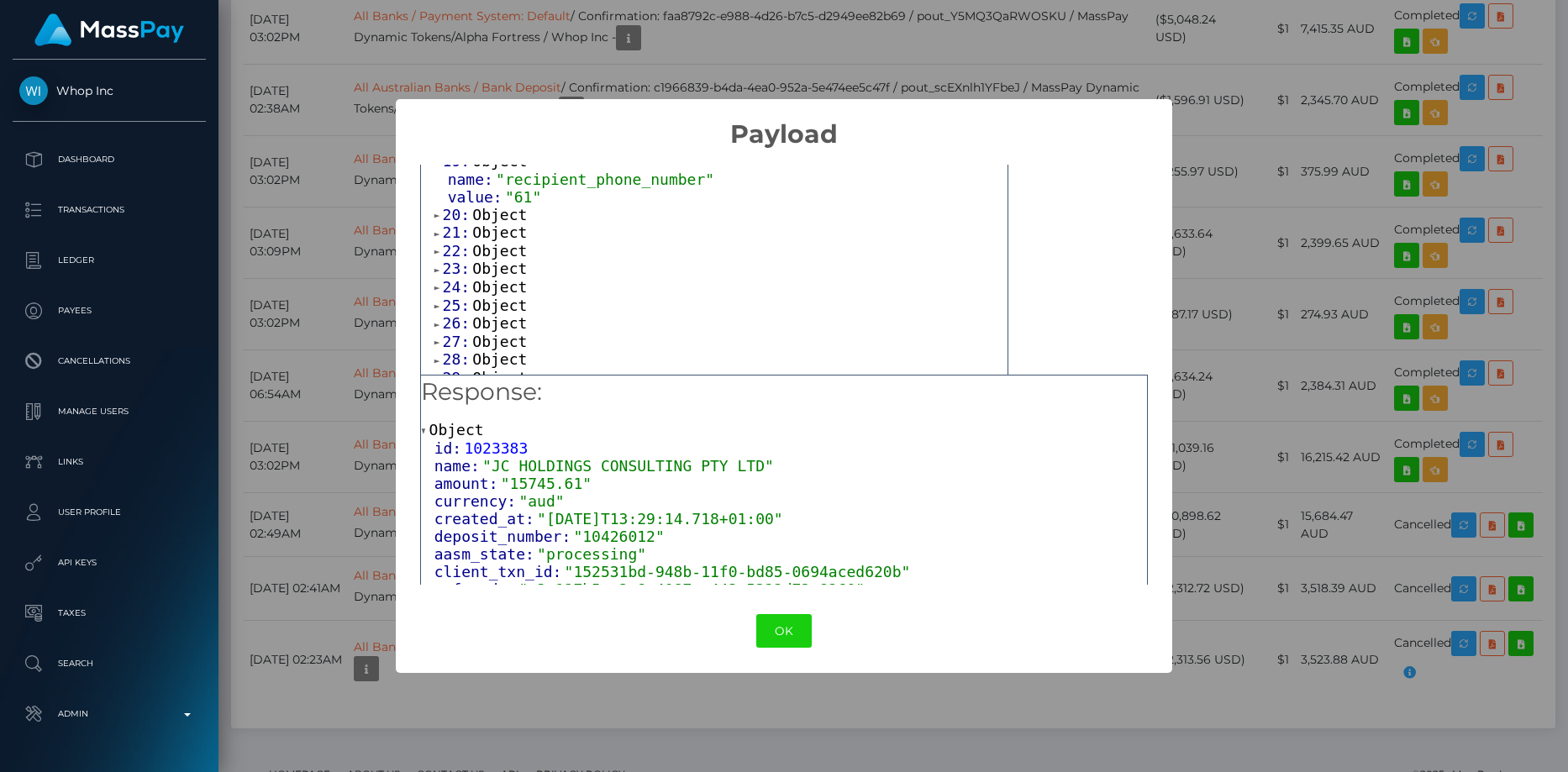
click at [497, 223] on span "Object" at bounding box center [500, 215] width 55 height 18
click at [495, 193] on span "Object" at bounding box center [500, 184] width 55 height 18
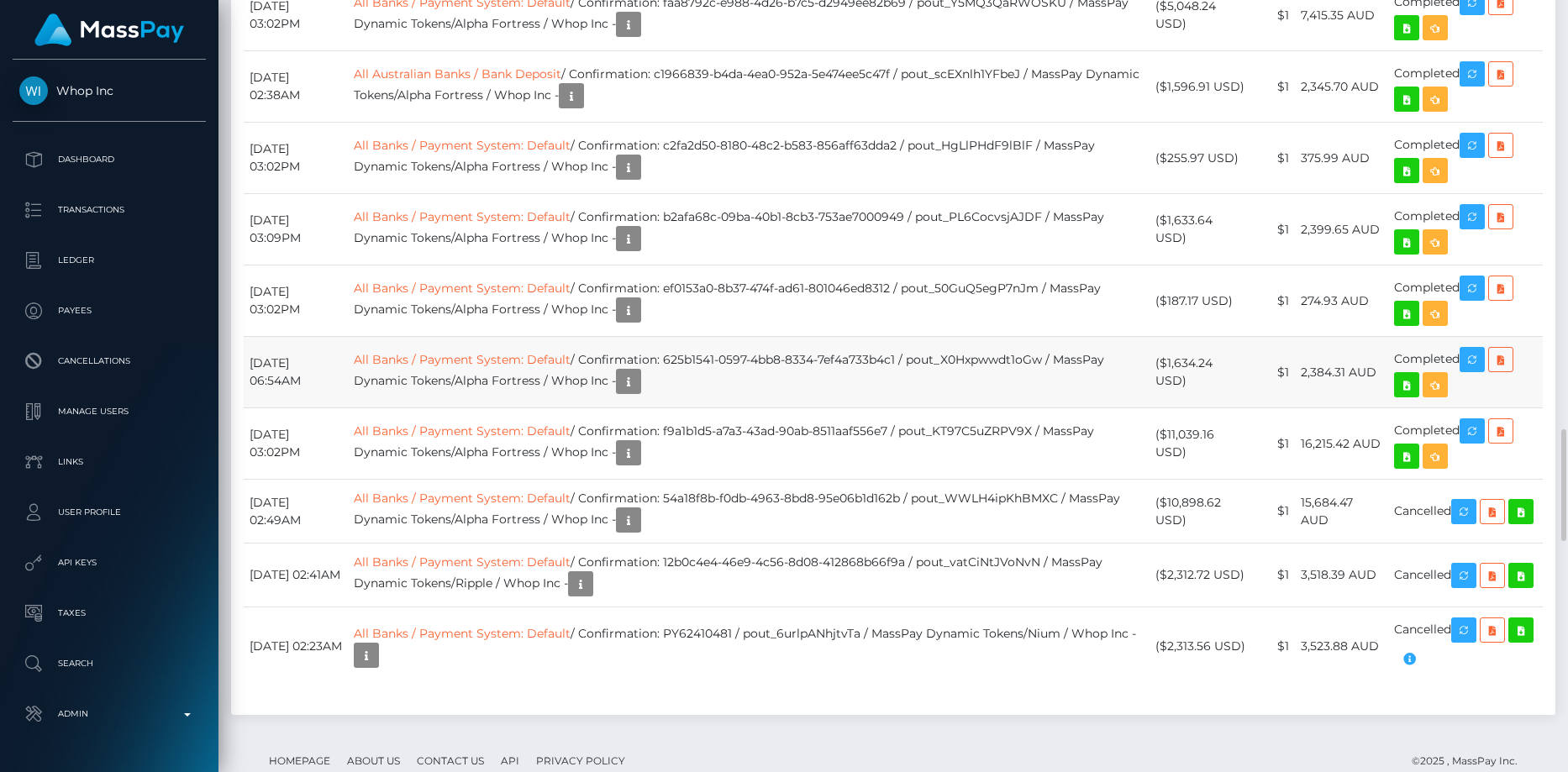
scroll to position [3542, 0]
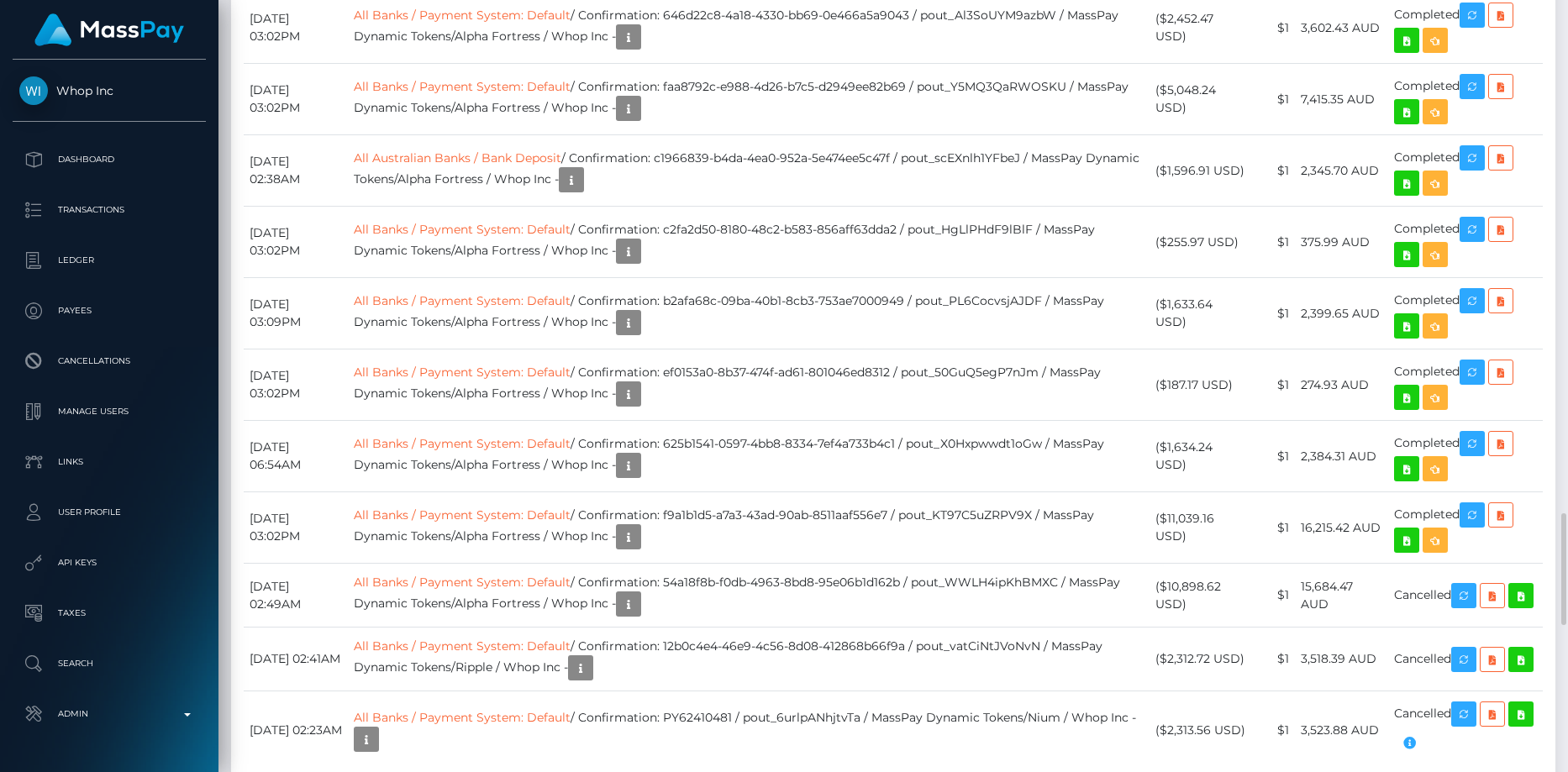
drag, startPoint x: 705, startPoint y: 451, endPoint x: 950, endPoint y: 451, distance: 245.0
copy td "5860a967-a889-47ca-a41b-838860b90806"
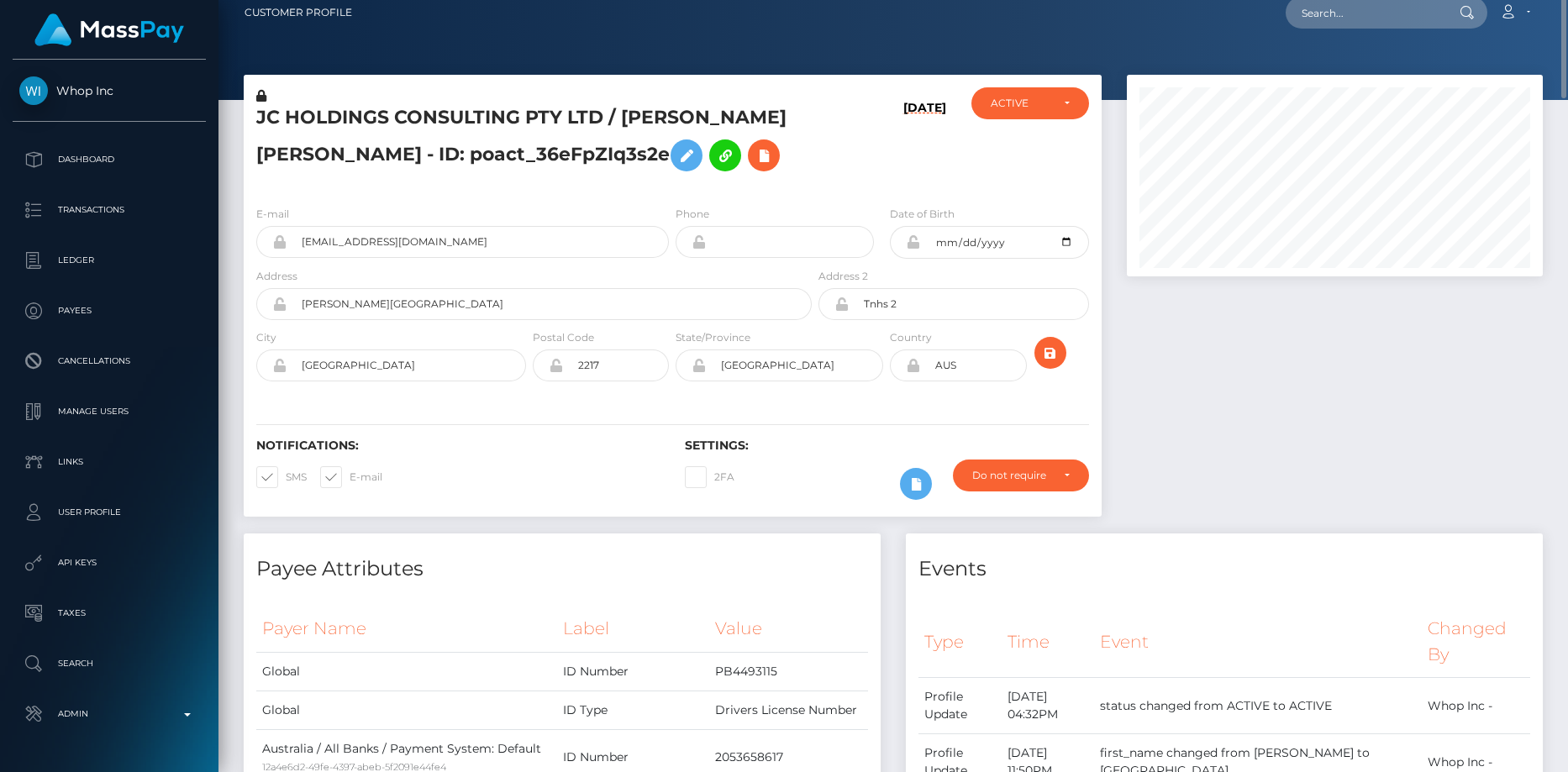
scroll to position [0, 0]
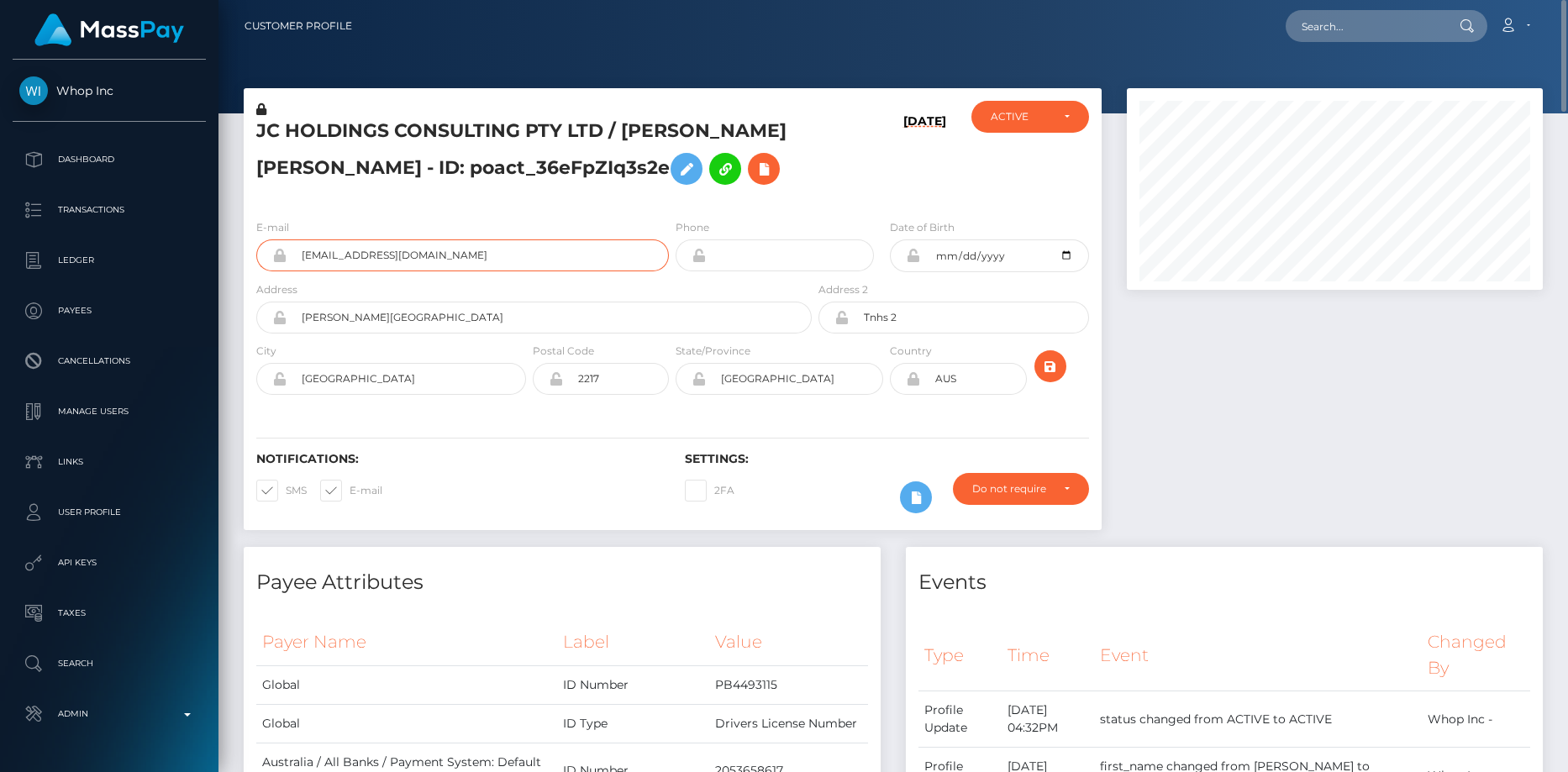
click at [425, 254] on input "thisislowkeydiscord@gmail.com" at bounding box center [477, 256] width 382 height 32
